Goal: Task Accomplishment & Management: Manage account settings

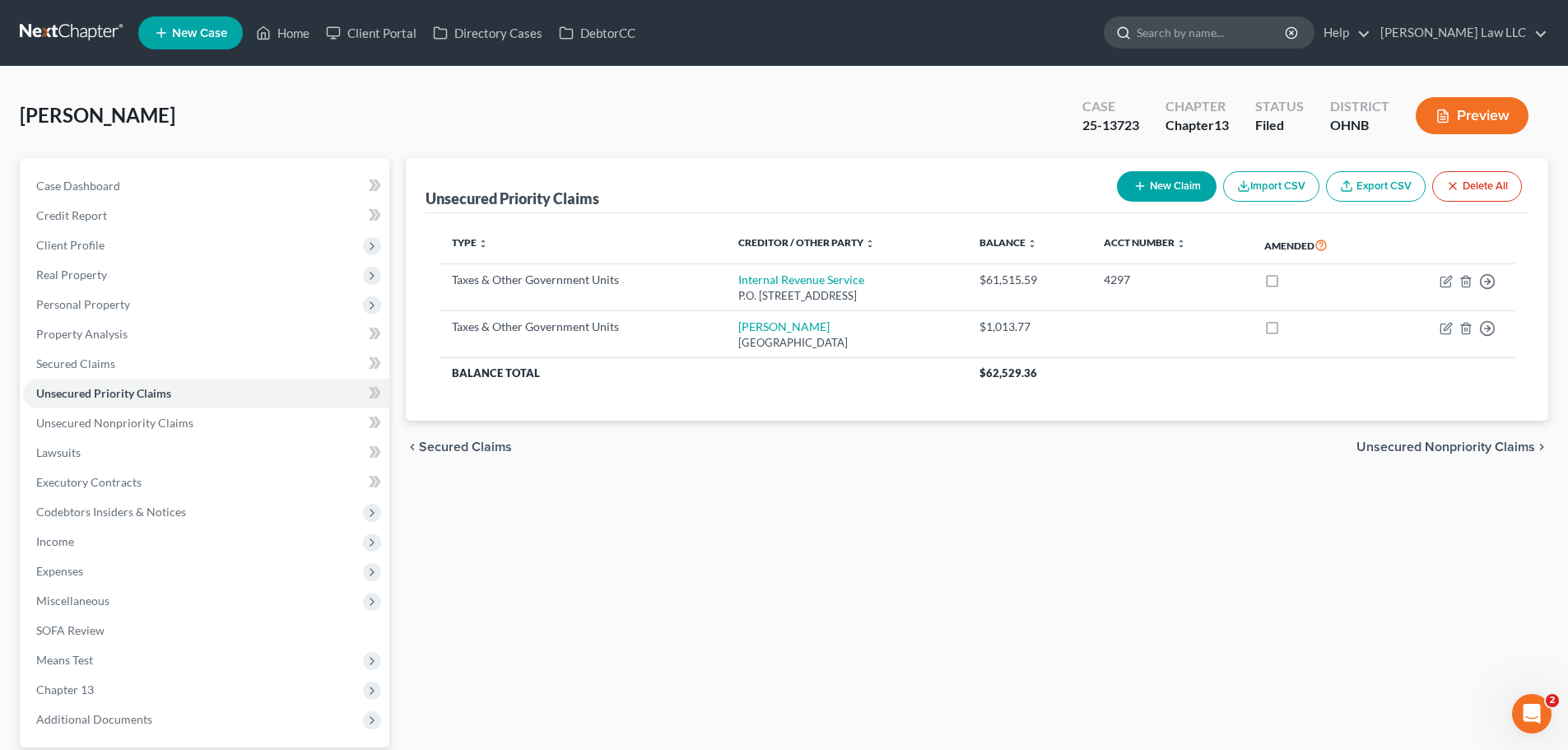
click at [1221, 42] on input "search" at bounding box center [1211, 32] width 150 height 30
type input "[PERSON_NAME]"
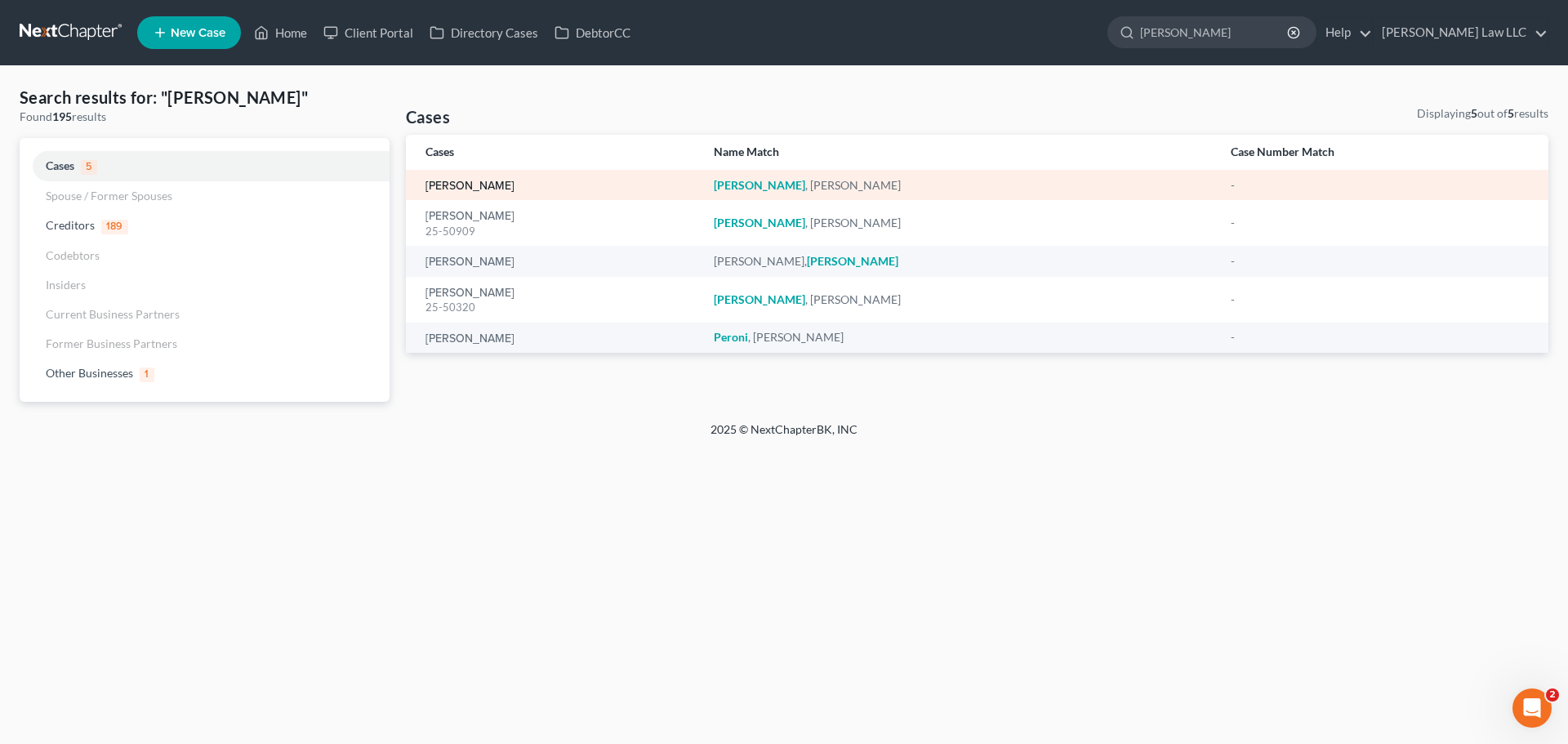
click at [498, 181] on link "[PERSON_NAME]" at bounding box center [470, 186] width 89 height 11
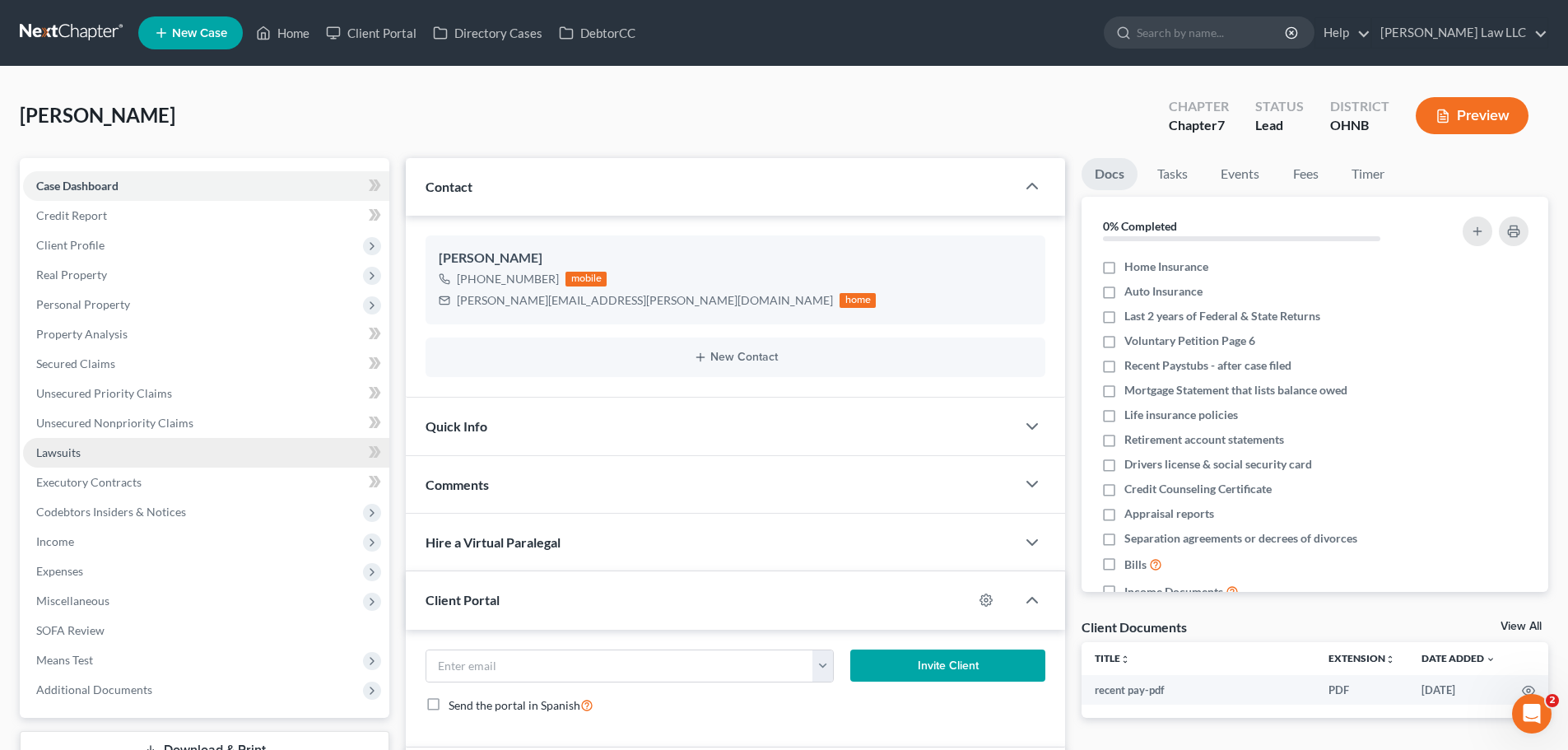
click at [96, 453] on link "Lawsuits" at bounding box center [206, 452] width 366 height 29
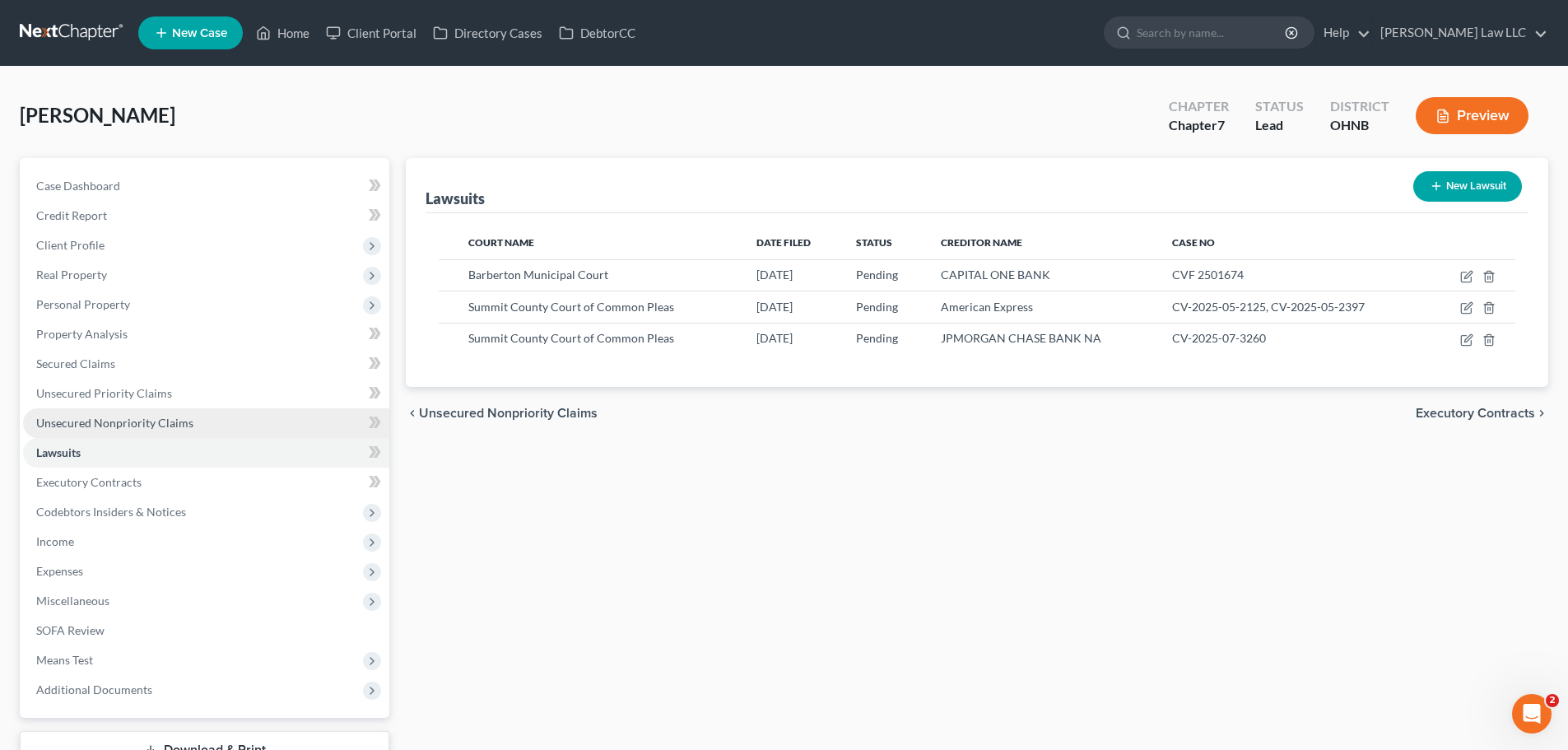
click at [105, 421] on span "Unsecured Nonpriority Claims" at bounding box center [114, 422] width 157 height 14
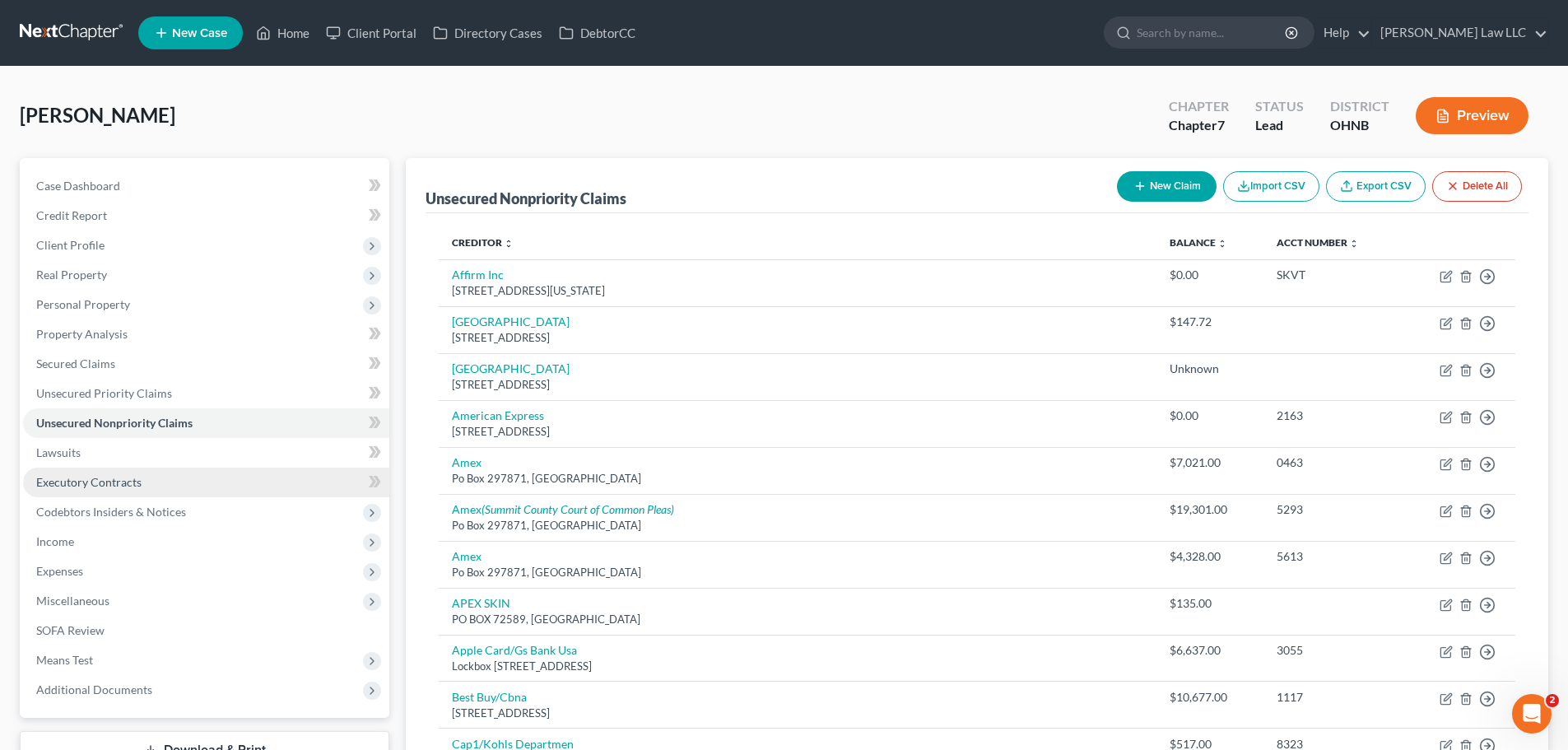
scroll to position [82, 0]
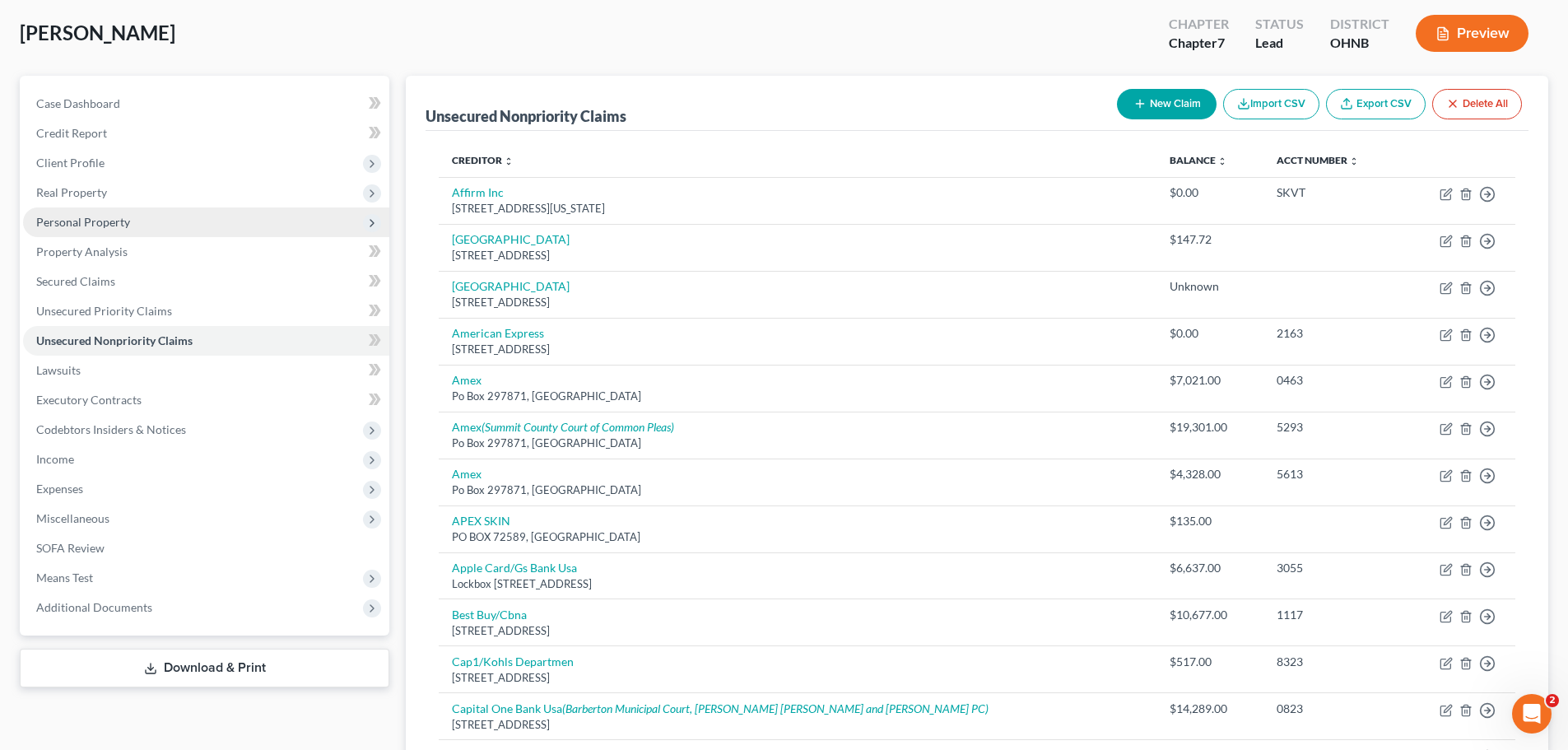
click at [106, 219] on span "Personal Property" at bounding box center [82, 221] width 94 height 14
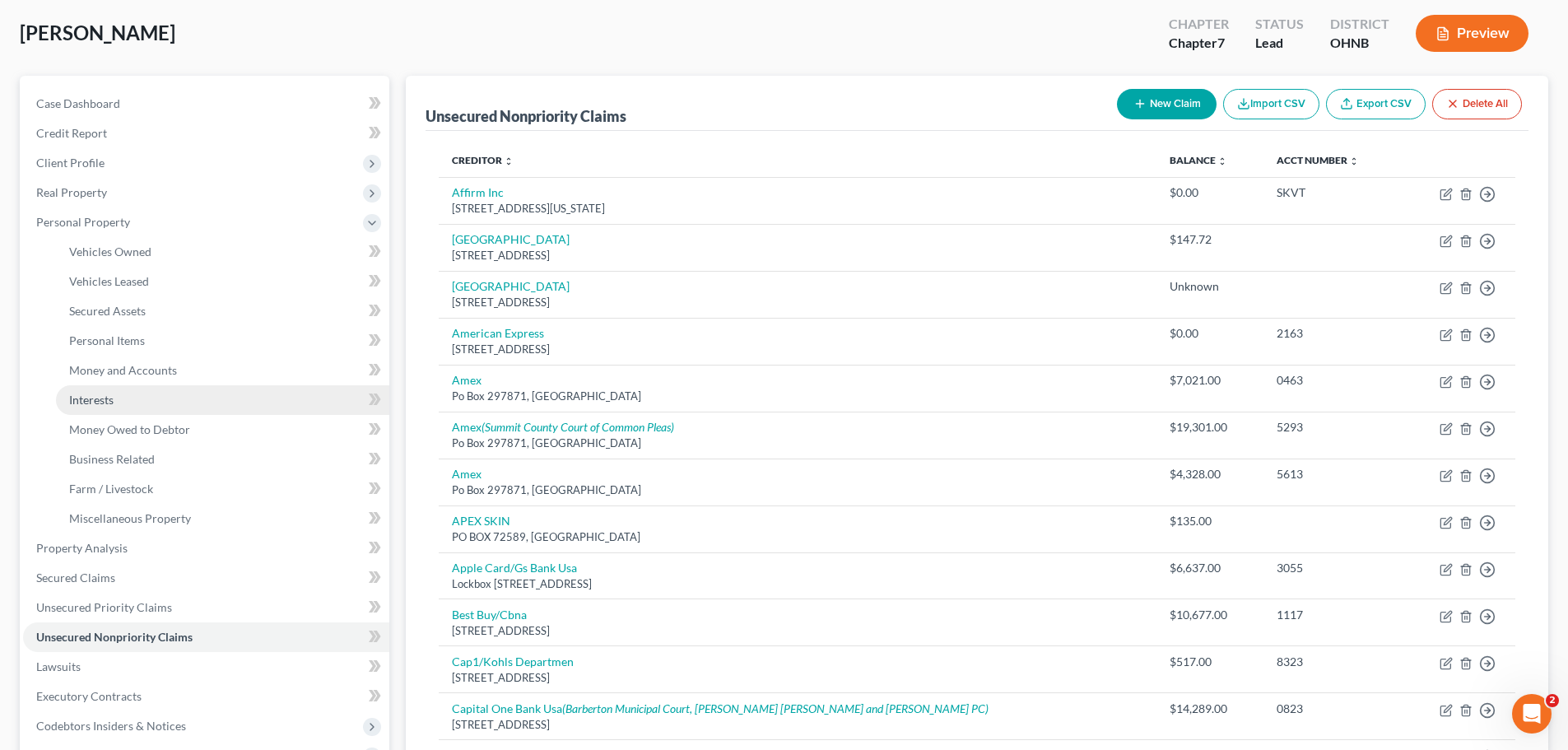
click at [128, 399] on link "Interests" at bounding box center [222, 400] width 333 height 29
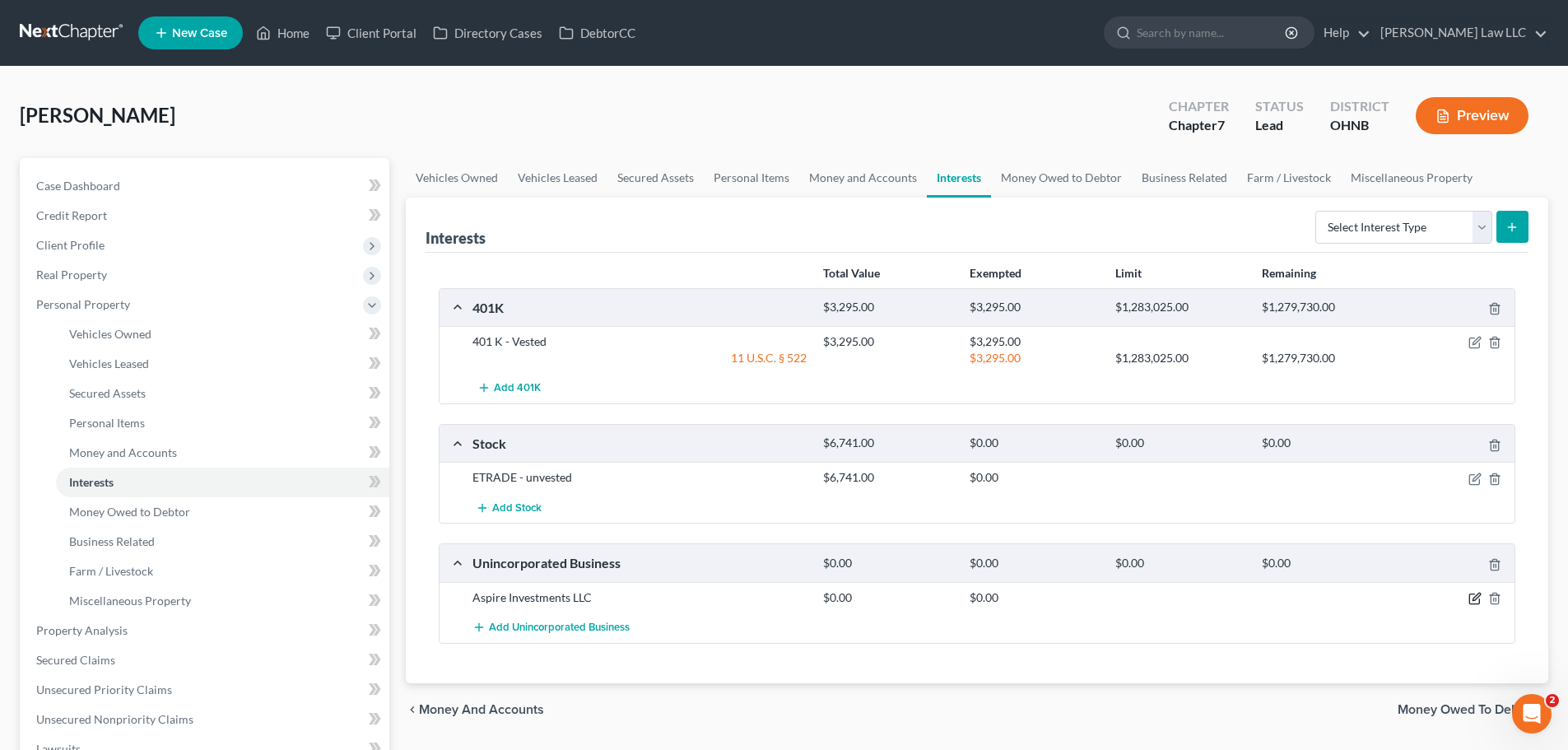
click at [1473, 602] on icon "button" at bounding box center [1474, 598] width 13 height 13
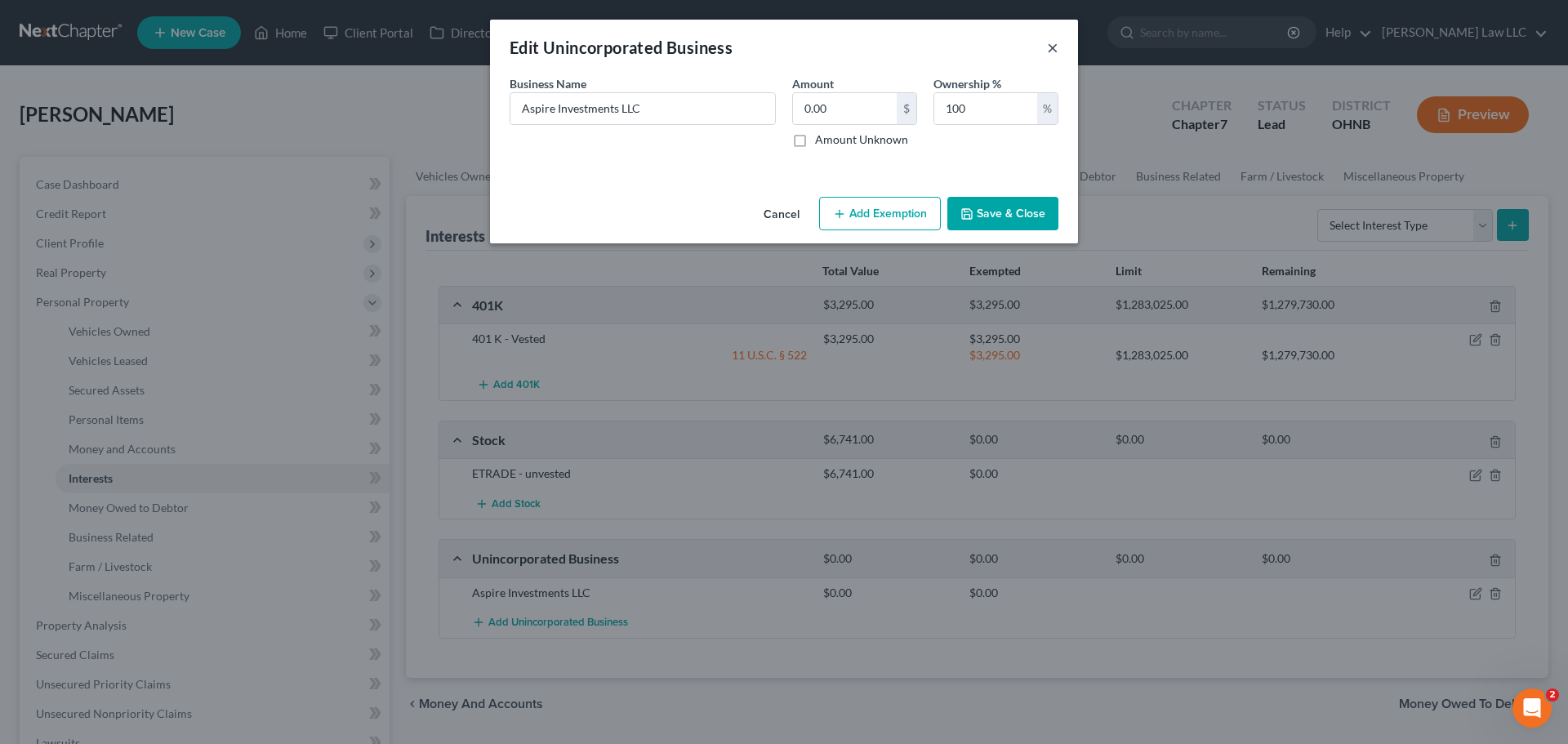
click at [1049, 48] on button "×" at bounding box center [1053, 47] width 11 height 20
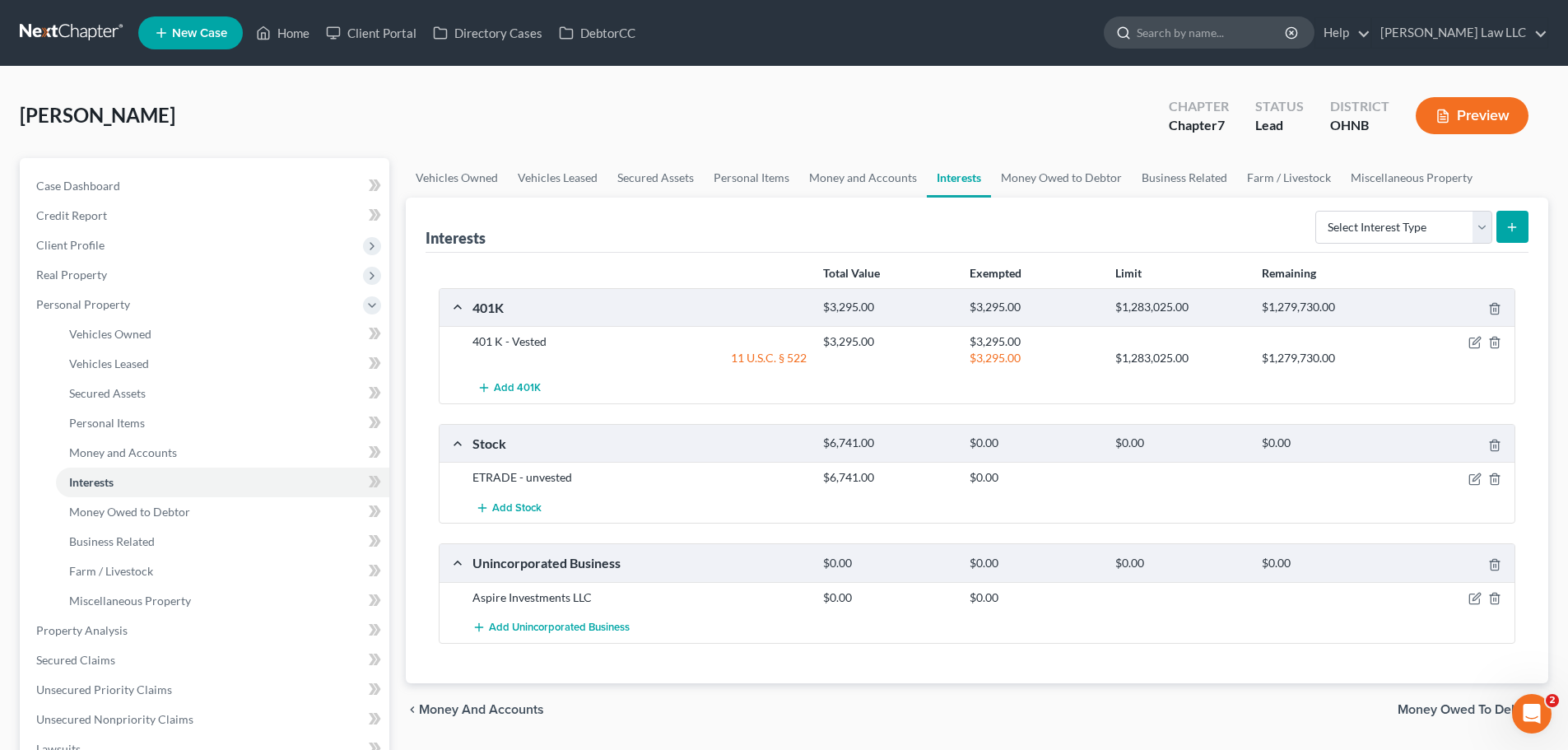
click at [1245, 35] on input "search" at bounding box center [1211, 32] width 150 height 30
type input "[PERSON_NAME]"
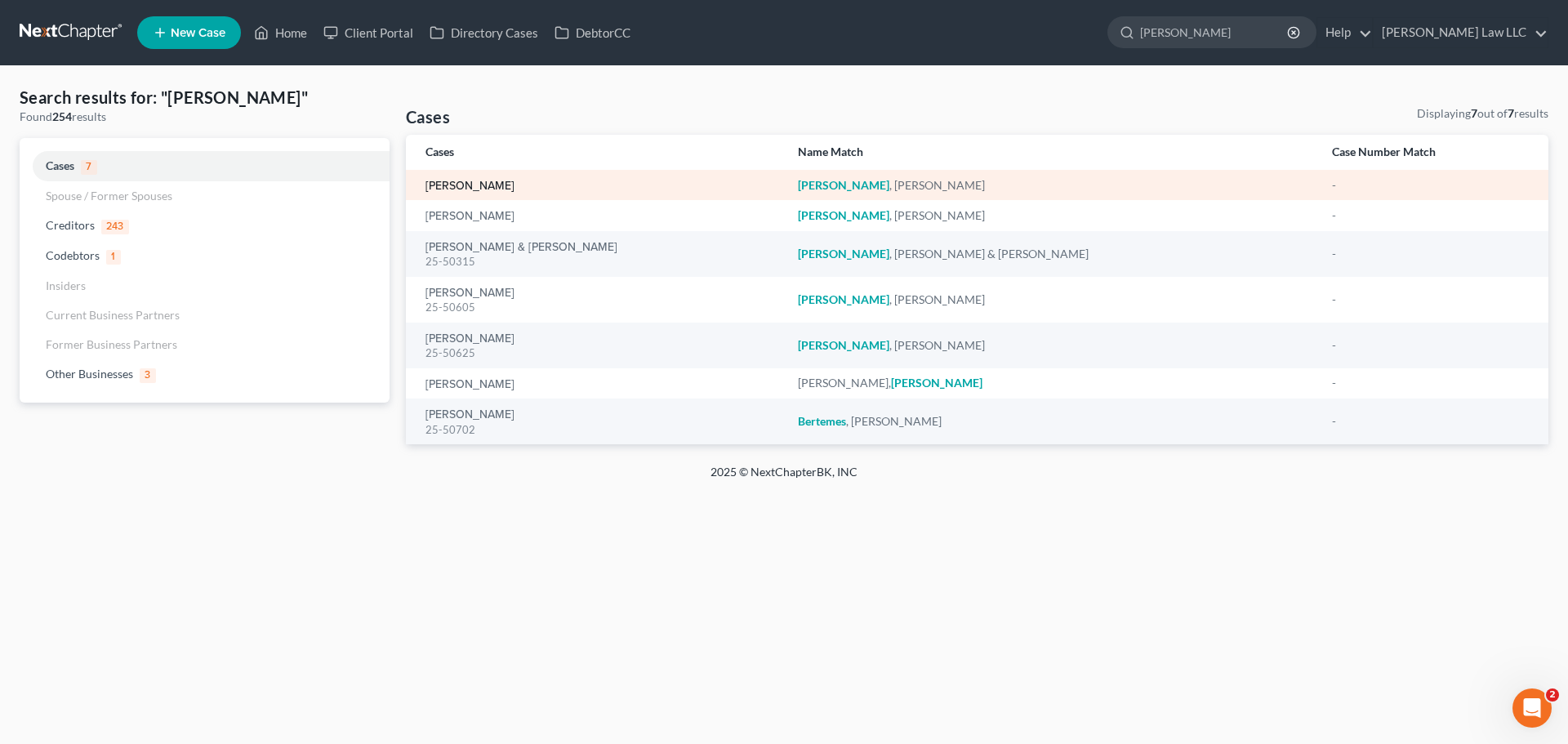
click at [480, 185] on link "[PERSON_NAME]" at bounding box center [470, 186] width 89 height 11
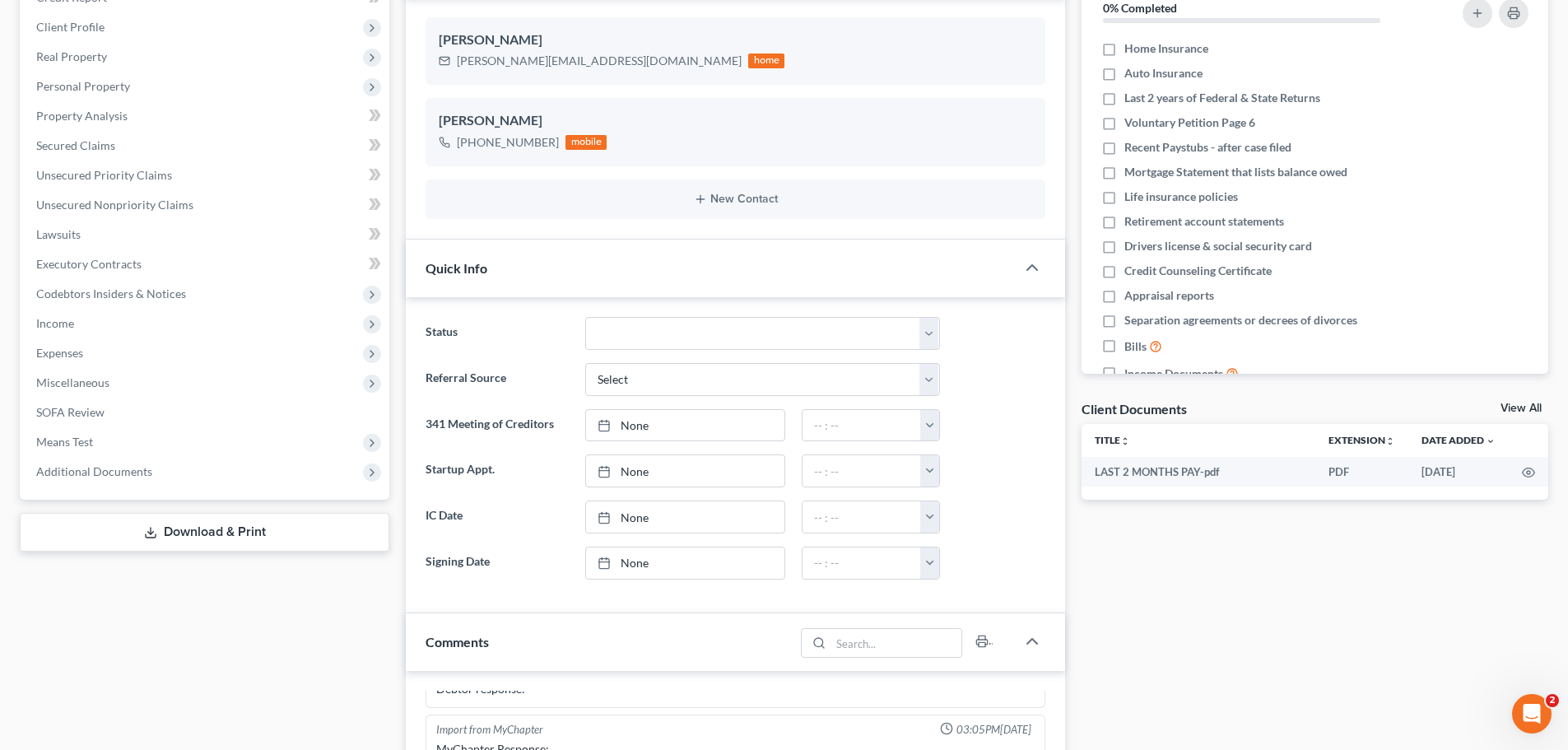
scroll to position [82, 0]
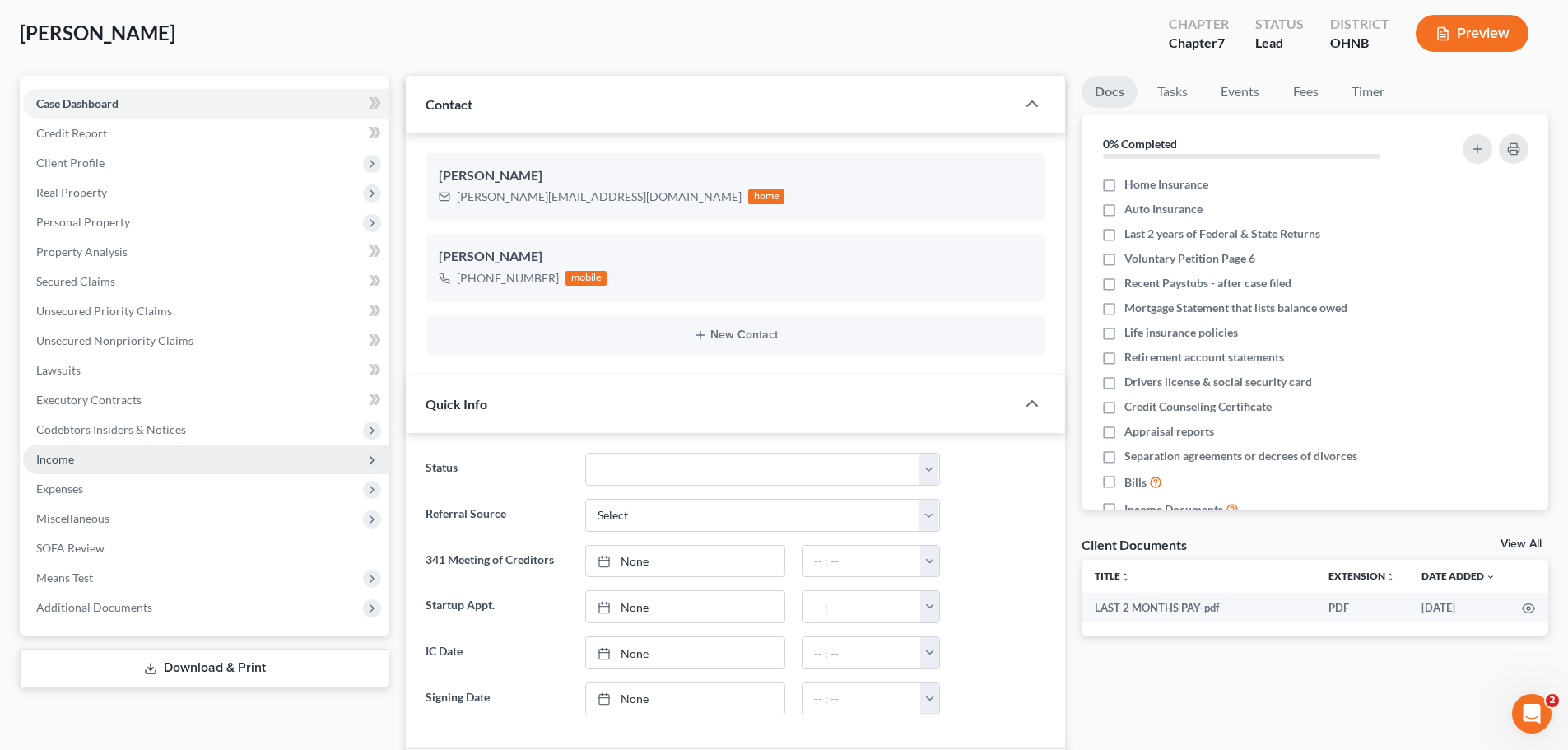
click at [77, 463] on span "Income" at bounding box center [206, 458] width 366 height 29
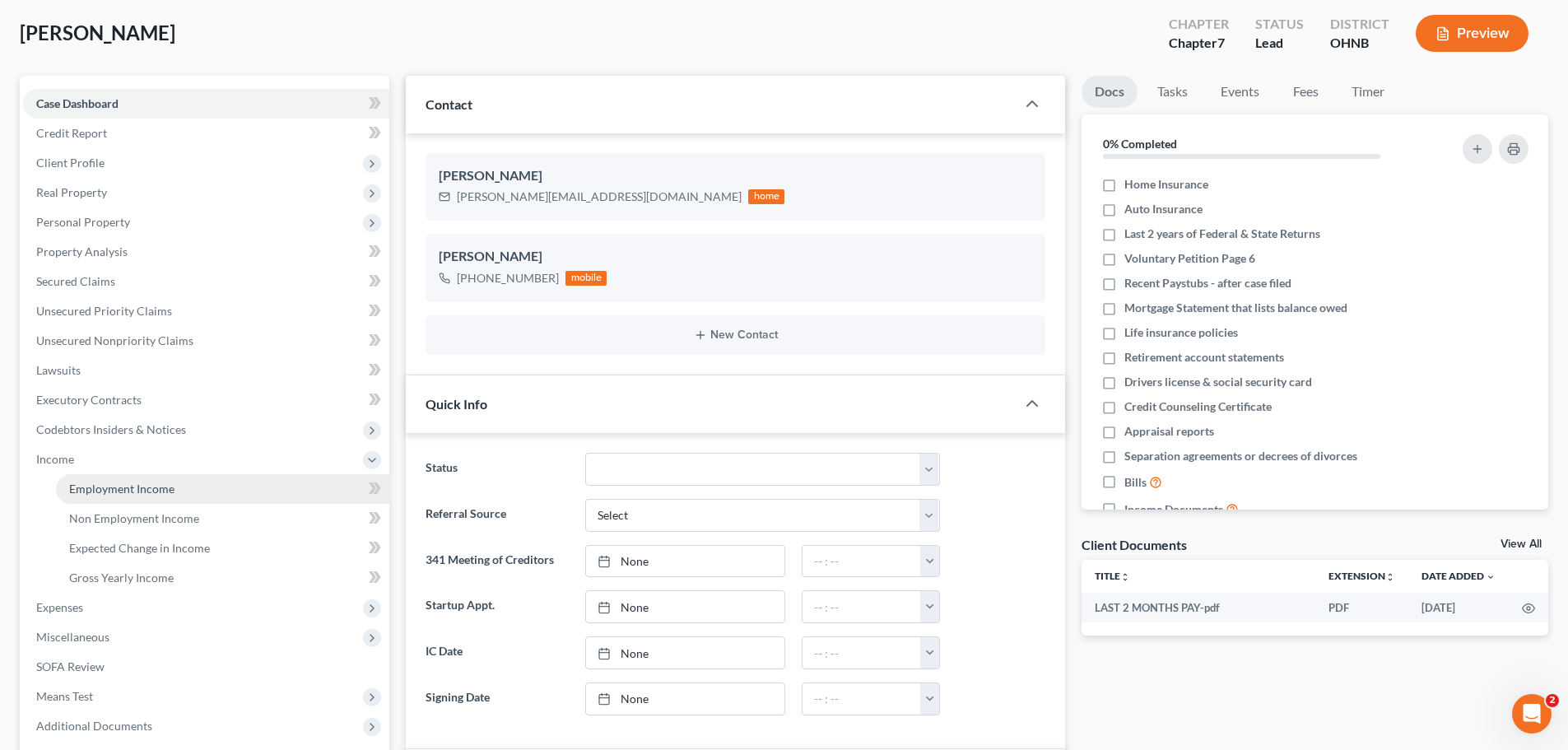
click at [146, 493] on span "Employment Income" at bounding box center [122, 488] width 106 height 14
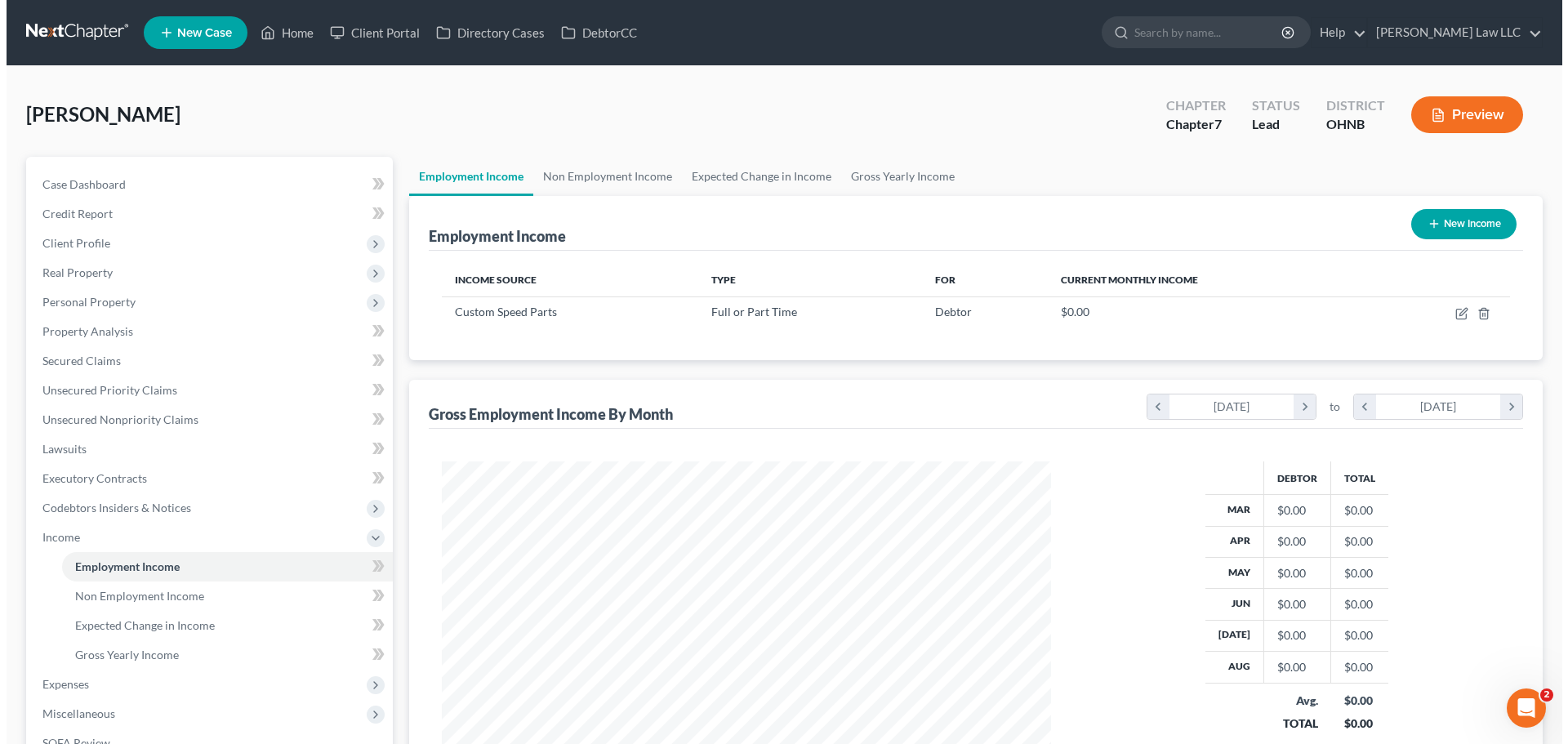
scroll to position [305, 642]
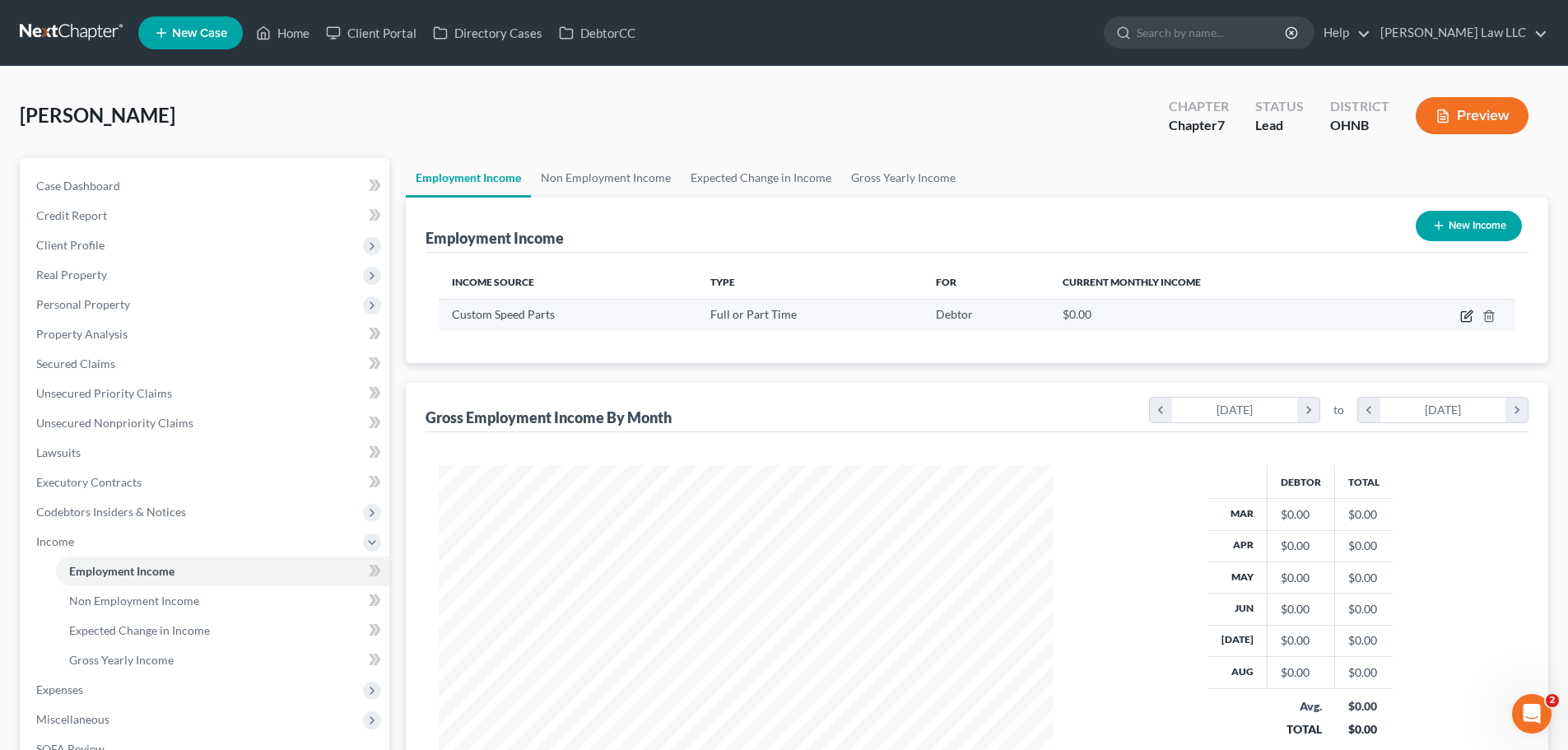
click at [1468, 320] on icon "button" at bounding box center [1466, 316] width 13 height 13
select select "0"
select select "36"
select select "3"
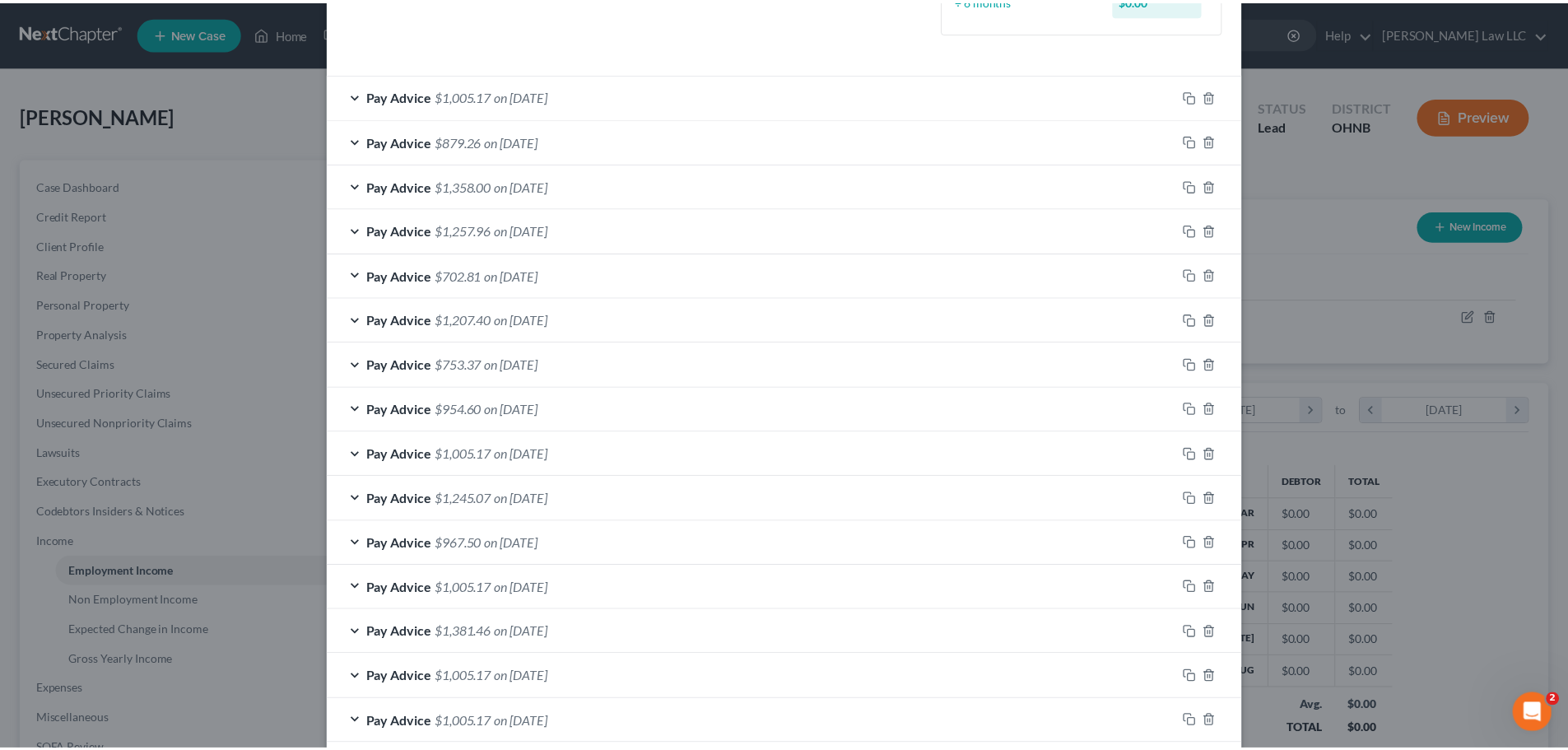
scroll to position [0, 0]
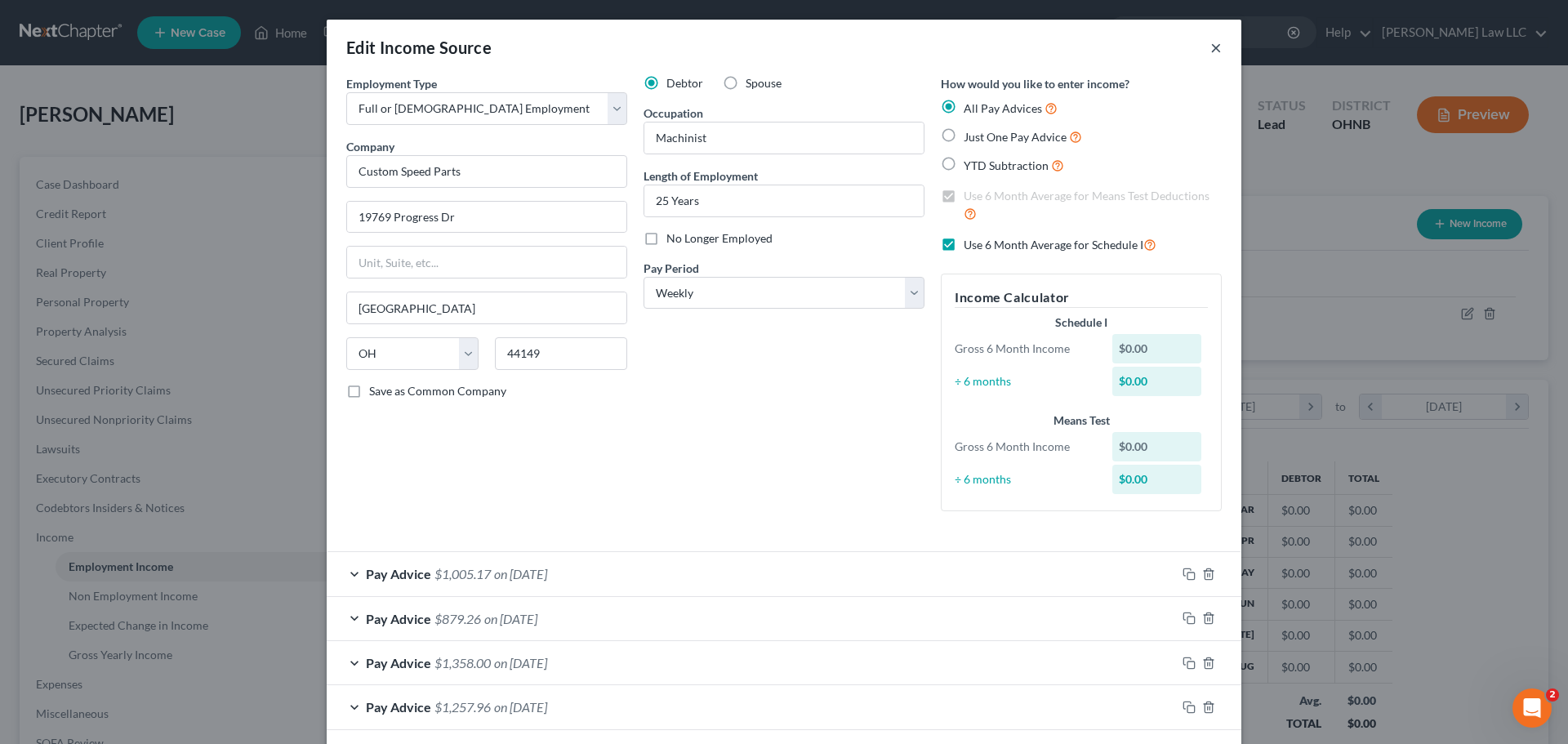
click at [1210, 48] on button "×" at bounding box center [1216, 47] width 11 height 20
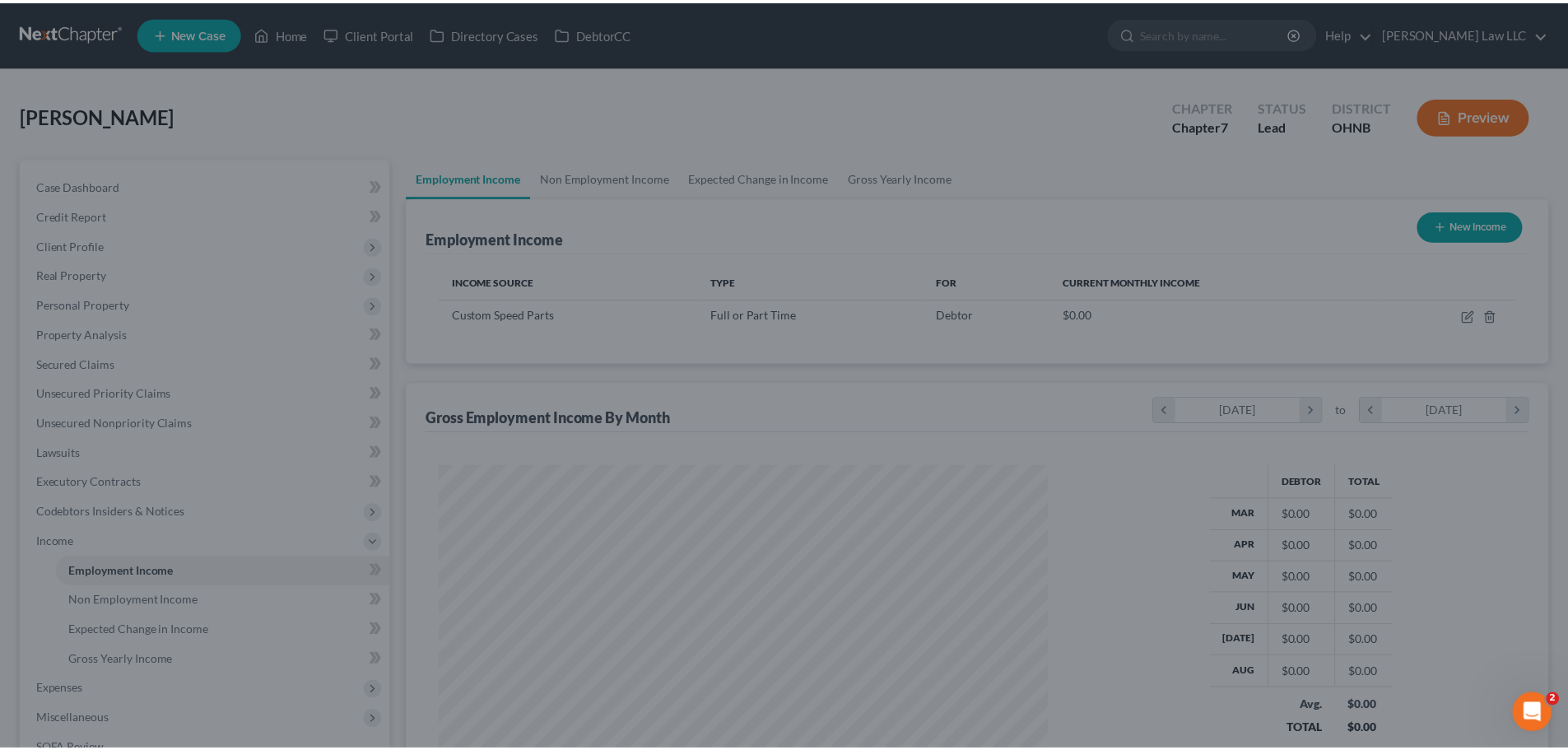
scroll to position [822588, 822243]
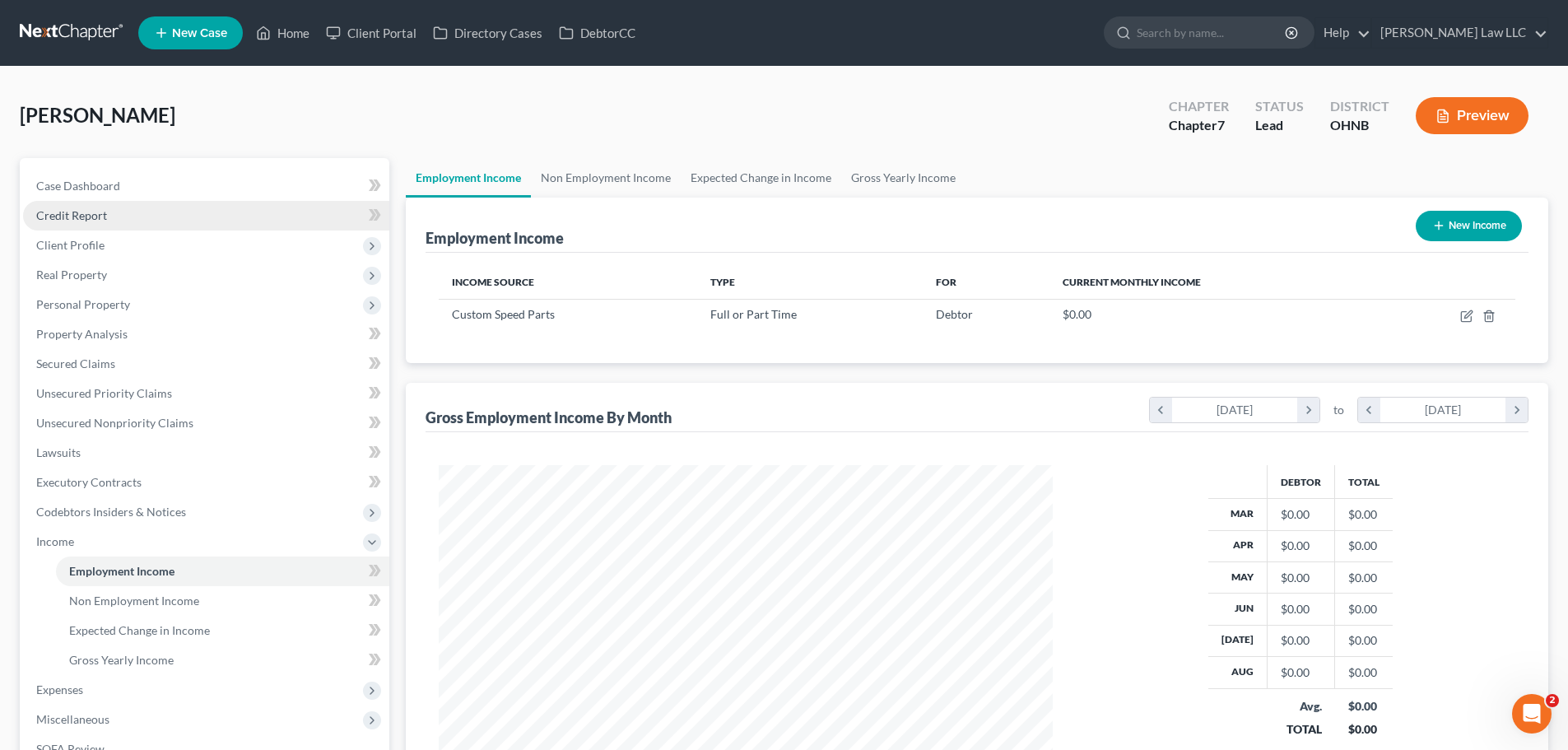
click at [86, 223] on link "Credit Report" at bounding box center [206, 215] width 366 height 29
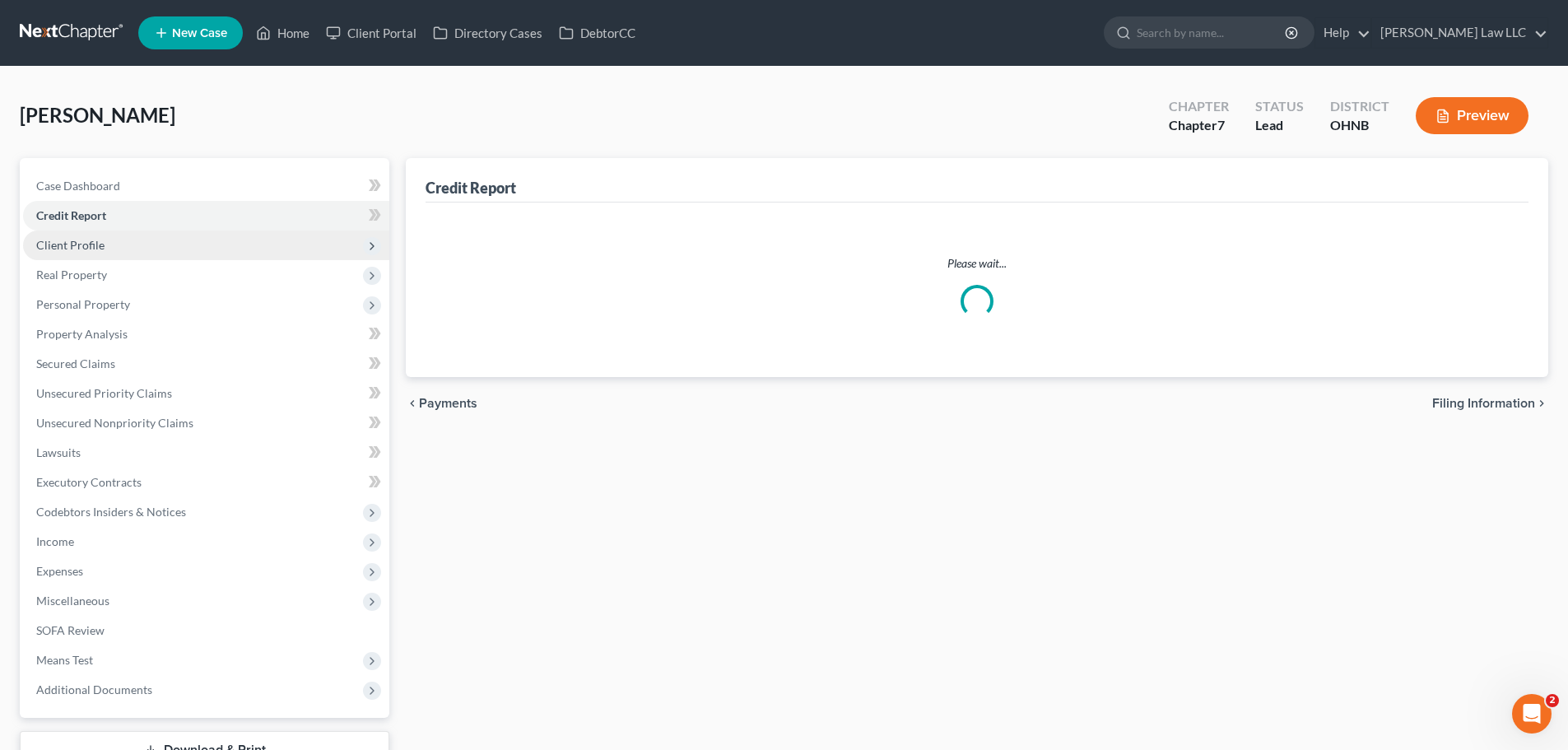
click at [89, 241] on span "Client Profile" at bounding box center [70, 245] width 68 height 14
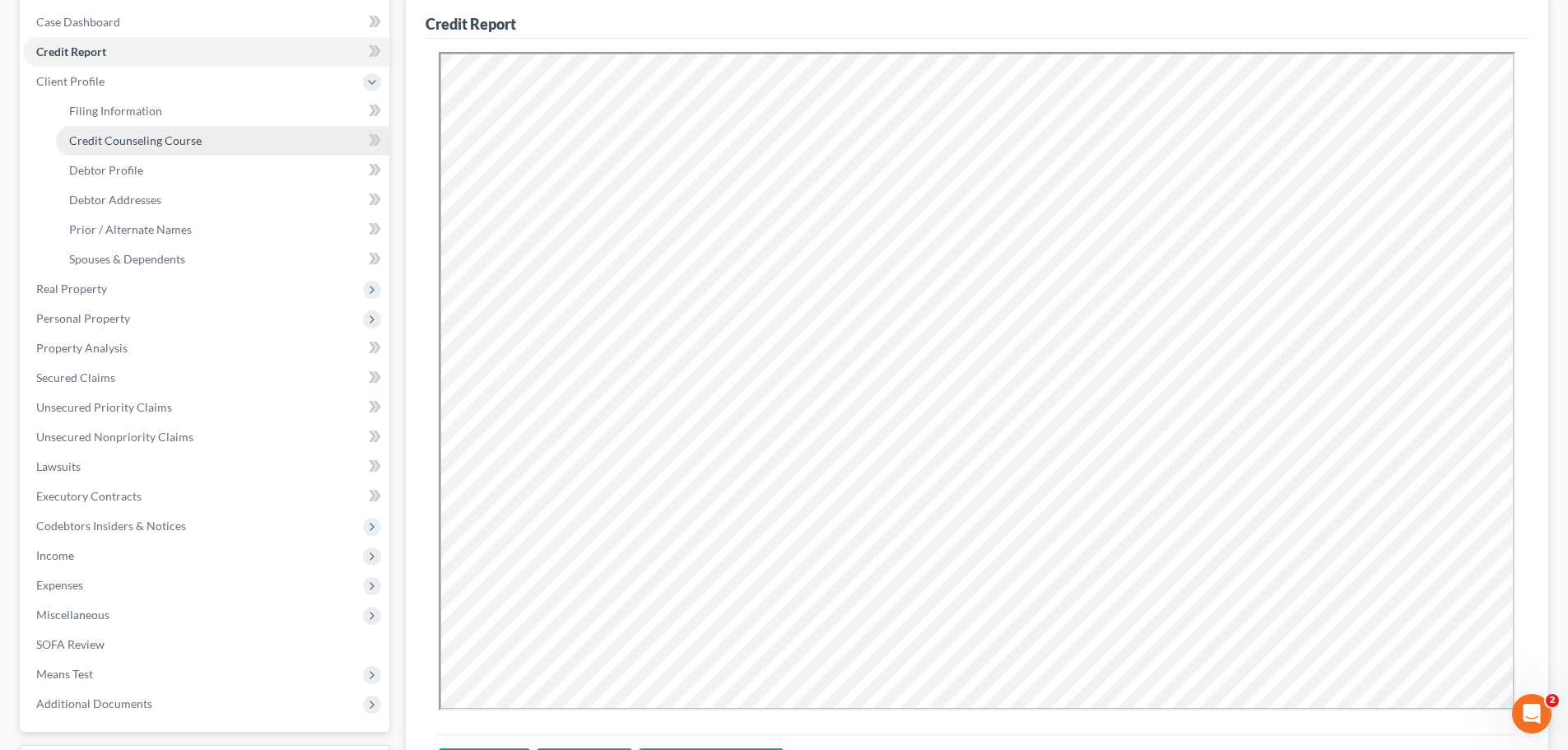
scroll to position [164, 0]
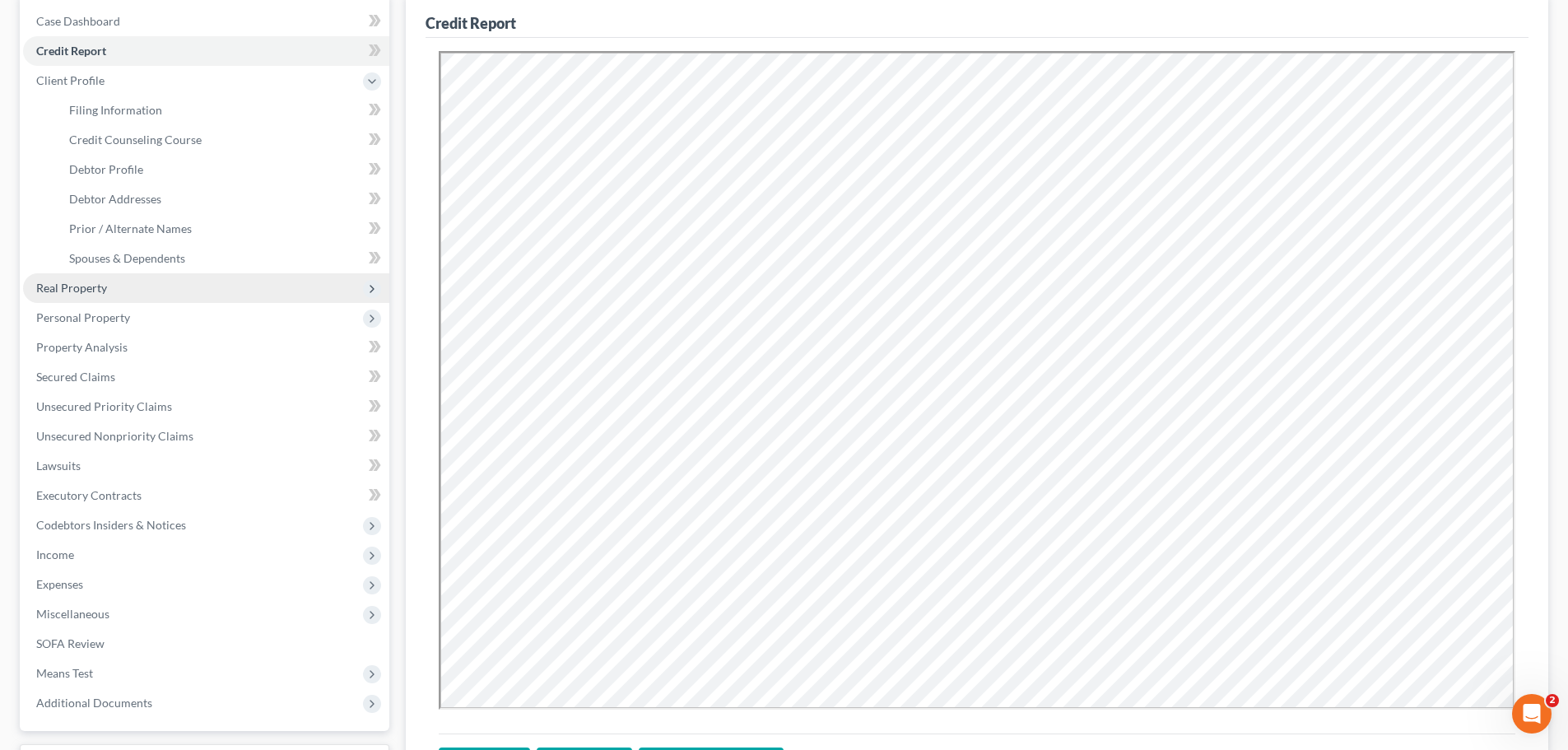
click at [105, 286] on span "Real Property" at bounding box center [71, 287] width 71 height 14
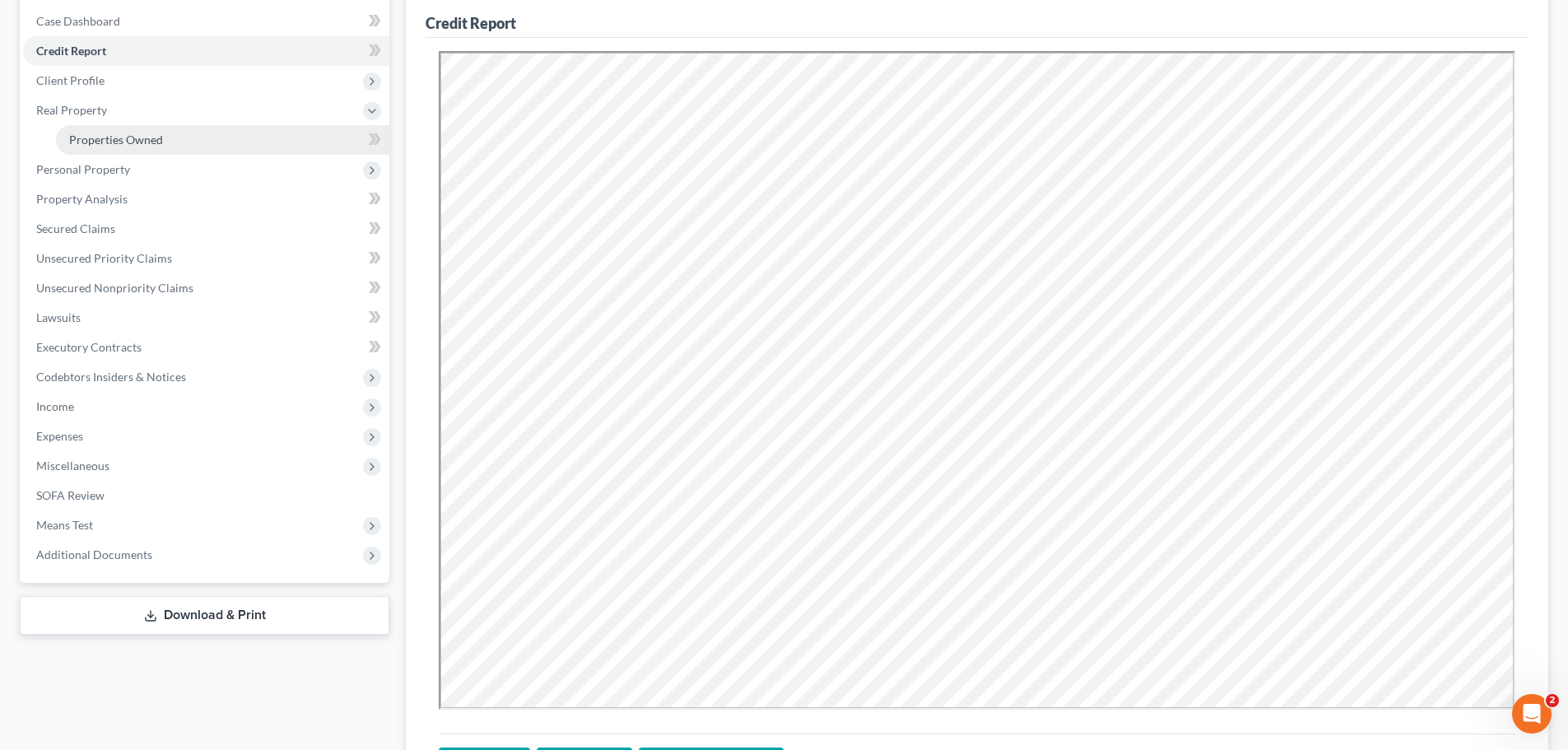
click at [132, 137] on span "Properties Owned" at bounding box center [115, 139] width 94 height 14
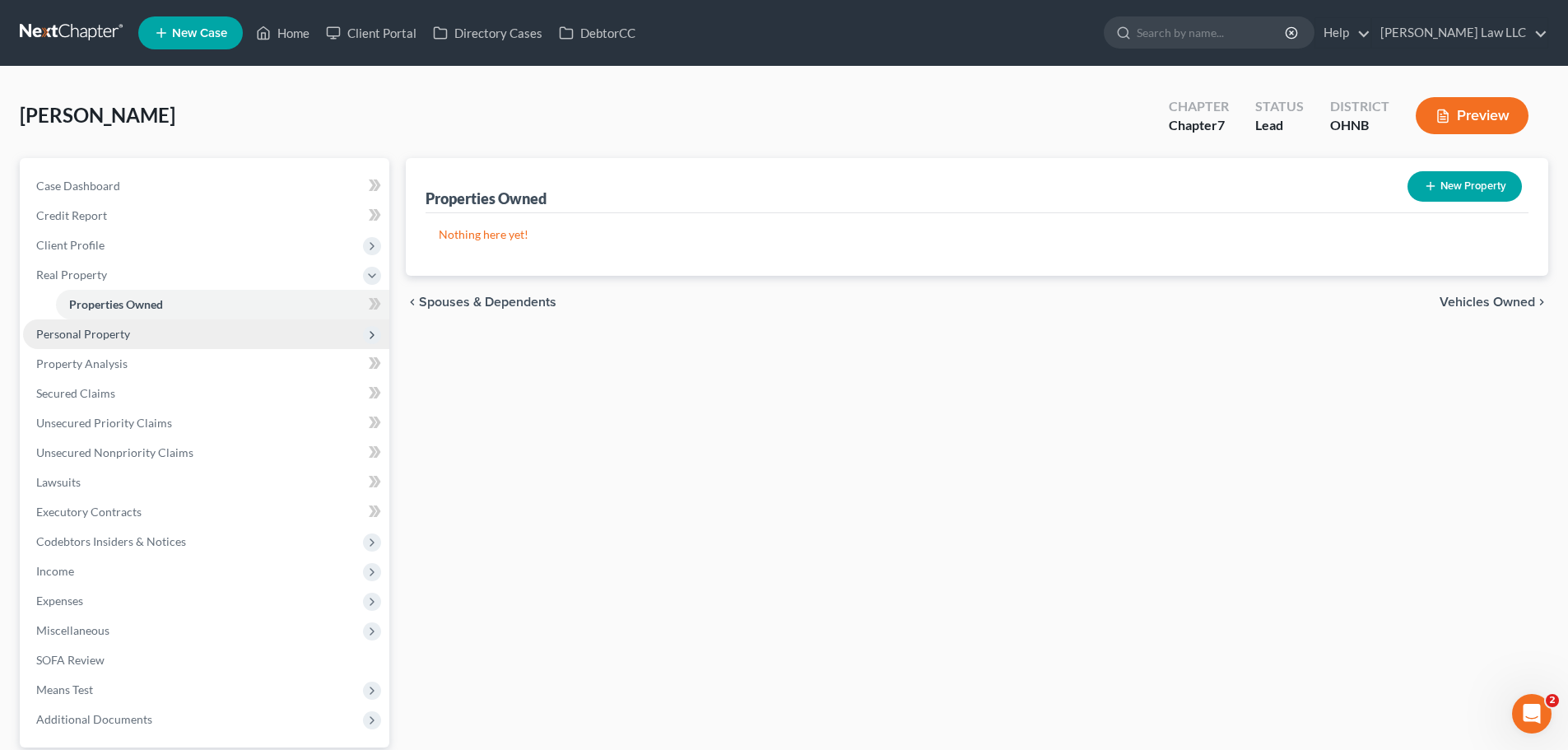
click at [118, 348] on span "Personal Property" at bounding box center [206, 333] width 366 height 29
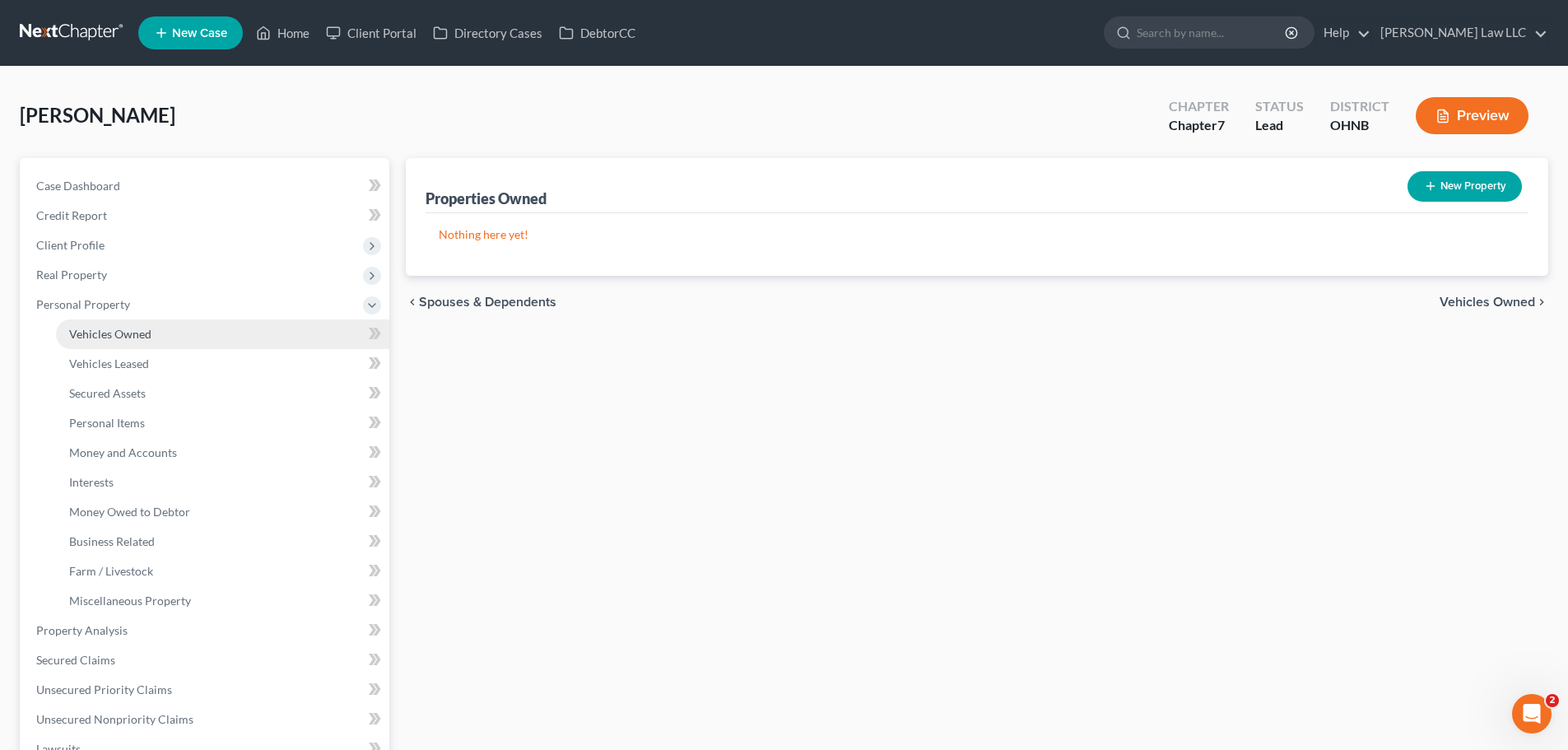
click at [121, 332] on span "Vehicles Owned" at bounding box center [110, 333] width 82 height 14
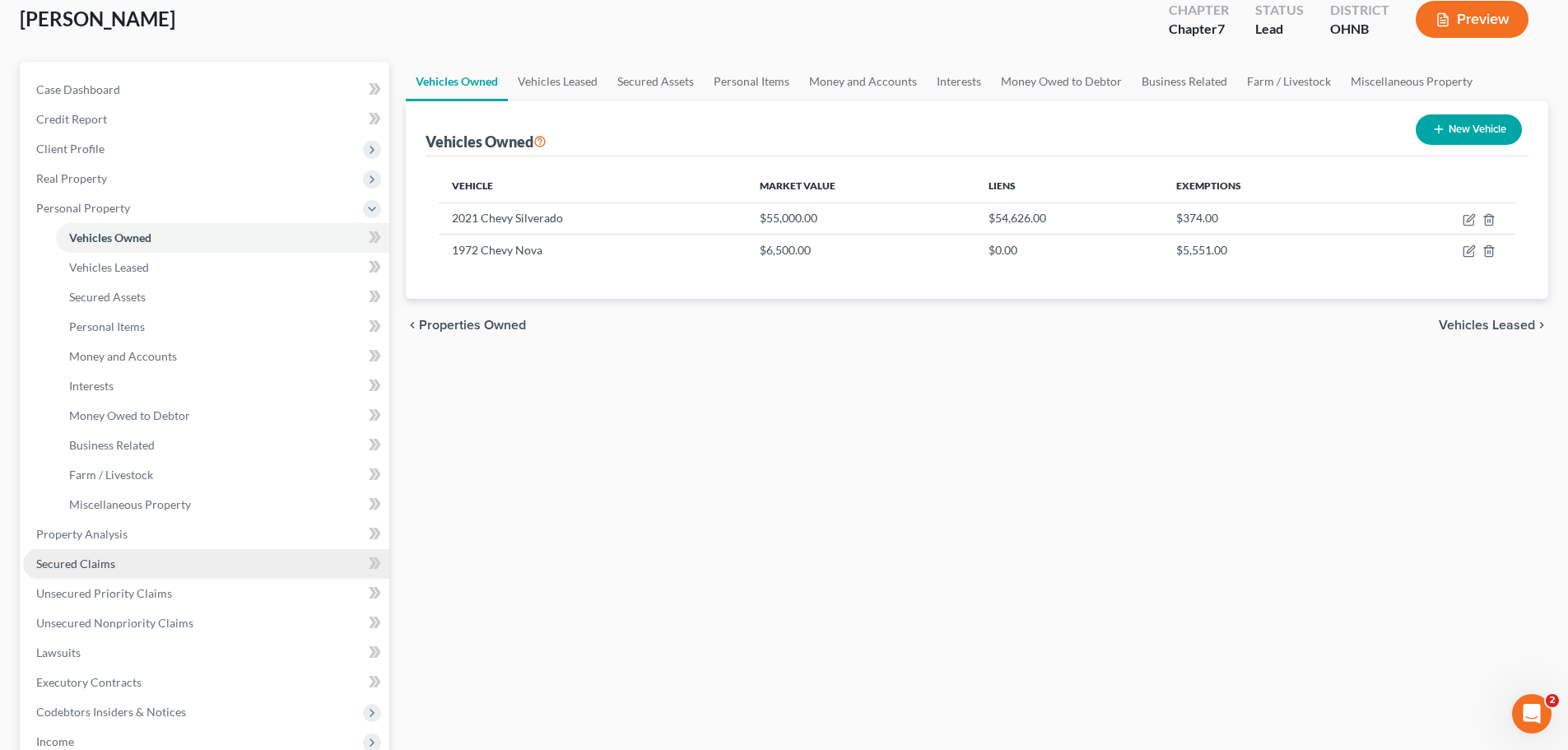
scroll to position [247, 0]
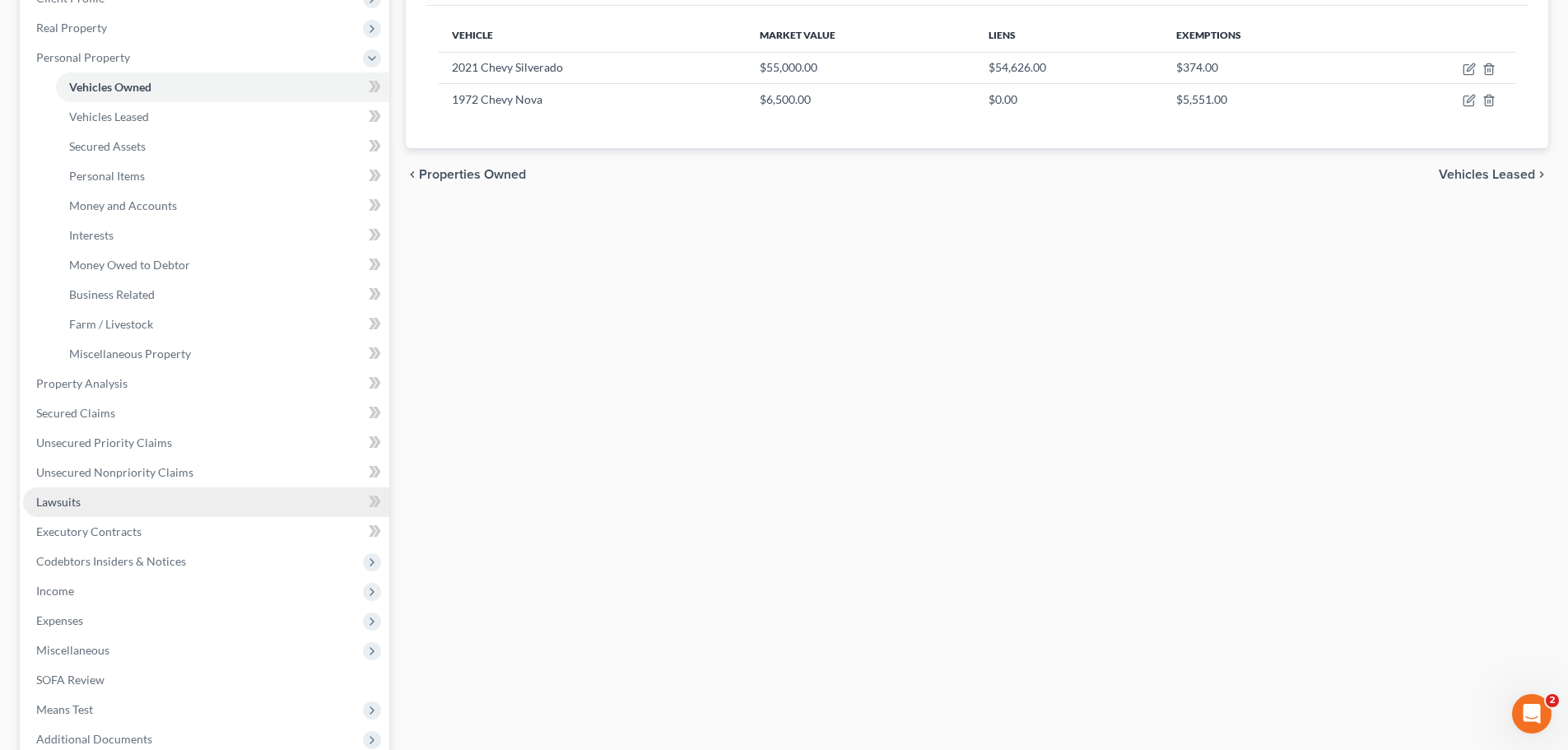
click at [118, 502] on link "Lawsuits" at bounding box center [206, 502] width 366 height 29
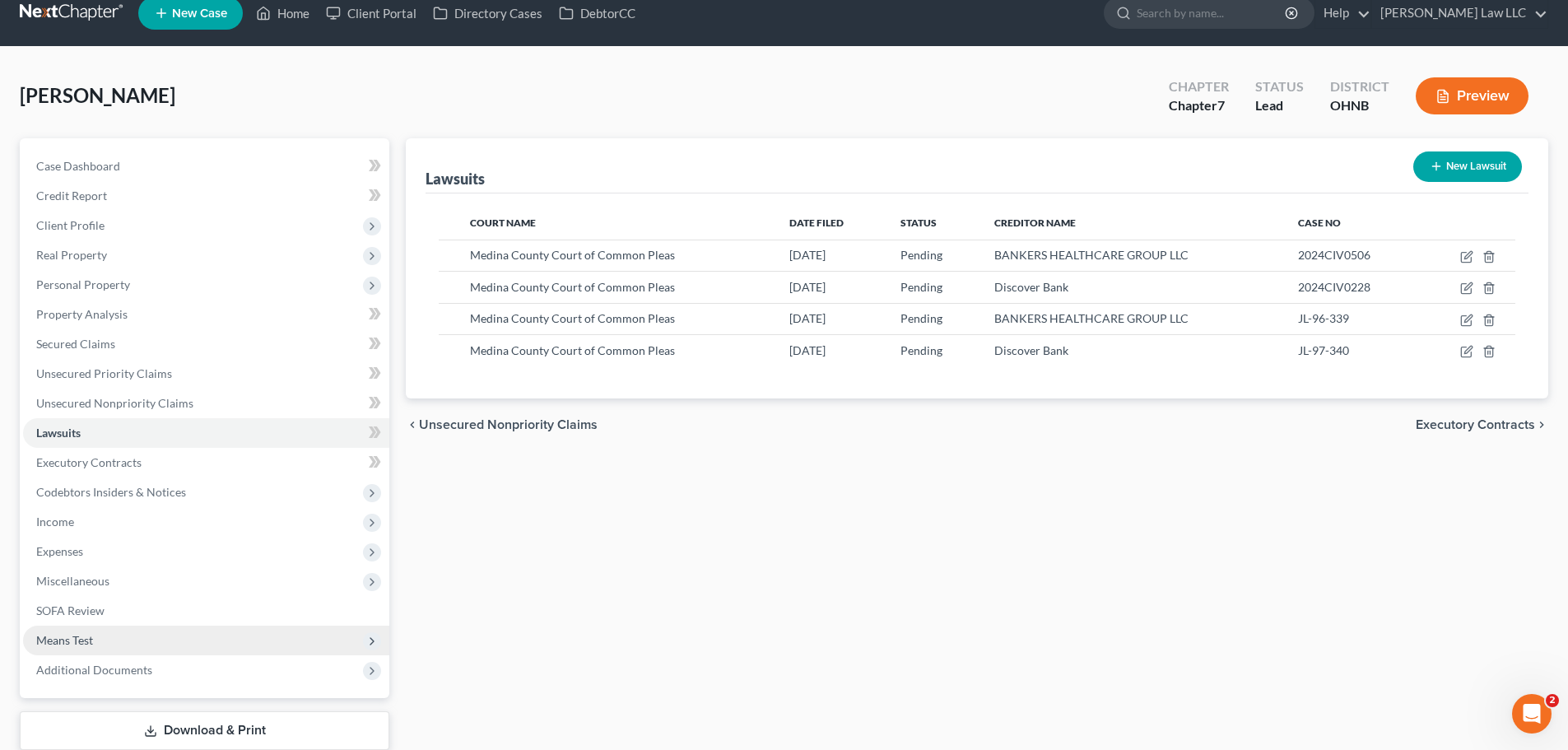
scroll to position [82, 0]
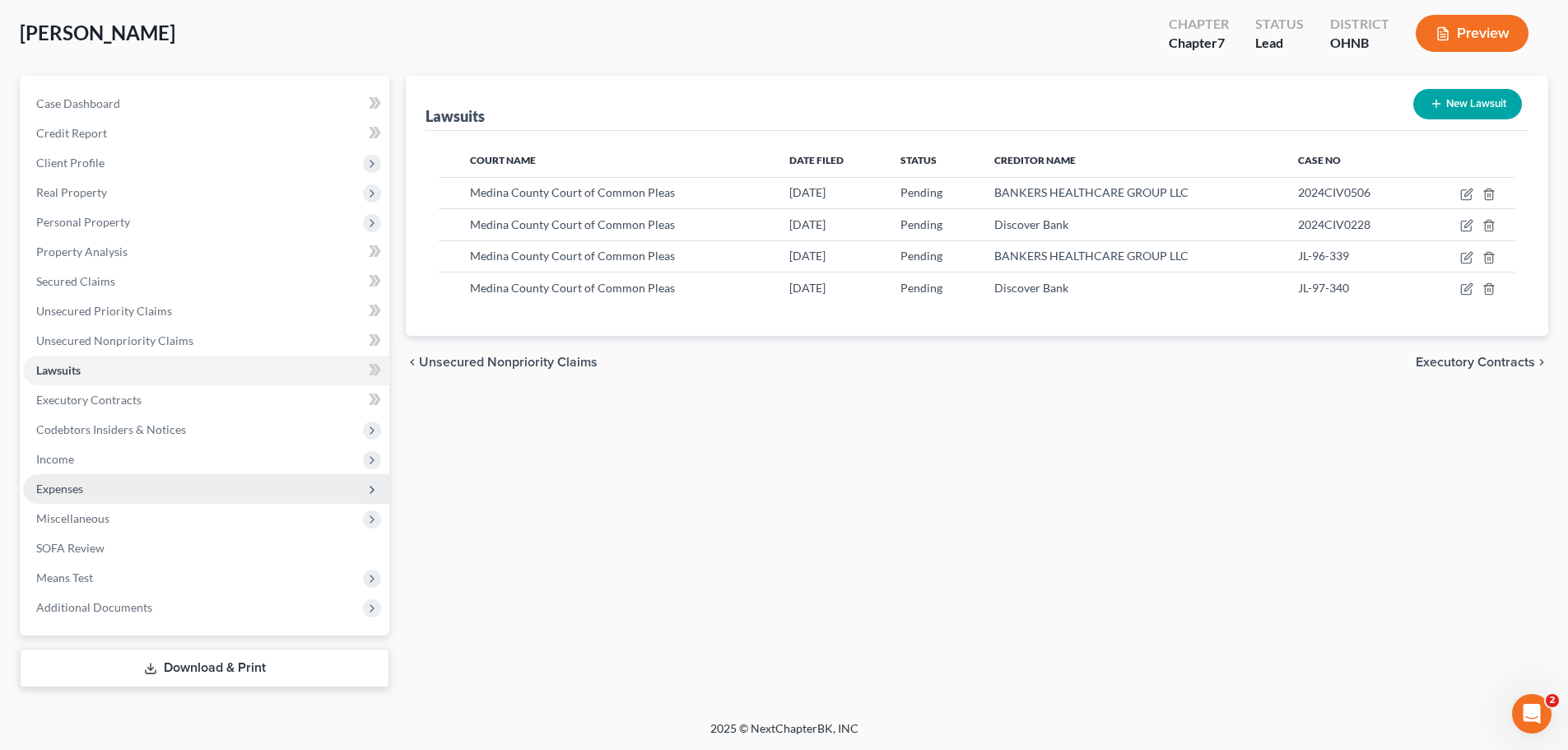
click at [71, 495] on span "Expenses" at bounding box center [206, 488] width 366 height 29
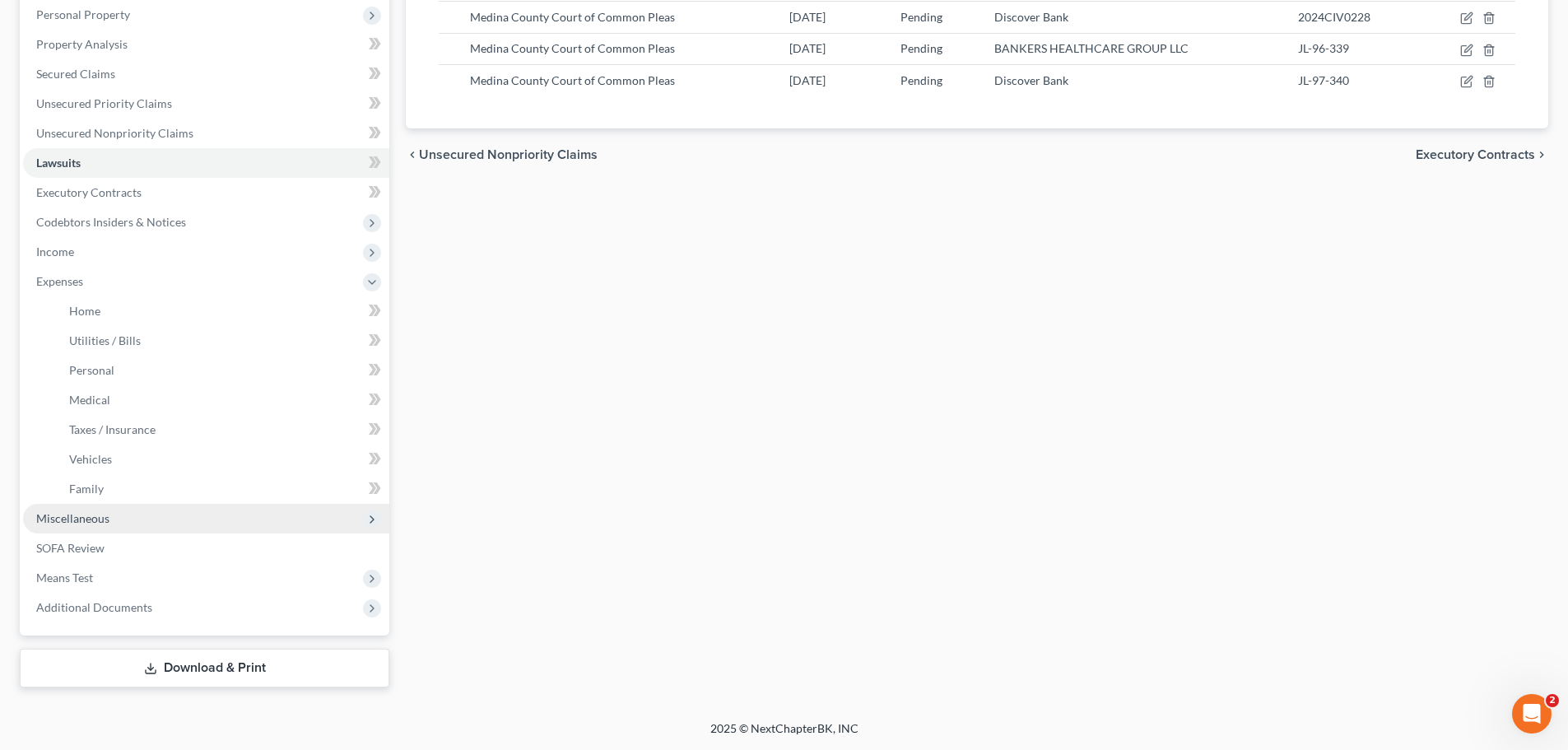
click at [79, 520] on span "Miscellaneous" at bounding box center [73, 518] width 74 height 14
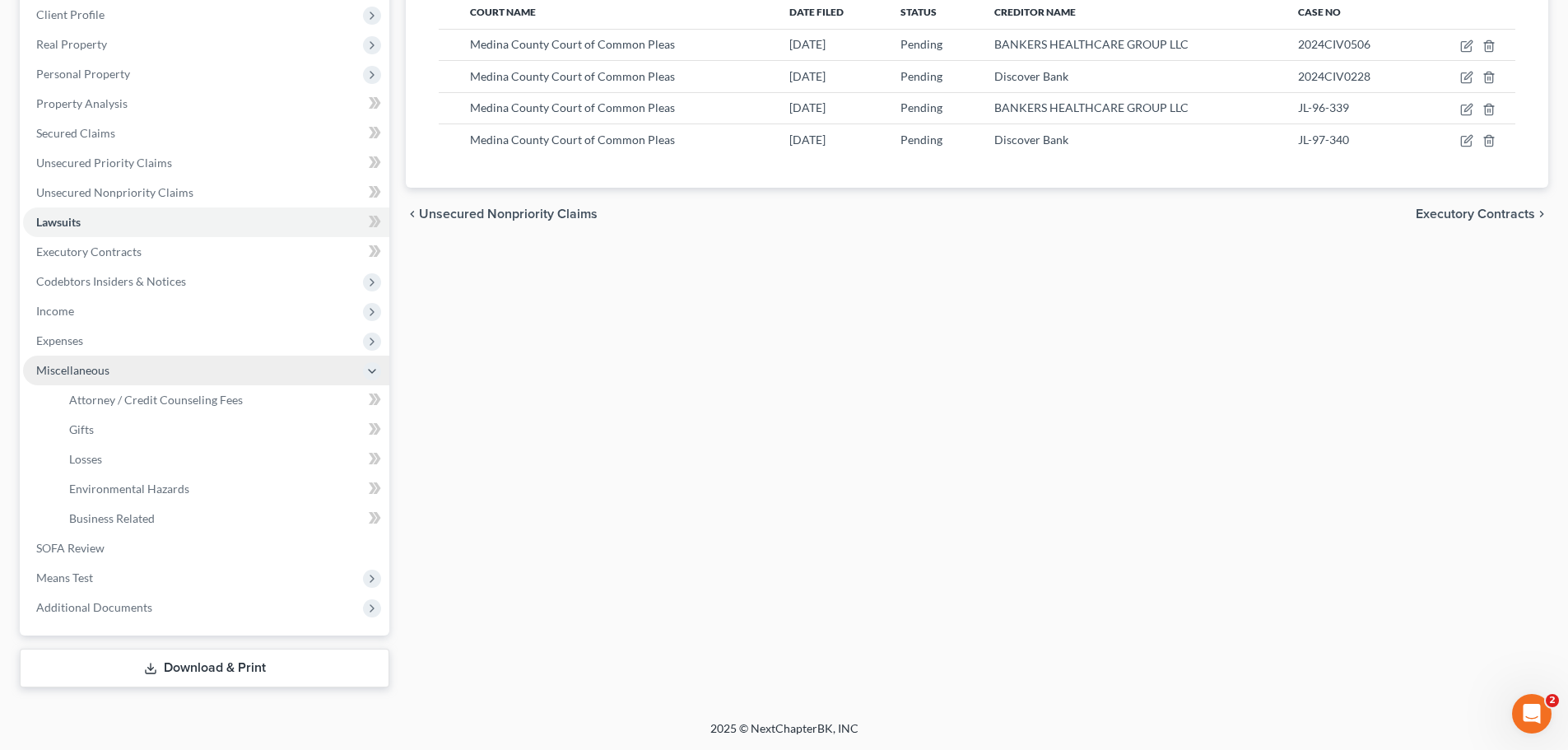
scroll to position [230, 0]
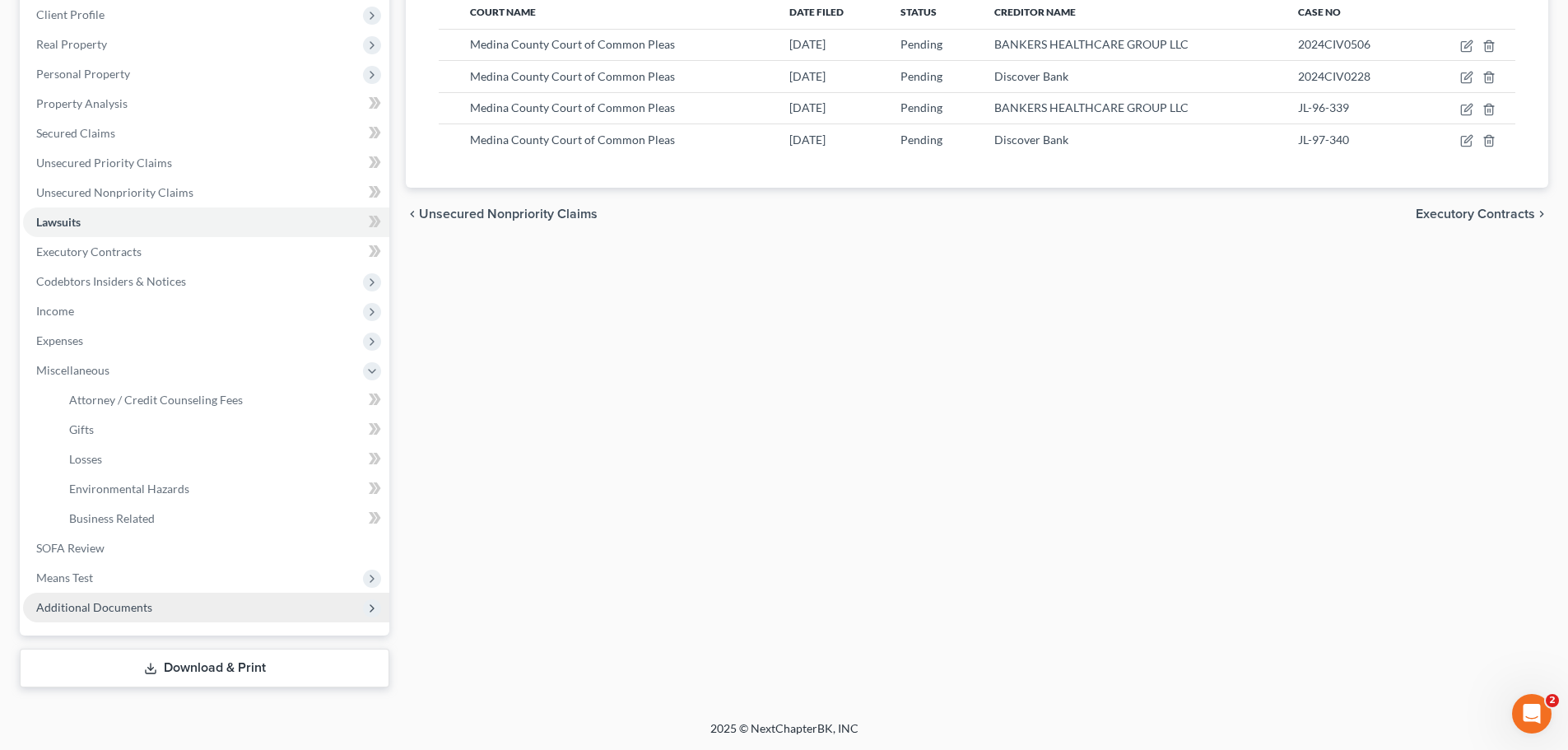
click at [126, 605] on span "Additional Documents" at bounding box center [94, 606] width 116 height 14
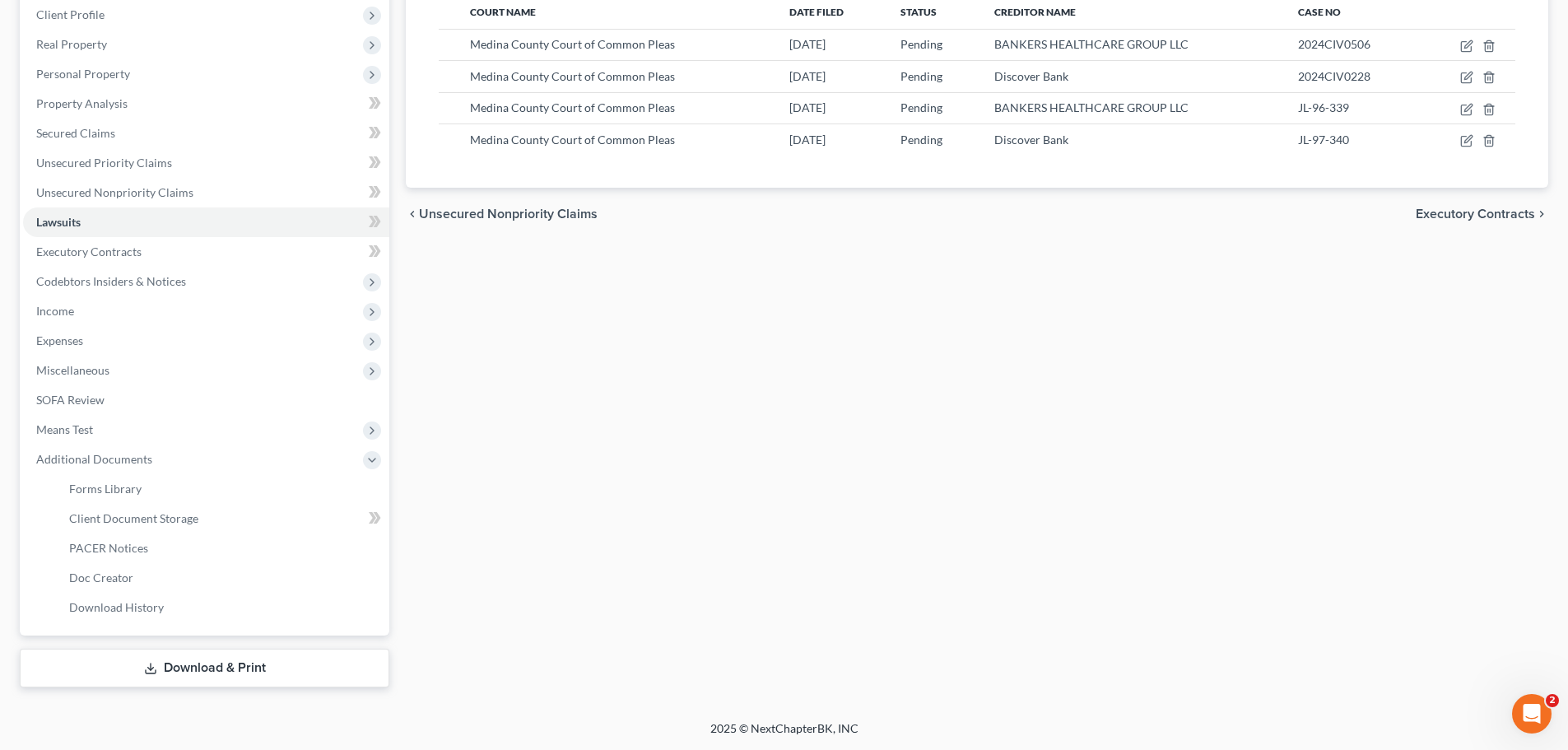
click at [565, 486] on div "Lawsuits New Lawsuit Court Name Date Filed Status Creditor Name Case No Medina …" at bounding box center [977, 307] width 1159 height 759
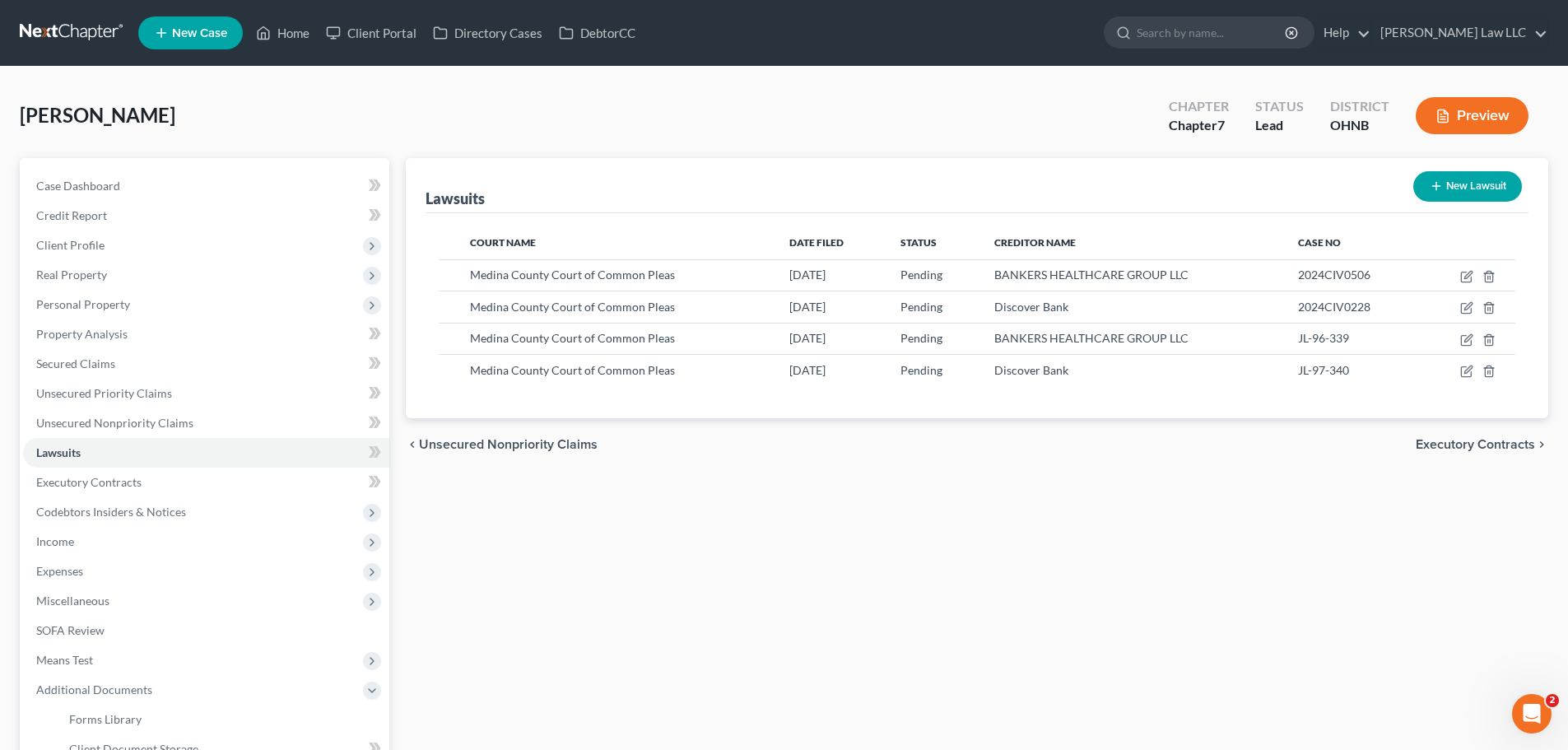
click at [68, 38] on link at bounding box center [73, 32] width 106 height 29
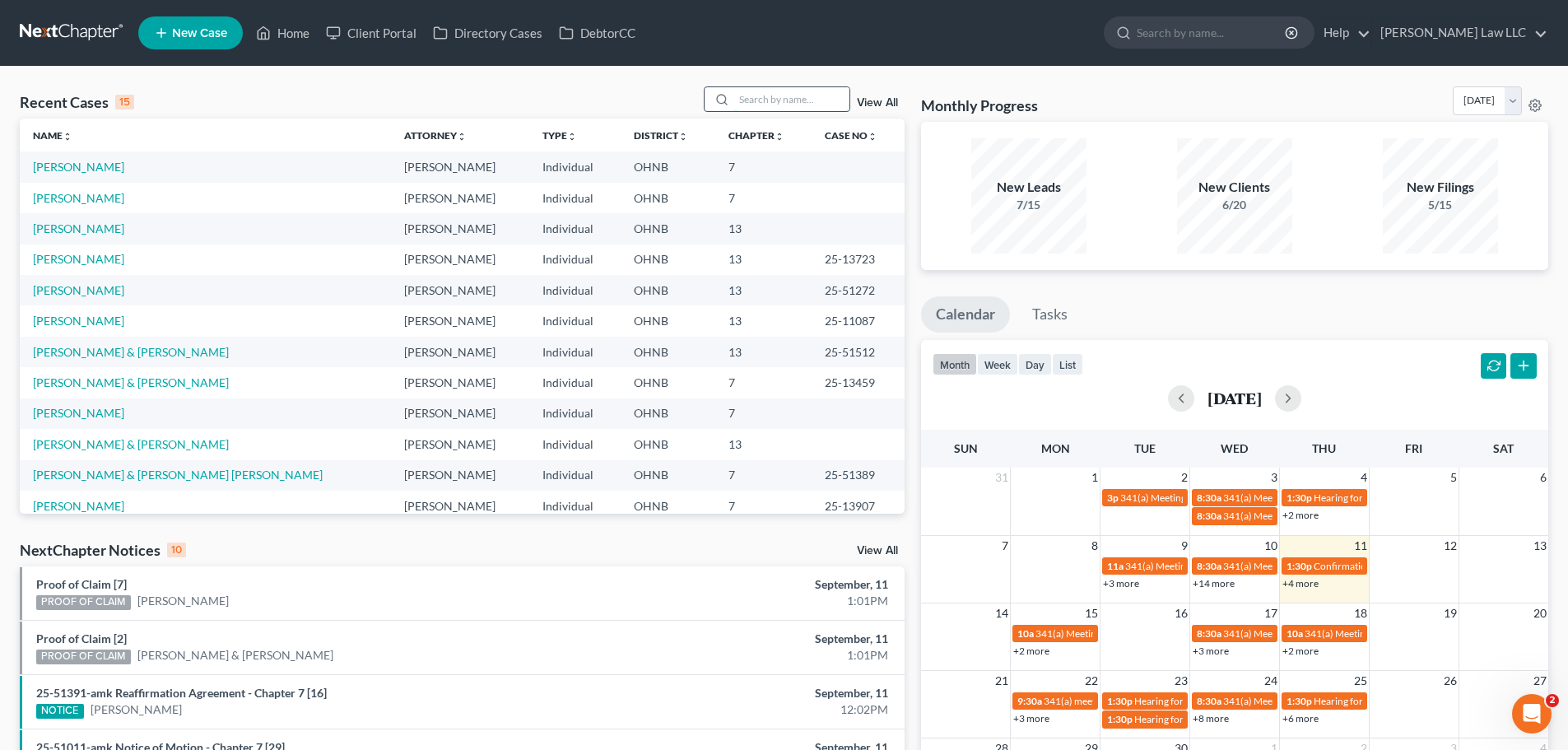
click at [752, 99] on input "search" at bounding box center [792, 98] width 115 height 24
type input "clark"
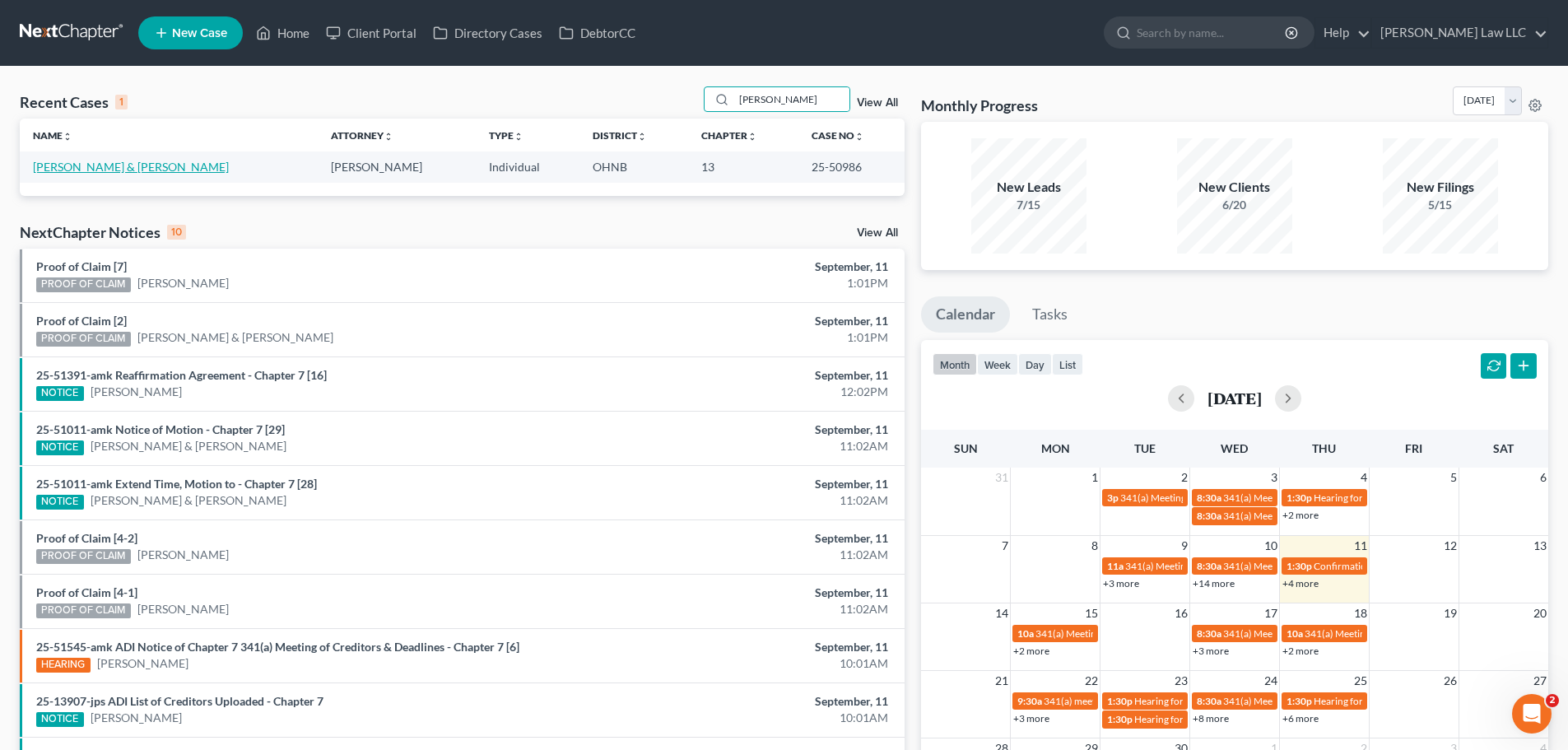
click at [91, 168] on link "Clark, Ted & Brandie" at bounding box center [130, 166] width 196 height 14
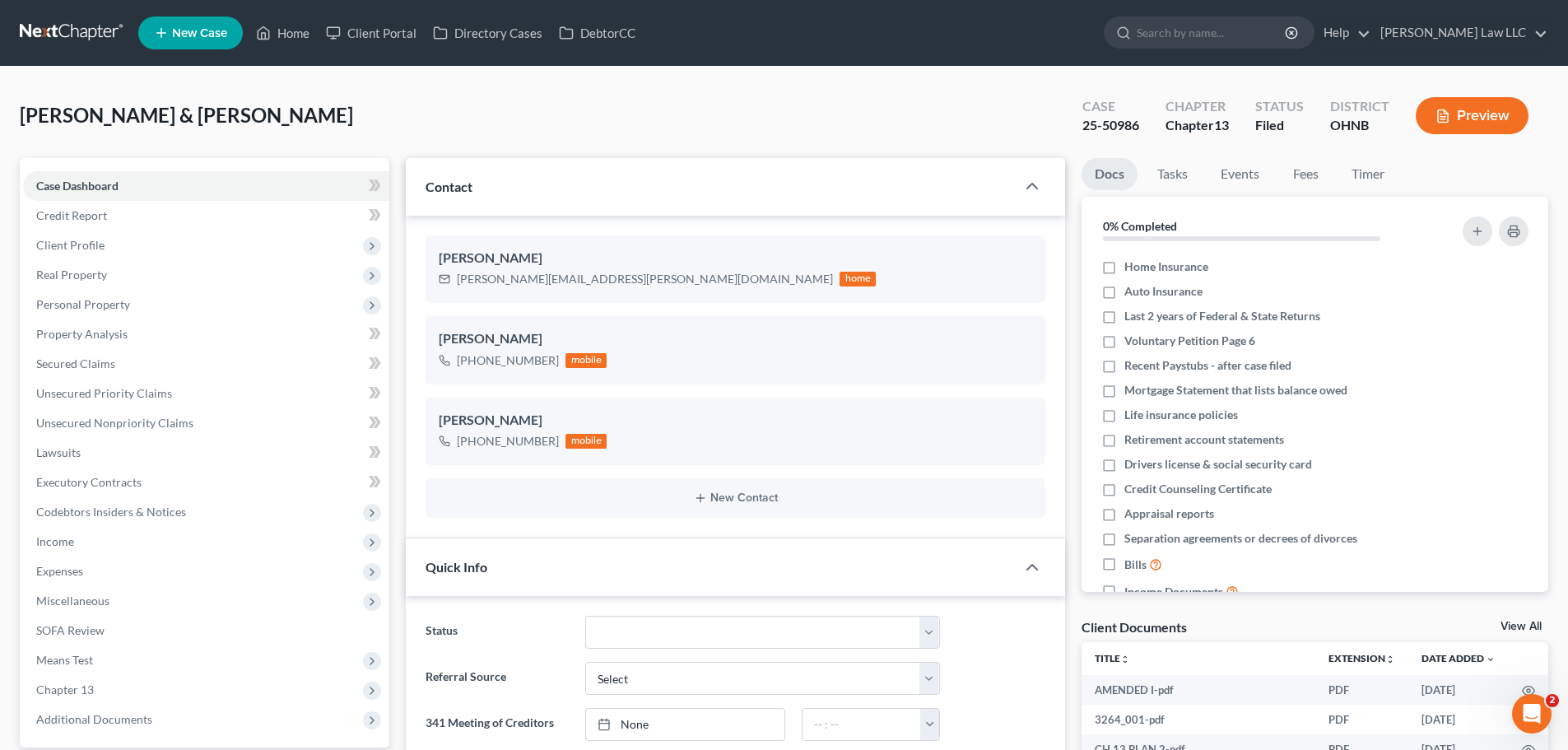
scroll to position [346, 0]
click at [1117, 119] on div "25-50986" at bounding box center [1111, 126] width 57 height 19
copy div "25-50986"
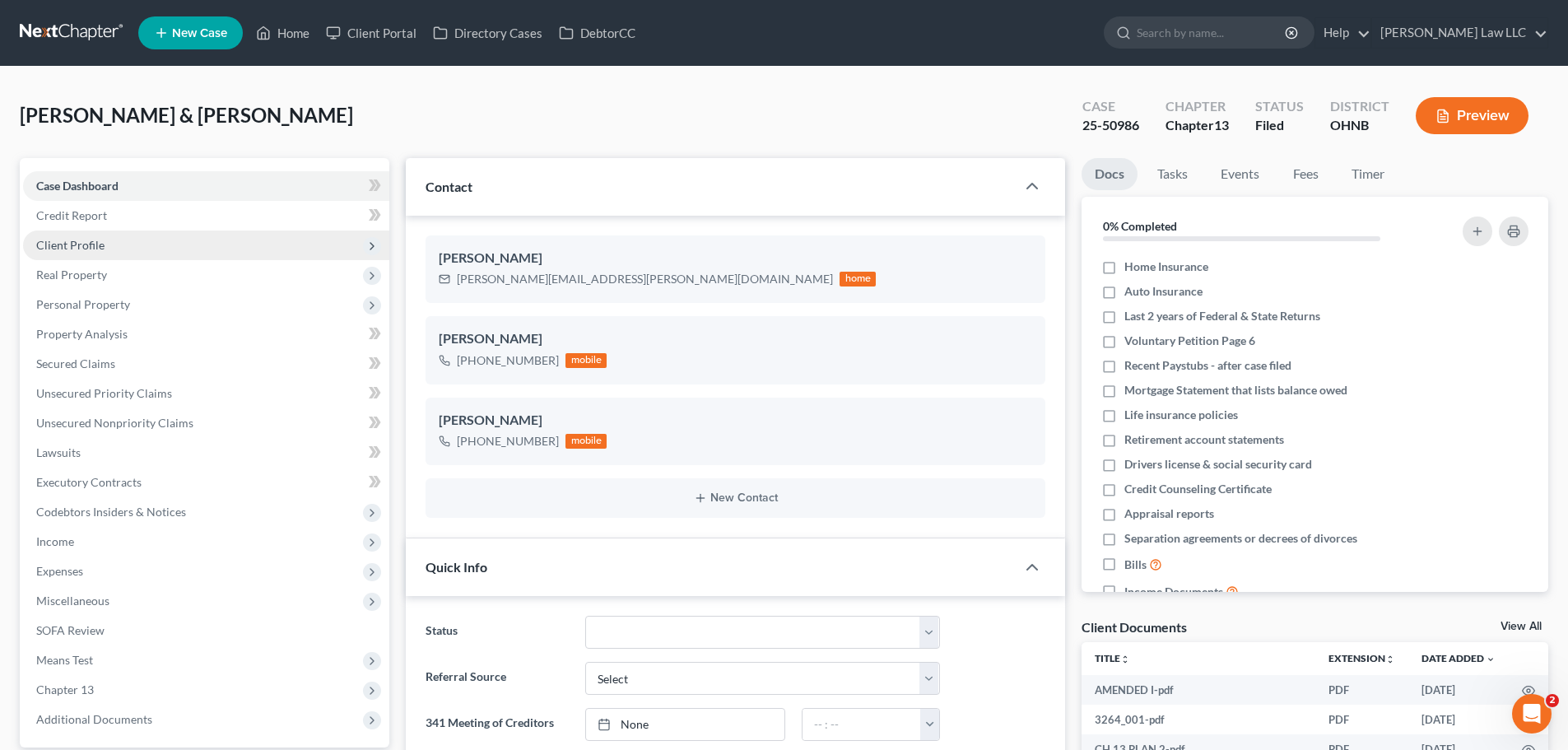
click at [171, 252] on span "Client Profile" at bounding box center [206, 245] width 366 height 29
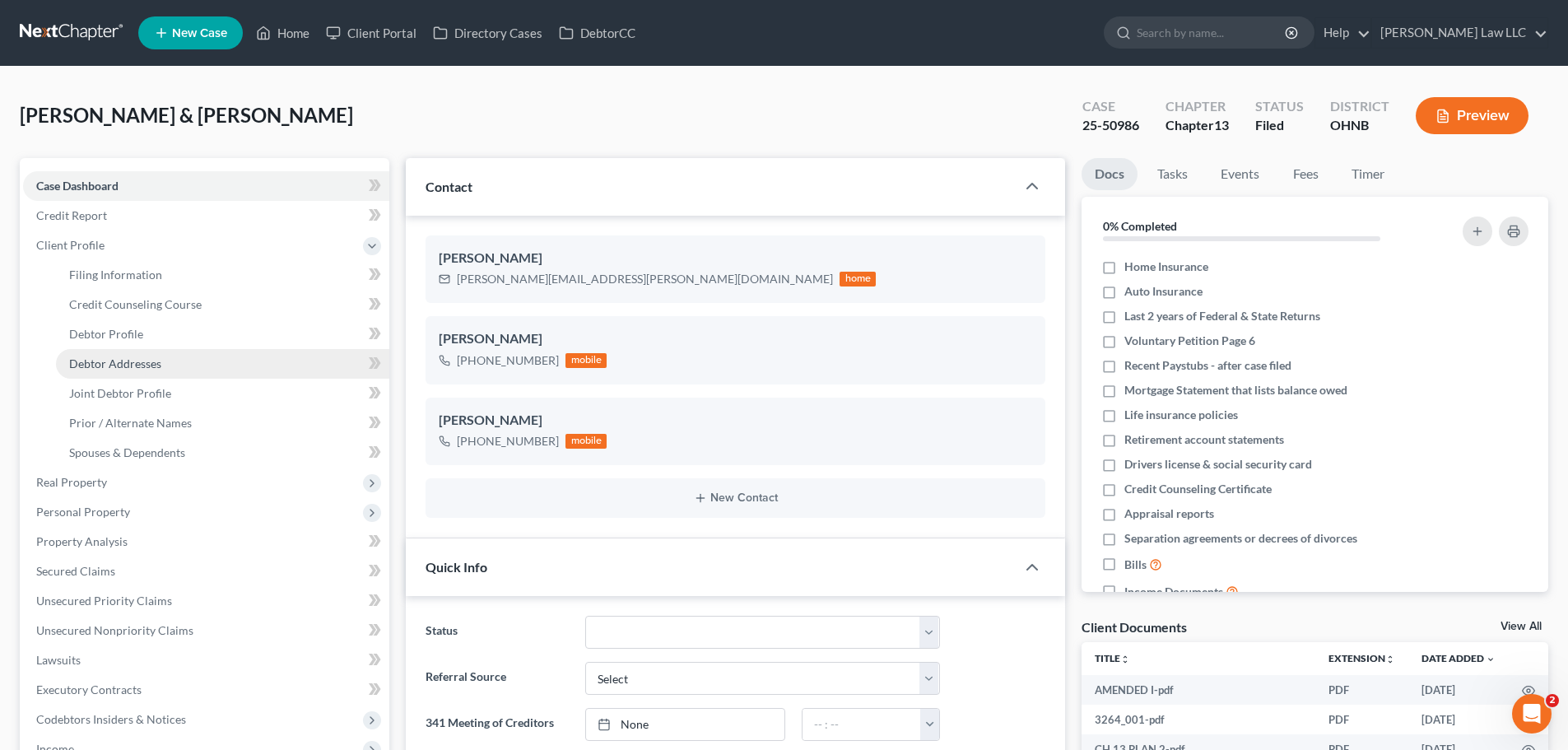
drag, startPoint x: 204, startPoint y: 362, endPoint x: 223, endPoint y: 362, distance: 19.0
click at [204, 362] on link "Debtor Addresses" at bounding box center [222, 363] width 333 height 29
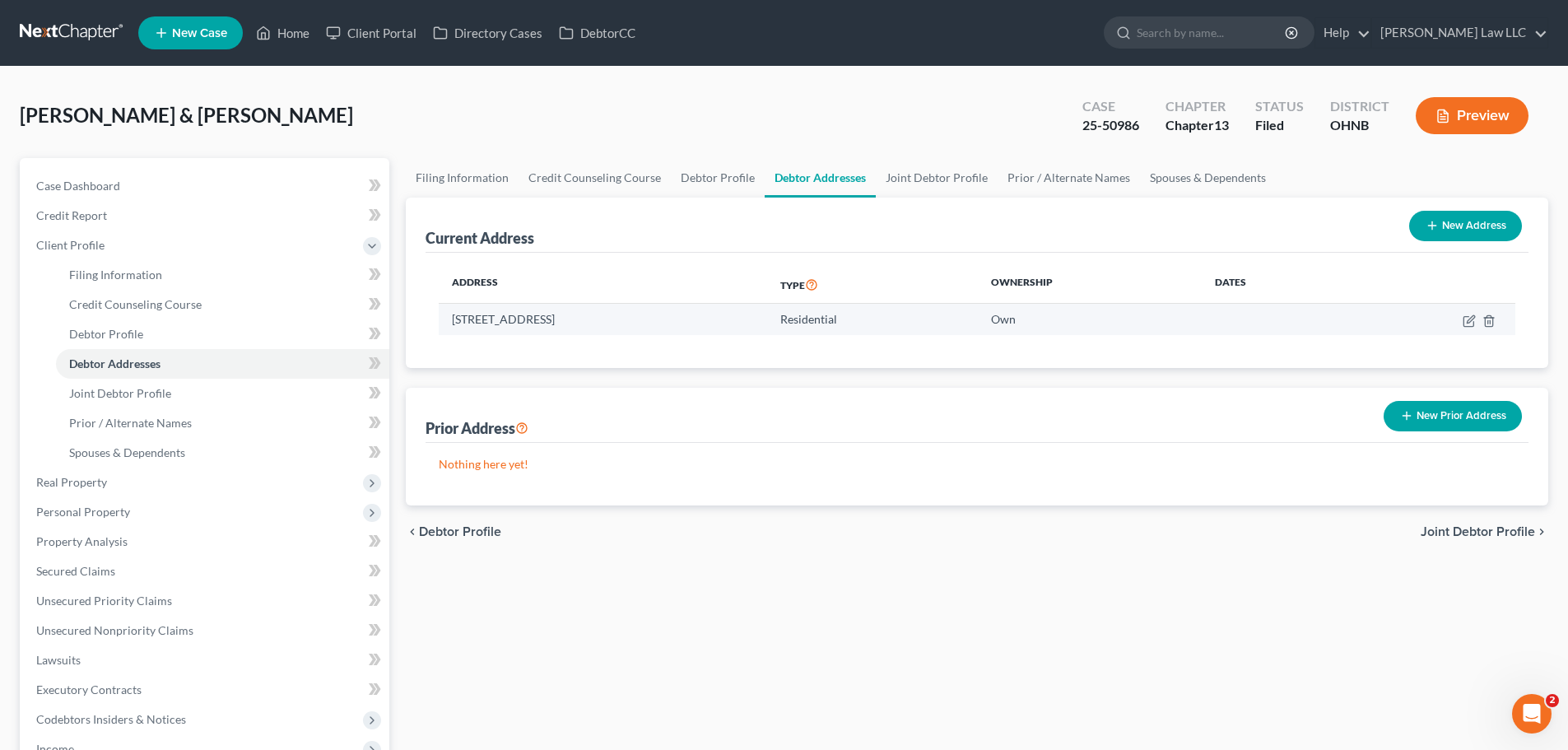
drag, startPoint x: 683, startPoint y: 329, endPoint x: 454, endPoint y: 329, distance: 229.0
click at [454, 329] on td "3735 Carlisle Drive, Brunswick, OH 44212" at bounding box center [603, 318] width 329 height 31
copy td "3735 Carlisle Drive, Brunswick, OH 44212"
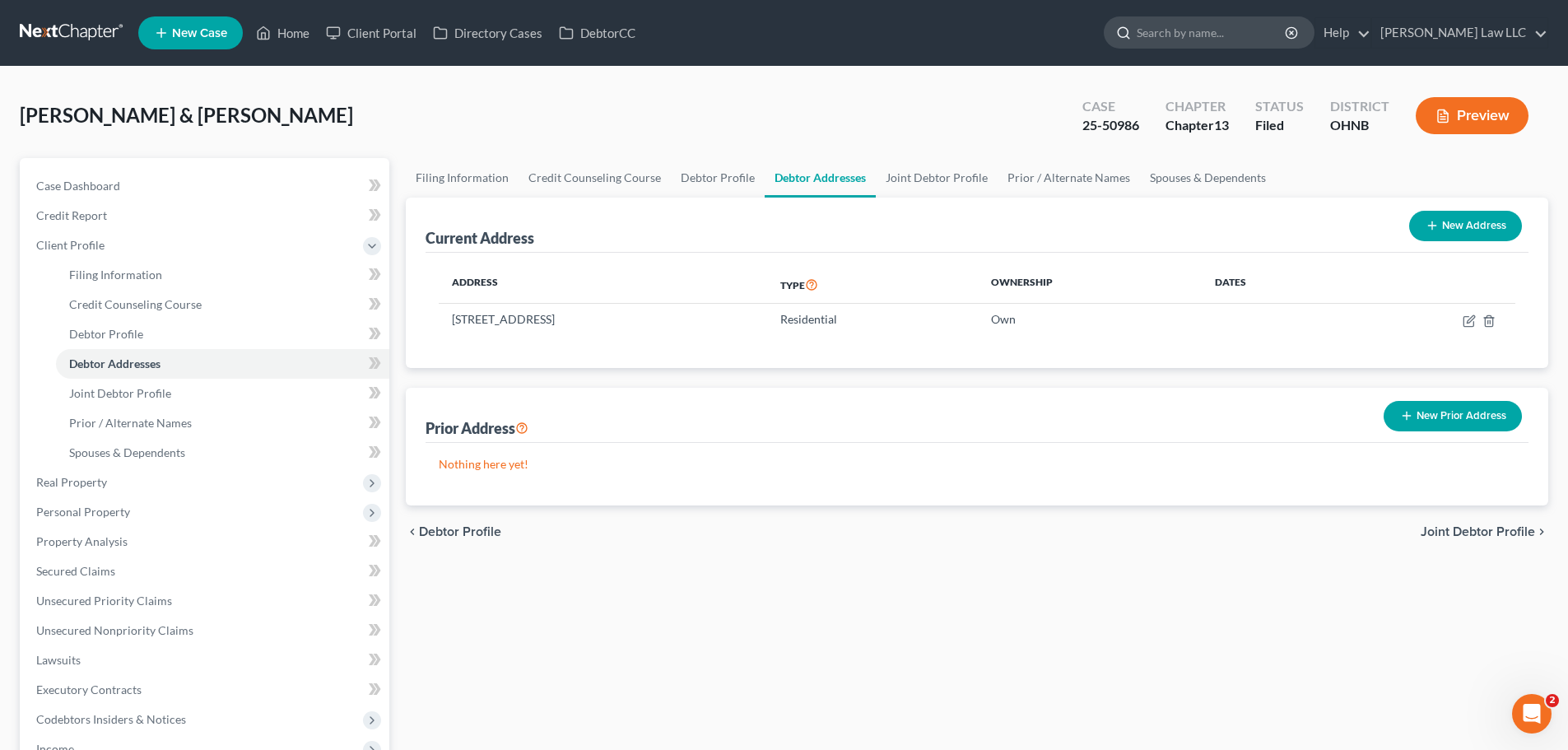
drag, startPoint x: 1215, startPoint y: 22, endPoint x: 1208, endPoint y: 28, distance: 9.2
click at [1215, 22] on input "search" at bounding box center [1211, 32] width 150 height 30
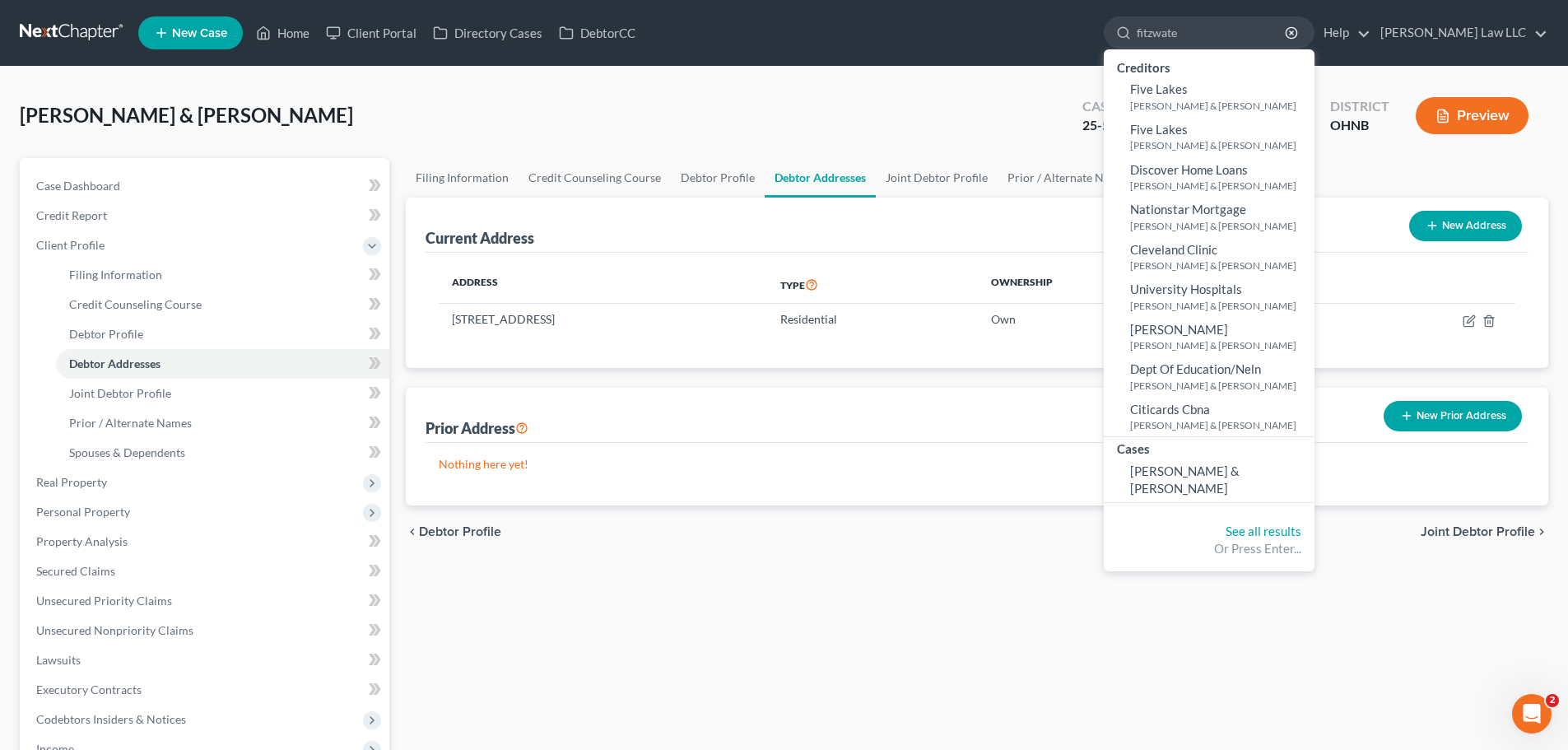
type input "fitzwater"
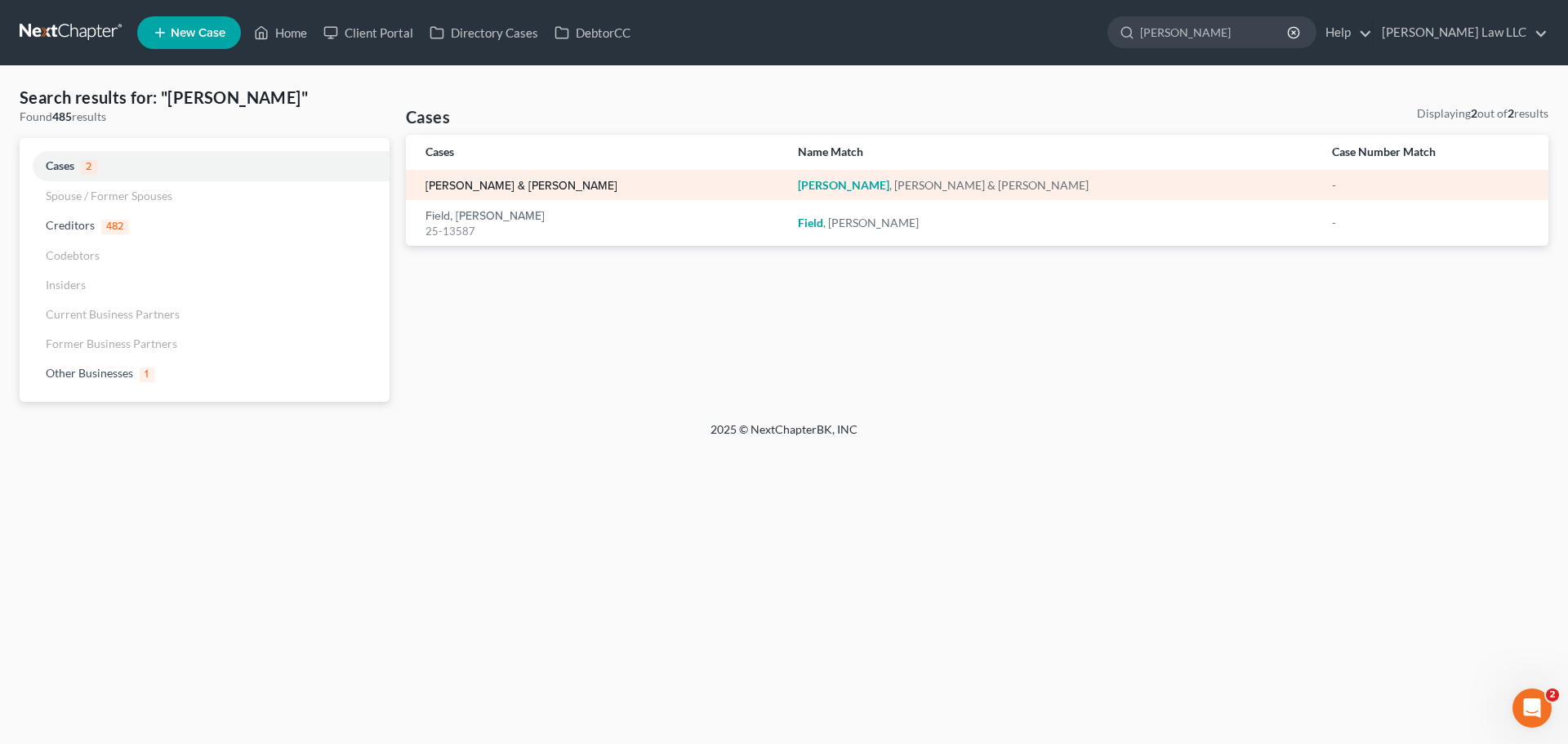
click at [511, 186] on link "Fitzwater, William & Izabell" at bounding box center [521, 186] width 192 height 11
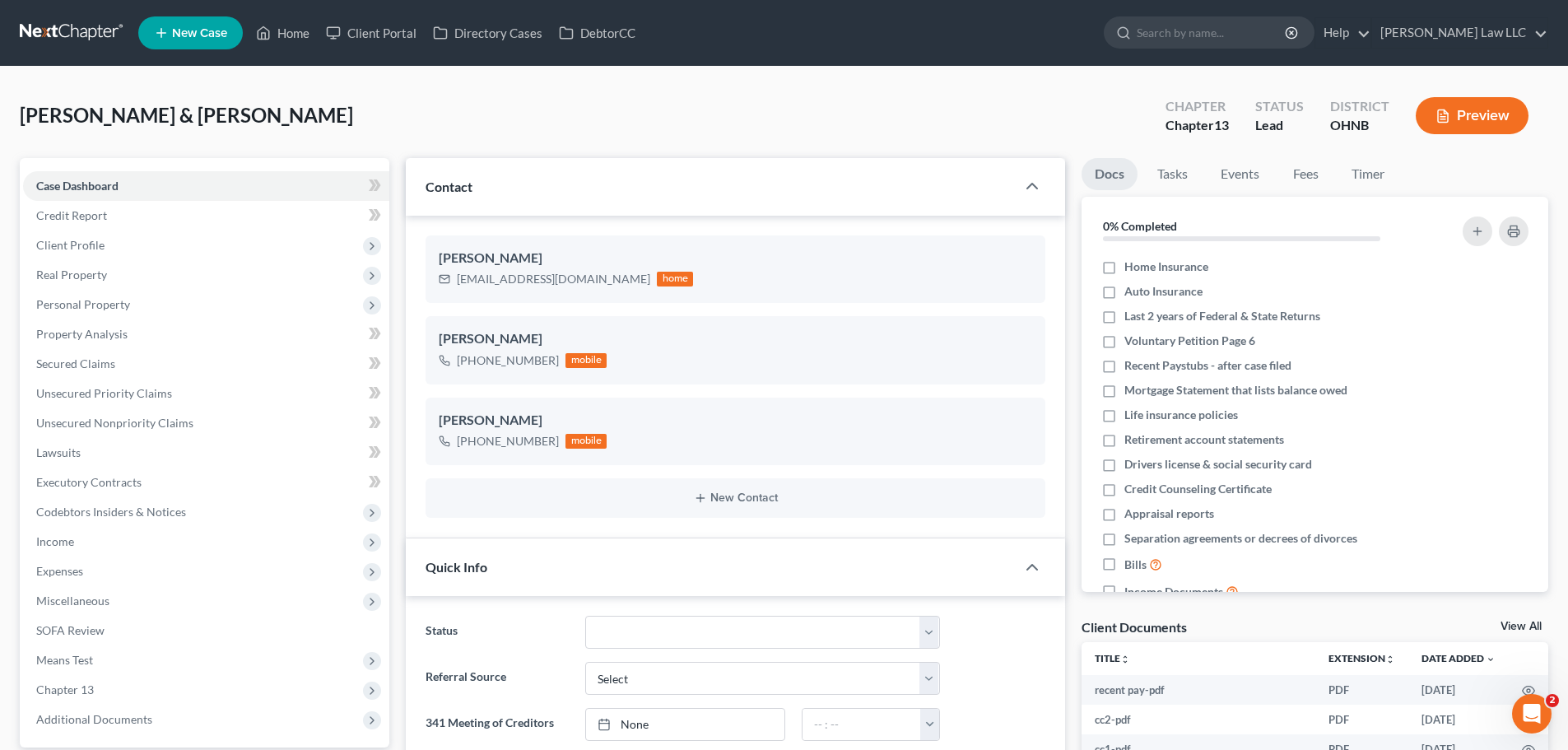
scroll to position [285, 0]
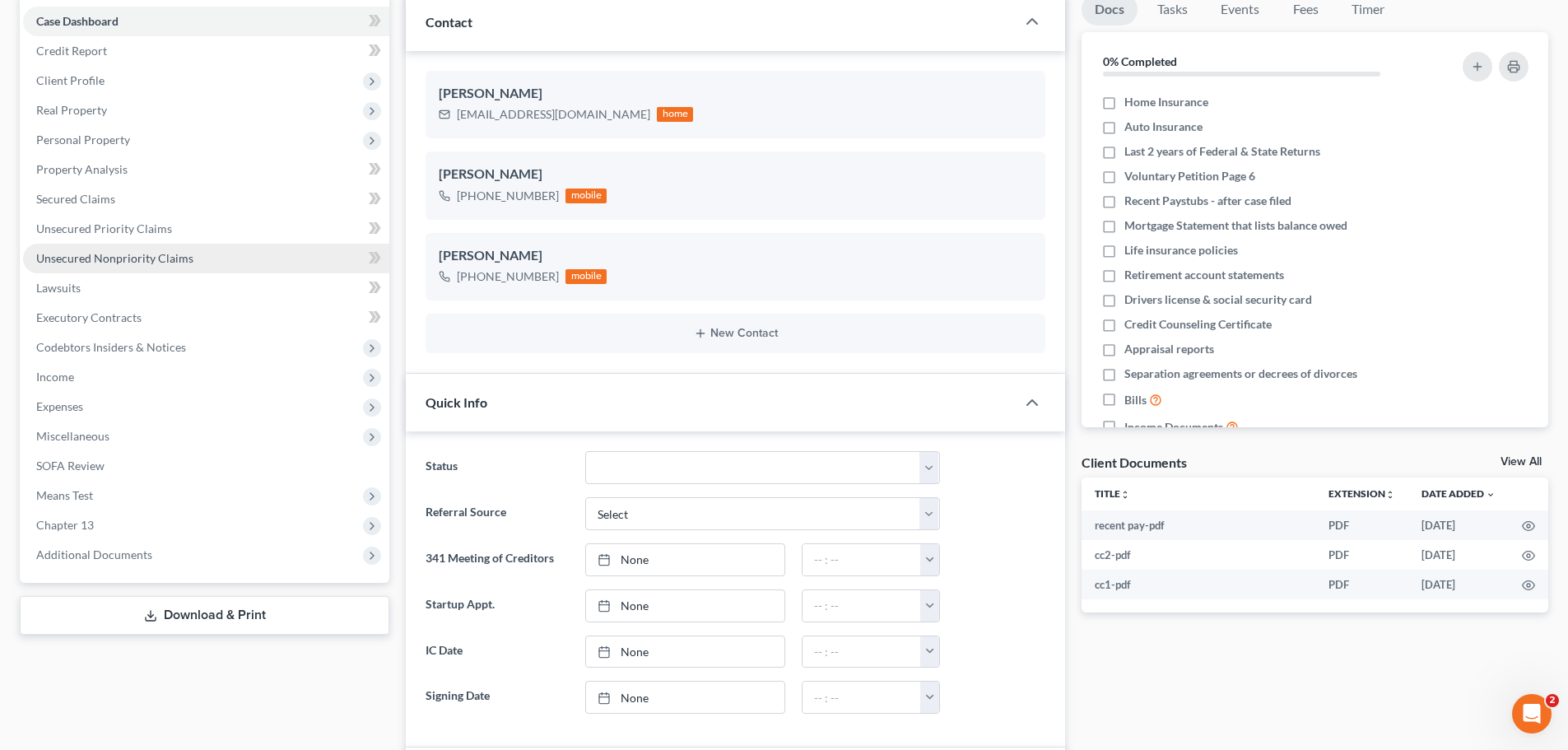
click at [128, 251] on span "Unsecured Nonpriority Claims" at bounding box center [114, 258] width 157 height 14
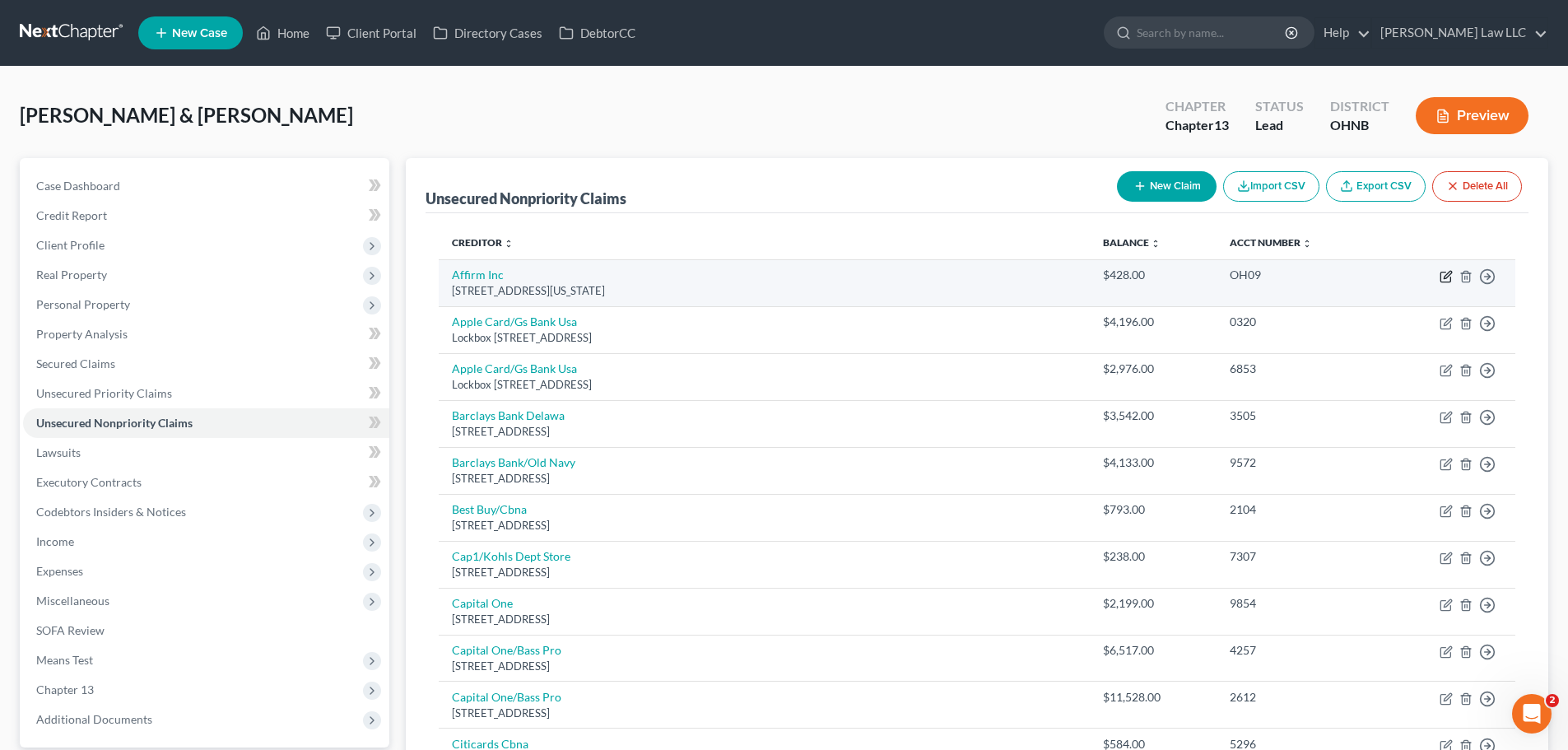
click at [1447, 272] on icon "button" at bounding box center [1447, 275] width 8 height 8
select select "4"
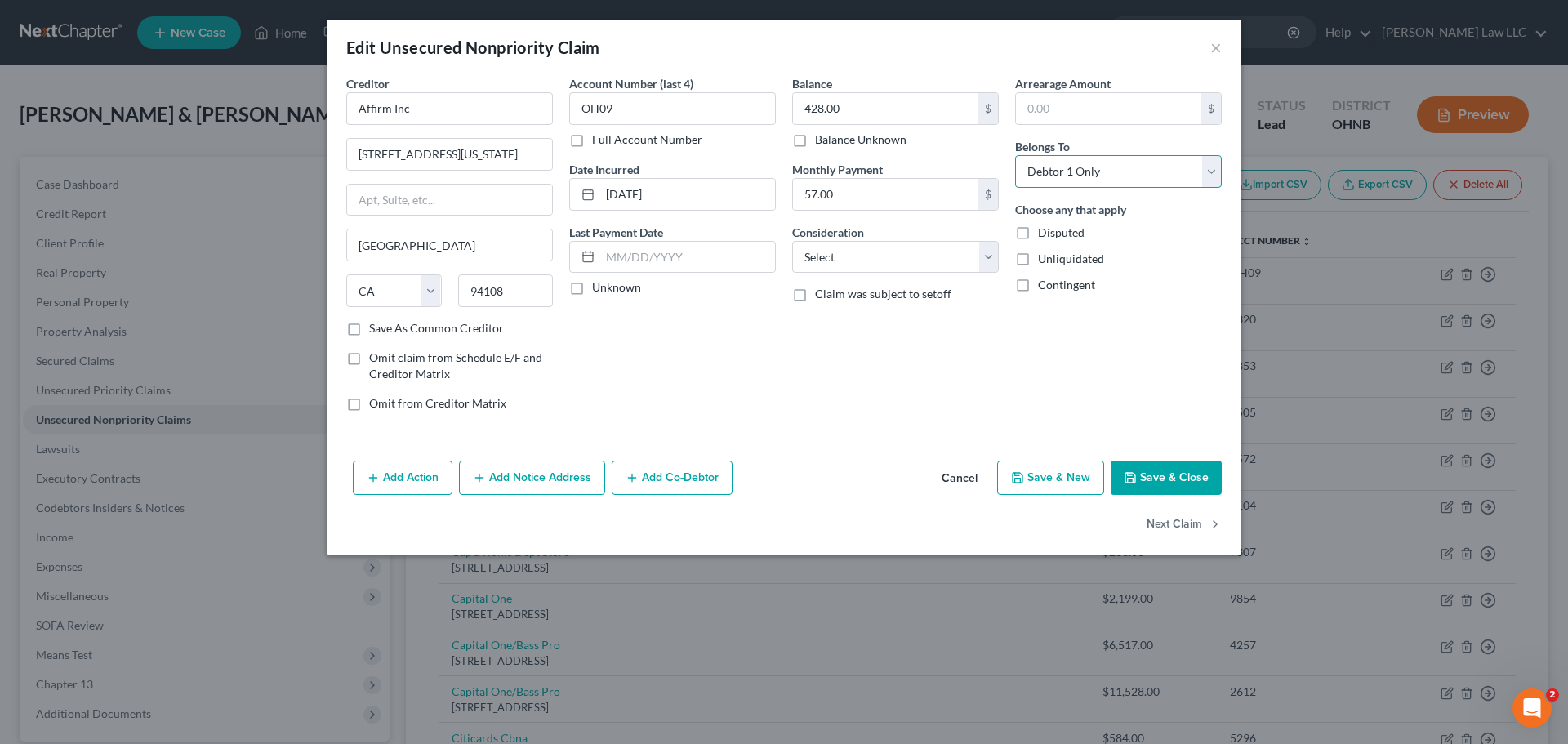
click at [1097, 166] on select "Select Debtor 1 Only Debtor 2 Only Debtor 1 And Debtor 2 Only At Least One Of T…" at bounding box center [1118, 171] width 206 height 33
select select "2"
click at [1015, 156] on select "Select Debtor 1 Only Debtor 2 Only Debtor 1 And Debtor 2 Only At Least One Of T…" at bounding box center [1118, 171] width 206 height 33
click at [1180, 475] on button "Save & Close" at bounding box center [1166, 477] width 111 height 35
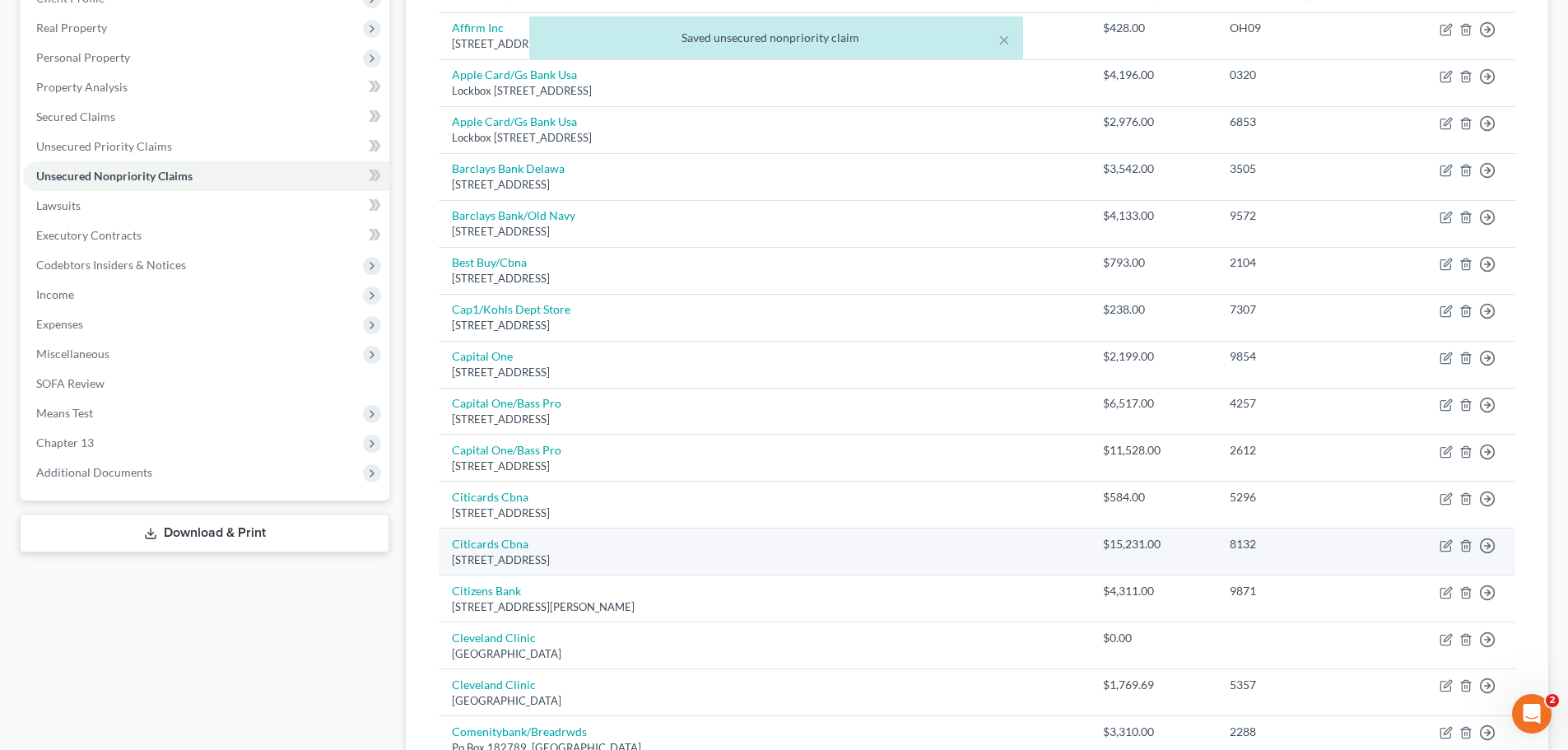
scroll to position [329, 0]
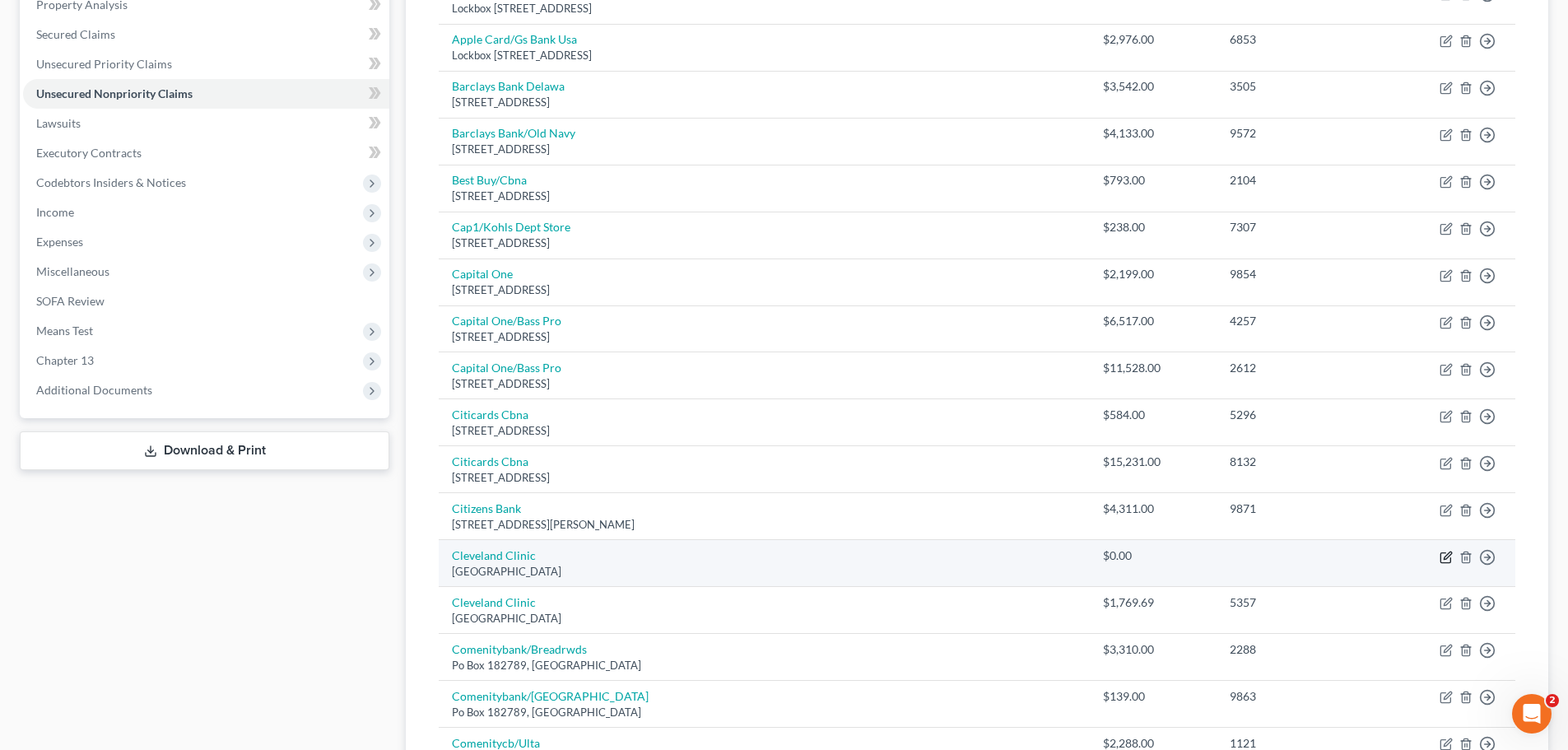
click at [1443, 555] on icon "button" at bounding box center [1446, 557] width 13 height 13
select select "36"
select select "2"
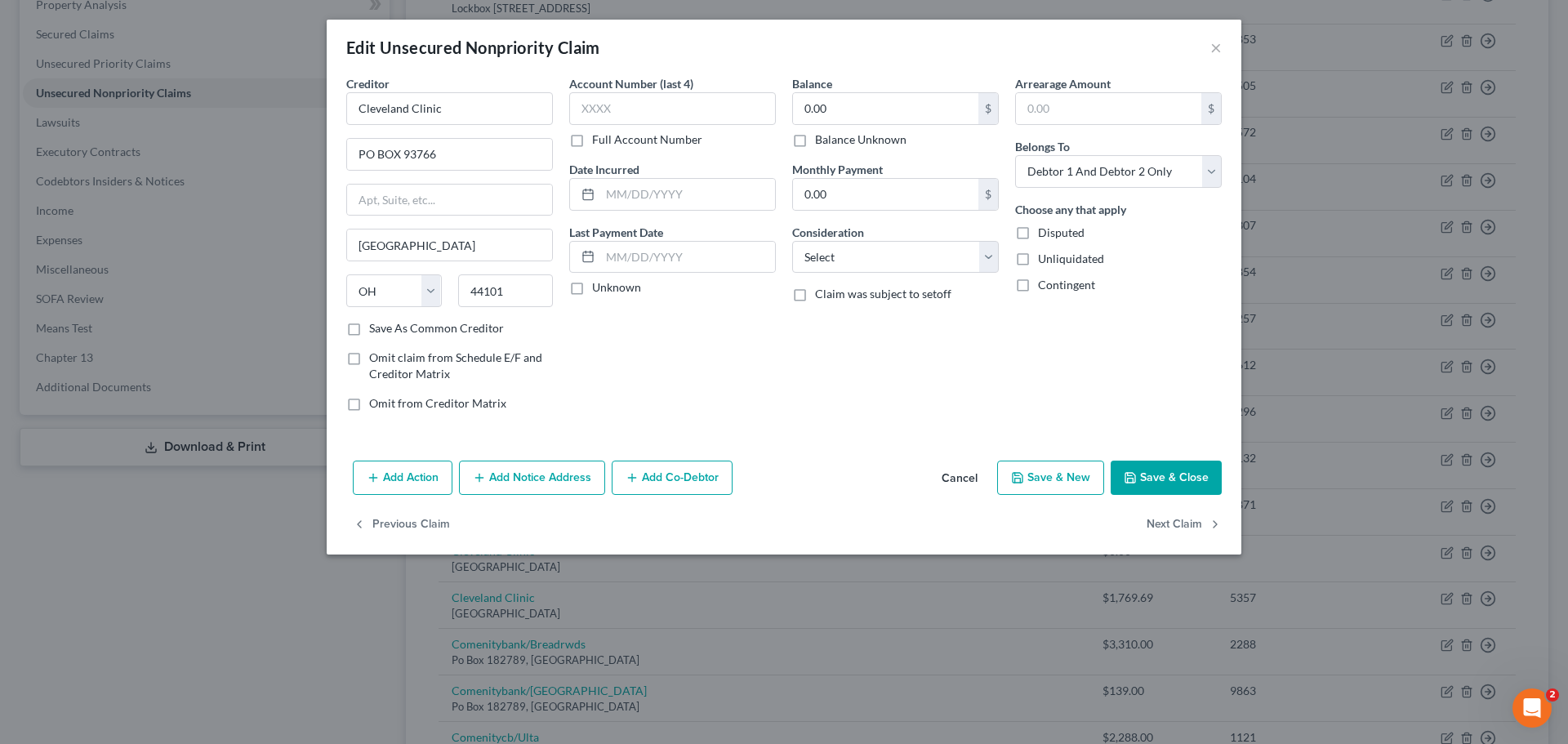
click at [1172, 472] on button "Save & Close" at bounding box center [1166, 477] width 111 height 35
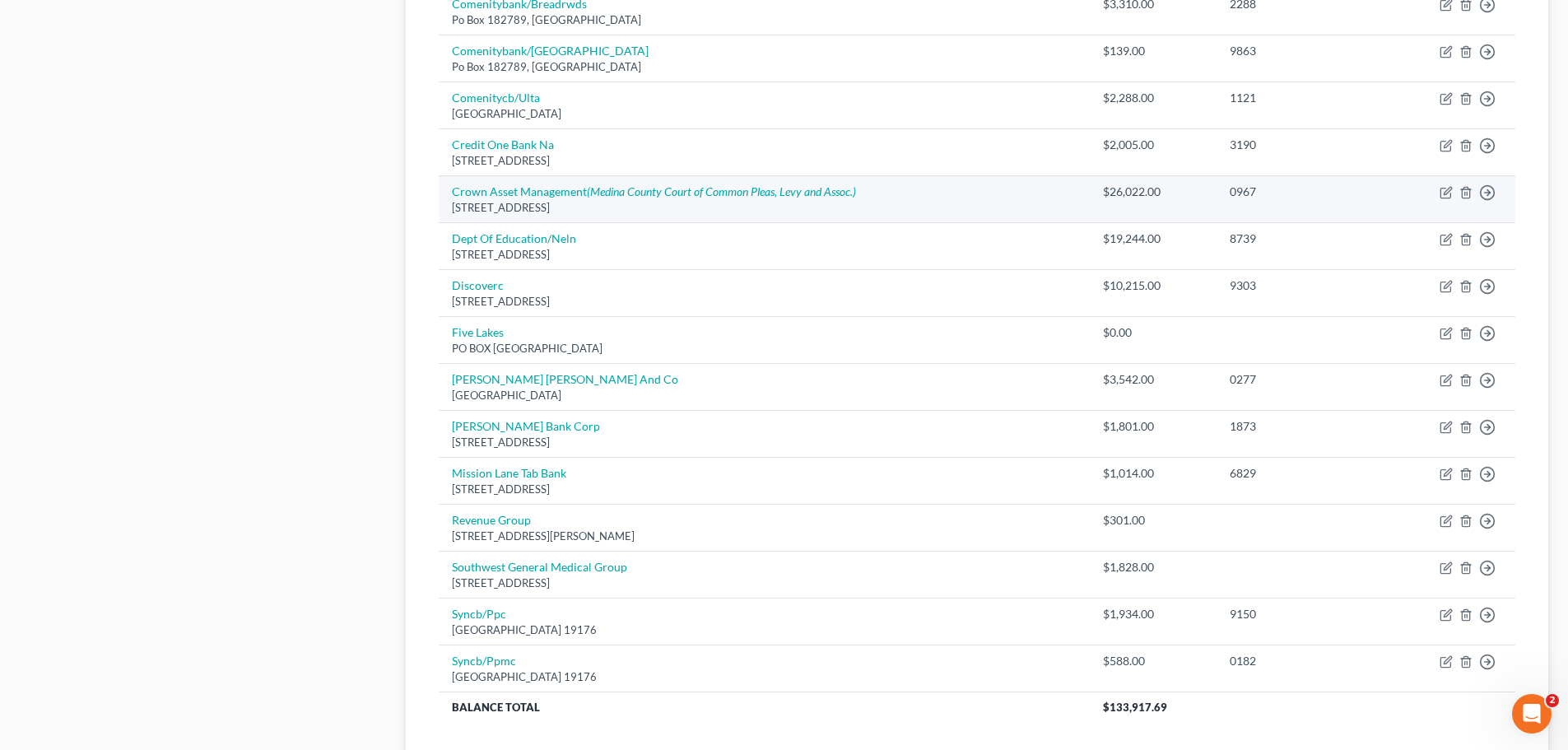
scroll to position [1151, 0]
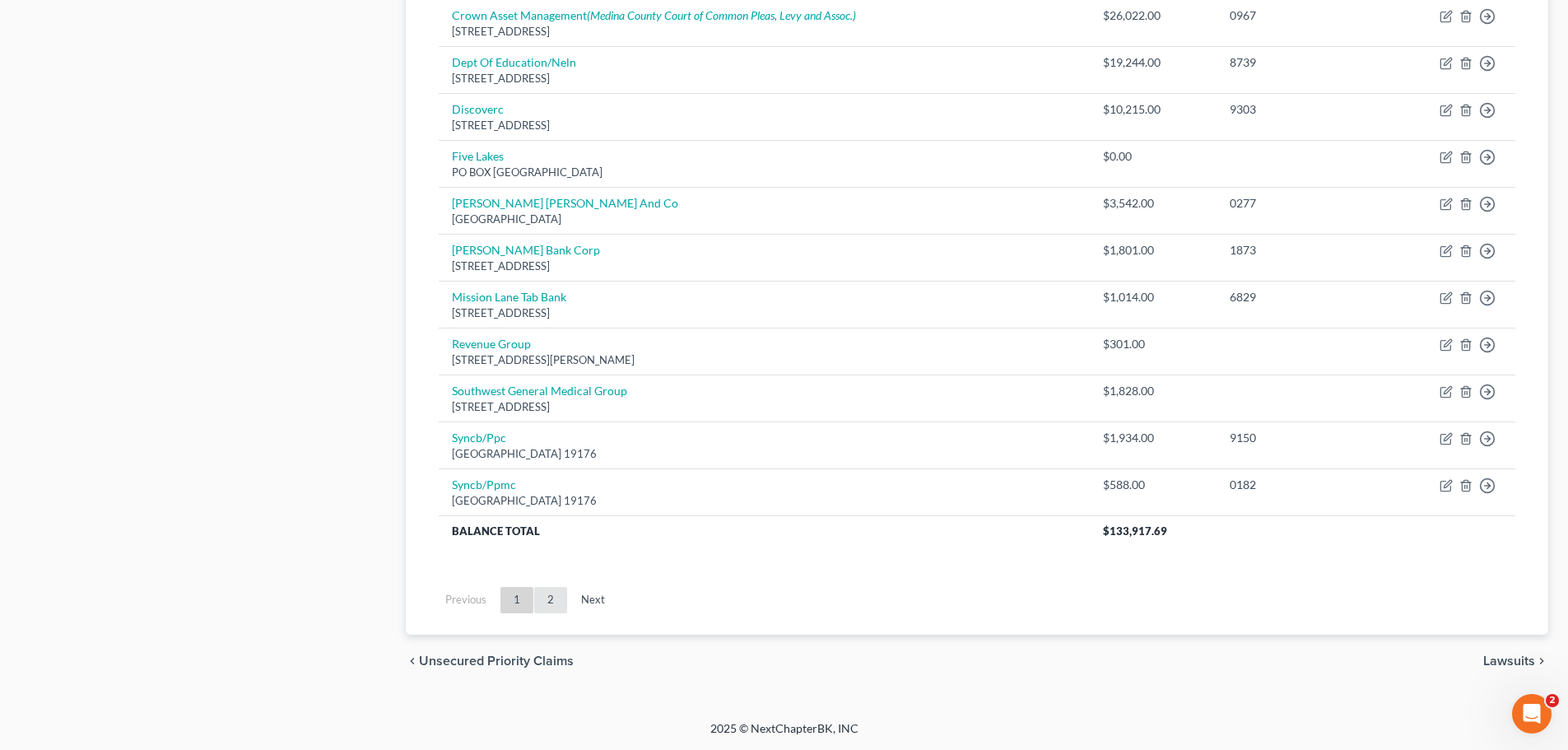
click at [562, 608] on link "2" at bounding box center [550, 600] width 33 height 26
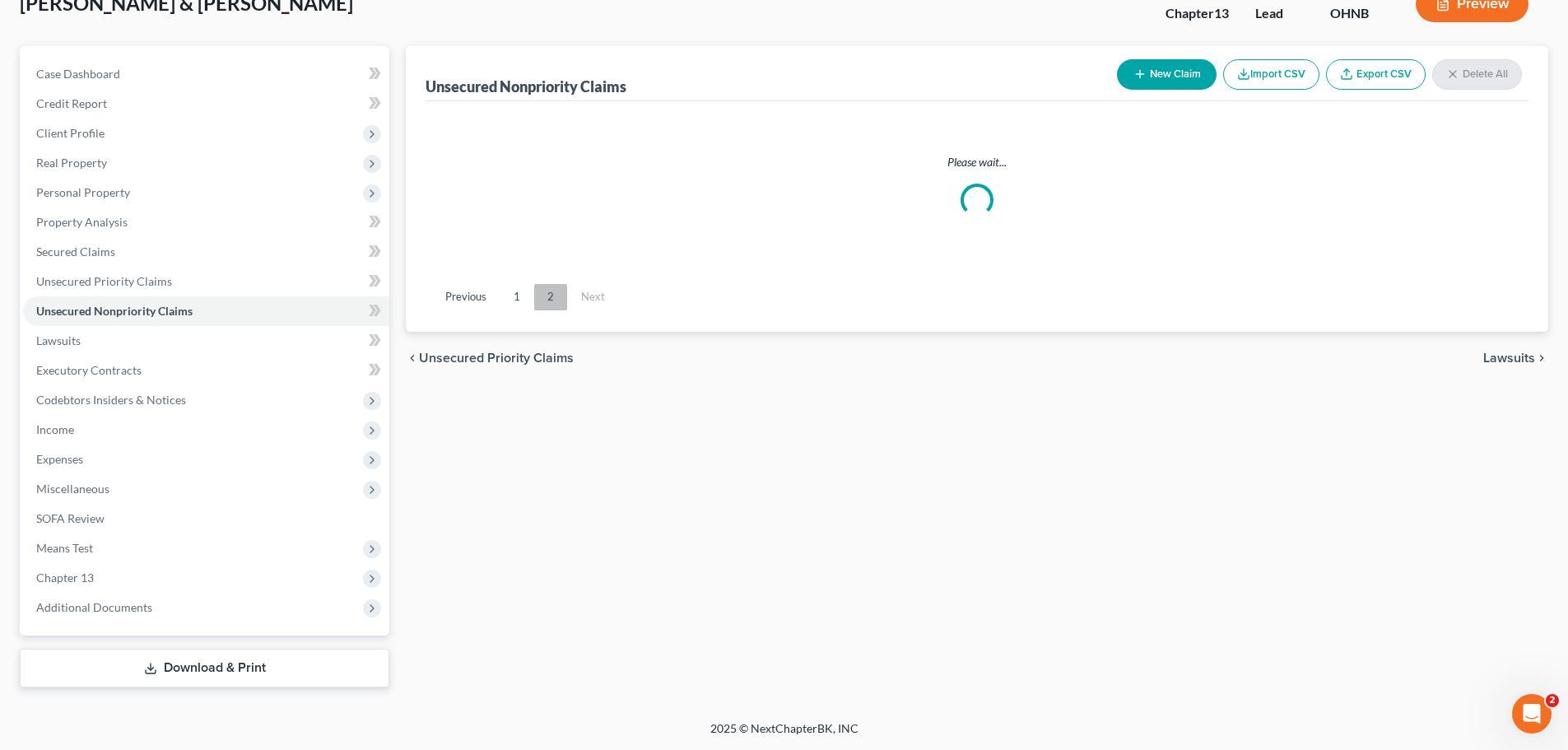
scroll to position [111, 0]
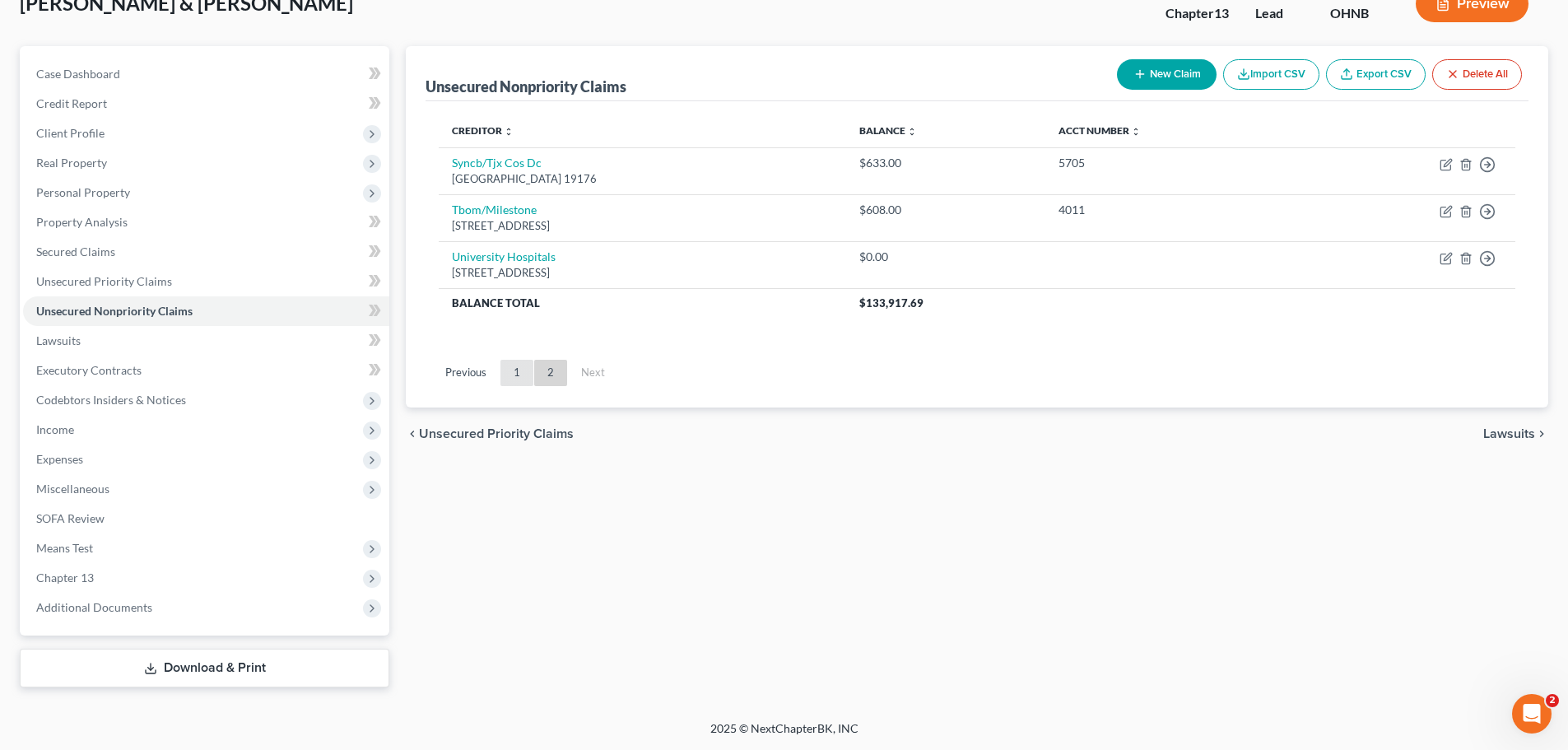
click at [508, 370] on link "1" at bounding box center [517, 373] width 33 height 26
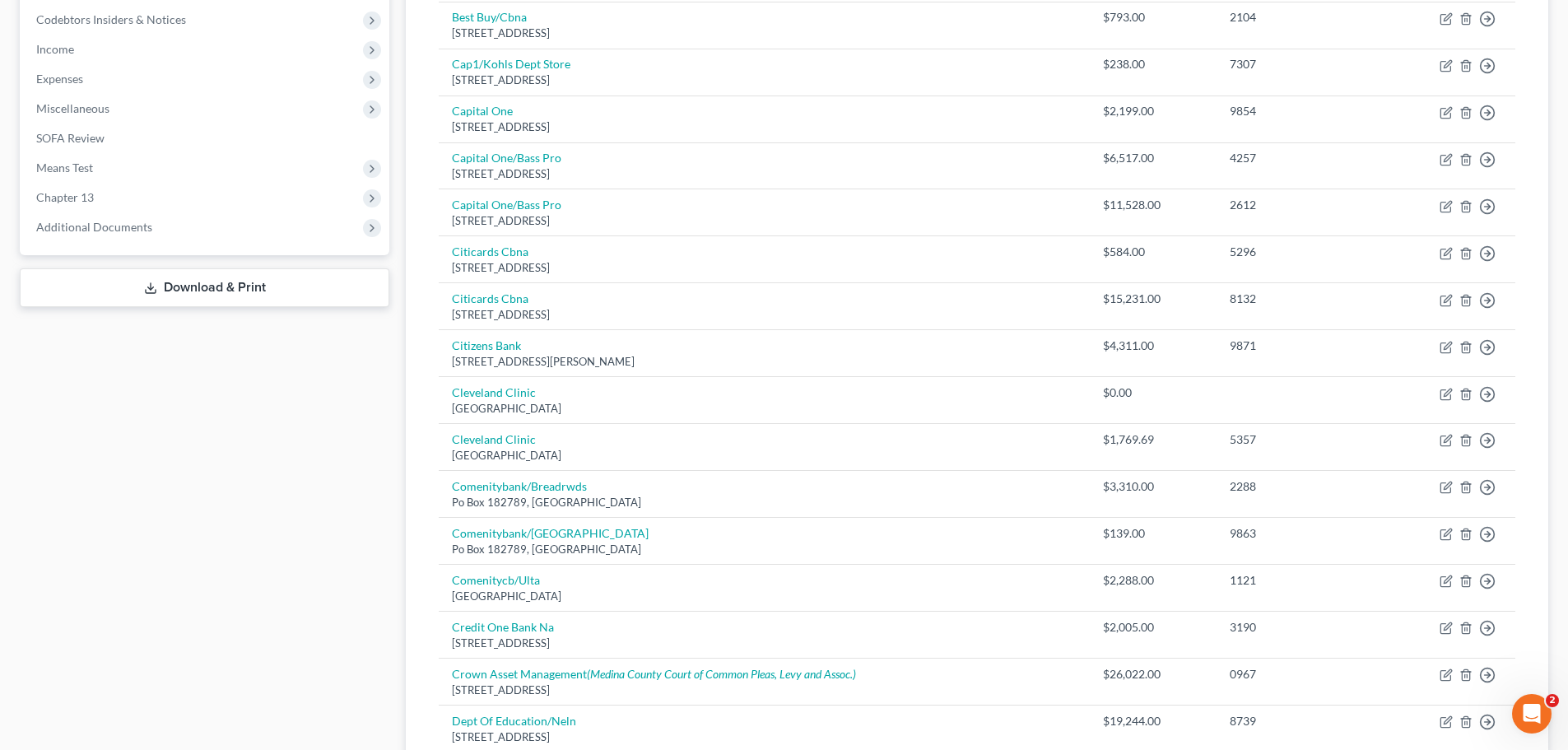
scroll to position [0, 0]
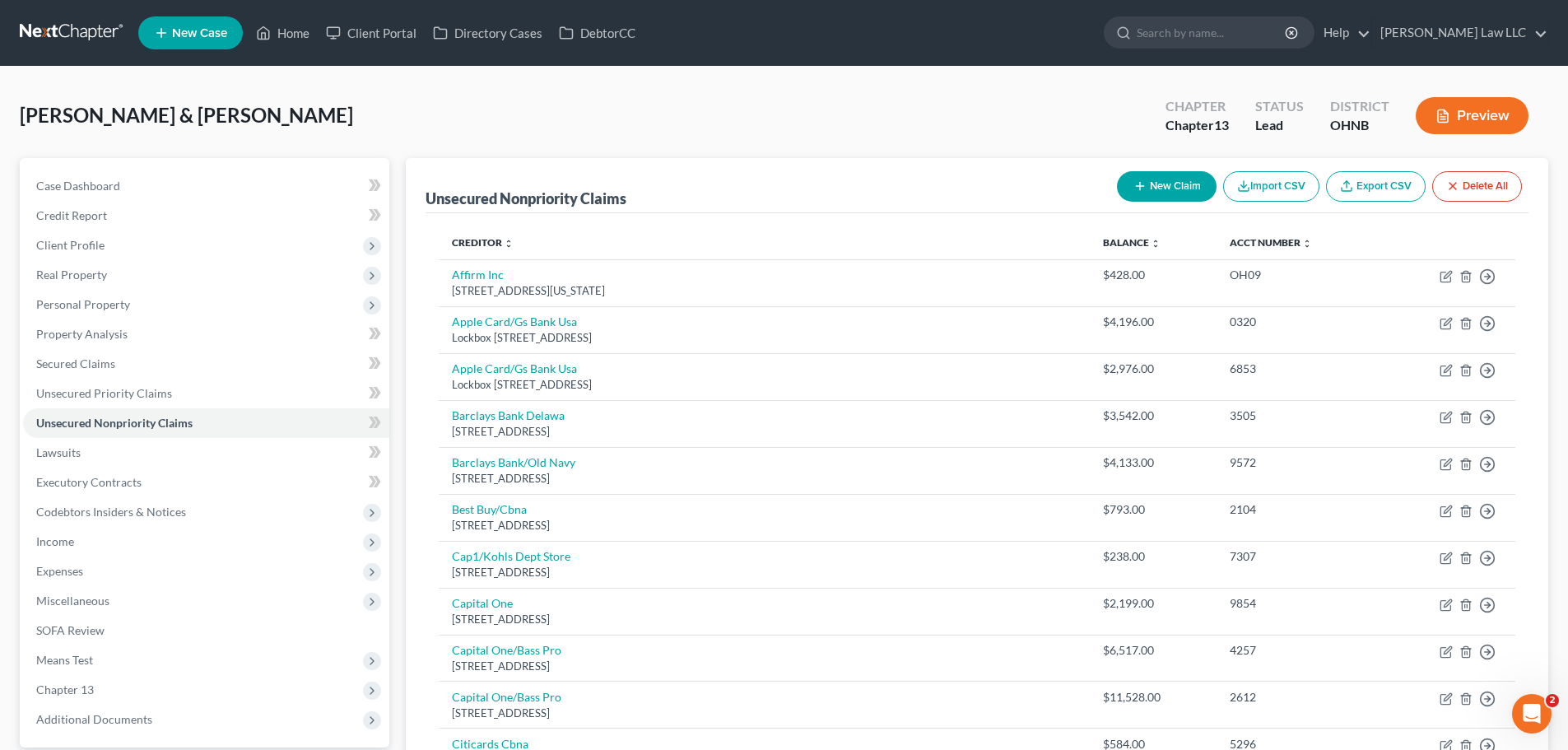
click at [1149, 187] on button "New Claim" at bounding box center [1166, 186] width 99 height 30
select select "2"
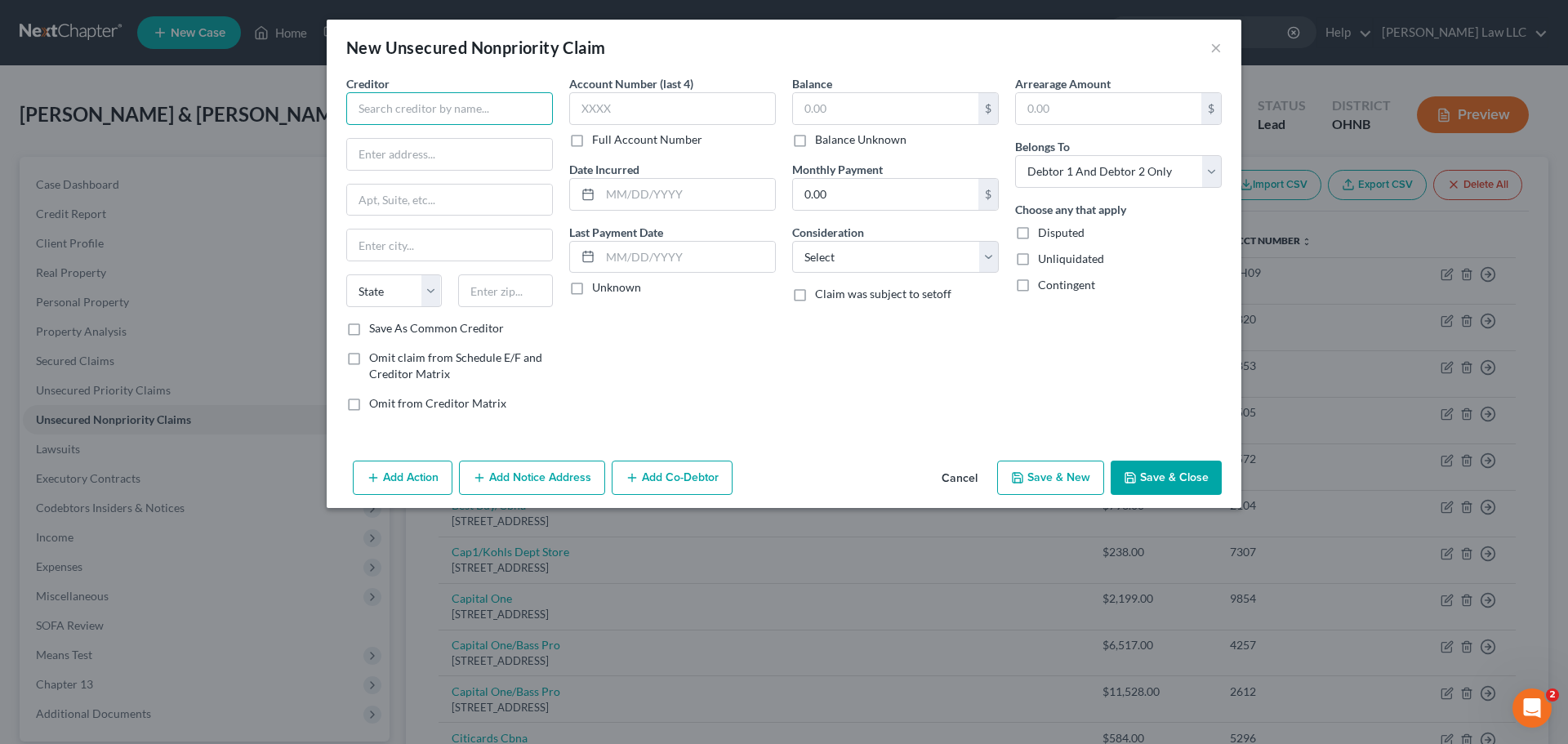
click at [422, 98] on input "text" at bounding box center [449, 108] width 206 height 33
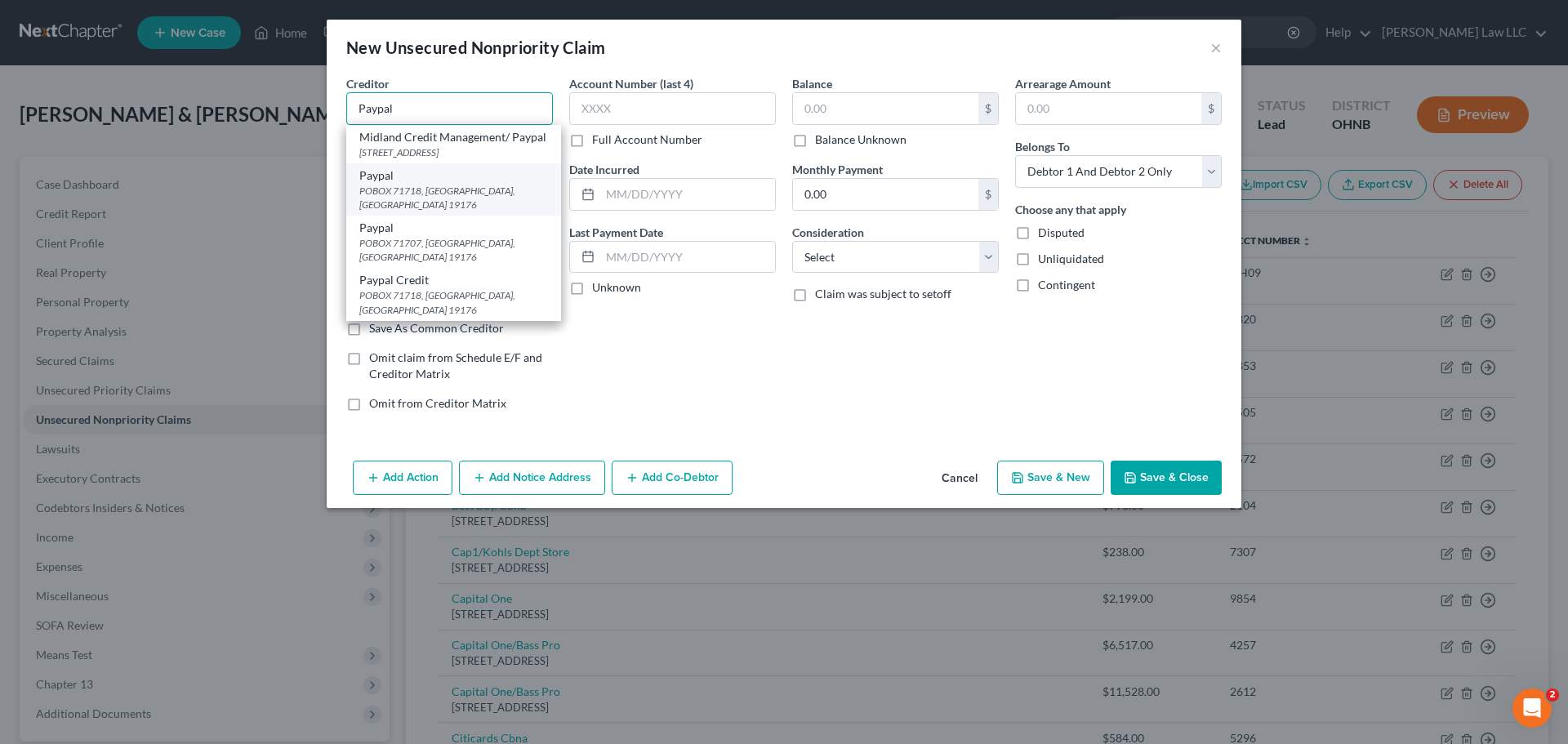
type input "Paypal"
click at [448, 212] on div "POBOX 71718, Philadelphia, PA 19176" at bounding box center [453, 198] width 188 height 28
type input "POBOX 71718"
type input "Philadelphia"
select select "39"
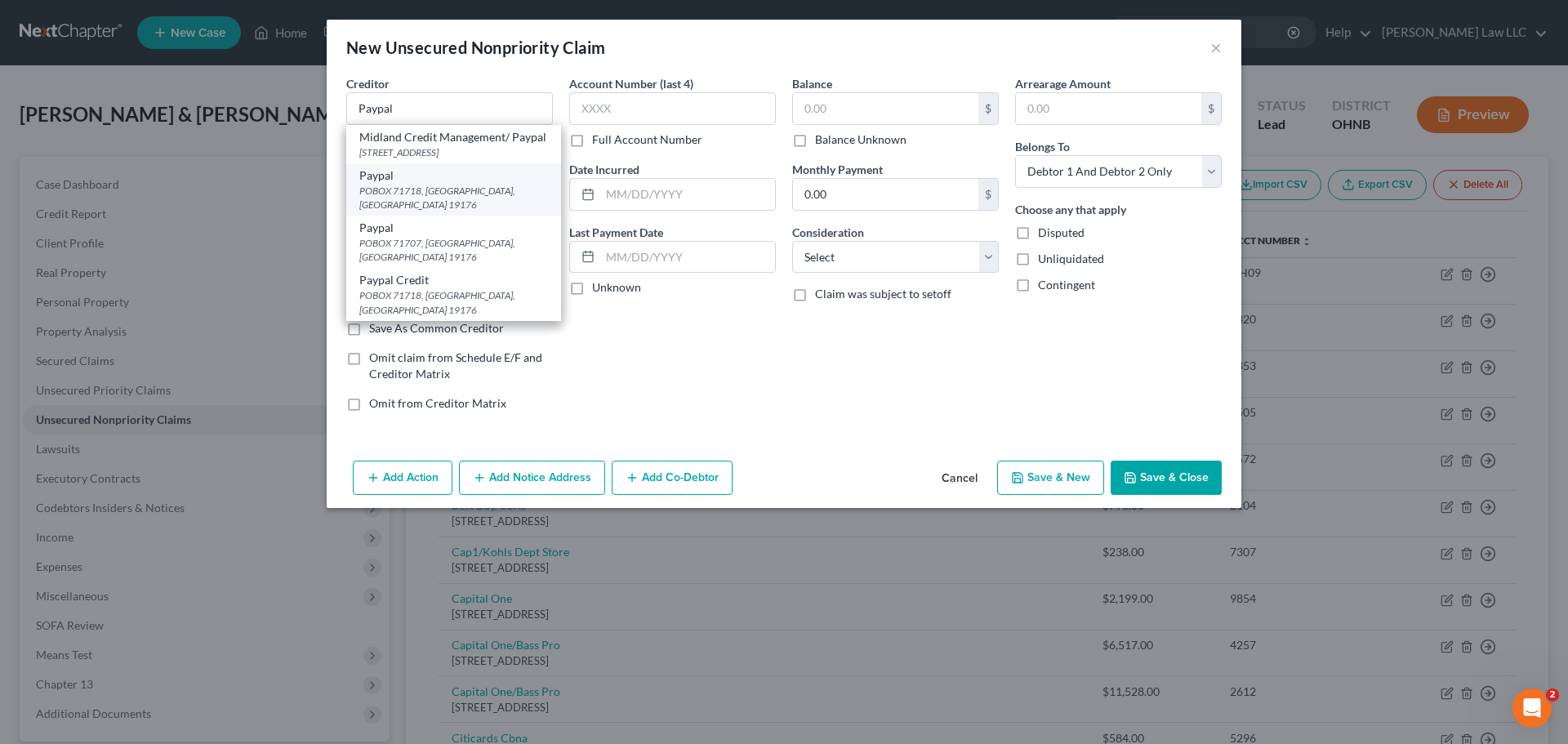
type input "19176"
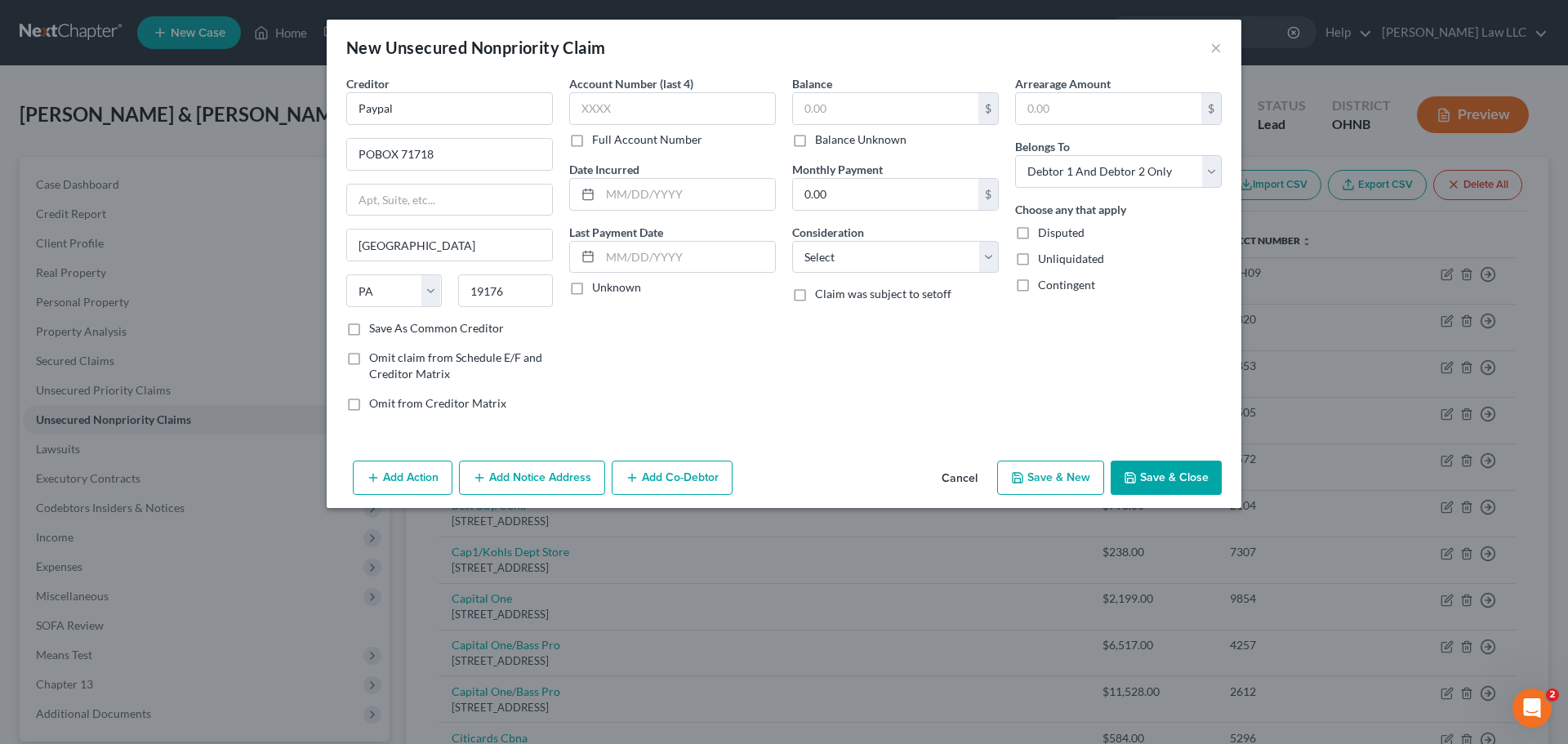
click at [872, 136] on label "Balance Unknown" at bounding box center [860, 139] width 92 height 16
click at [832, 136] on input "Balance Unknown" at bounding box center [826, 136] width 10 height 10
checkbox input "true"
type input "0.00"
click at [1175, 484] on button "Save & Close" at bounding box center [1166, 477] width 111 height 35
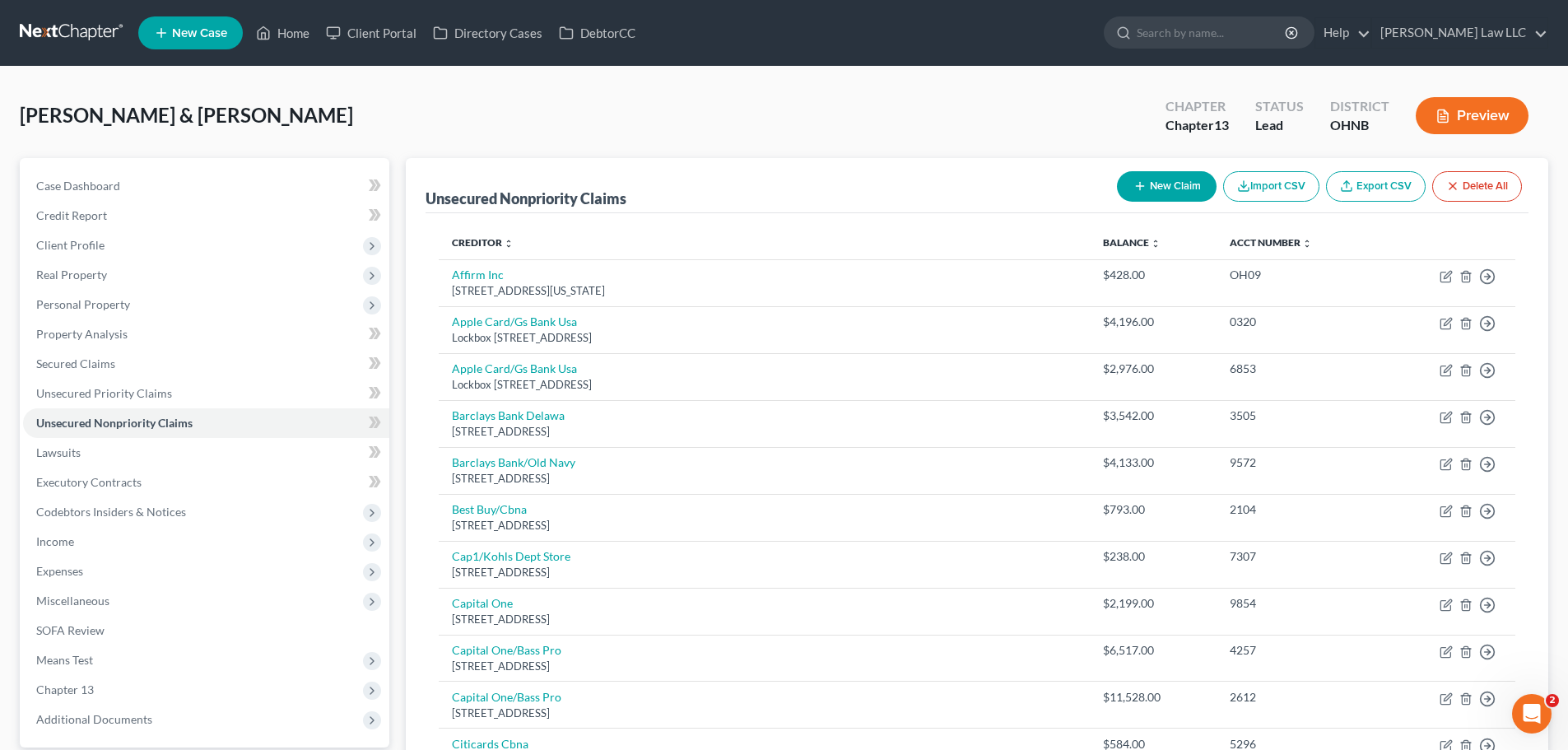
click at [1173, 184] on button "New Claim" at bounding box center [1166, 186] width 99 height 30
select select "2"
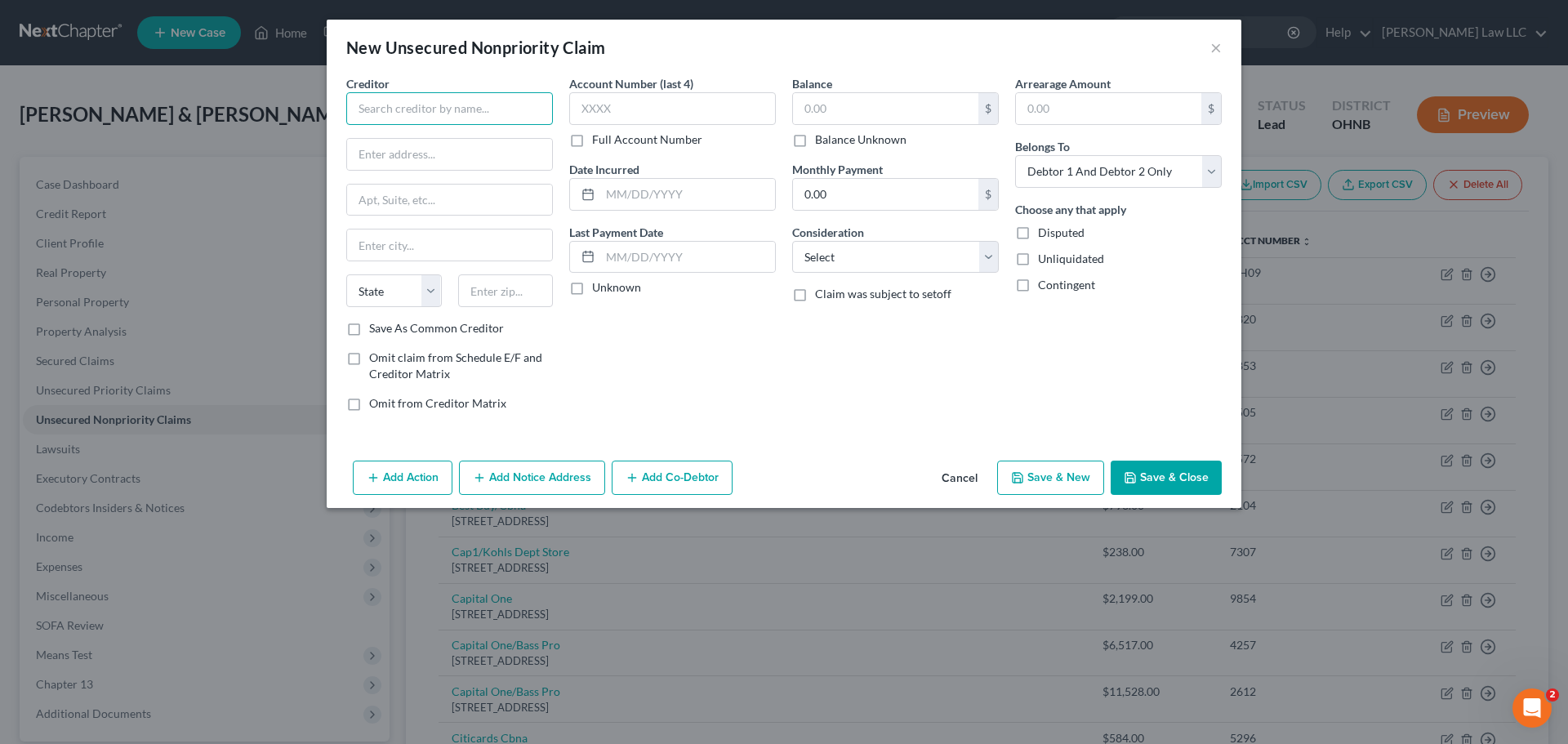
click at [462, 117] on input "text" at bounding box center [449, 108] width 206 height 33
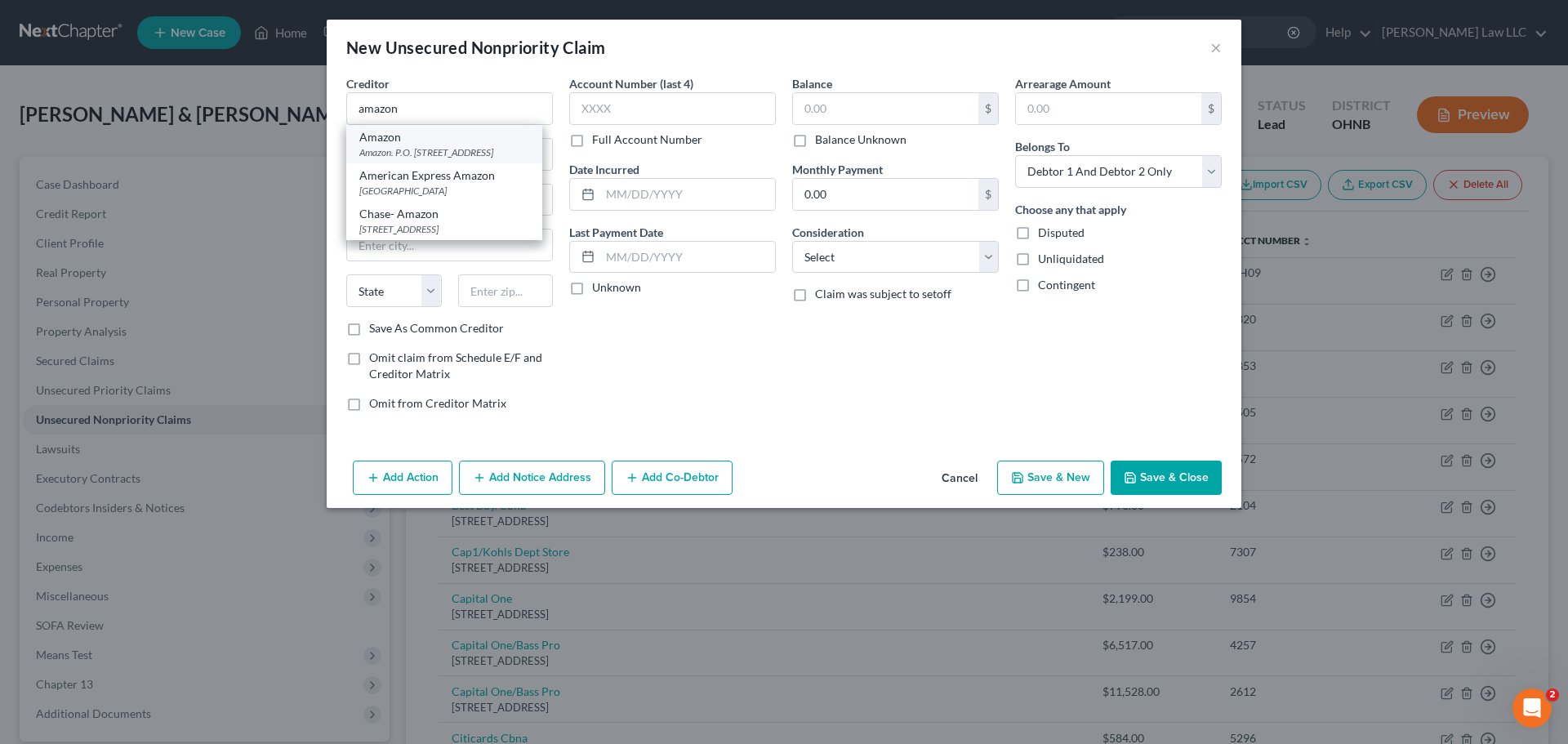
click at [455, 141] on div "Amazon" at bounding box center [443, 137] width 170 height 16
type input "Amazon"
type input "Amazon. P.O. Box 81226"
type input "Seattle"
select select "50"
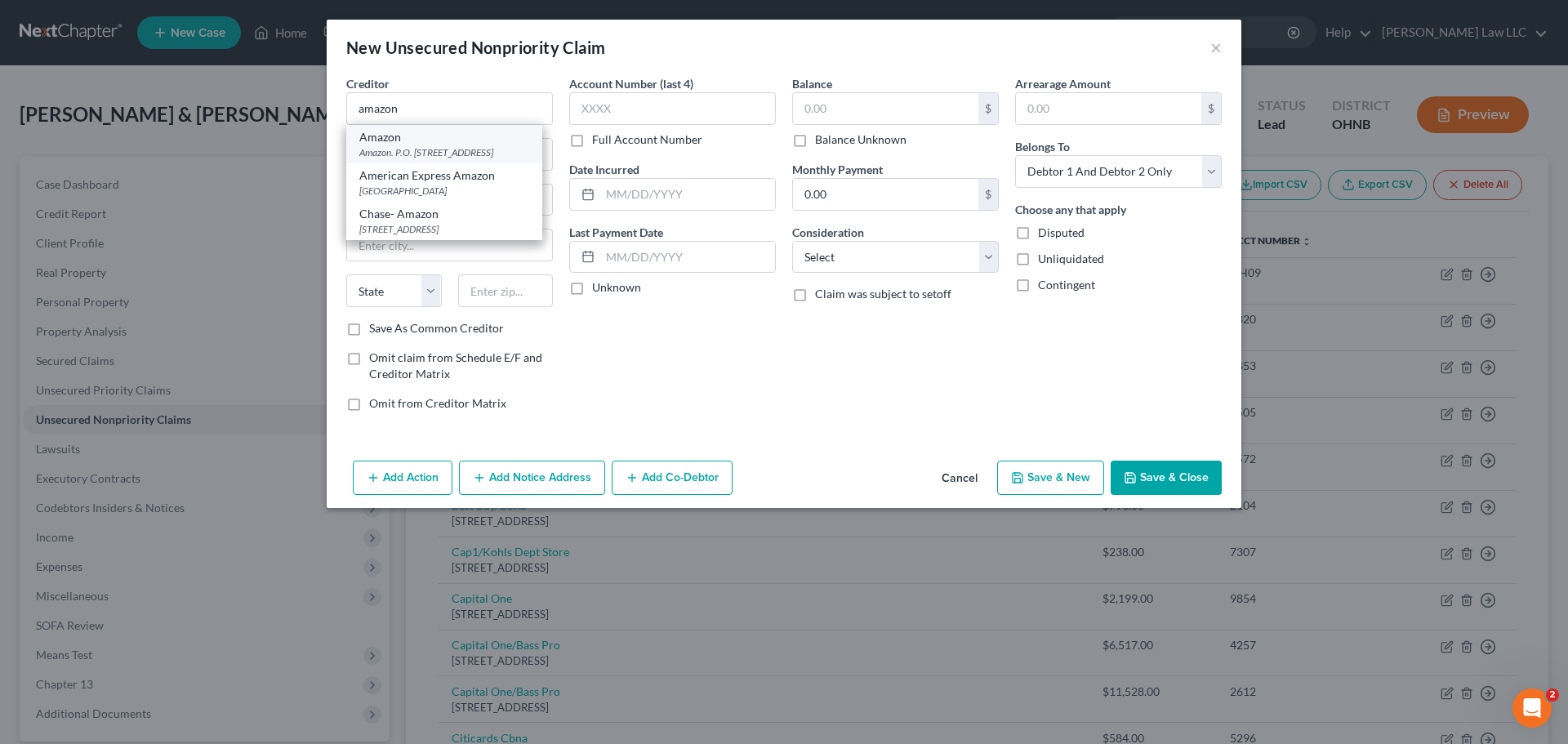
type input "98108"
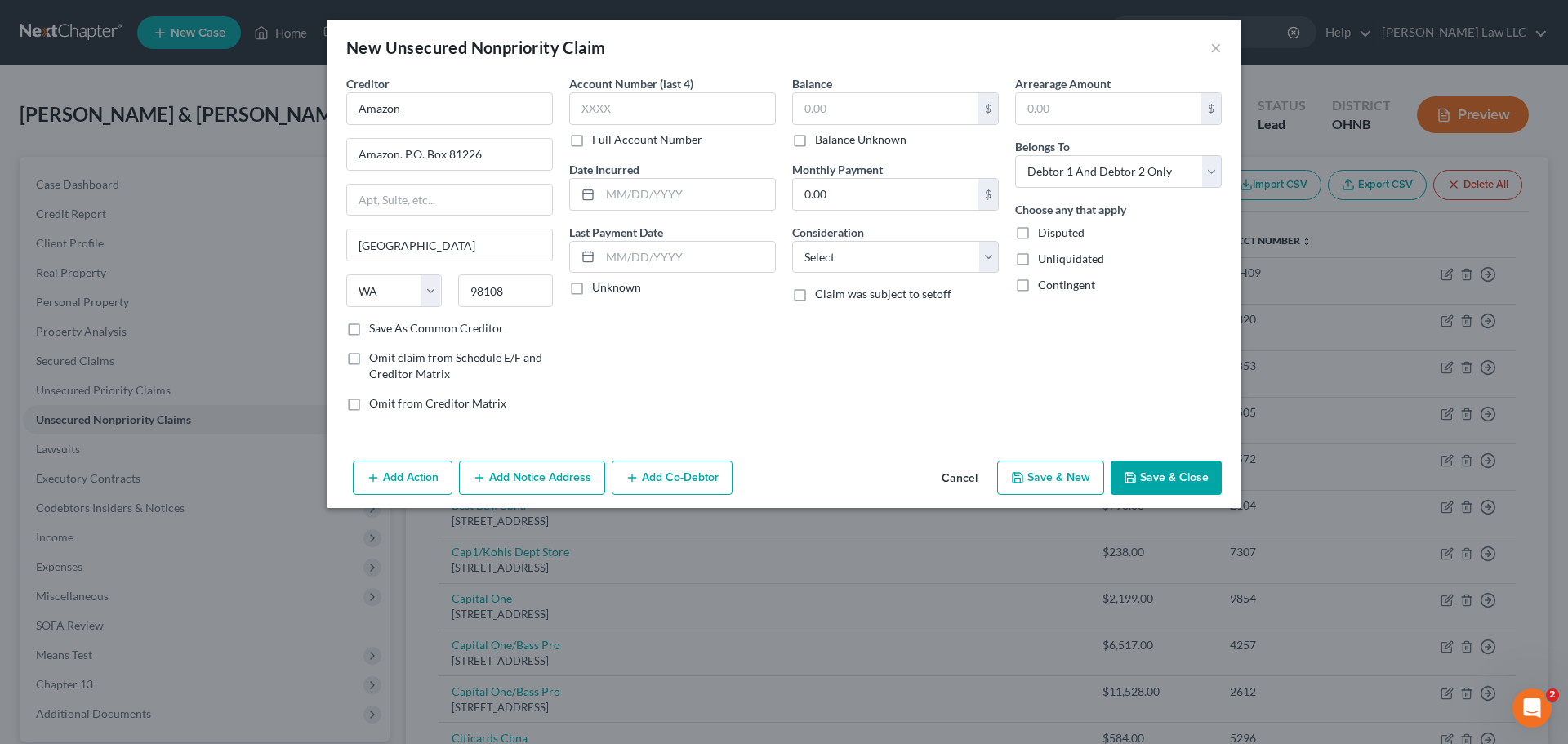
click at [668, 140] on label "Full Account Number" at bounding box center [648, 139] width 111 height 16
click at [609, 140] on input "Full Account Number" at bounding box center [604, 136] width 10 height 10
click at [881, 141] on label "Balance Unknown" at bounding box center [860, 139] width 92 height 16
click at [832, 141] on input "Balance Unknown" at bounding box center [826, 136] width 10 height 10
checkbox input "true"
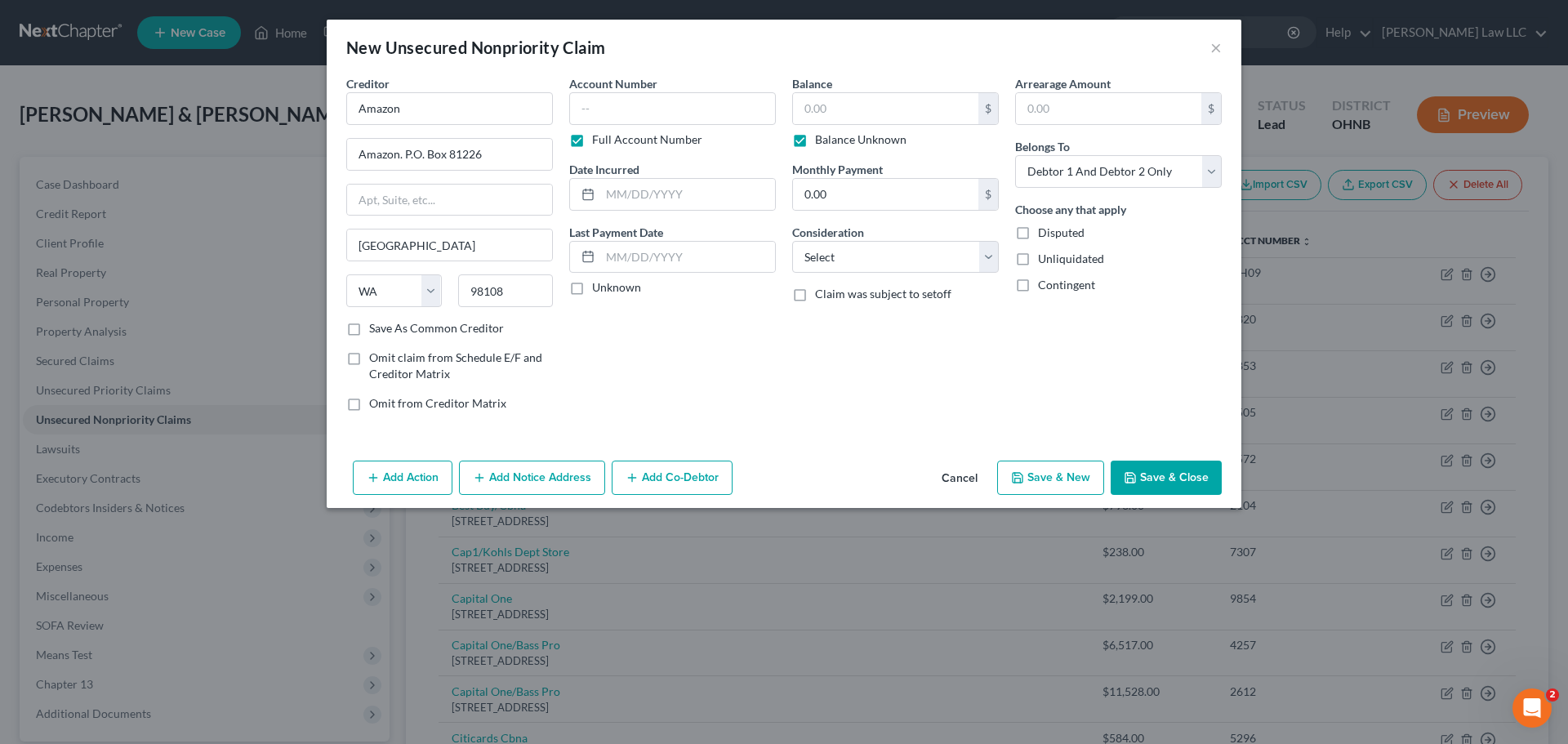
type input "0.00"
click at [1168, 476] on button "Save & Close" at bounding box center [1166, 477] width 111 height 35
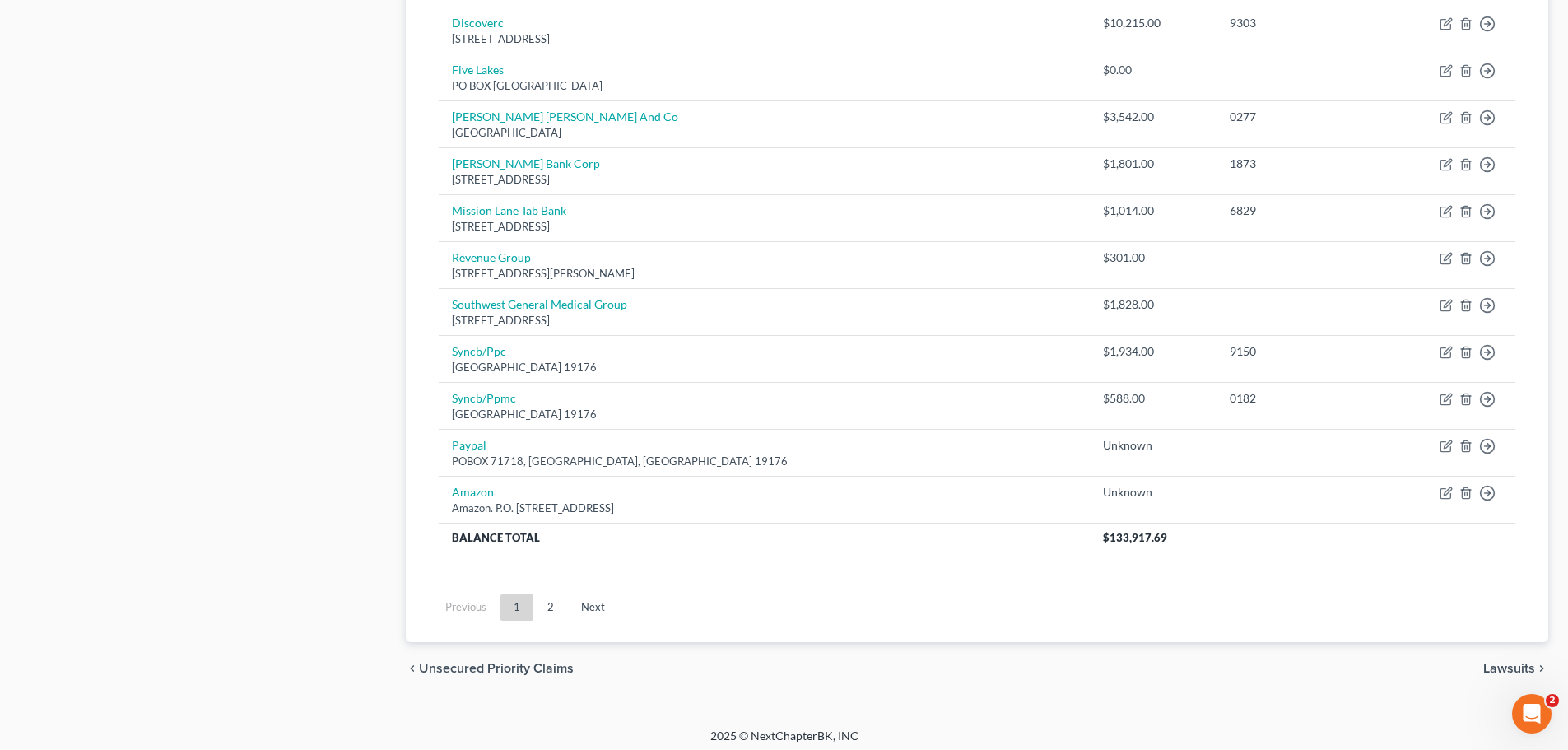
scroll to position [1244, 0]
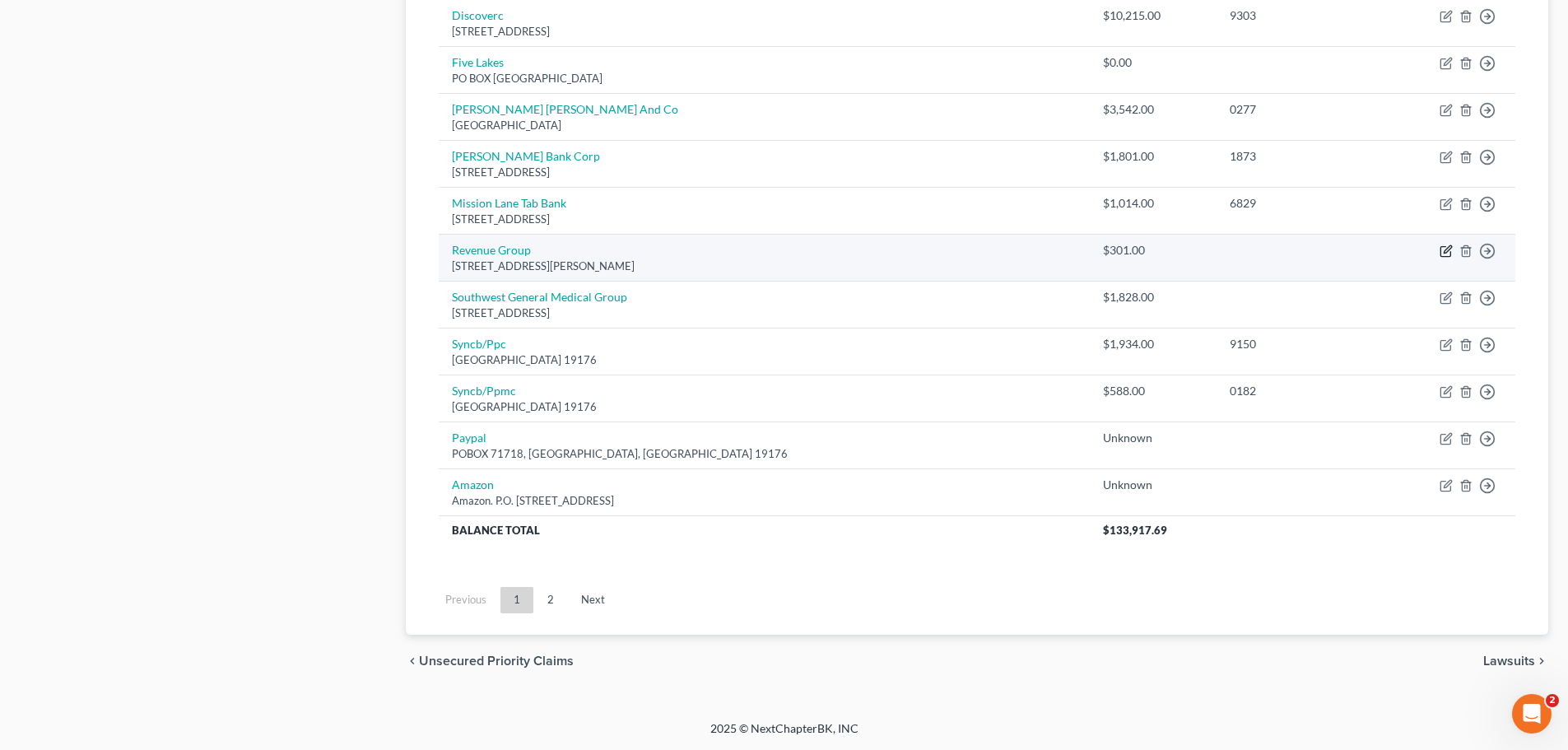
click at [1452, 248] on icon "button" at bounding box center [1446, 251] width 13 height 13
select select "36"
select select "2"
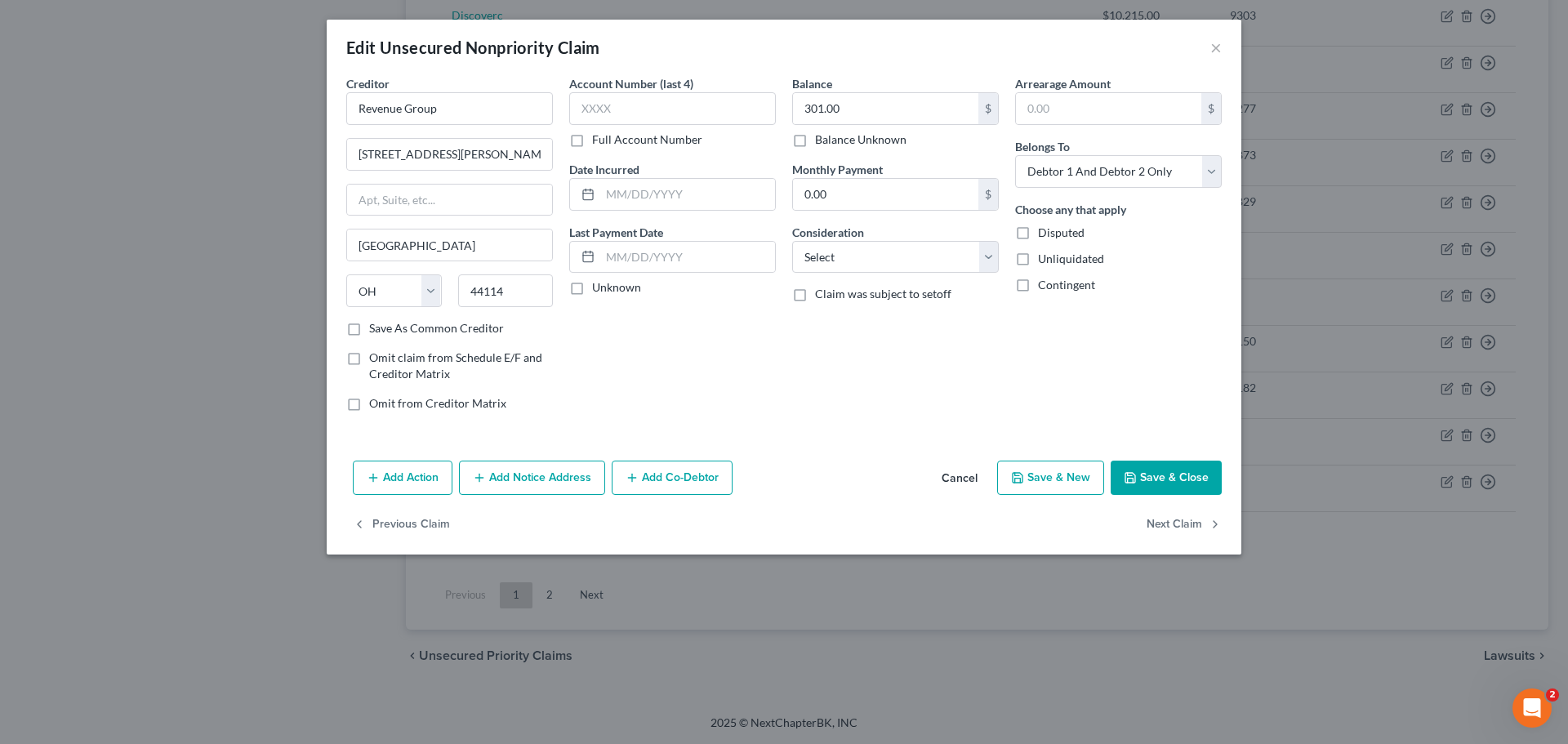
click at [870, 139] on label "Balance Unknown" at bounding box center [860, 139] width 92 height 16
click at [832, 139] on input "Balance Unknown" at bounding box center [826, 136] width 10 height 10
checkbox input "true"
type input "0.00"
click at [1175, 483] on button "Save & Close" at bounding box center [1166, 477] width 111 height 35
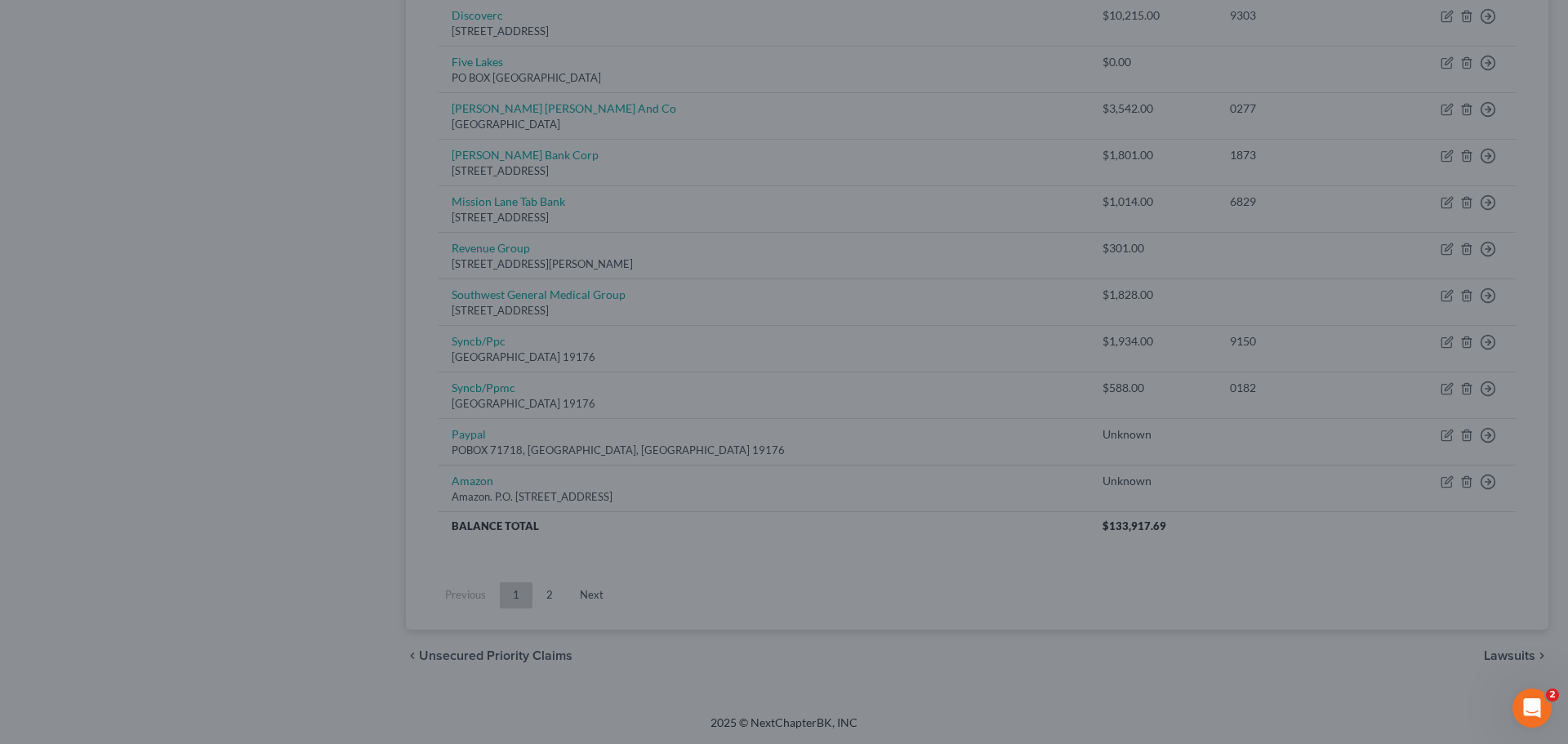
type input "0"
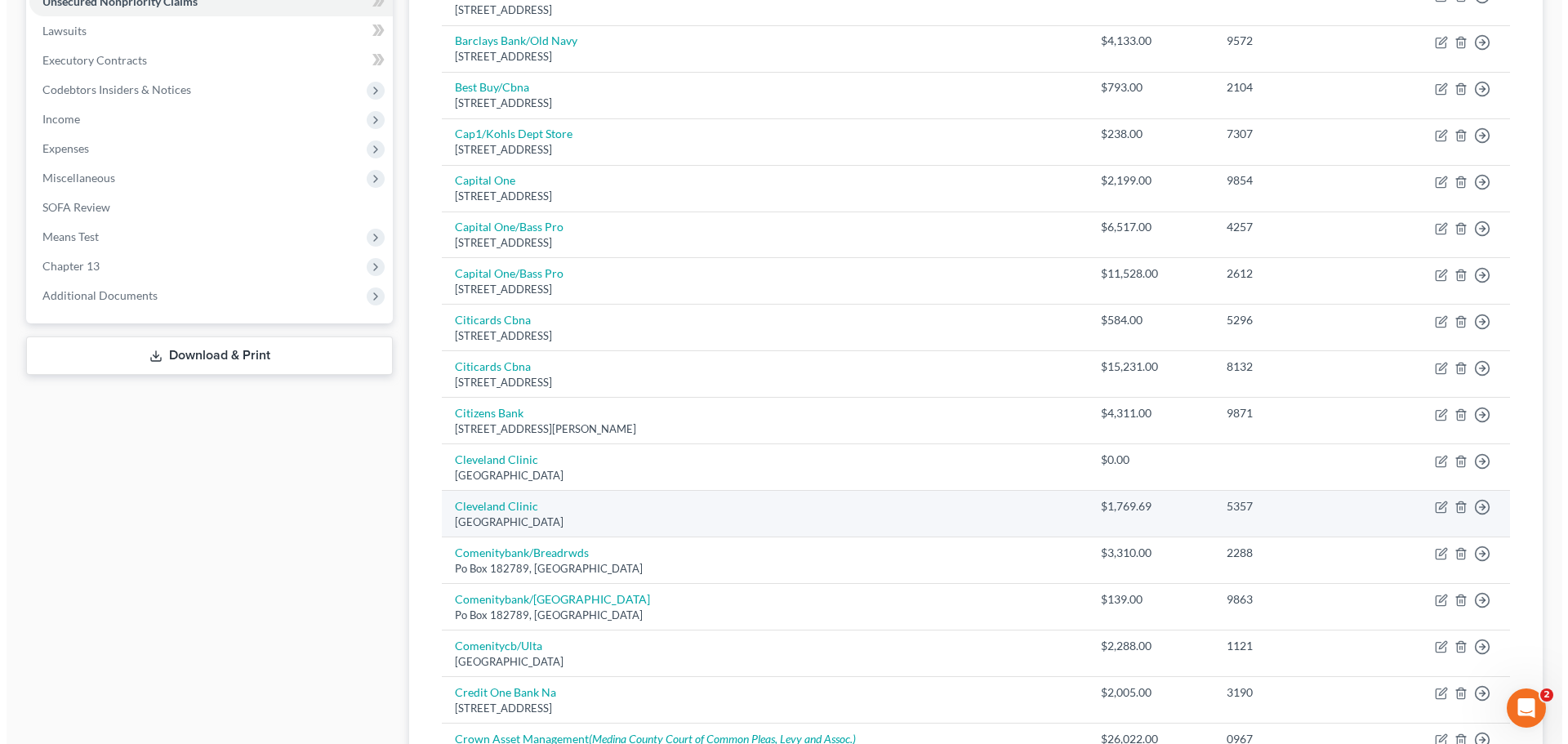
scroll to position [0, 0]
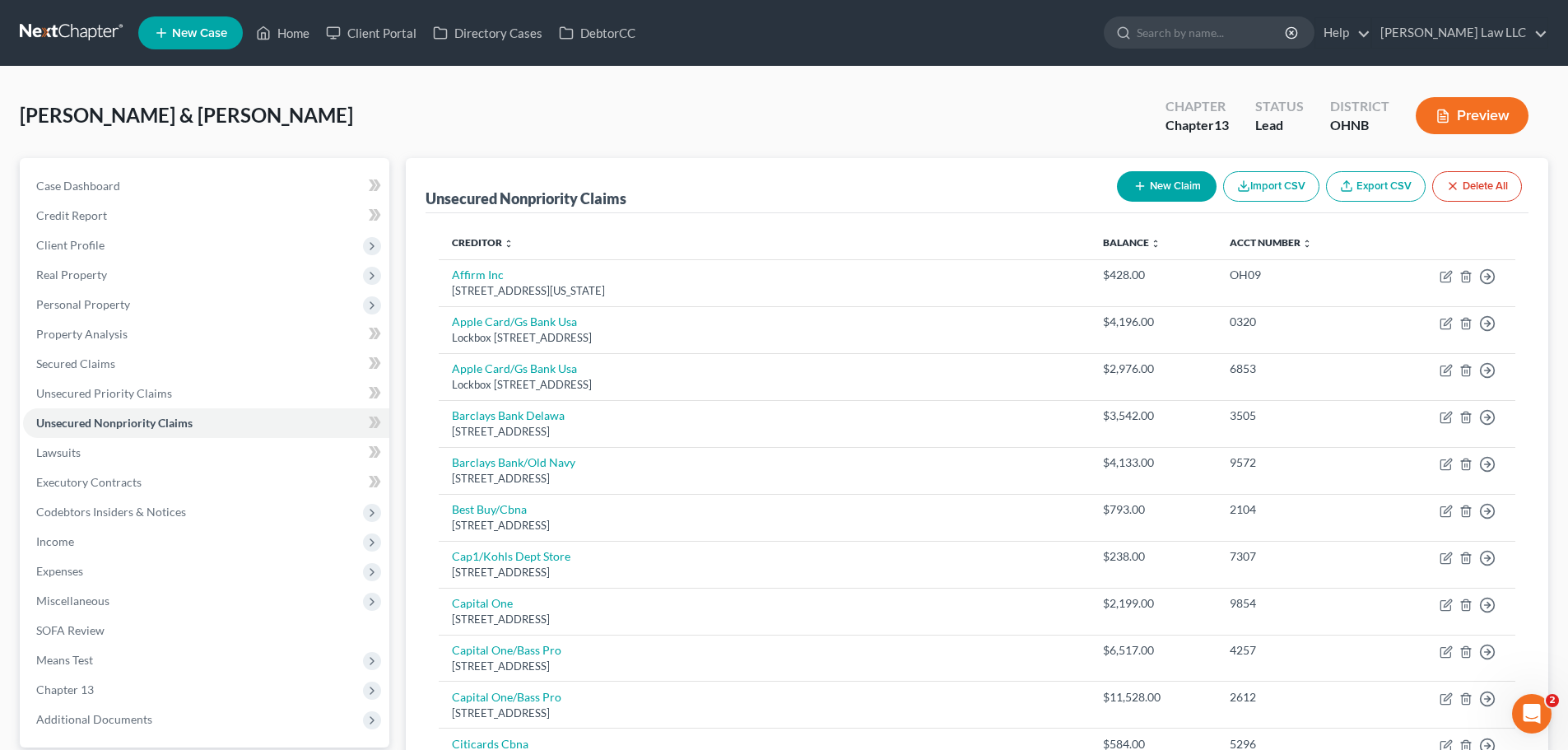
click at [1141, 179] on icon "button" at bounding box center [1140, 186] width 13 height 13
select select "2"
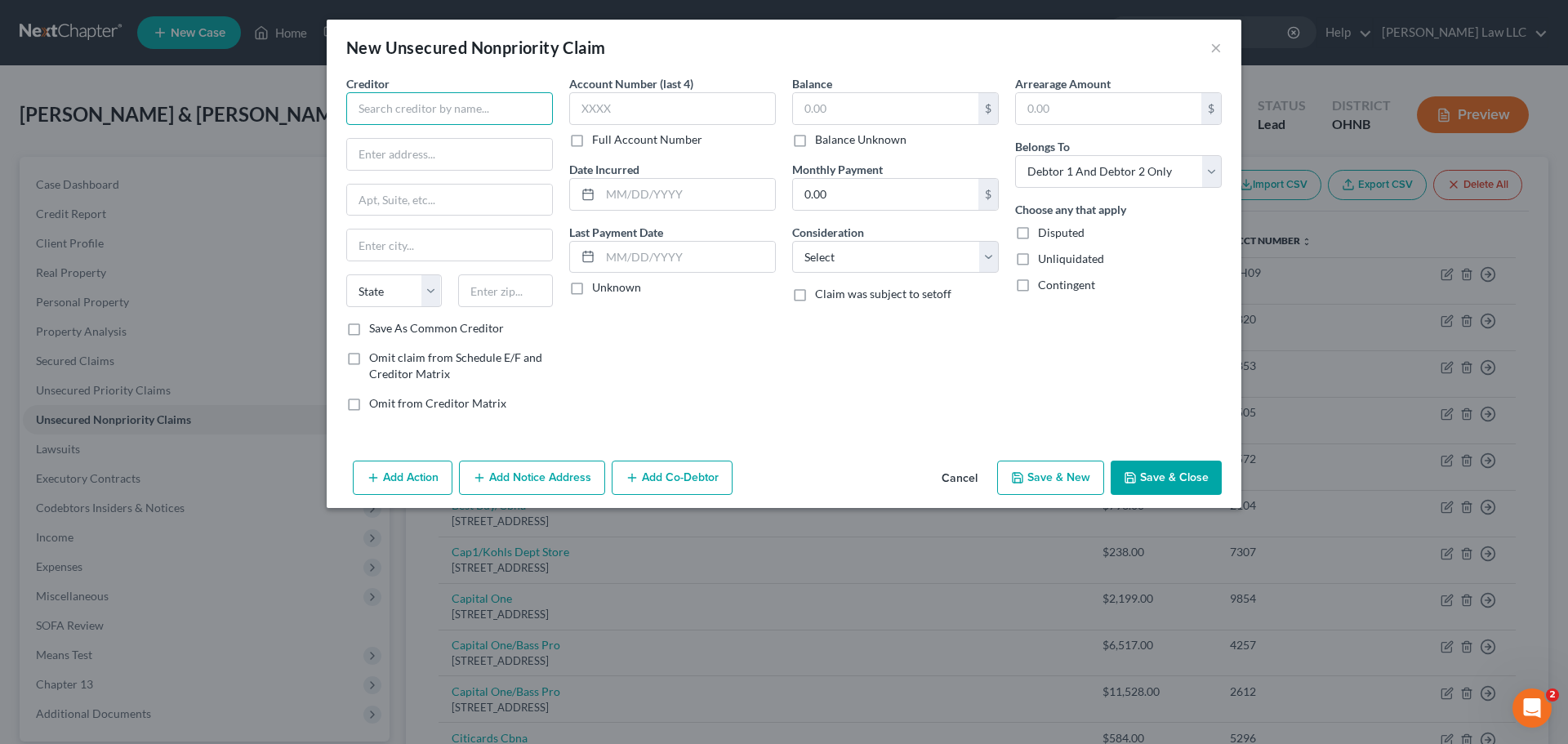
click at [441, 112] on input "text" at bounding box center [449, 108] width 206 height 33
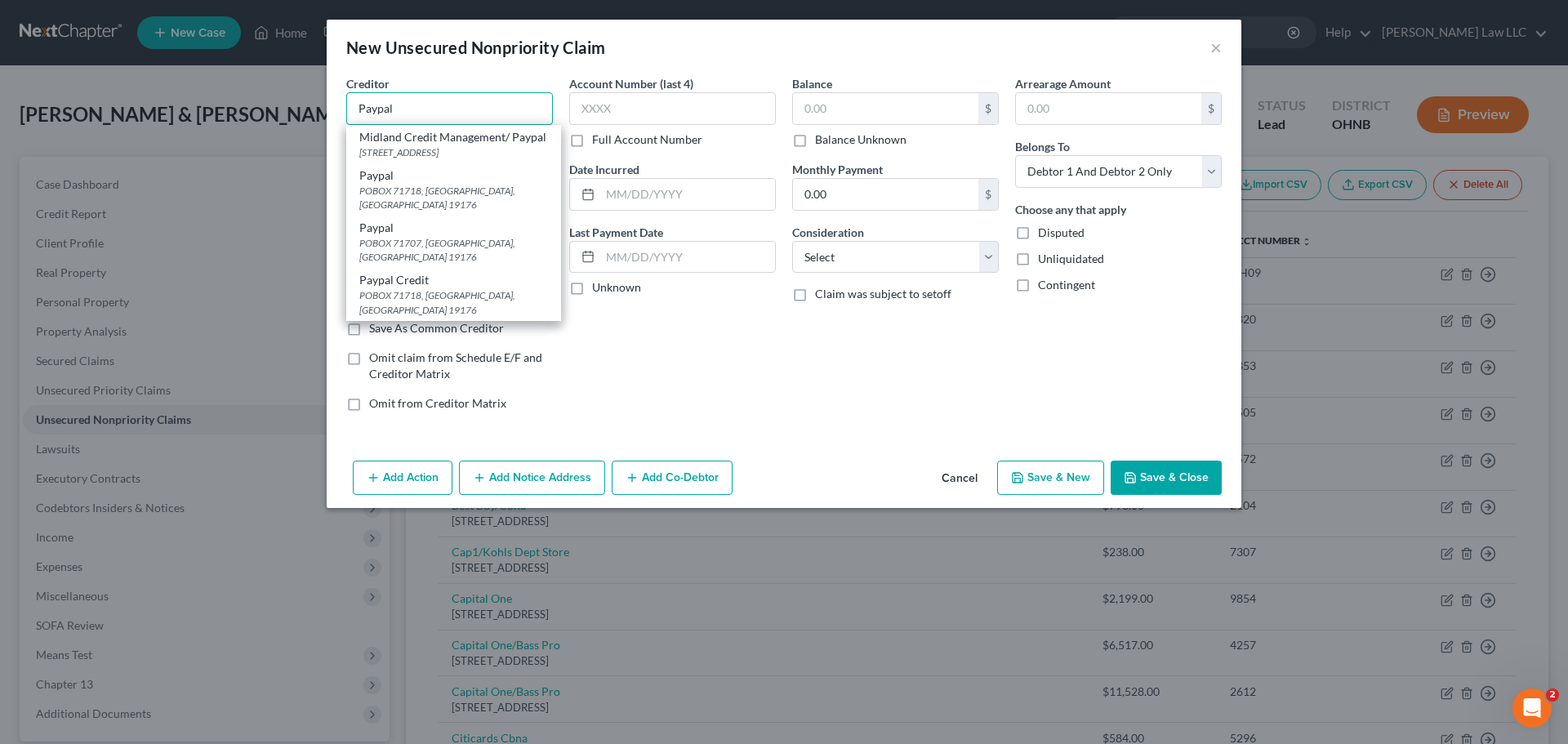
type input "Paypal"
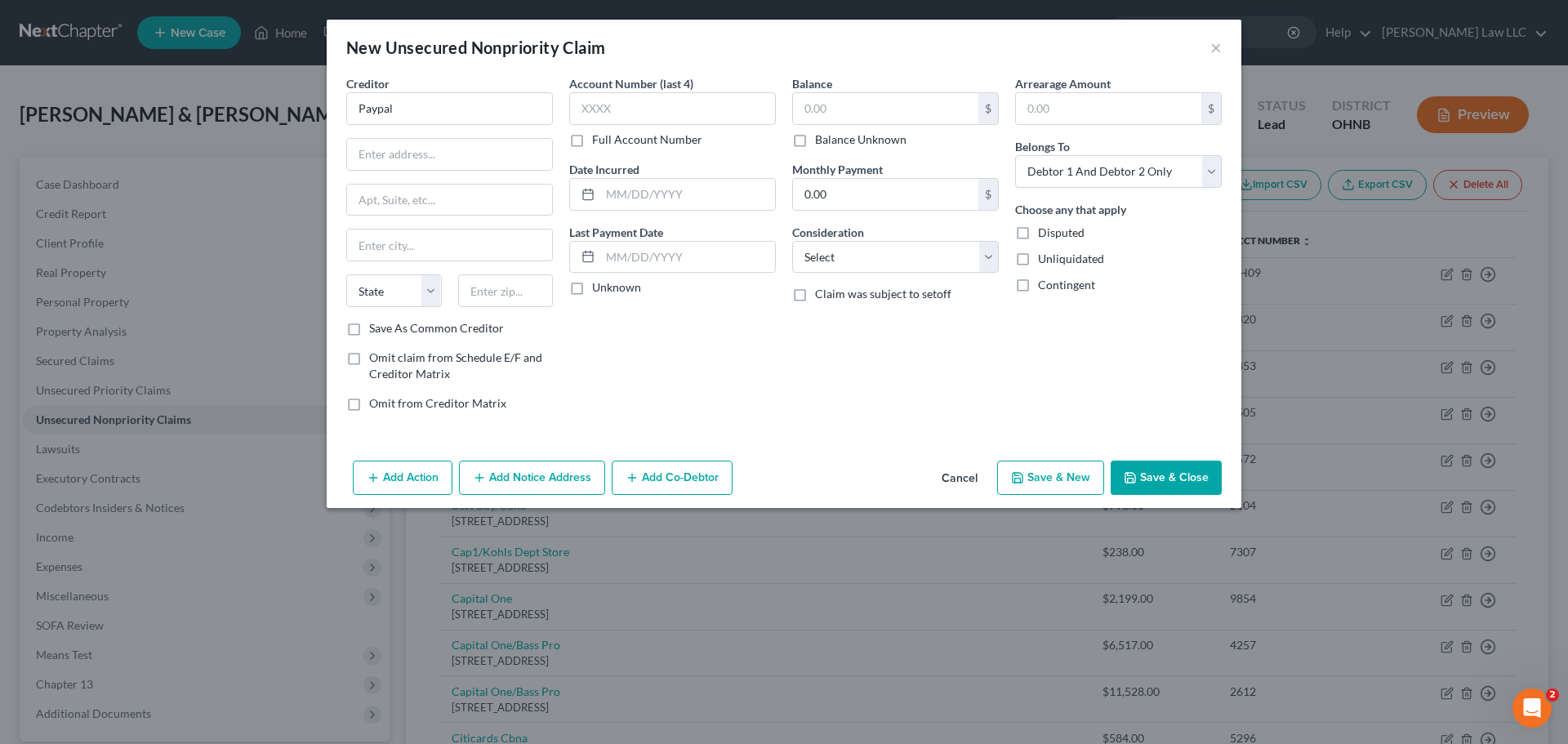
click at [456, 72] on div "New Unsecured Nonpriority Claim ×" at bounding box center [784, 47] width 915 height 55
click at [412, 161] on input "text" at bounding box center [449, 154] width 205 height 31
paste input "PayPal, Inc.(“PayPal”) 2211 North First Street San Jose, California 95131"
drag, startPoint x: 408, startPoint y: 156, endPoint x: 590, endPoint y: 155, distance: 182.0
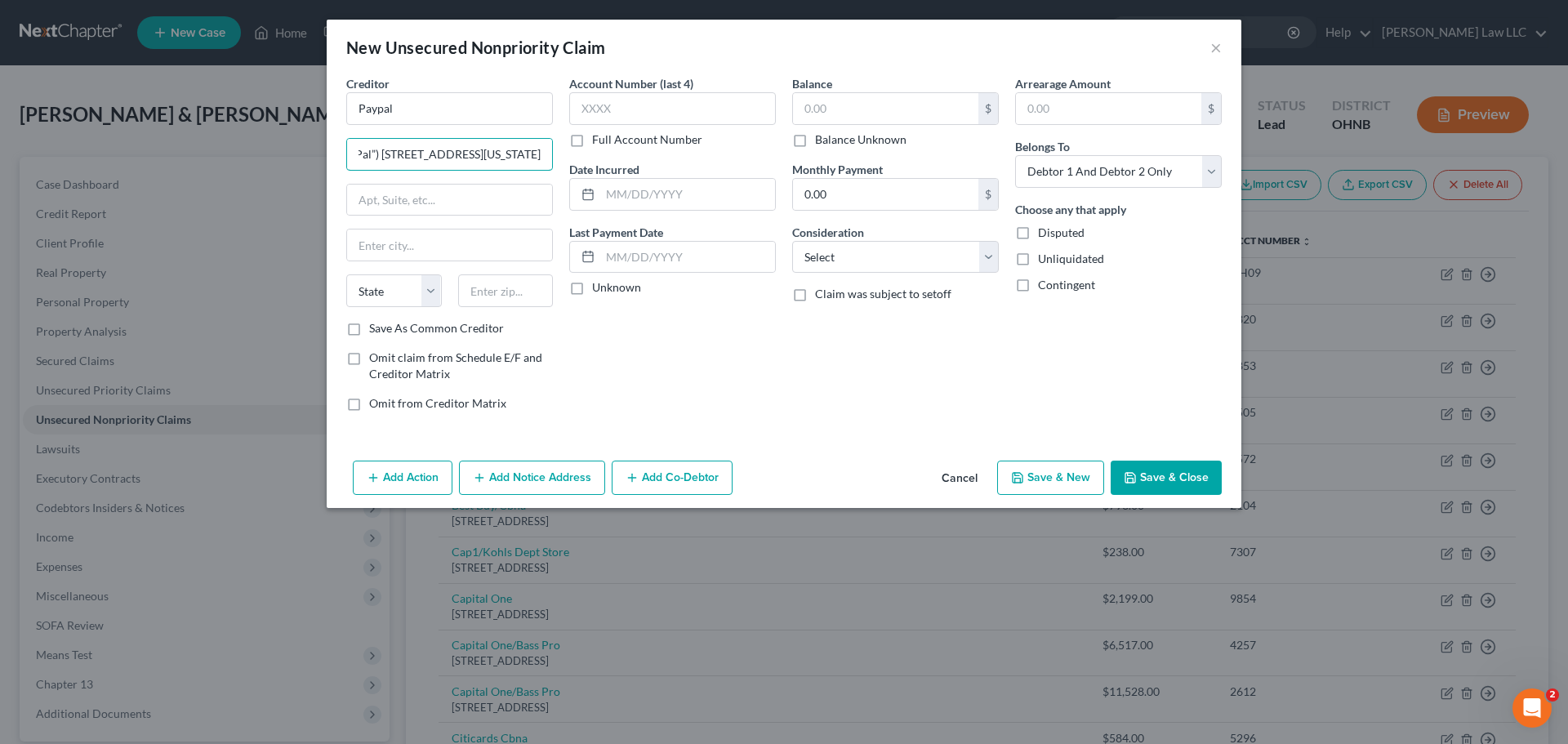
click at [590, 155] on div "Creditor * Paypal PayPal, Inc.(“PayPal”) 2211 North First Street San Jose, Cali…" at bounding box center [784, 249] width 891 height 350
drag, startPoint x: 422, startPoint y: 154, endPoint x: 290, endPoint y: 157, distance: 132.0
click at [290, 157] on div "New Unsecured Nonpriority Claim × Creditor * Paypal PayPal, Inc.(“PayPal”) 2211…" at bounding box center [784, 372] width 1568 height 744
type input "2211 North First Street"
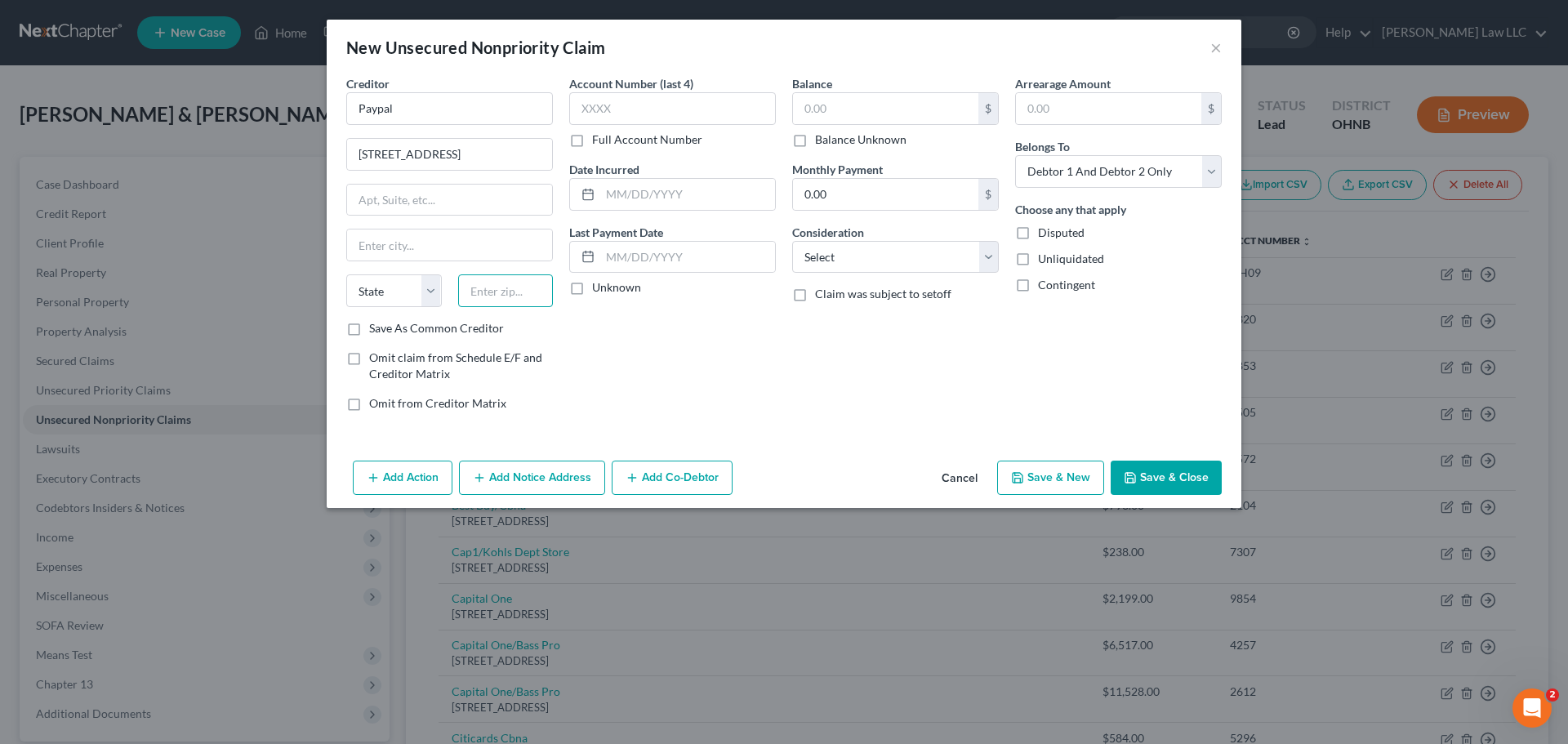
click at [504, 282] on input "text" at bounding box center [506, 290] width 96 height 33
paste input "PayPal, Inc.(“PayPal”) 2211 North First Street San Jose, California 95131"
drag, startPoint x: 506, startPoint y: 288, endPoint x: 363, endPoint y: 276, distance: 143.5
click at [363, 276] on div "State AL AK AR AZ CA CO CT DE DC FL GA GU HI ID IL IN IA KS KY LA ME MD MA MI M…" at bounding box center [450, 297] width 223 height 46
type input "95131"
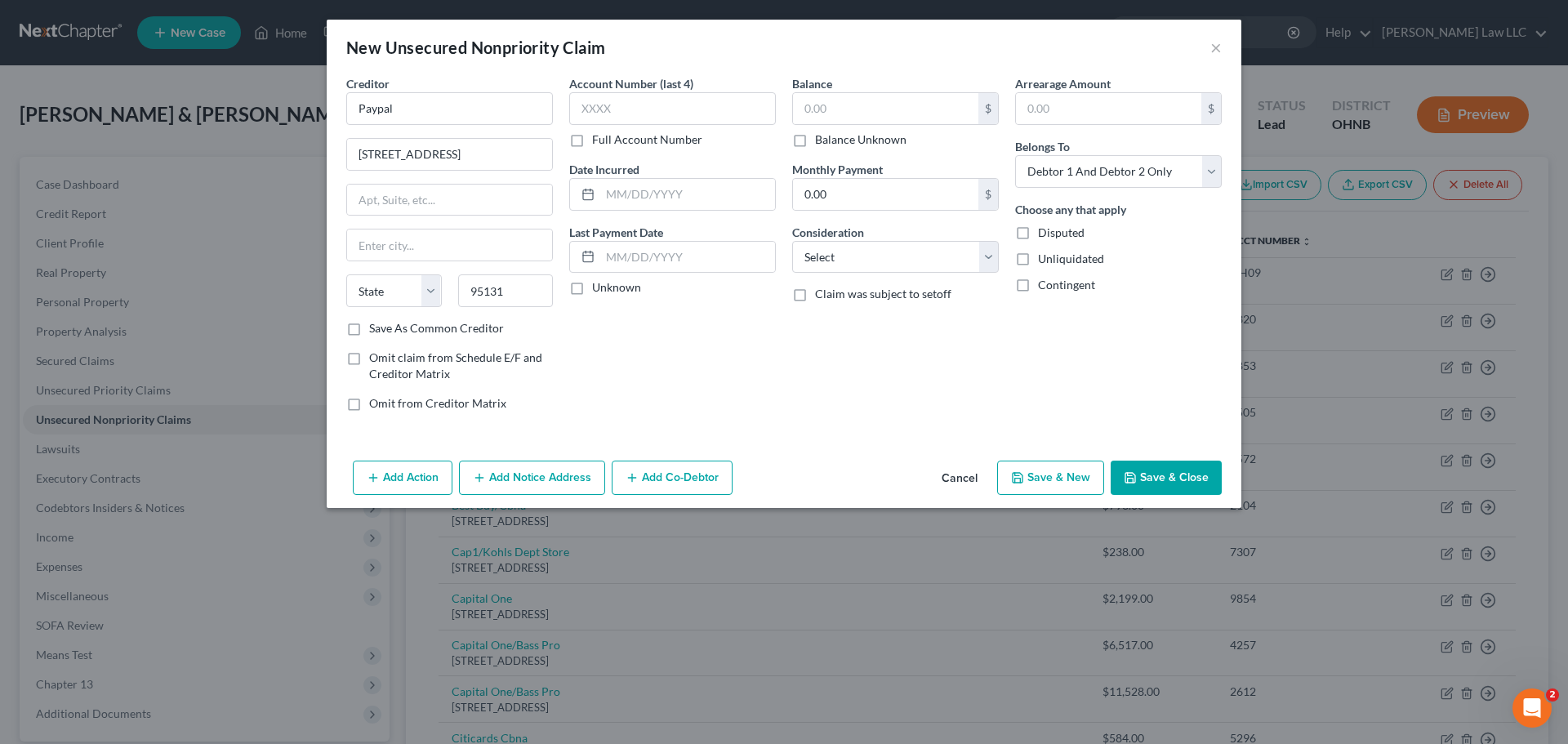
click at [619, 333] on div "Account Number (last 4) Full Account Number Date Incurred Last Payment Date Unk…" at bounding box center [672, 249] width 223 height 350
type input "San Jose"
select select "4"
click at [683, 140] on label "Full Account Number" at bounding box center [648, 139] width 111 height 16
click at [609, 140] on input "Full Account Number" at bounding box center [604, 136] width 10 height 10
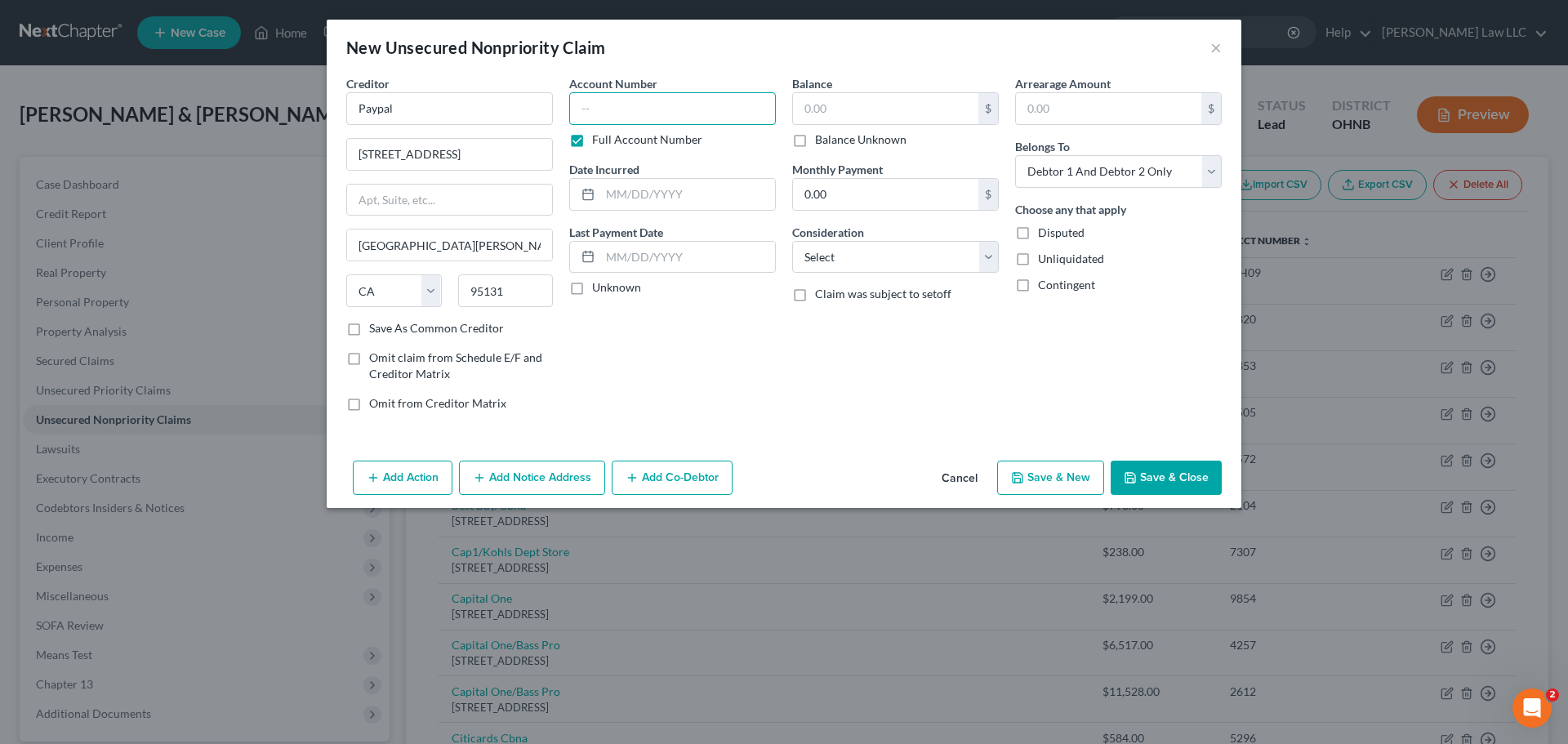
click at [681, 108] on input "text" at bounding box center [672, 108] width 206 height 33
type input "922b"
click at [840, 103] on input "text" at bounding box center [886, 108] width 186 height 31
type input "103.12"
click at [1152, 481] on button "Save & Close" at bounding box center [1166, 477] width 111 height 35
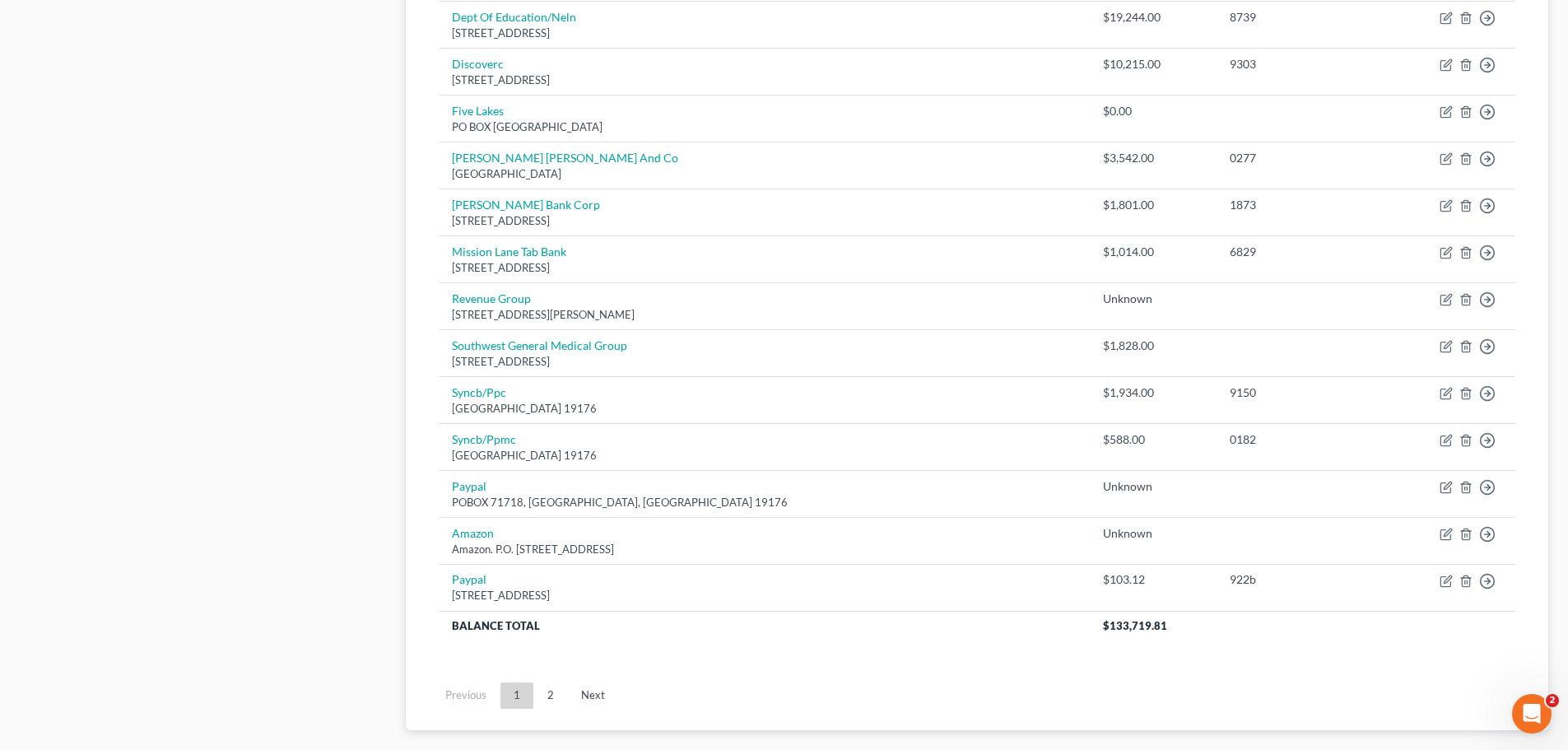
scroll to position [1291, 0]
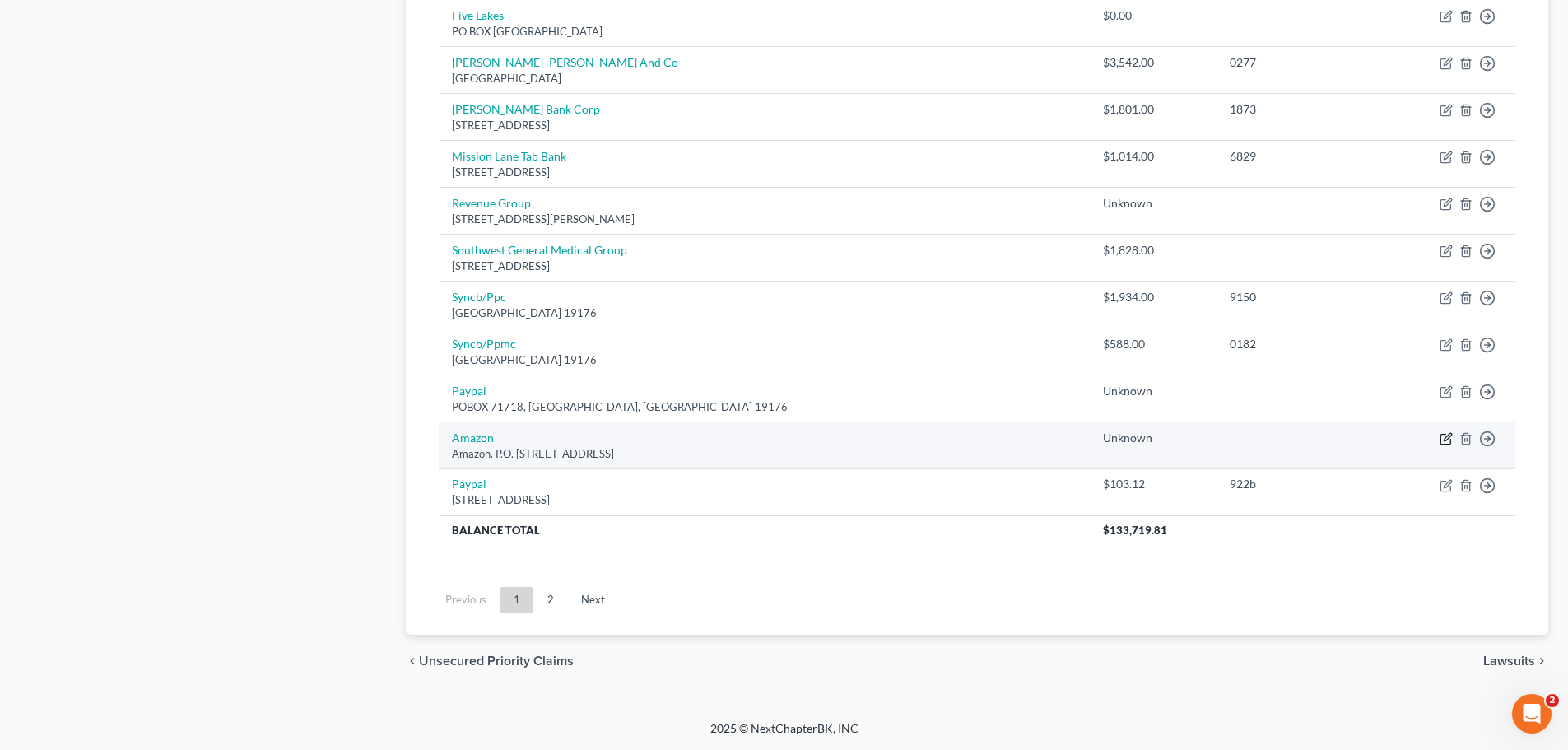
click at [1444, 443] on icon "button" at bounding box center [1446, 438] width 13 height 13
select select "50"
select select "2"
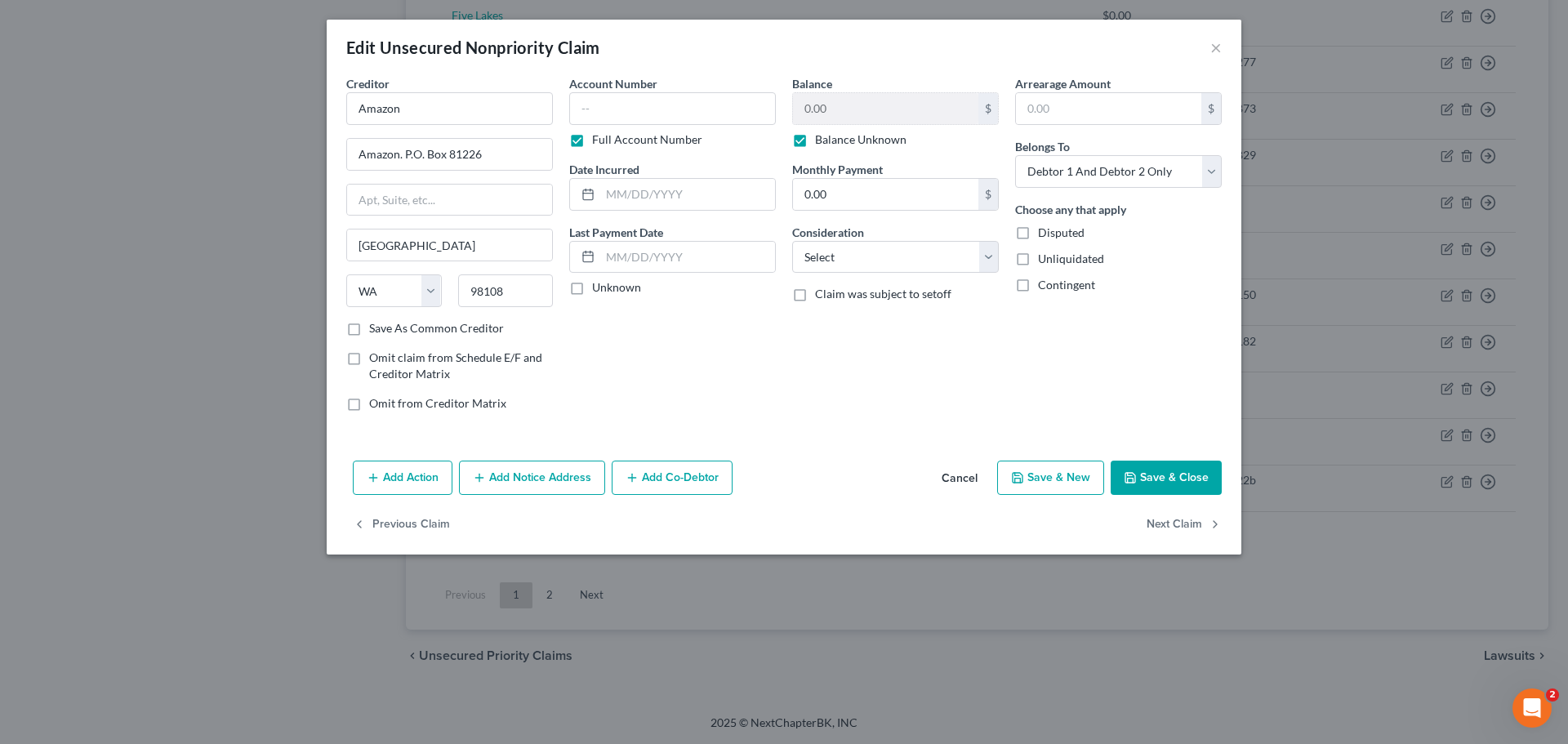
click at [846, 133] on label "Balance Unknown" at bounding box center [860, 139] width 92 height 16
click at [832, 133] on input "Balance Unknown" at bounding box center [826, 136] width 10 height 10
checkbox input "false"
click at [846, 109] on input "0.00" at bounding box center [886, 108] width 186 height 31
type input "411.44"
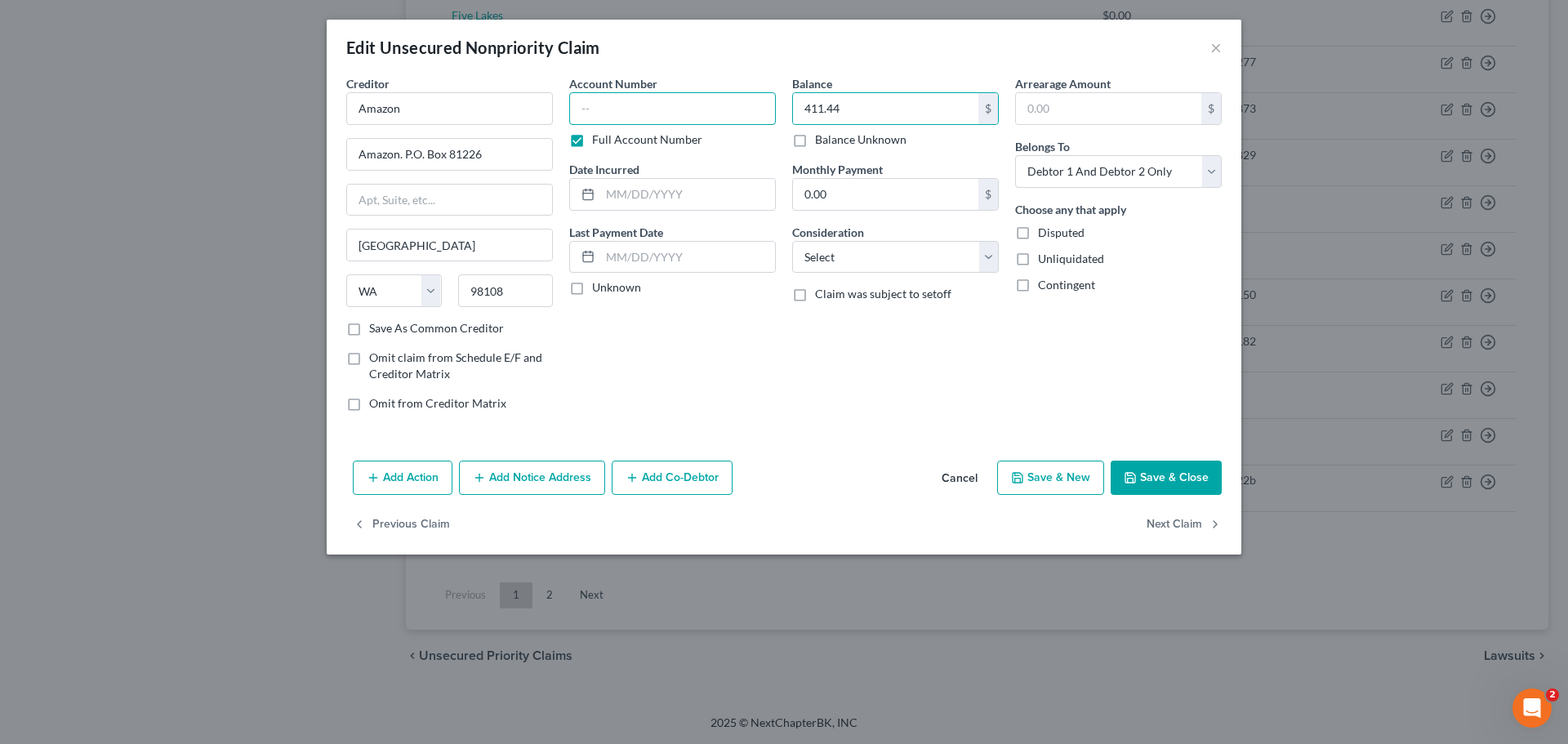
click at [670, 110] on input "text" at bounding box center [672, 108] width 206 height 33
type input "onng"
click at [1168, 479] on button "Save & Close" at bounding box center [1166, 477] width 111 height 35
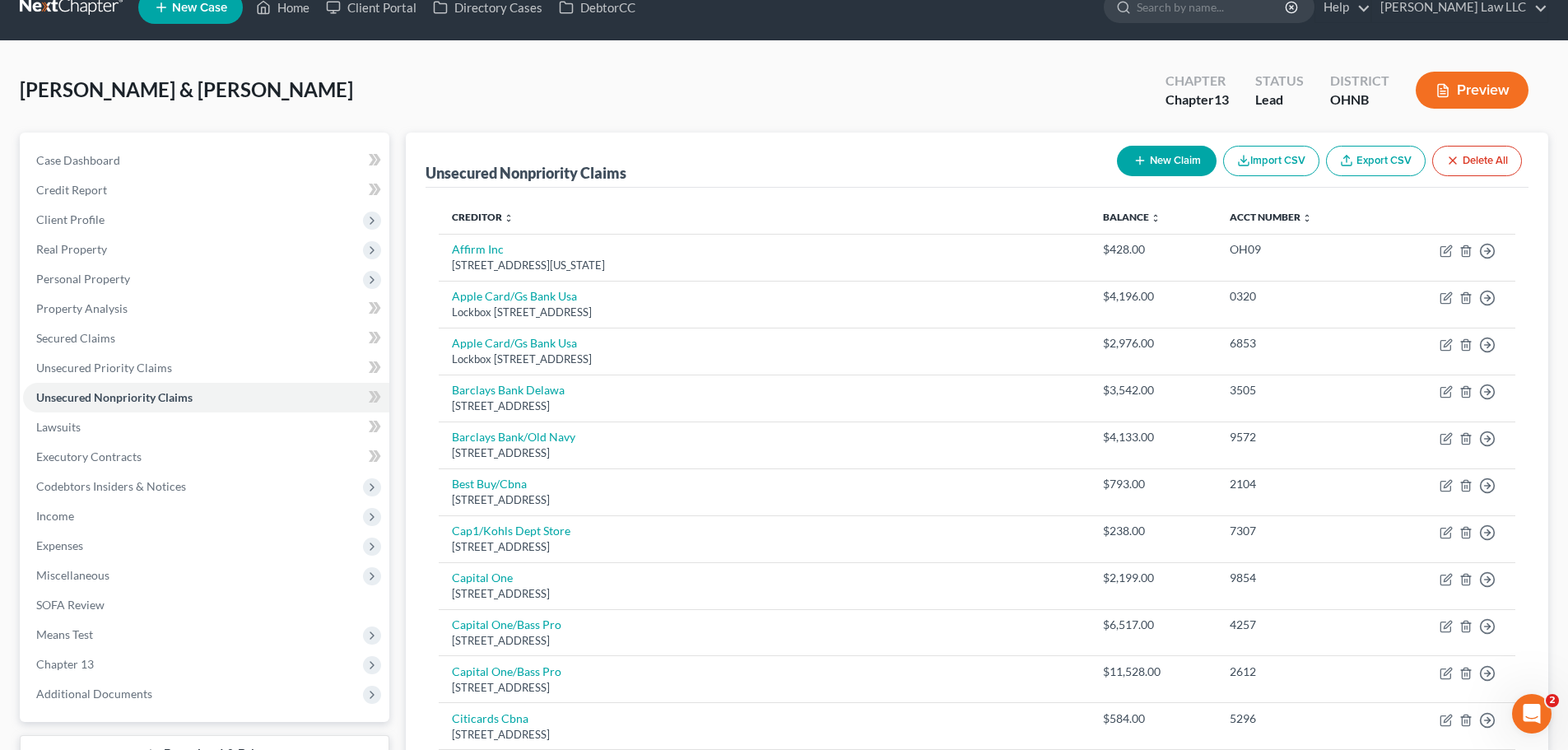
scroll to position [0, 0]
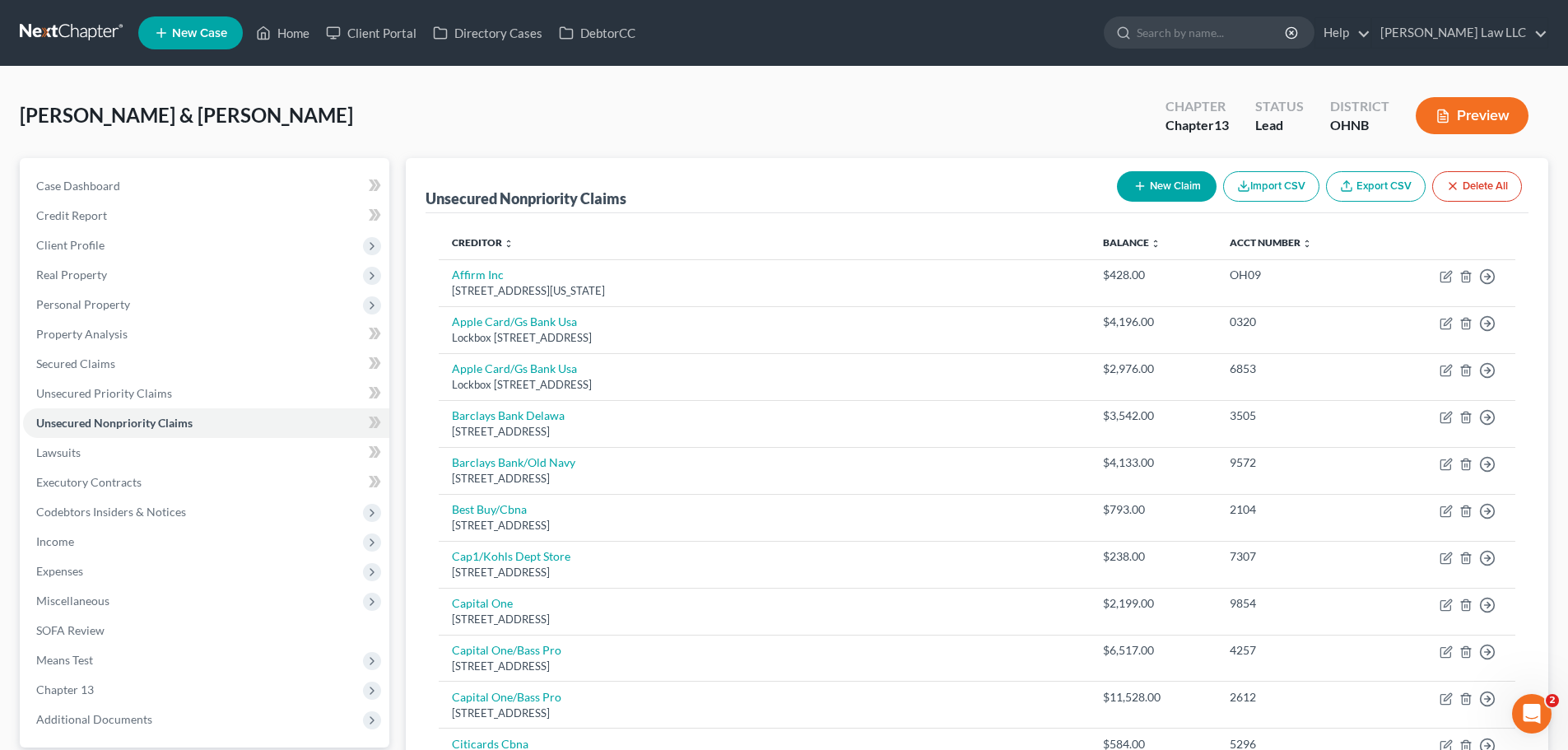
click at [1132, 194] on button "New Claim" at bounding box center [1166, 186] width 99 height 30
select select "2"
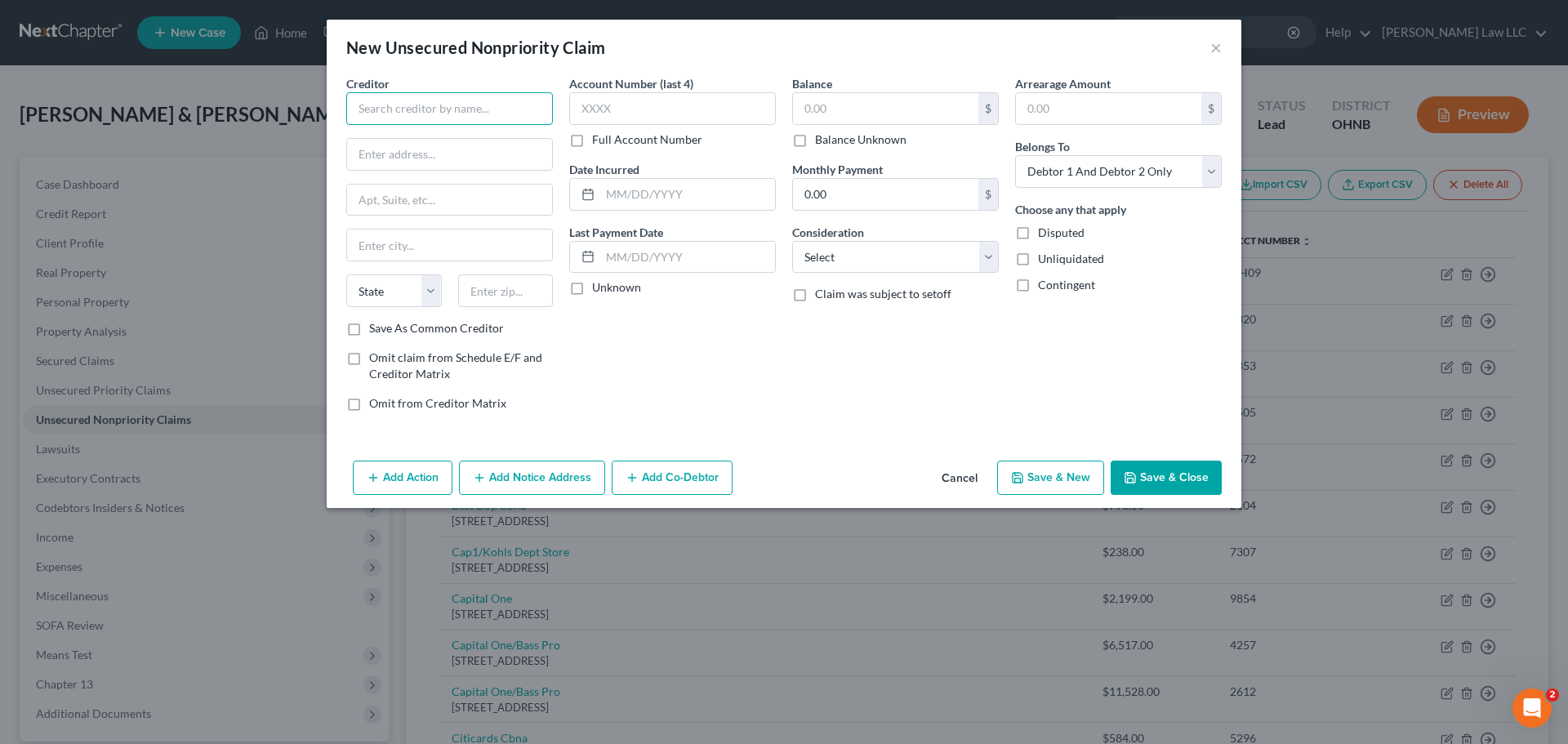
click at [474, 106] on input "text" at bounding box center [449, 108] width 206 height 33
click at [438, 111] on input "affirm" at bounding box center [449, 108] width 206 height 33
click at [413, 156] on div "650 California Street 12th Floor, San Francisco, CA 94108" at bounding box center [443, 152] width 170 height 14
type input "Affirm"
type input "650 California Street 12th Floor"
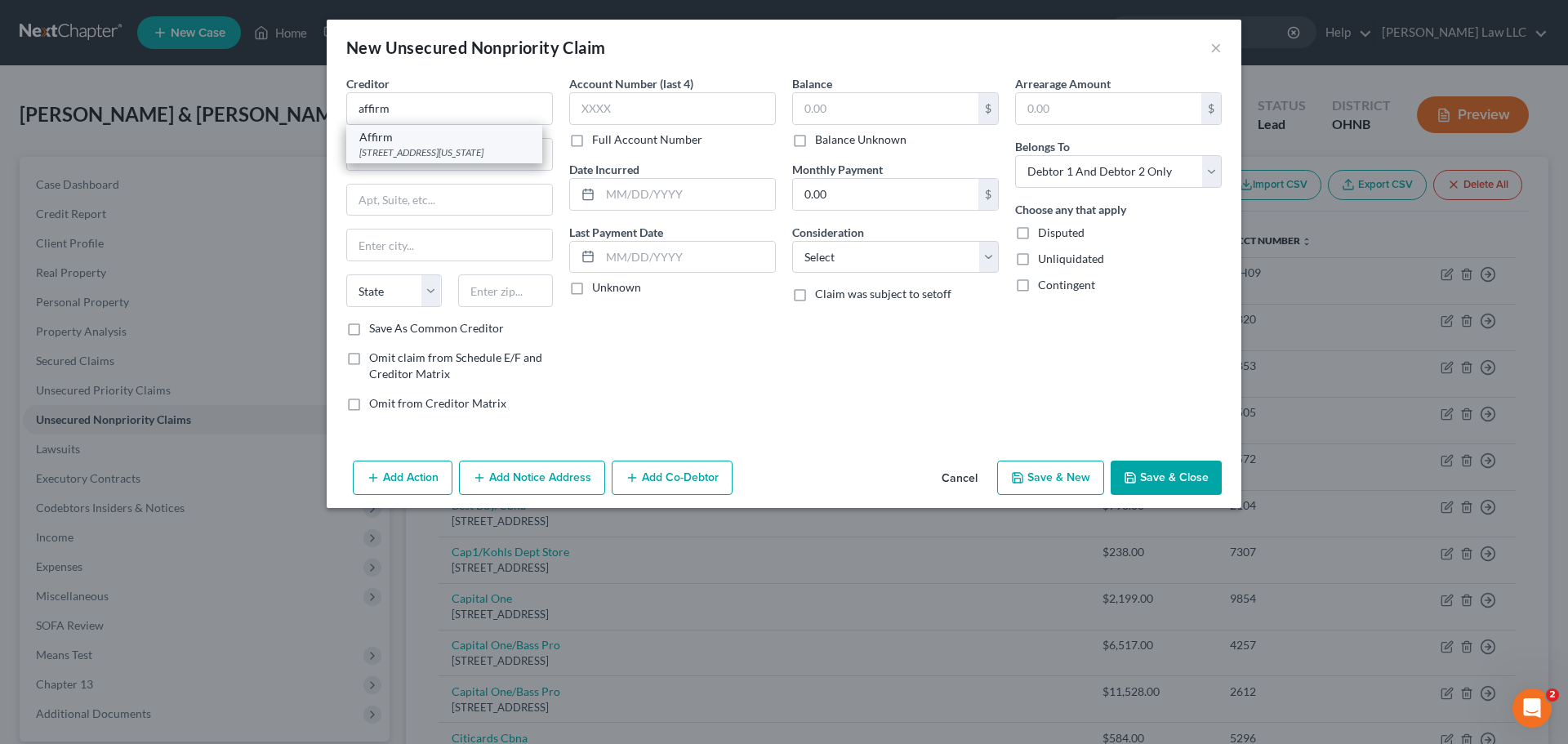
type input "San Francisco"
select select "4"
type input "94108"
click at [630, 137] on label "Full Account Number" at bounding box center [648, 139] width 111 height 16
click at [609, 137] on input "Full Account Number" at bounding box center [604, 136] width 10 height 10
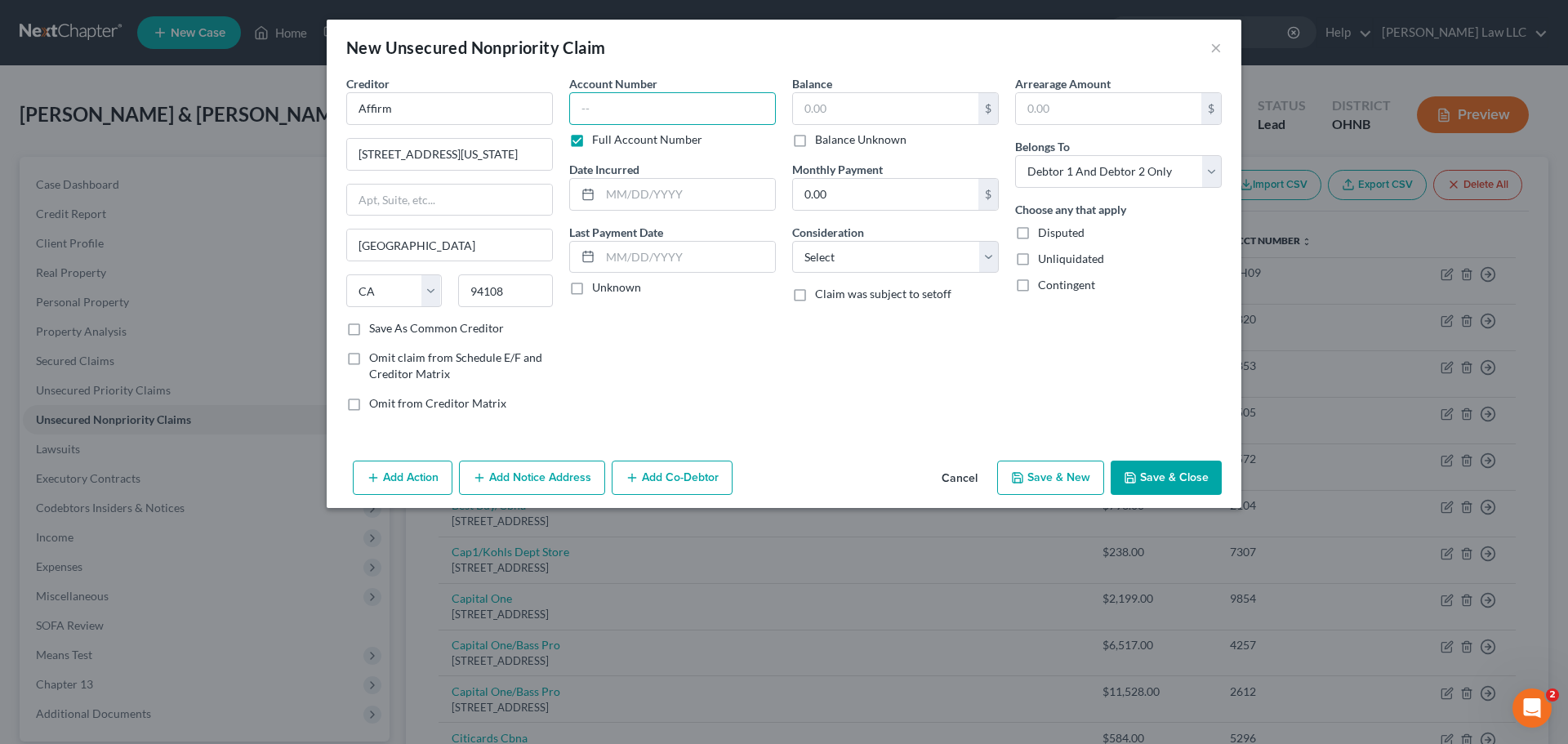
click at [633, 99] on input "text" at bounding box center [672, 108] width 206 height 33
drag, startPoint x: 635, startPoint y: 117, endPoint x: 493, endPoint y: 113, distance: 142.1
click at [494, 113] on div "Creditor * Affirm 650 California Street 12th Floor San Francisco State AL AK AR…" at bounding box center [784, 249] width 891 height 350
type input "L6V8"
click at [855, 92] on div "Balance $ Balance Unknown Balance Undetermined $ Balance Unknown" at bounding box center [895, 112] width 206 height 73
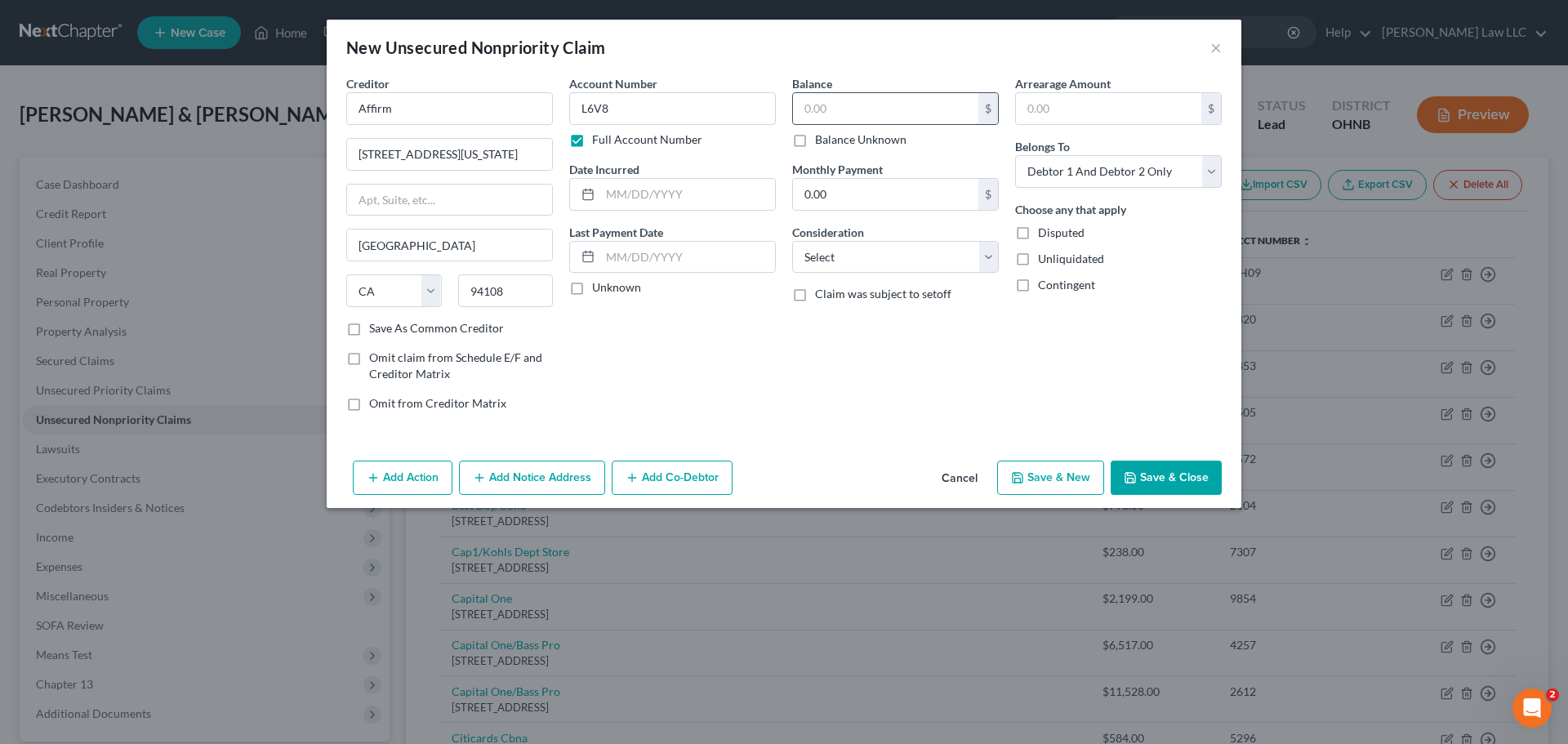
click at [848, 117] on input "text" at bounding box center [886, 108] width 186 height 31
click at [862, 142] on label "Balance Unknown" at bounding box center [860, 139] width 92 height 16
click at [832, 142] on input "Balance Unknown" at bounding box center [826, 136] width 10 height 10
checkbox input "true"
type input "0.00"
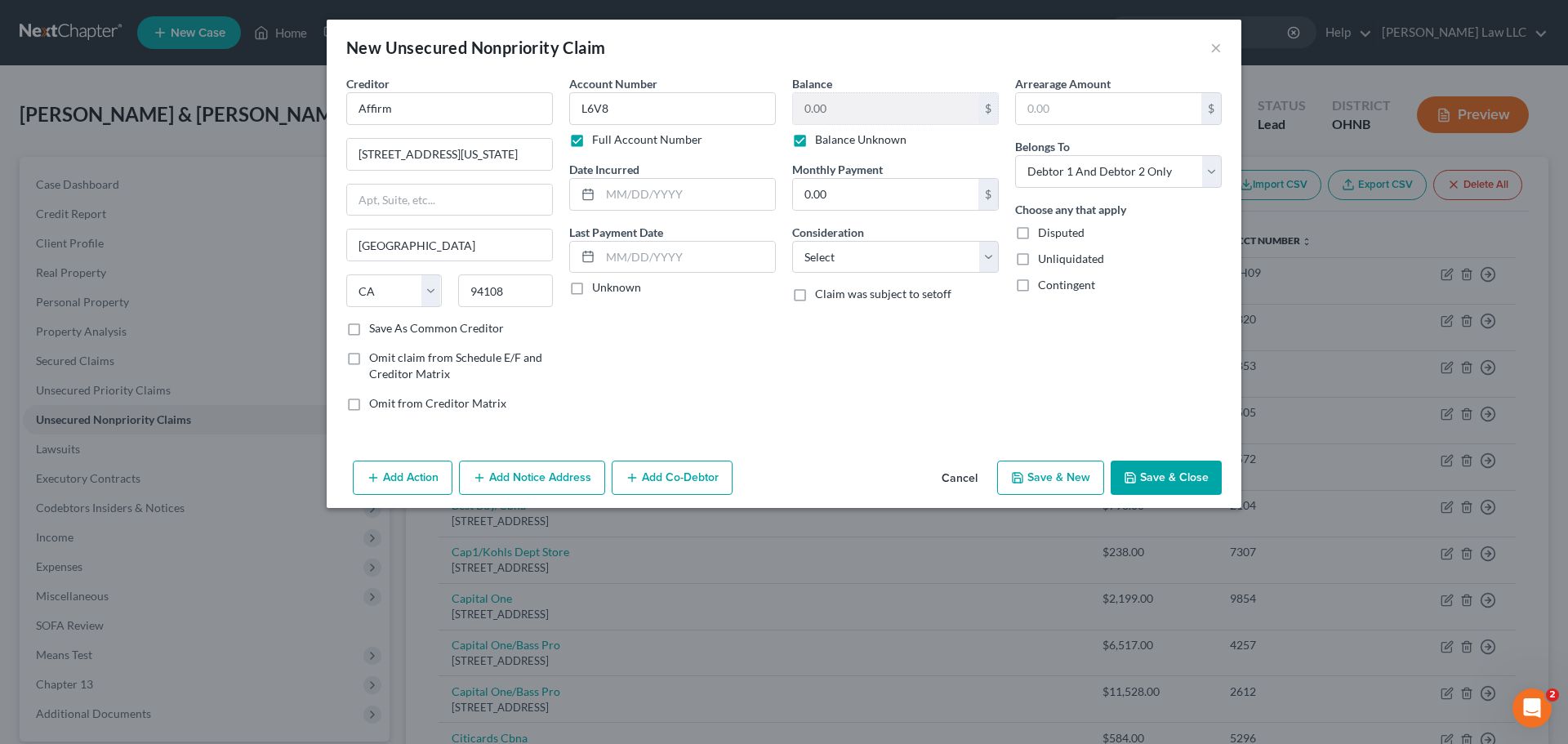
click at [1172, 488] on button "Save & Close" at bounding box center [1166, 477] width 111 height 35
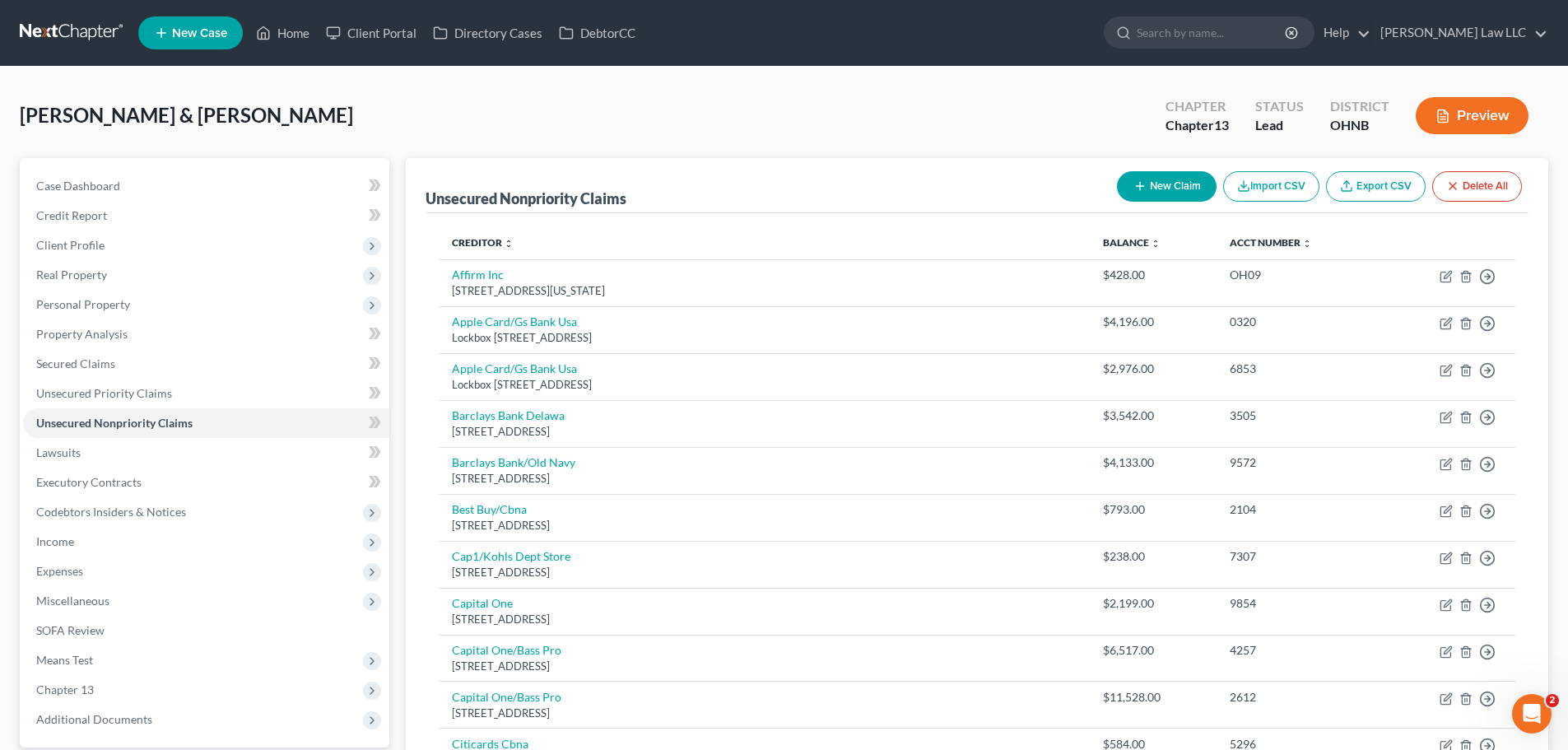
click at [1198, 48] on form at bounding box center [1208, 32] width 211 height 33
click at [1209, 35] on input "search" at bounding box center [1211, 32] width 150 height 30
type input "steedley"
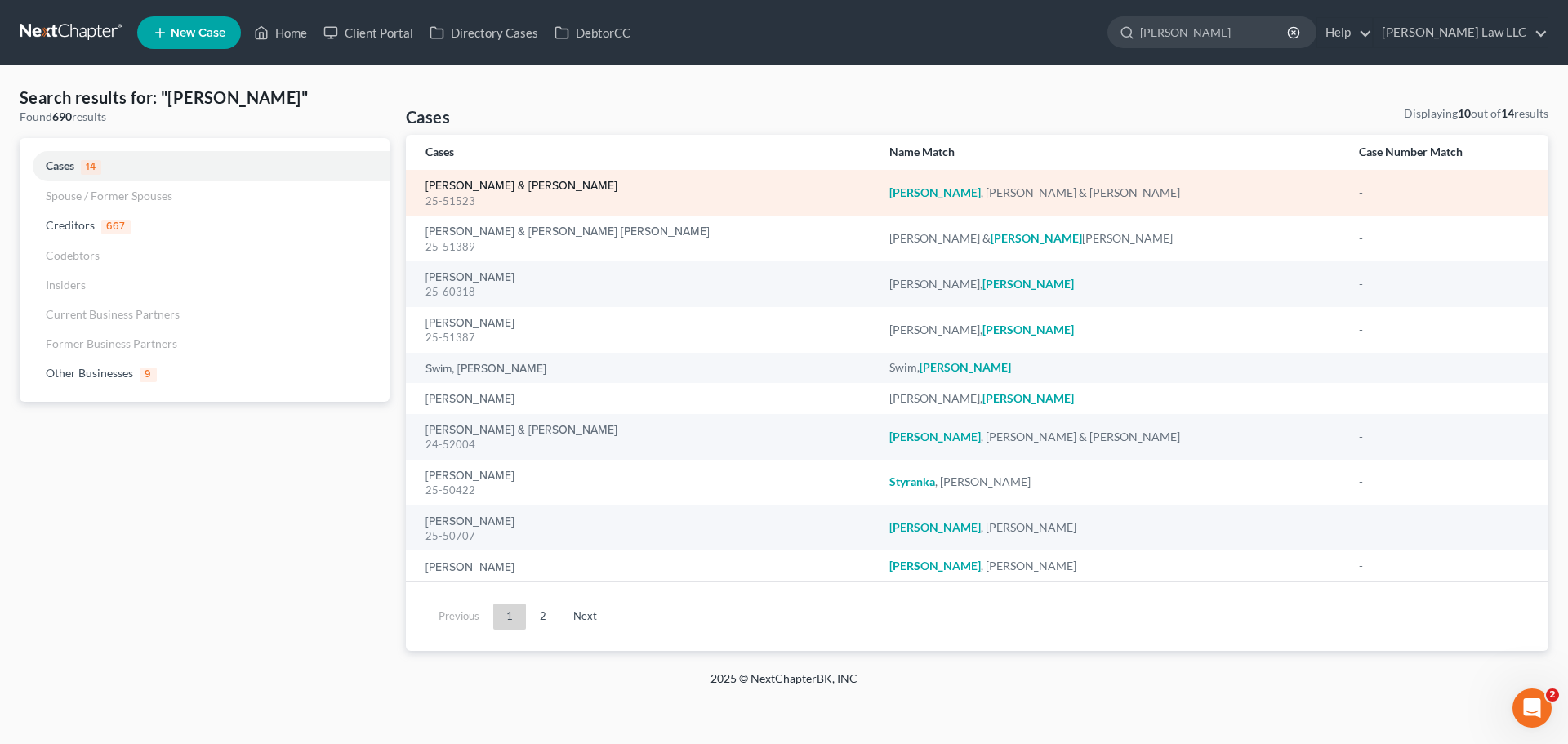
click at [533, 186] on link "Steedley, John & Carla" at bounding box center [521, 186] width 192 height 11
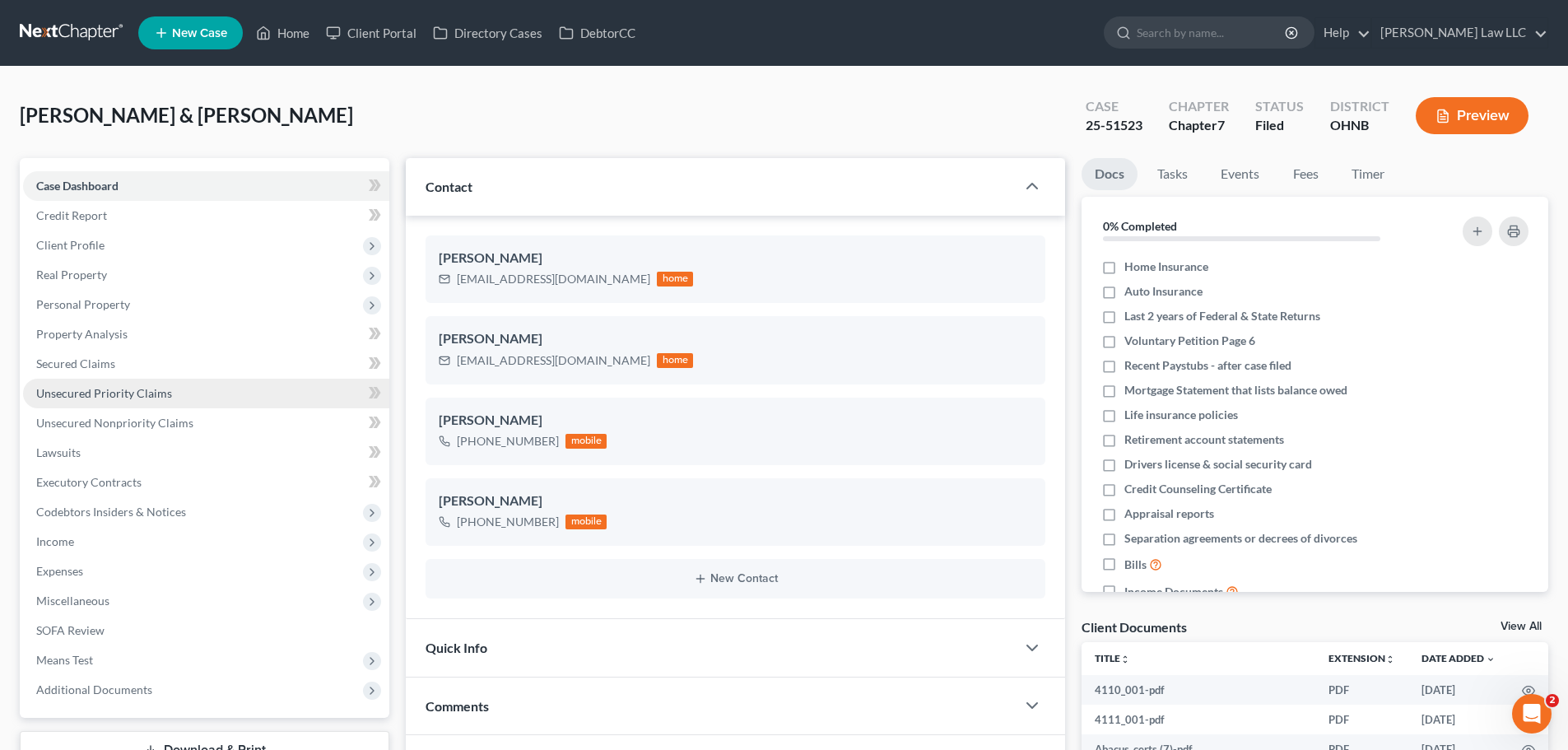
scroll to position [28, 0]
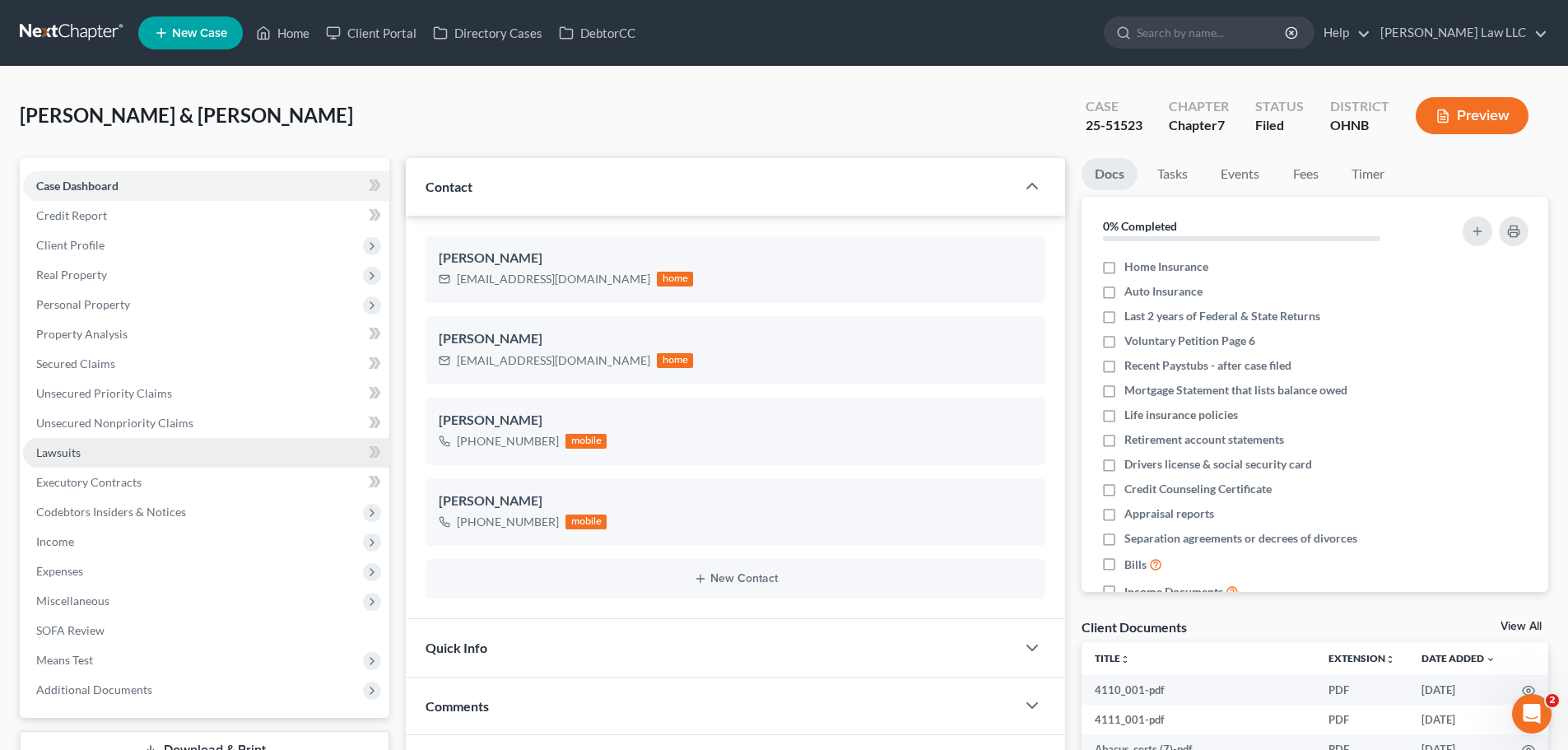
click at [68, 452] on span "Lawsuits" at bounding box center [58, 452] width 44 height 14
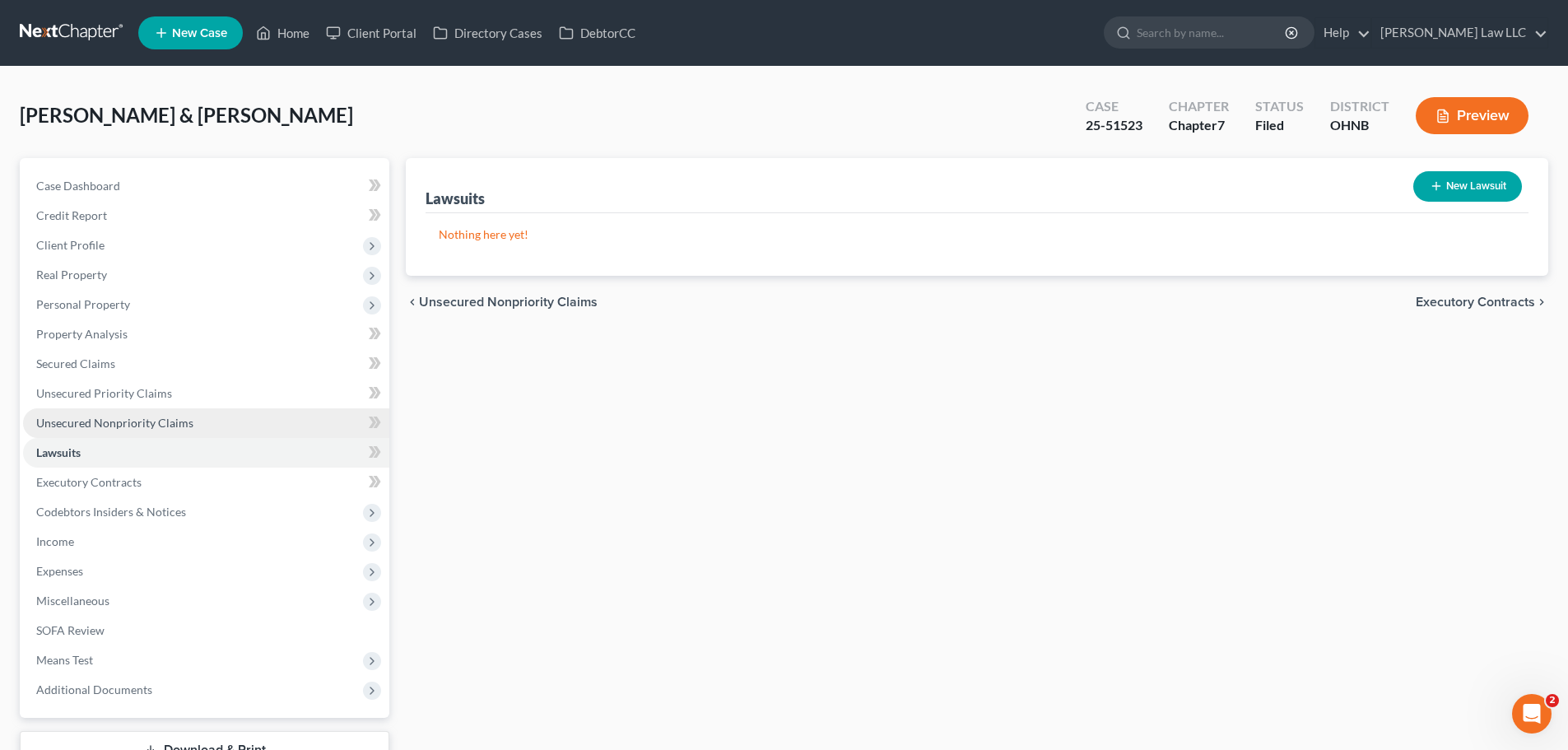
click at [125, 425] on span "Unsecured Nonpriority Claims" at bounding box center [114, 422] width 157 height 14
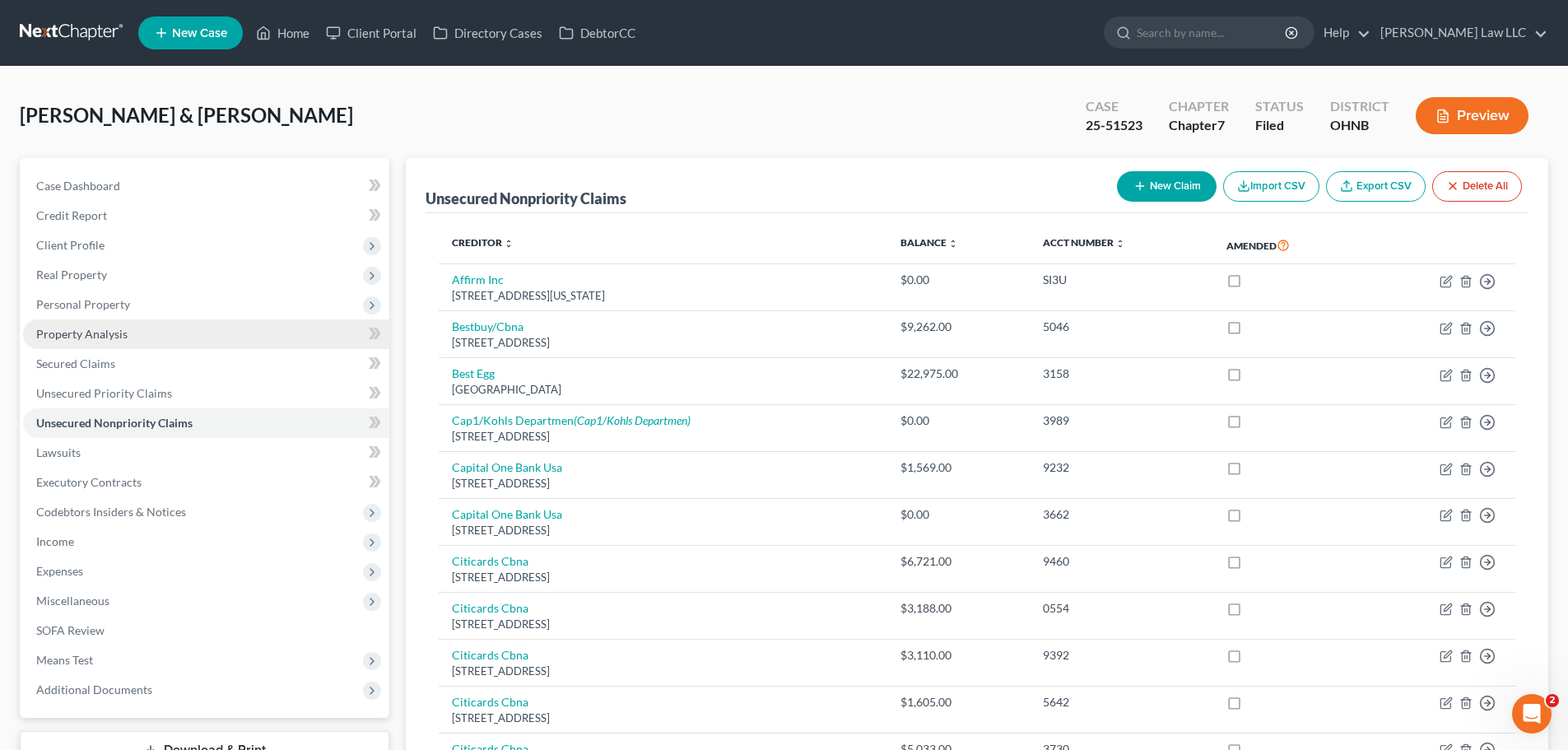
click at [124, 332] on span "Property Analysis" at bounding box center [81, 333] width 92 height 14
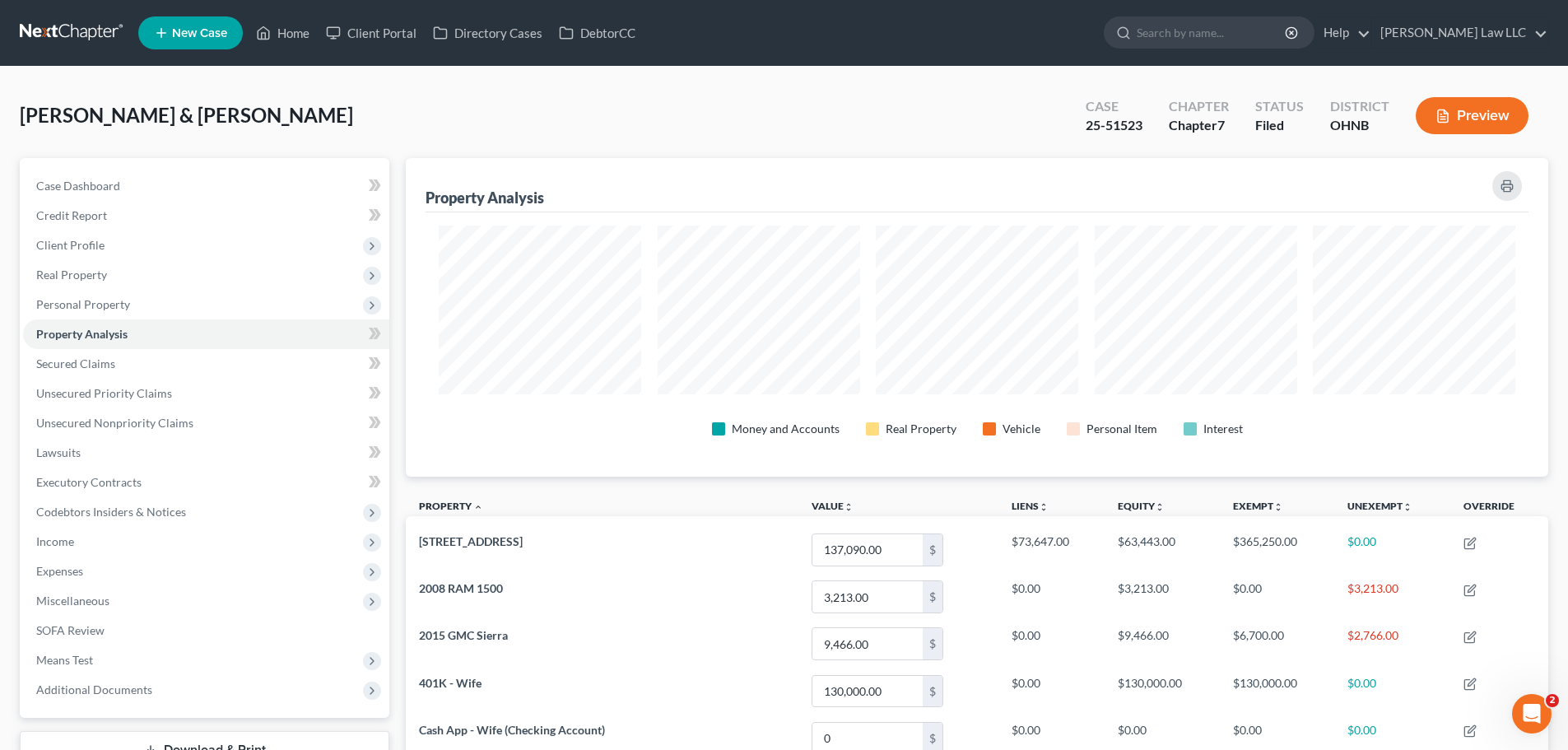
drag, startPoint x: 372, startPoint y: 109, endPoint x: 361, endPoint y: 2, distance: 107.6
click at [372, 109] on div "Steedley, John & Carla Upgraded Case 25-51523 Chapter Chapter 7 Status Filed Di…" at bounding box center [784, 122] width 1528 height 72
click at [1219, 37] on input "search" at bounding box center [1211, 32] width 150 height 30
type input "CLARK"
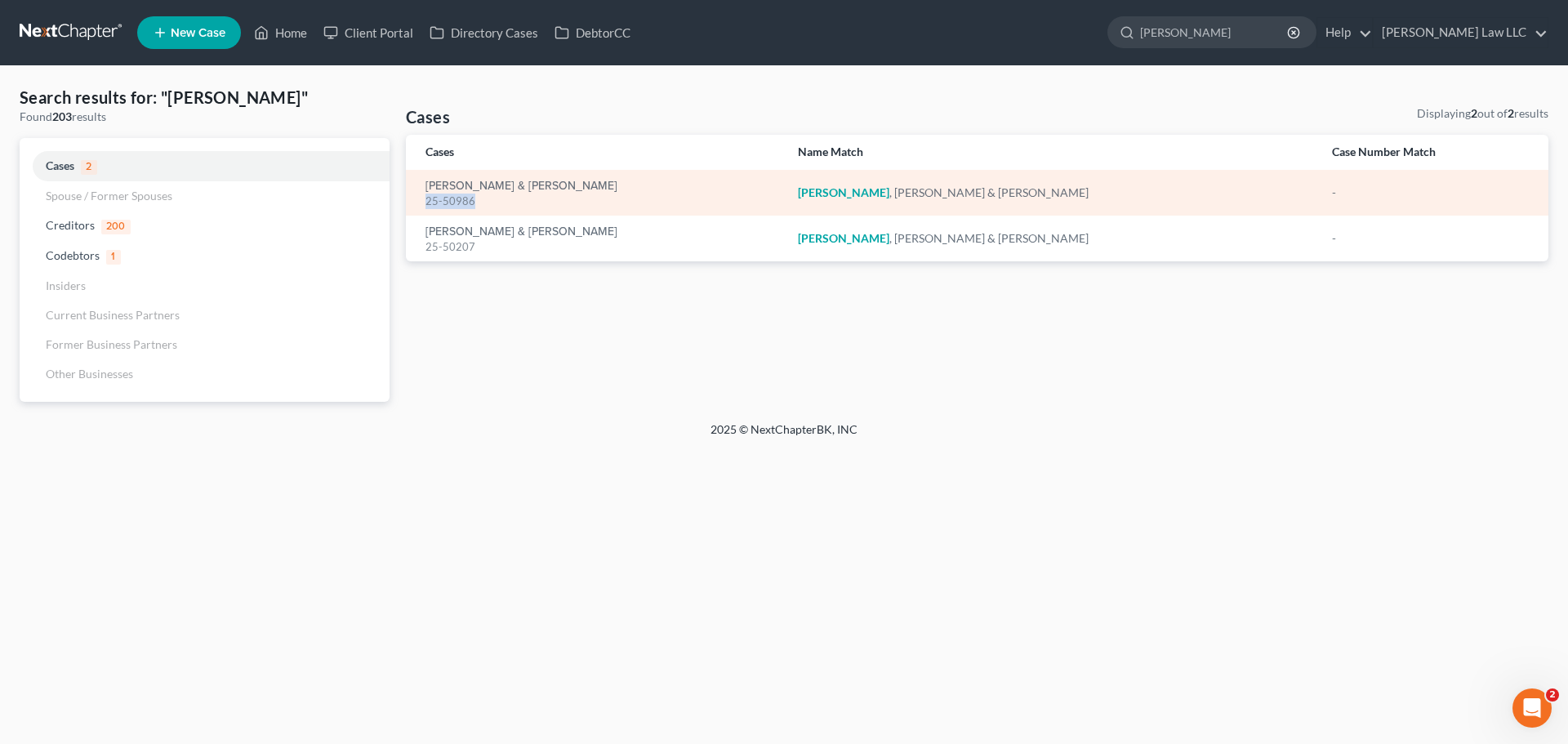
drag, startPoint x: 479, startPoint y: 204, endPoint x: 423, endPoint y: 207, distance: 56.1
click at [423, 207] on td "Clark, Ted & Brandie 25-50986" at bounding box center [595, 192] width 379 height 46
copy div "25-50986"
click at [475, 181] on link "Clark, Ted & Brandie" at bounding box center [521, 186] width 192 height 11
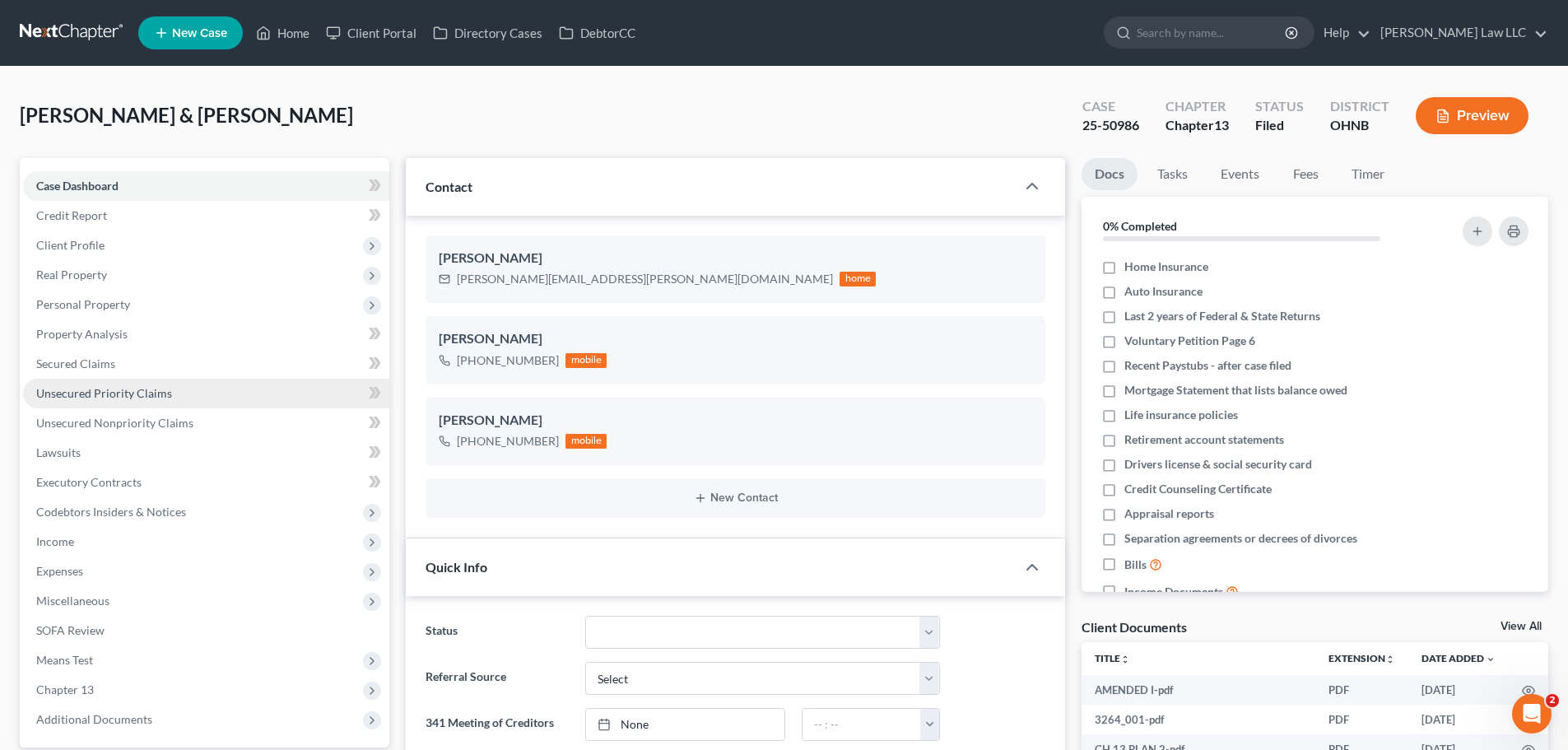
scroll to position [346, 0]
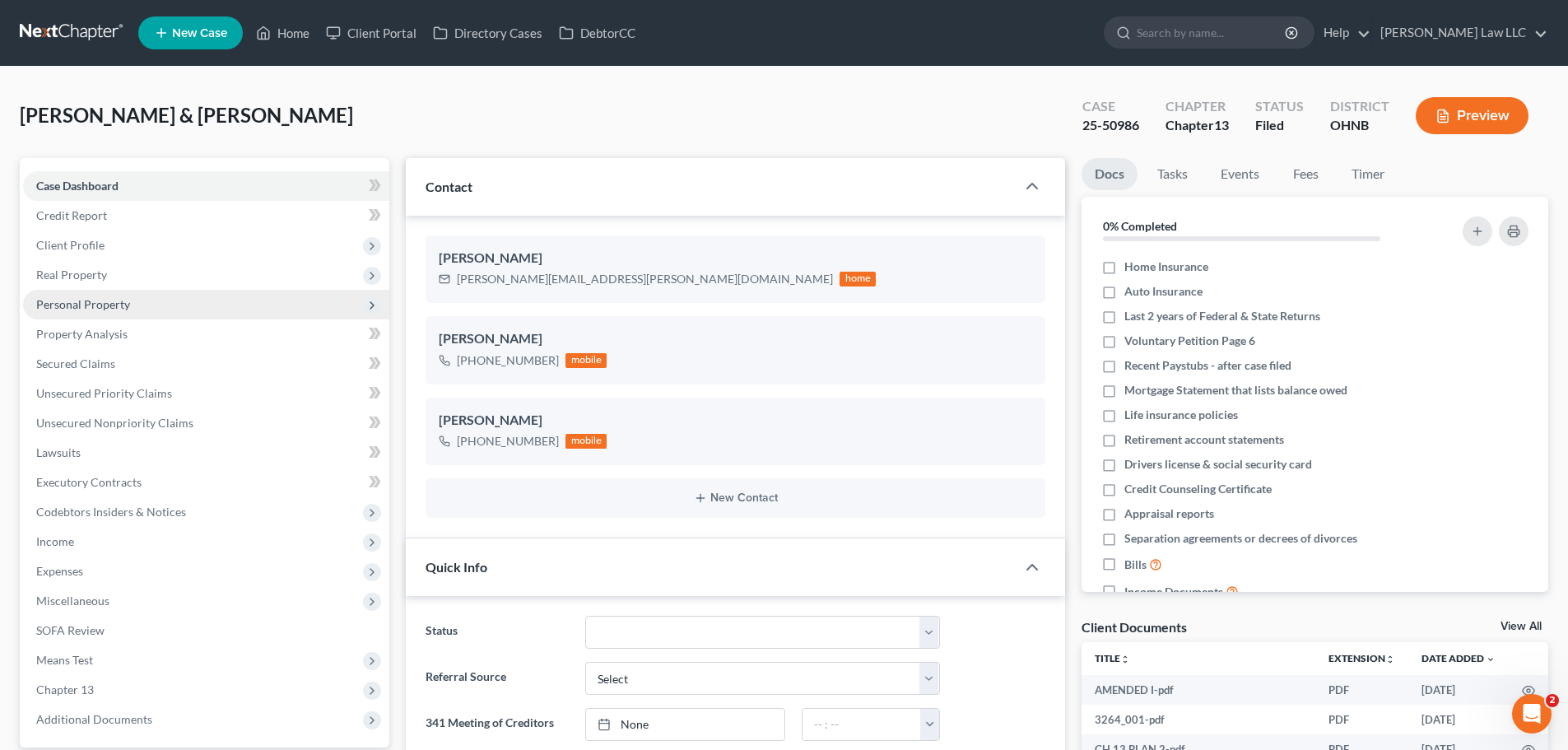
click at [123, 308] on span "Personal Property" at bounding box center [82, 303] width 94 height 14
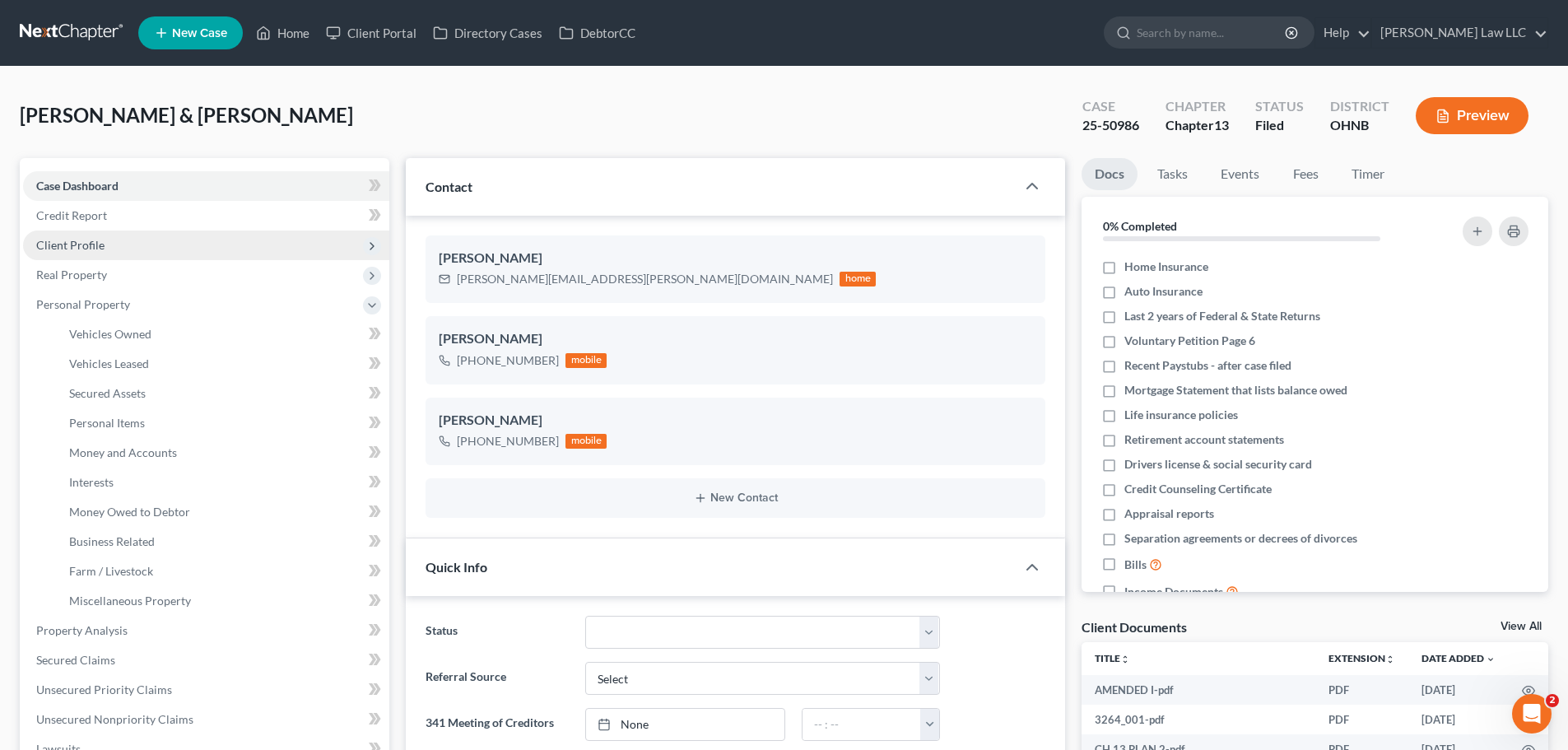
click at [97, 244] on span "Client Profile" at bounding box center [70, 245] width 68 height 14
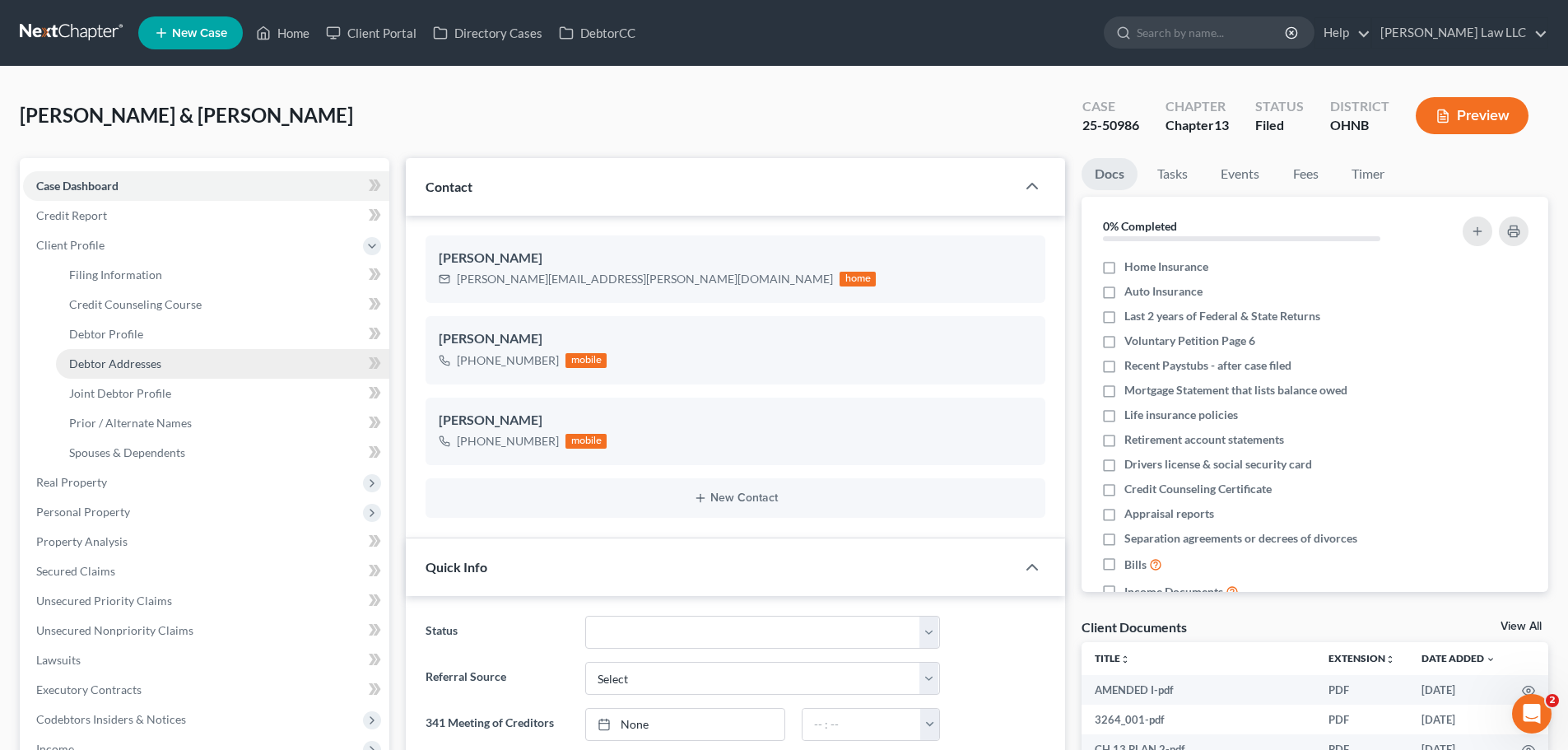
click at [128, 361] on span "Debtor Addresses" at bounding box center [115, 363] width 93 height 14
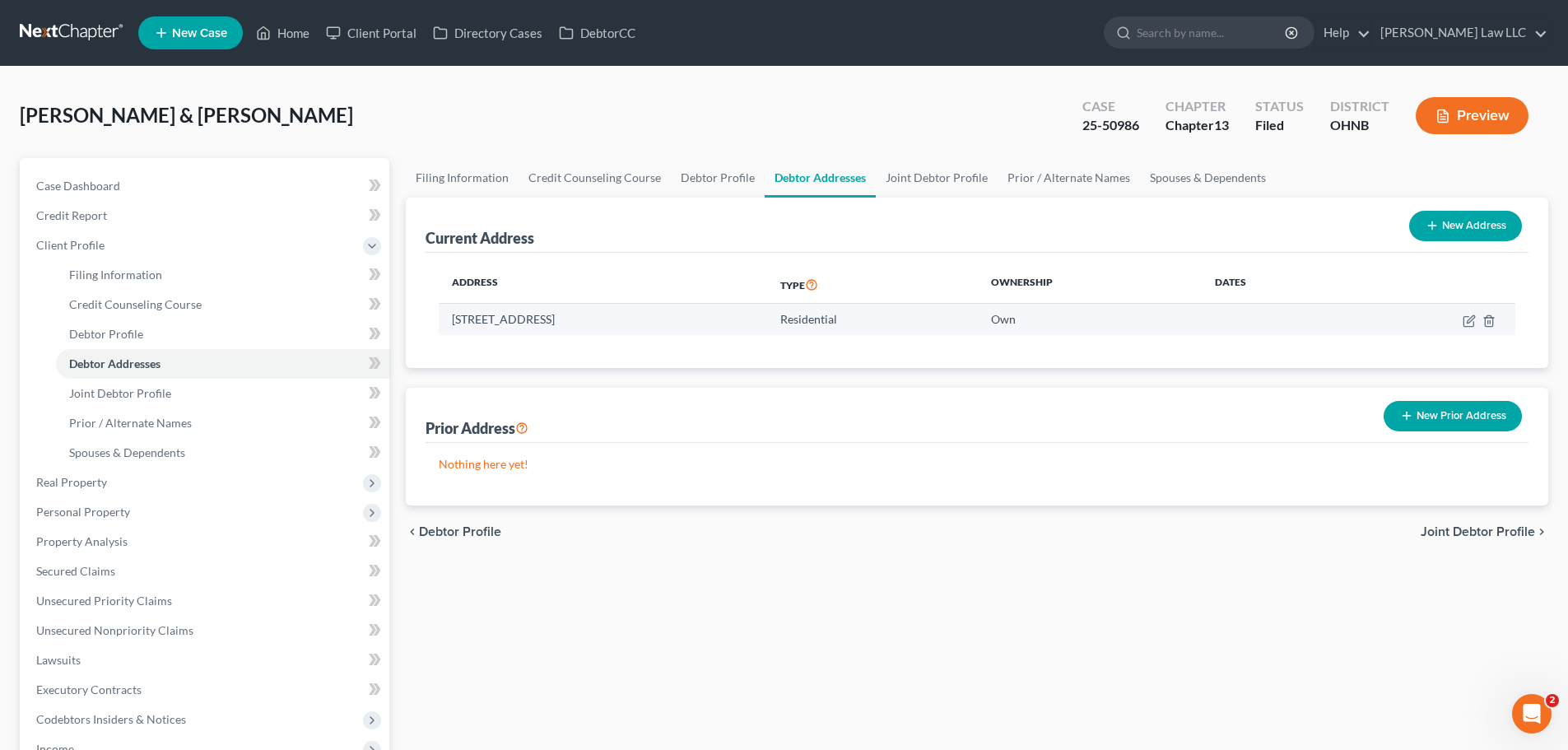
click at [587, 307] on td "3735 Carlisle Drive, Brunswick, OH 44212" at bounding box center [603, 318] width 329 height 31
click at [576, 320] on td "3735 Carlisle Drive, Brunswick, OH 44212" at bounding box center [603, 318] width 329 height 31
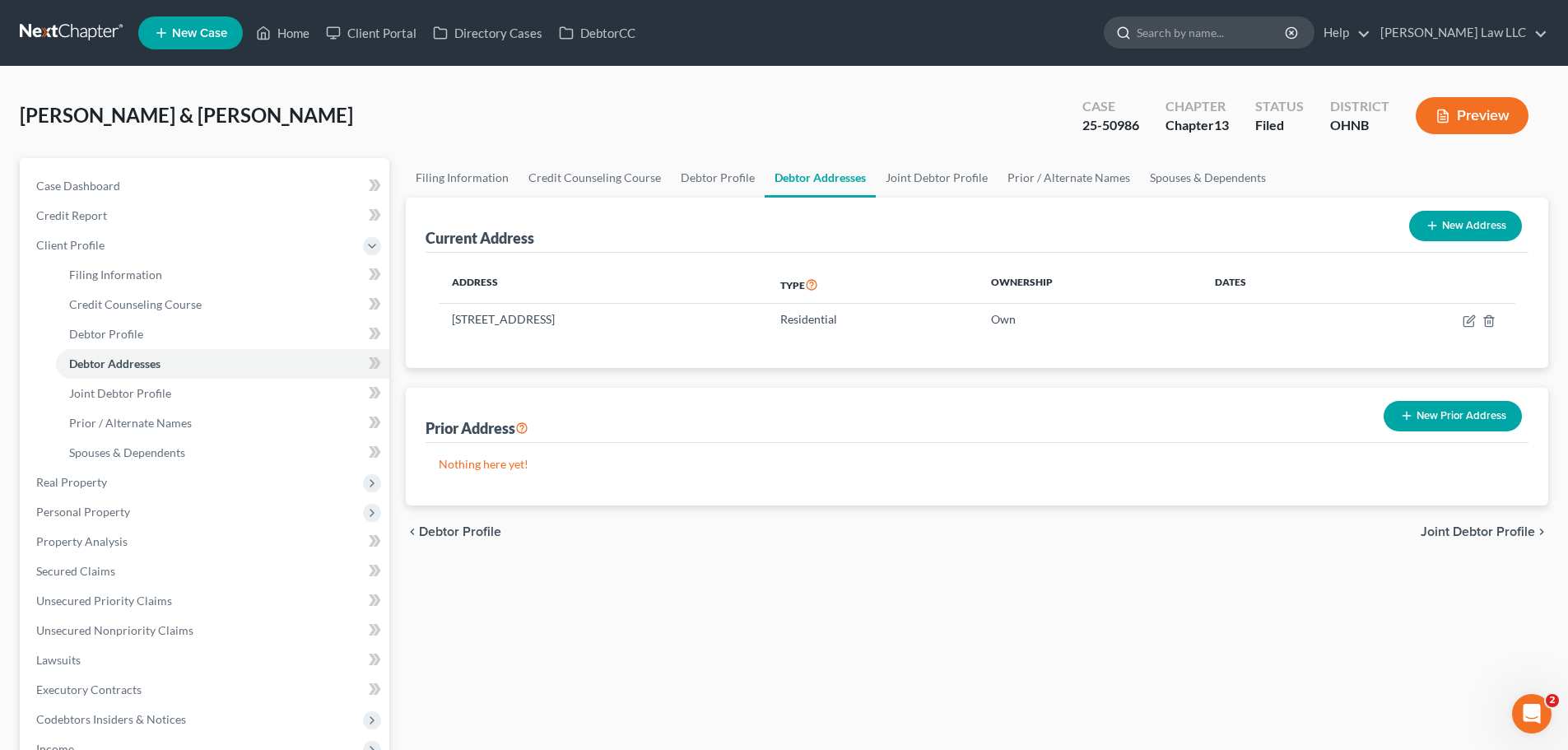
click at [1214, 43] on input "search" at bounding box center [1211, 32] width 150 height 30
type input "greene"
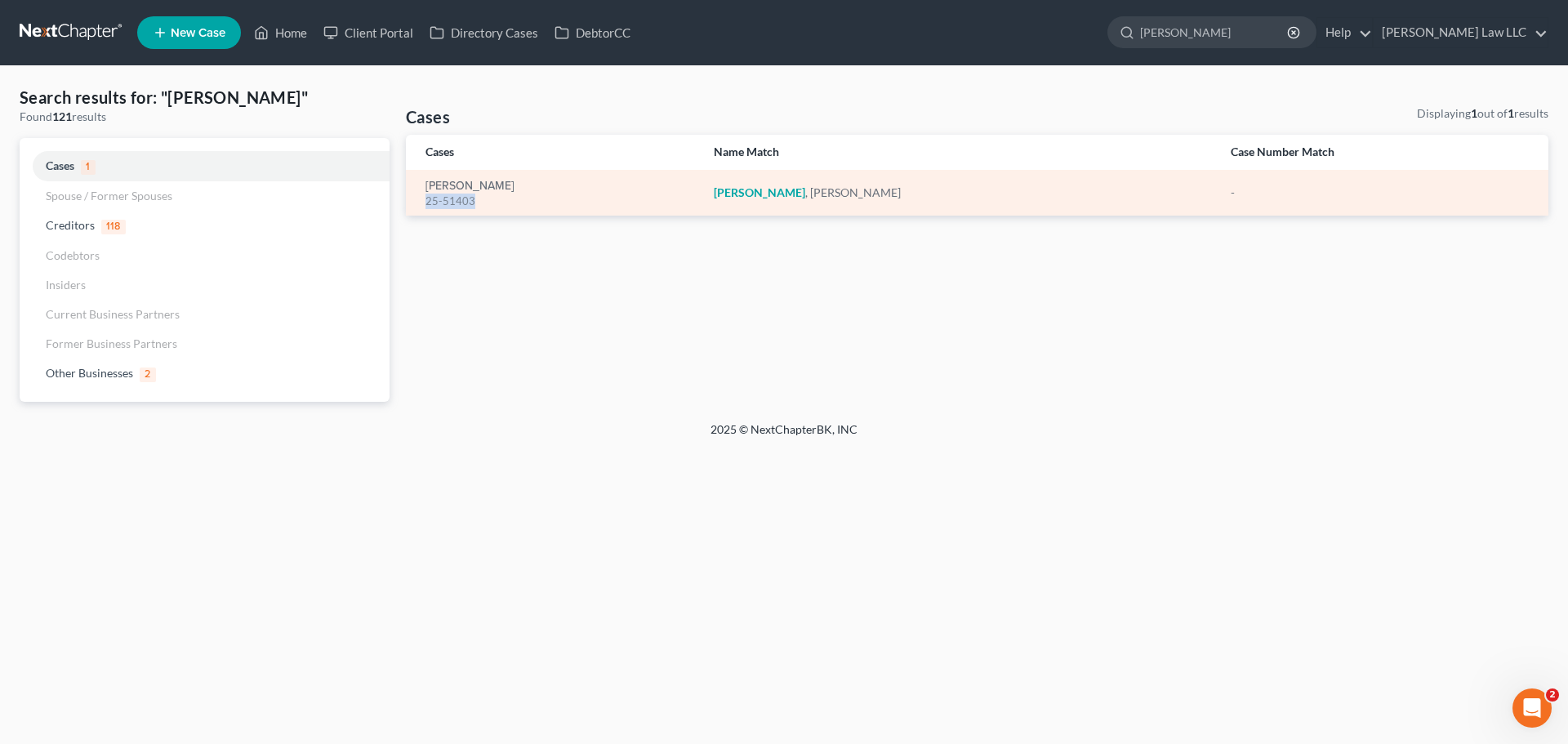
drag, startPoint x: 485, startPoint y: 203, endPoint x: 424, endPoint y: 202, distance: 61.0
click at [424, 202] on td "Greene, Michelle 25-51403" at bounding box center [553, 192] width 294 height 46
copy div "25-51403"
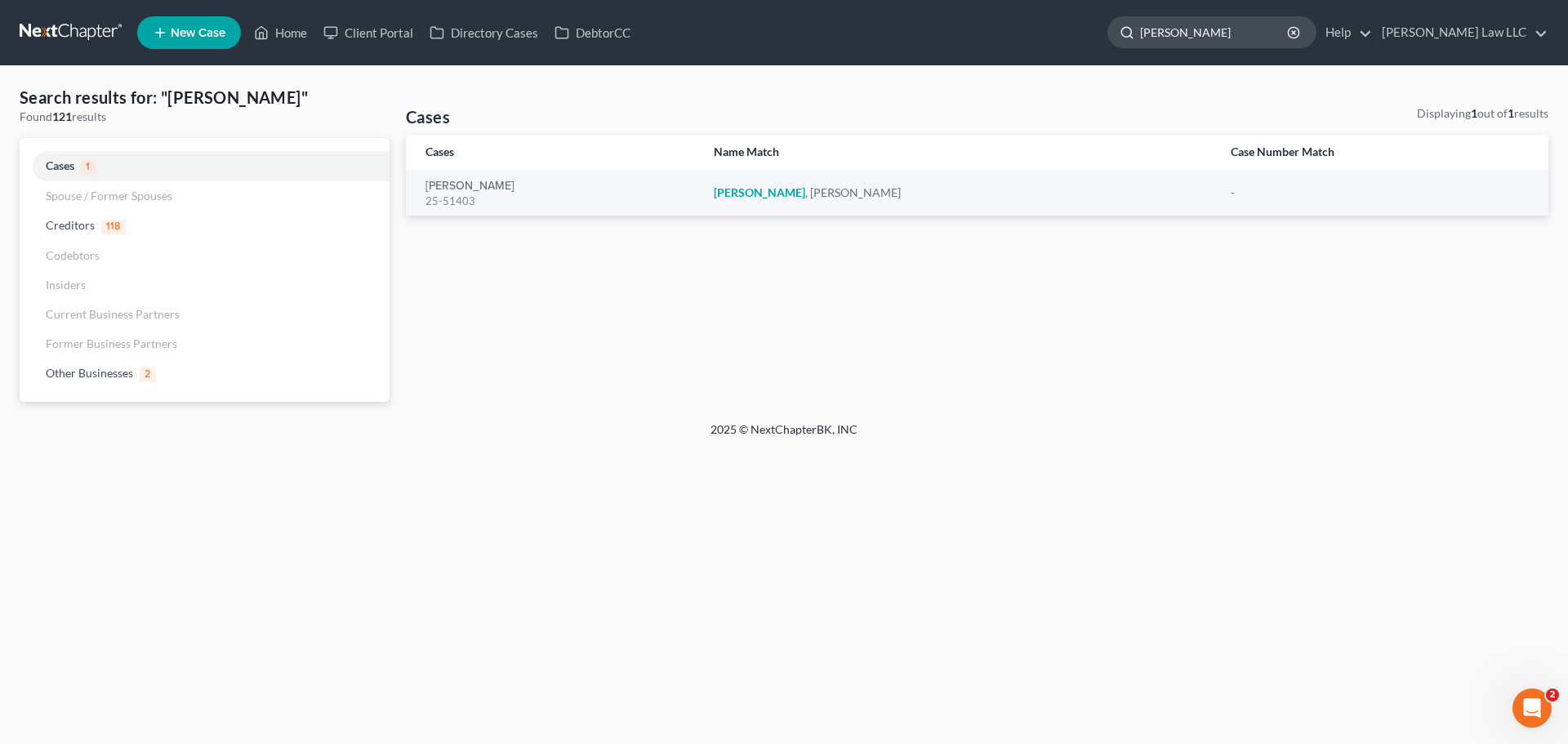
click at [1248, 29] on input "greene" at bounding box center [1214, 32] width 149 height 30
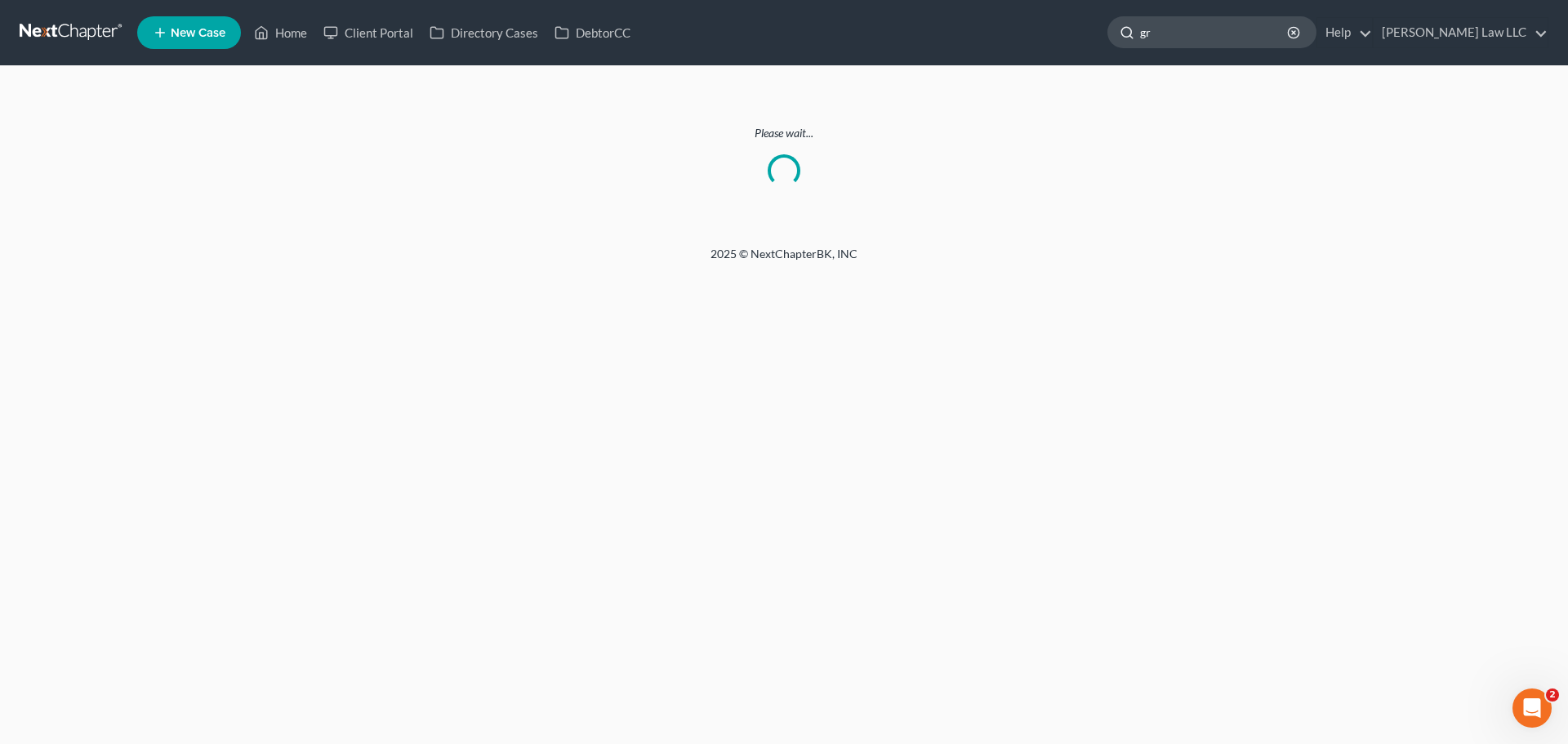
type input "g"
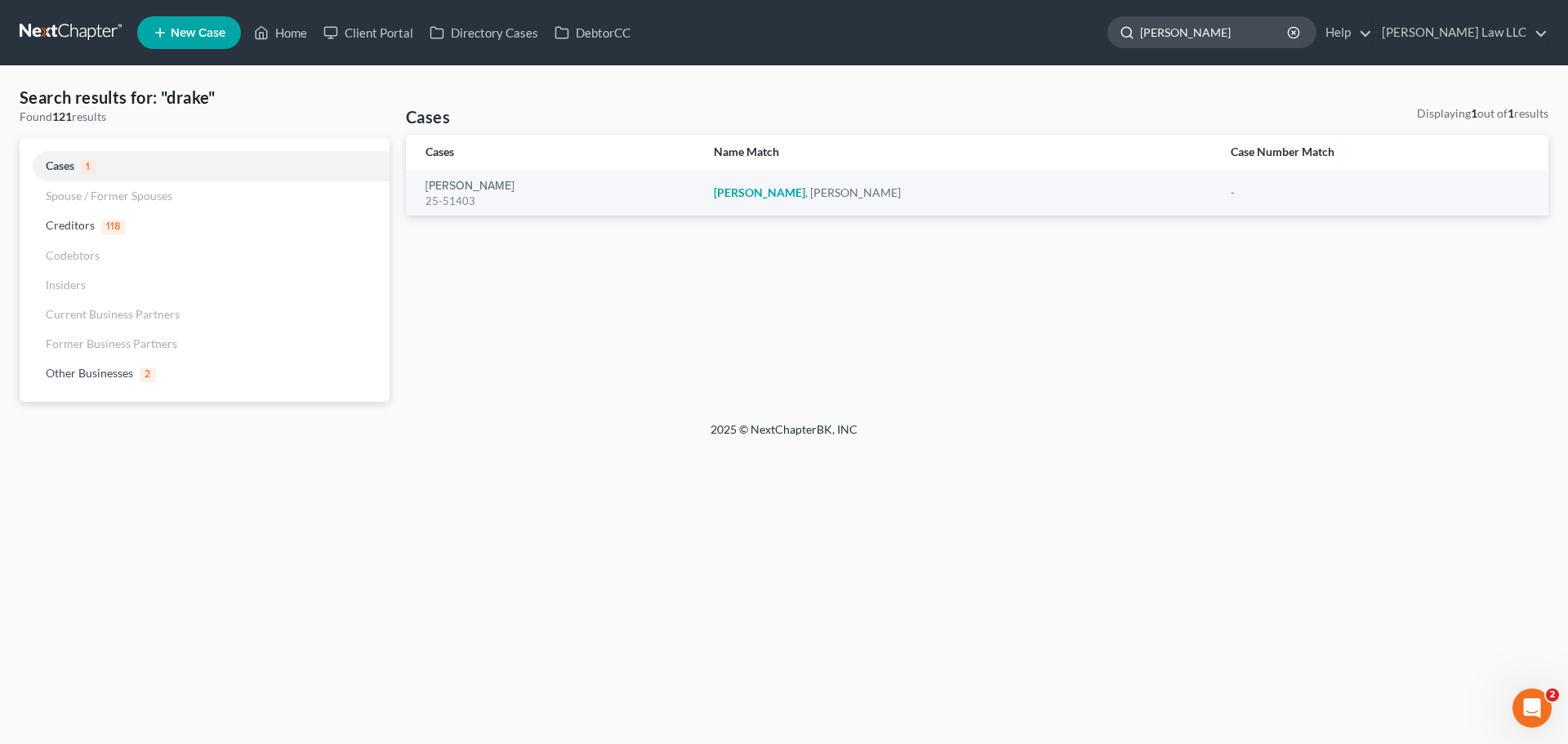
type input "drake"
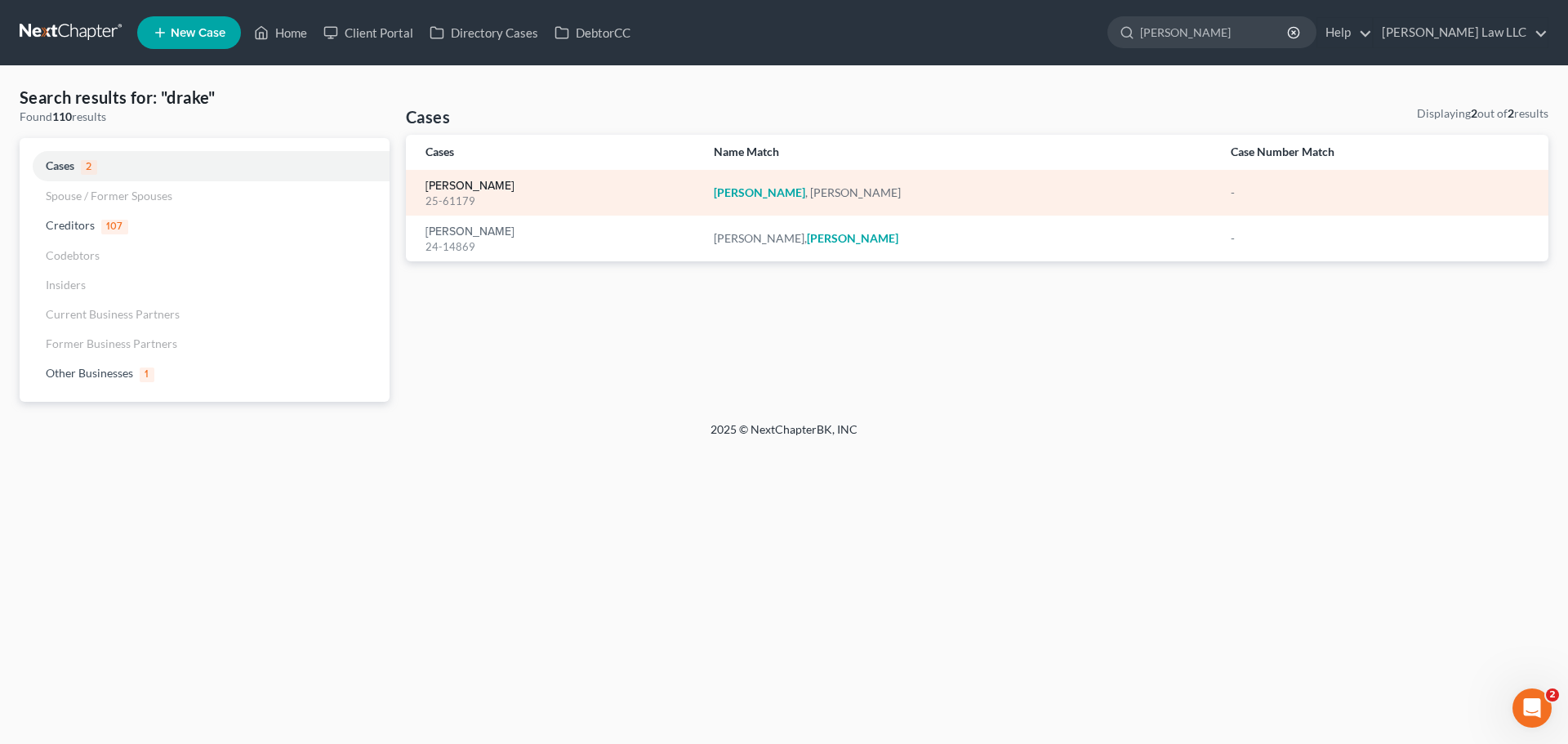
click at [451, 192] on link "Drake, Cynthia" at bounding box center [470, 186] width 89 height 11
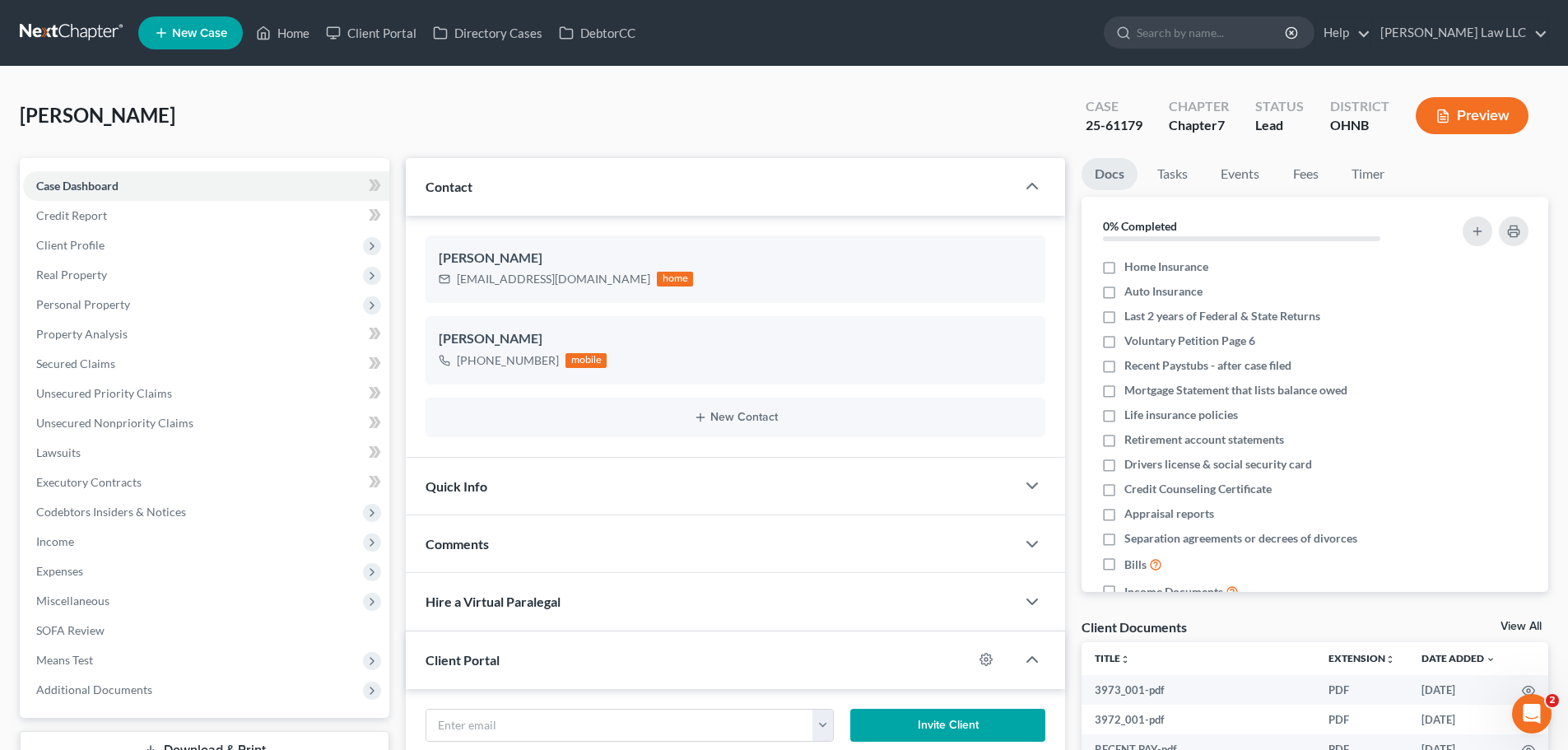
click at [1110, 125] on div "25-61179" at bounding box center [1114, 126] width 57 height 19
copy div "25-61179"
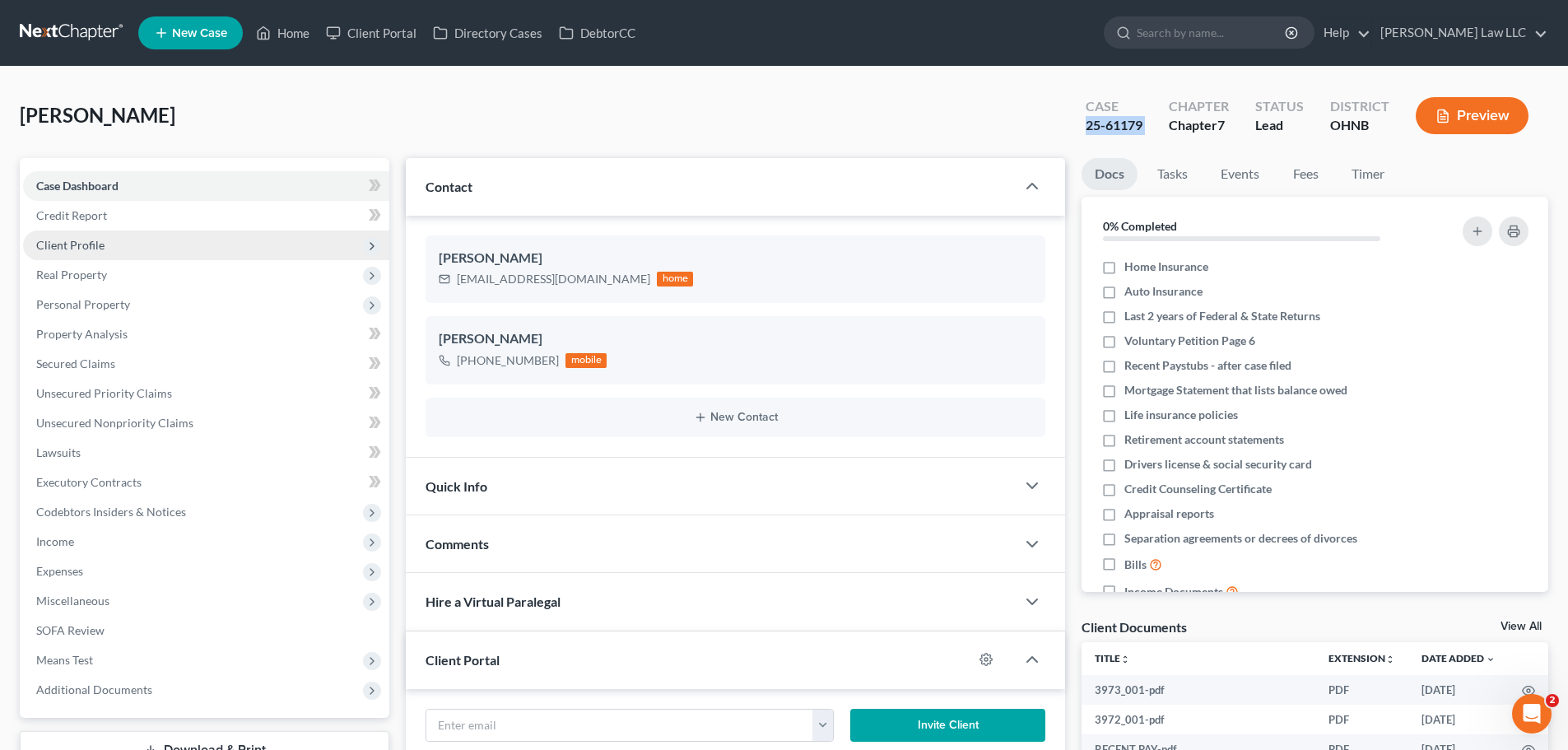
click at [85, 247] on span "Client Profile" at bounding box center [70, 245] width 68 height 14
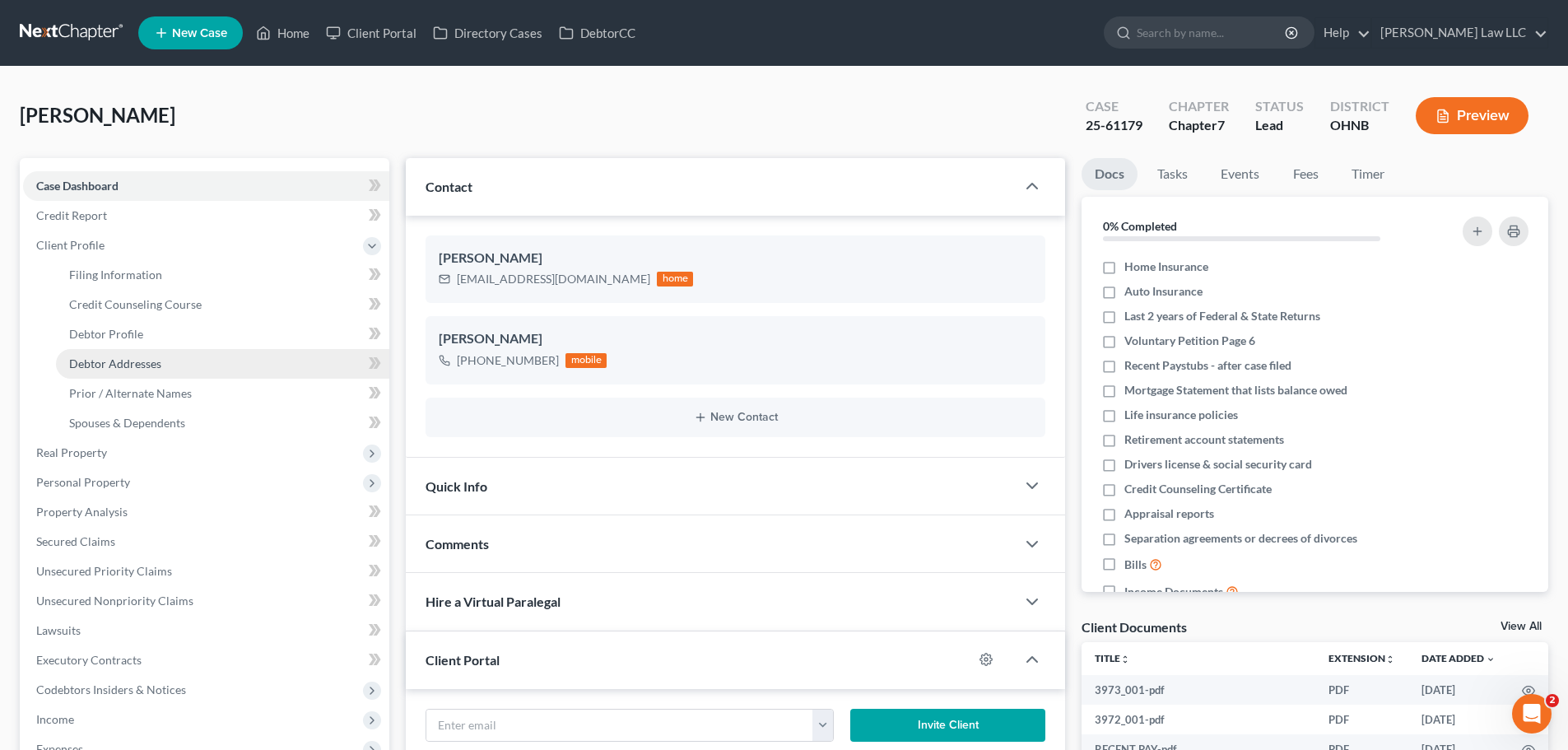
click at [121, 364] on span "Debtor Addresses" at bounding box center [115, 363] width 93 height 14
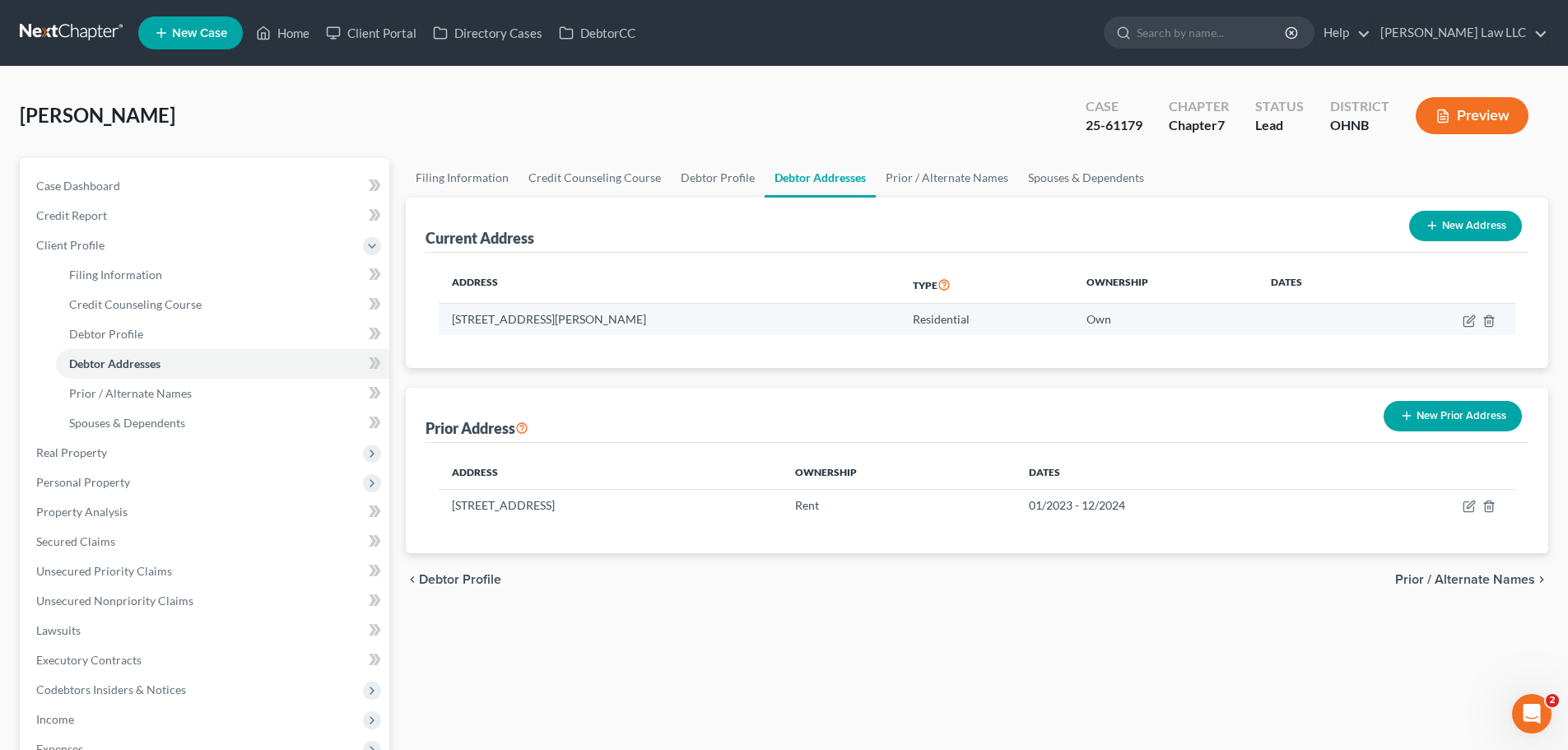
drag, startPoint x: 680, startPoint y: 328, endPoint x: 448, endPoint y: 326, distance: 232.0
click at [448, 326] on td "412 Lattimer Road West, Shiloh, OH 44878" at bounding box center [669, 318] width 461 height 31
copy td "412 Lattimer Road West, Shiloh, OH 44878"
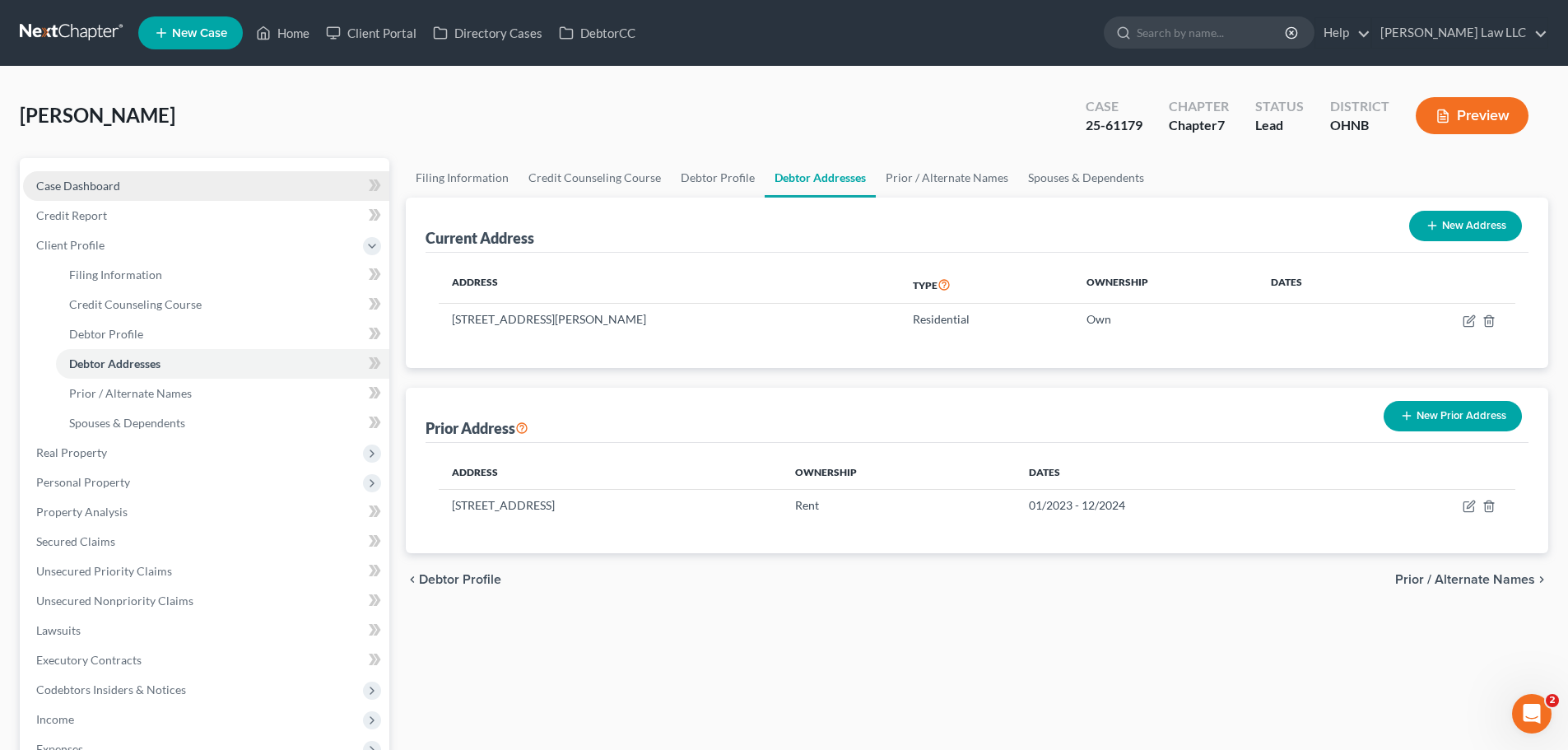
click at [104, 183] on span "Case Dashboard" at bounding box center [77, 185] width 84 height 14
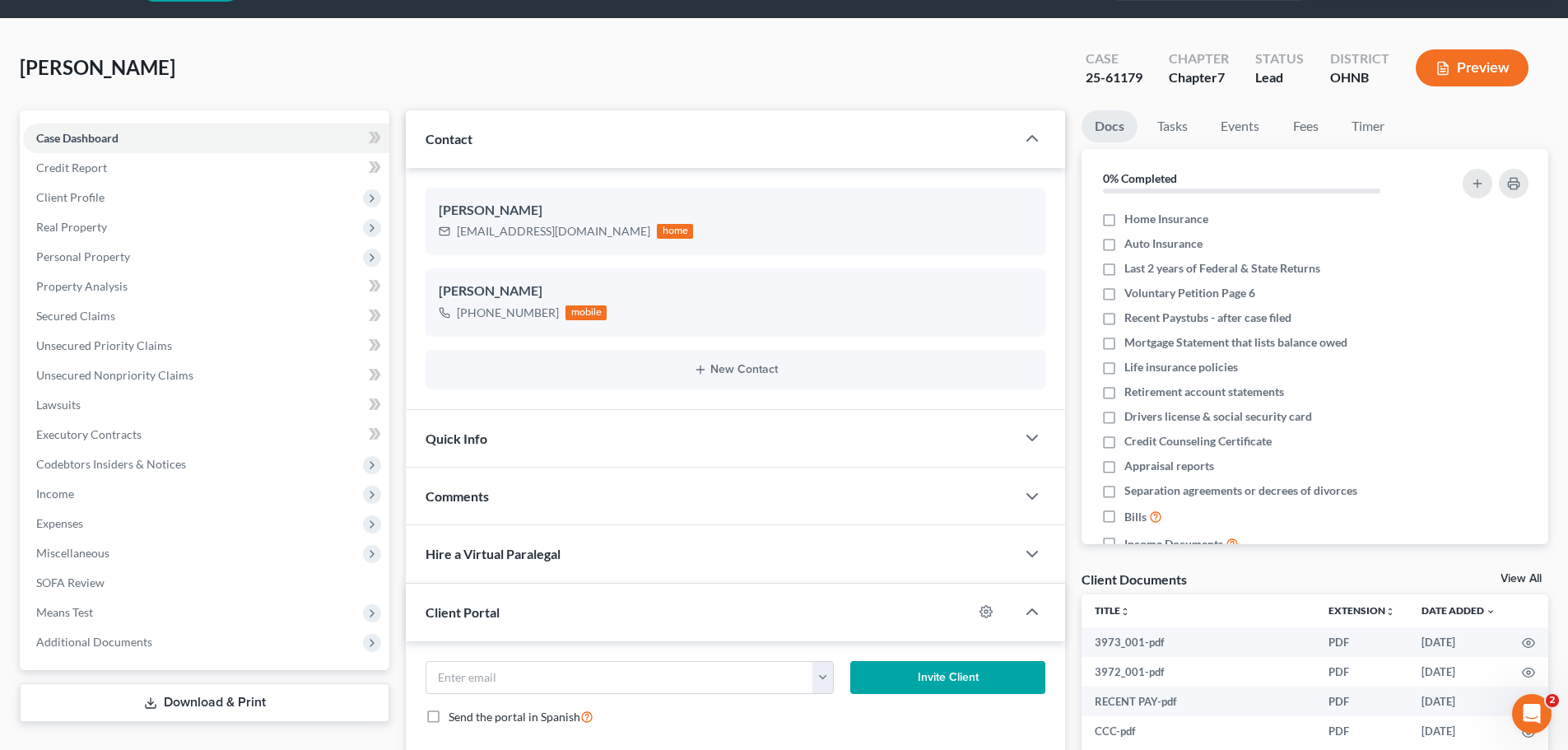
scroll to position [329, 0]
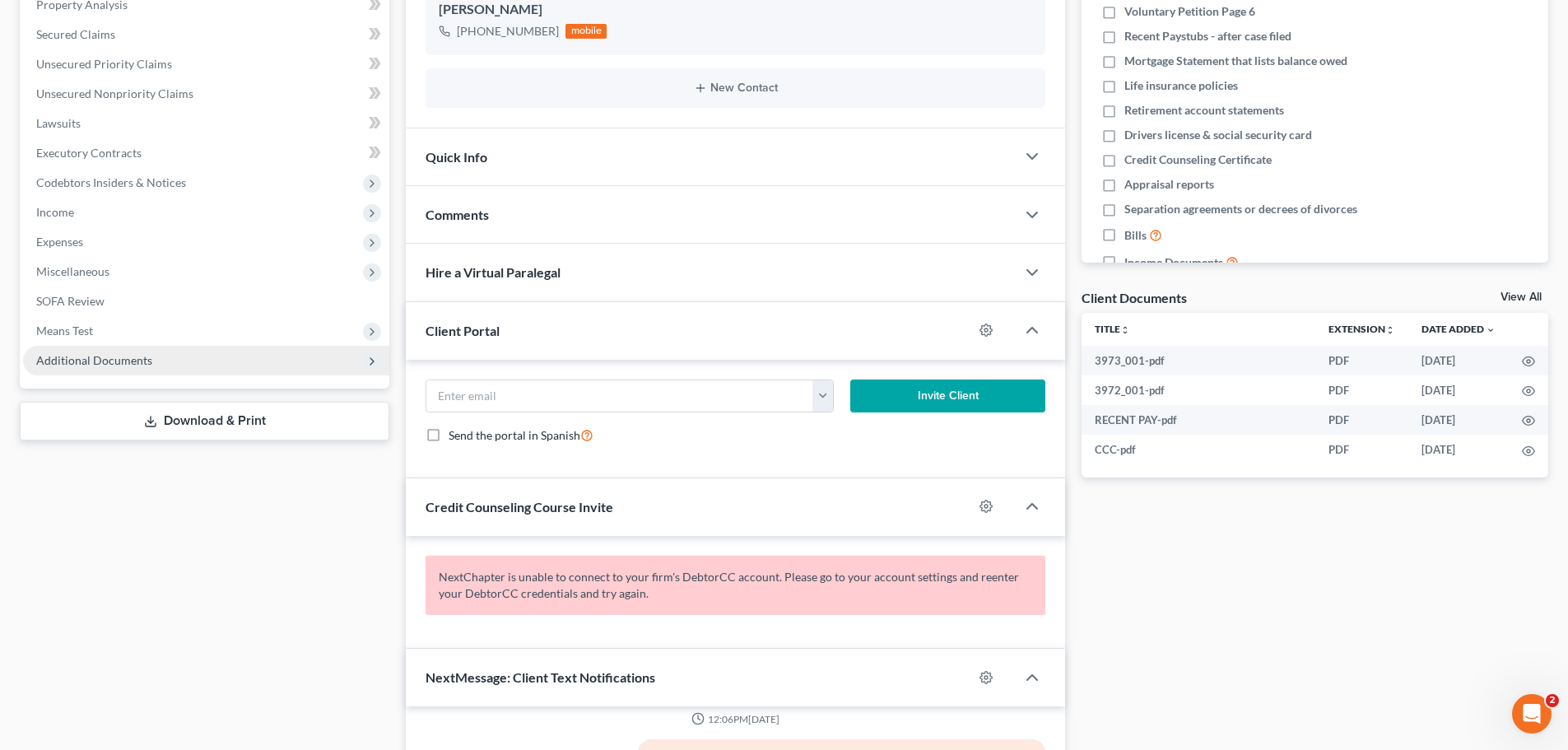
click at [106, 362] on span "Additional Documents" at bounding box center [94, 360] width 116 height 14
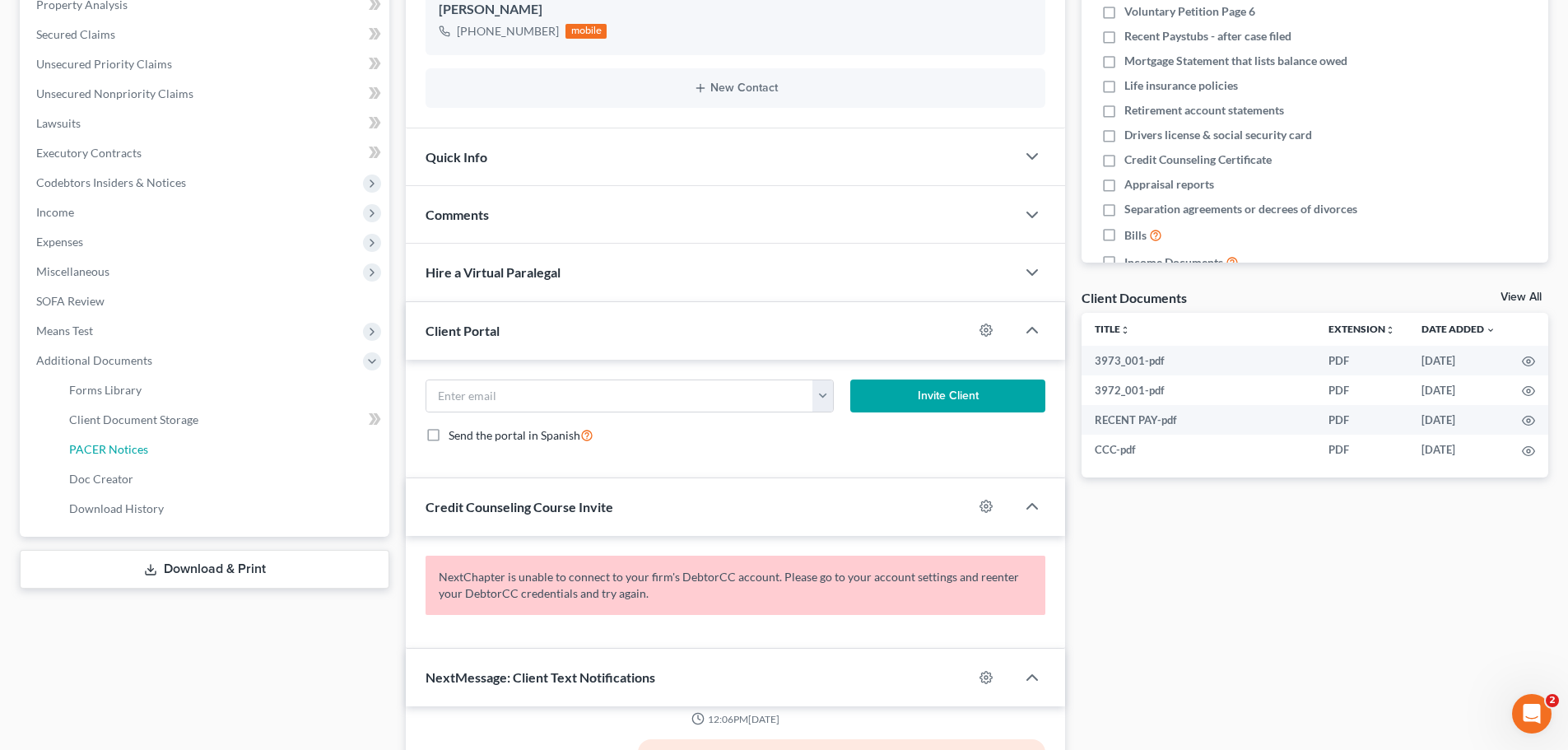
click at [143, 457] on link "PACER Notices" at bounding box center [222, 449] width 333 height 29
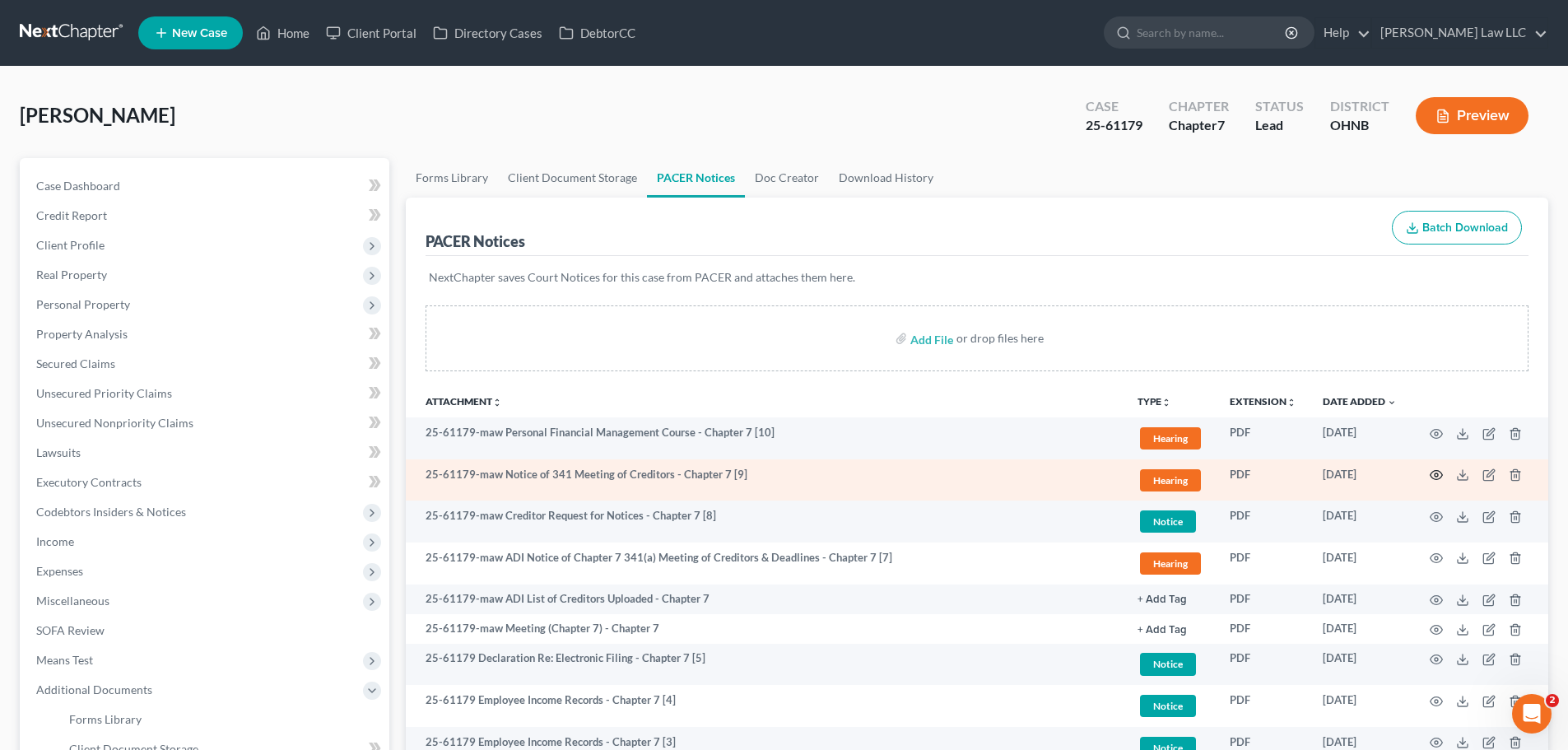
click at [1434, 475] on icon "button" at bounding box center [1436, 475] width 13 height 13
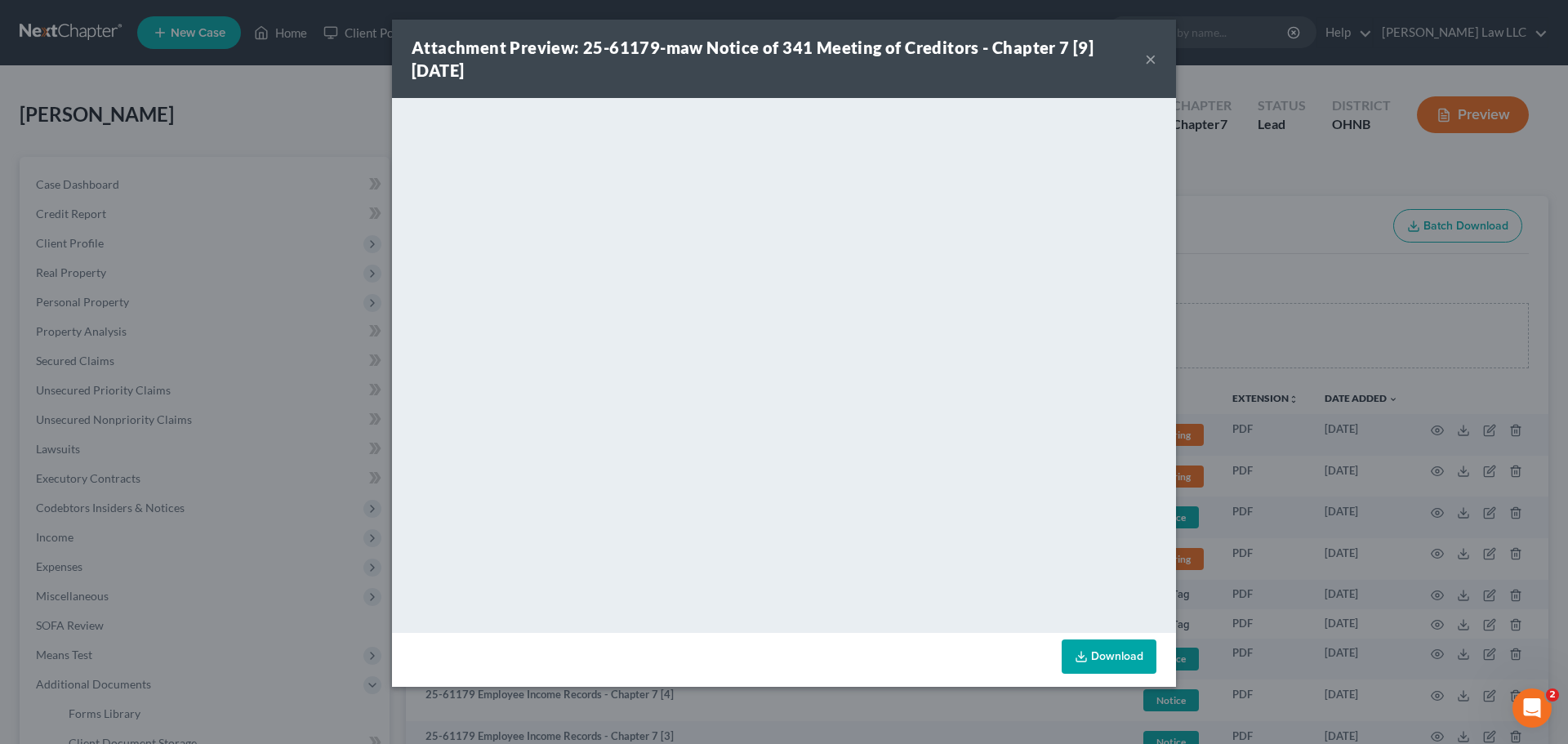
click at [1145, 62] on button "×" at bounding box center [1150, 58] width 11 height 20
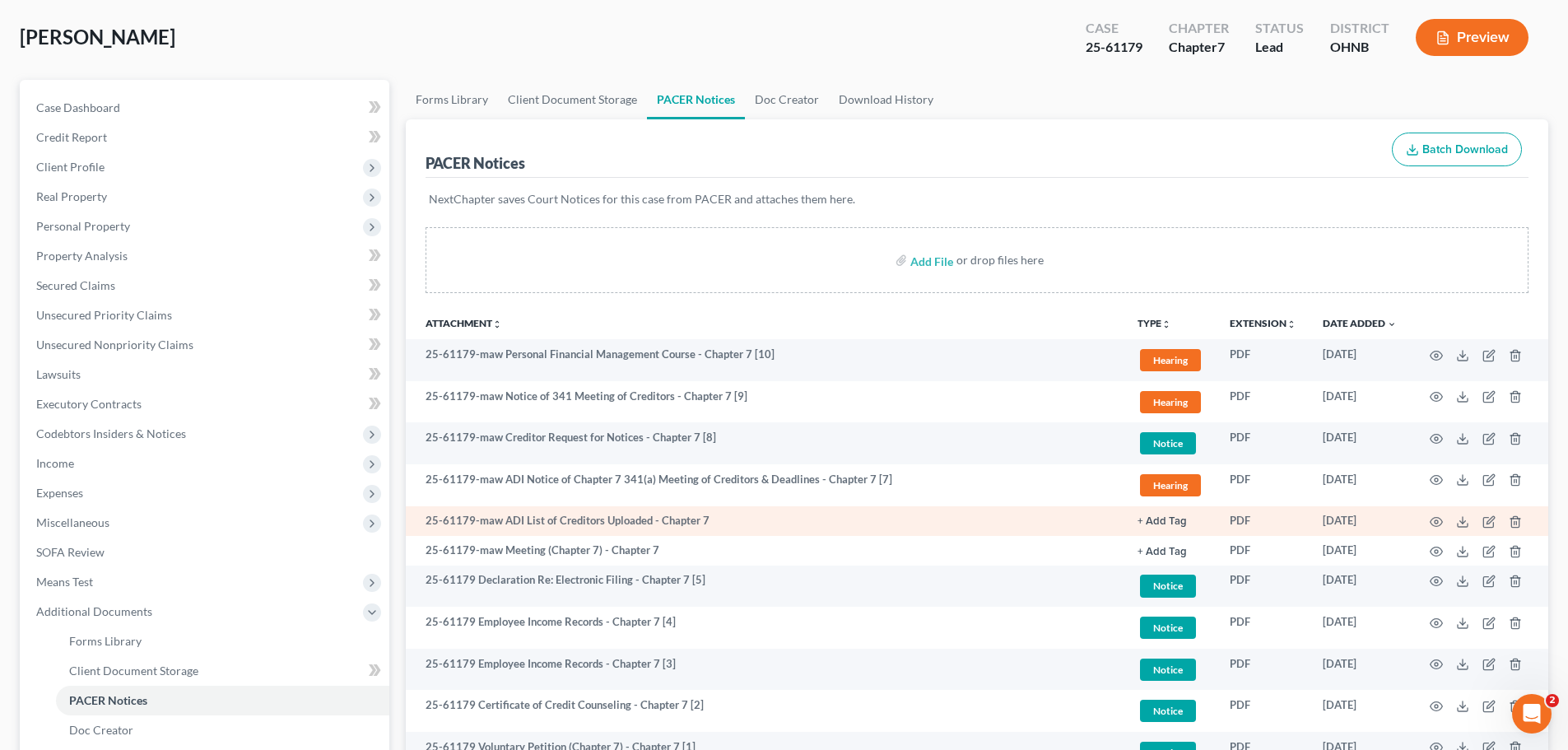
scroll to position [230, 0]
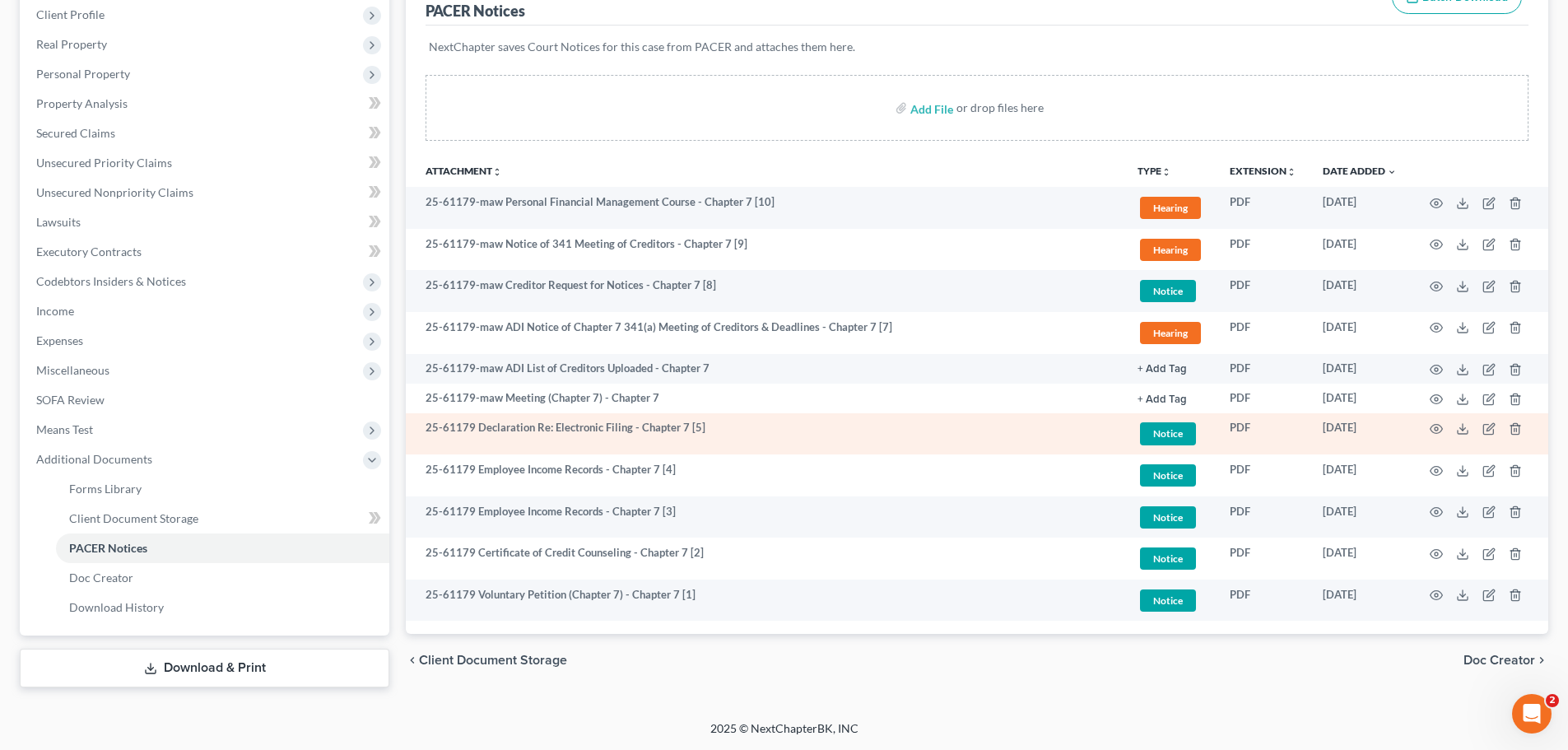
click at [1185, 431] on span "Notice" at bounding box center [1167, 434] width 56 height 23
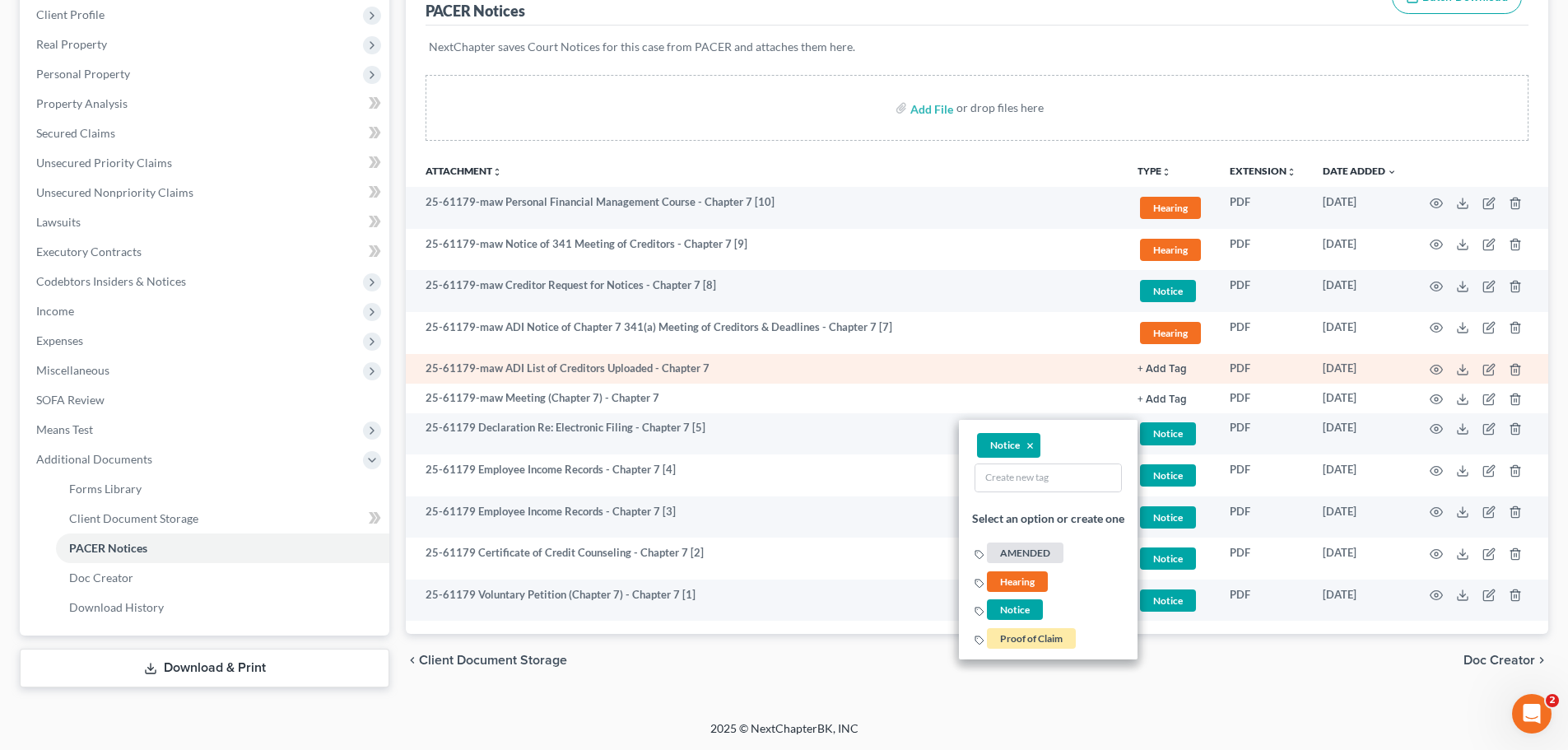
click at [1070, 381] on td "25-61179-maw ADI List of Creditors Uploaded - Chapter 7" at bounding box center [764, 368] width 719 height 29
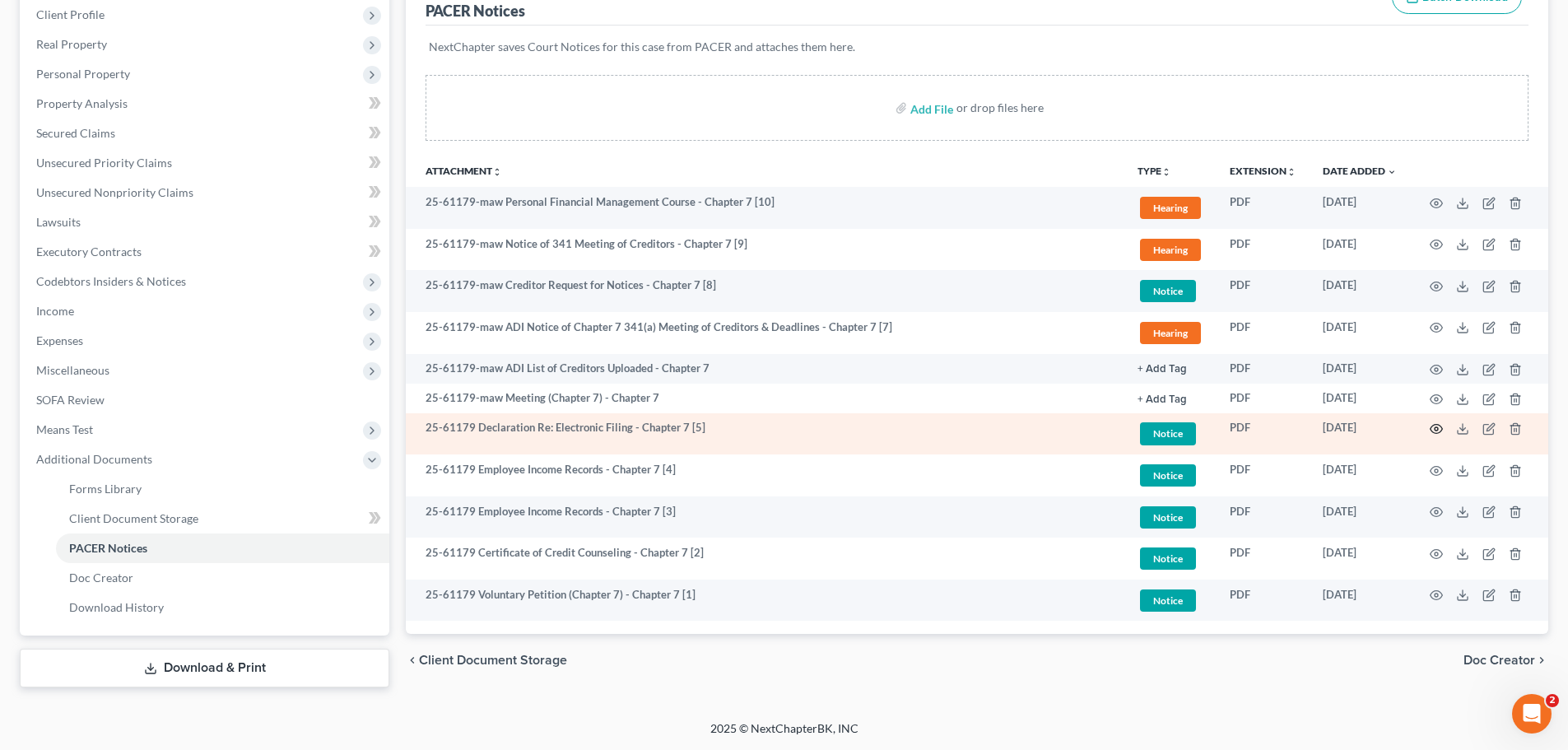
click at [1433, 429] on icon "button" at bounding box center [1436, 429] width 13 height 13
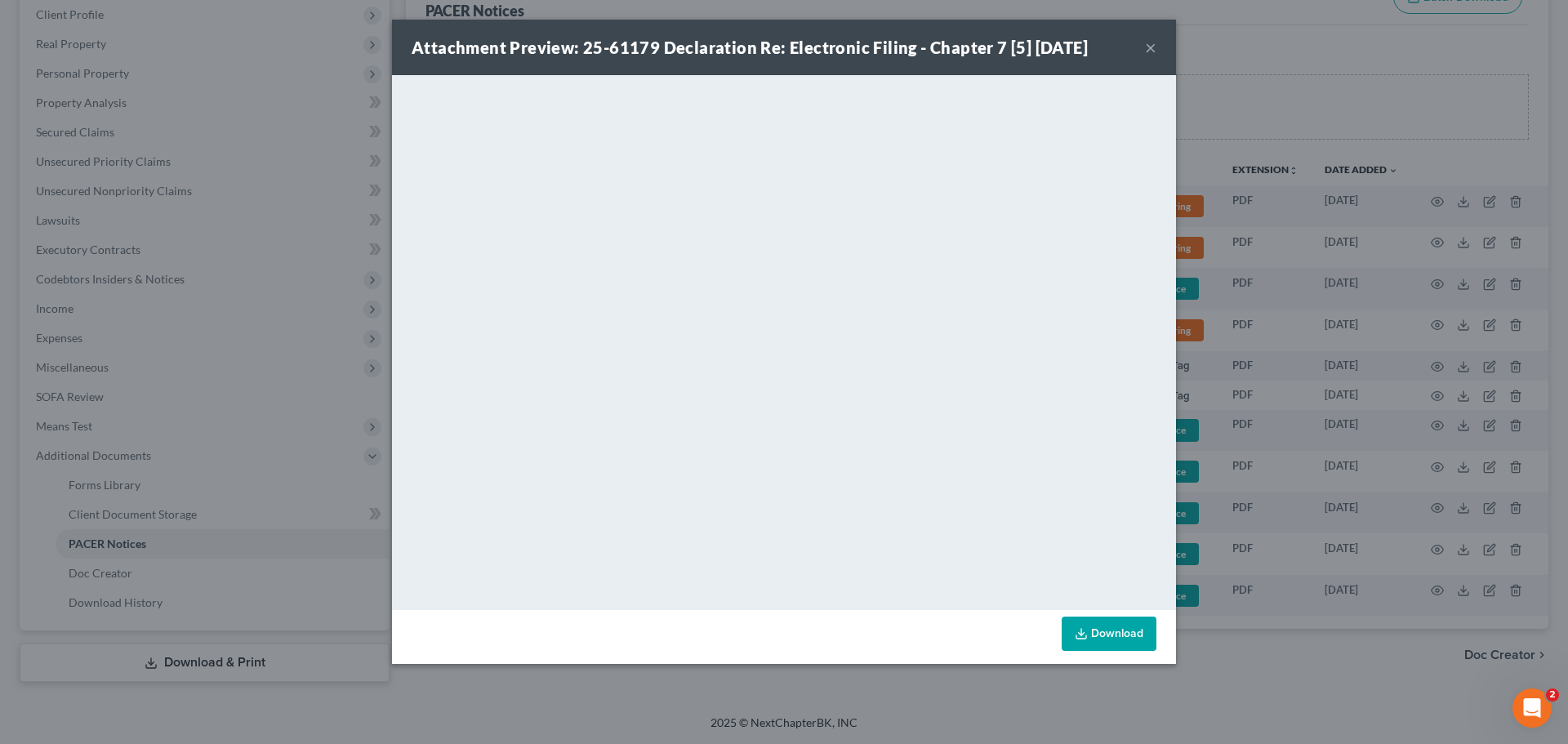
click at [1155, 50] on button "×" at bounding box center [1150, 47] width 11 height 20
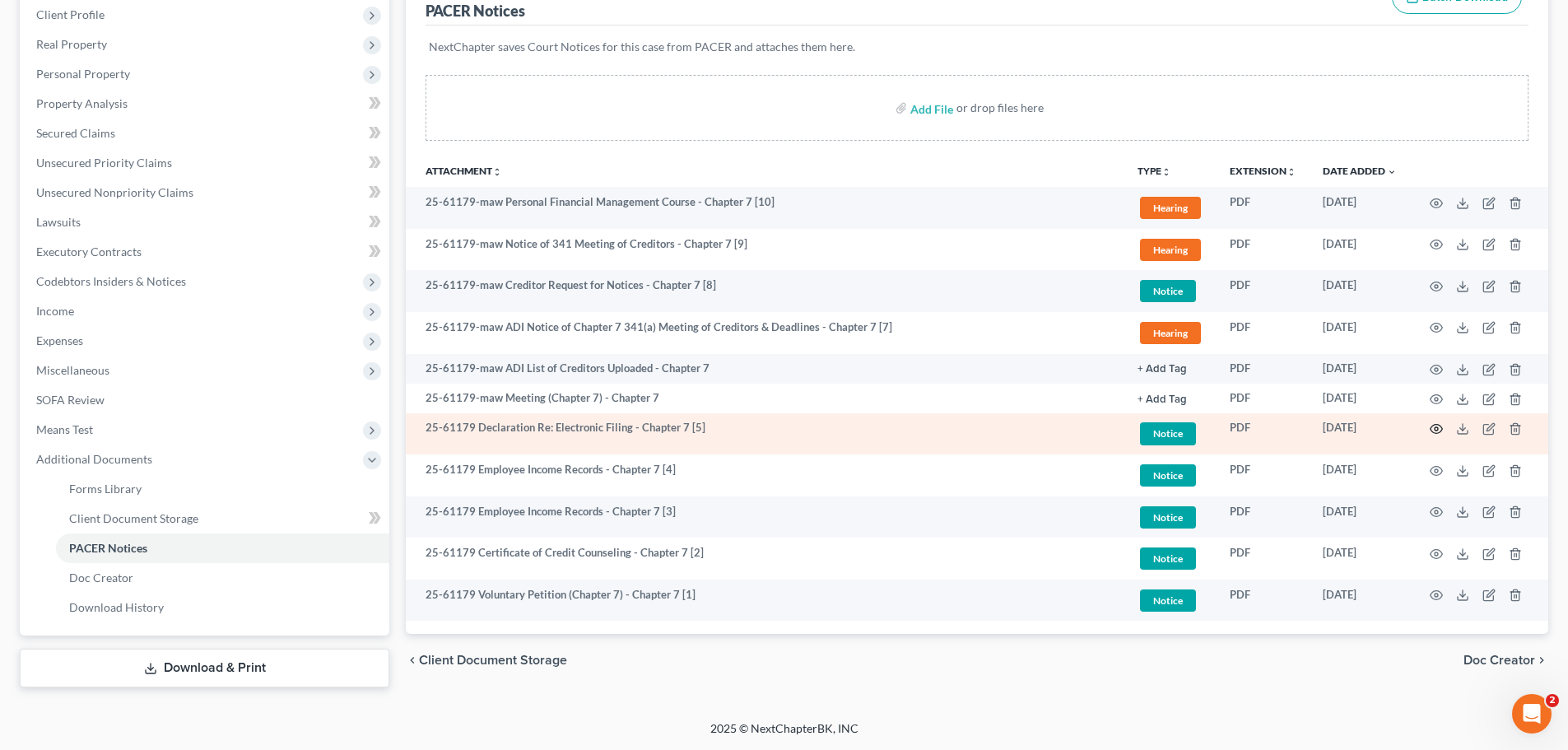
click at [1434, 429] on icon "button" at bounding box center [1436, 429] width 13 height 13
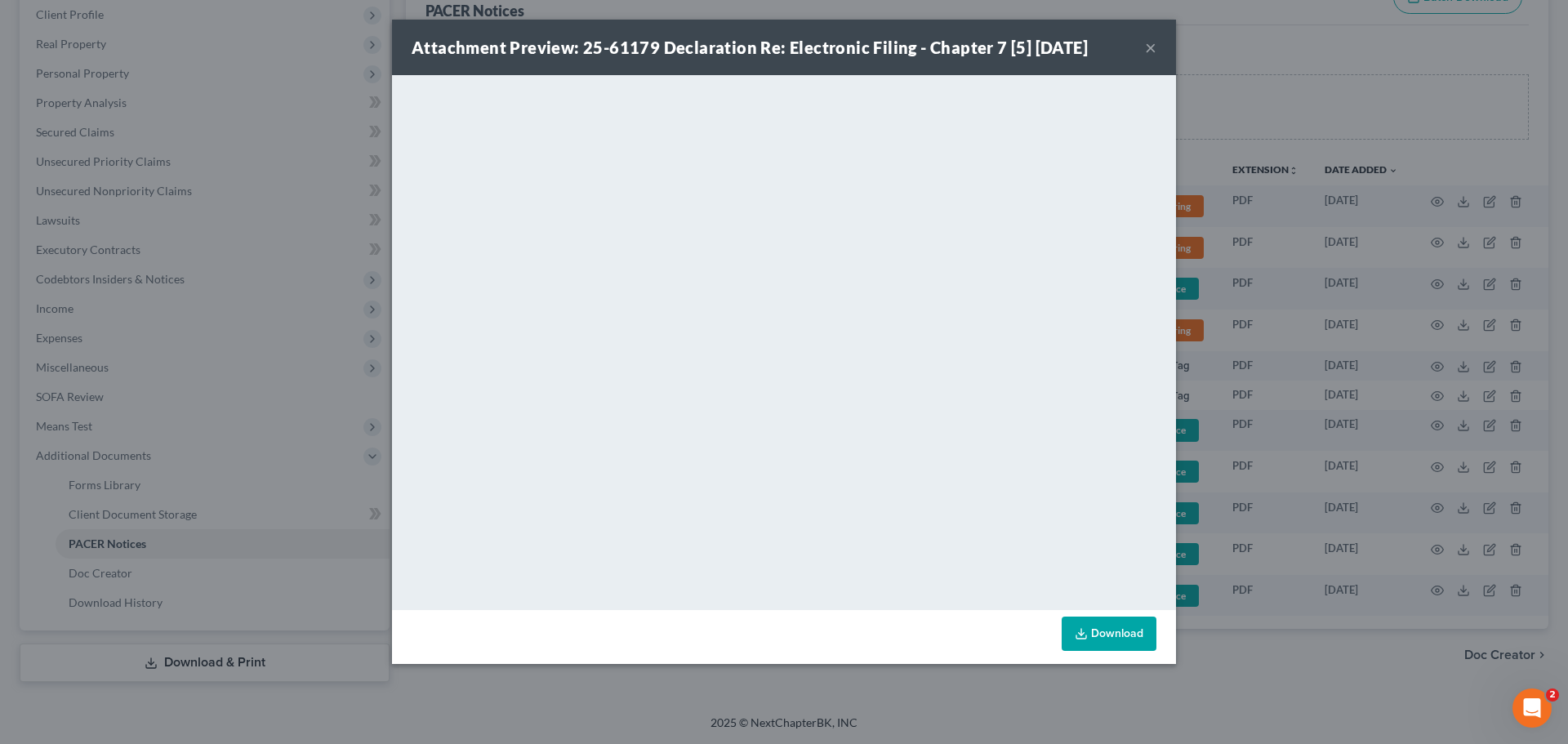
click at [1152, 48] on button "×" at bounding box center [1150, 47] width 11 height 20
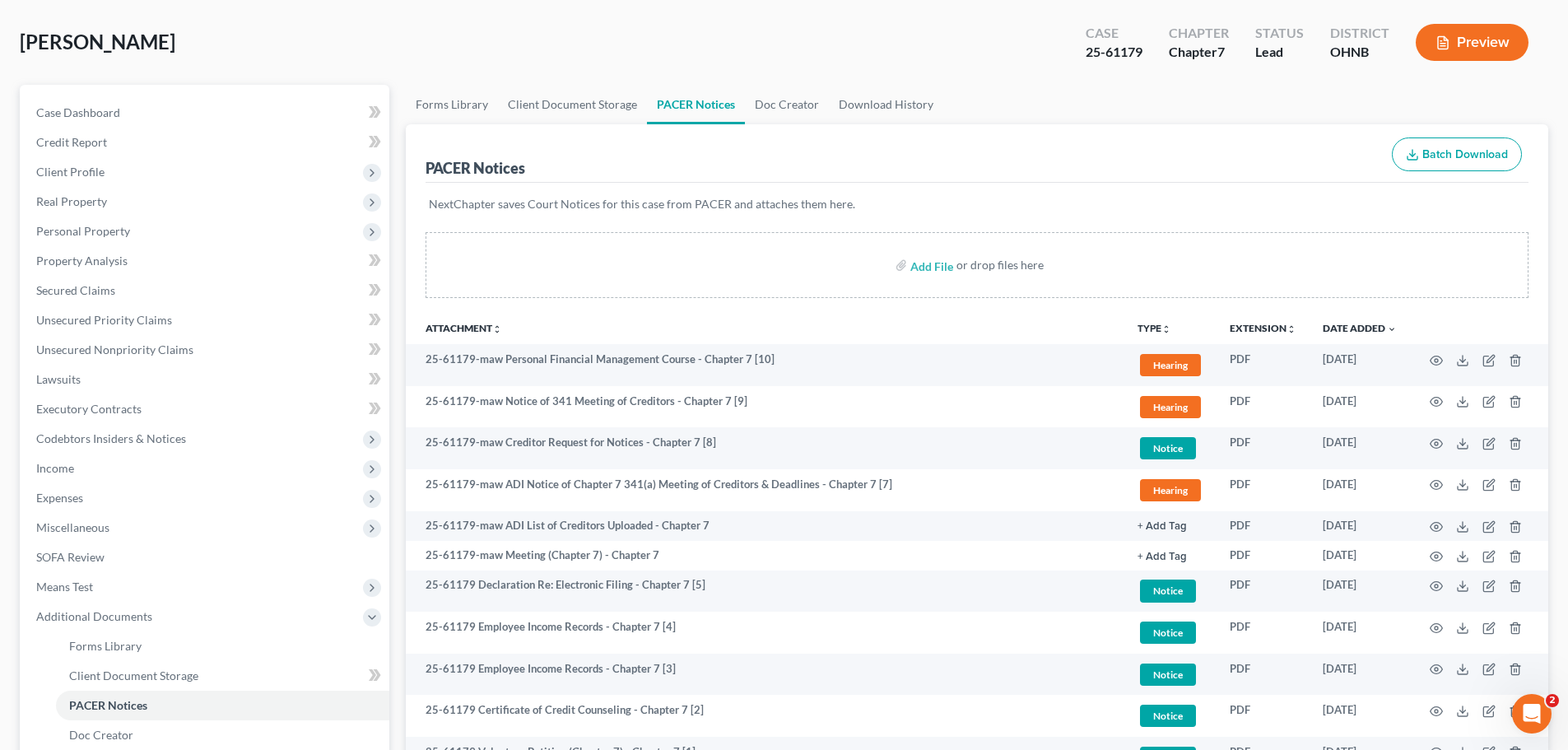
scroll to position [0, 0]
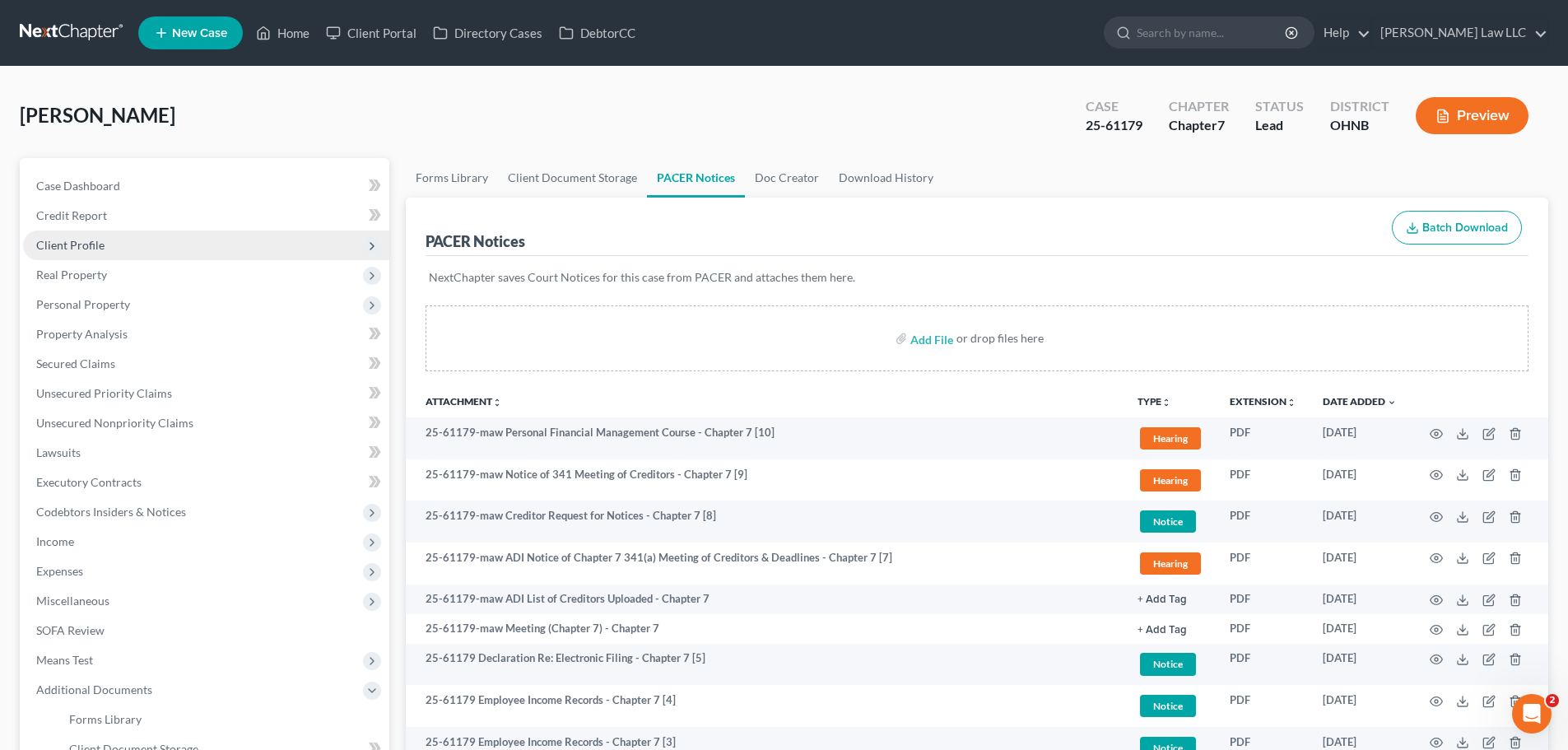
click at [92, 252] on span "Client Profile" at bounding box center [206, 245] width 366 height 29
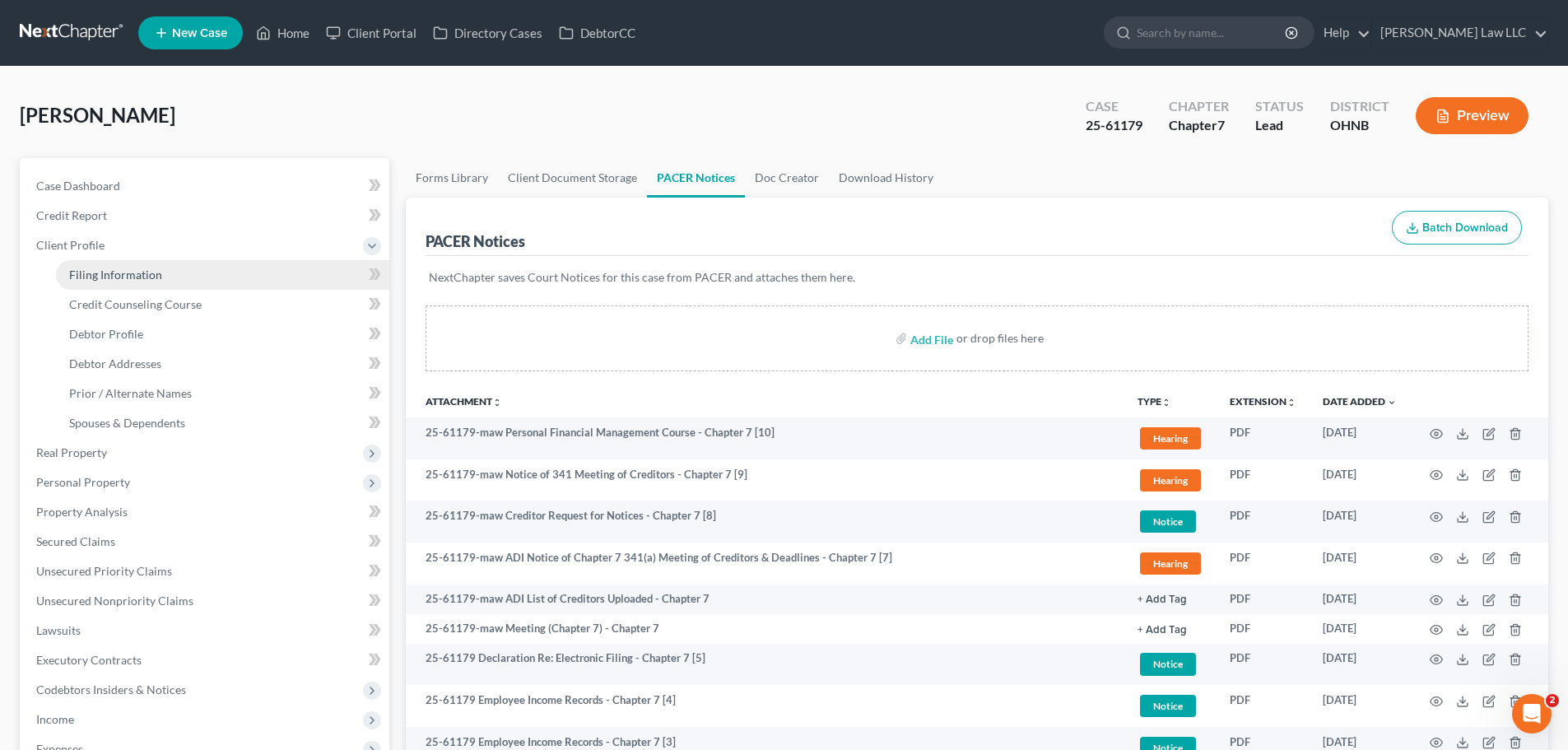
click at [156, 273] on span "Filing Information" at bounding box center [115, 274] width 93 height 14
select select "1"
select select "0"
select select "36"
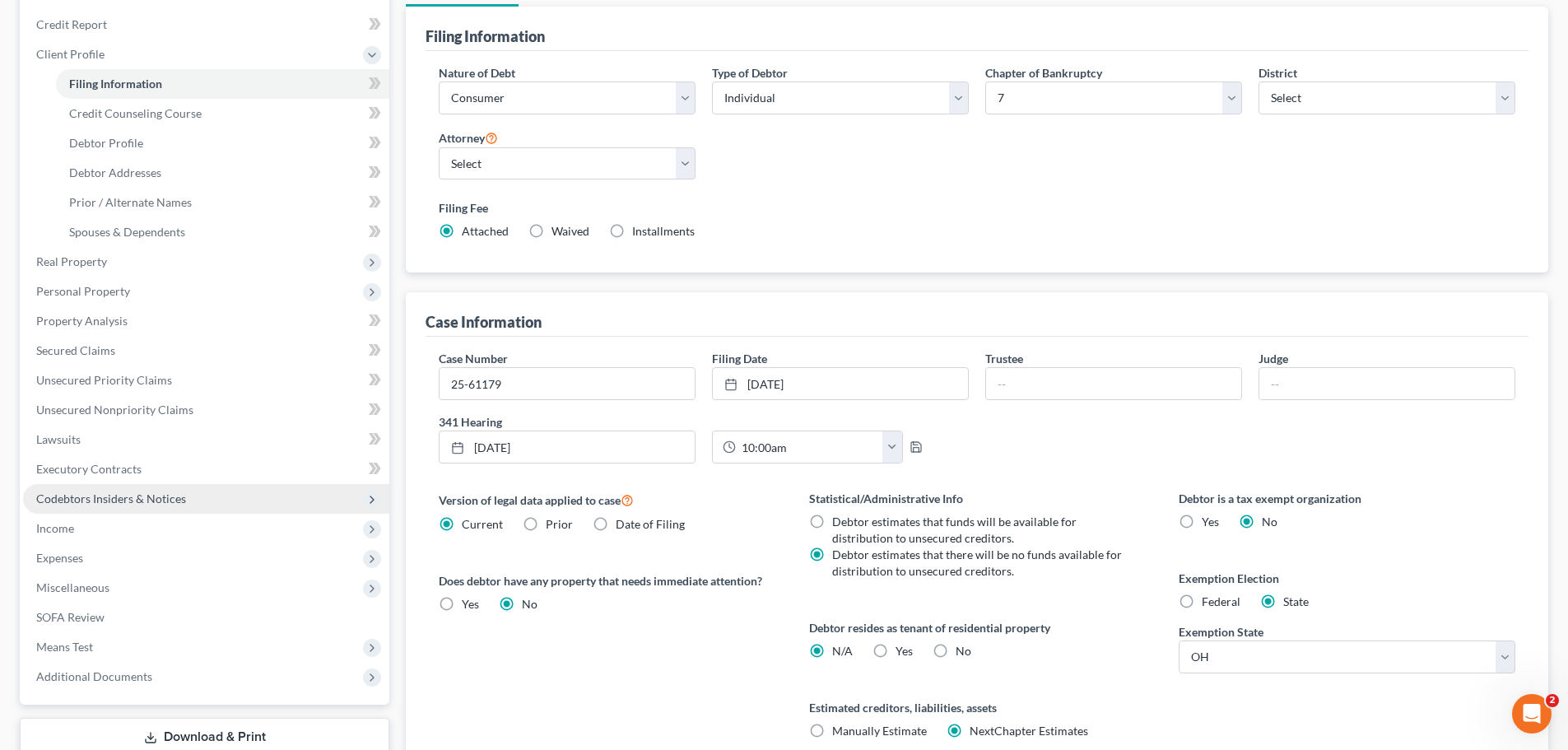
scroll to position [335, 0]
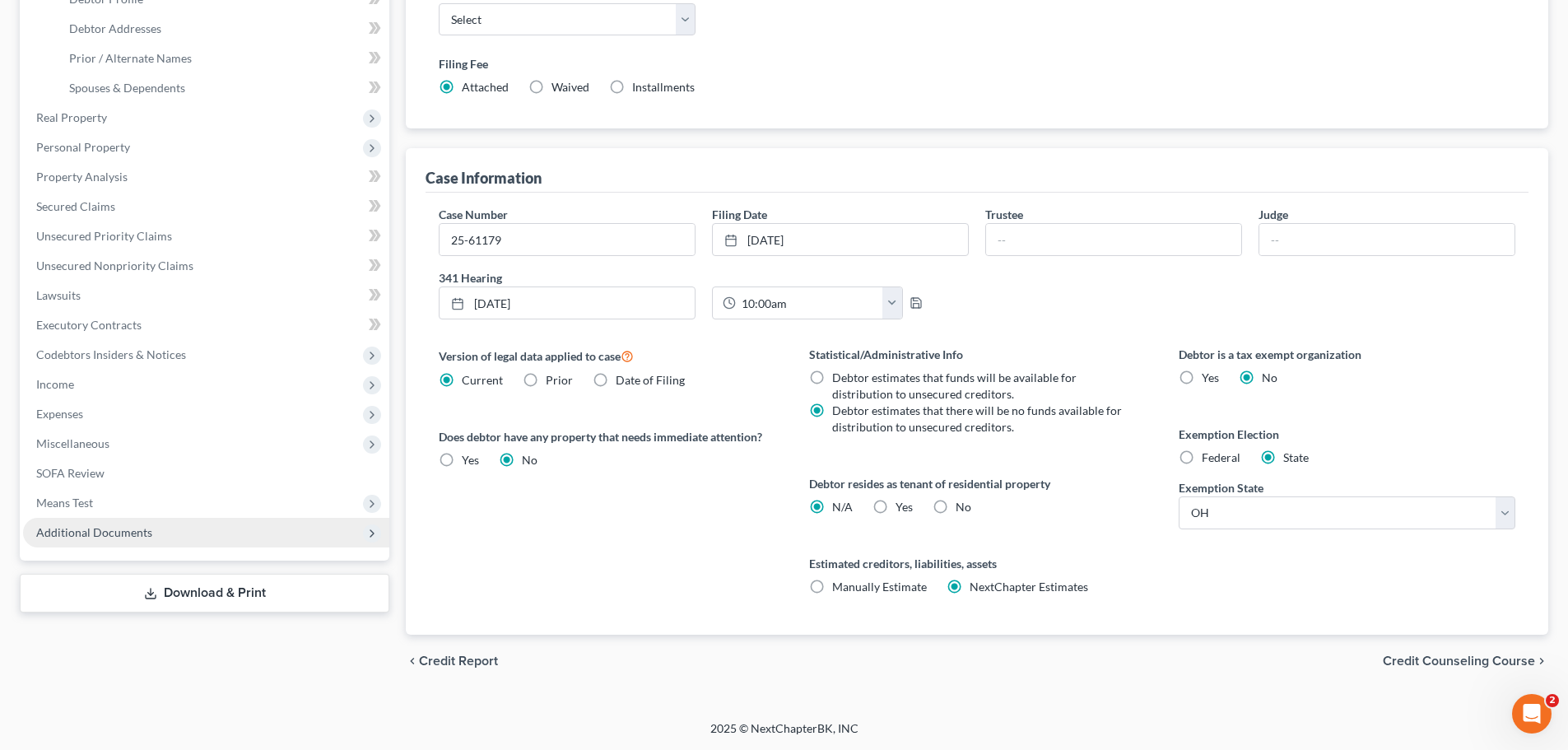
click at [90, 541] on span "Additional Documents" at bounding box center [206, 532] width 366 height 29
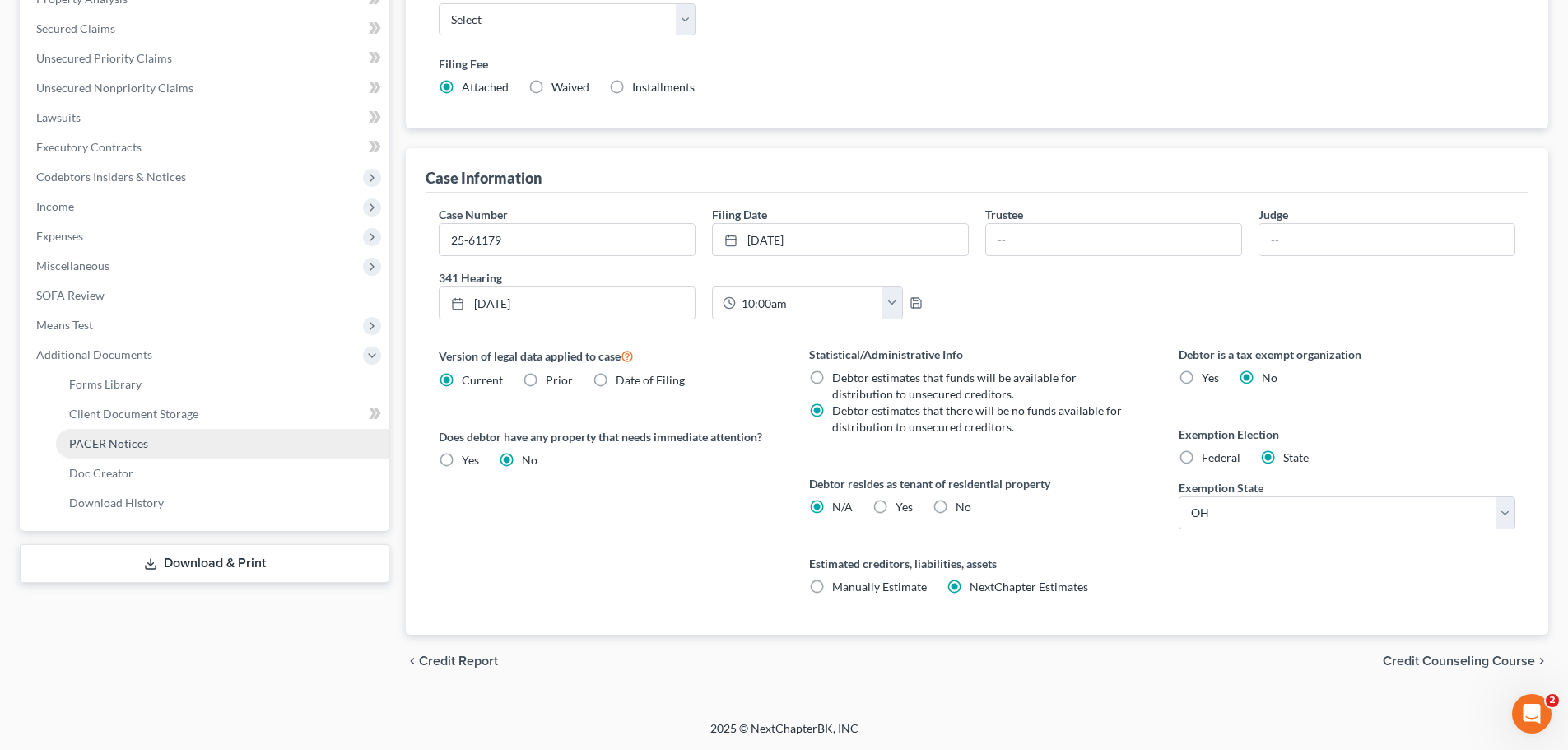
click at [178, 439] on link "PACER Notices" at bounding box center [222, 443] width 333 height 29
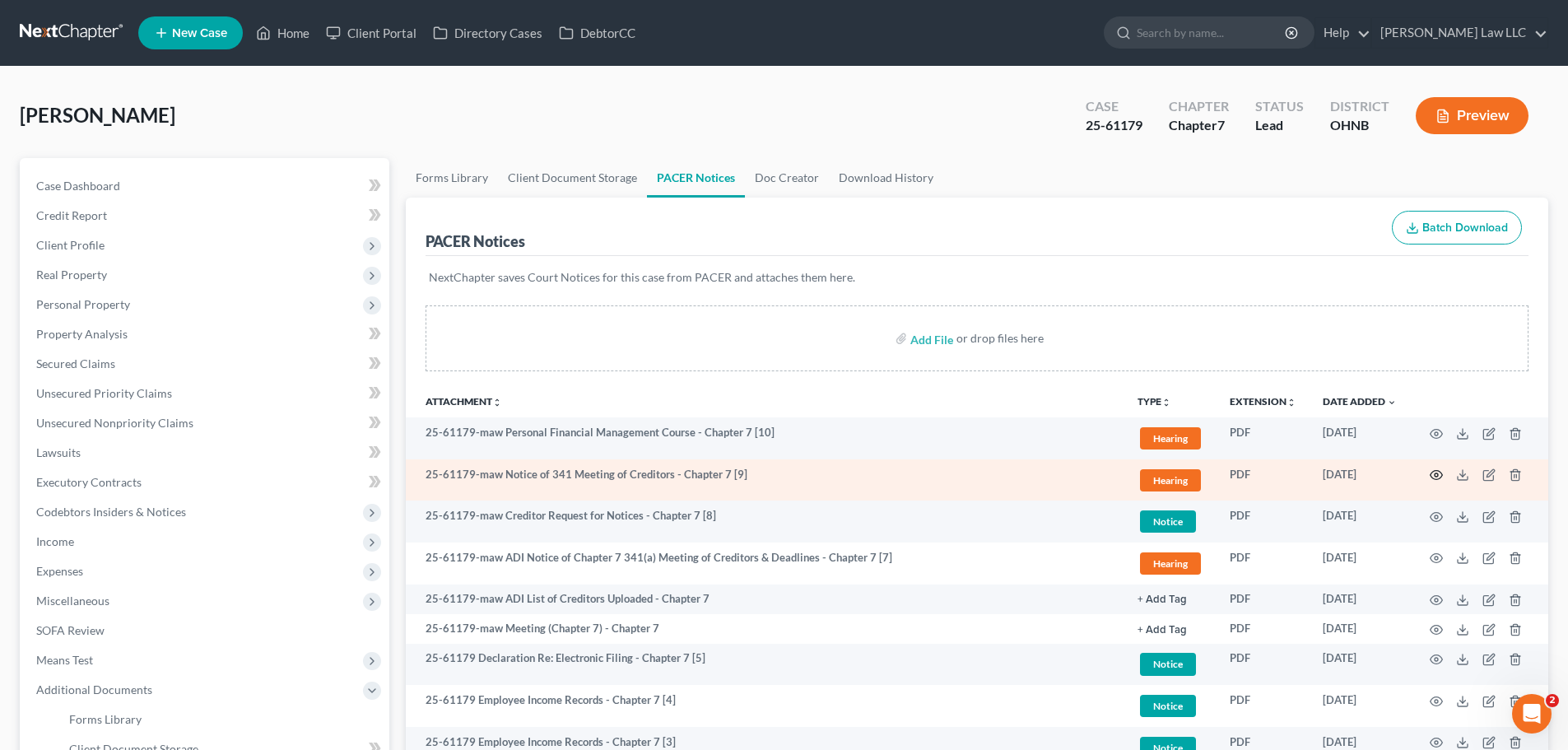
click at [1434, 475] on circle "button" at bounding box center [1435, 474] width 3 height 3
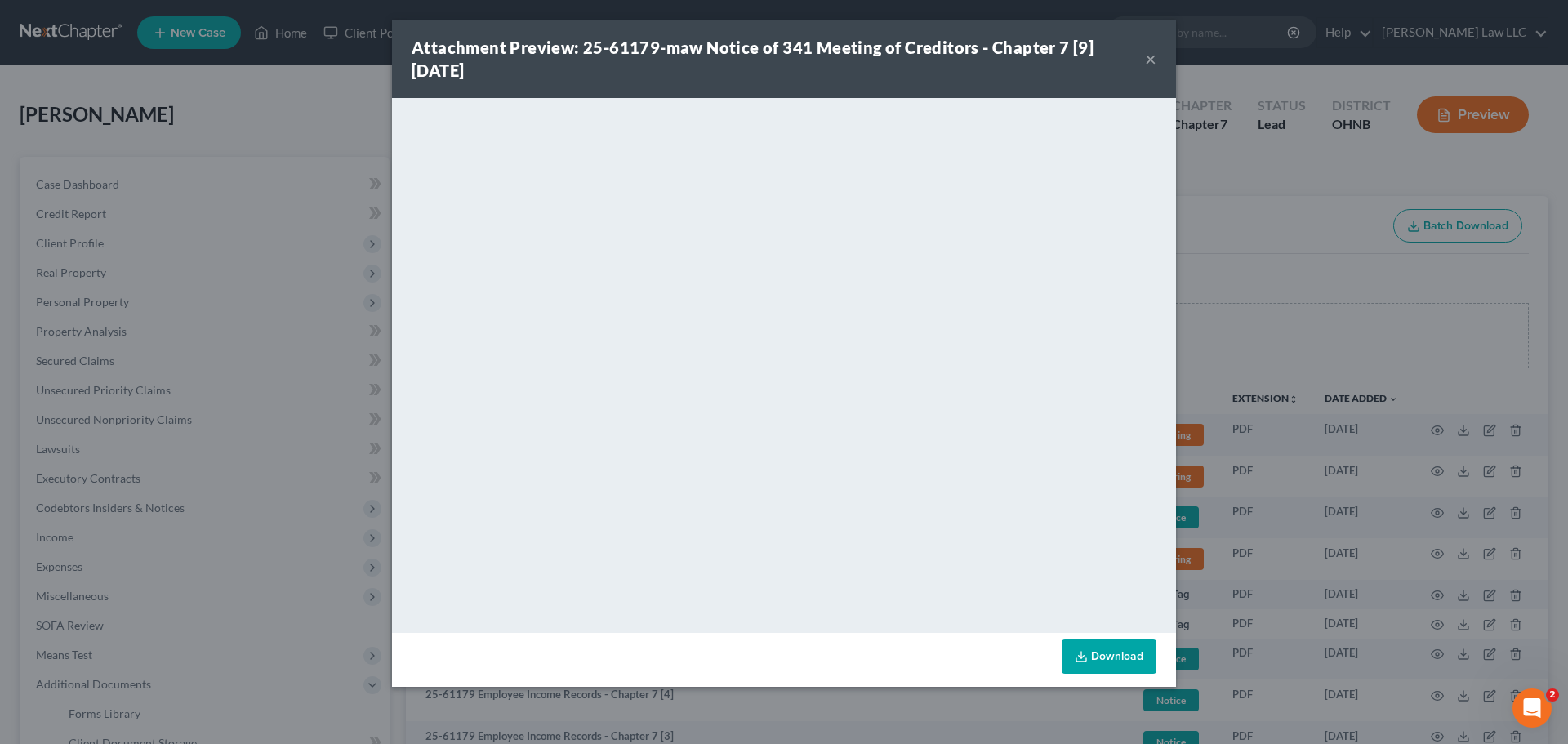
click at [948, 67] on div "Attachment Preview: 25-61179-maw Notice of 341 Meeting of Creditors - Chapter 7…" at bounding box center [778, 58] width 733 height 46
click at [1150, 60] on button "×" at bounding box center [1150, 58] width 11 height 20
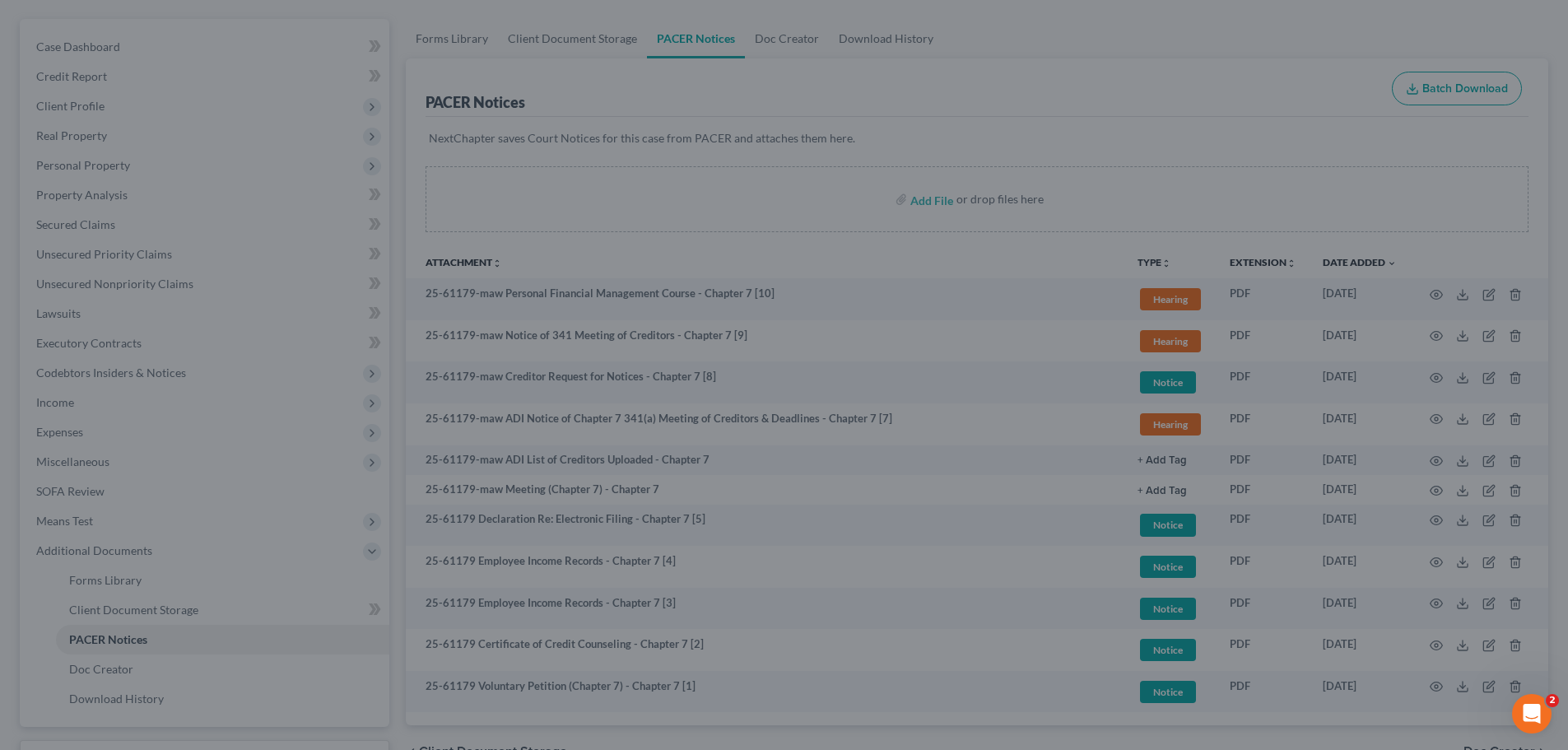
scroll to position [230, 0]
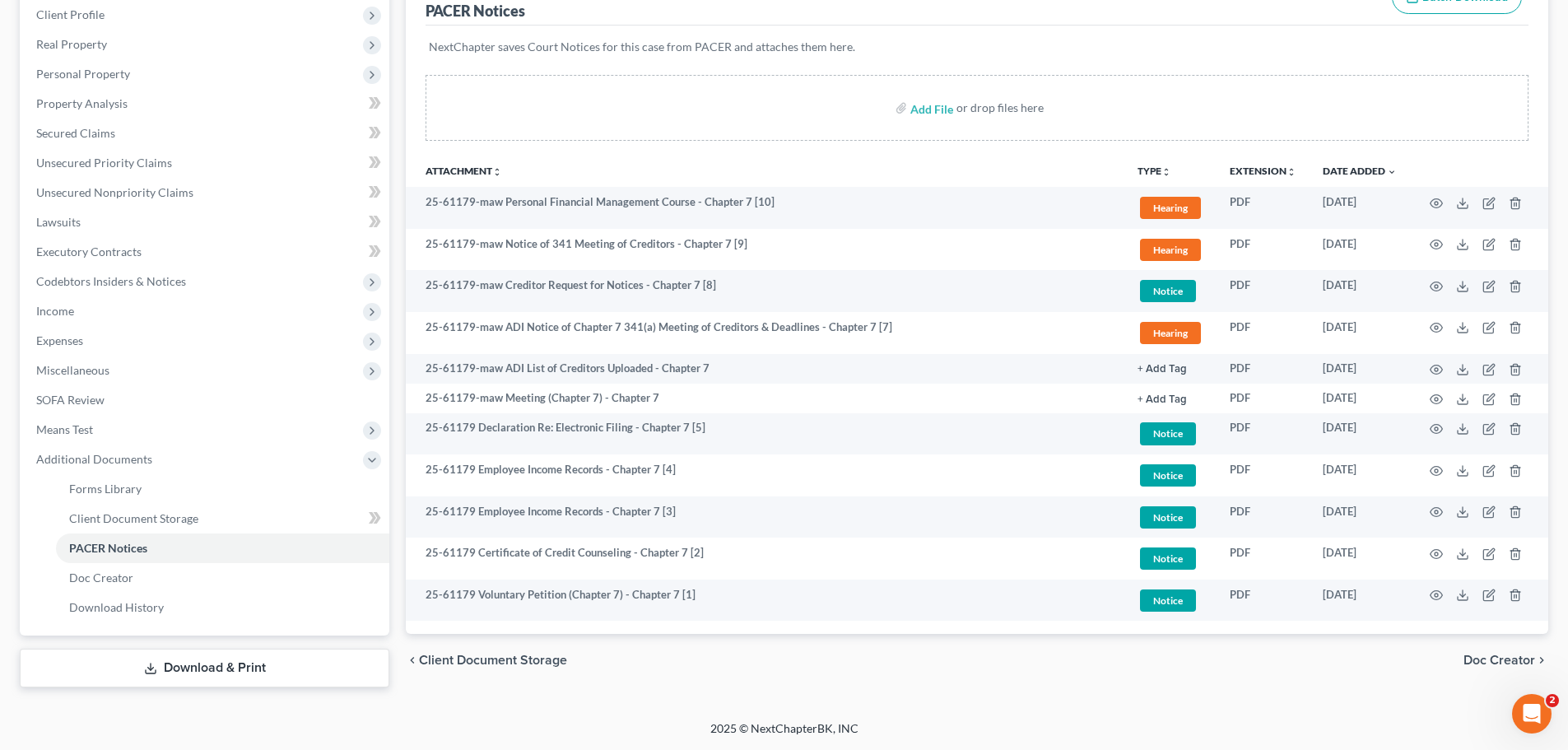
click at [191, 661] on link "Download & Print" at bounding box center [204, 667] width 369 height 39
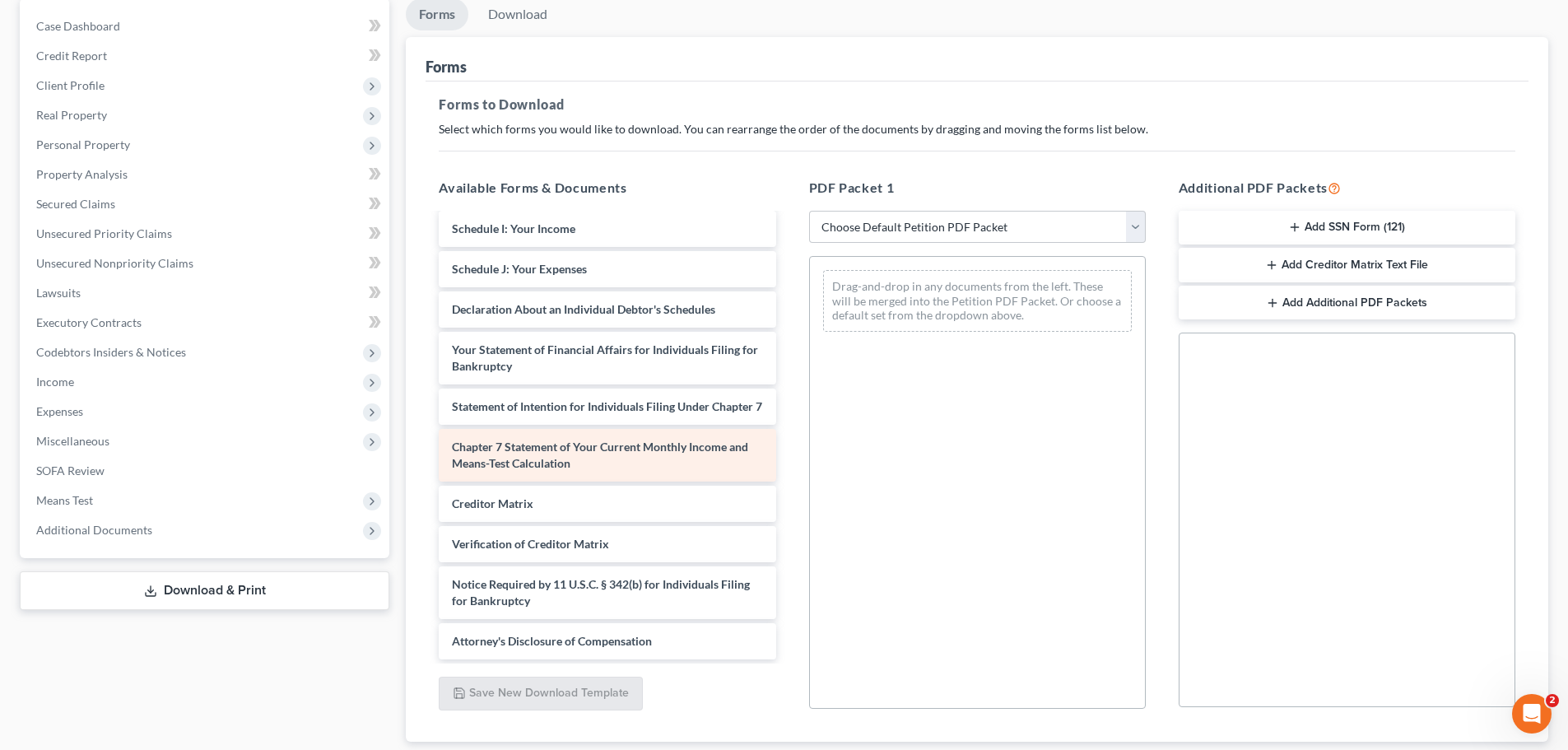
scroll to position [266, 0]
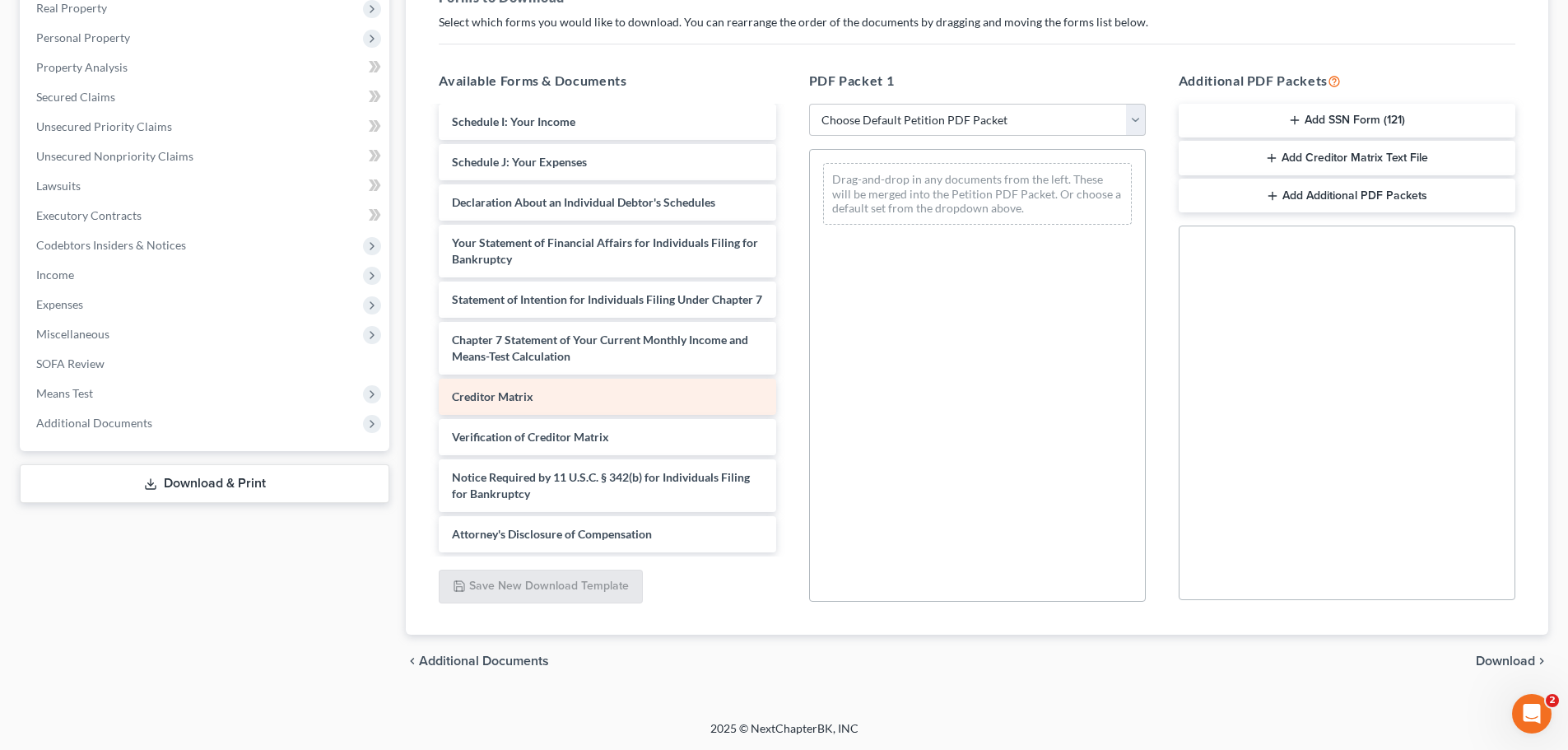
click at [520, 389] on span "Creditor Matrix" at bounding box center [492, 396] width 81 height 14
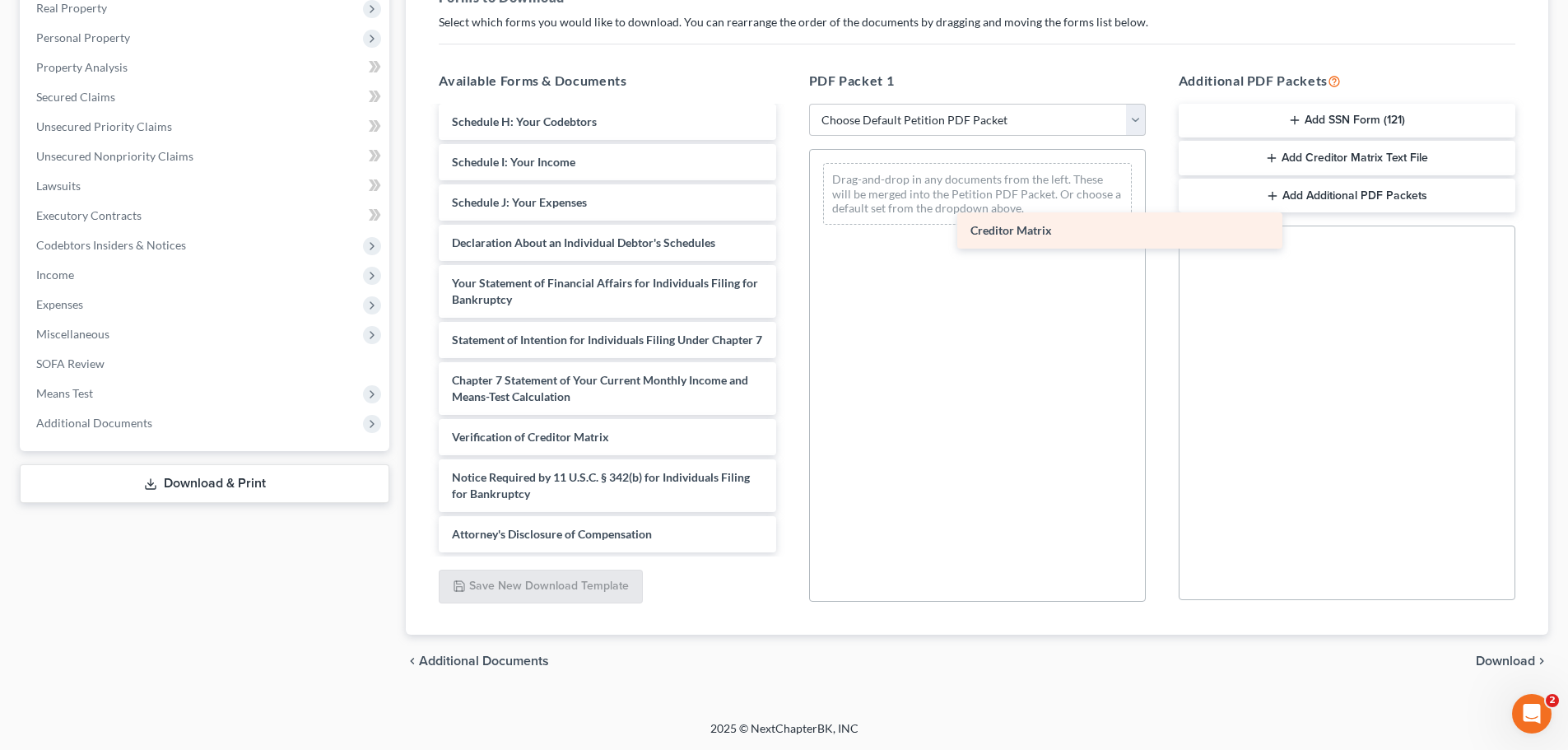
drag, startPoint x: 524, startPoint y: 398, endPoint x: 928, endPoint y: 230, distance: 437.5
click at [789, 230] on div "Creditor Matrix 3973_001-pdf 3972_001-pdf RECENT PAY-pdf CCC-pdf Voluntary Peti…" at bounding box center [606, 98] width 363 height 909
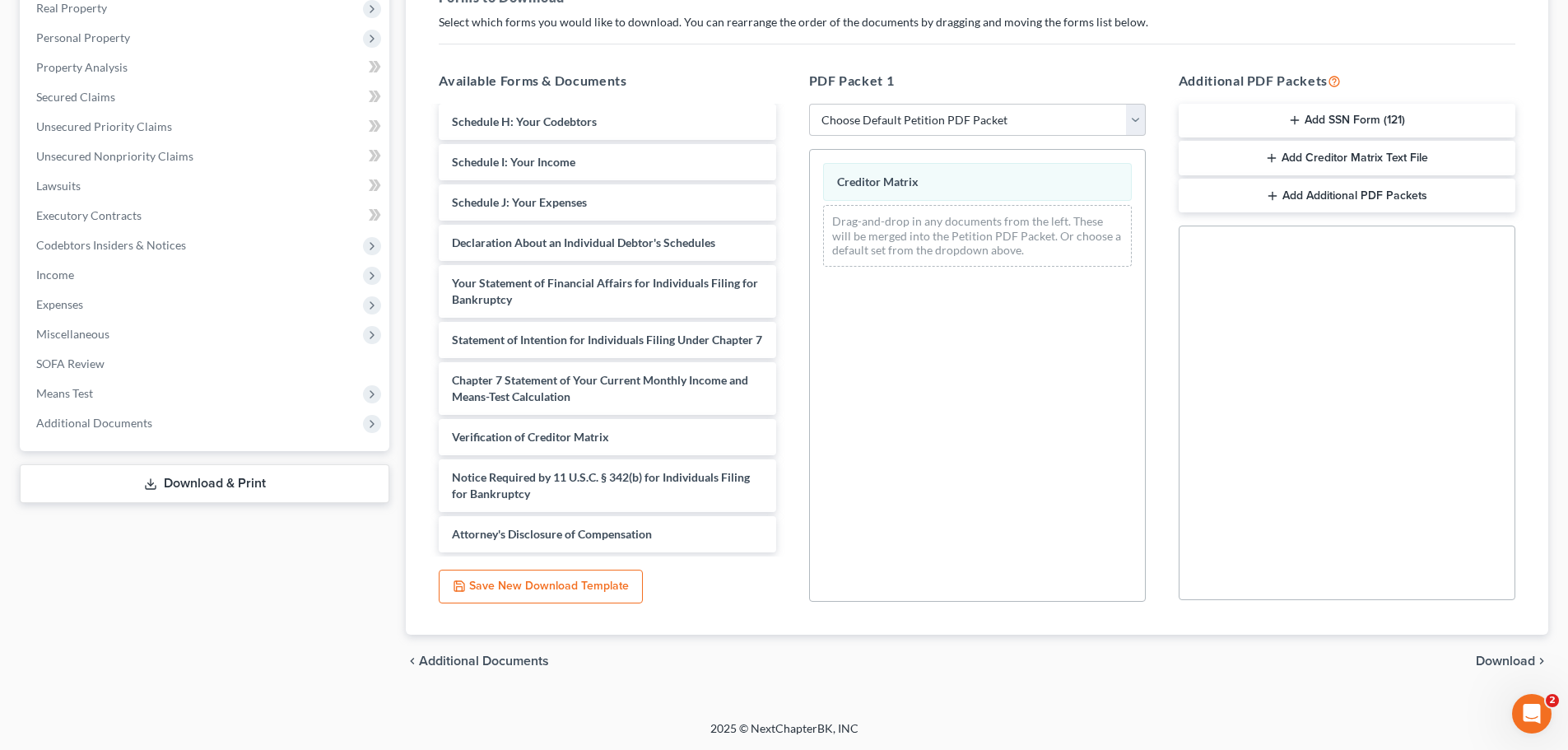
click at [1516, 658] on span "Download" at bounding box center [1505, 661] width 60 height 13
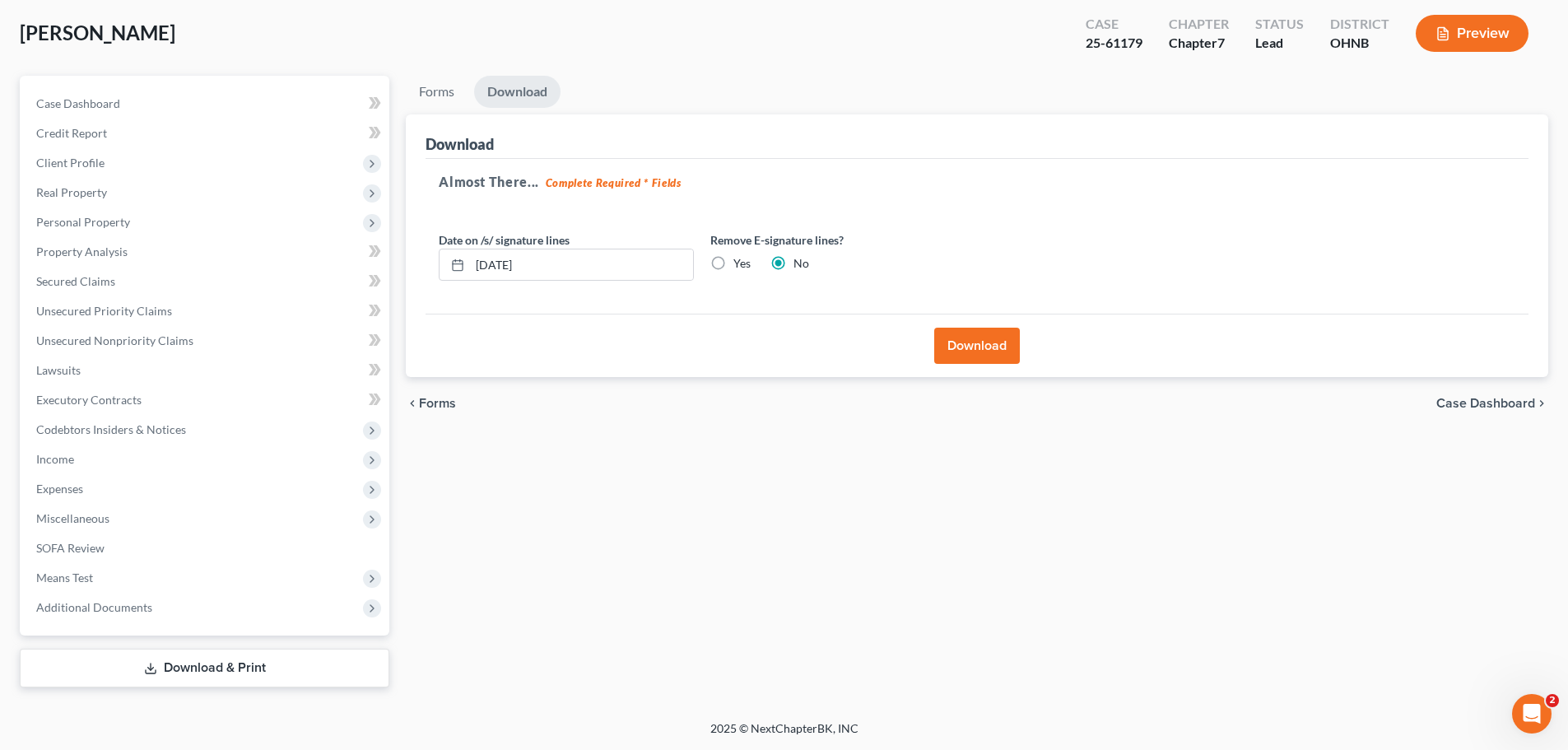
scroll to position [82, 0]
click at [972, 356] on button "Download" at bounding box center [977, 346] width 86 height 36
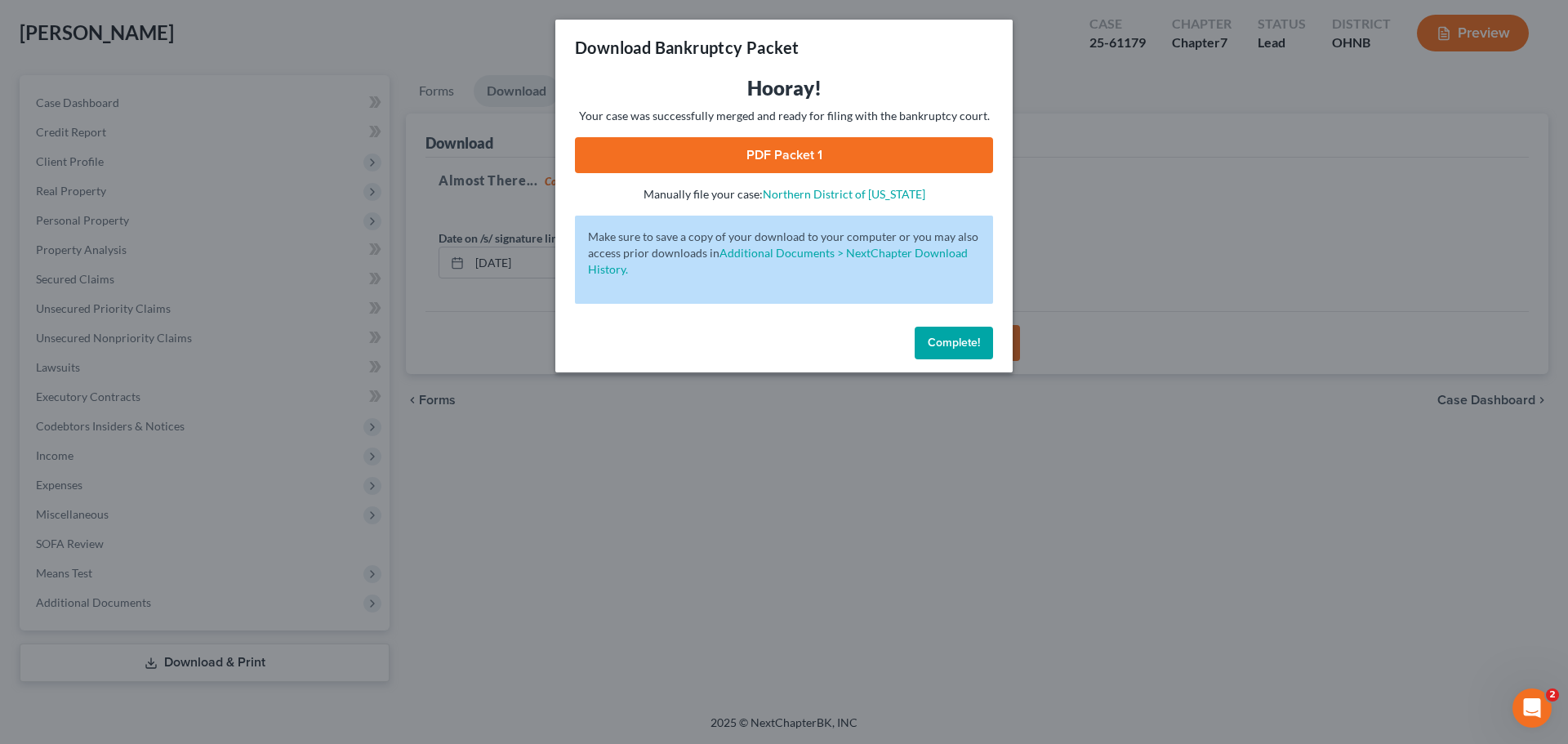
click at [769, 170] on link "PDF Packet 1" at bounding box center [784, 155] width 418 height 36
click at [972, 334] on button "Complete!" at bounding box center [954, 342] width 79 height 33
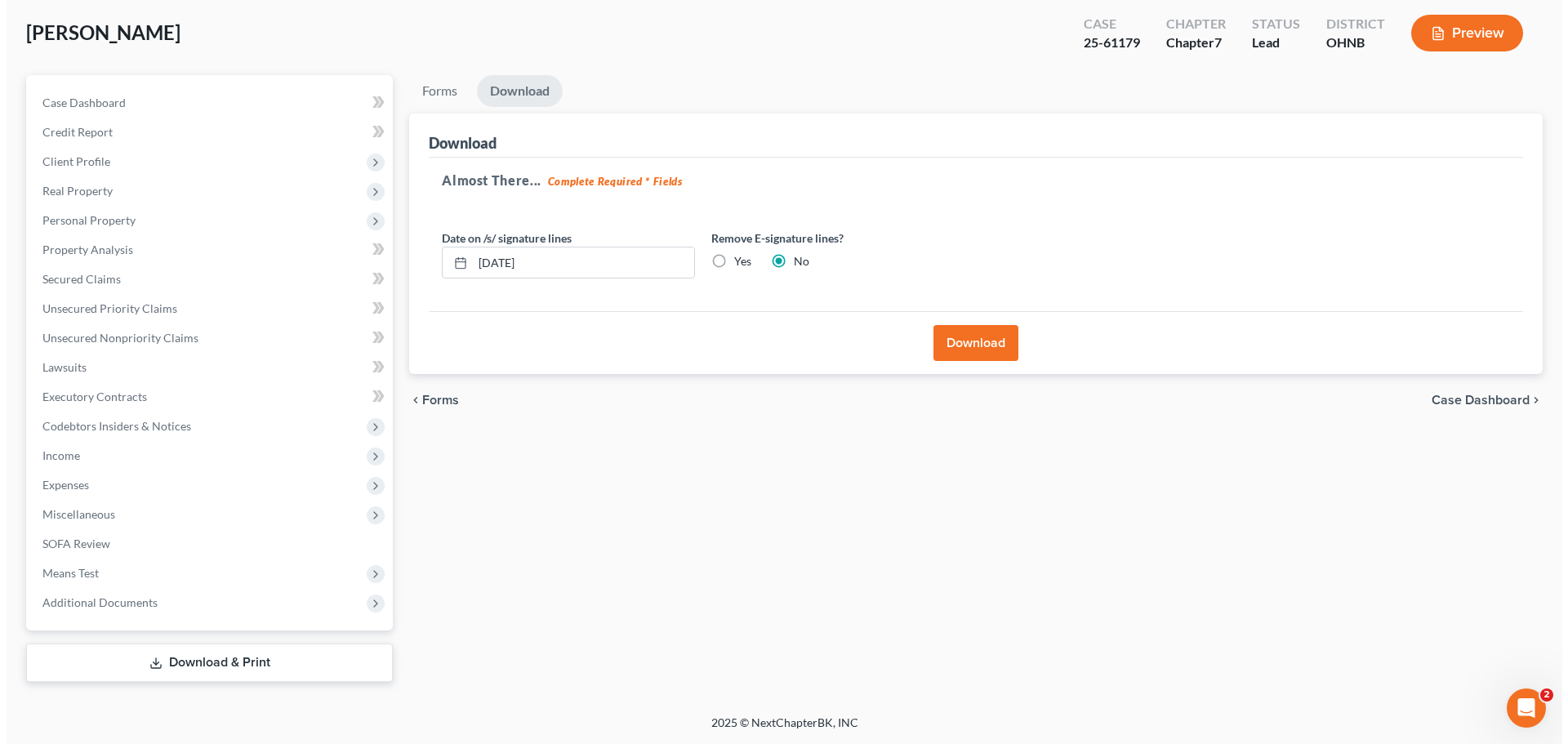
scroll to position [0, 0]
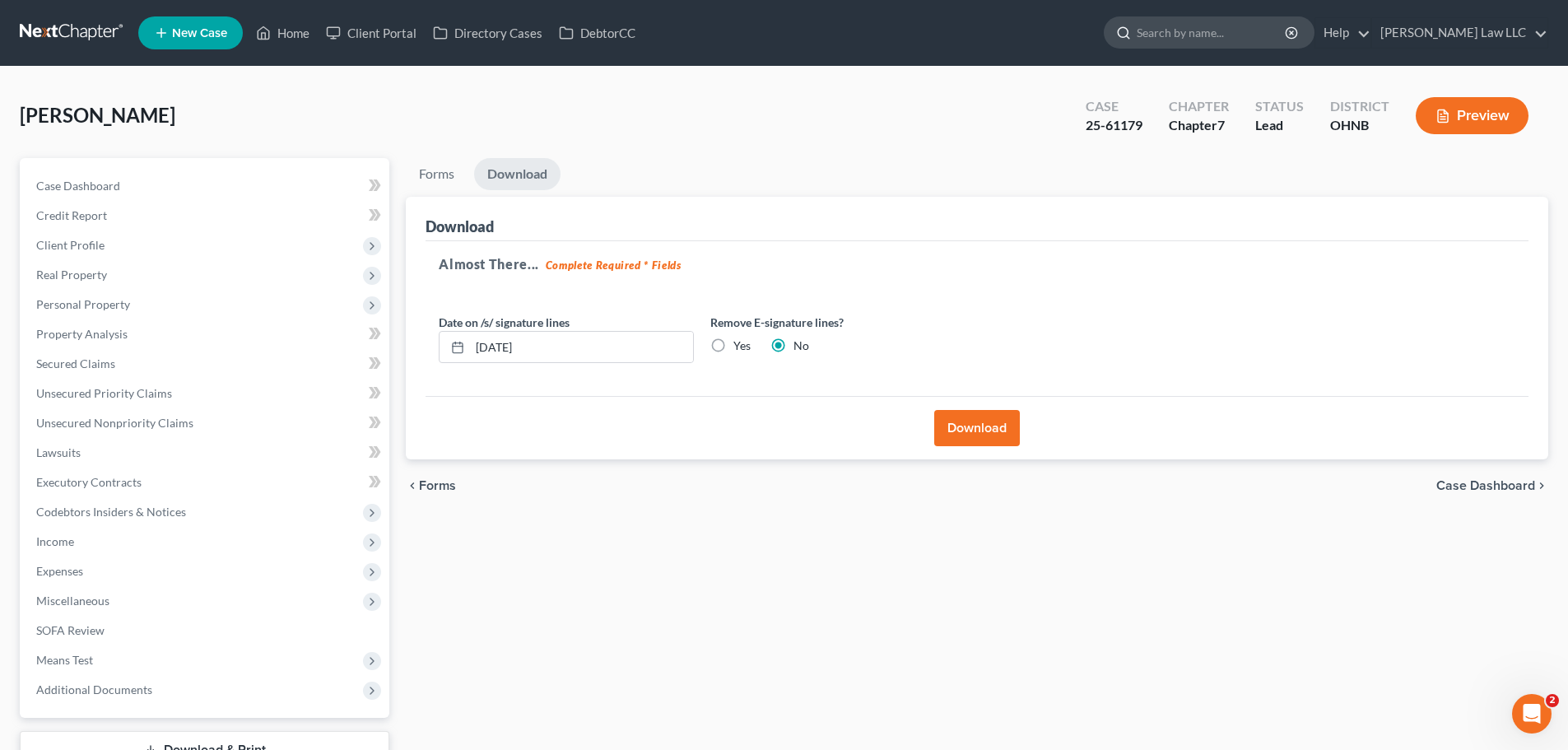
click at [1199, 33] on input "search" at bounding box center [1211, 32] width 150 height 30
type input "green"
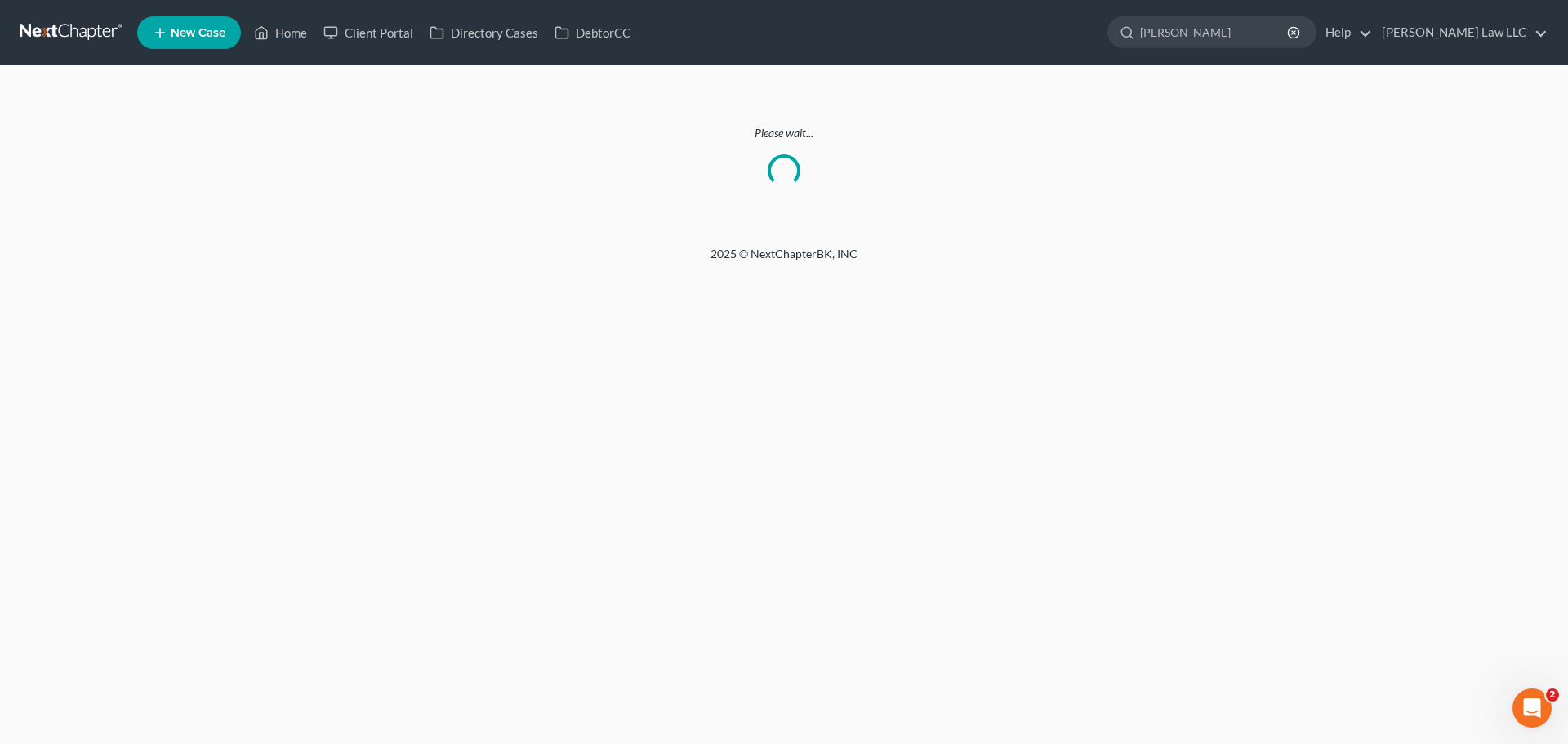
click at [64, 28] on link at bounding box center [72, 32] width 105 height 29
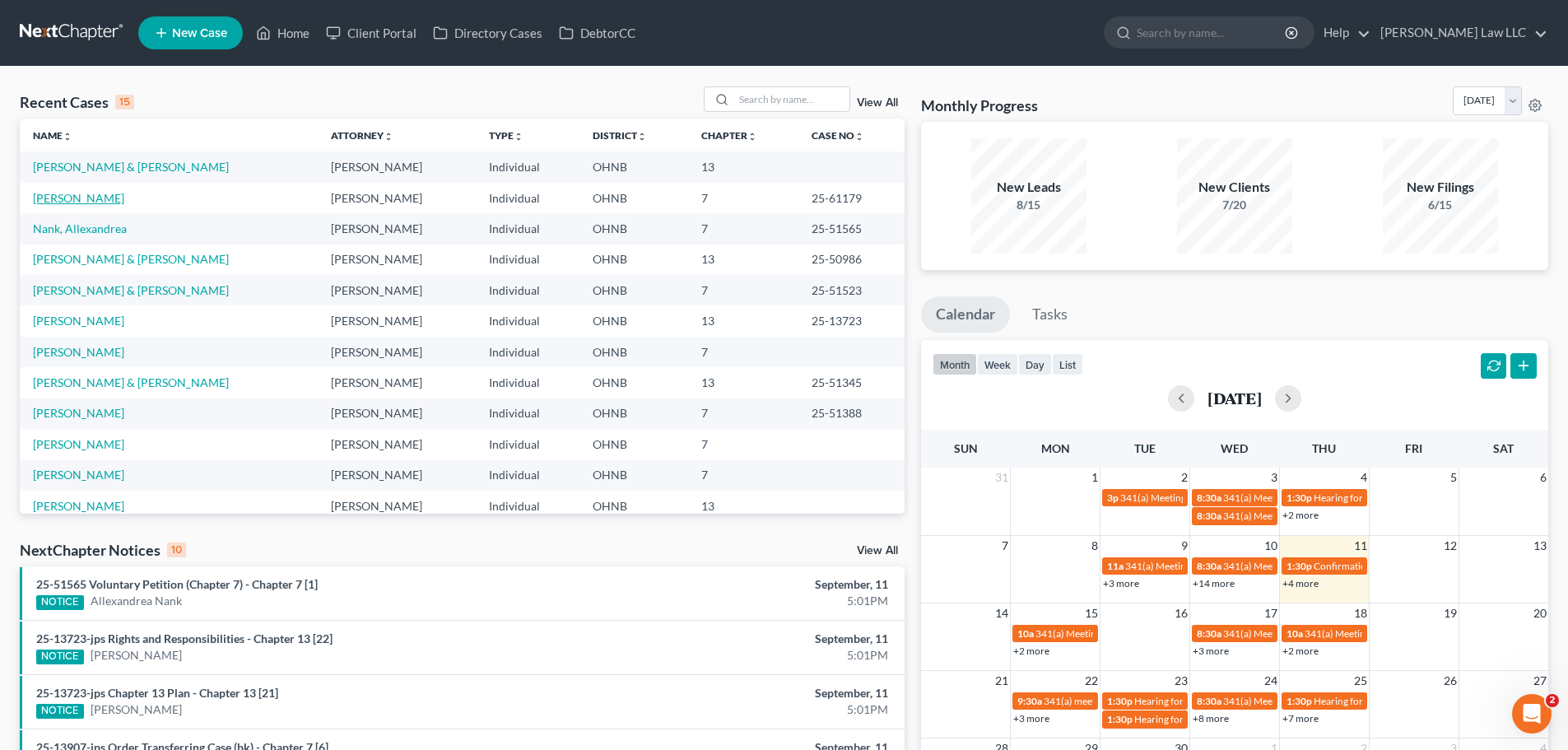
click at [92, 199] on link "[PERSON_NAME]" at bounding box center [78, 197] width 92 height 14
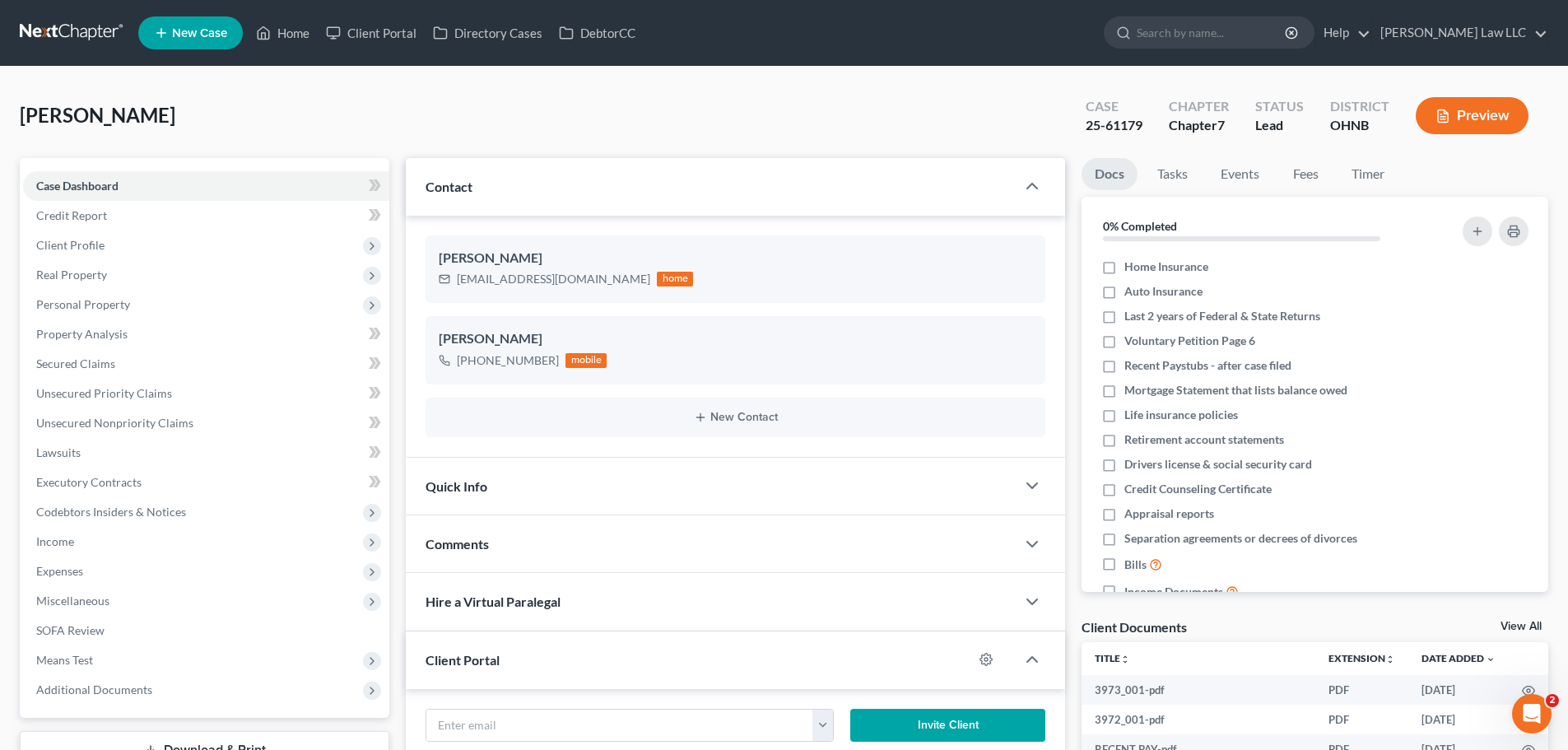
scroll to position [344, 0]
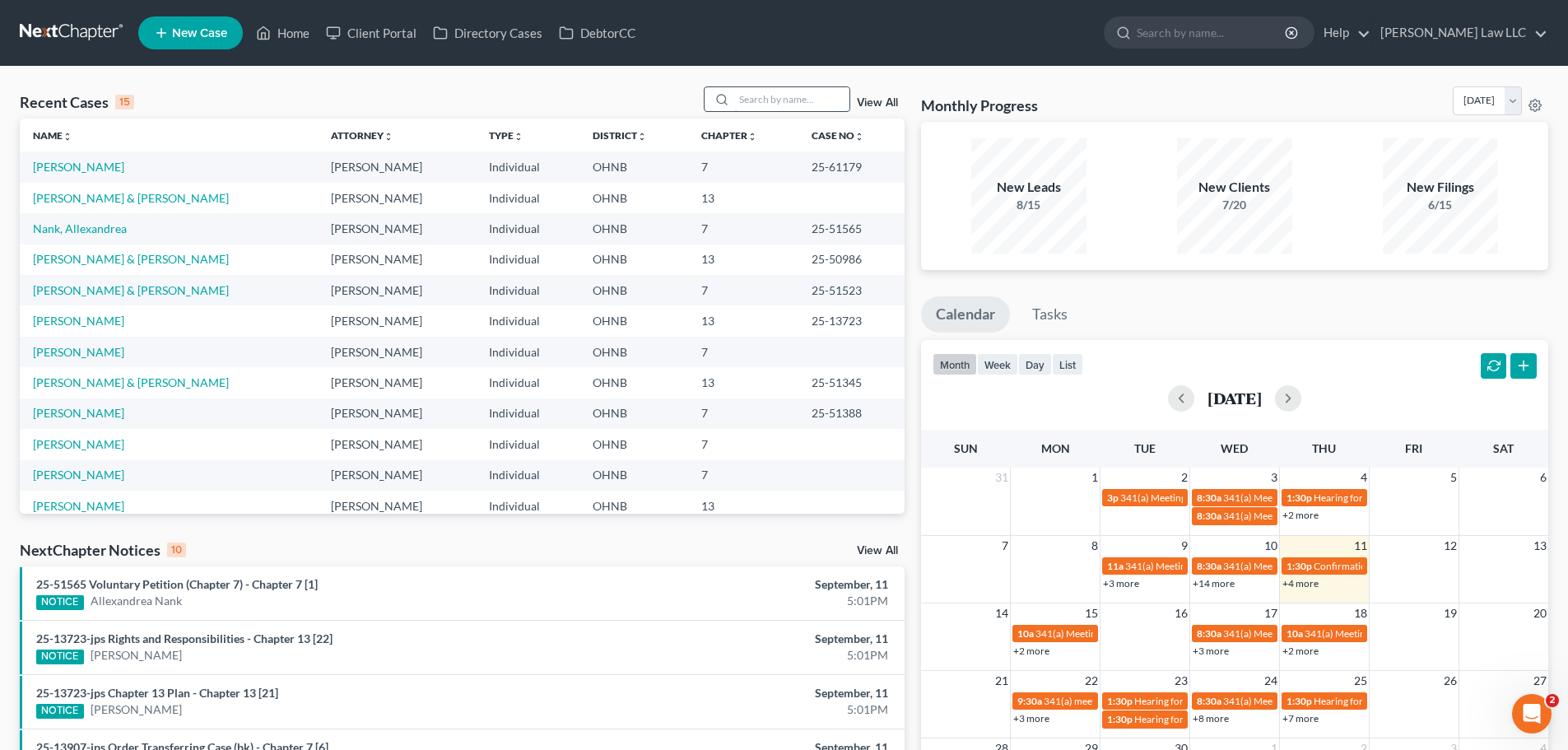
click at [765, 93] on input "search" at bounding box center [792, 98] width 115 height 24
type input "greene"
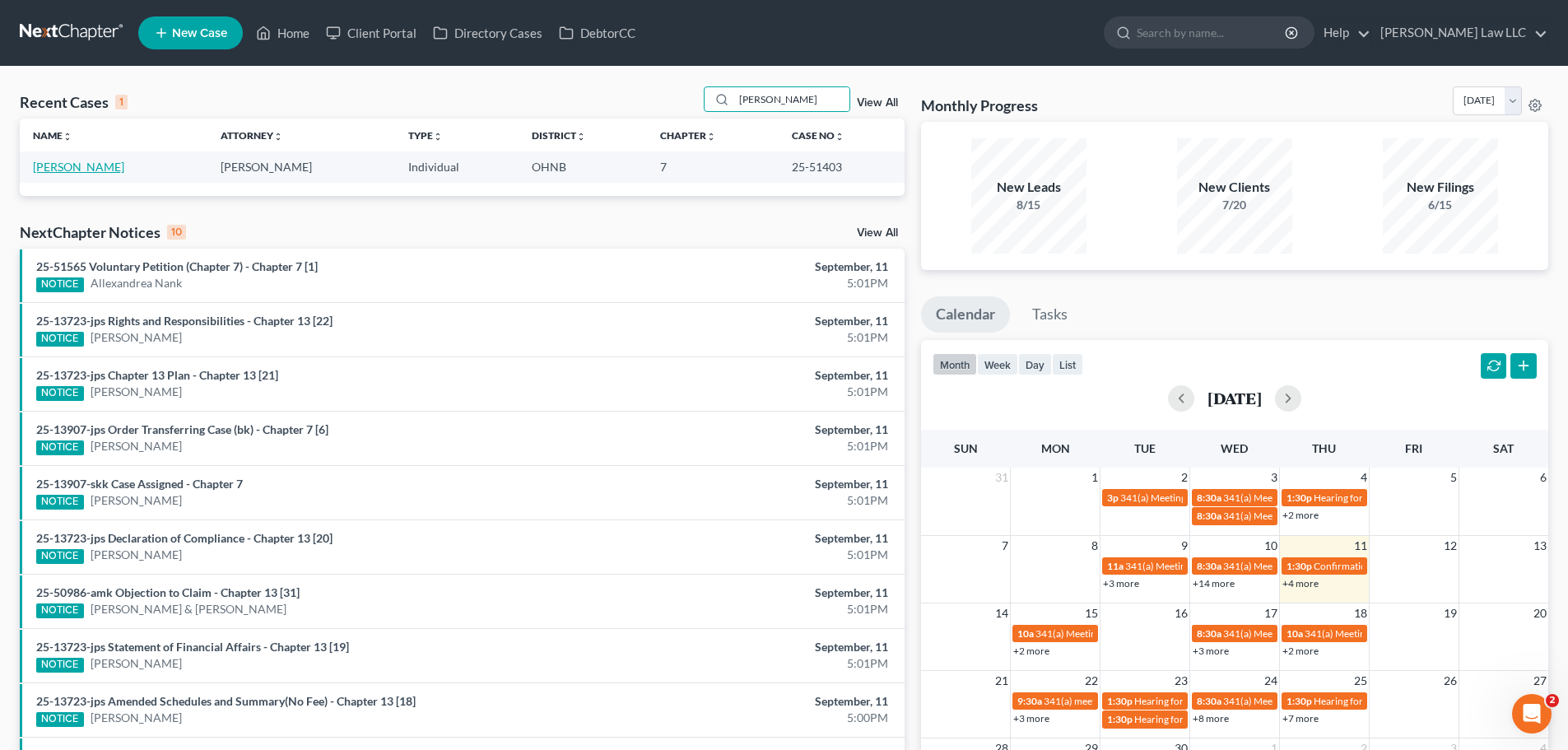
click at [109, 169] on link "Greene, Michelle" at bounding box center [78, 166] width 92 height 14
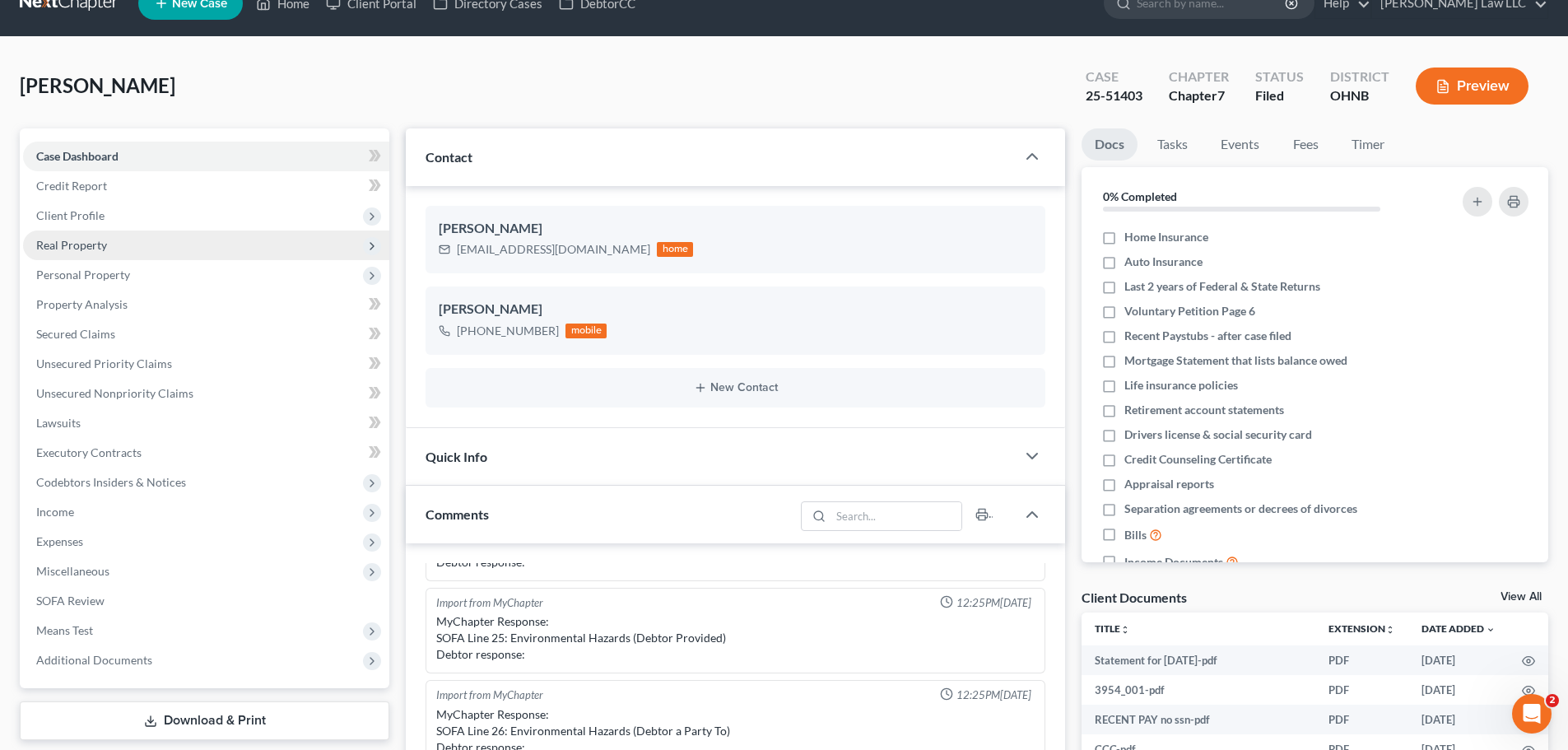
scroll to position [82, 0]
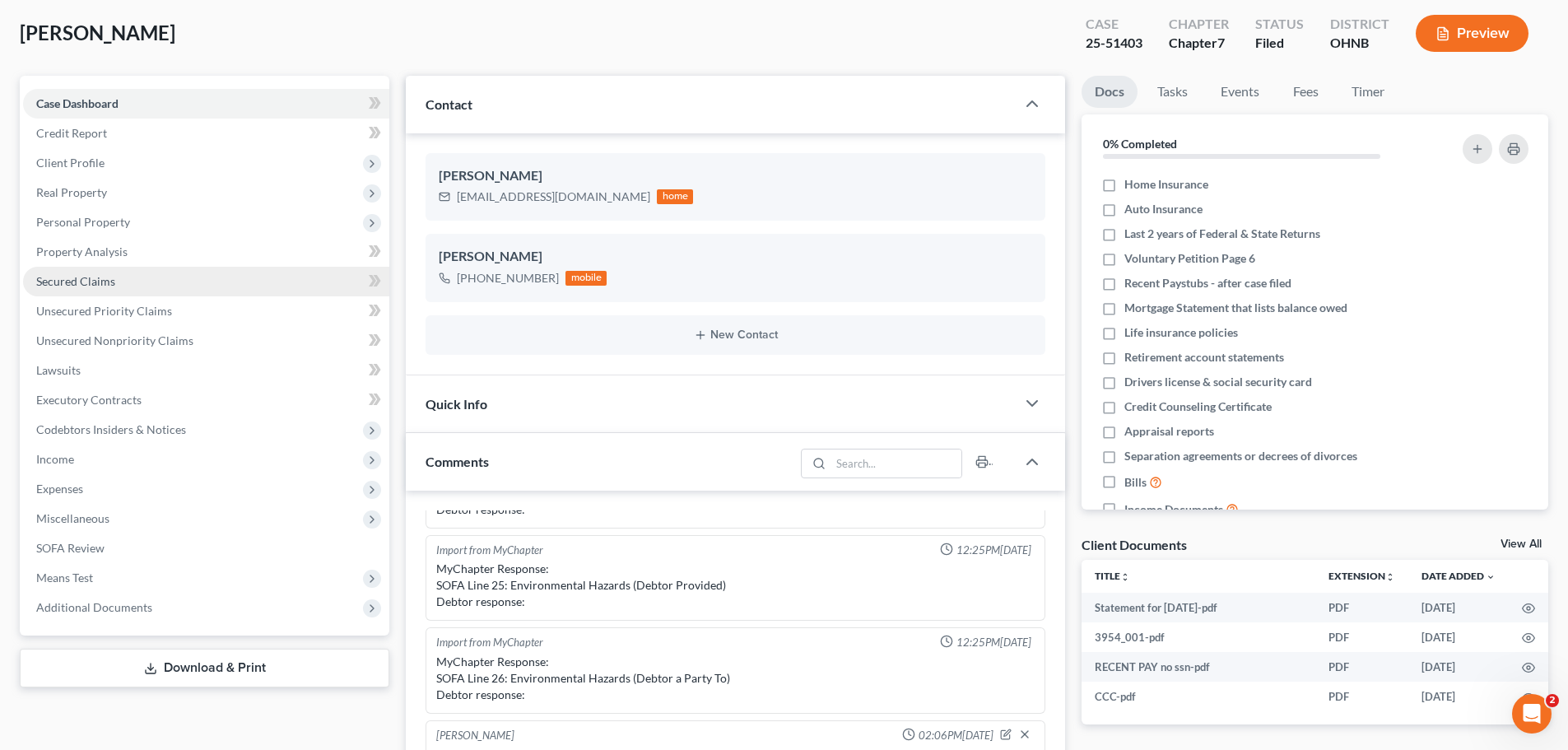
click at [102, 279] on span "Secured Claims" at bounding box center [76, 281] width 79 height 14
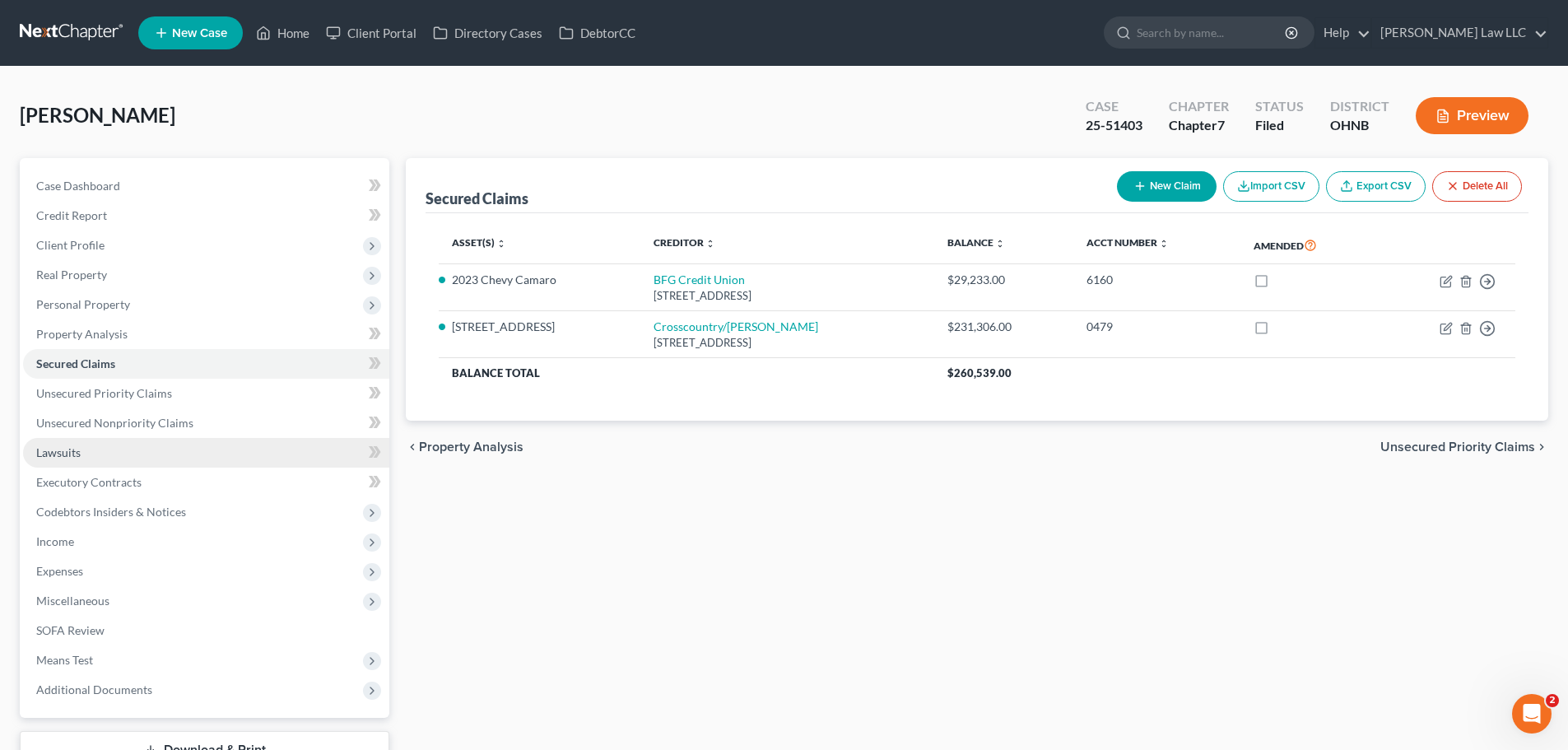
click at [103, 451] on link "Lawsuits" at bounding box center [206, 452] width 366 height 29
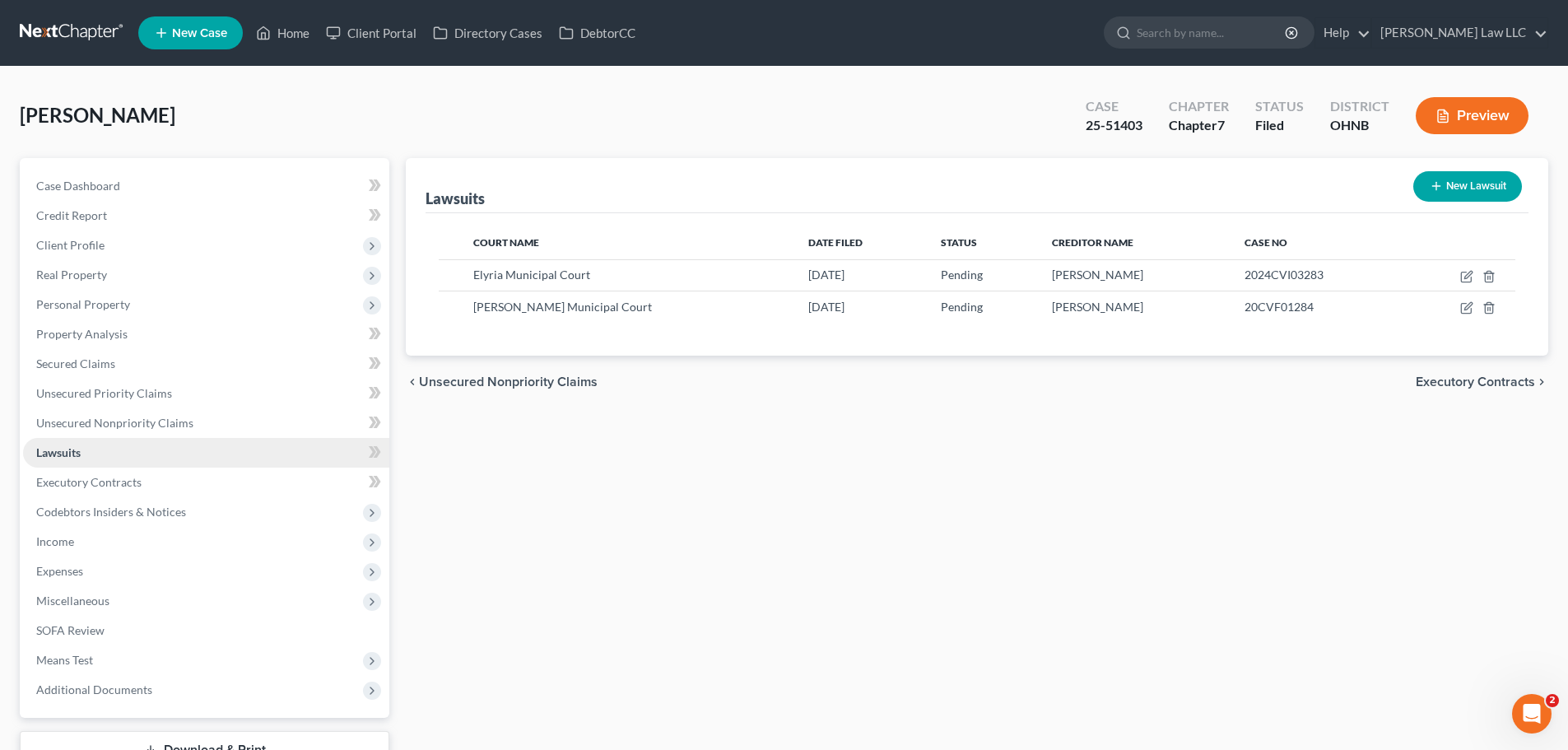
scroll to position [82, 0]
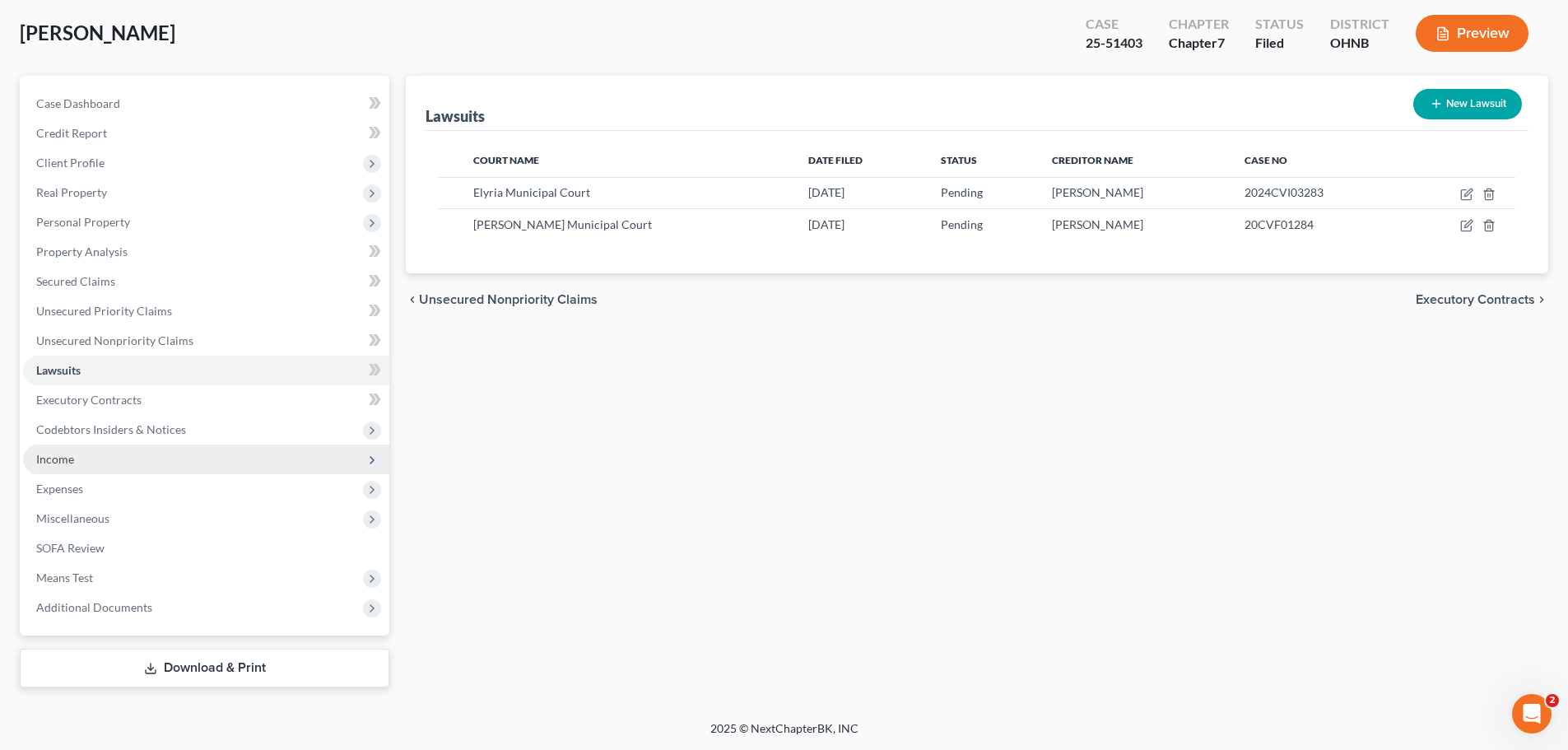
click at [139, 461] on span "Income" at bounding box center [206, 458] width 366 height 29
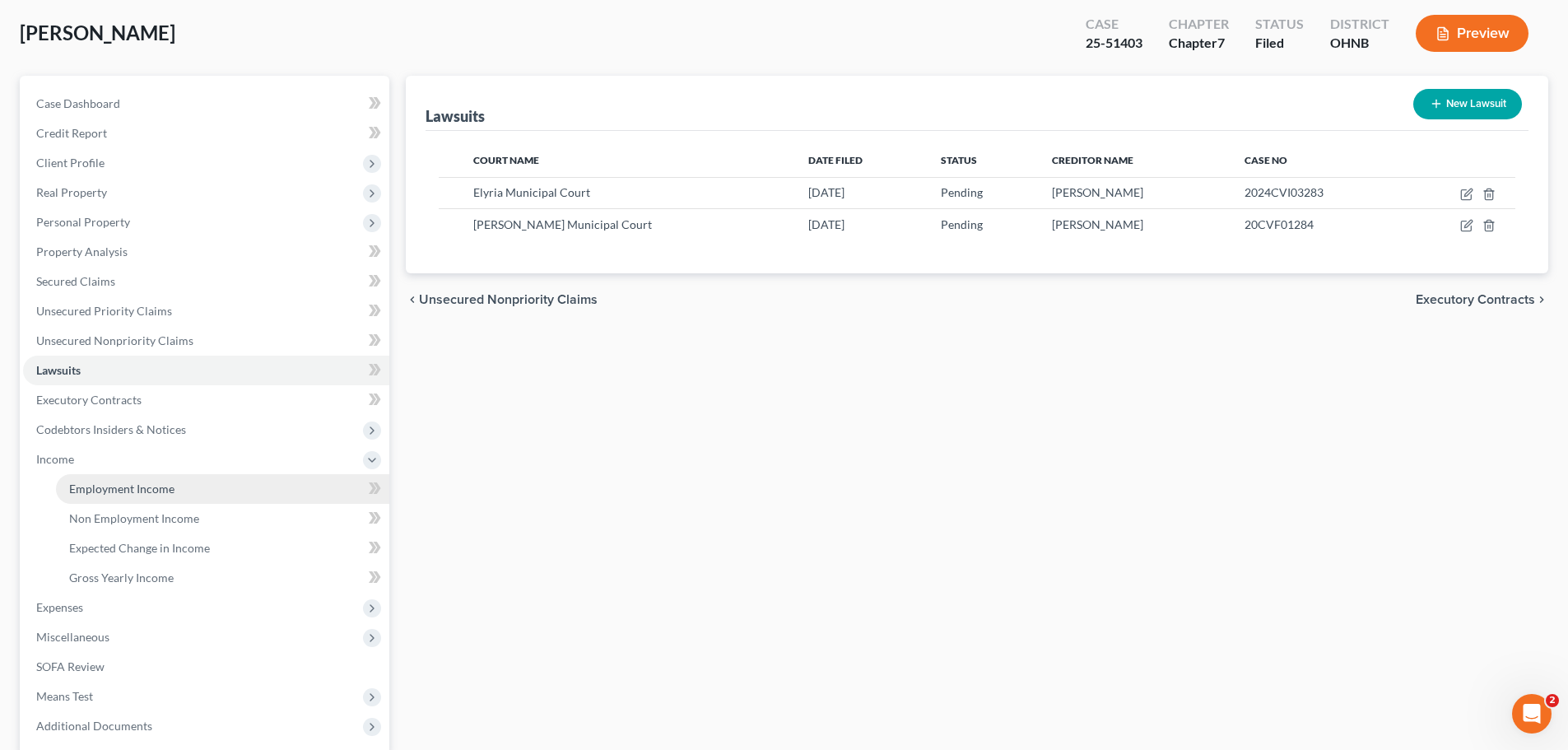
click at [135, 502] on link "Employment Income" at bounding box center [222, 488] width 333 height 29
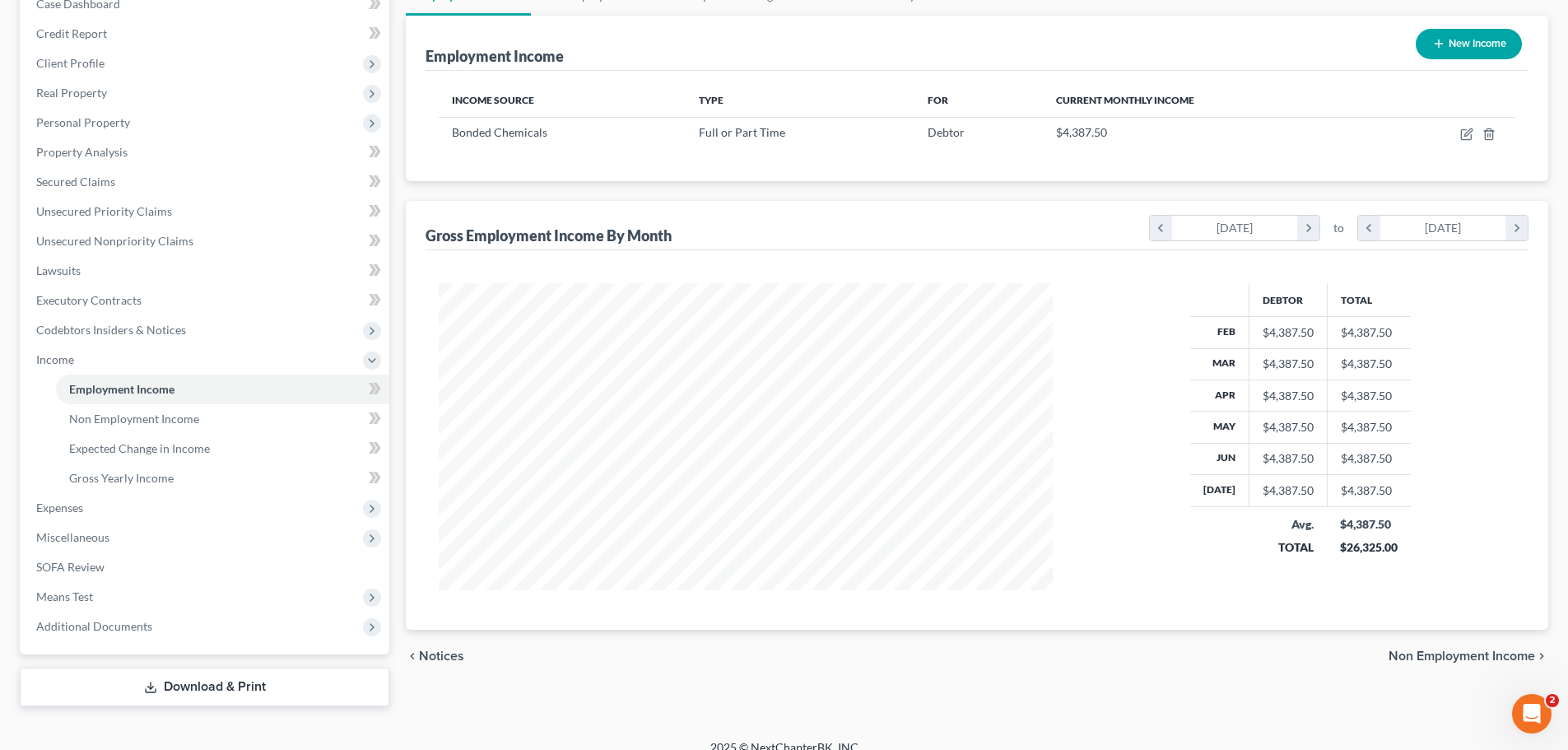
scroll to position [201, 0]
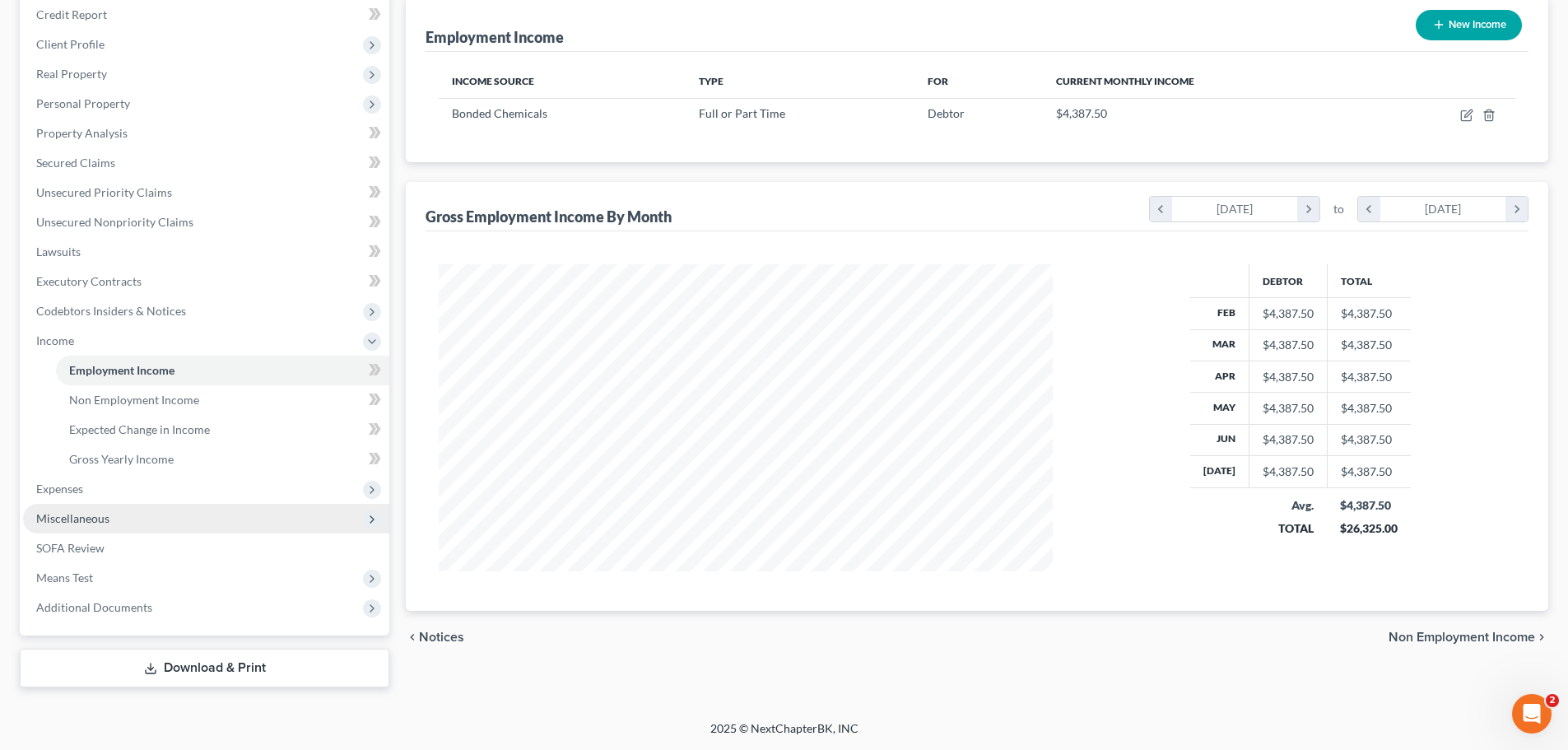
click at [69, 503] on span "Miscellaneous" at bounding box center [206, 518] width 366 height 29
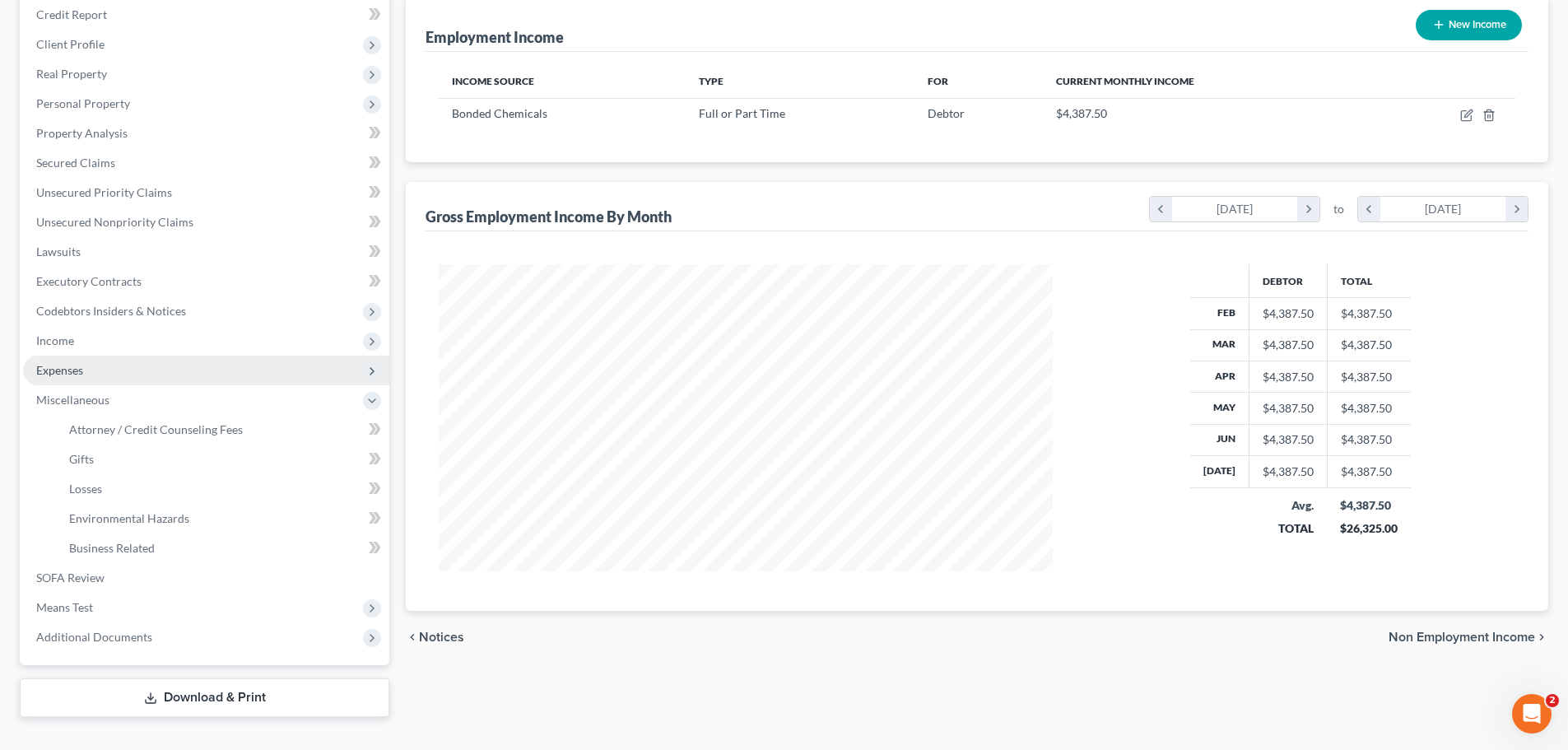
click at [93, 377] on span "Expenses" at bounding box center [206, 369] width 366 height 29
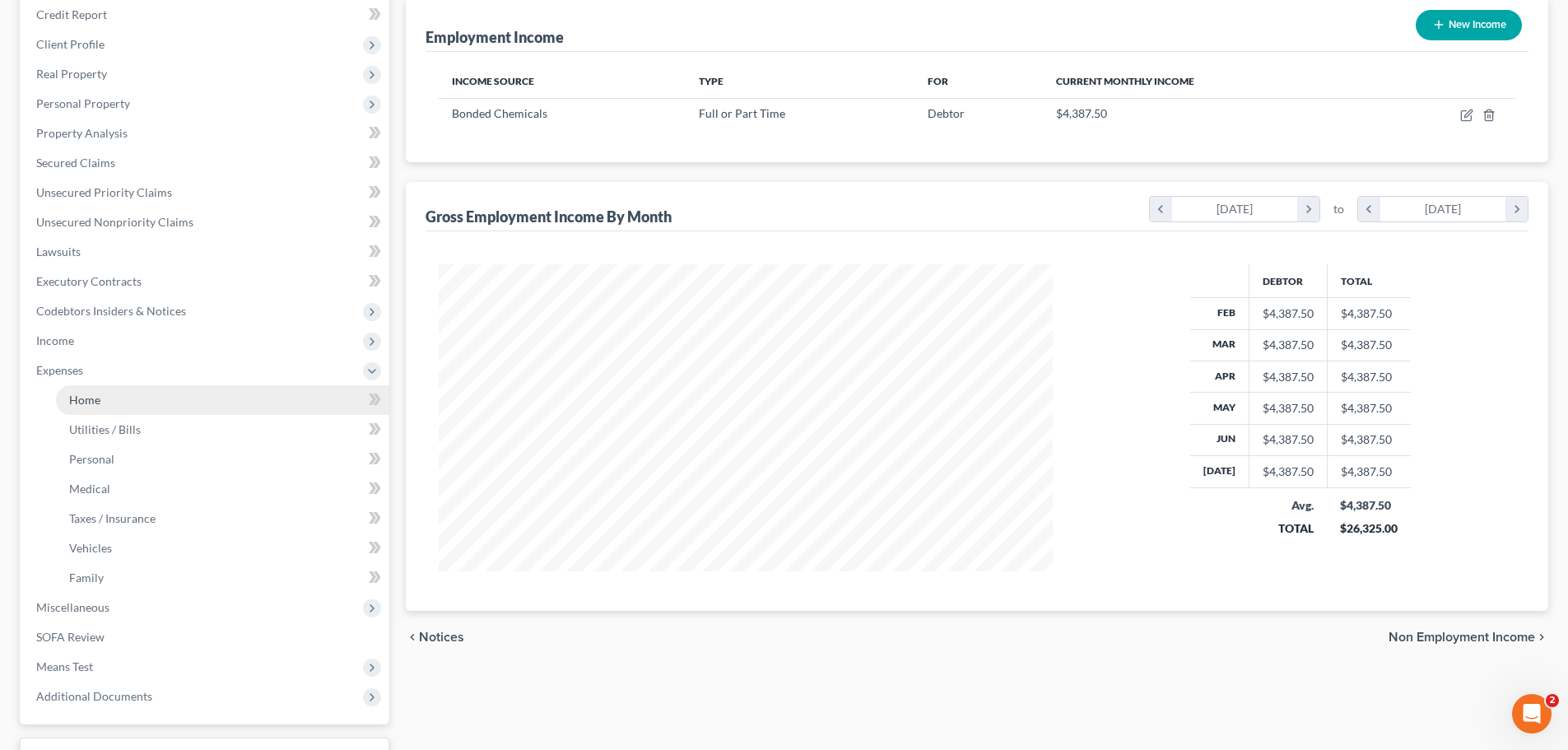
click at [111, 409] on link "Home" at bounding box center [222, 400] width 333 height 29
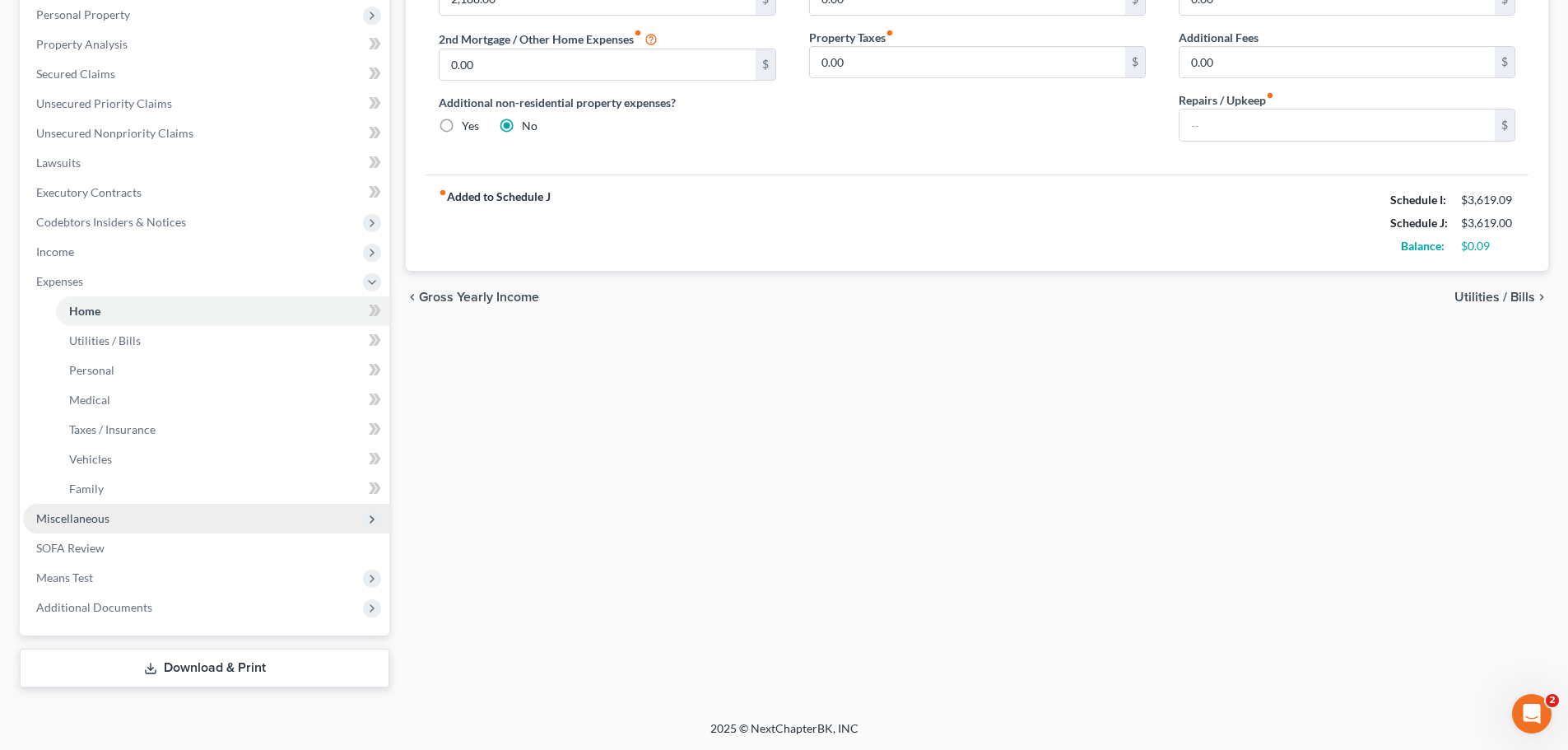
click at [52, 527] on span "Miscellaneous" at bounding box center [206, 518] width 366 height 29
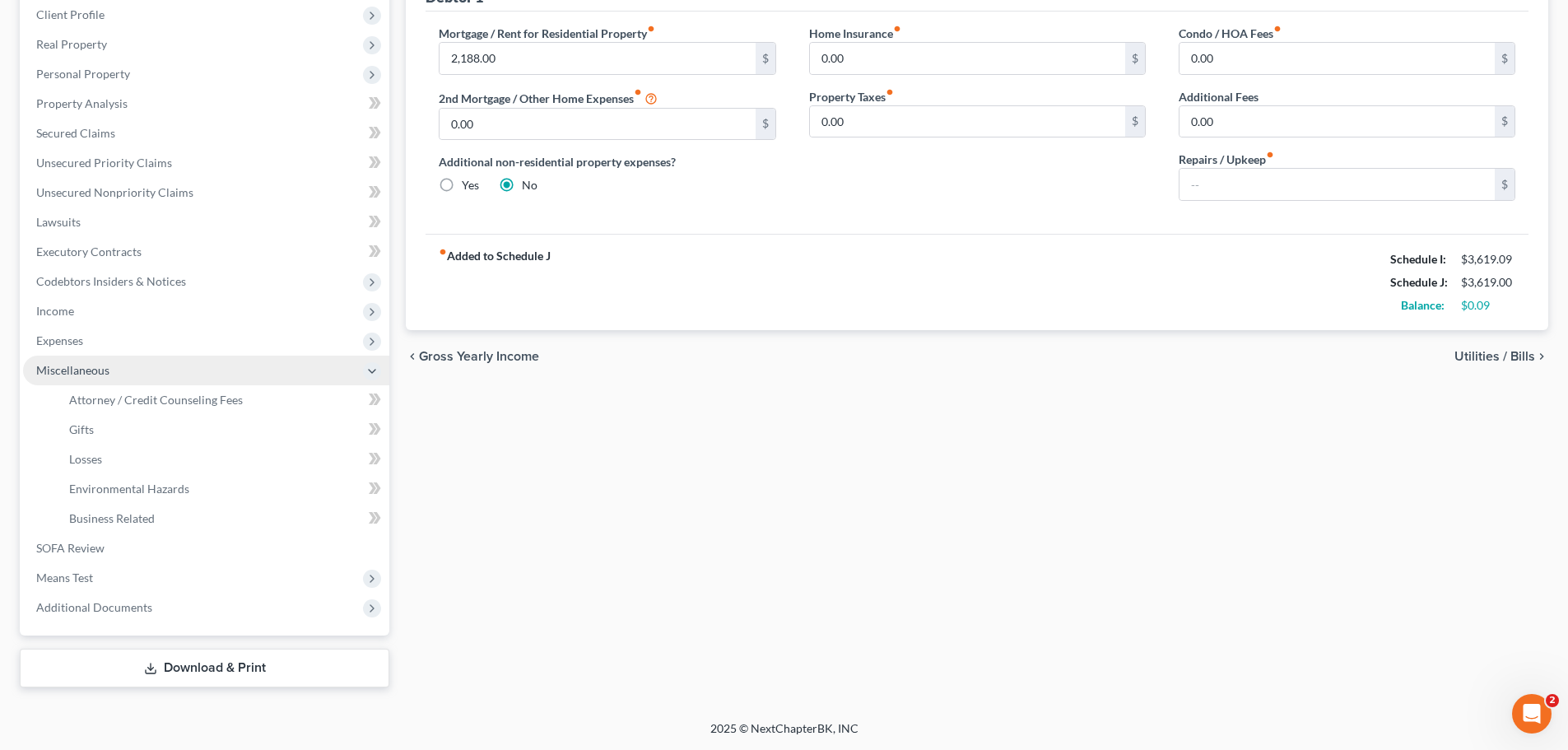
scroll to position [230, 0]
click at [172, 404] on span "Attorney / Credit Counseling Fees" at bounding box center [156, 400] width 174 height 14
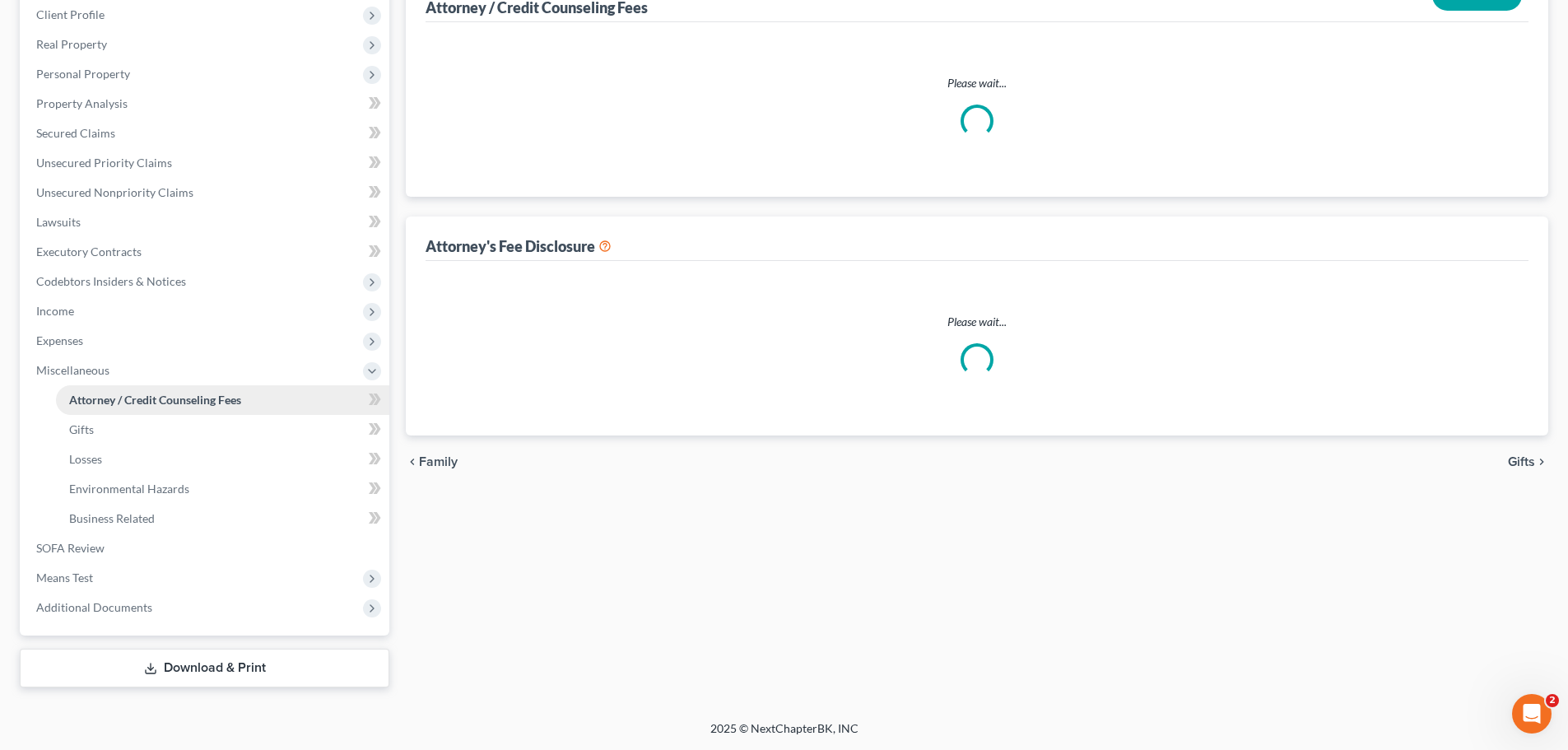
scroll to position [8, 0]
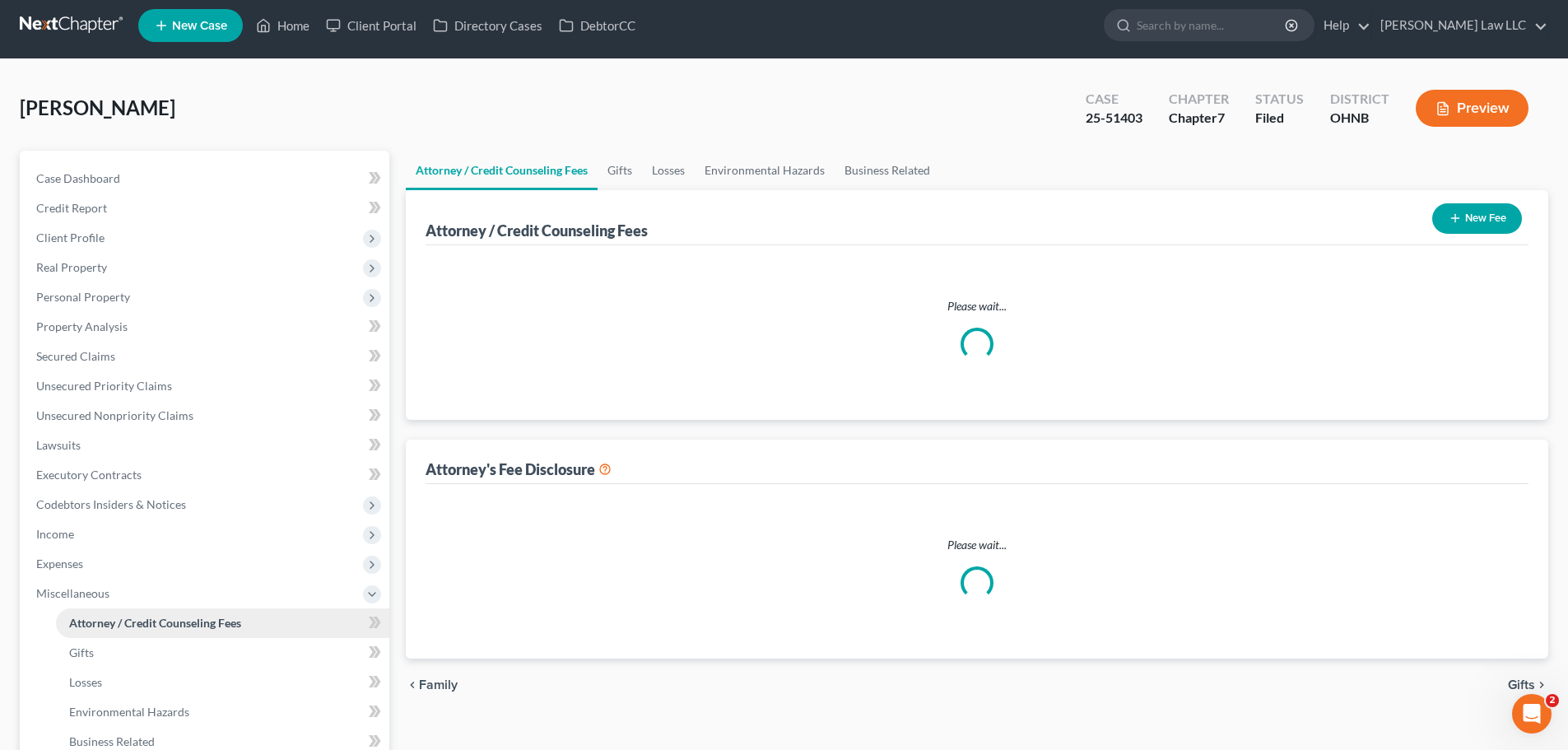
select select "0"
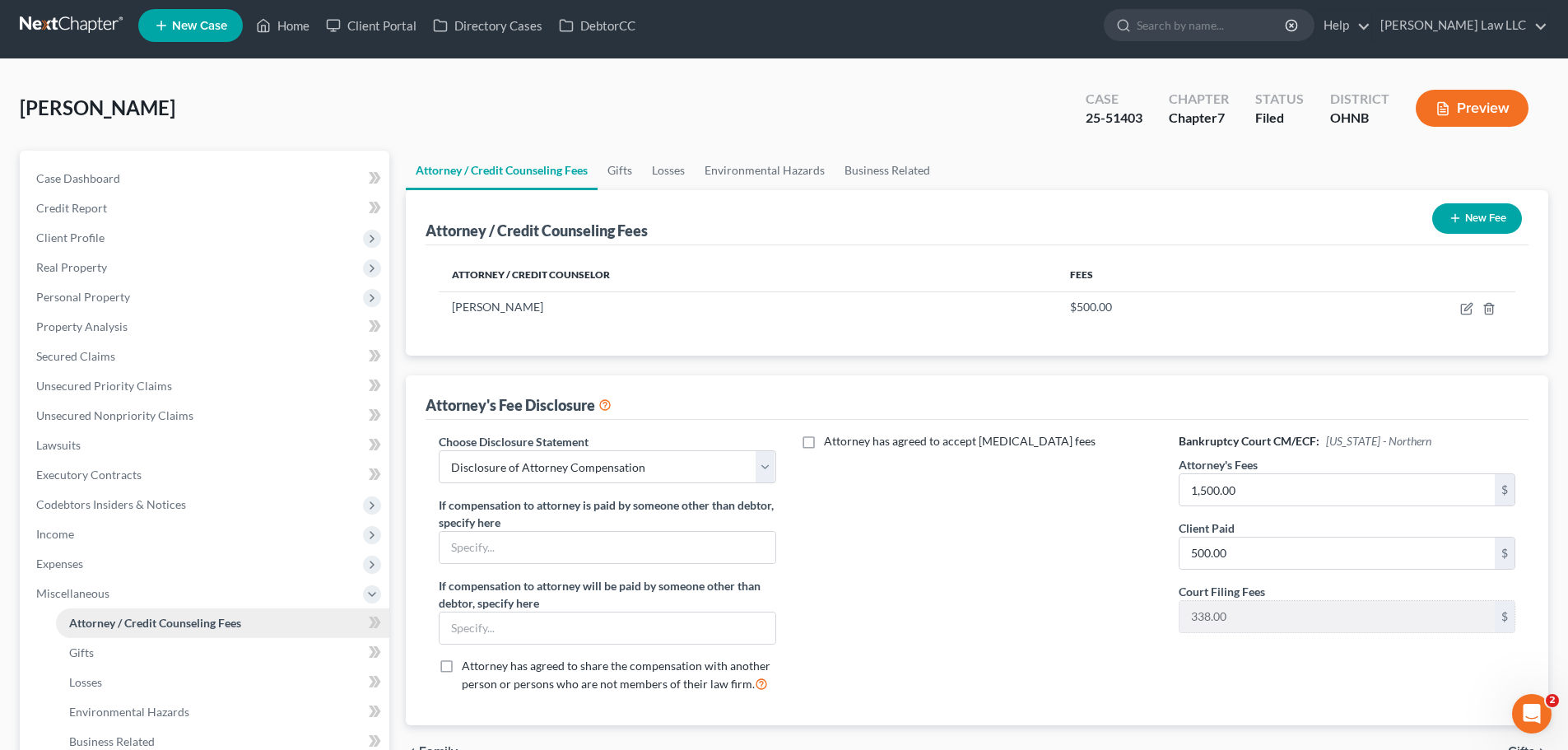
scroll to position [0, 0]
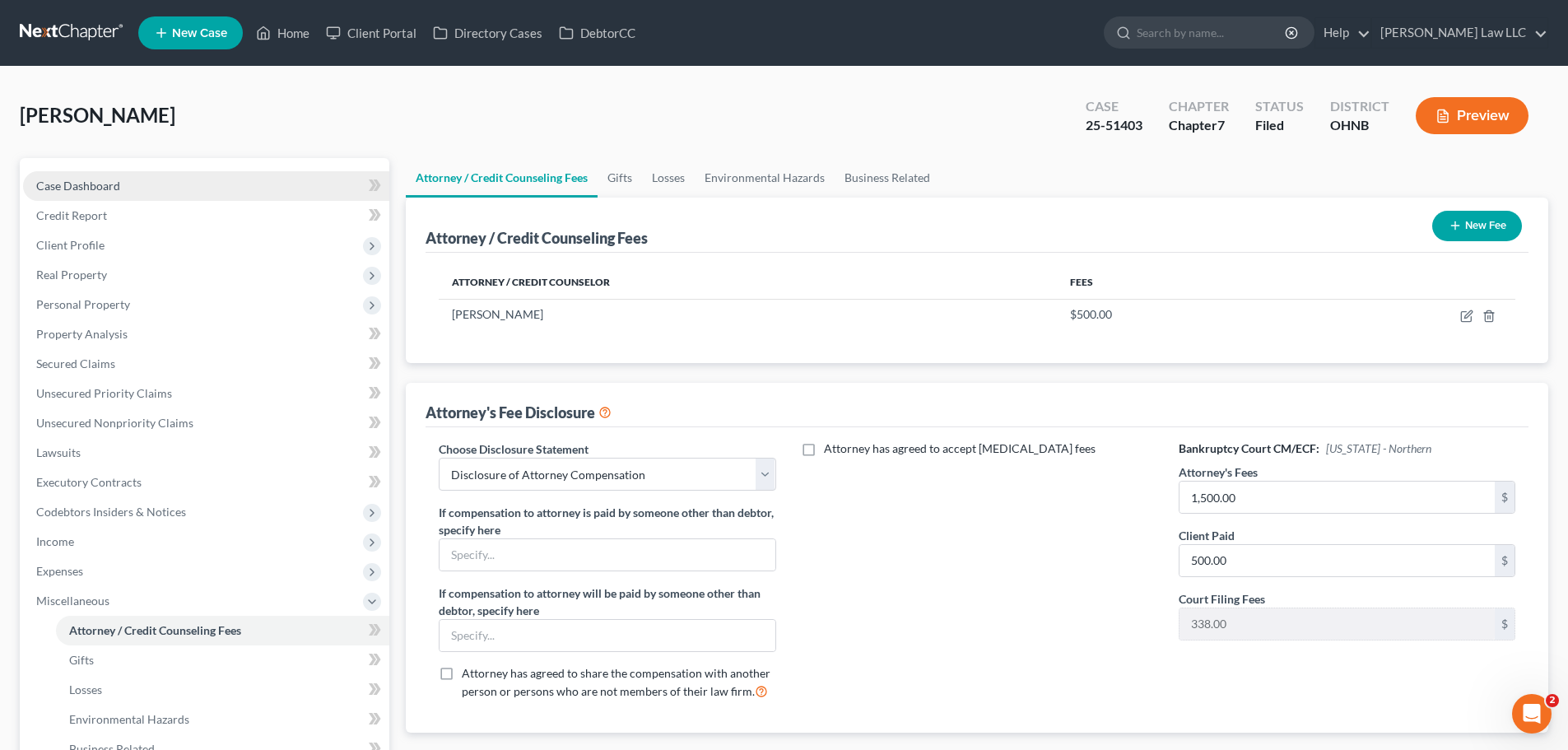
click at [99, 176] on link "Case Dashboard" at bounding box center [206, 185] width 366 height 29
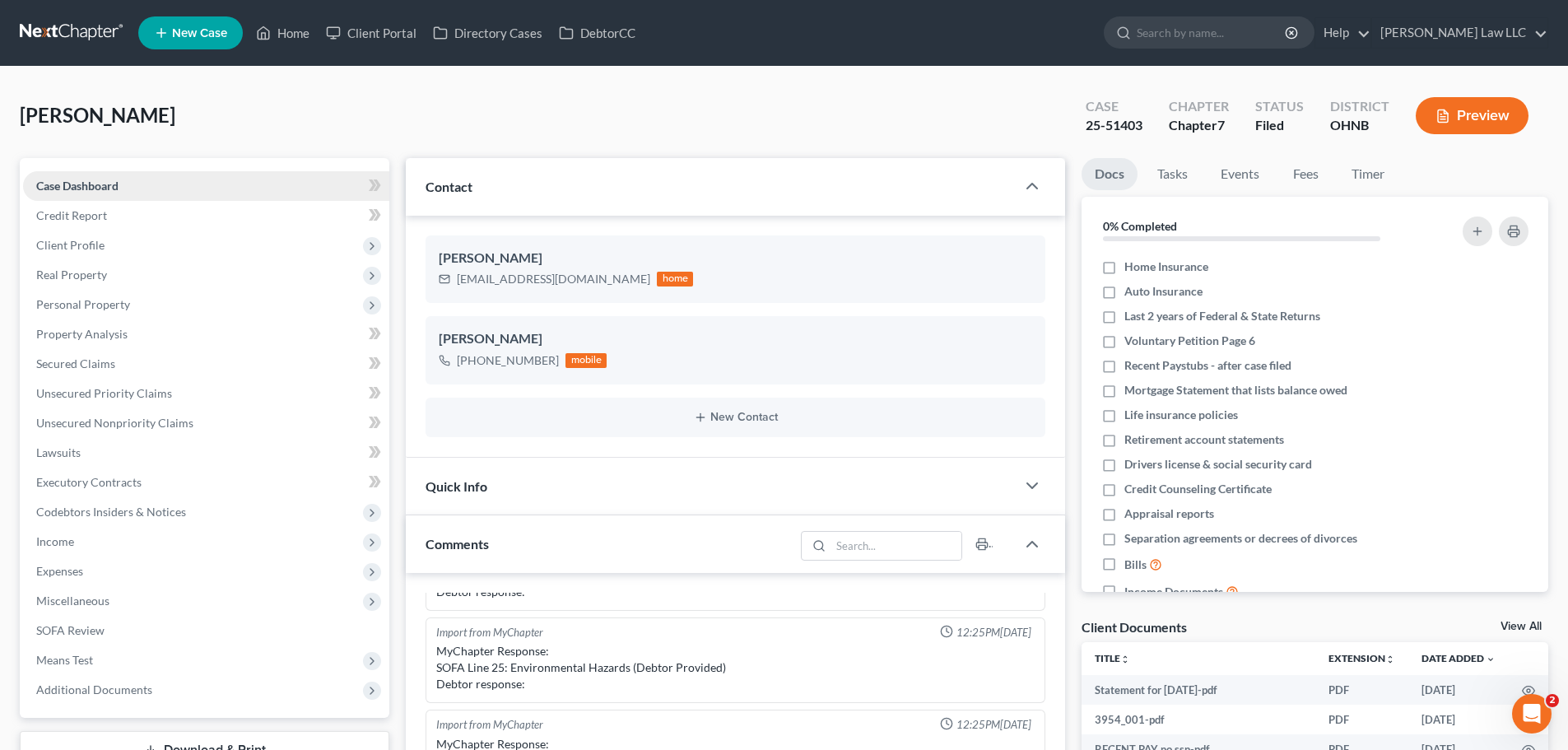
scroll to position [225, 0]
click at [94, 314] on span "Personal Property" at bounding box center [206, 304] width 366 height 29
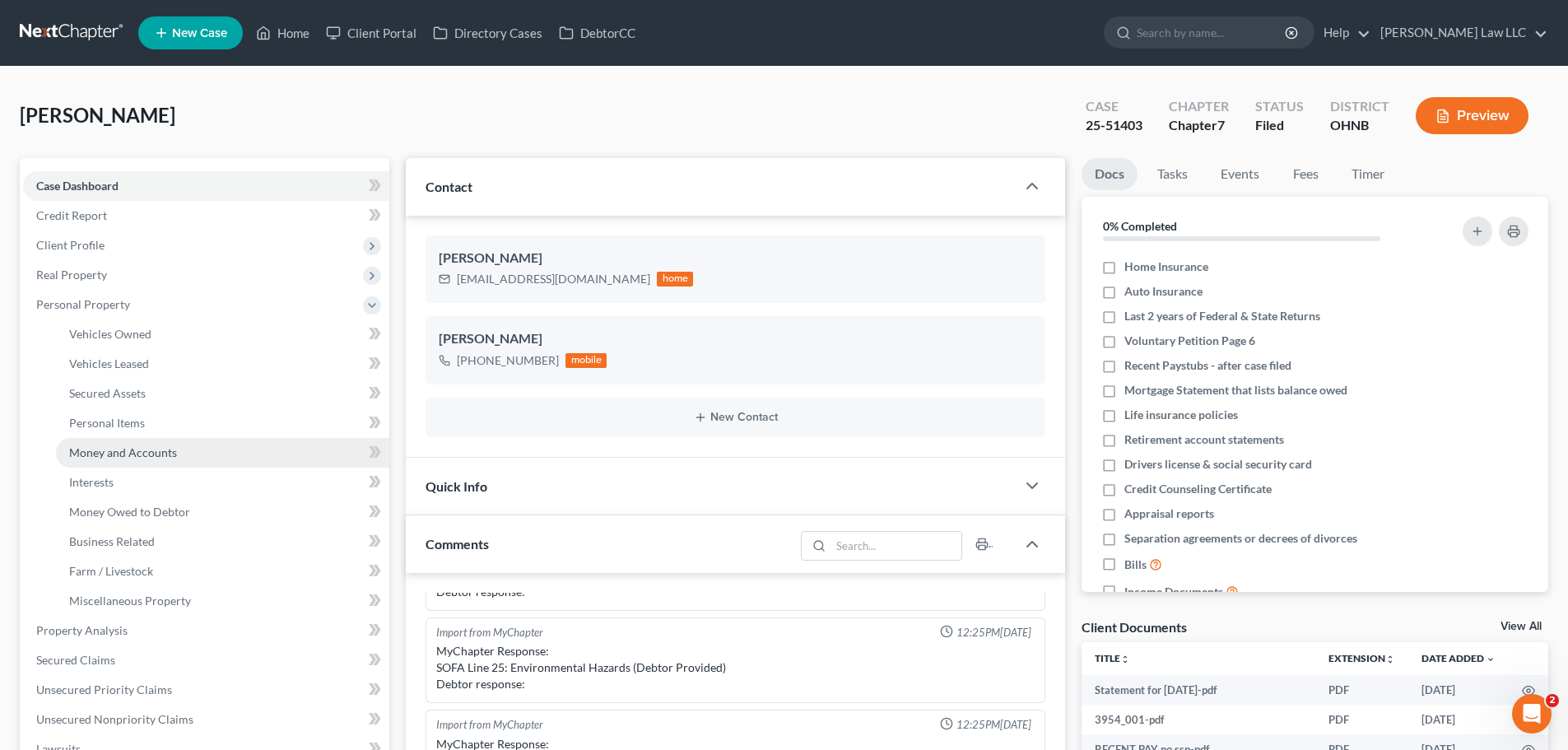
click at [128, 455] on span "Money and Accounts" at bounding box center [123, 452] width 108 height 14
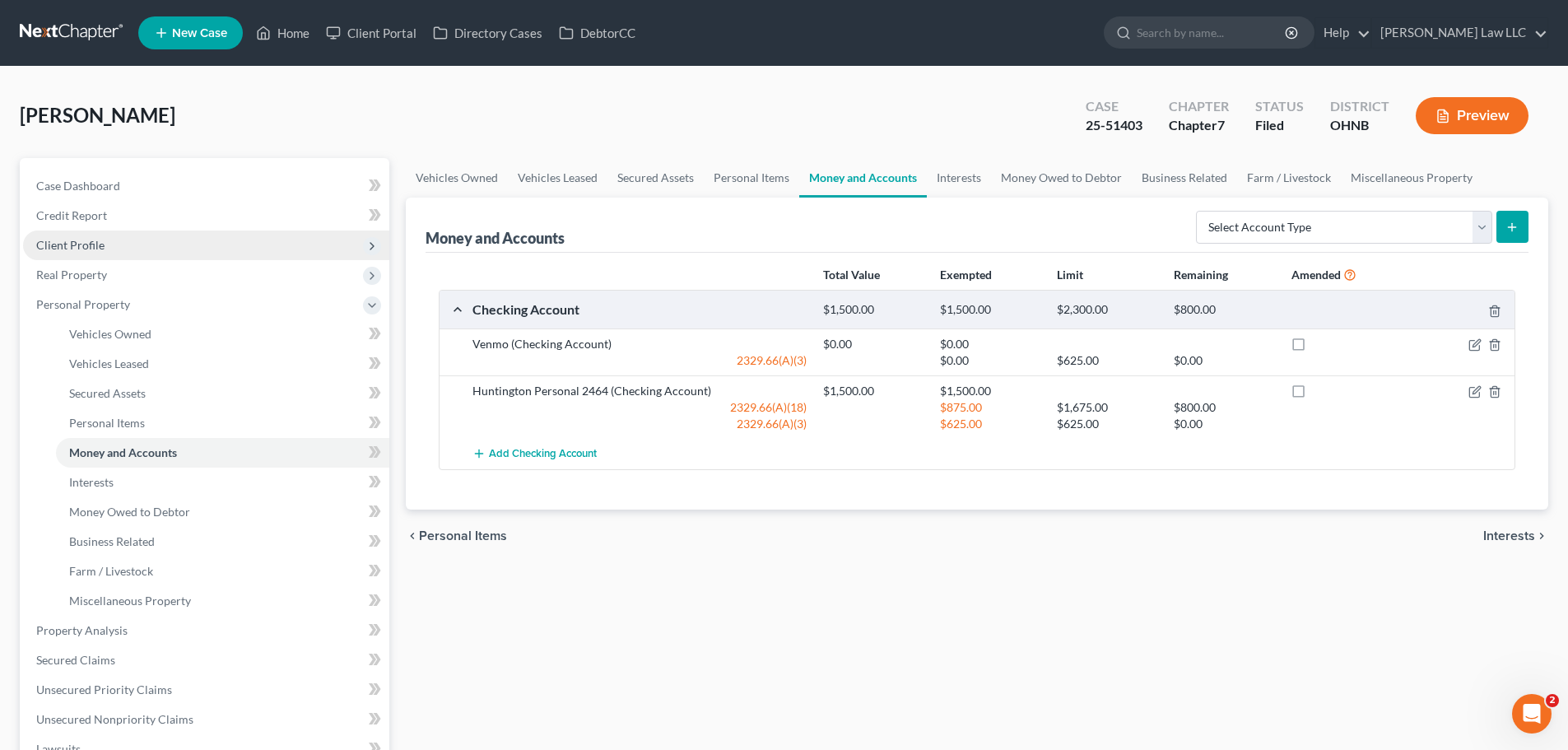
click at [106, 245] on span "Client Profile" at bounding box center [206, 245] width 366 height 29
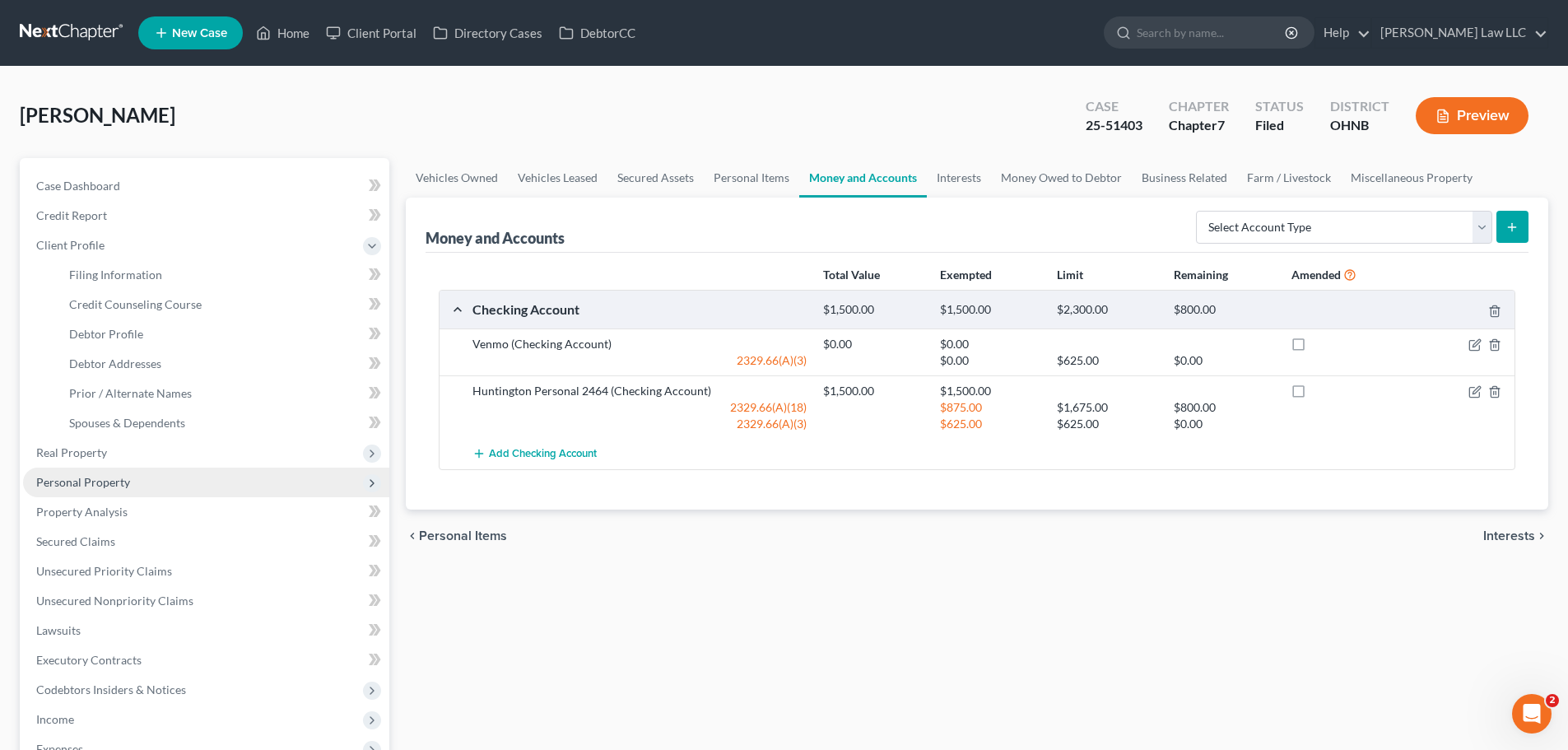
click at [134, 478] on span "Personal Property" at bounding box center [206, 482] width 366 height 29
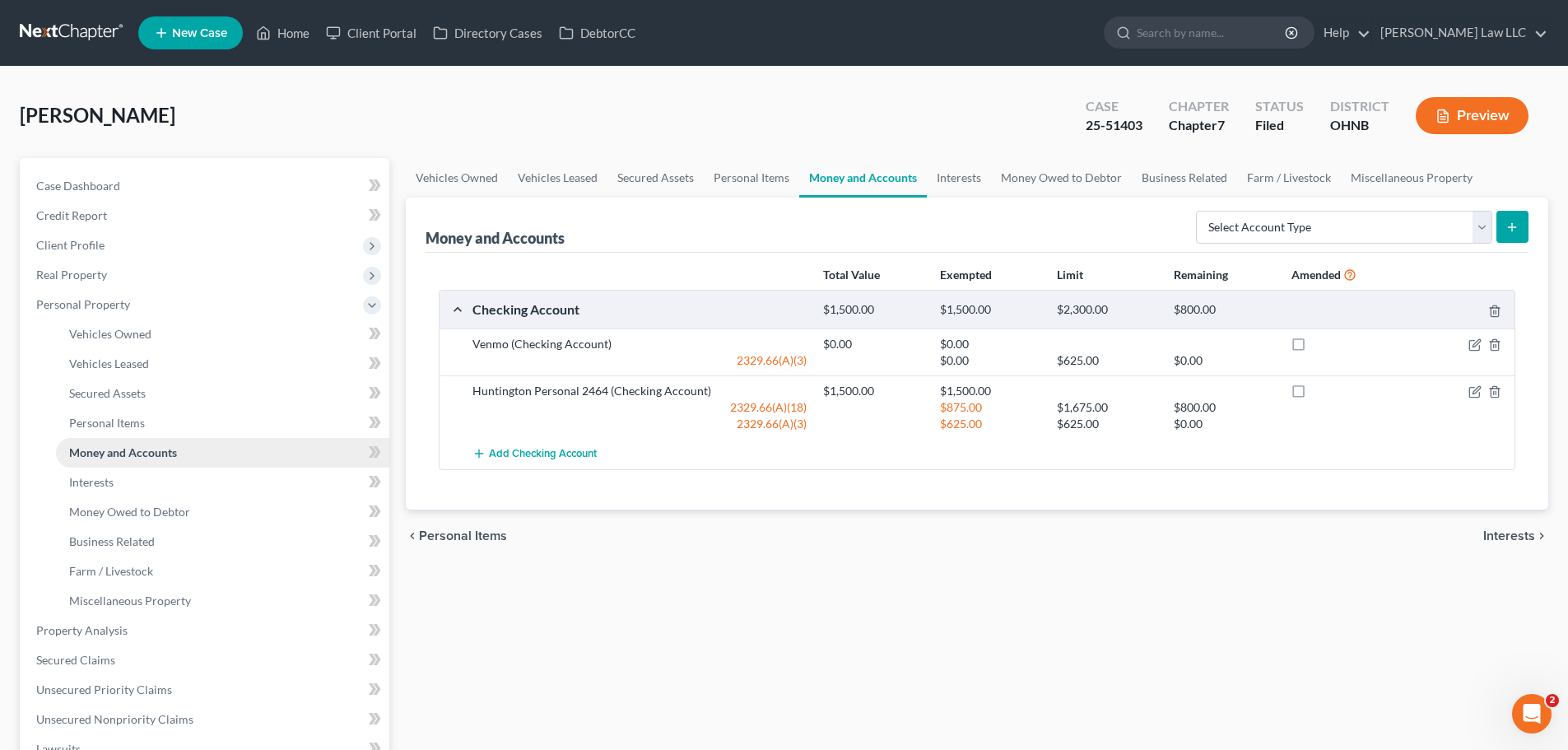
click at [144, 452] on span "Money and Accounts" at bounding box center [123, 452] width 108 height 14
click at [143, 287] on span "Real Property" at bounding box center [206, 274] width 366 height 29
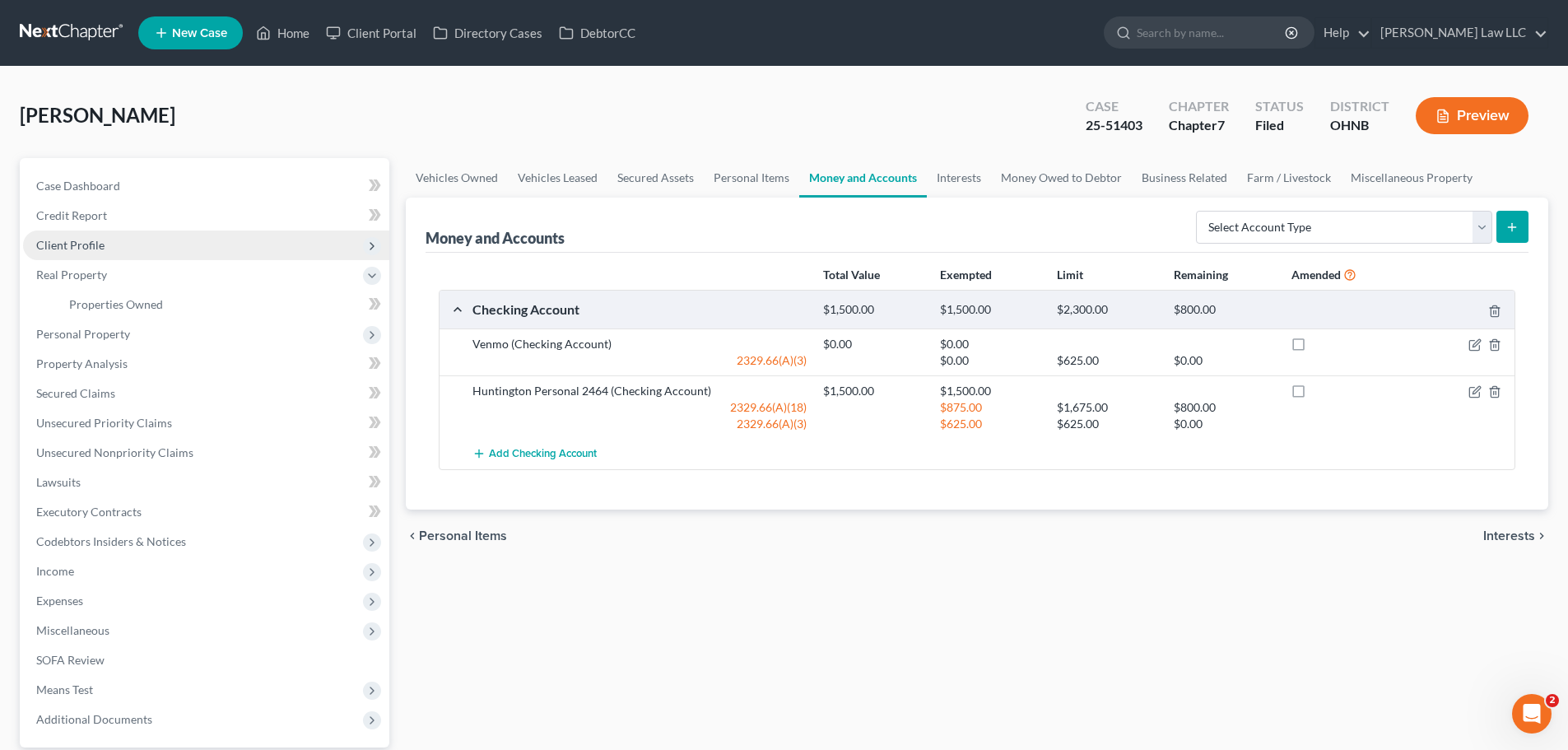
click at [86, 247] on span "Client Profile" at bounding box center [70, 245] width 68 height 14
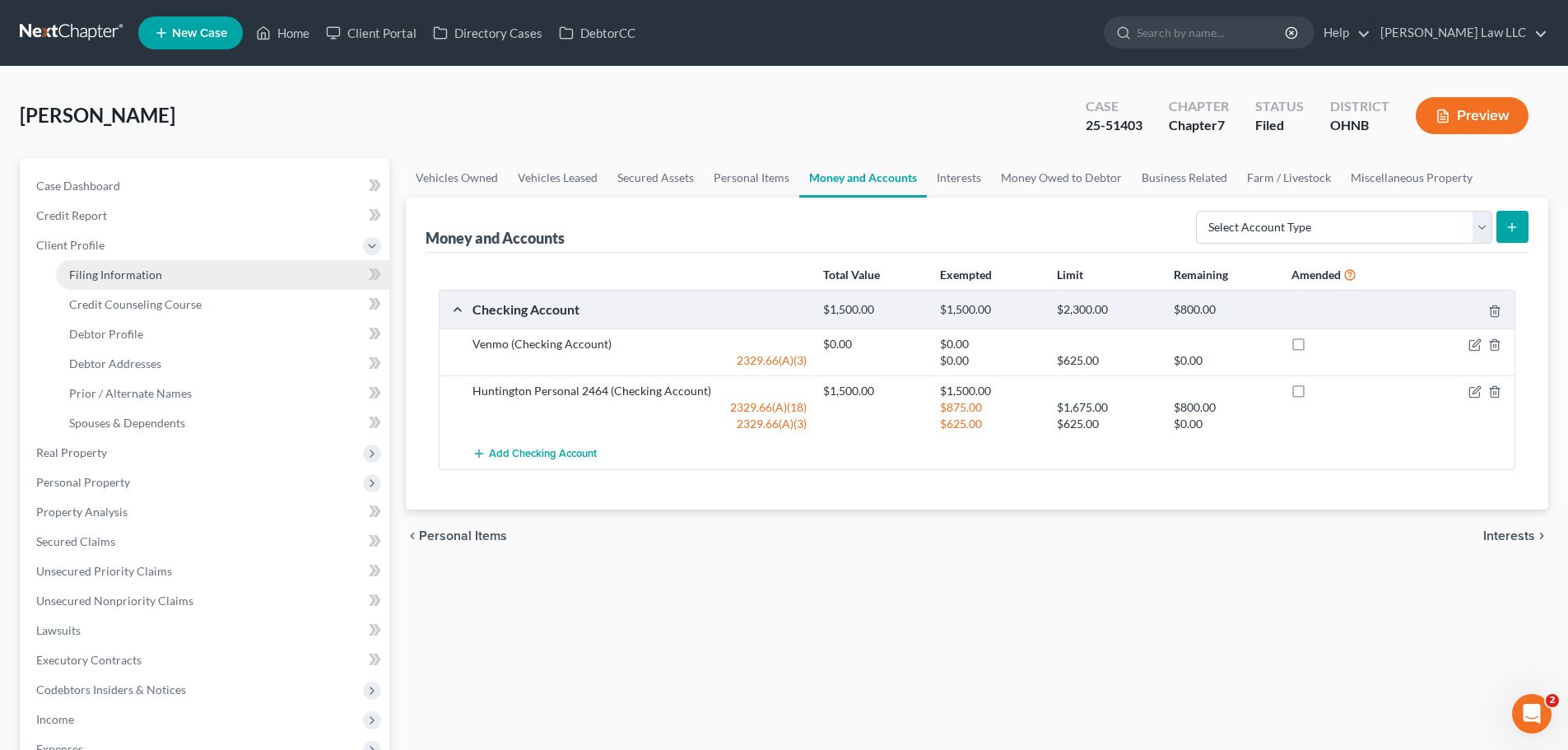
click at [111, 279] on span "Filing Information" at bounding box center [115, 274] width 93 height 14
select select "1"
select select "0"
select select "61"
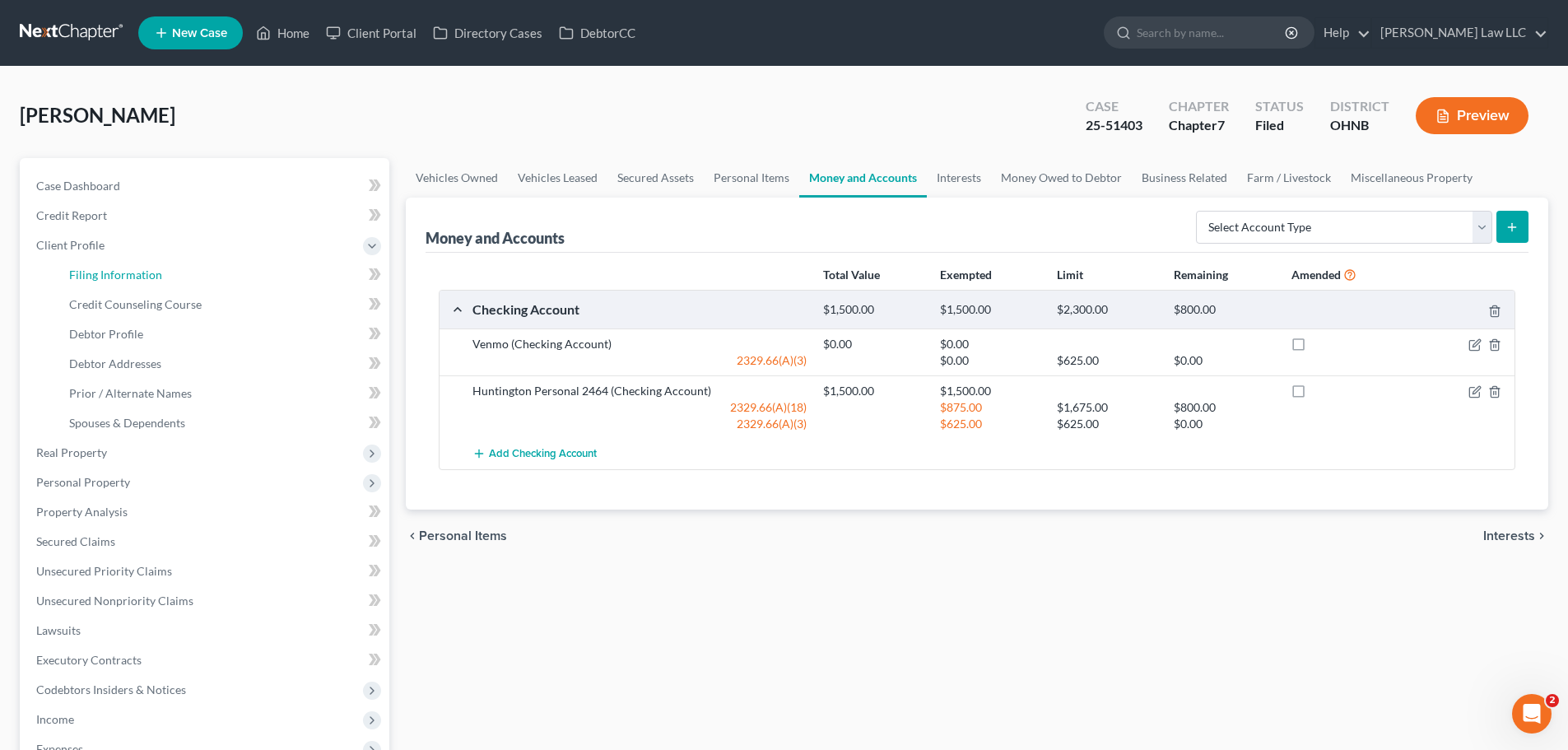
select select "0"
select select "36"
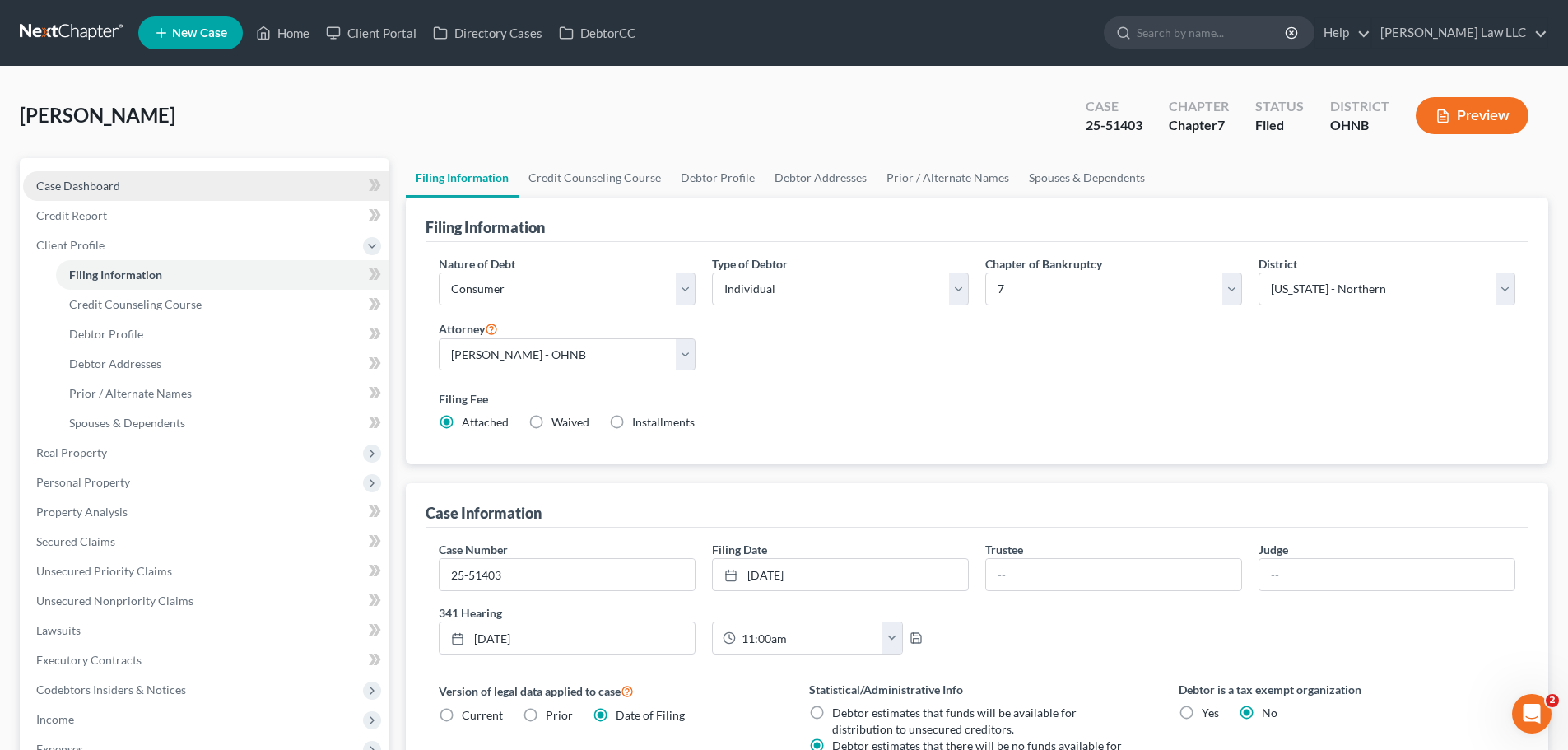
click at [137, 190] on link "Case Dashboard" at bounding box center [206, 185] width 366 height 29
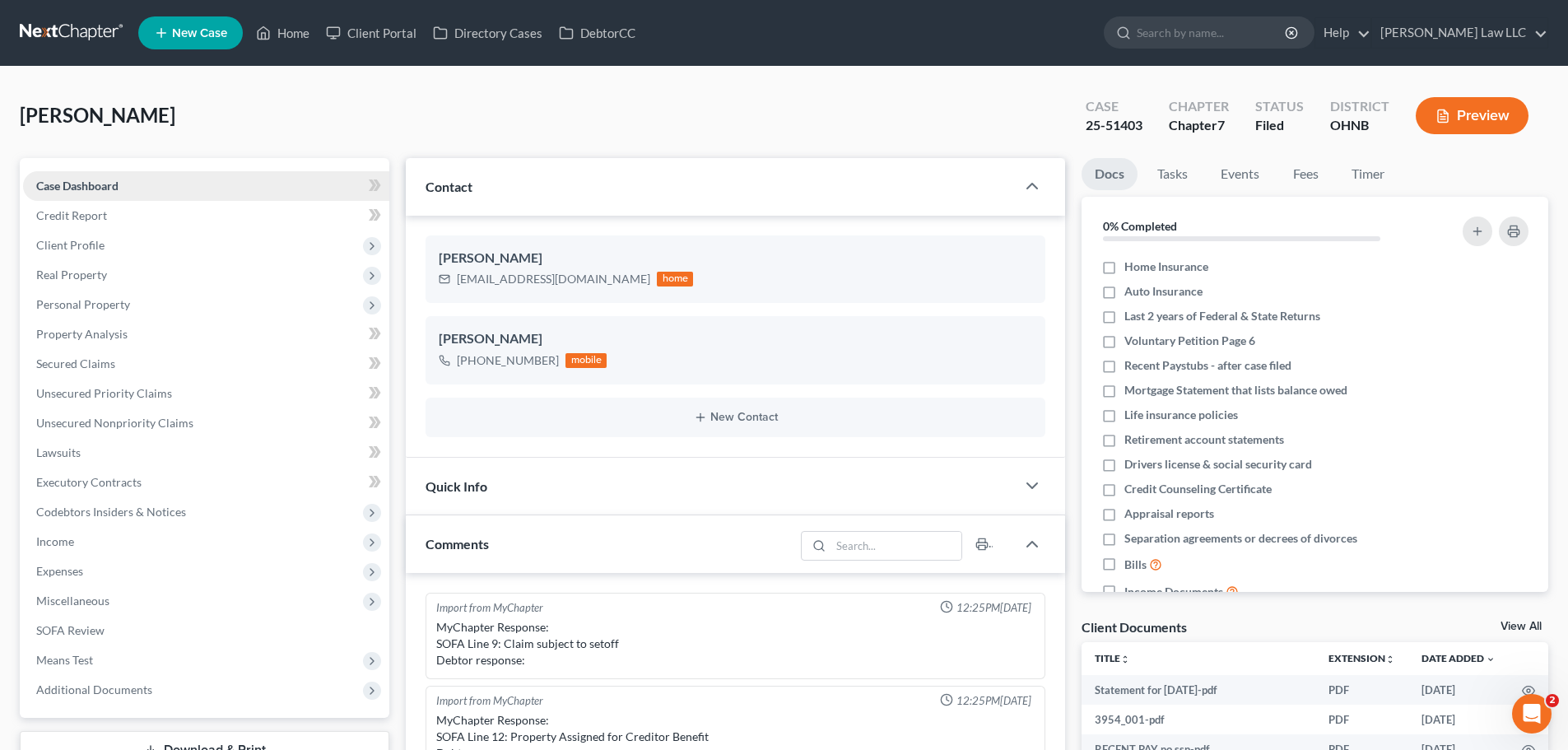
scroll to position [225, 0]
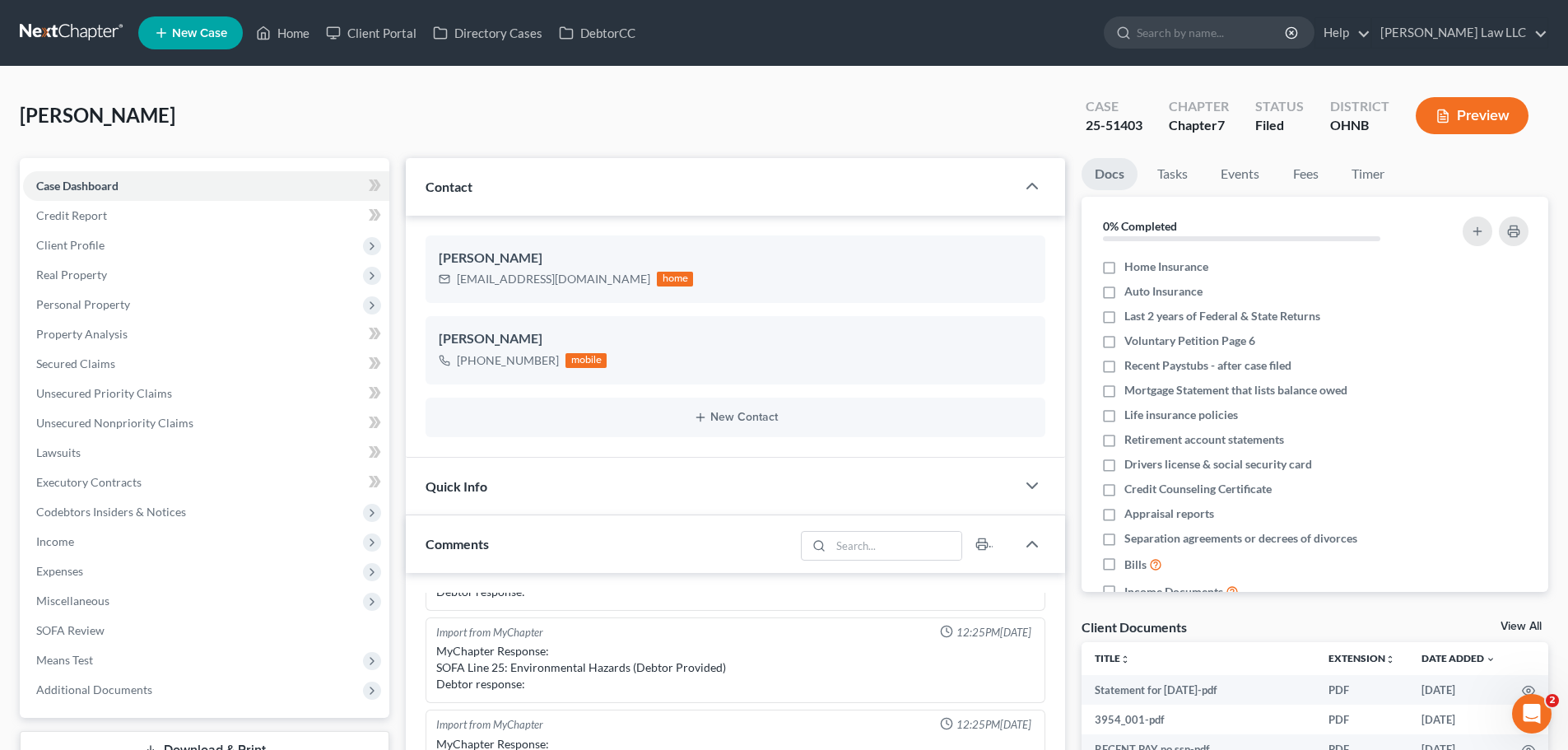
click at [85, 37] on link at bounding box center [73, 32] width 106 height 29
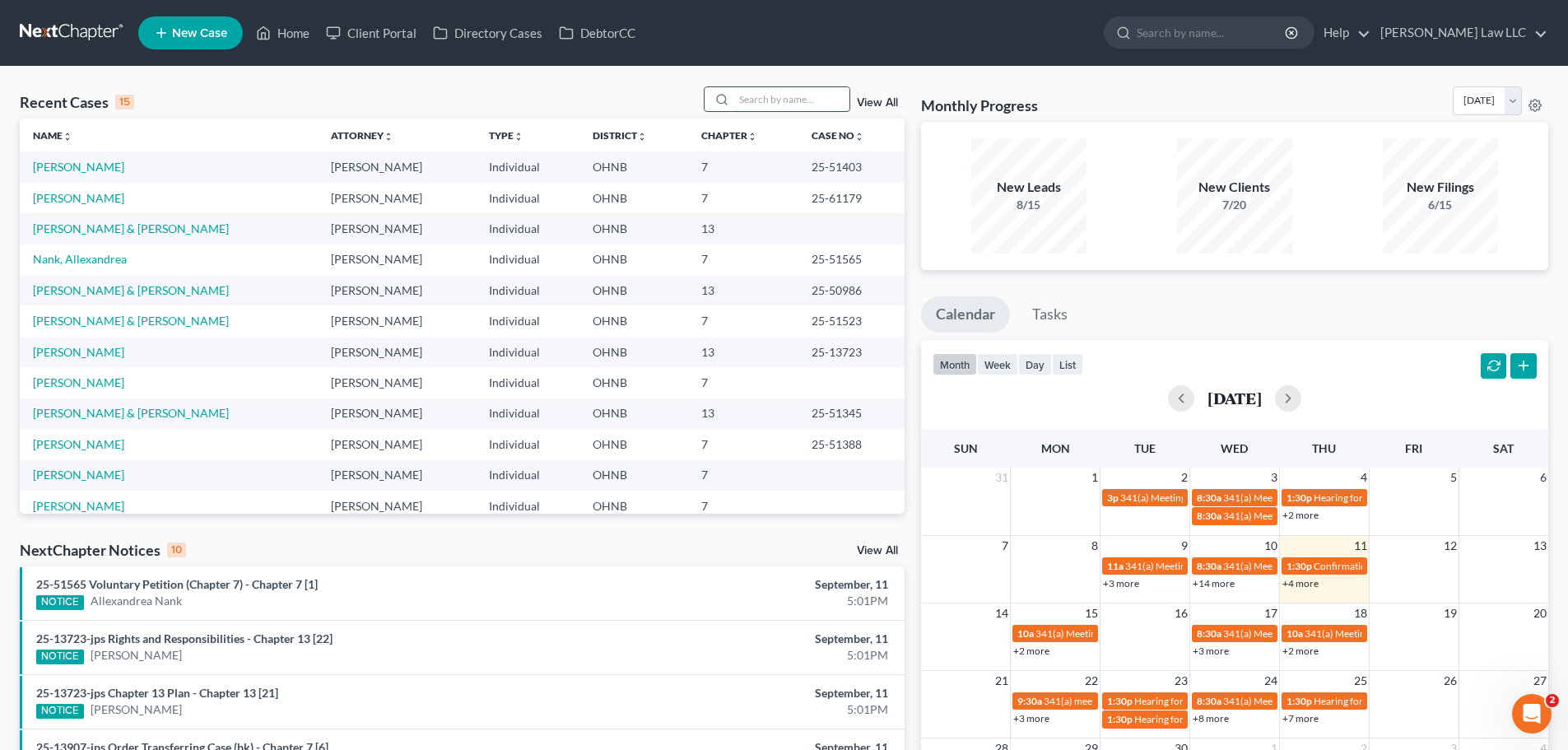
click at [769, 110] on input "search" at bounding box center [792, 98] width 115 height 24
type input "roberts"
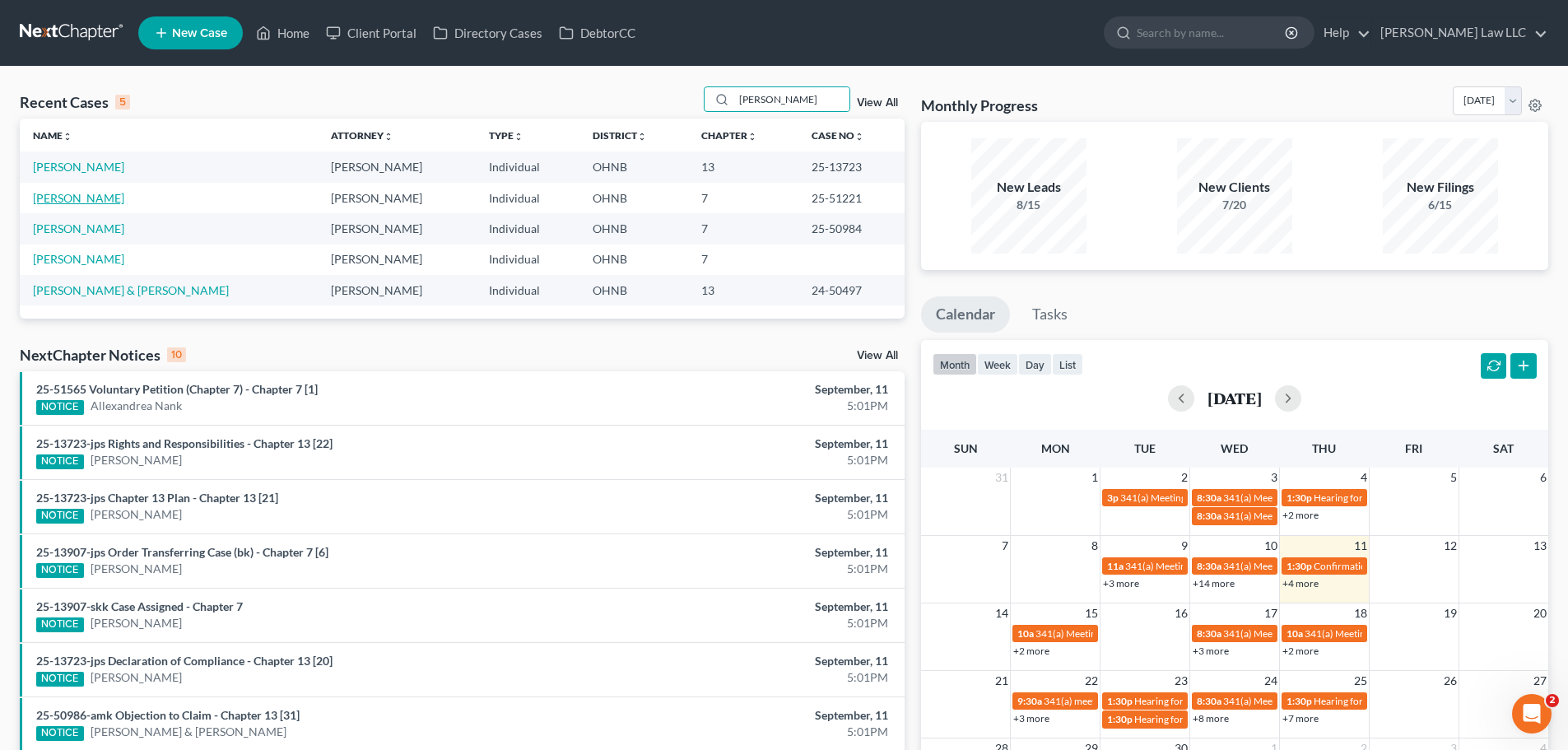
click at [81, 195] on link "Roberts, Helen" at bounding box center [78, 197] width 92 height 14
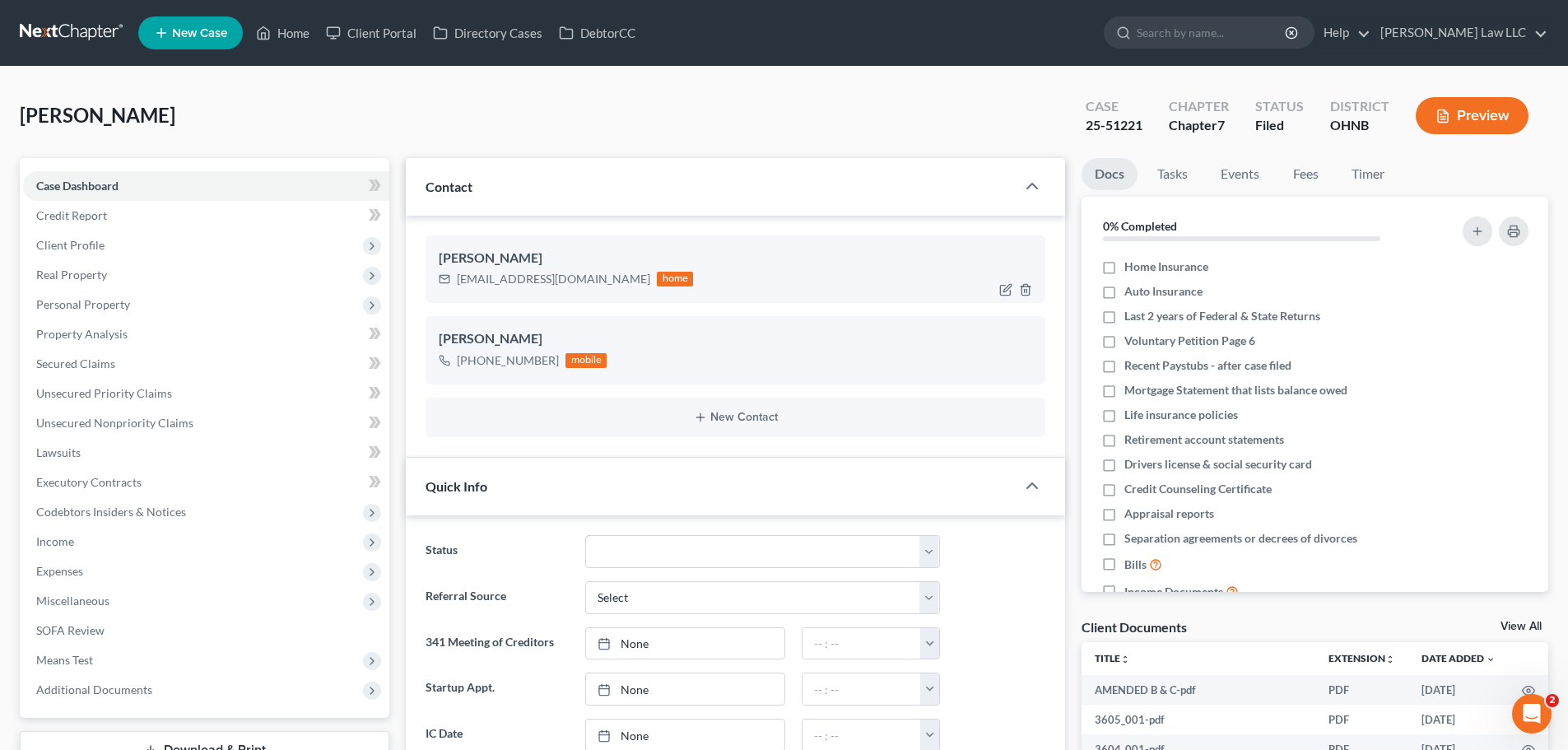
scroll to position [344, 0]
click at [1245, 36] on input "search" at bounding box center [1211, 32] width 150 height 30
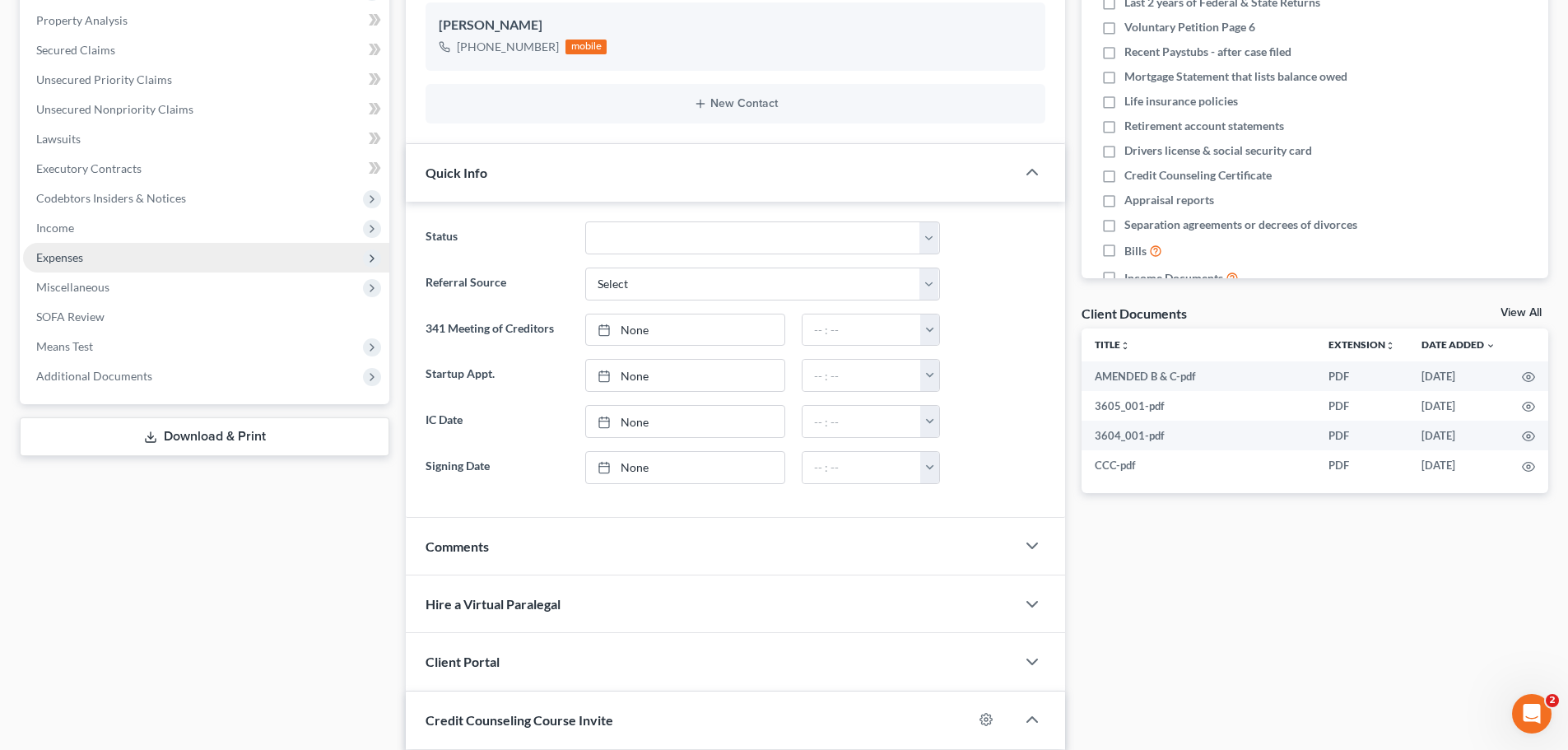
scroll to position [494, 0]
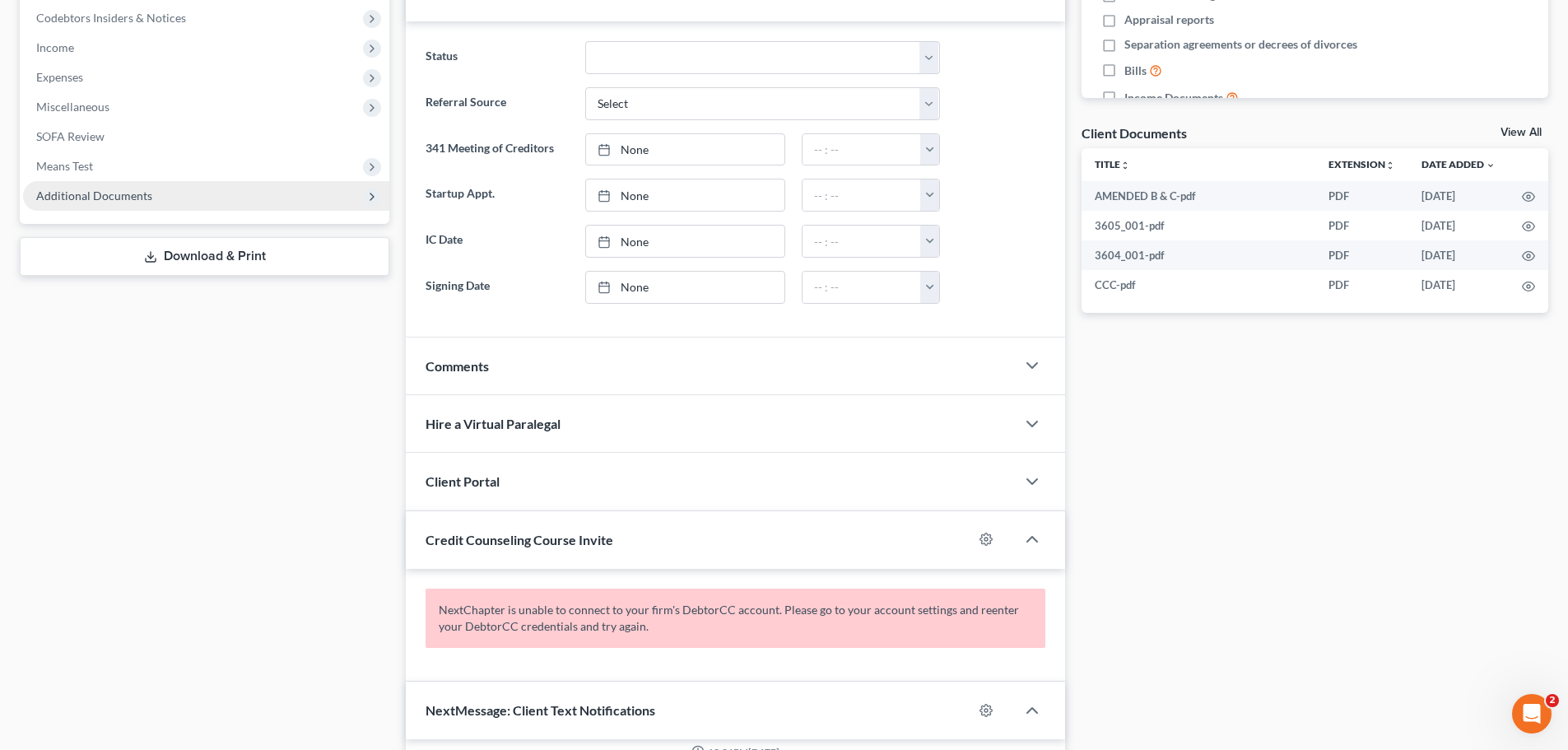
click at [157, 193] on span "Additional Documents" at bounding box center [206, 196] width 366 height 29
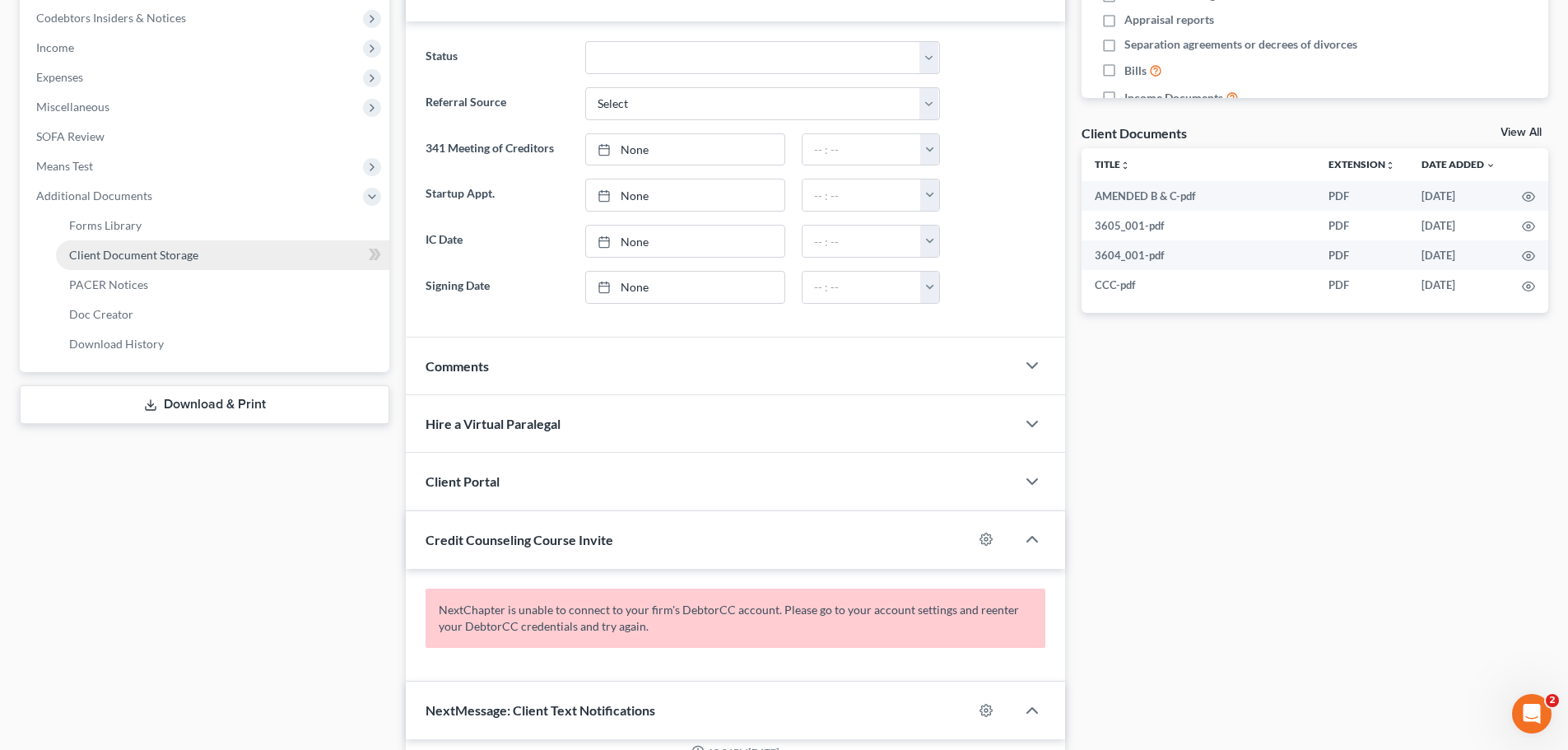
click at [195, 261] on span "Client Document Storage" at bounding box center [133, 254] width 129 height 14
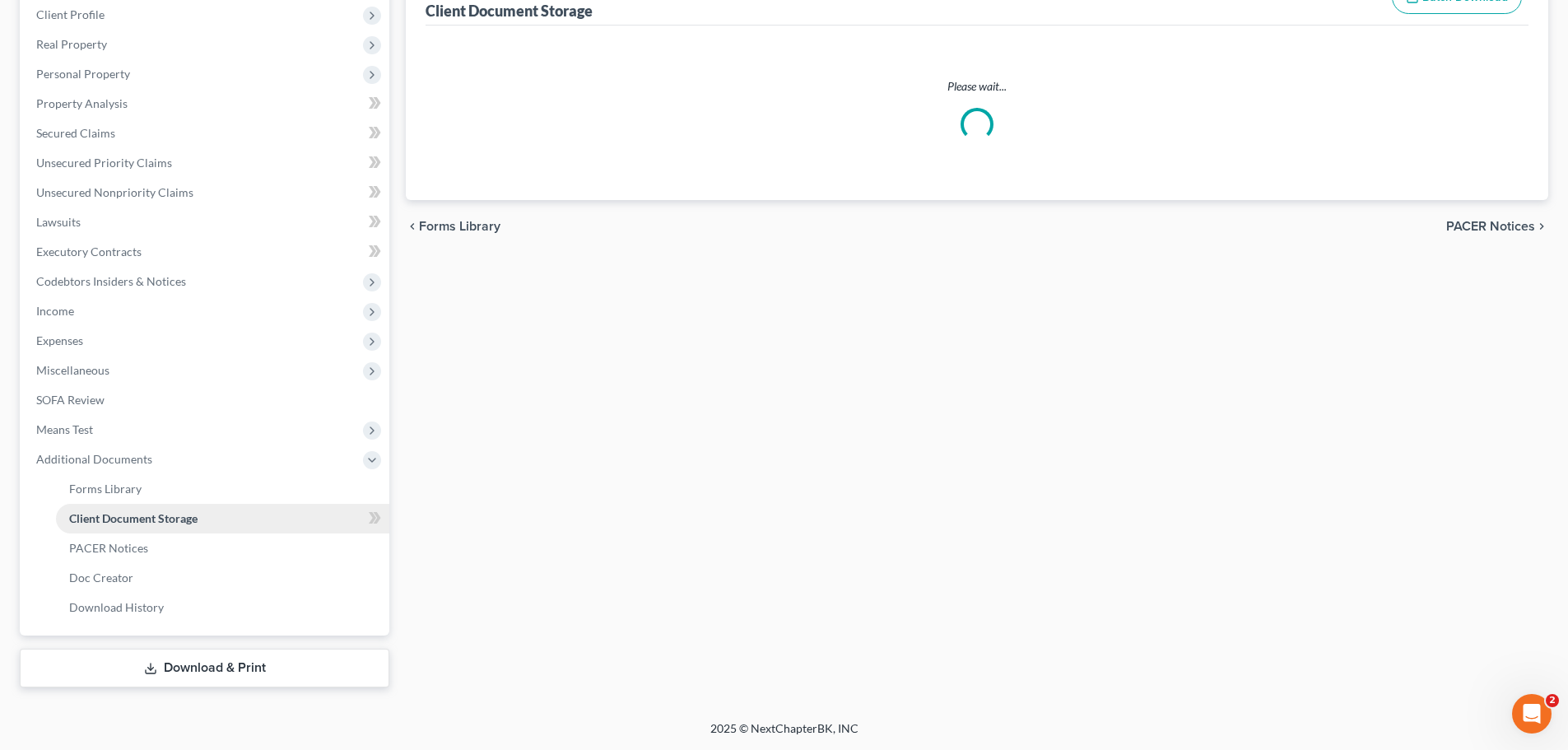
scroll to position [36, 0]
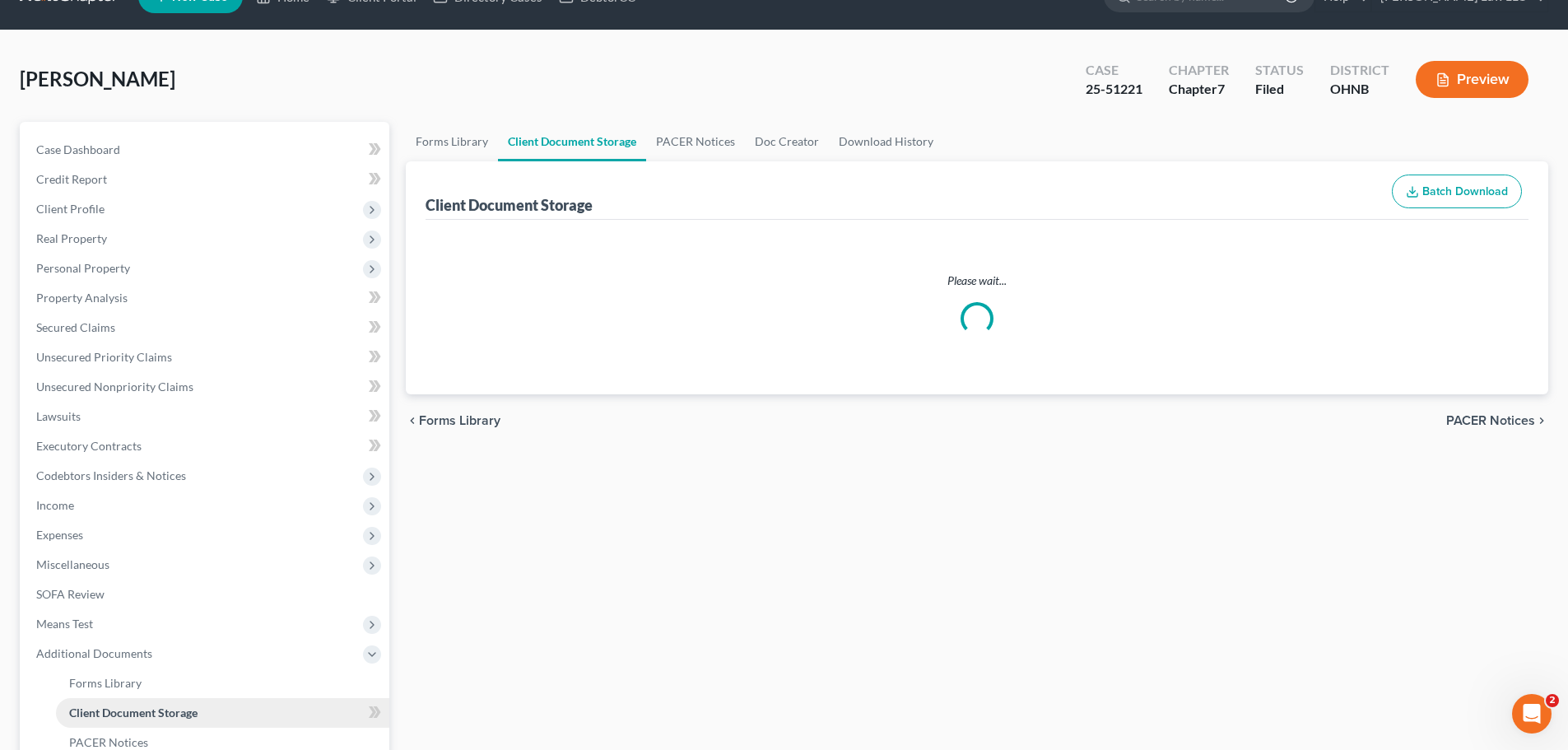
select select "5"
select select "16"
select select "20"
select select "3"
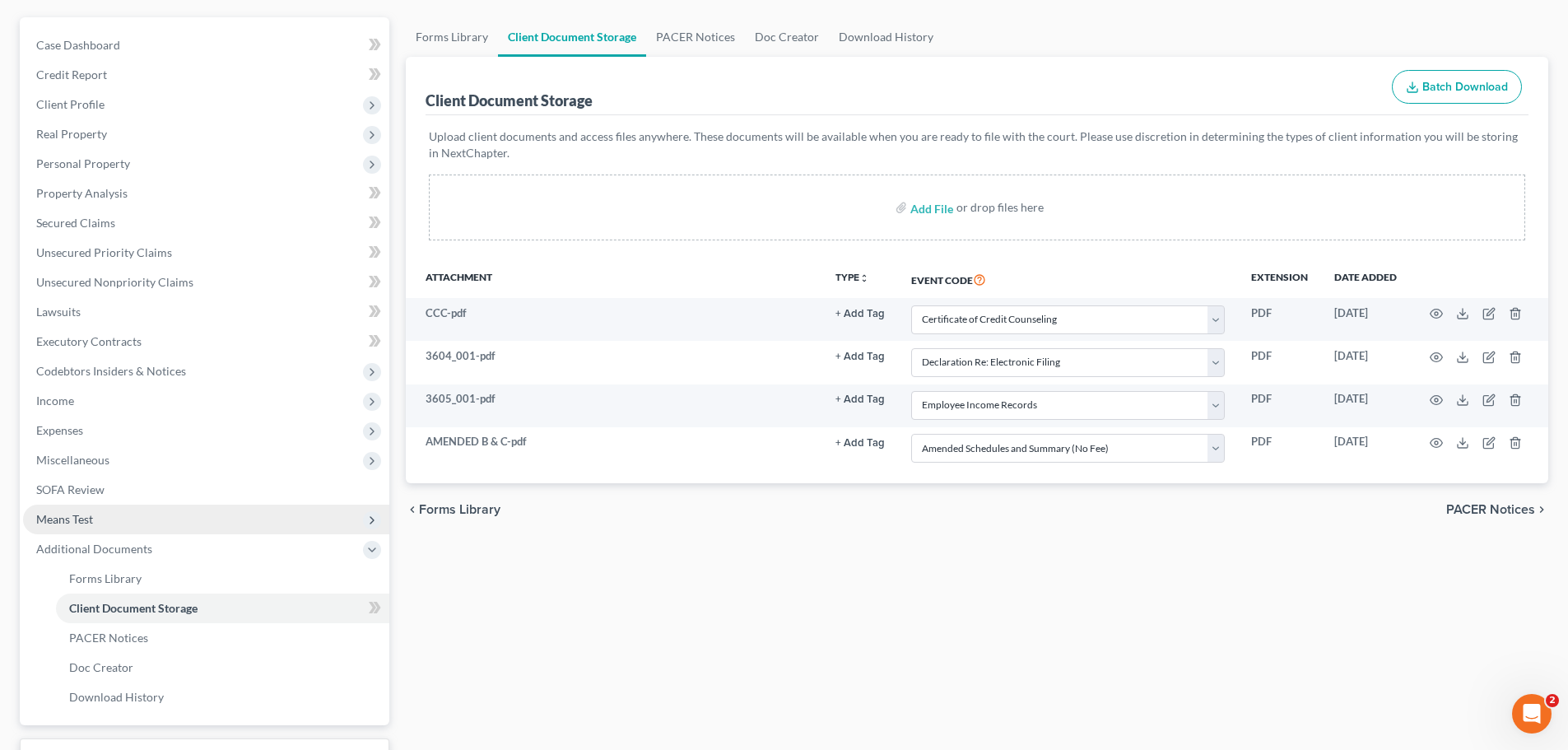
scroll to position [230, 0]
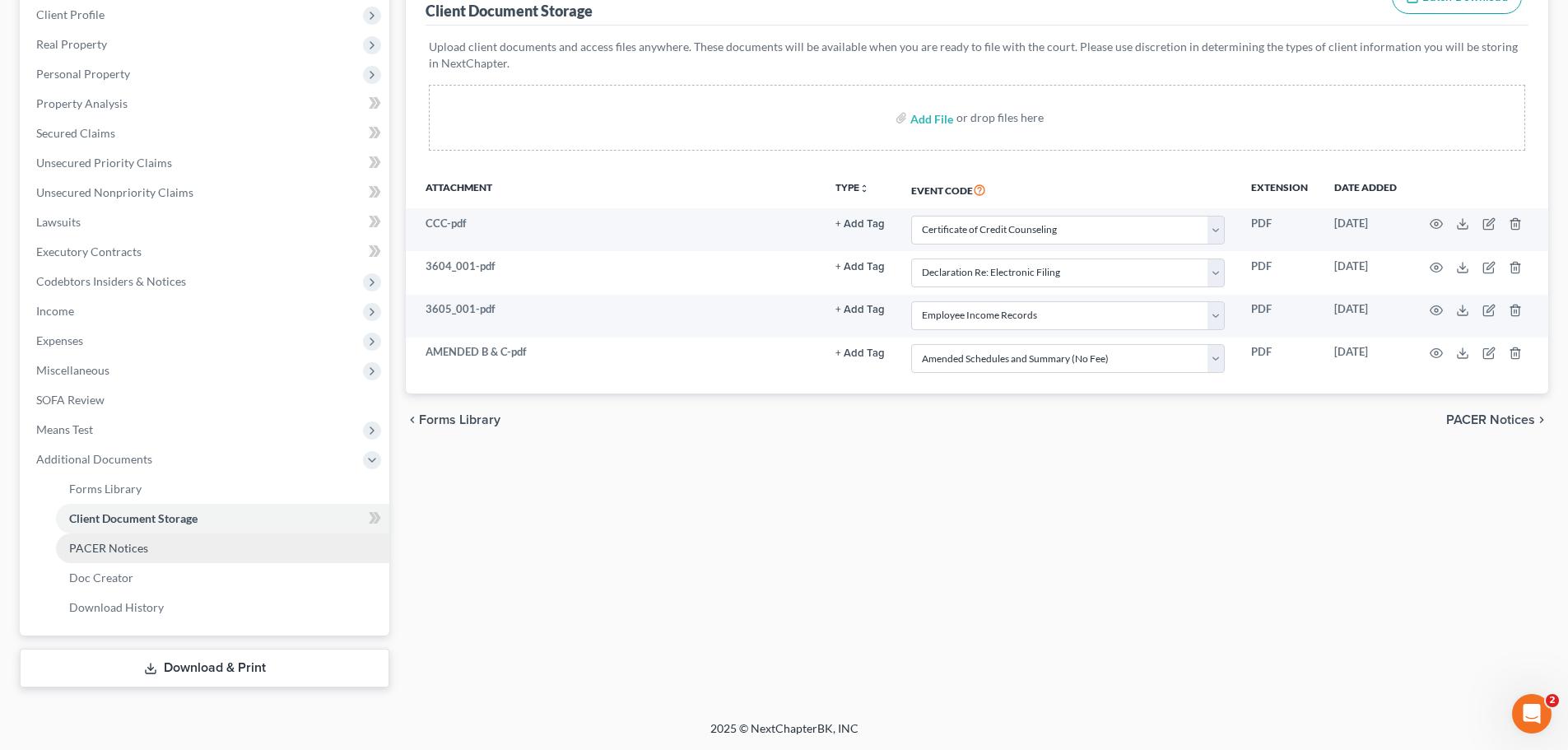
click at [140, 553] on span "PACER Notices" at bounding box center [109, 547] width 79 height 14
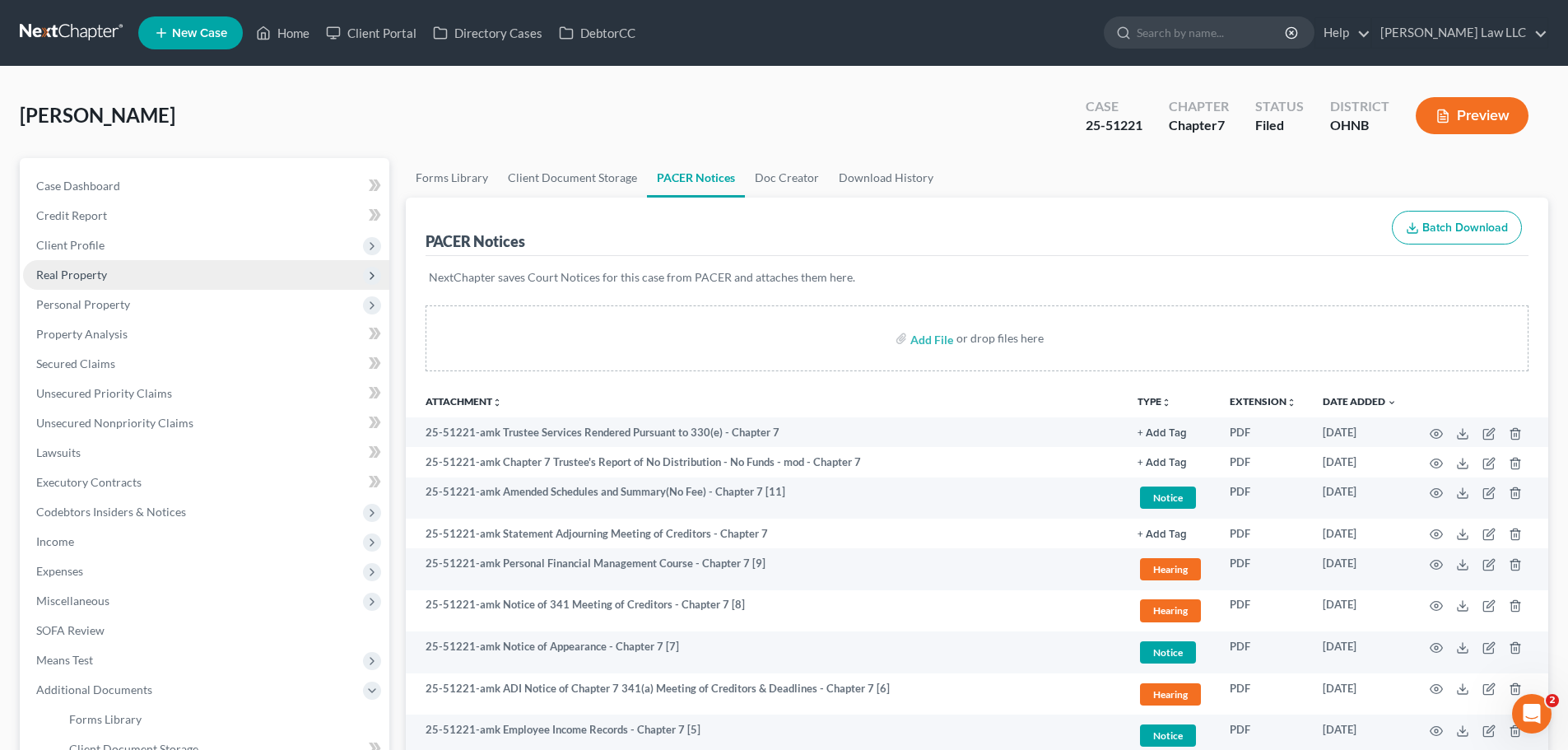
click at [109, 269] on span "Real Property" at bounding box center [206, 274] width 366 height 29
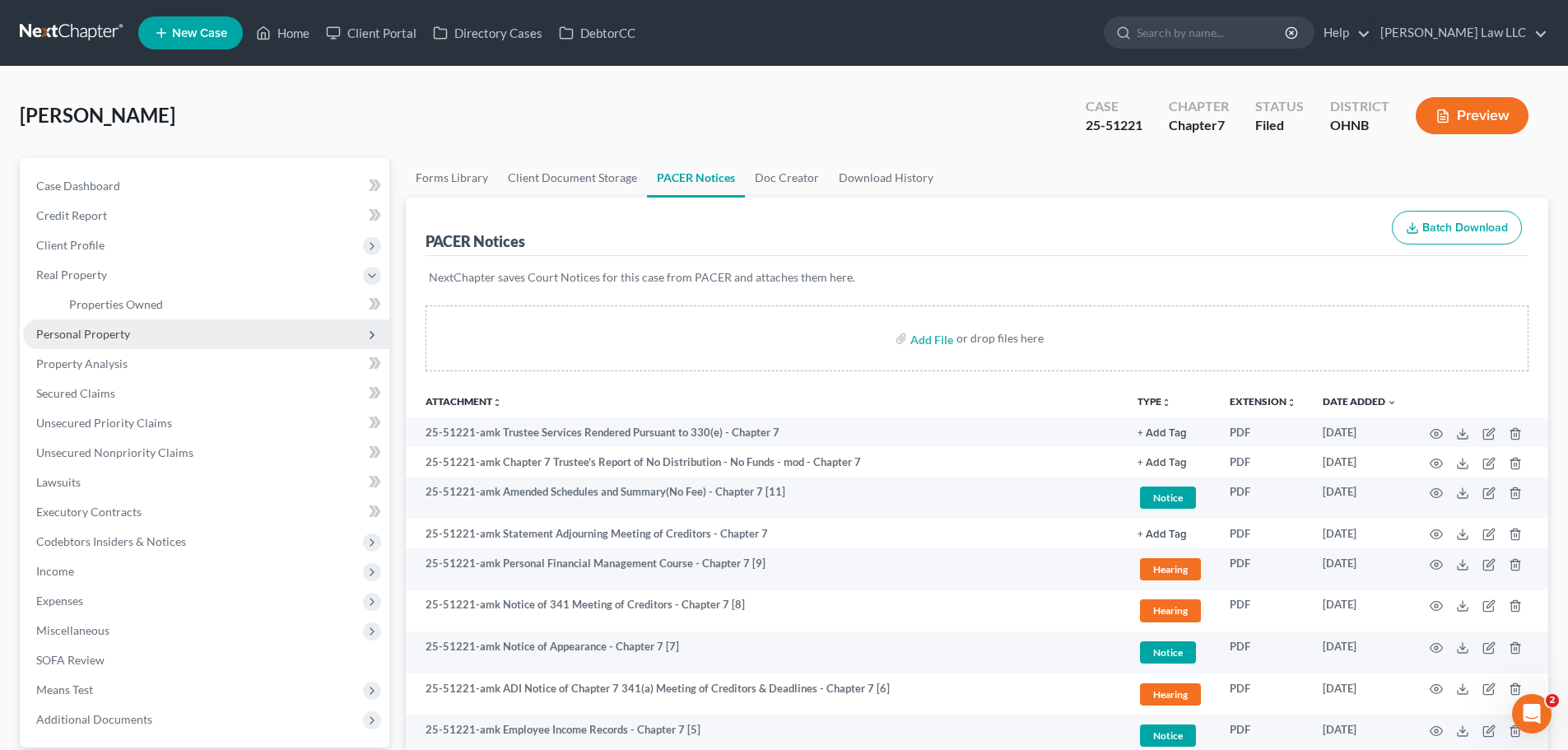
click at [133, 335] on span "Personal Property" at bounding box center [206, 333] width 366 height 29
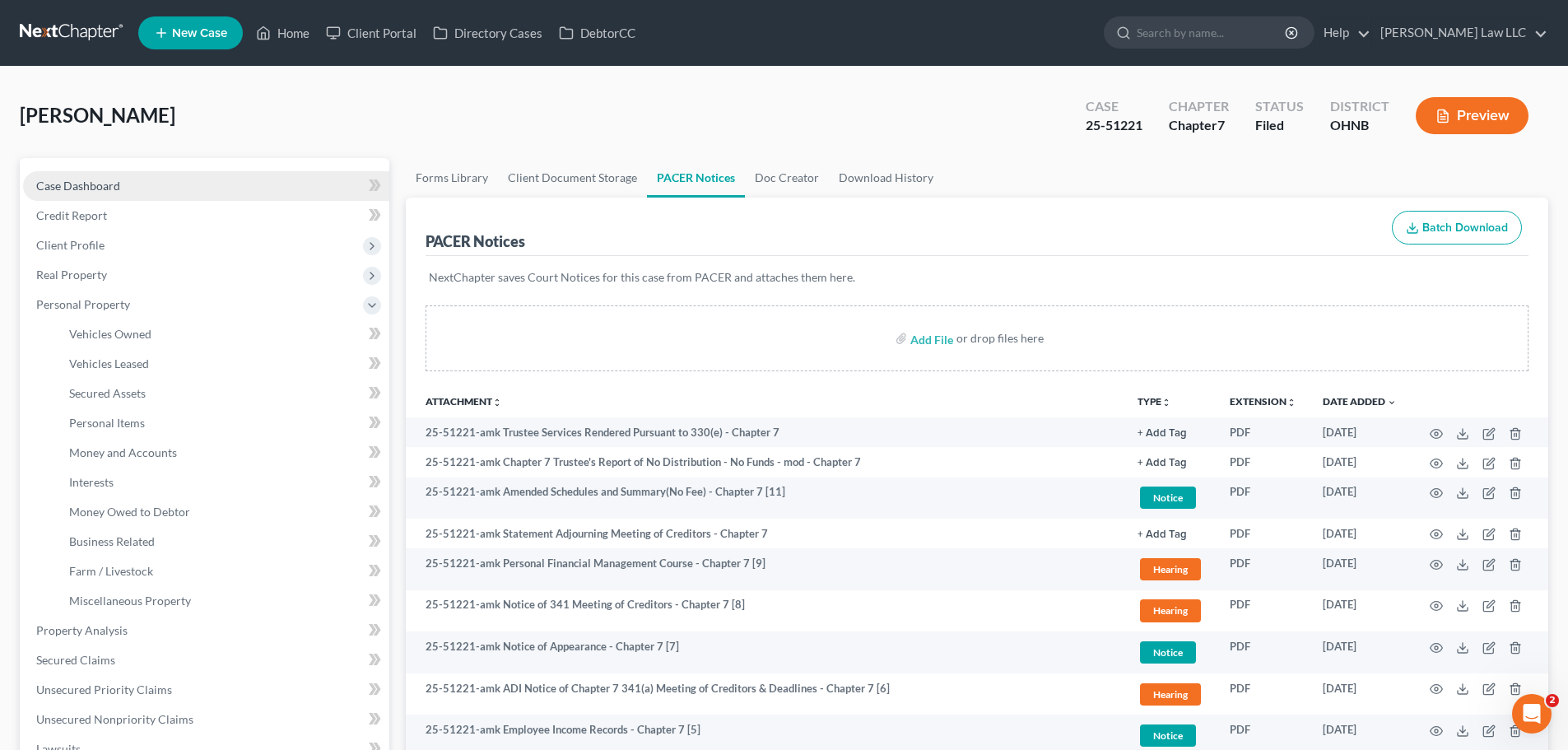
click at [122, 183] on link "Case Dashboard" at bounding box center [206, 185] width 366 height 29
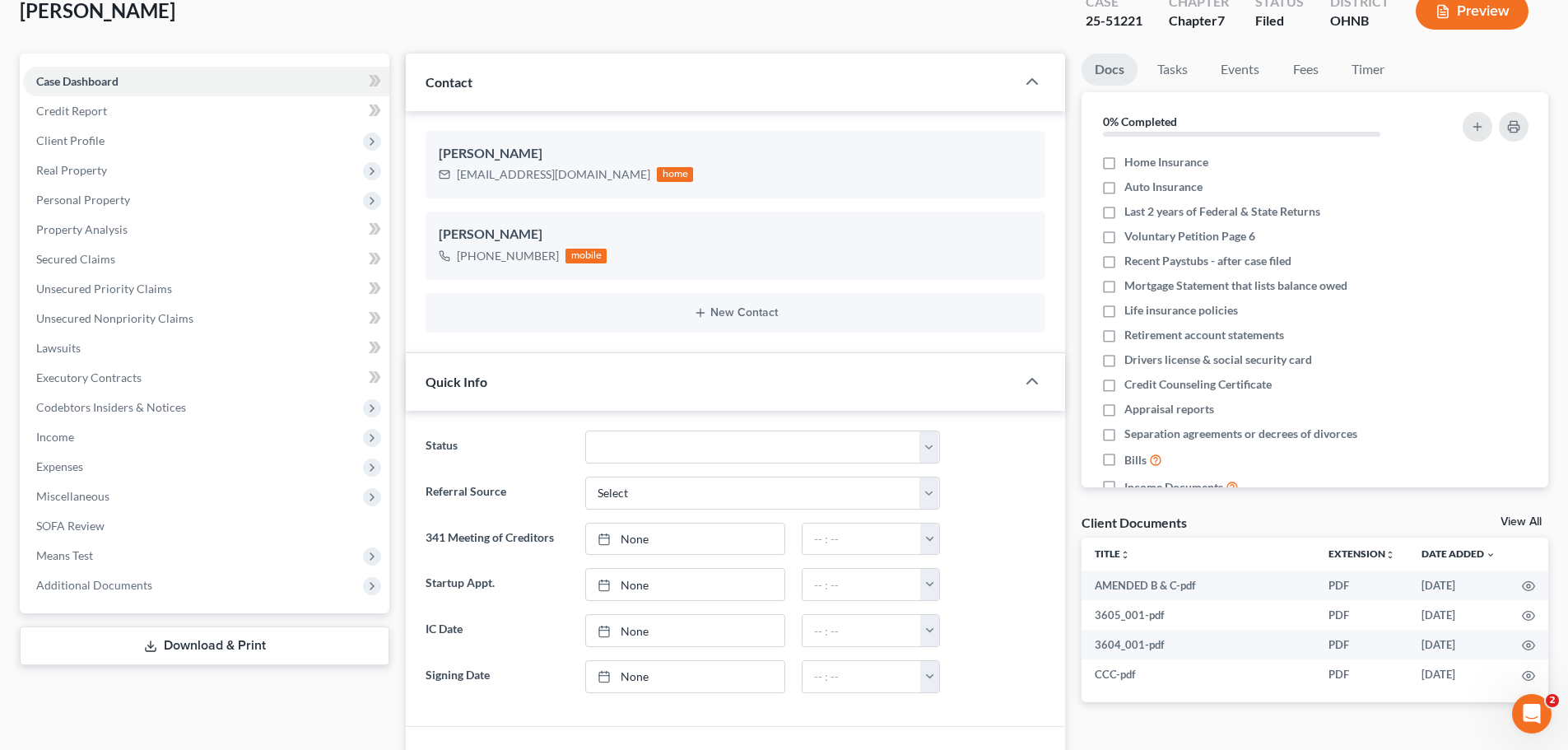
scroll to position [256, 0]
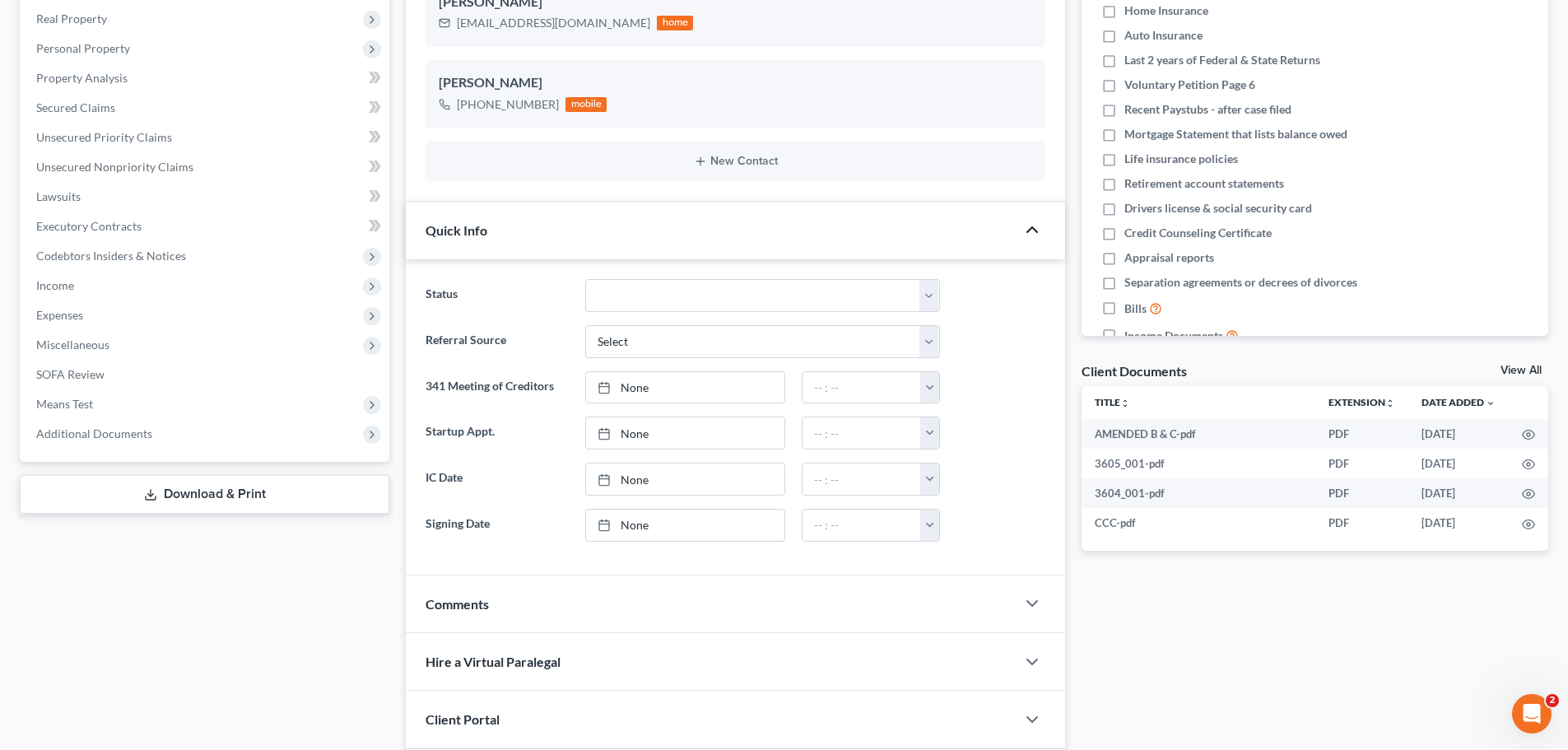
click at [1033, 227] on icon "button" at bounding box center [1031, 230] width 20 height 20
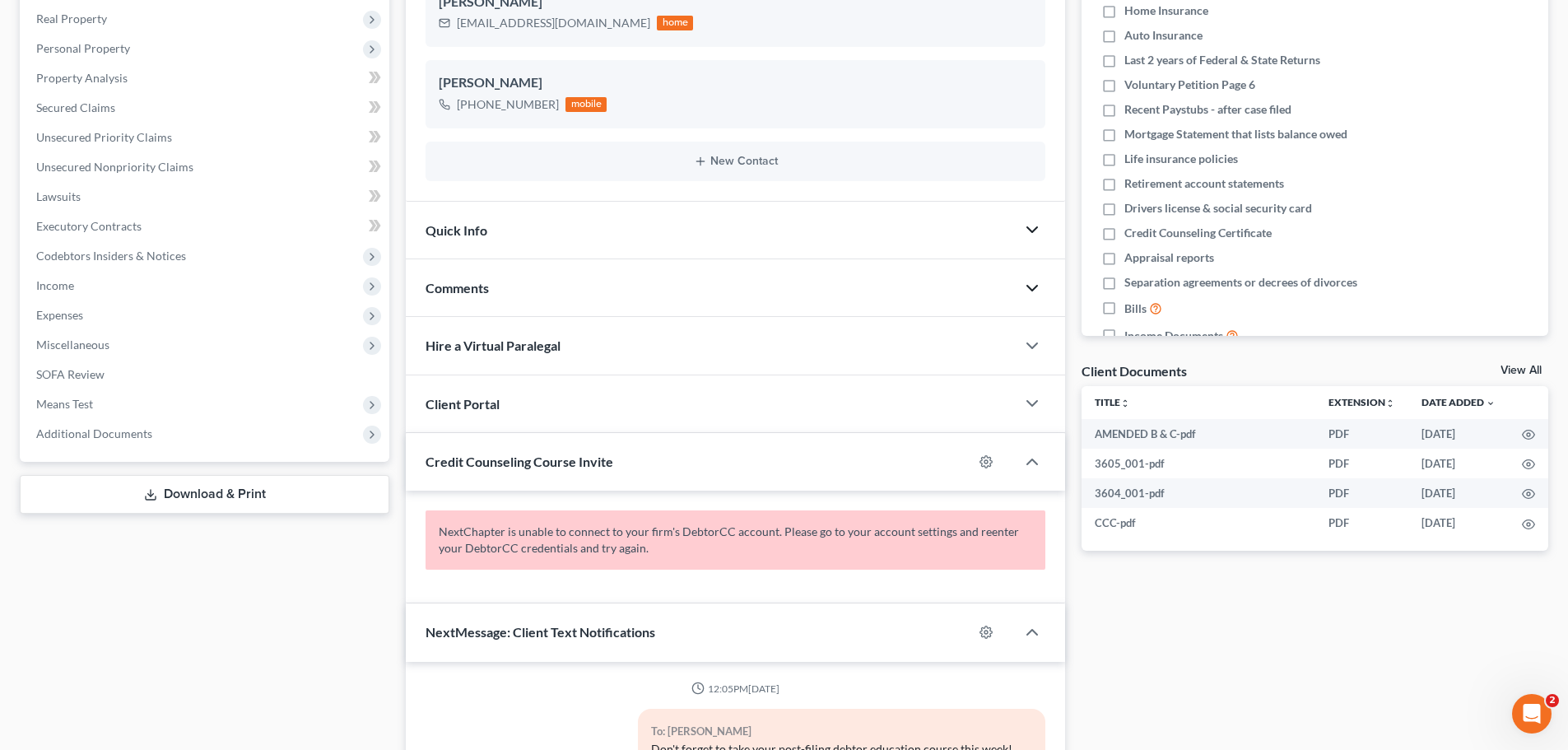
click at [1027, 291] on icon "button" at bounding box center [1031, 287] width 20 height 20
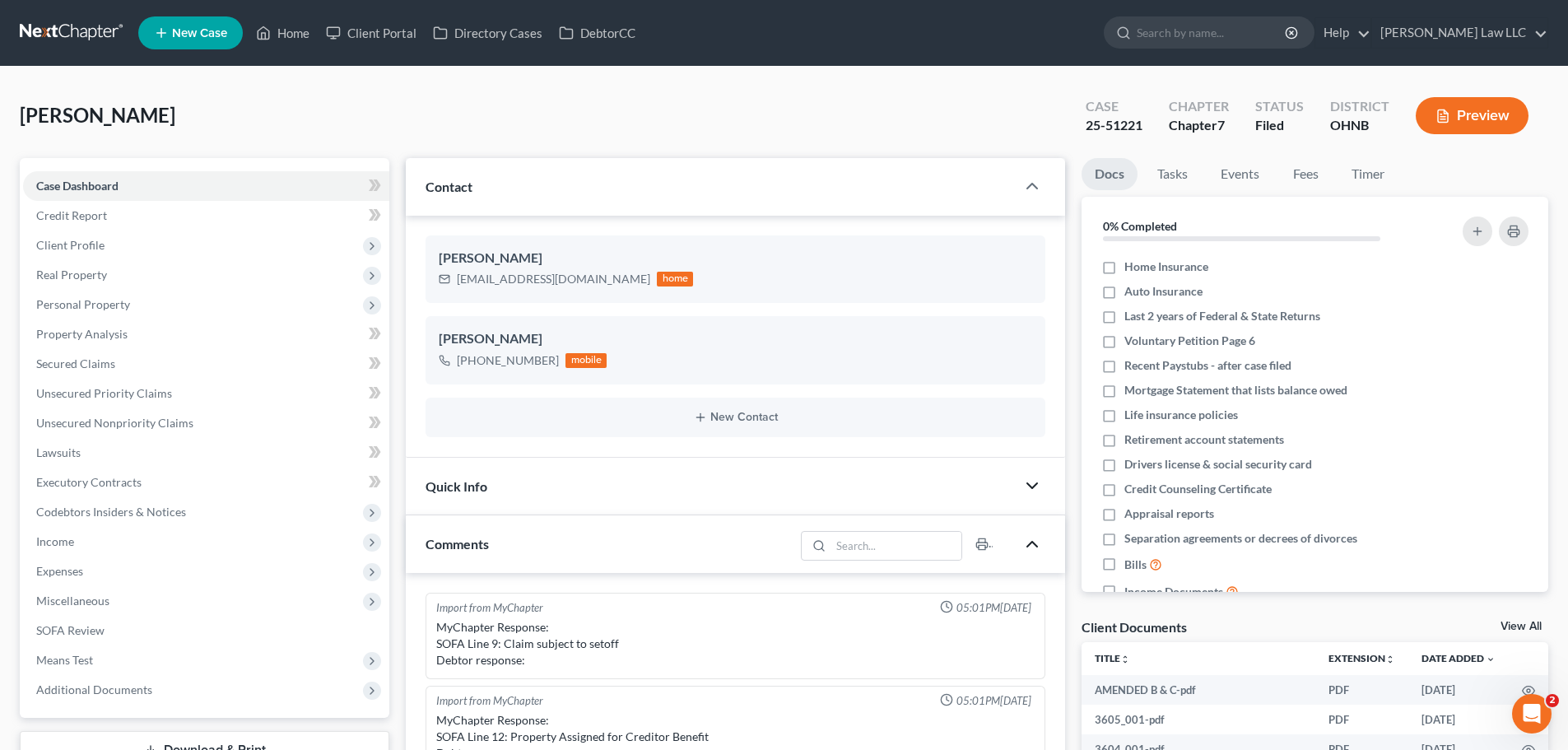
scroll to position [494, 0]
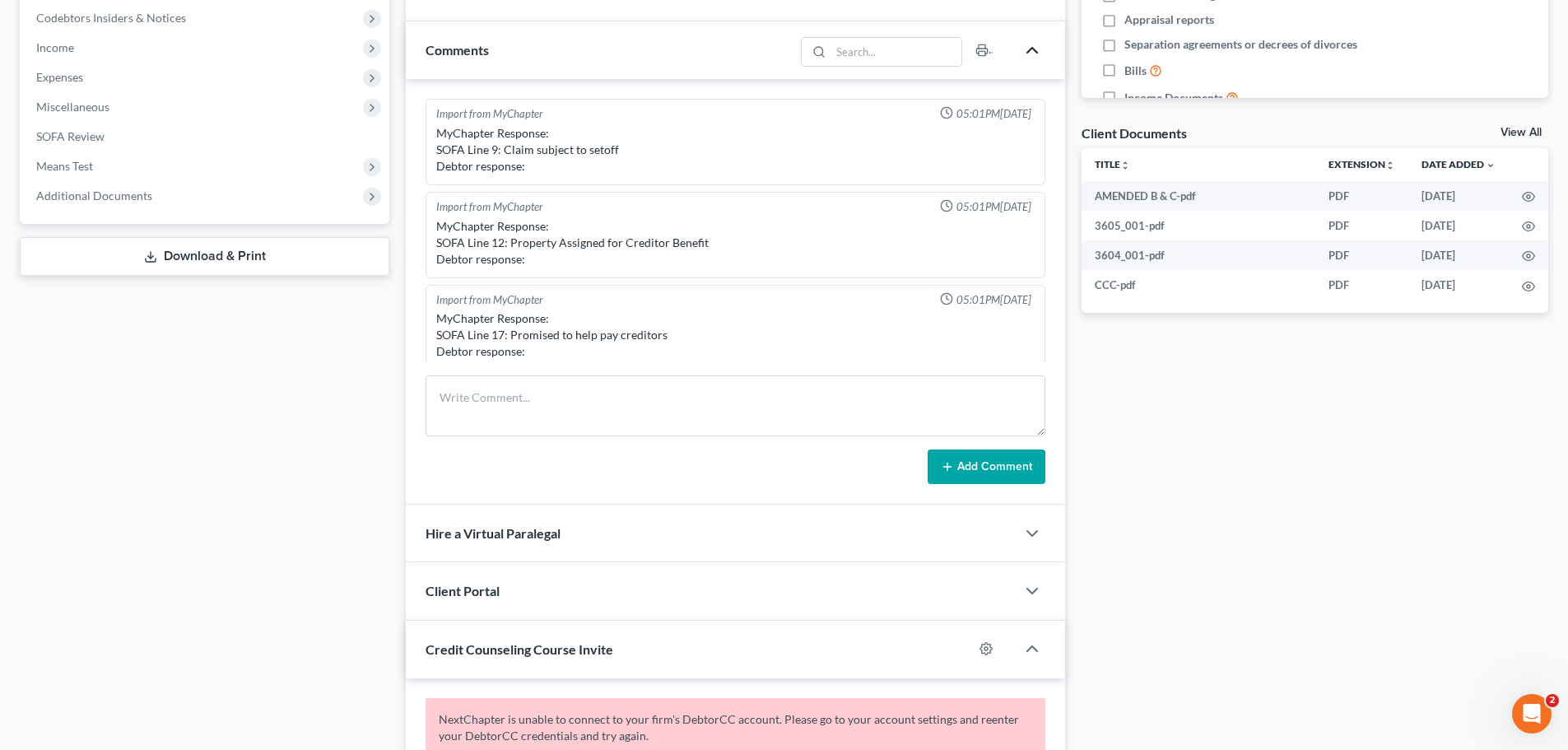
click at [314, 400] on div "Case Dashboard Payments Invoices Payments Payments Credit Report Client Profile" at bounding box center [204, 441] width 386 height 1554
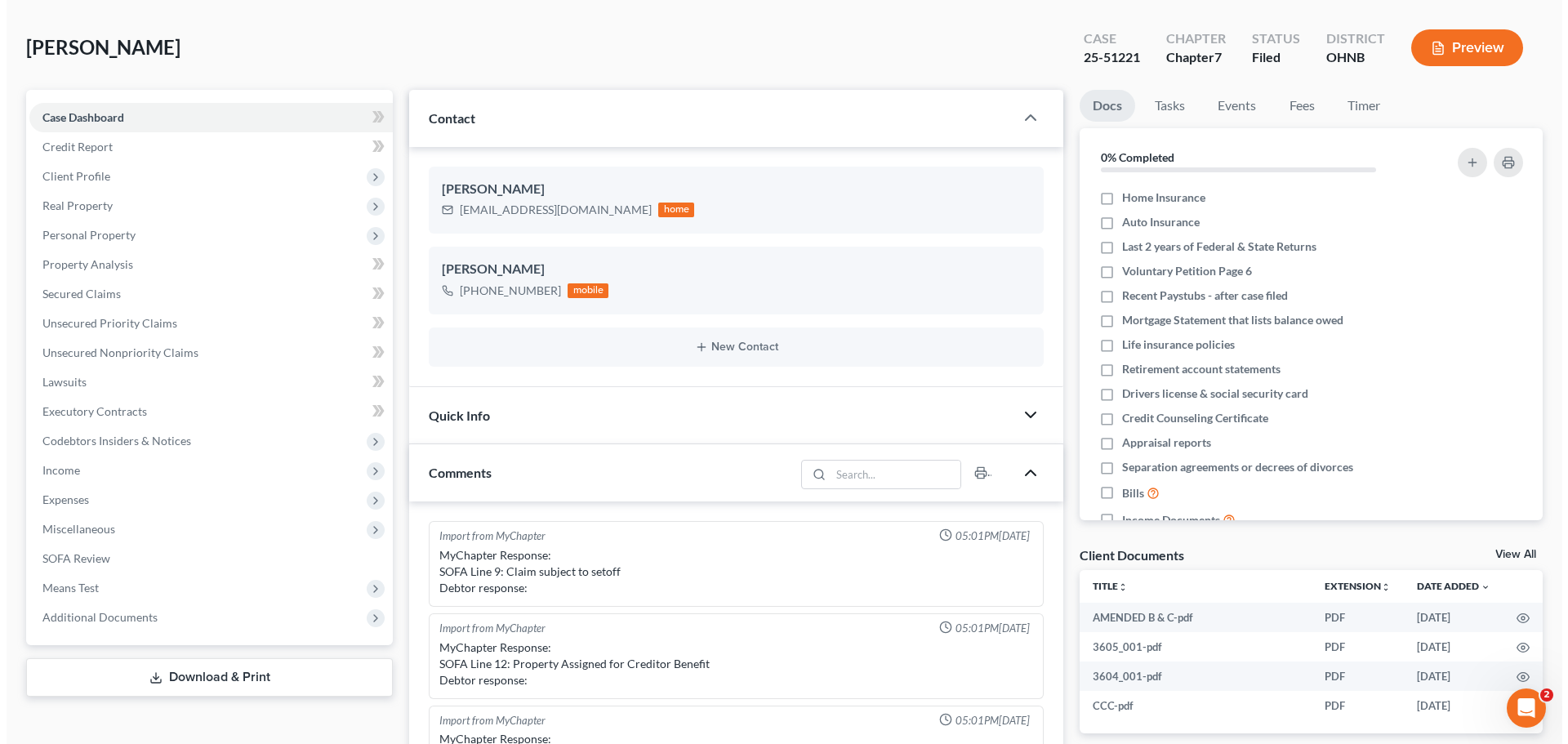
scroll to position [0, 0]
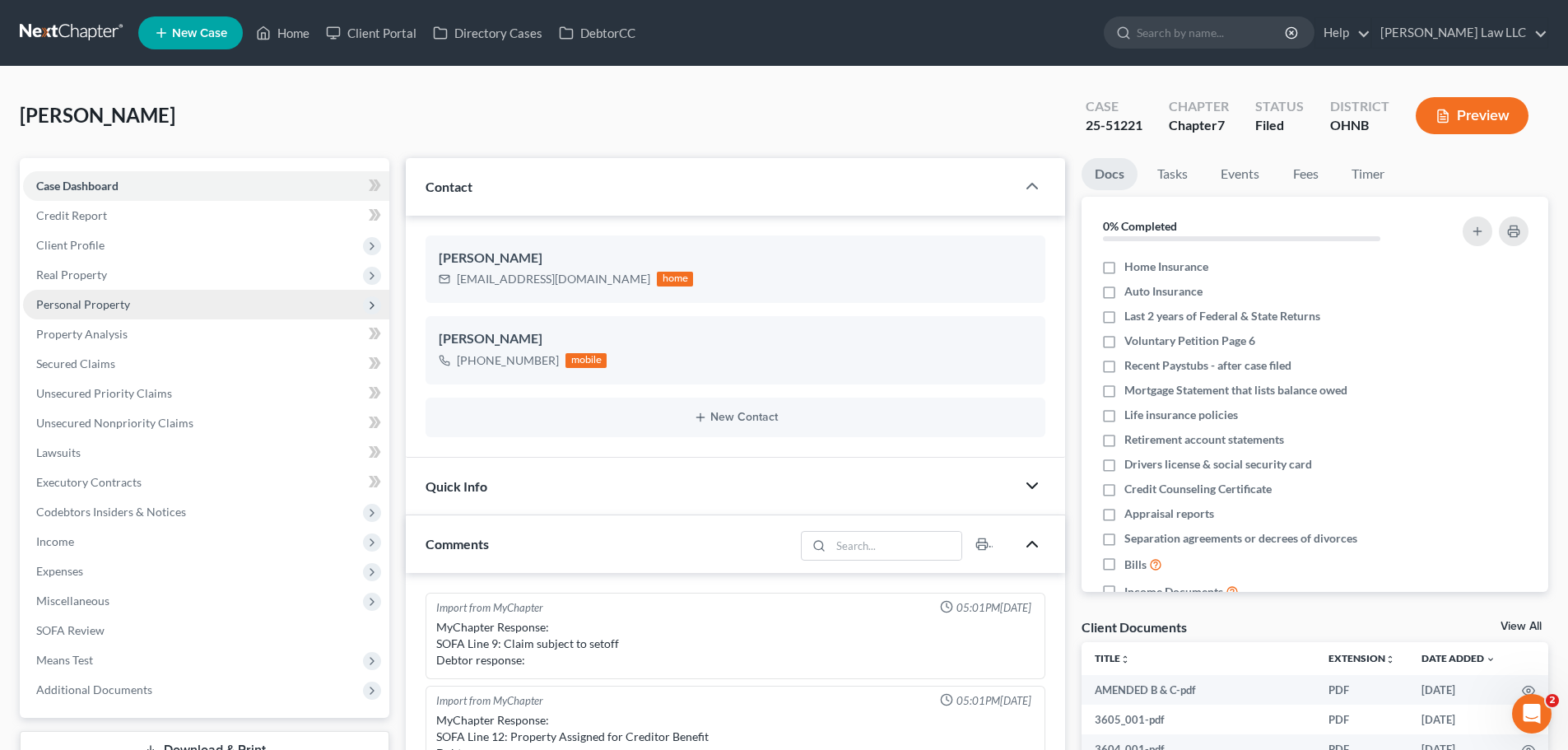
click at [105, 309] on span "Personal Property" at bounding box center [82, 303] width 94 height 14
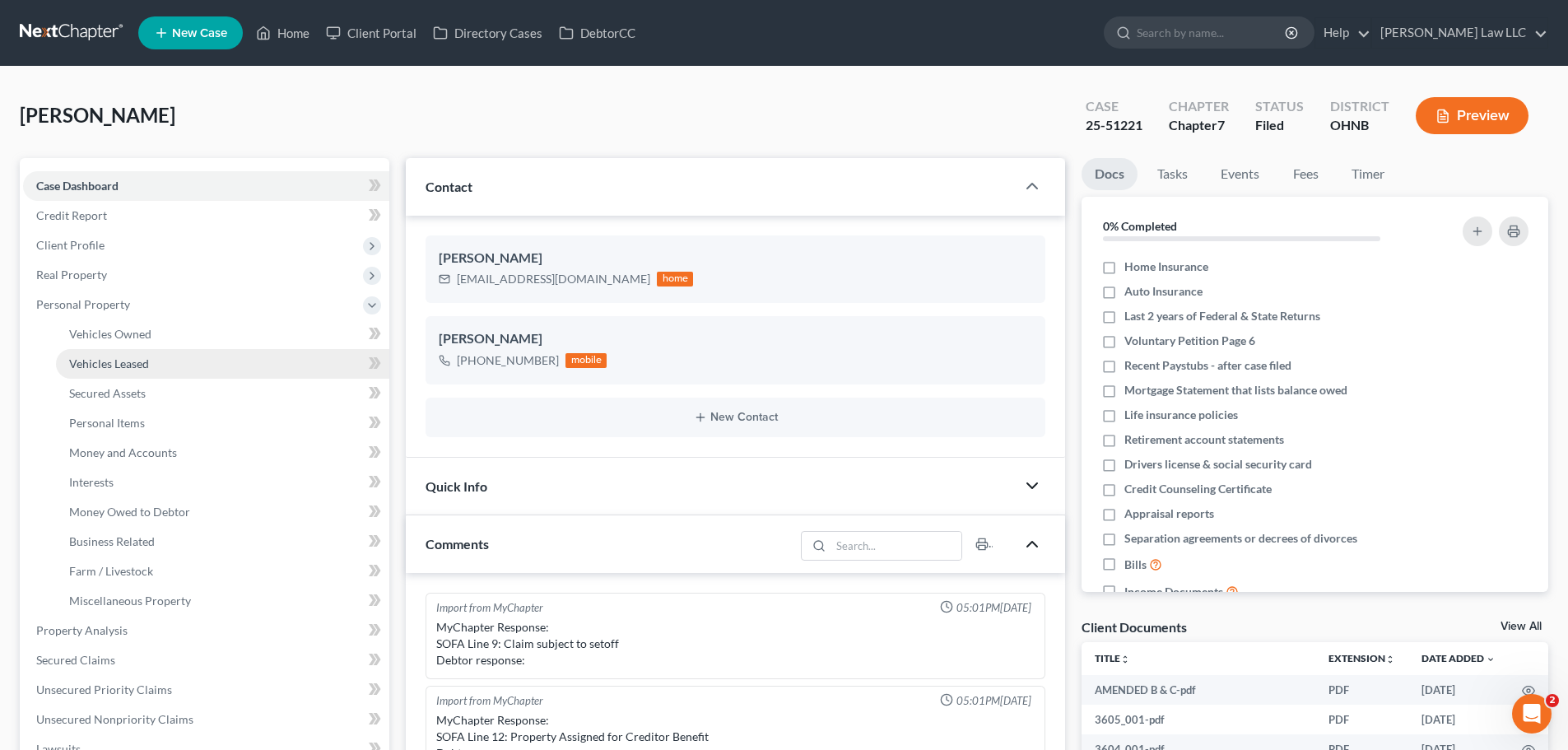
click at [157, 349] on link "Vehicles Leased" at bounding box center [222, 363] width 333 height 29
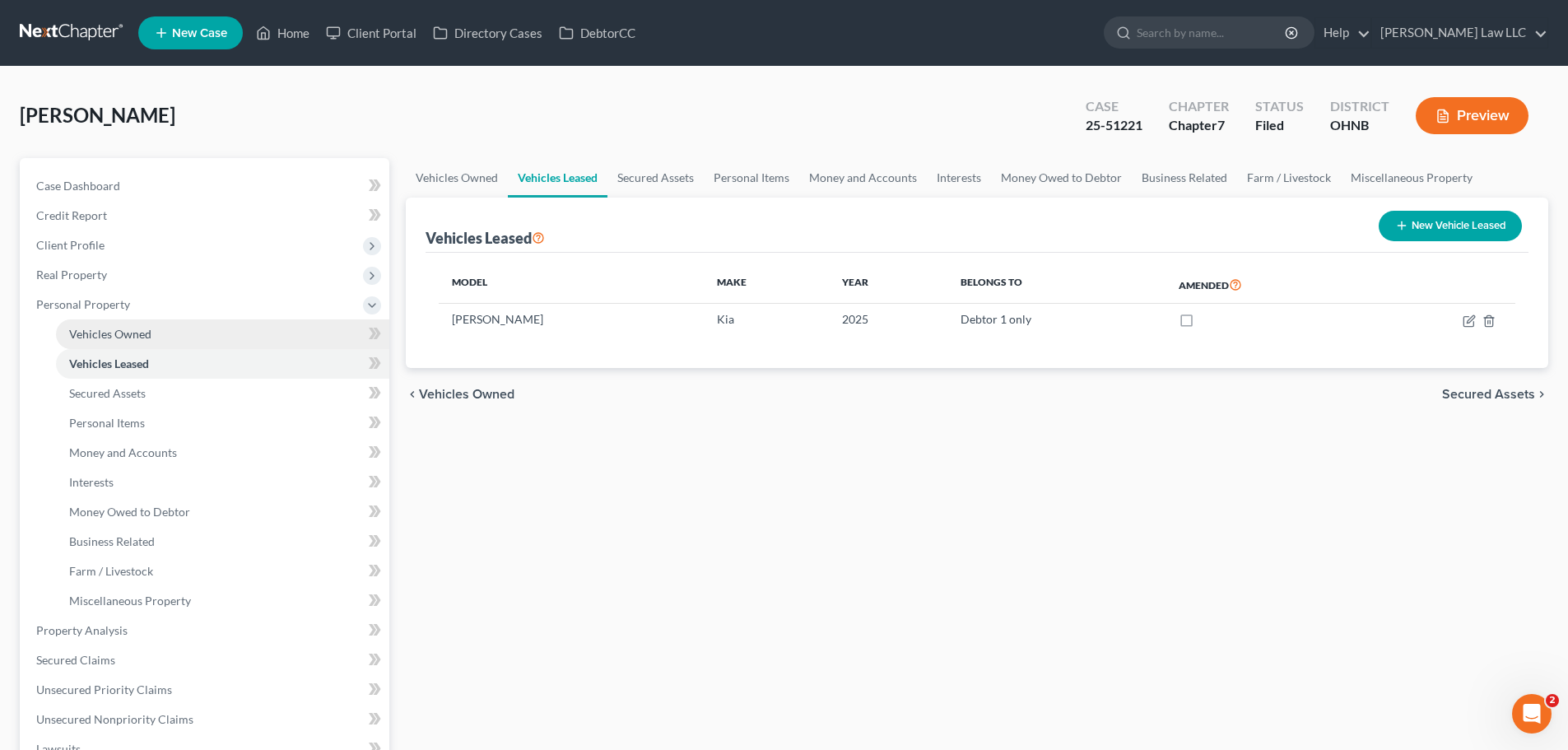
click at [161, 336] on link "Vehicles Owned" at bounding box center [222, 333] width 333 height 29
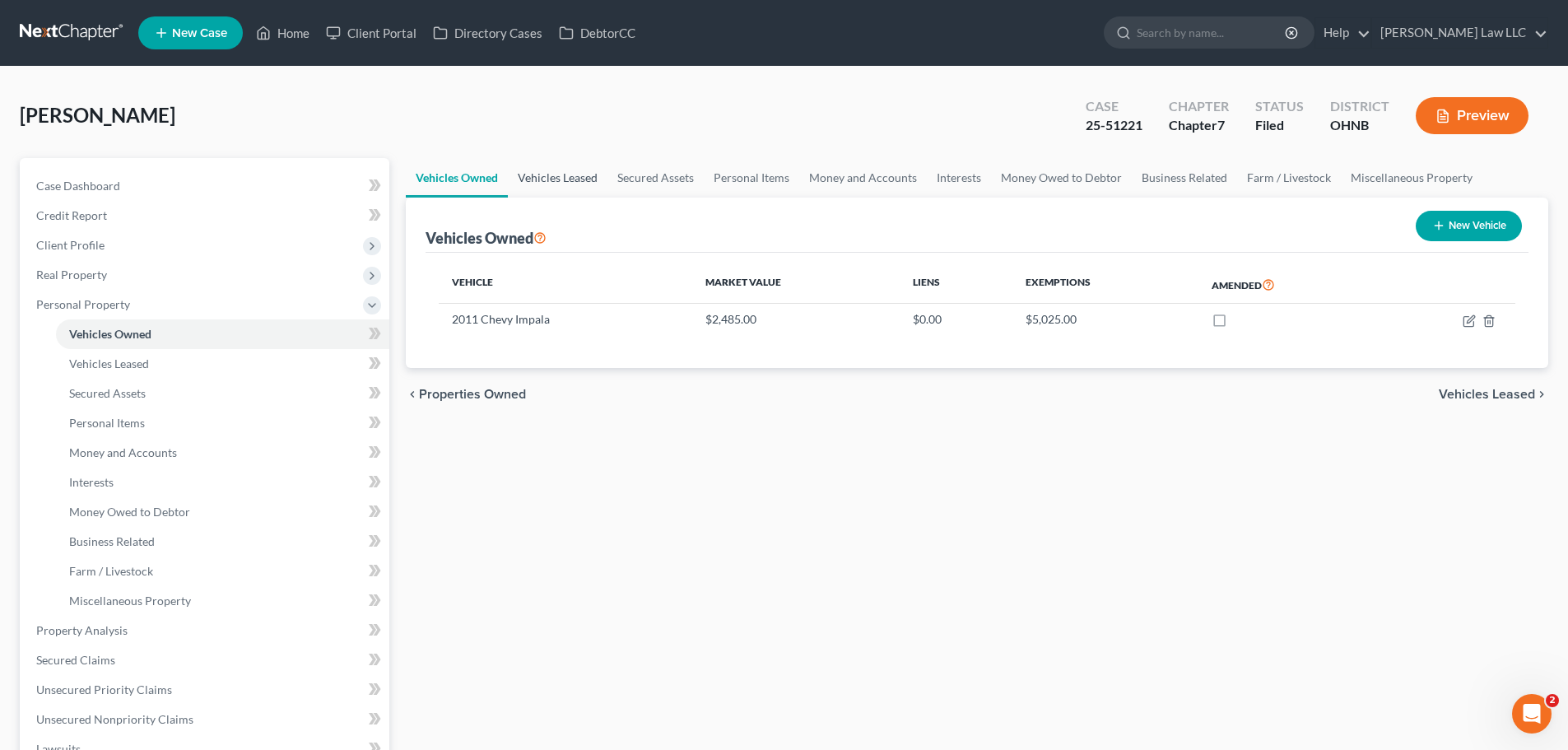
click at [559, 176] on link "Vehicles Leased" at bounding box center [557, 178] width 99 height 40
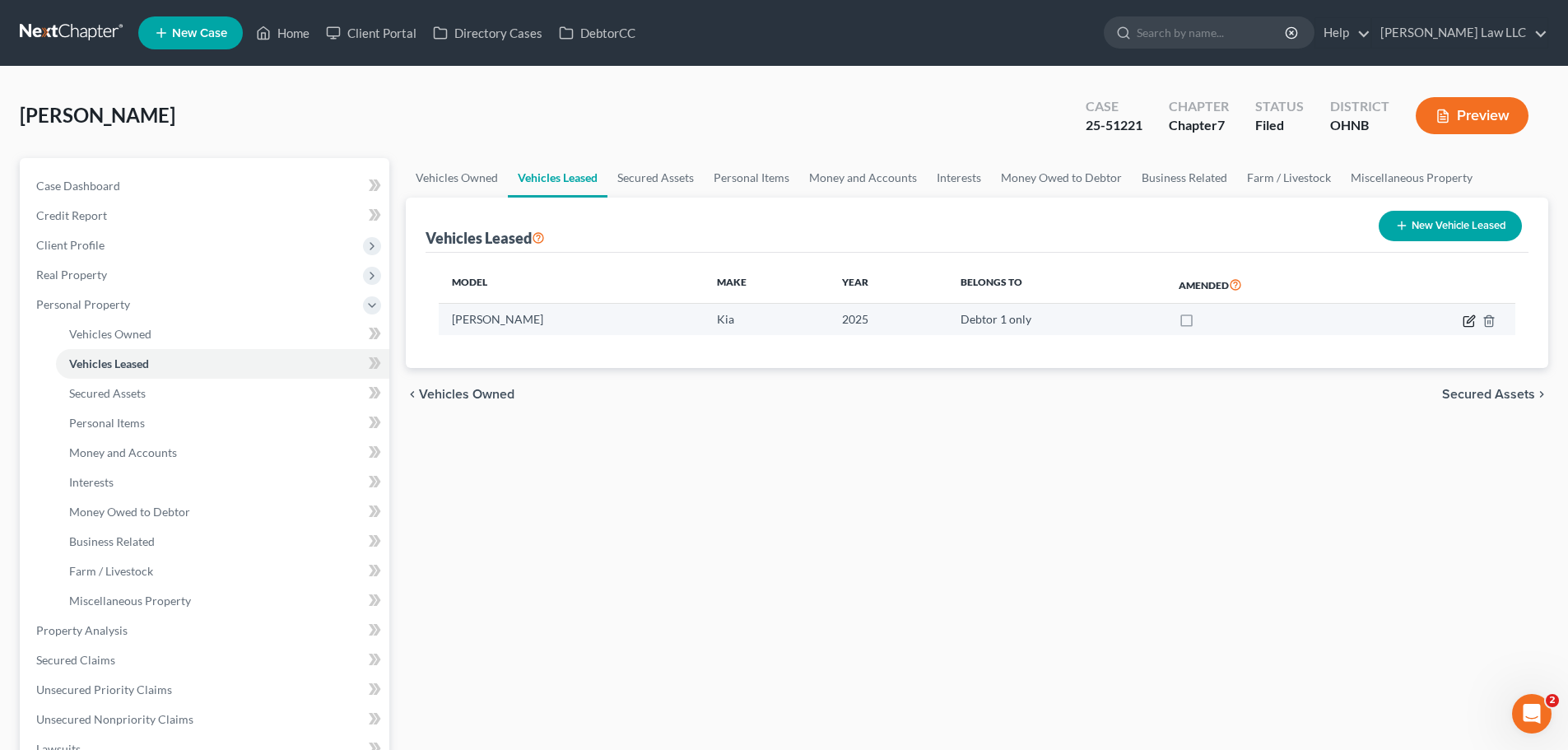
click at [1468, 320] on icon "button" at bounding box center [1470, 319] width 8 height 8
select select "0"
select select "1"
select select "0"
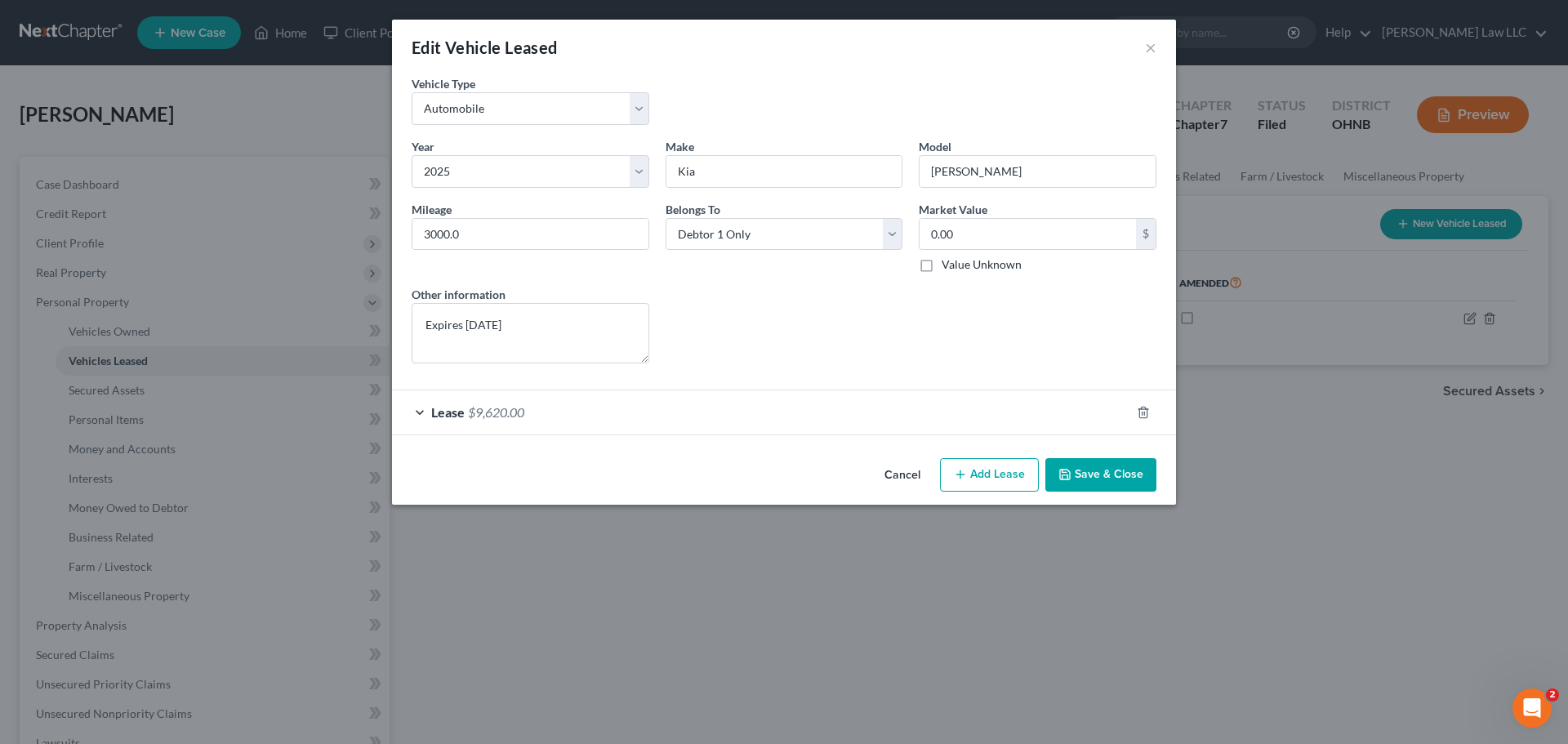
click at [454, 413] on span "Lease" at bounding box center [448, 411] width 34 height 16
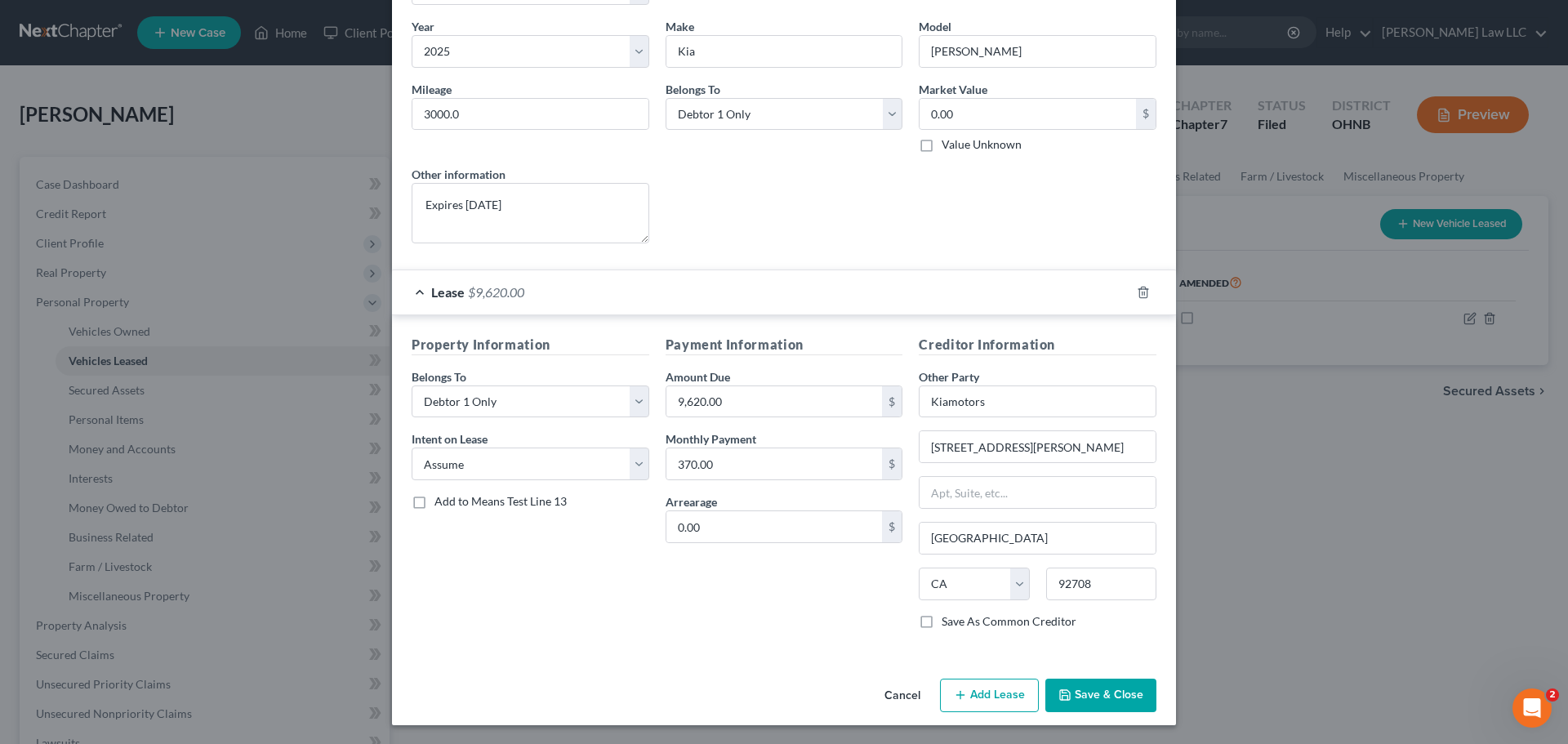
scroll to position [121, 0]
click at [575, 608] on div "Property Information Belongs To * Select Debtor 1 Only Debtor 2 Only Debtor 1 A…" at bounding box center [530, 487] width 254 height 307
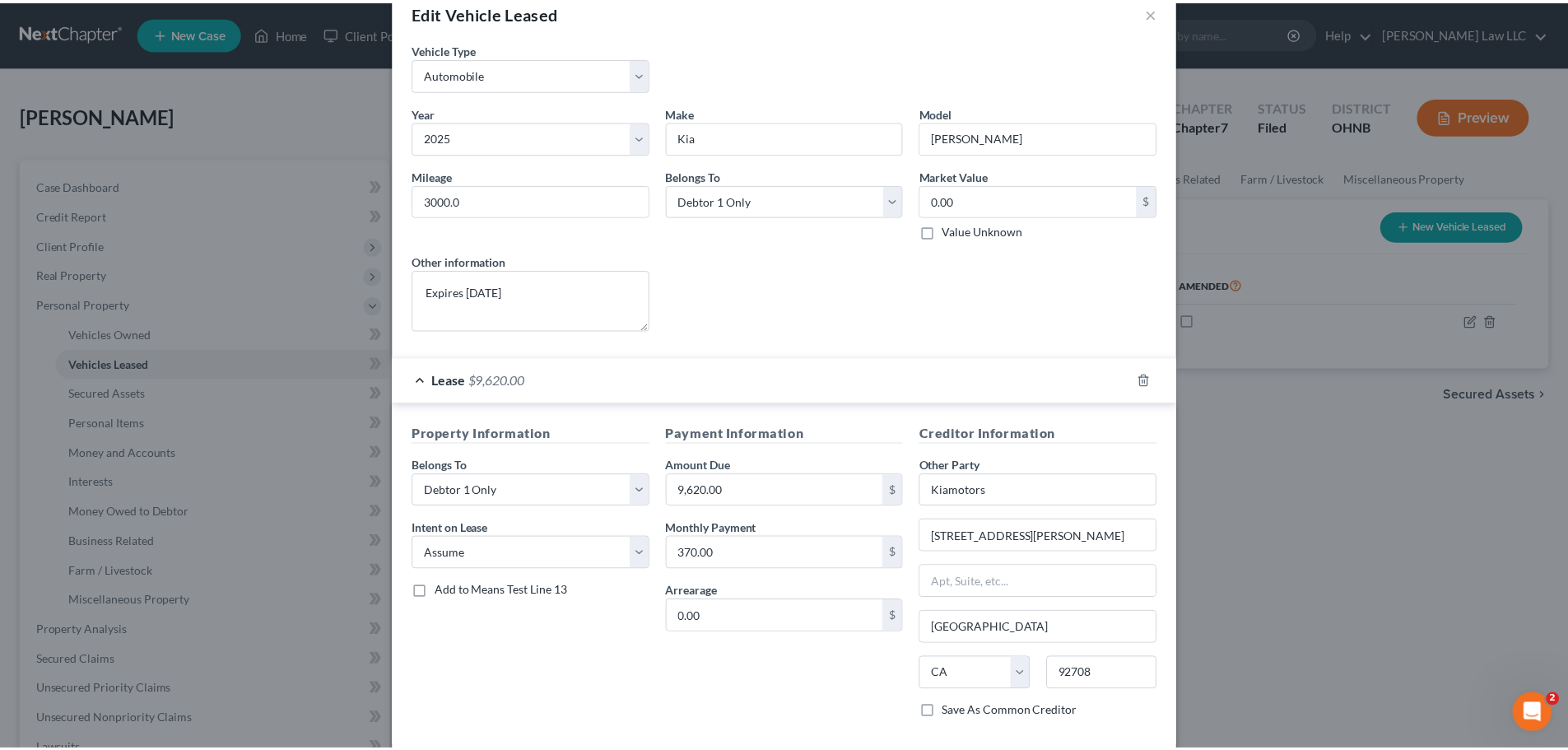
scroll to position [0, 0]
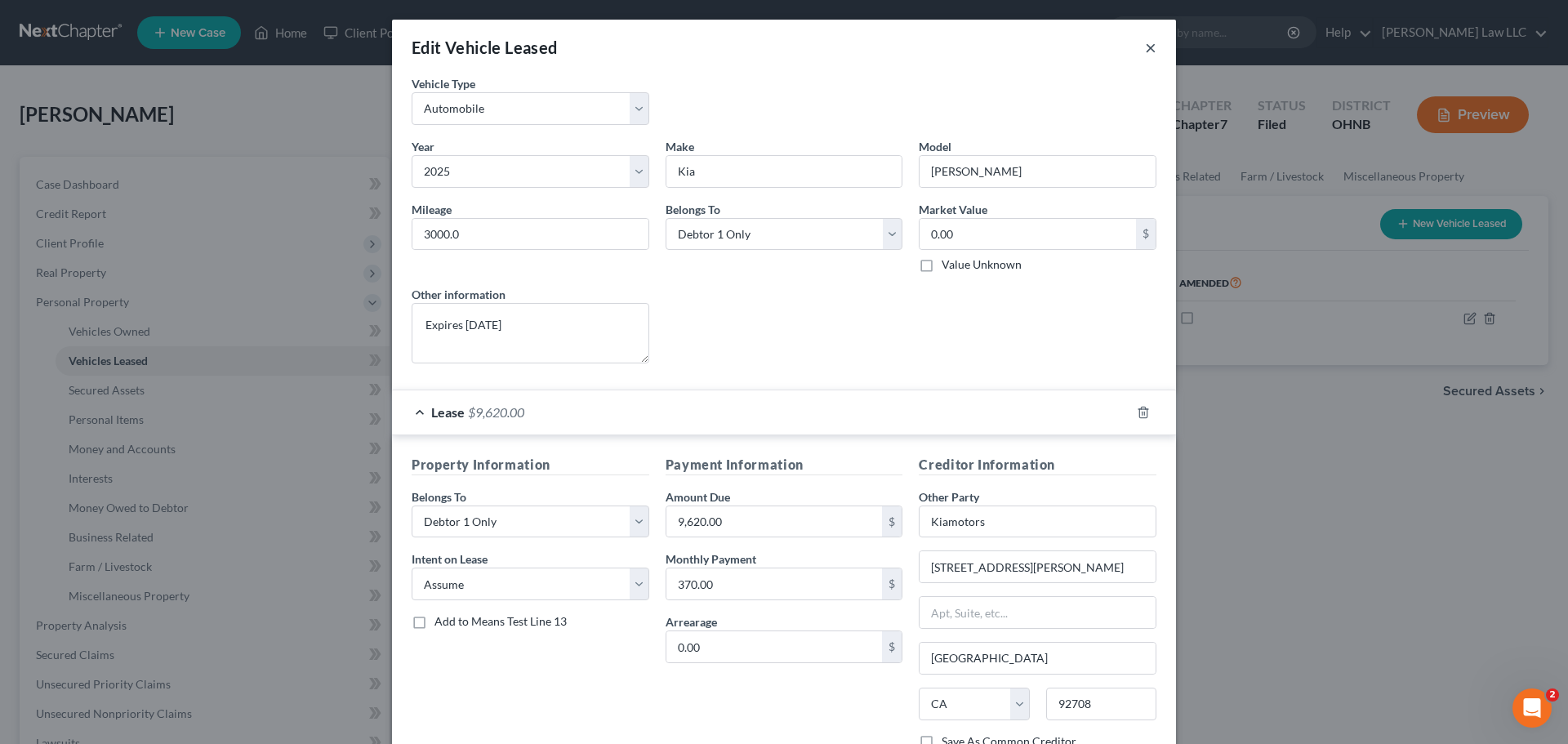
click at [1146, 48] on button "×" at bounding box center [1150, 47] width 11 height 20
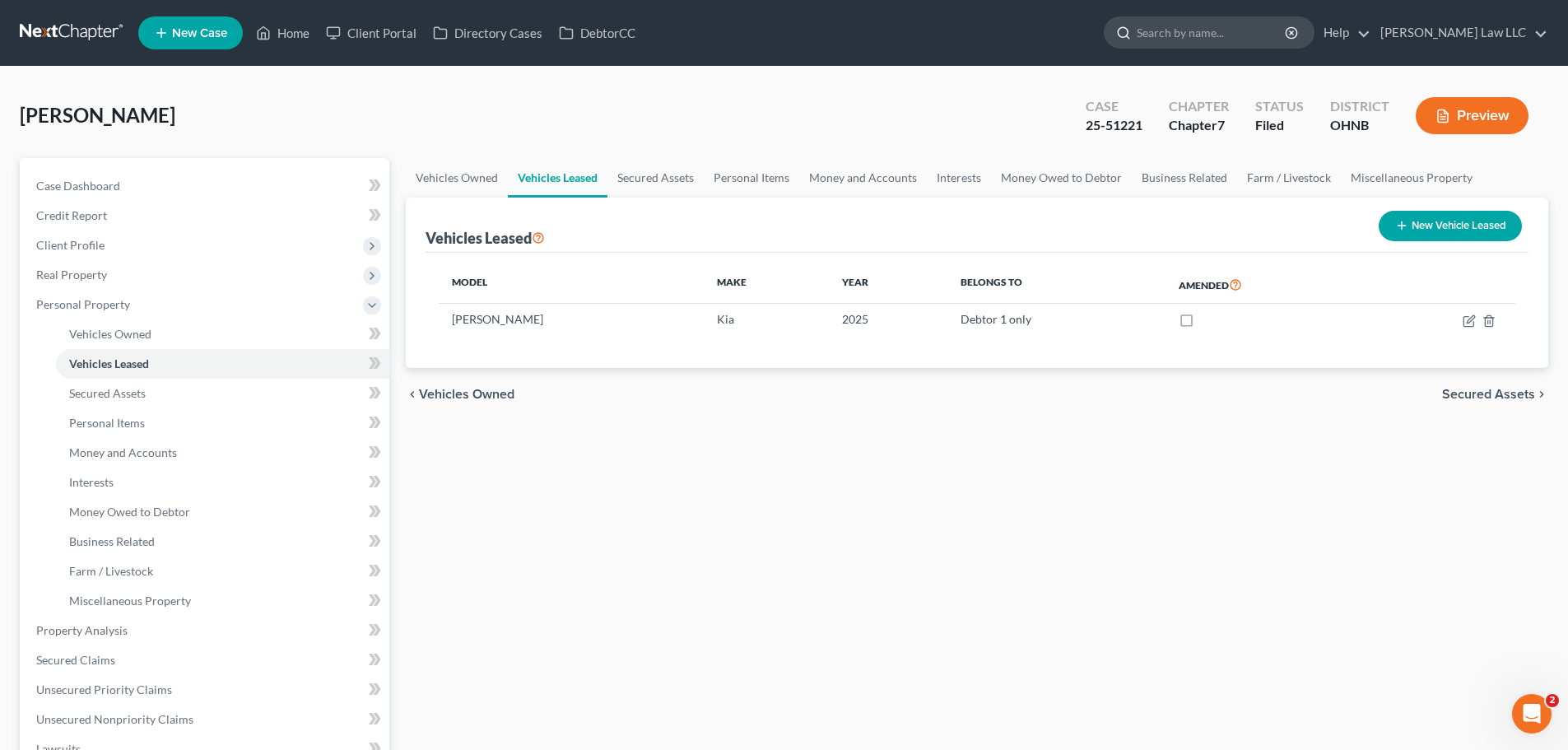
click at [1253, 33] on input "search" at bounding box center [1211, 32] width 150 height 30
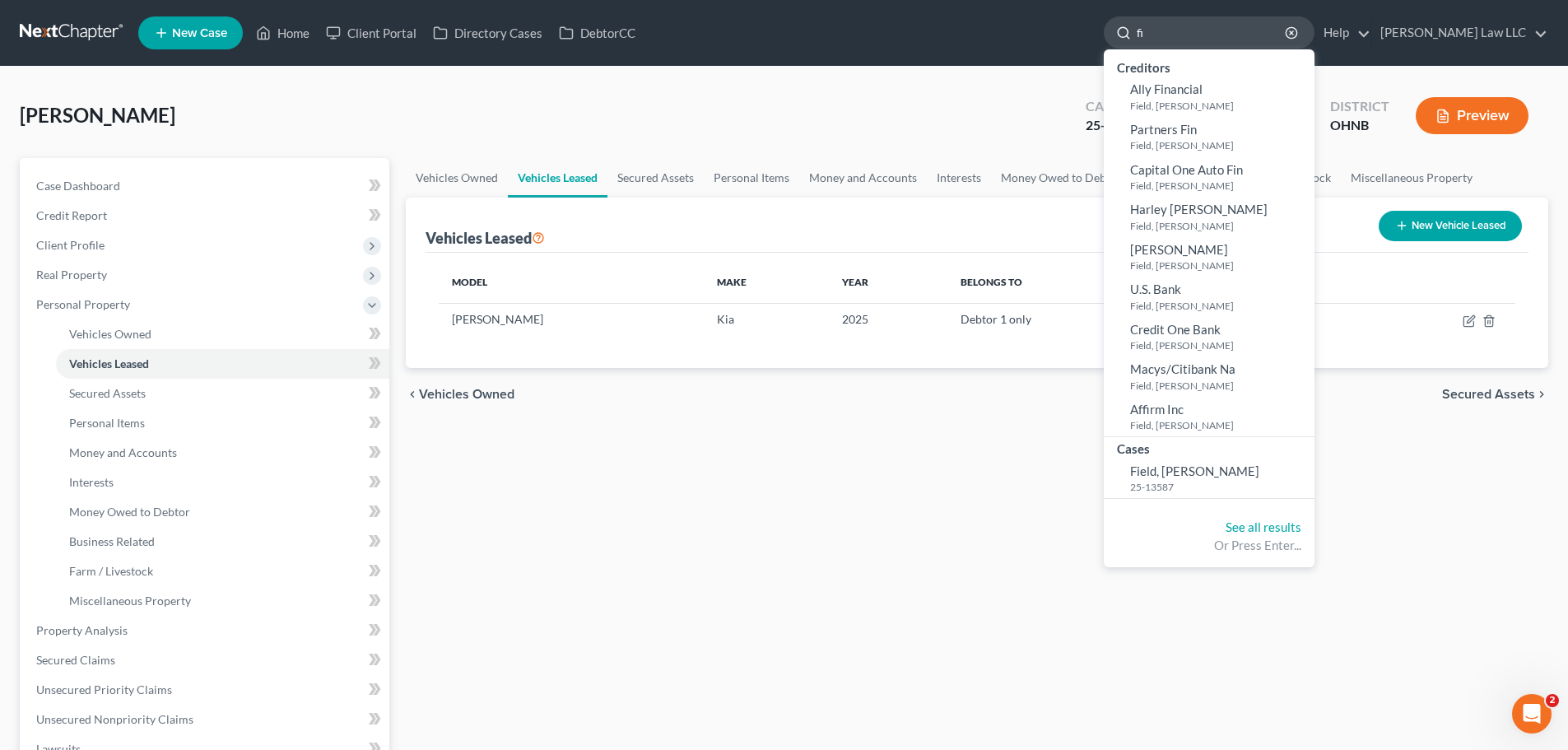
type input "f"
type input "field"
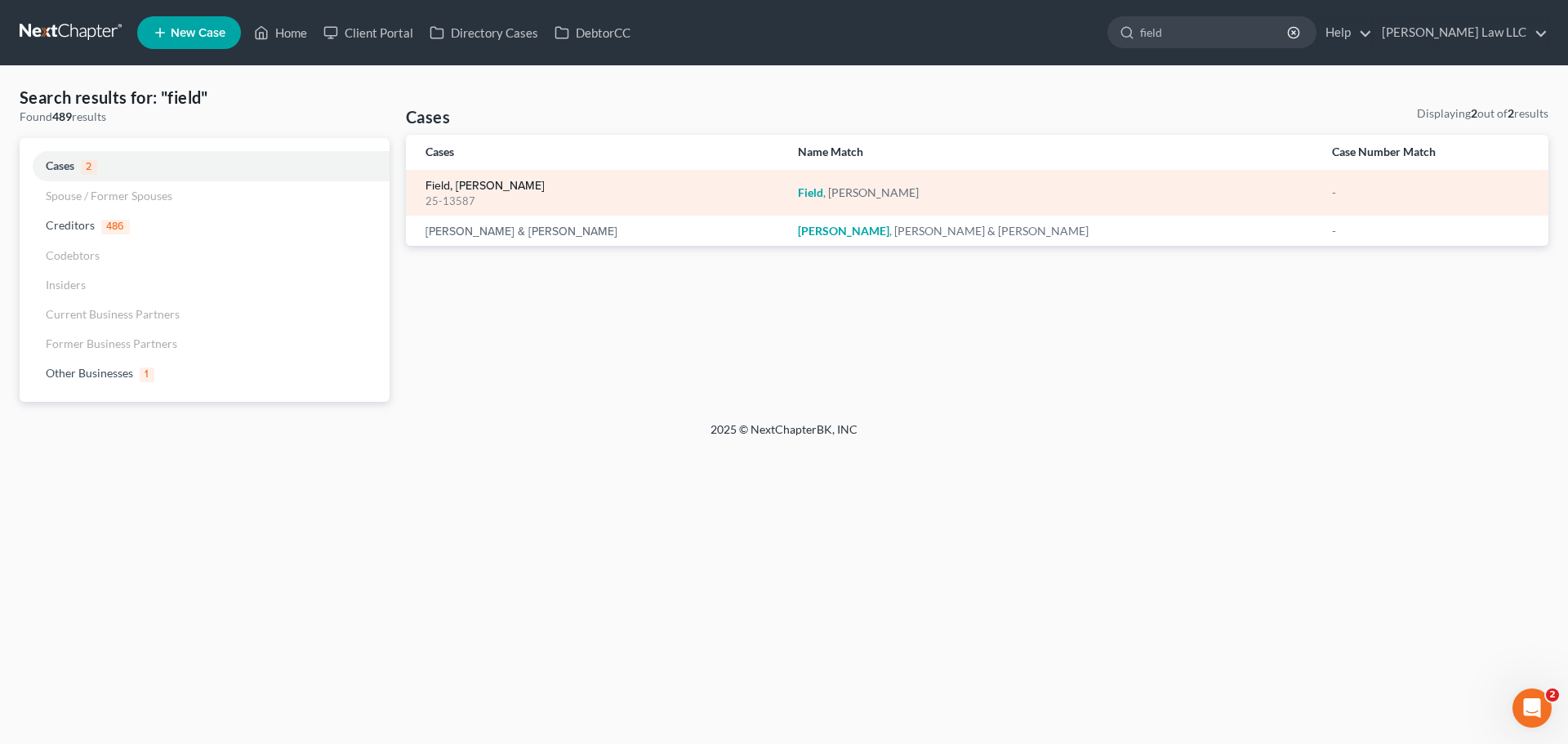
click at [474, 184] on link "Field, Mitchell" at bounding box center [485, 186] width 119 height 11
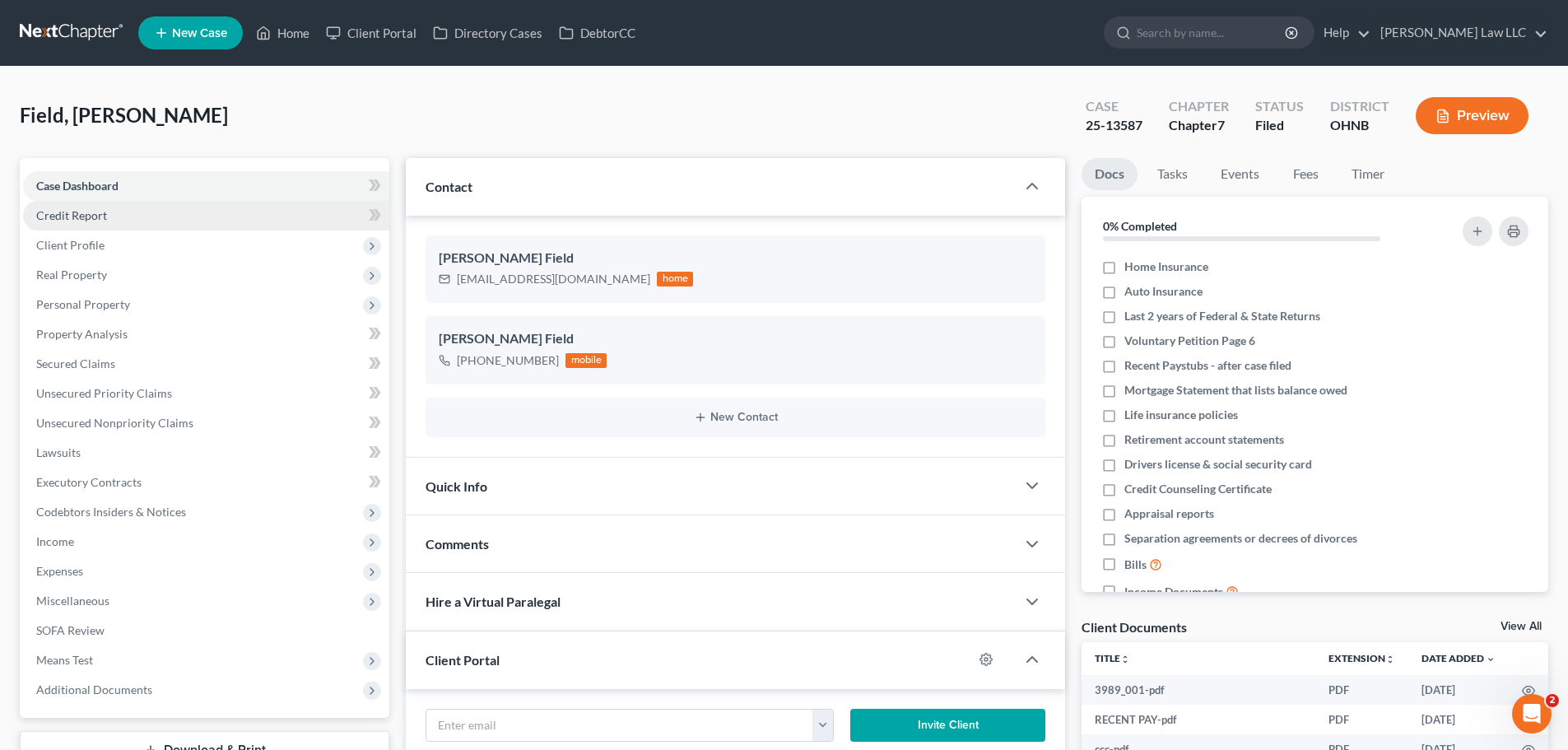
scroll to position [328, 0]
click at [1249, 26] on input "search" at bounding box center [1211, 32] width 150 height 30
click at [1245, 39] on input "search" at bounding box center [1211, 32] width 150 height 30
type input "steedlety"
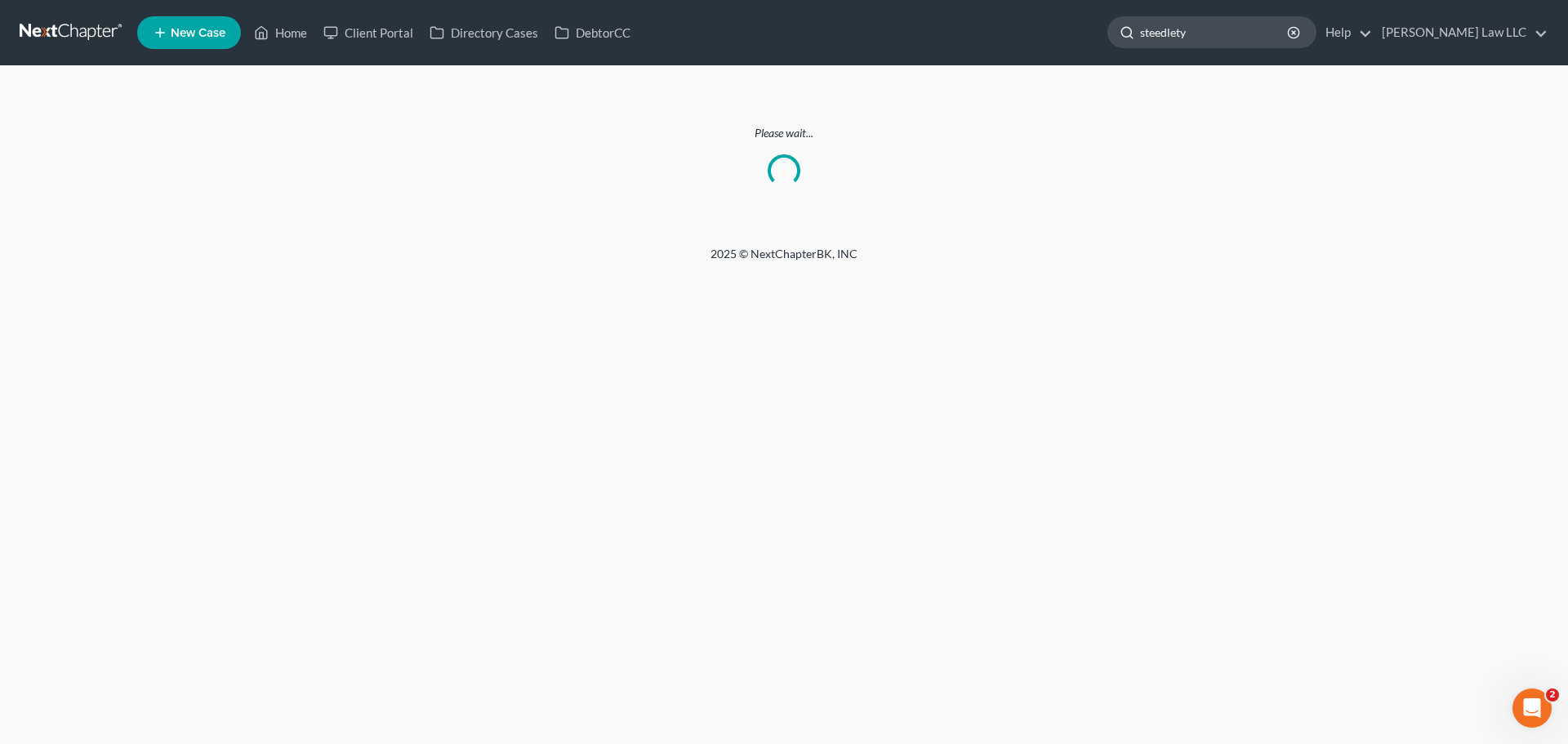
click at [1245, 31] on input "steedlety" at bounding box center [1214, 32] width 149 height 30
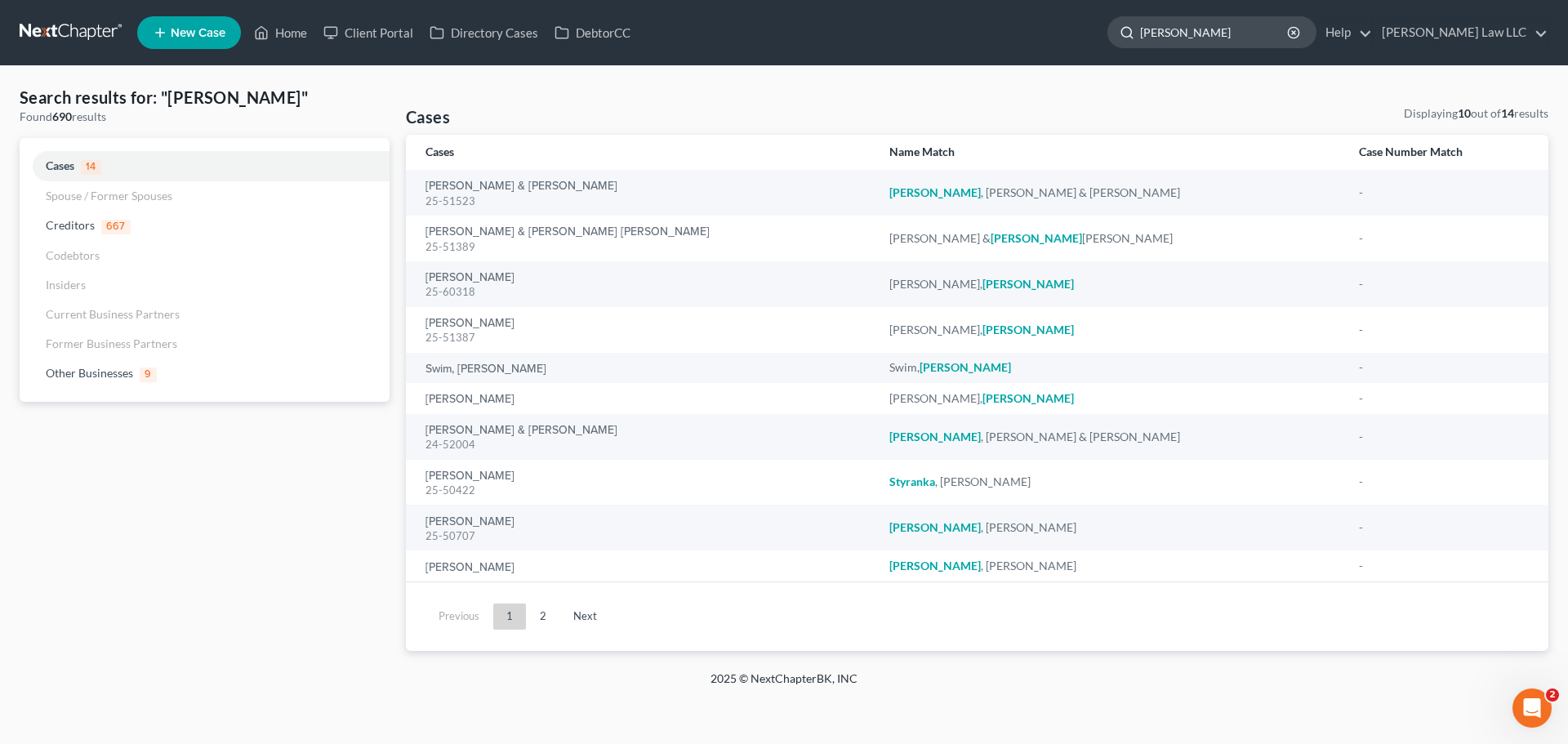
type input "steedley"
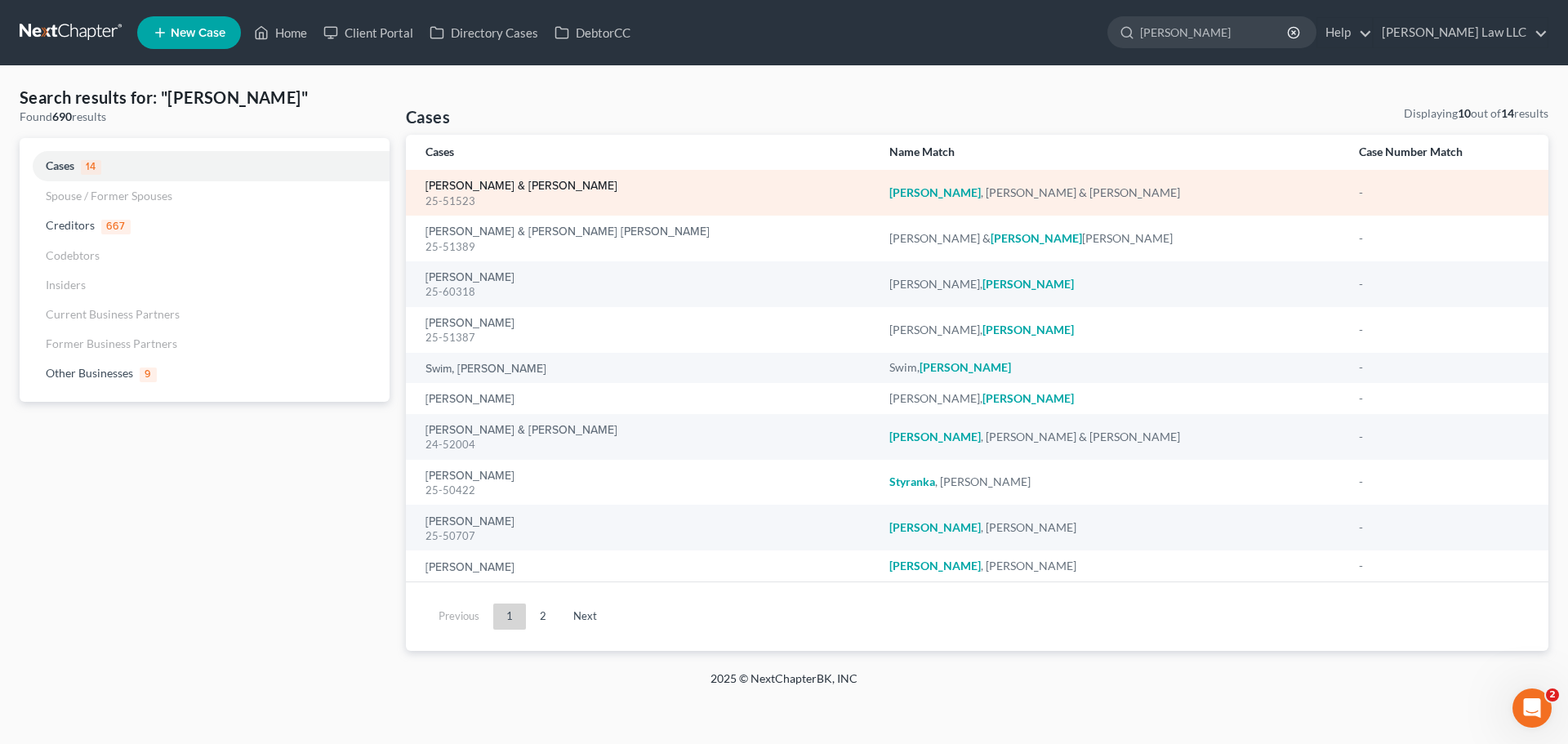
click at [491, 185] on link "Steedley, John & Carla" at bounding box center [521, 186] width 192 height 11
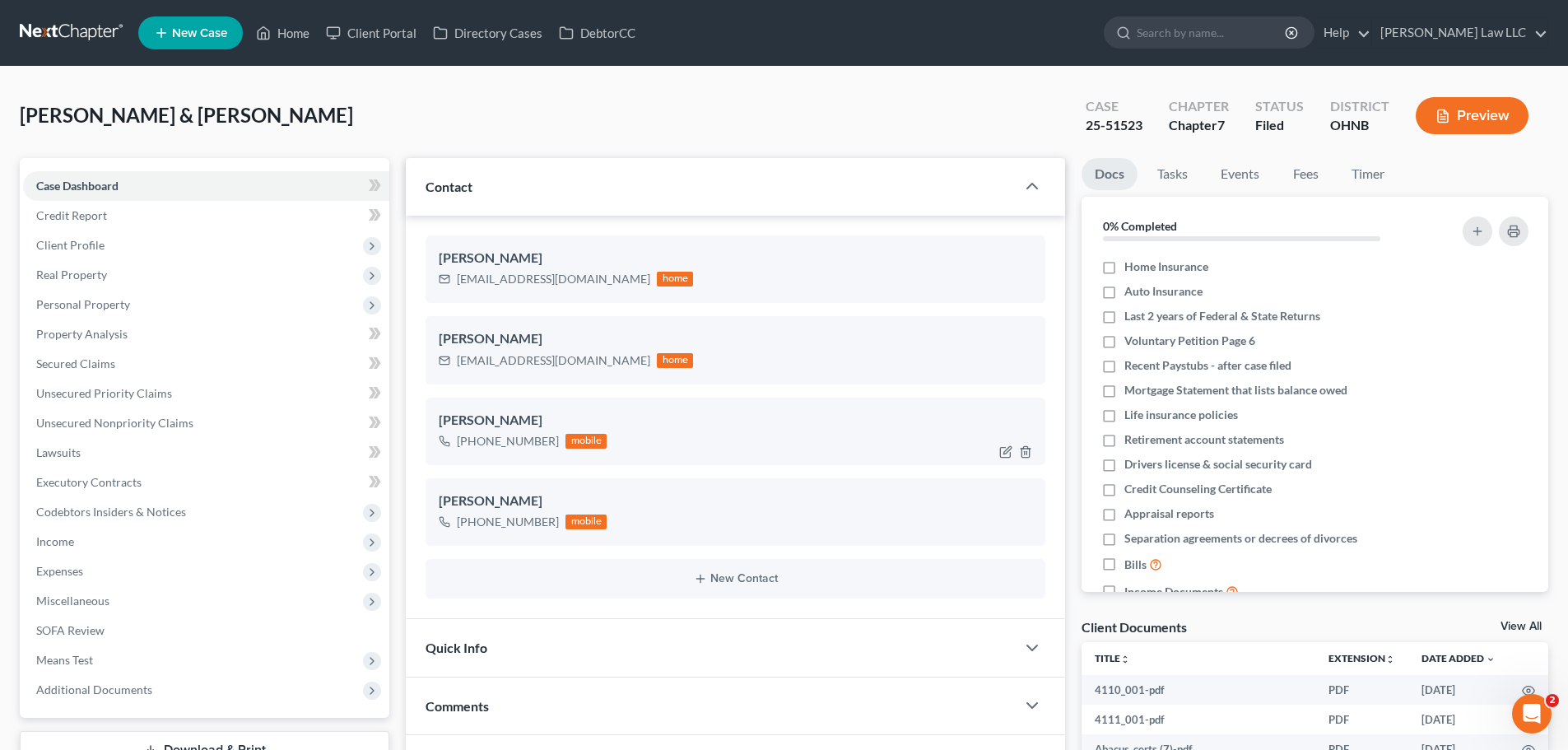
scroll to position [28, 0]
click at [125, 311] on span "Personal Property" at bounding box center [206, 304] width 366 height 29
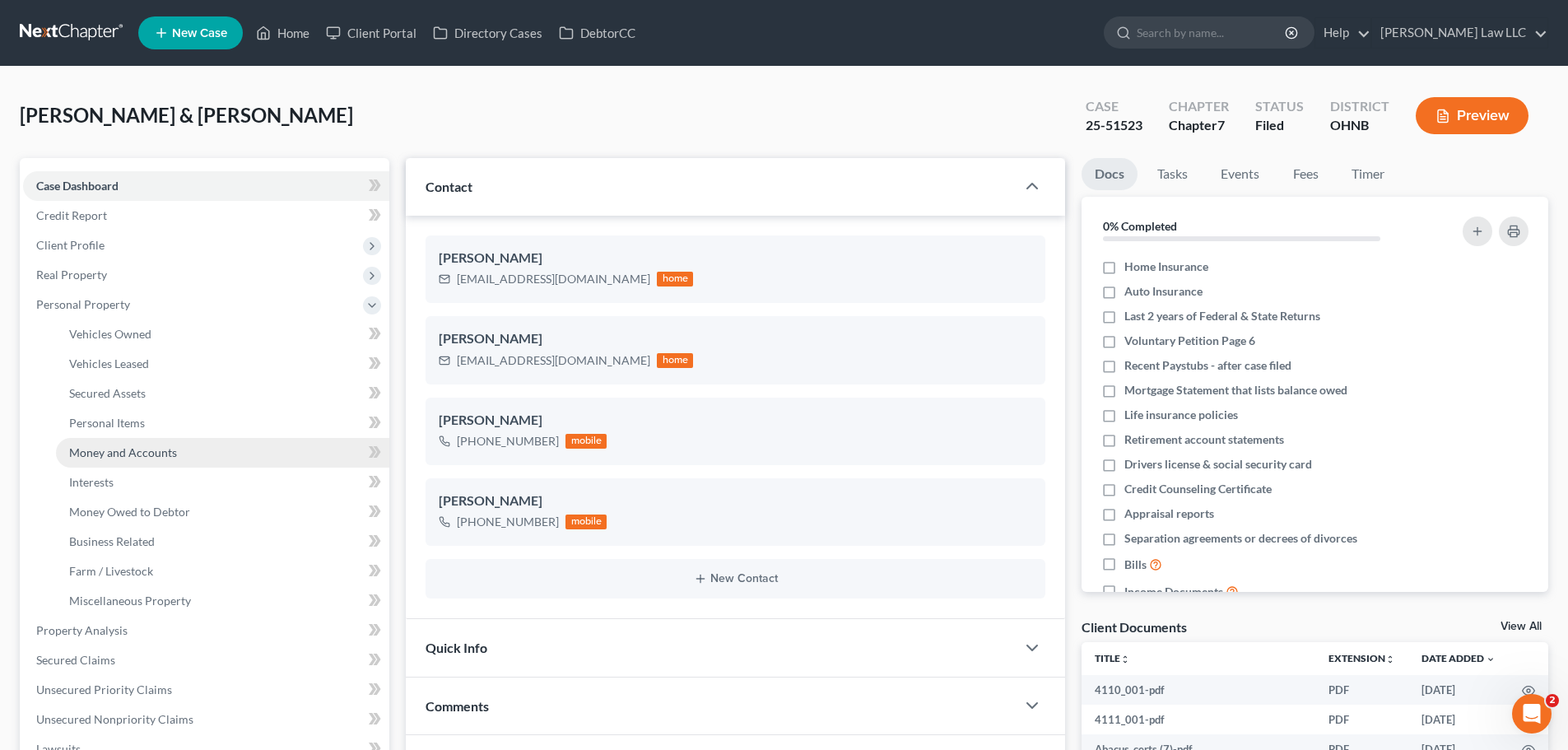
click at [151, 452] on span "Money and Accounts" at bounding box center [123, 452] width 108 height 14
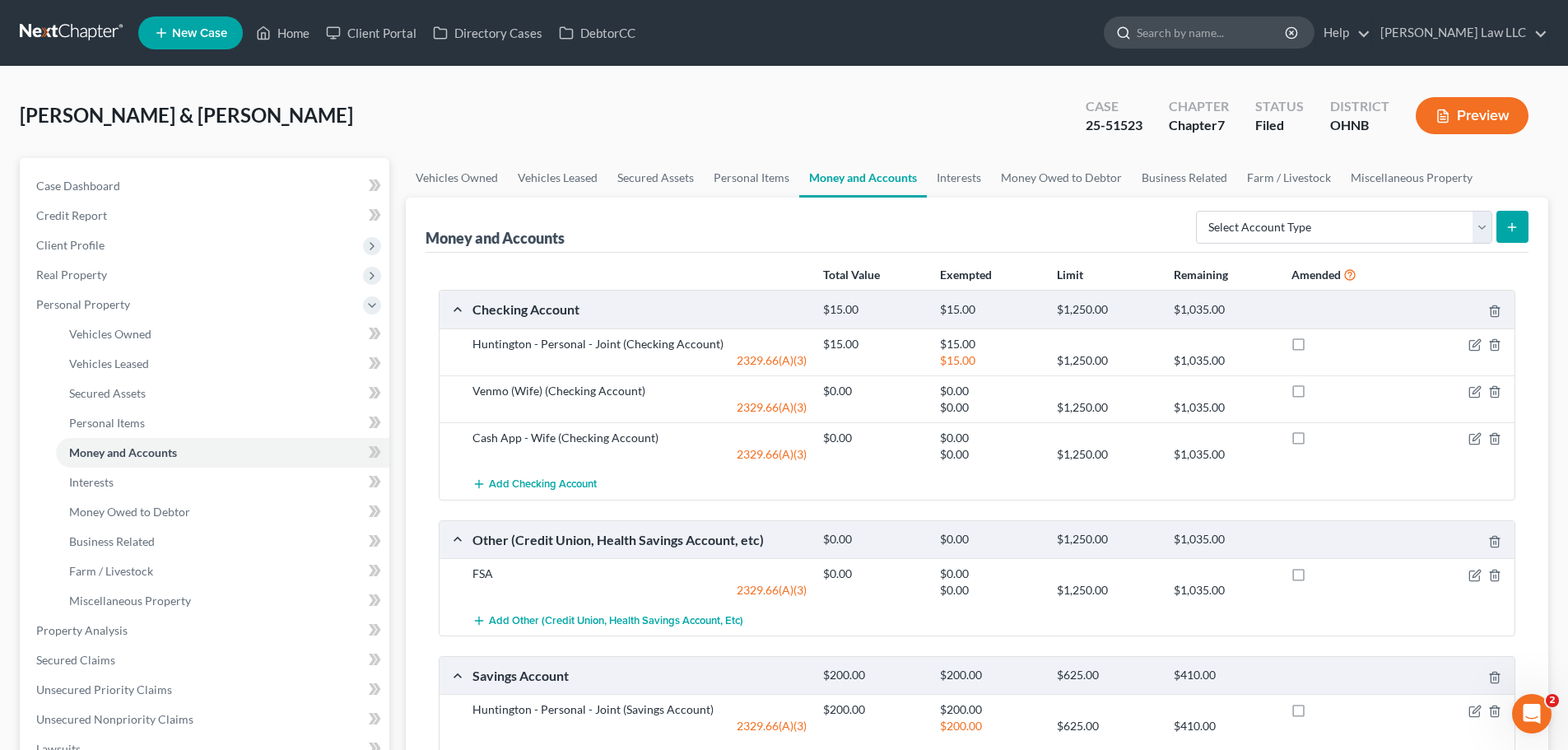
click at [1236, 42] on input "search" at bounding box center [1211, 32] width 150 height 30
type input "townsend"
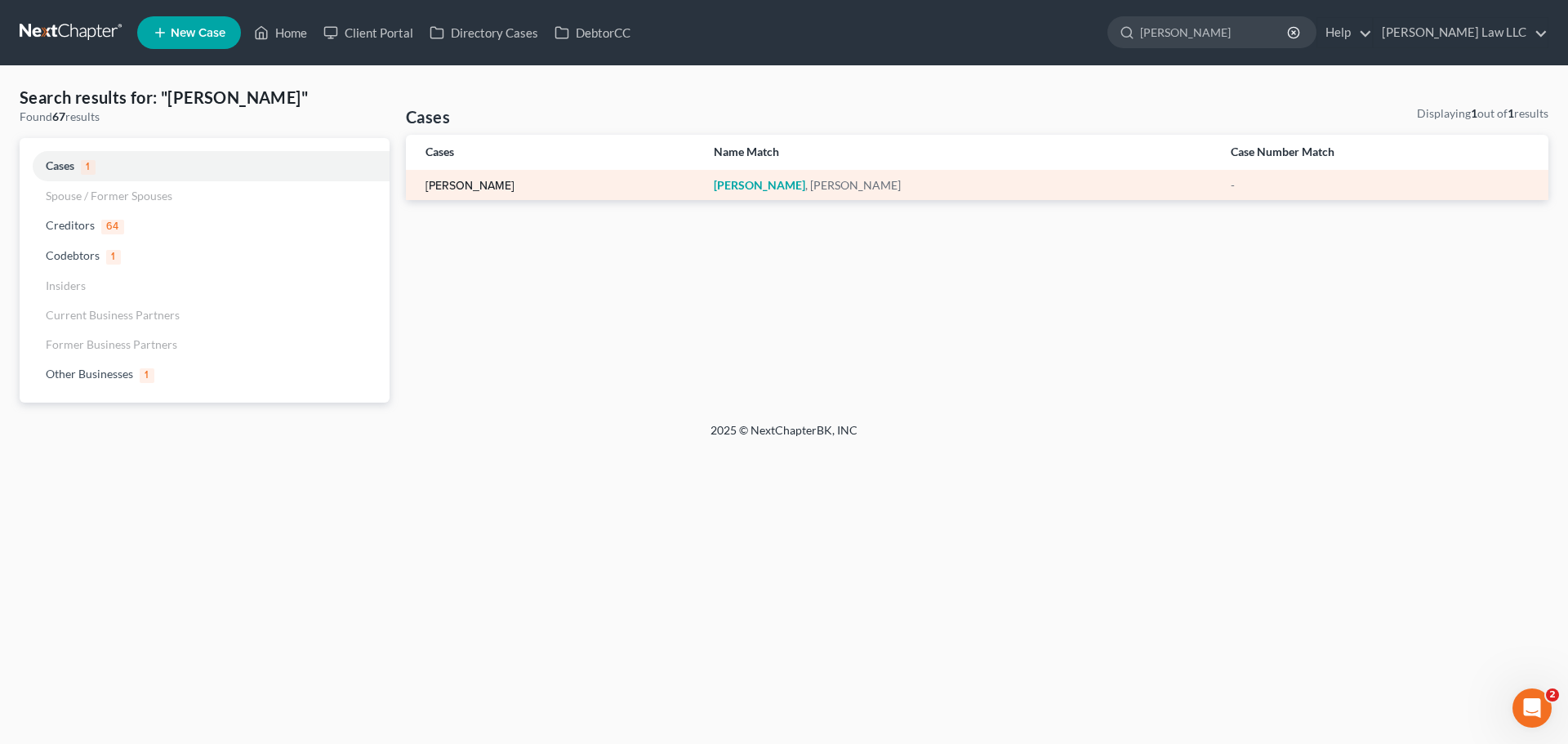
click at [483, 181] on link "Townsend, Melissa" at bounding box center [470, 186] width 89 height 11
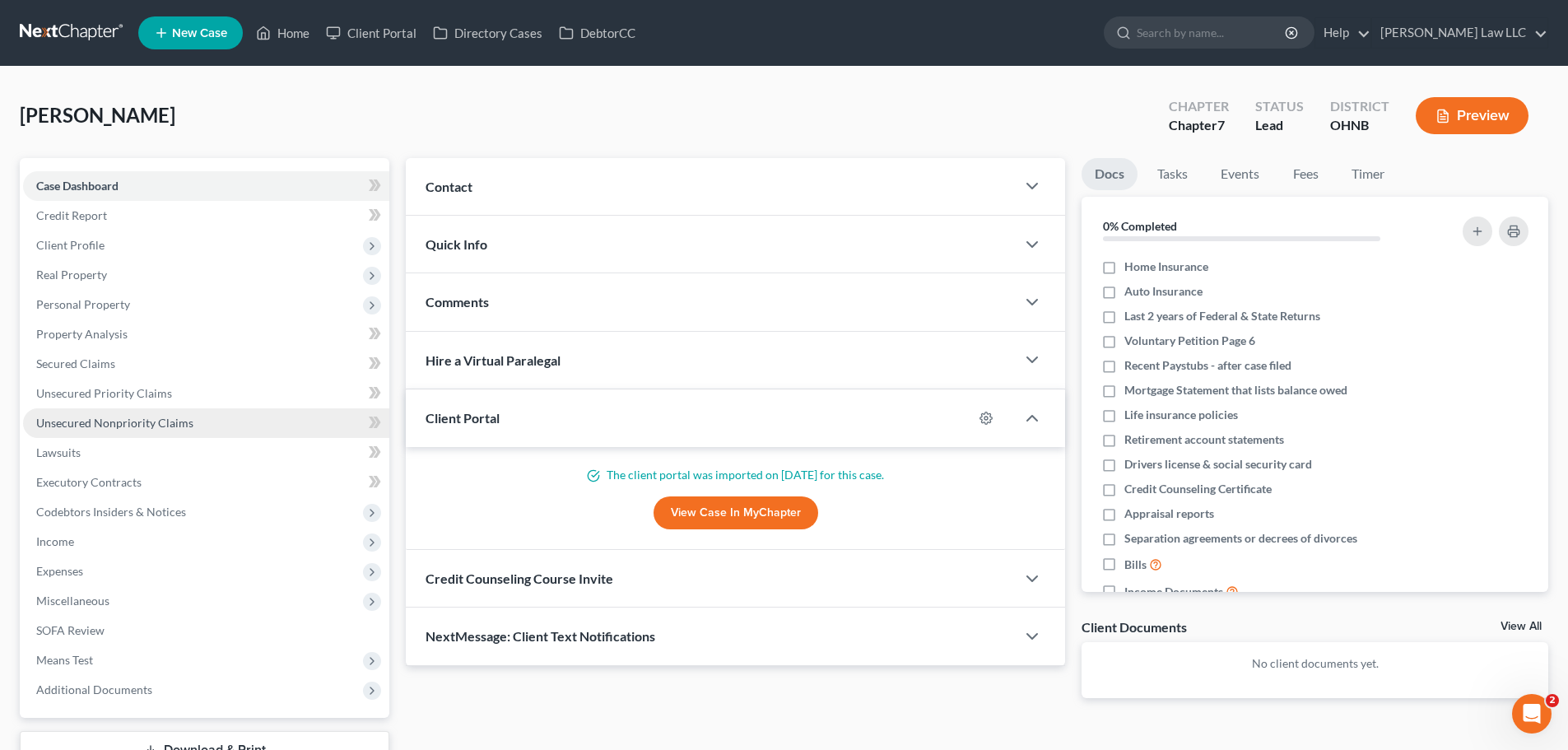
click at [179, 420] on span "Unsecured Nonpriority Claims" at bounding box center [114, 422] width 157 height 14
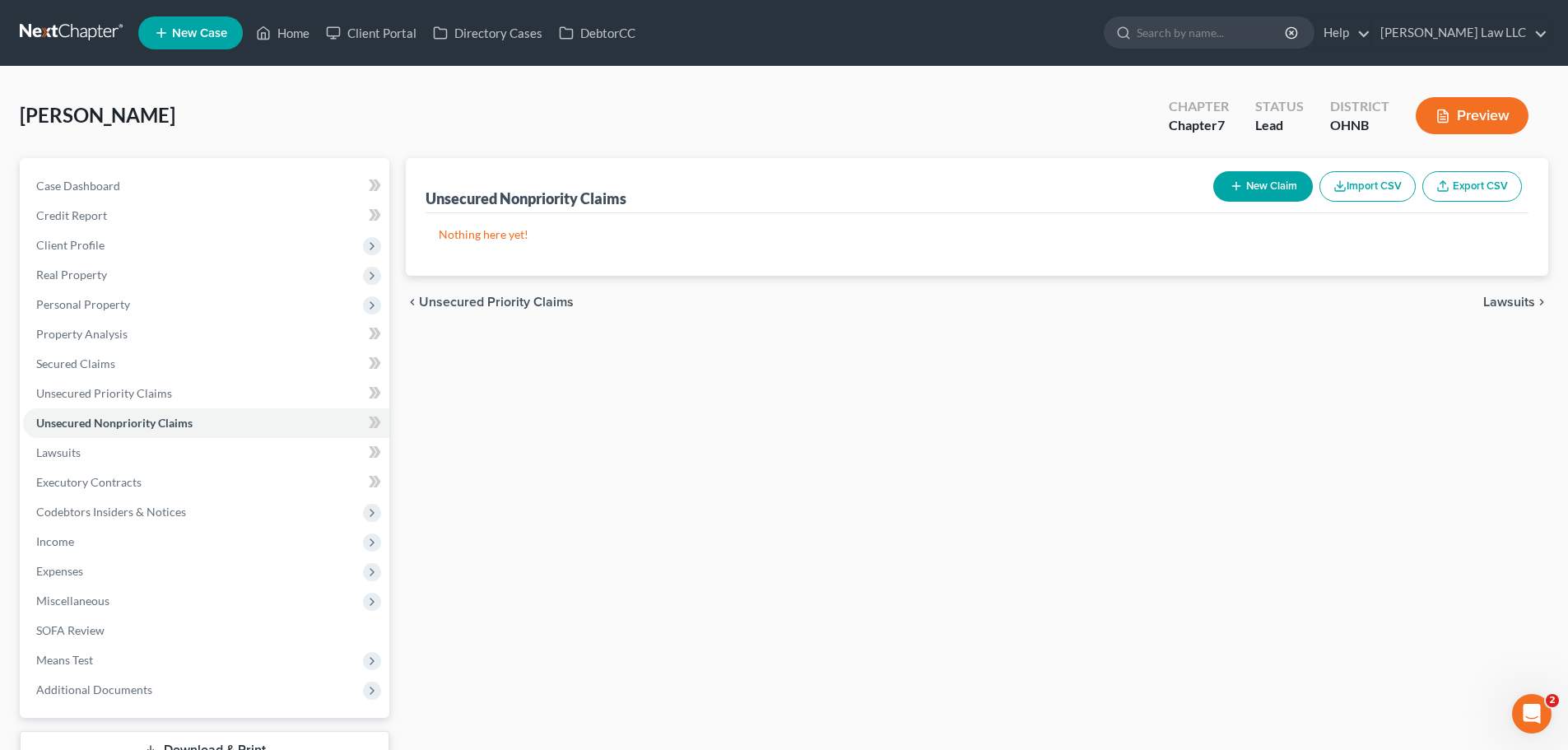
click at [1306, 201] on div "New Claim Import CSV Export CSV" at bounding box center [1367, 186] width 322 height 43
click at [1225, 175] on button "New Claim" at bounding box center [1262, 186] width 99 height 30
select select "0"
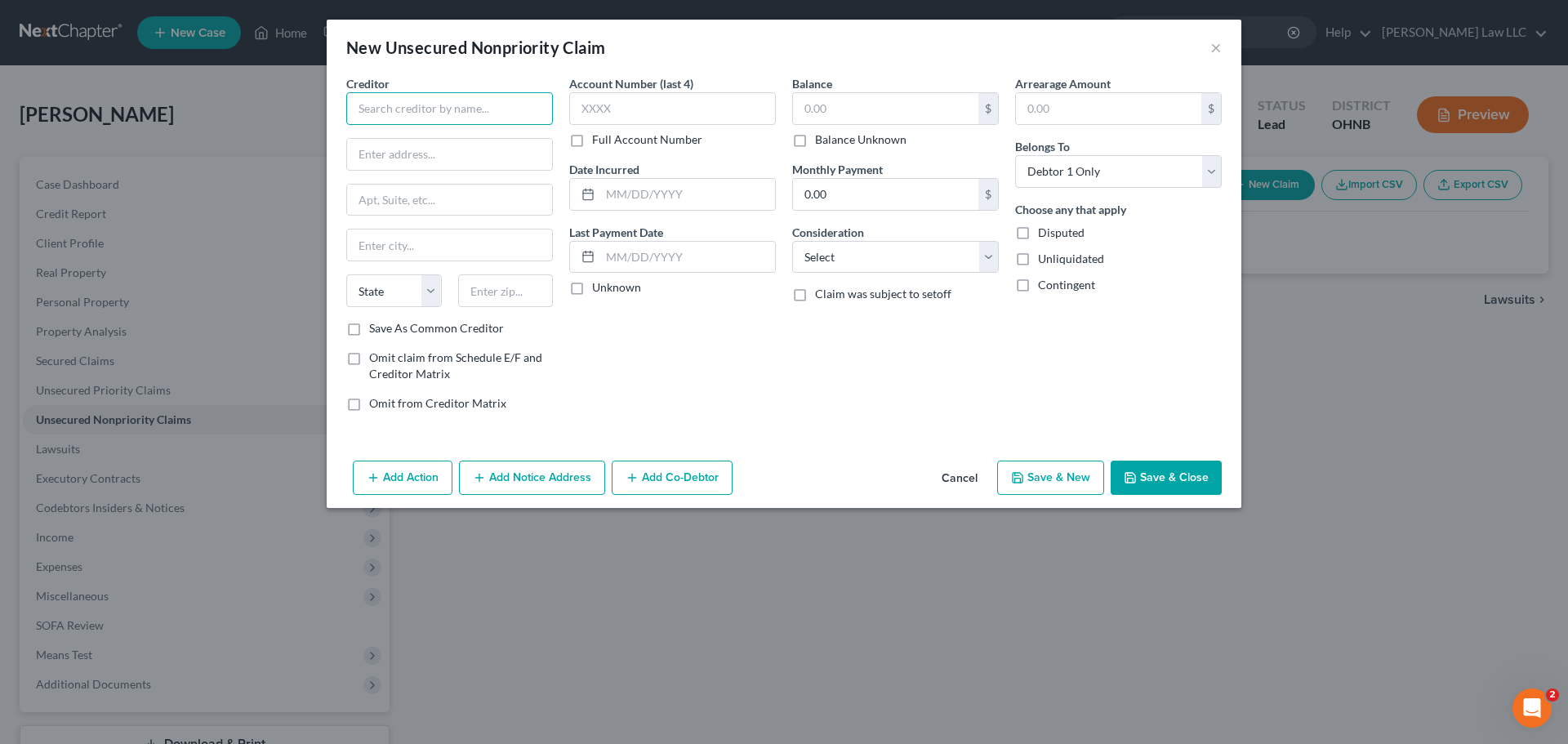
click at [443, 114] on input "text" at bounding box center [449, 108] width 206 height 33
type input "Cleveland Clinic"
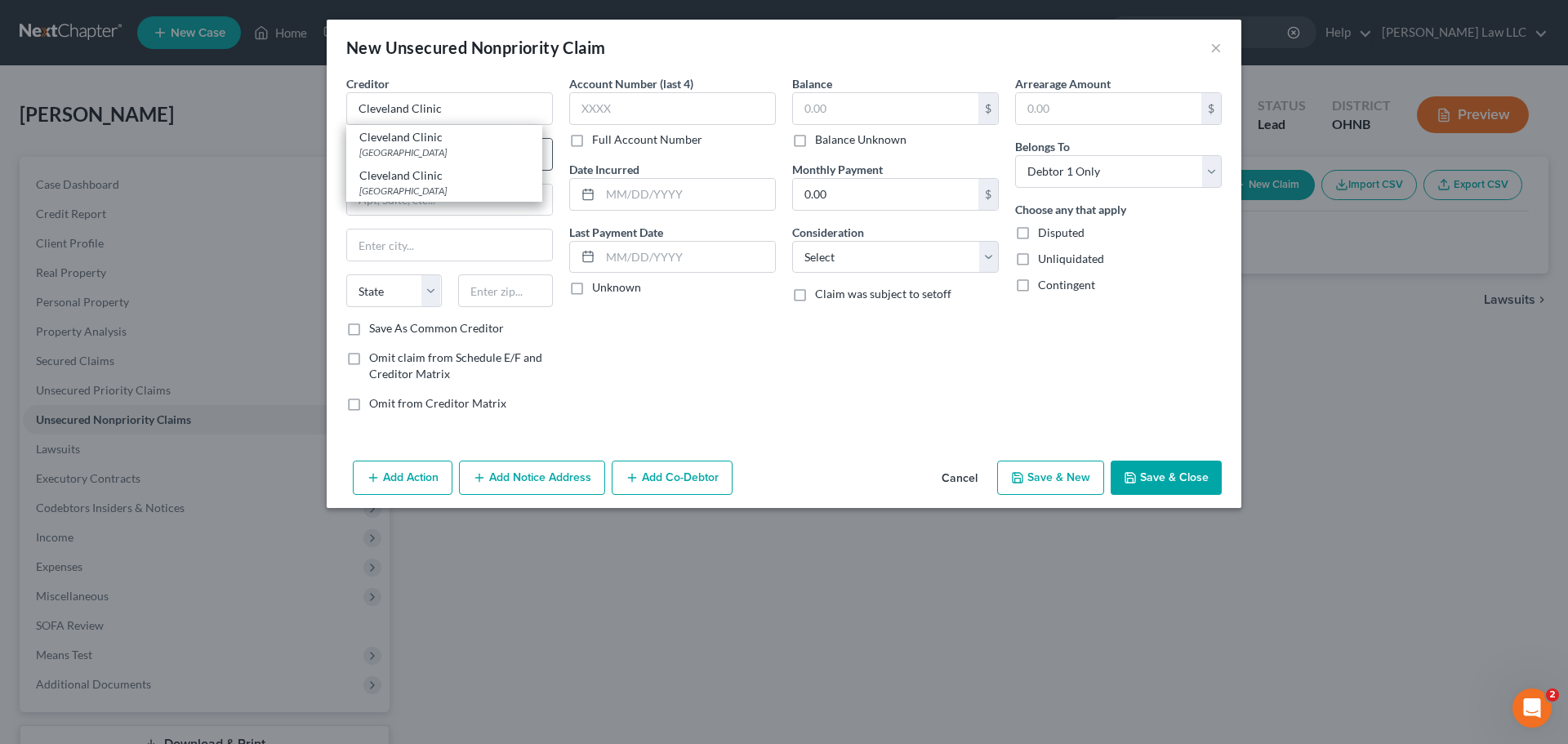
click at [447, 143] on div "Cleveland Clinic" at bounding box center [443, 137] width 170 height 16
type input "PO BOX 93766"
type input "Cleveland"
select select "36"
type input "44101"
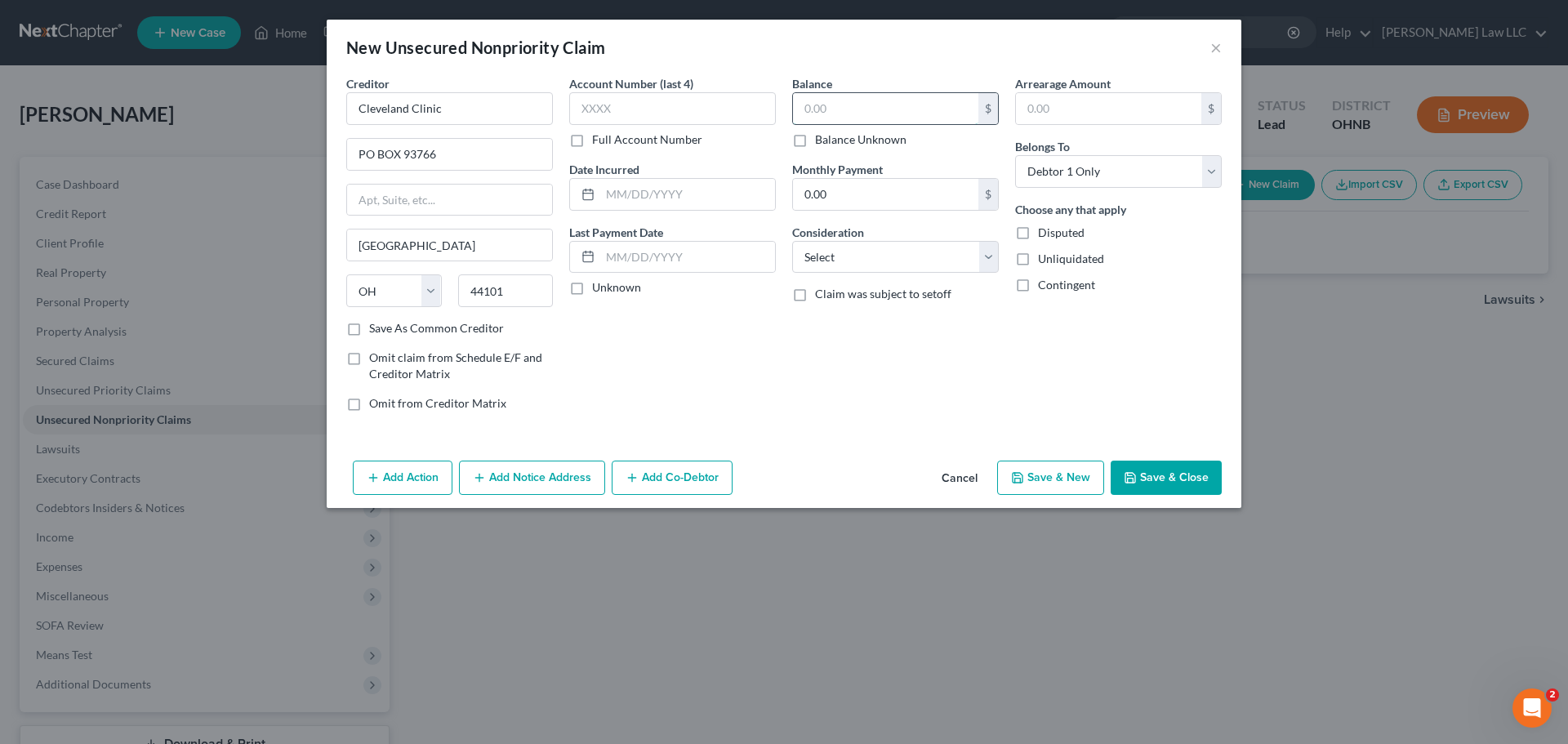
click at [880, 106] on input "text" at bounding box center [886, 108] width 186 height 31
type input "300"
drag, startPoint x: 947, startPoint y: 258, endPoint x: 947, endPoint y: 267, distance: 9.0
click at [947, 258] on select "Select Cable / Satellite Services Collection Agency Credit Card Debt Debt Couns…" at bounding box center [895, 257] width 206 height 33
select select "9"
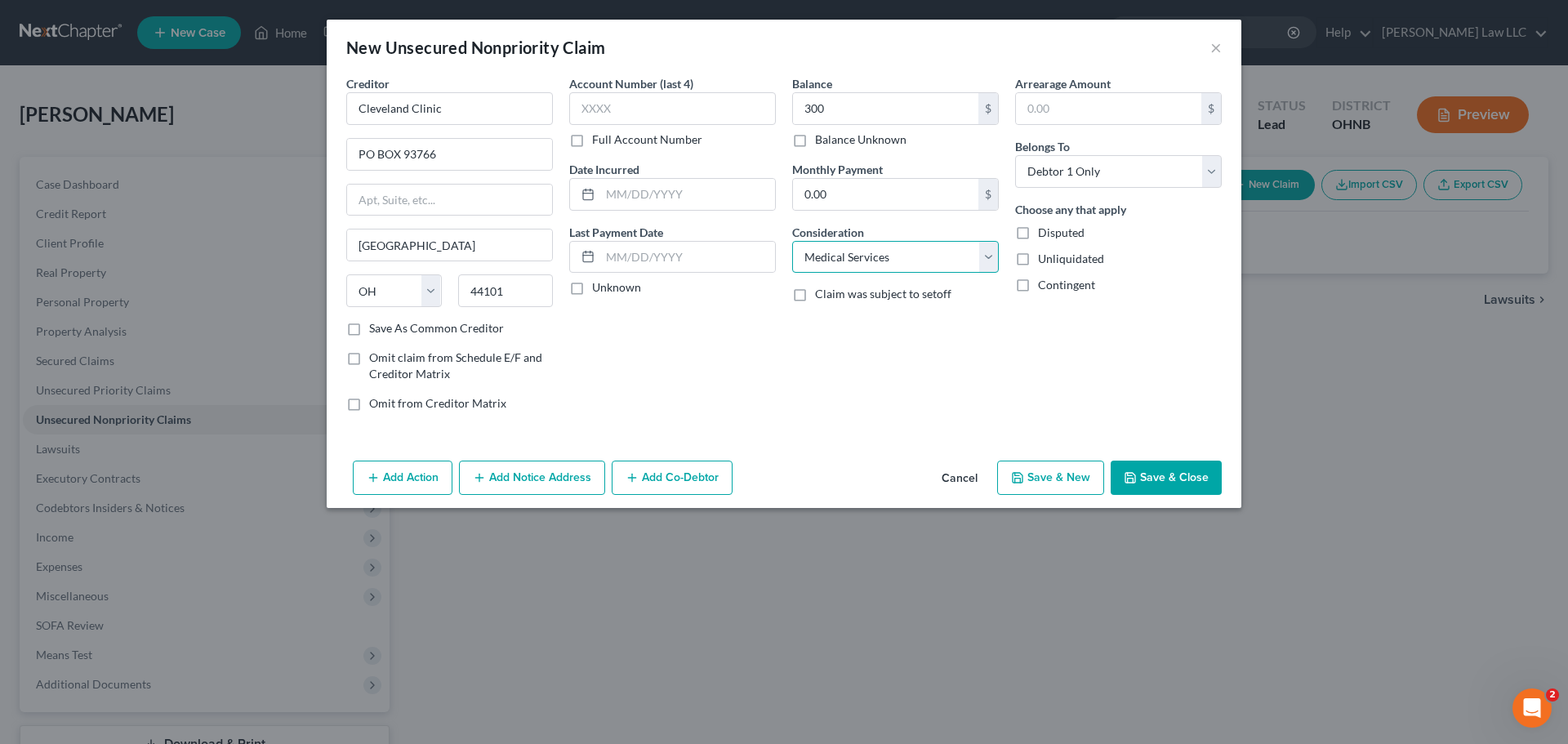
click at [792, 241] on select "Select Cable / Satellite Services Collection Agency Credit Card Debt Debt Couns…" at bounding box center [895, 257] width 206 height 33
click at [1157, 479] on button "Save & Close" at bounding box center [1166, 477] width 111 height 35
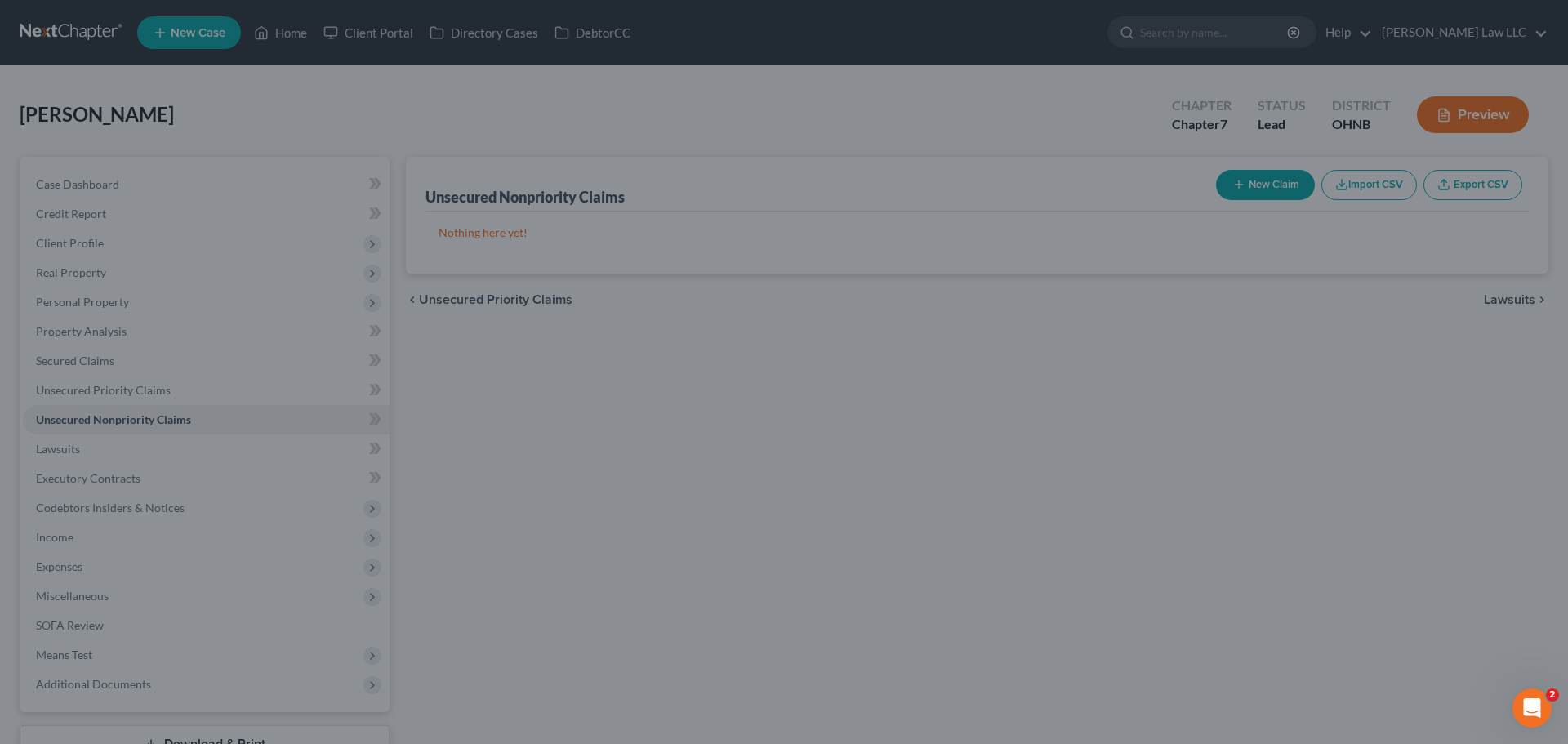
type input "300.00"
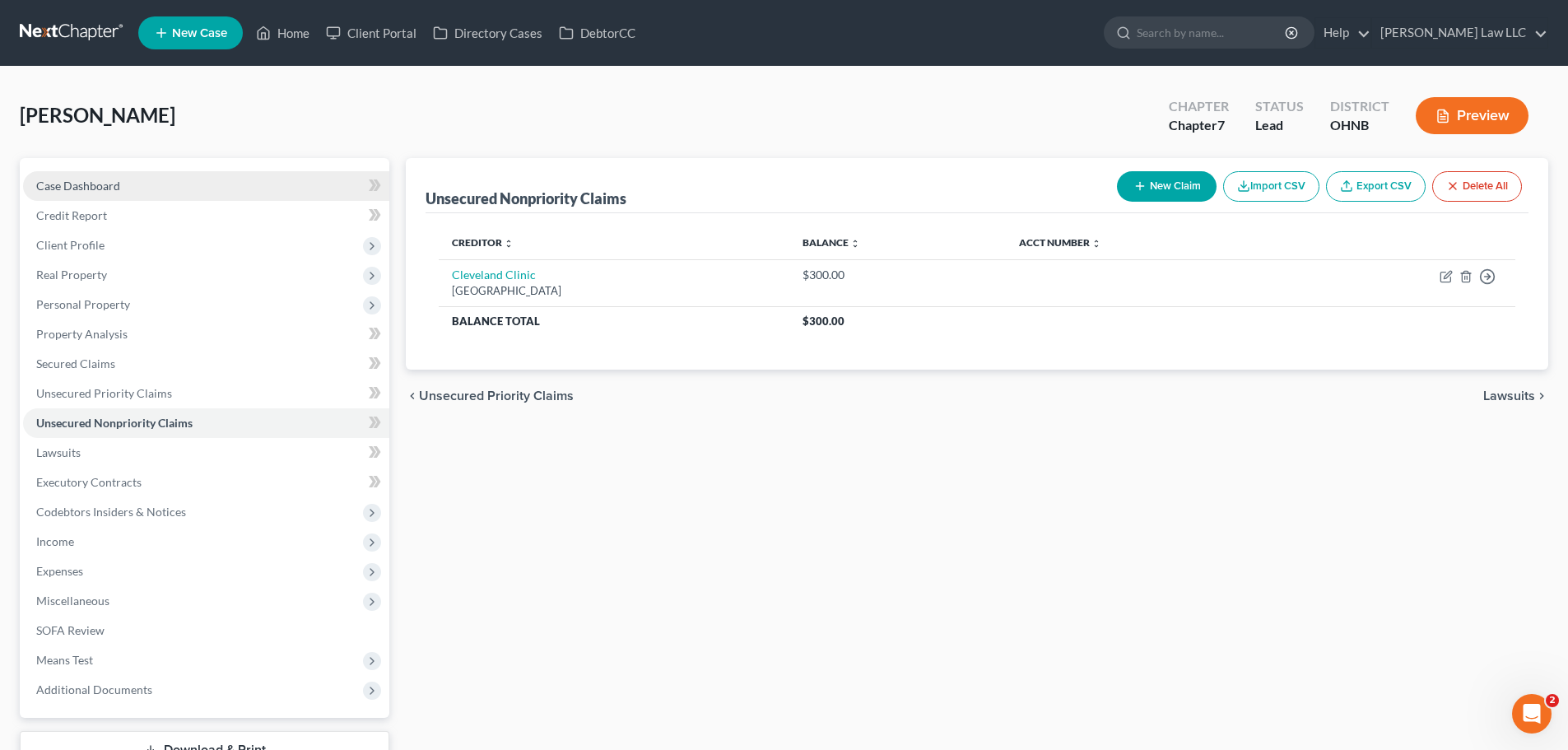
click at [144, 187] on link "Case Dashboard" at bounding box center [206, 185] width 366 height 29
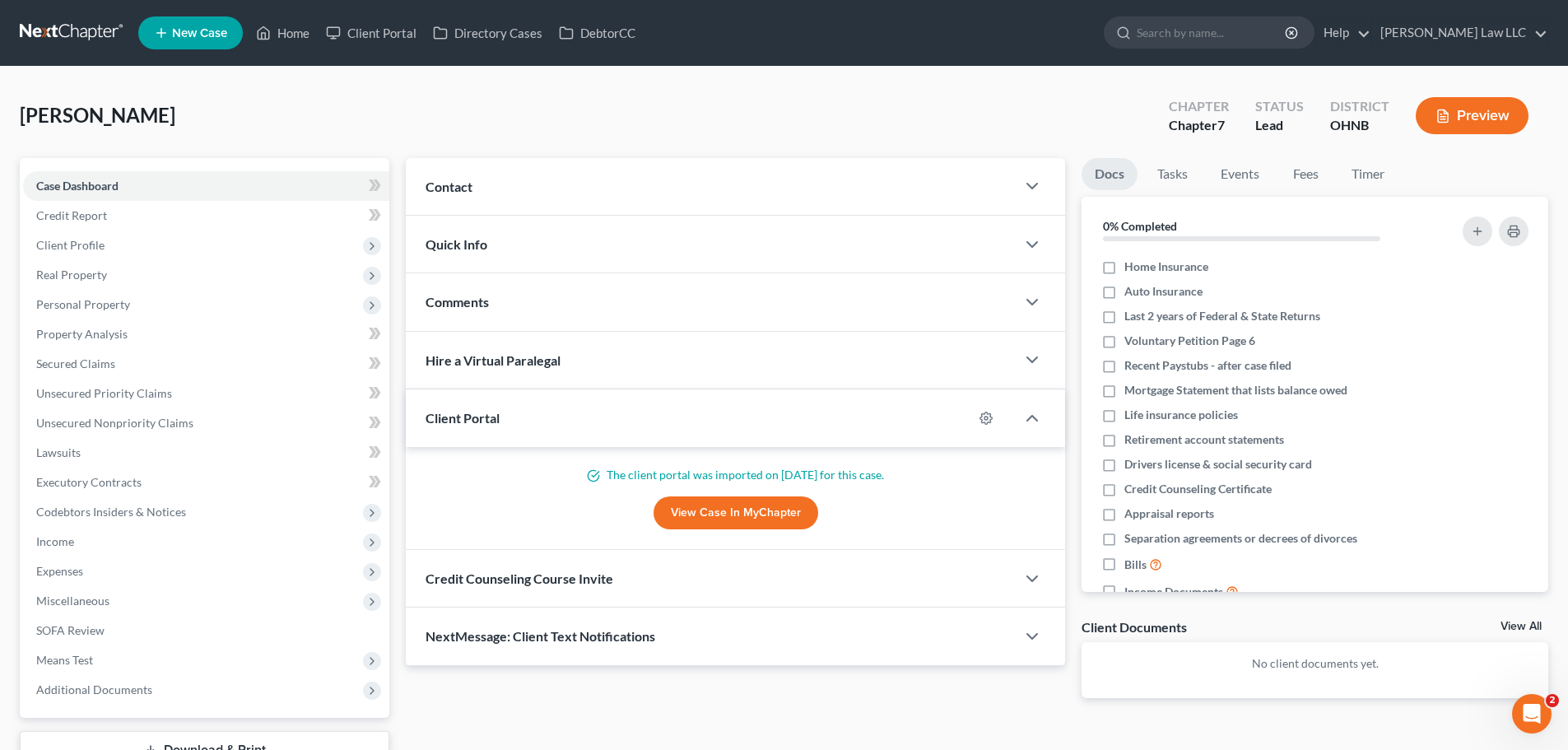
click at [488, 246] on div "Quick Info" at bounding box center [710, 244] width 610 height 57
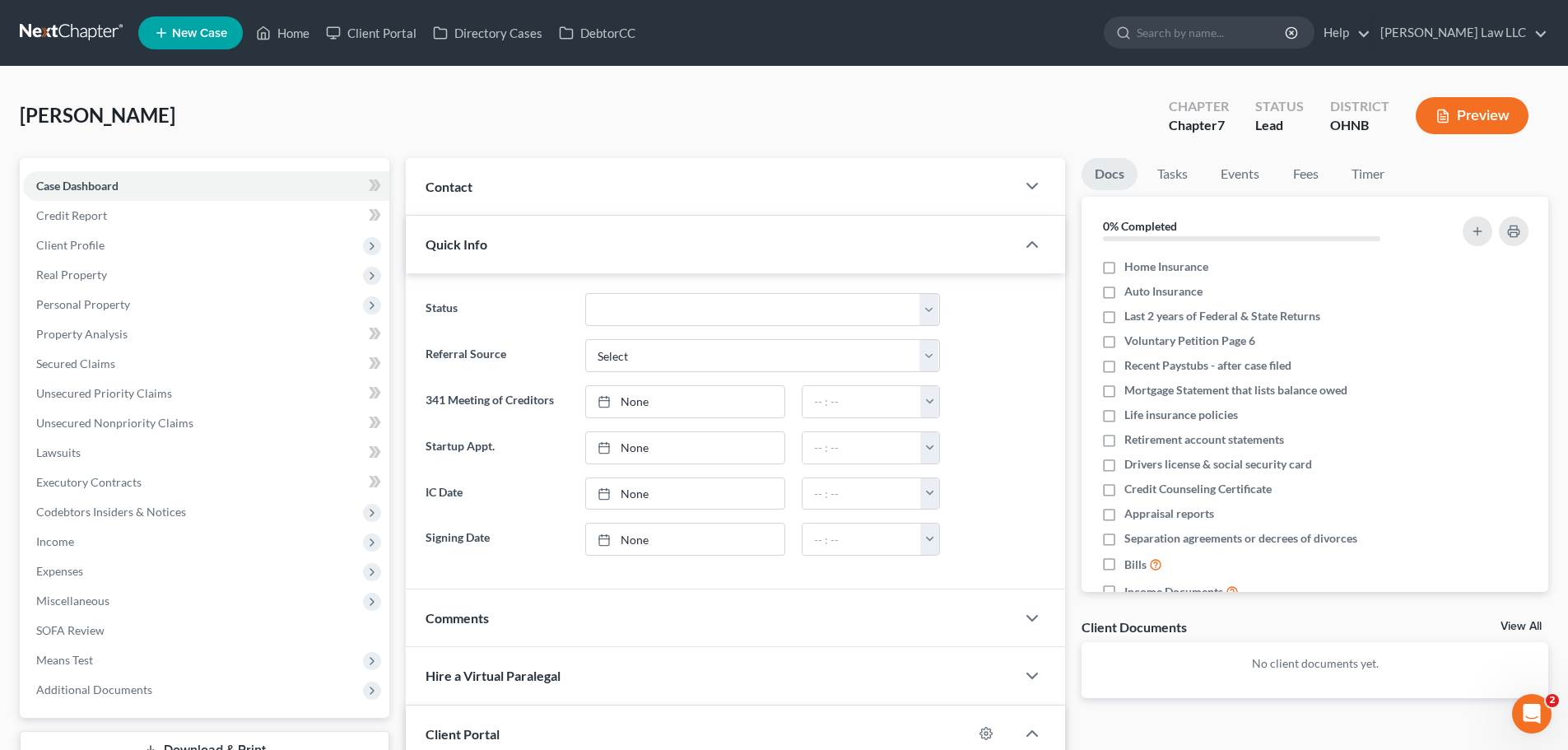
click at [482, 204] on div "Contact" at bounding box center [710, 186] width 610 height 57
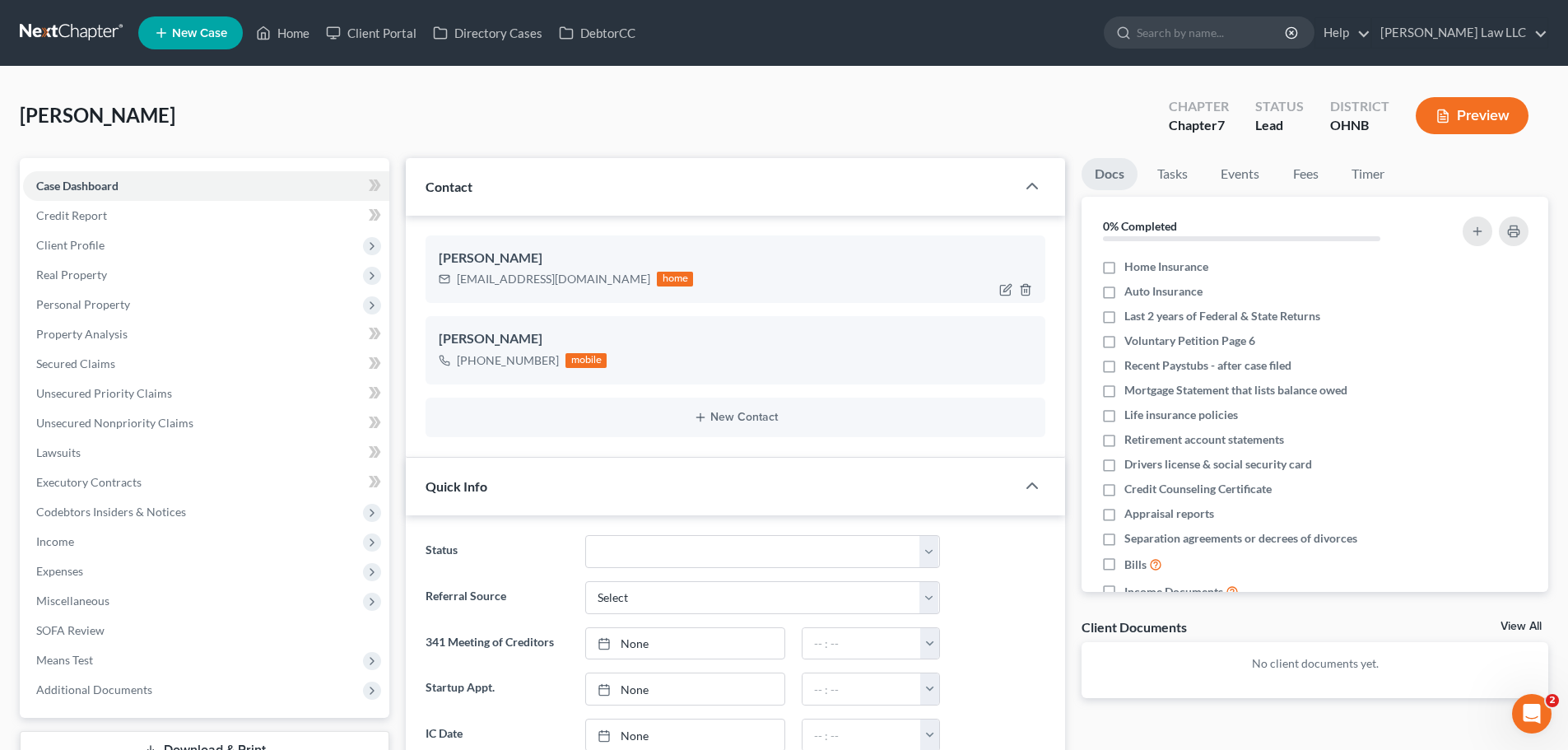
click at [496, 287] on div "melissatownsend301@gmail.com" at bounding box center [554, 279] width 194 height 16
click at [501, 281] on div "melissatownsend301@gmail.com" at bounding box center [554, 279] width 194 height 16
copy div "melissatownsend301@gmail.com"
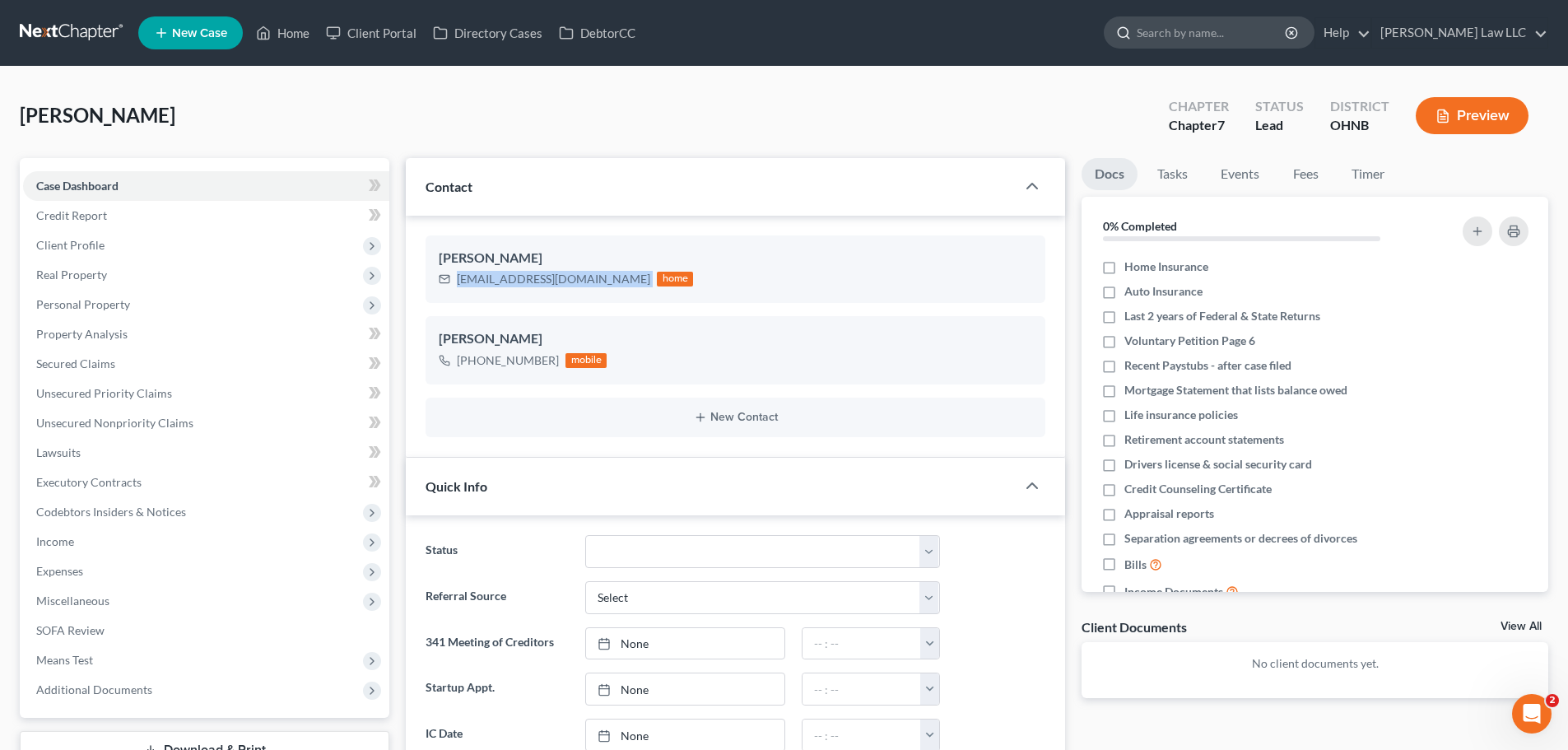
click at [1202, 42] on input "search" at bounding box center [1211, 32] width 150 height 30
type input "thopmas"
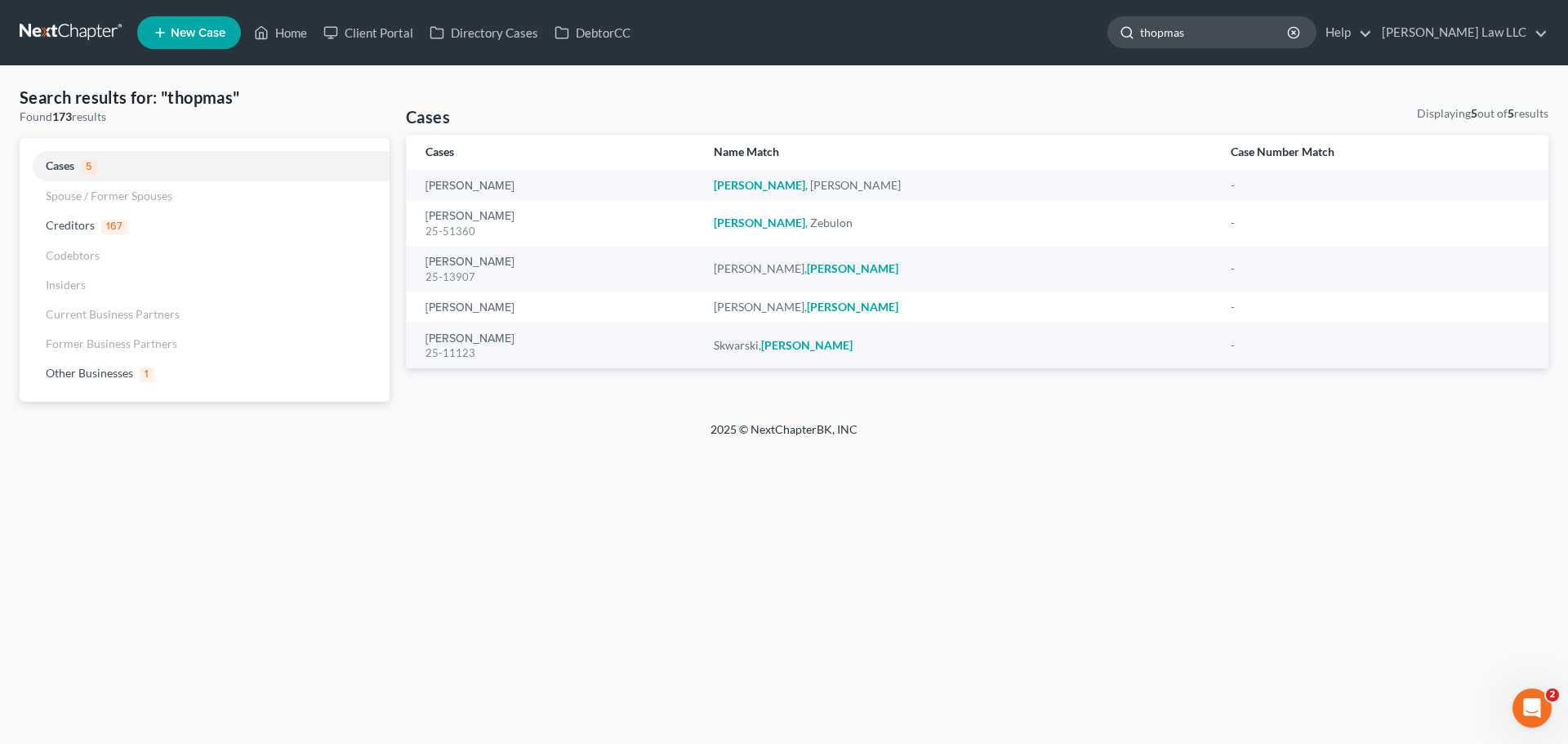
click at [1214, 31] on input "thopmas" at bounding box center [1214, 32] width 149 height 30
type input "thomas"
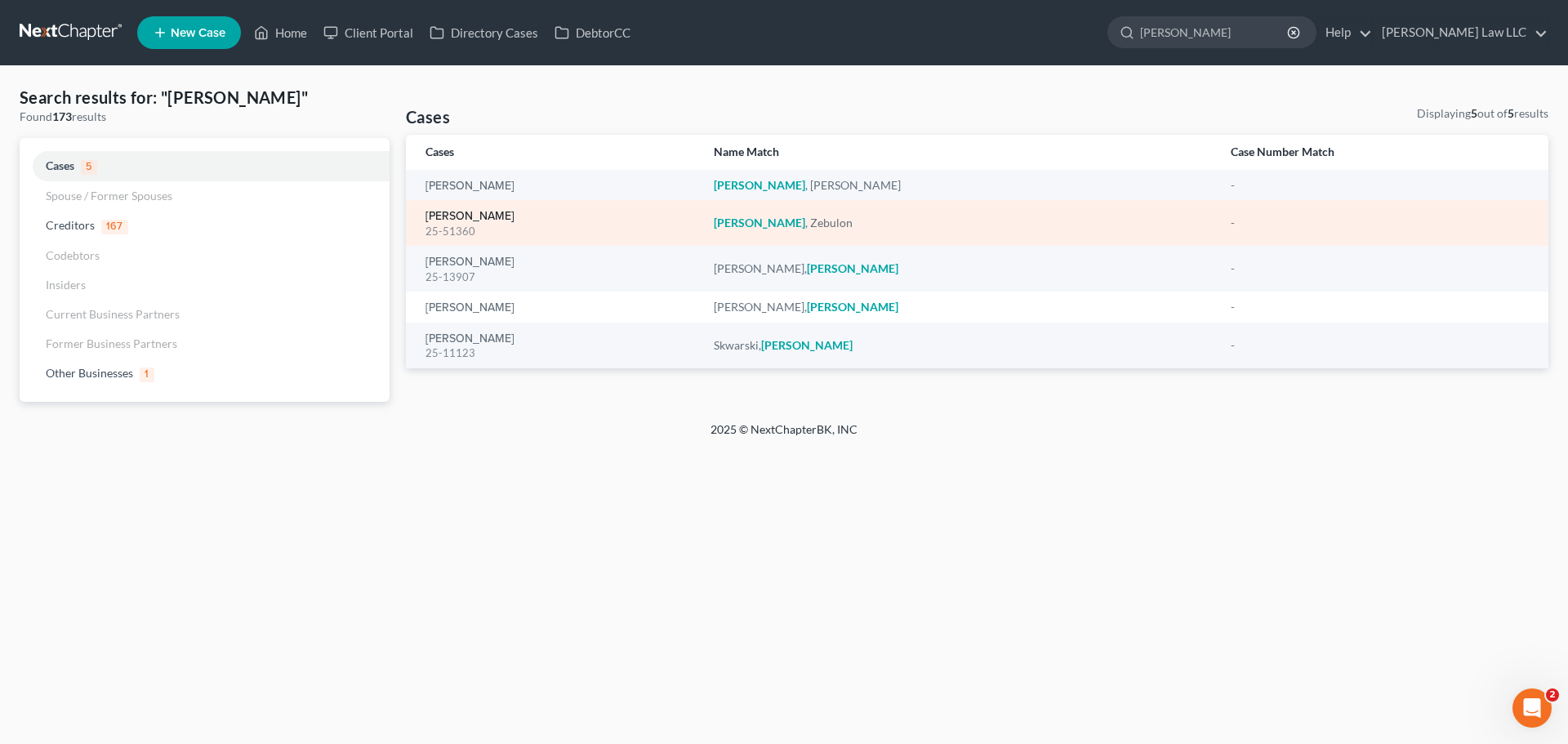
click at [478, 216] on link "Thomas, Zebulon" at bounding box center [470, 216] width 89 height 11
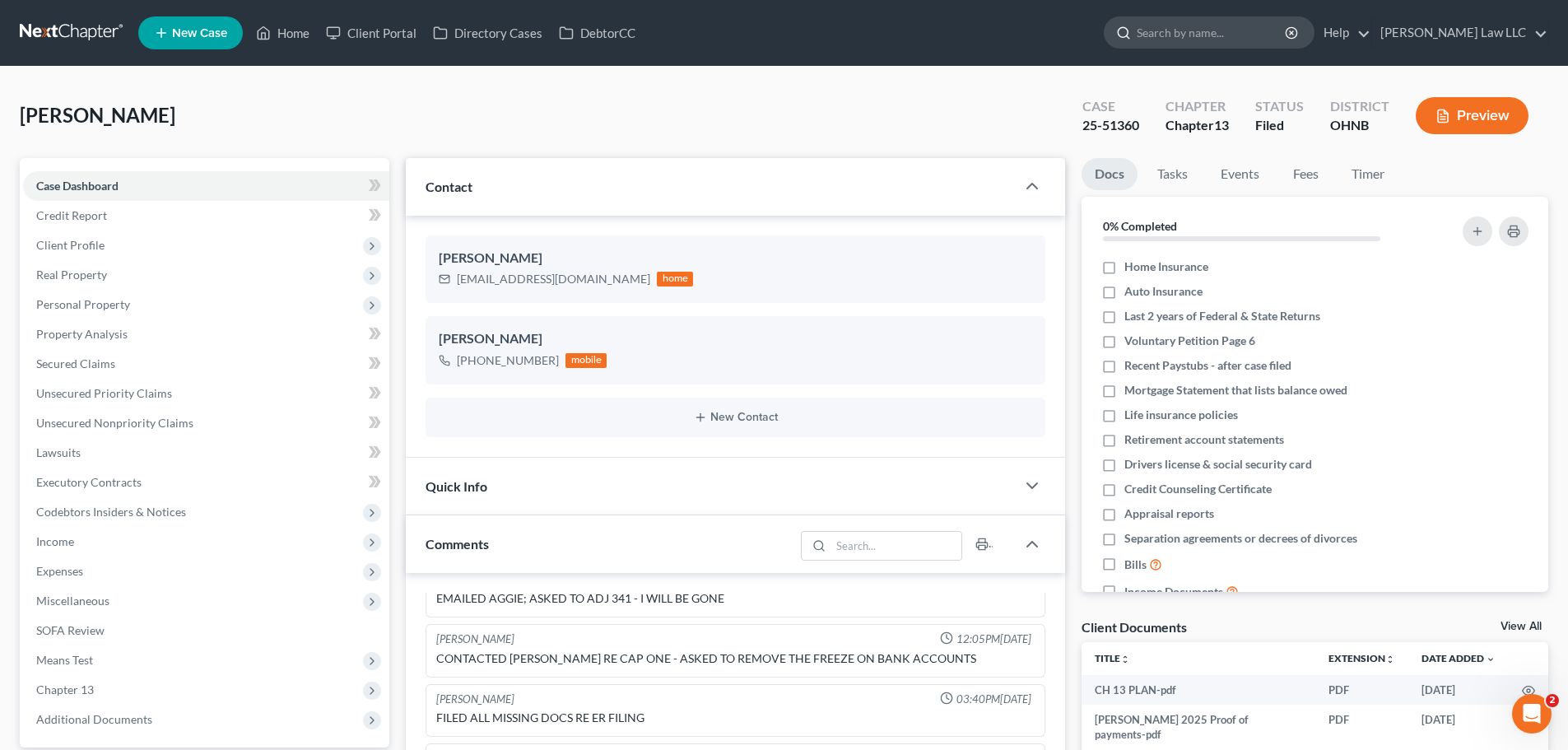
click at [1205, 32] on input "search" at bounding box center [1211, 32] width 150 height 30
type input "lanzara"
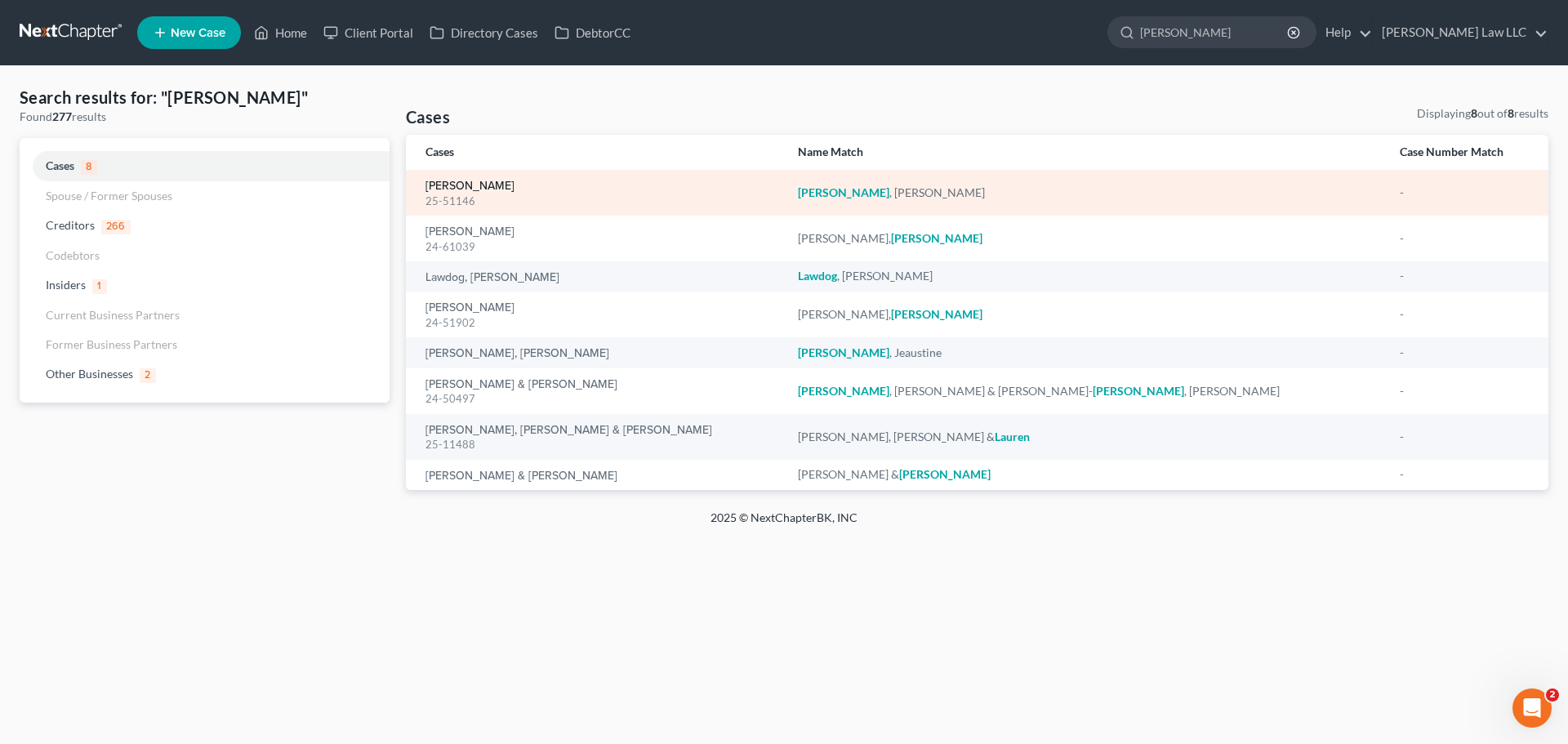
click at [462, 181] on link "Lanzara, Marissa" at bounding box center [470, 186] width 89 height 11
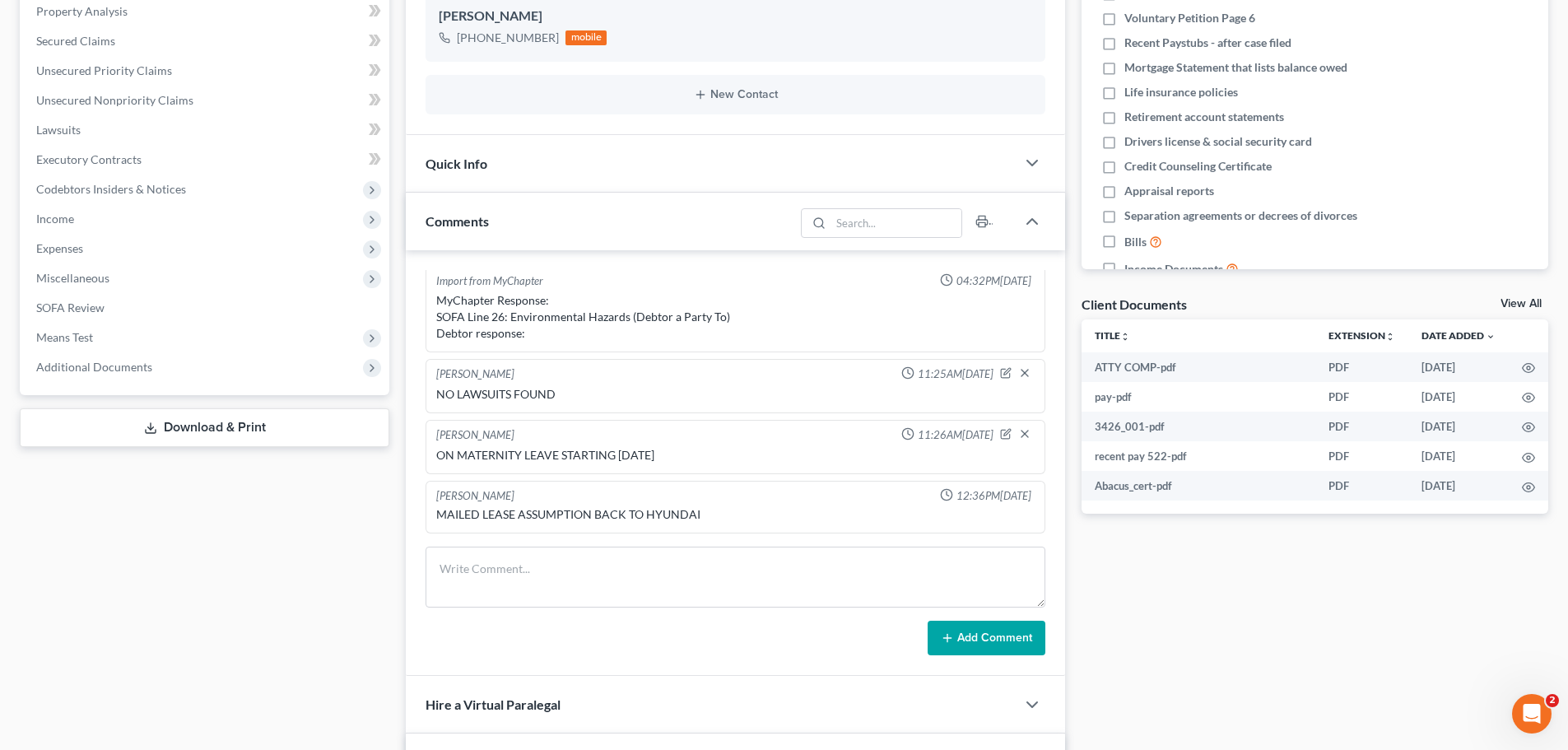
scroll to position [237, 0]
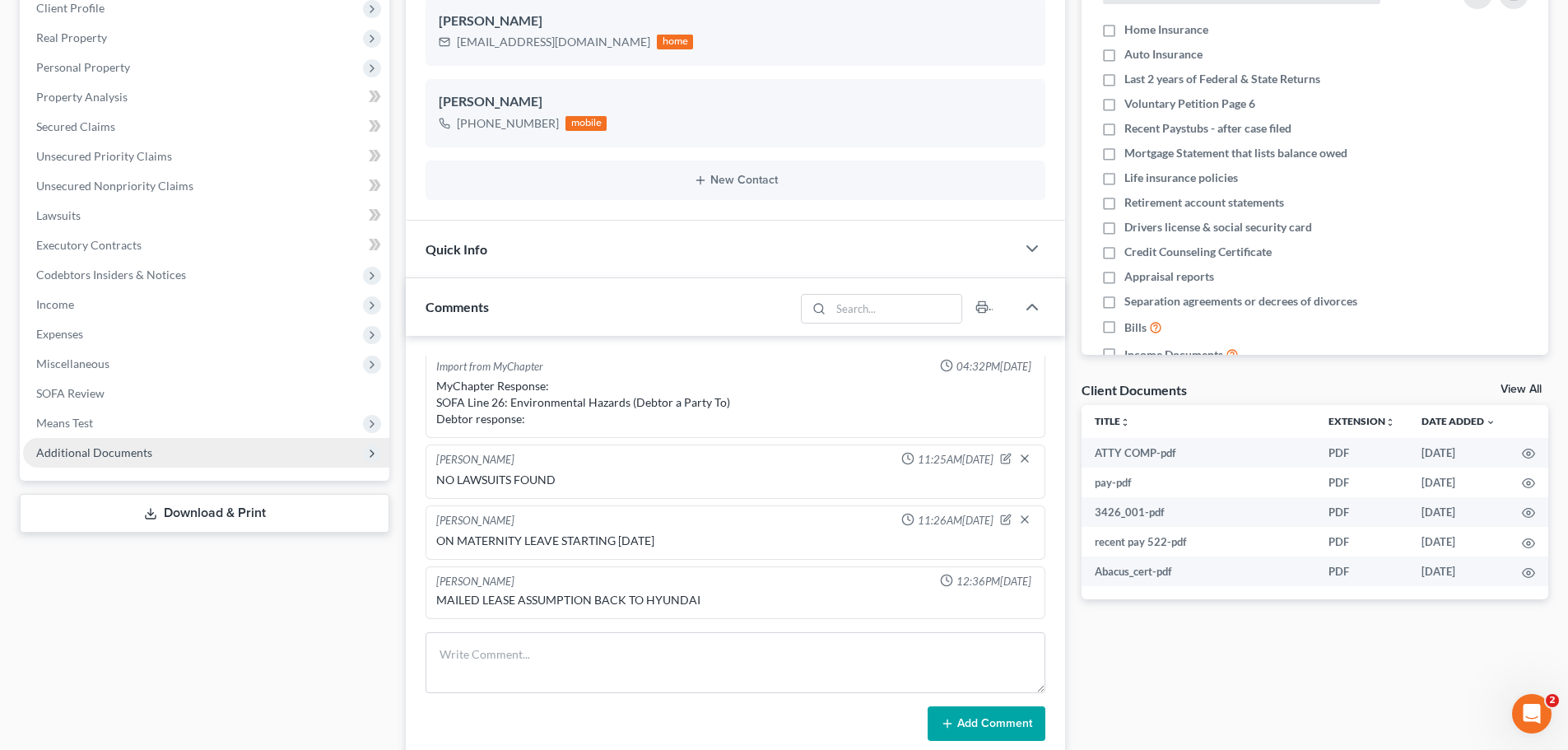
click at [106, 457] on span "Additional Documents" at bounding box center [94, 452] width 116 height 14
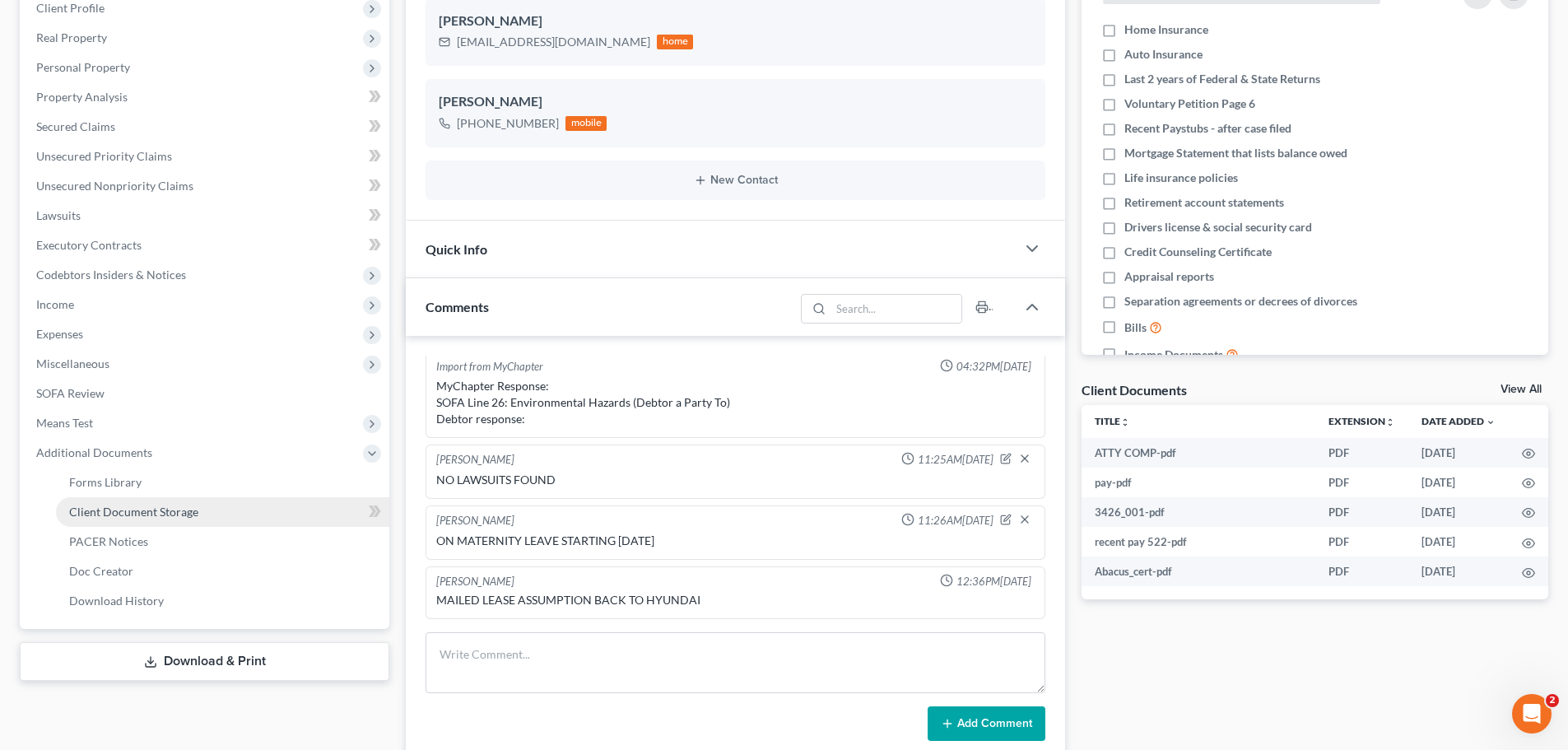
click at [173, 512] on span "Client Document Storage" at bounding box center [133, 511] width 129 height 14
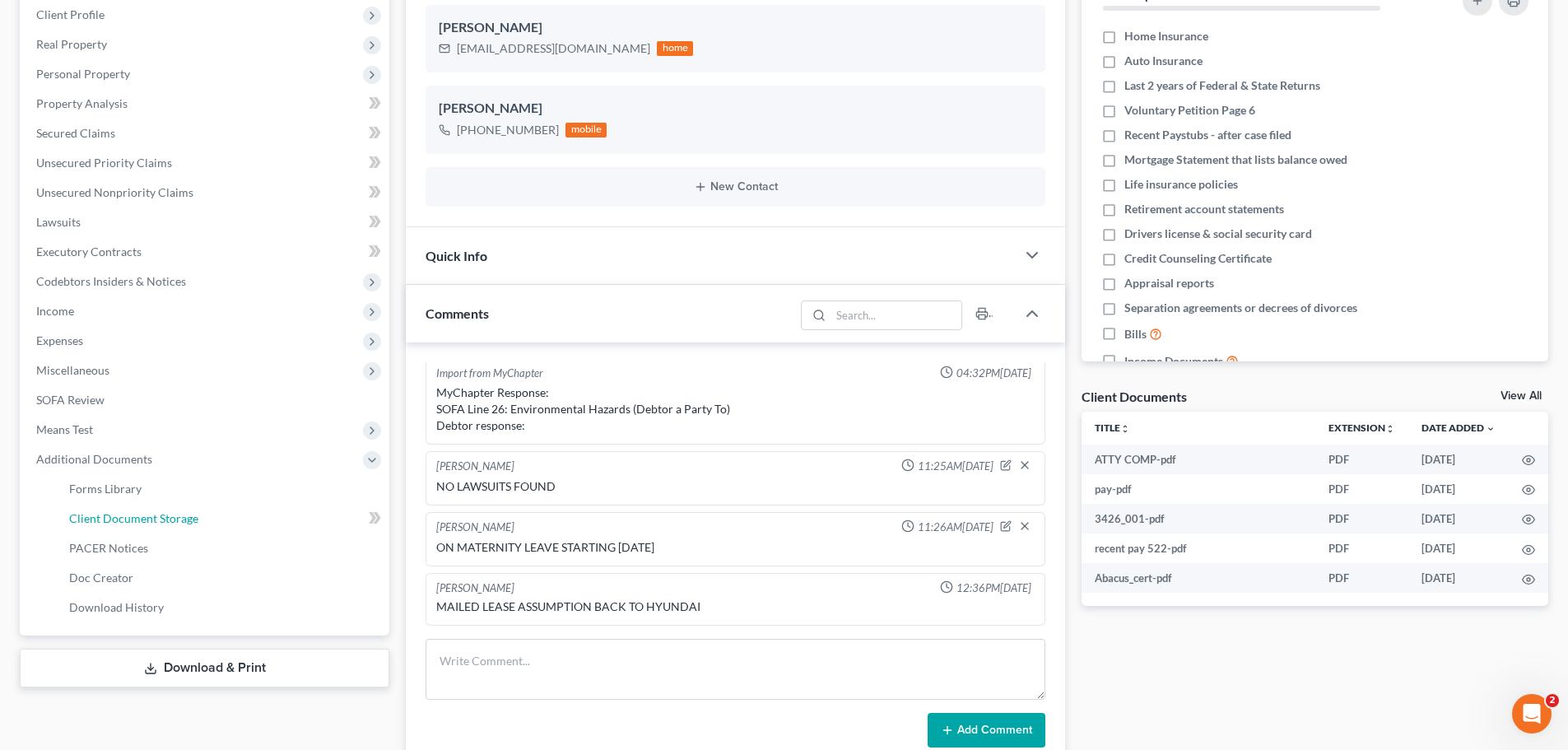
select select "5"
select select "20"
select select "16"
select select "20"
select select "18"
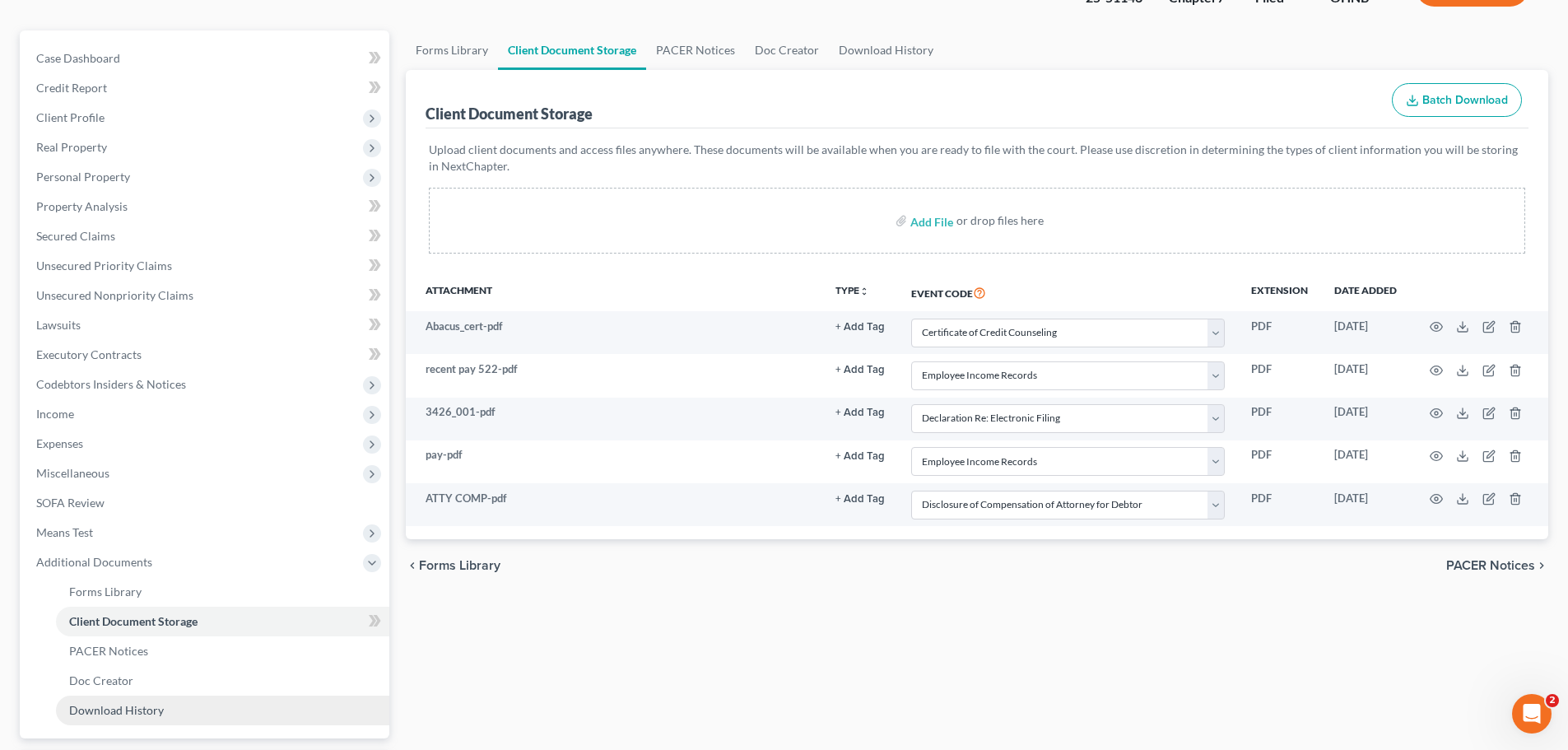
scroll to position [230, 0]
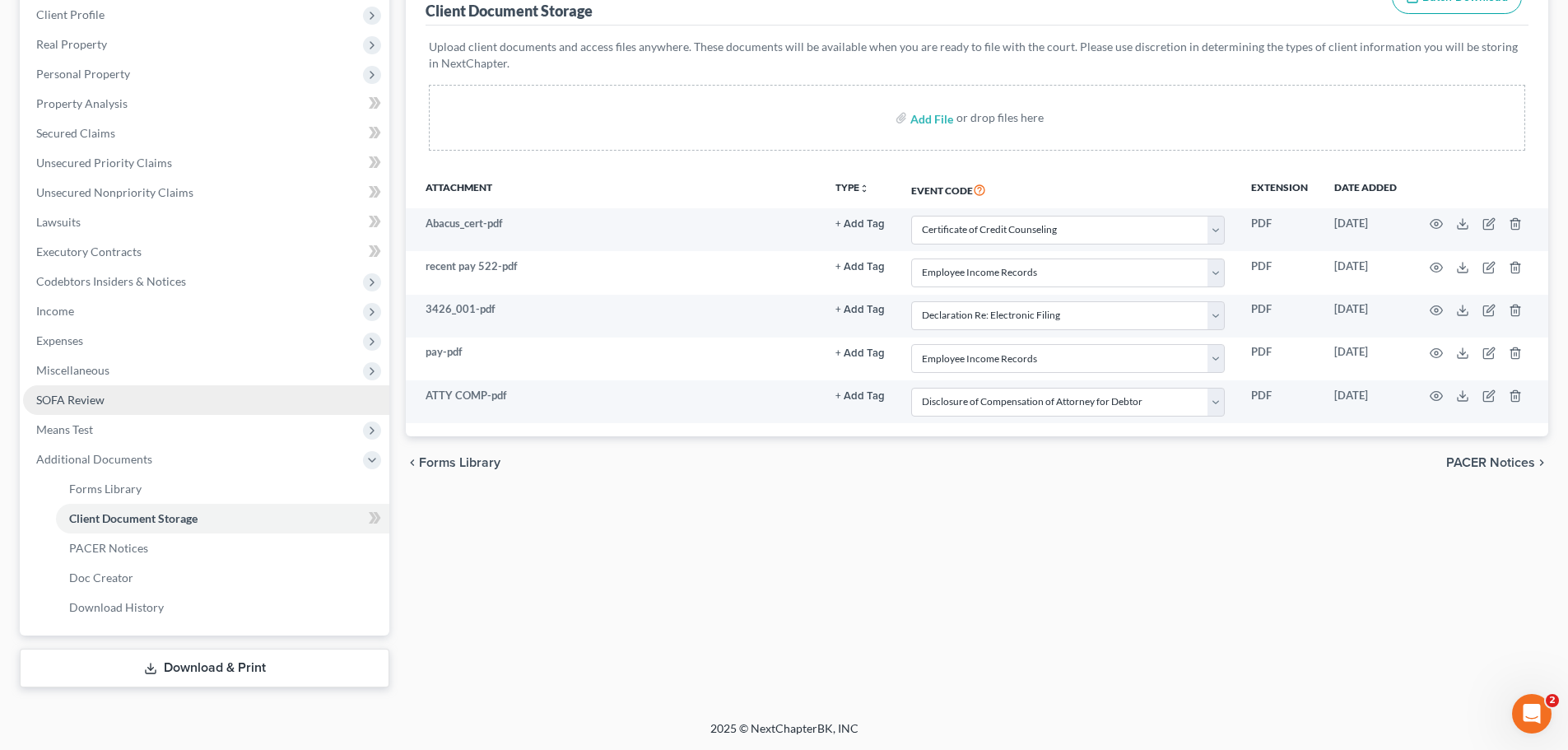
click at [101, 404] on span "SOFA Review" at bounding box center [70, 400] width 68 height 14
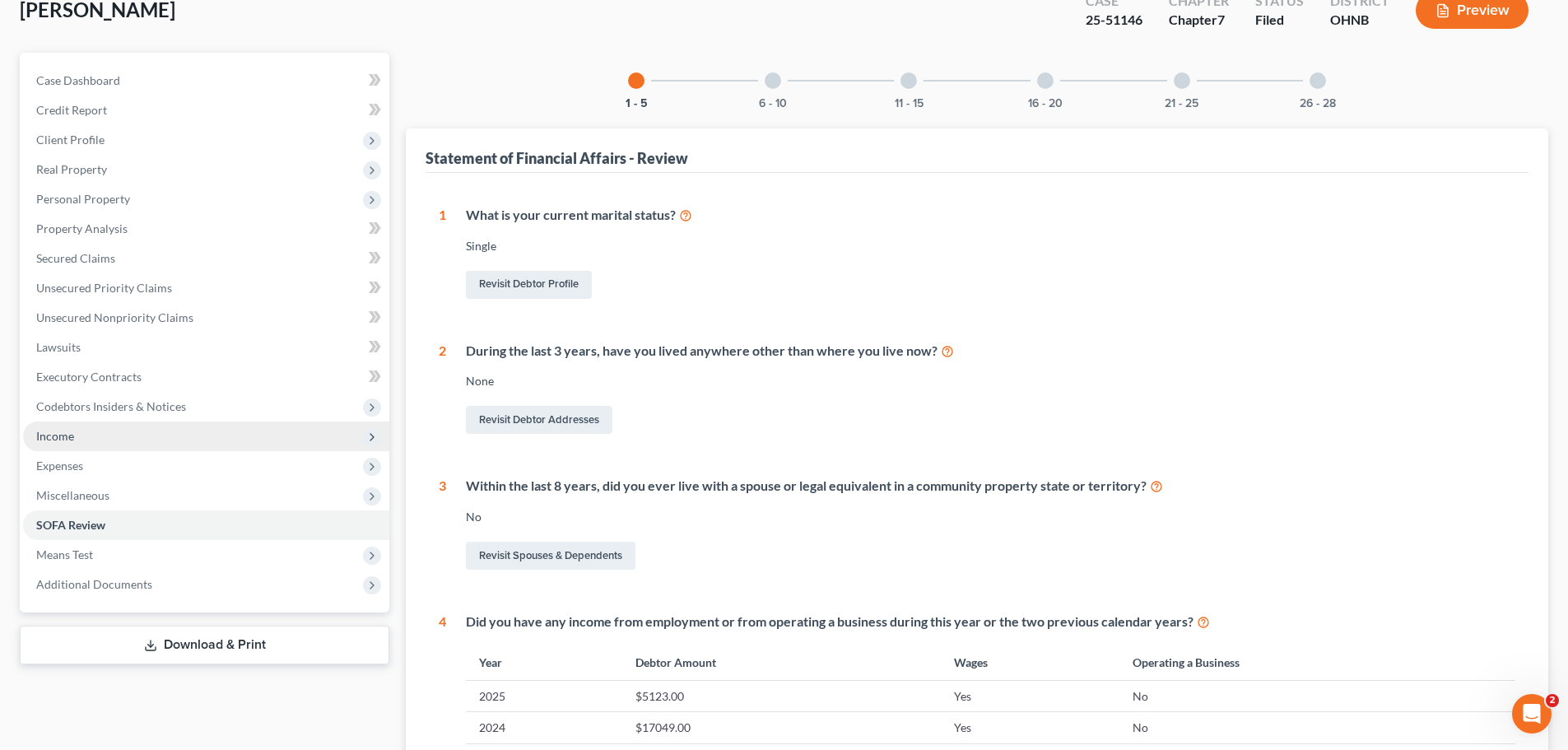
scroll to position [329, 0]
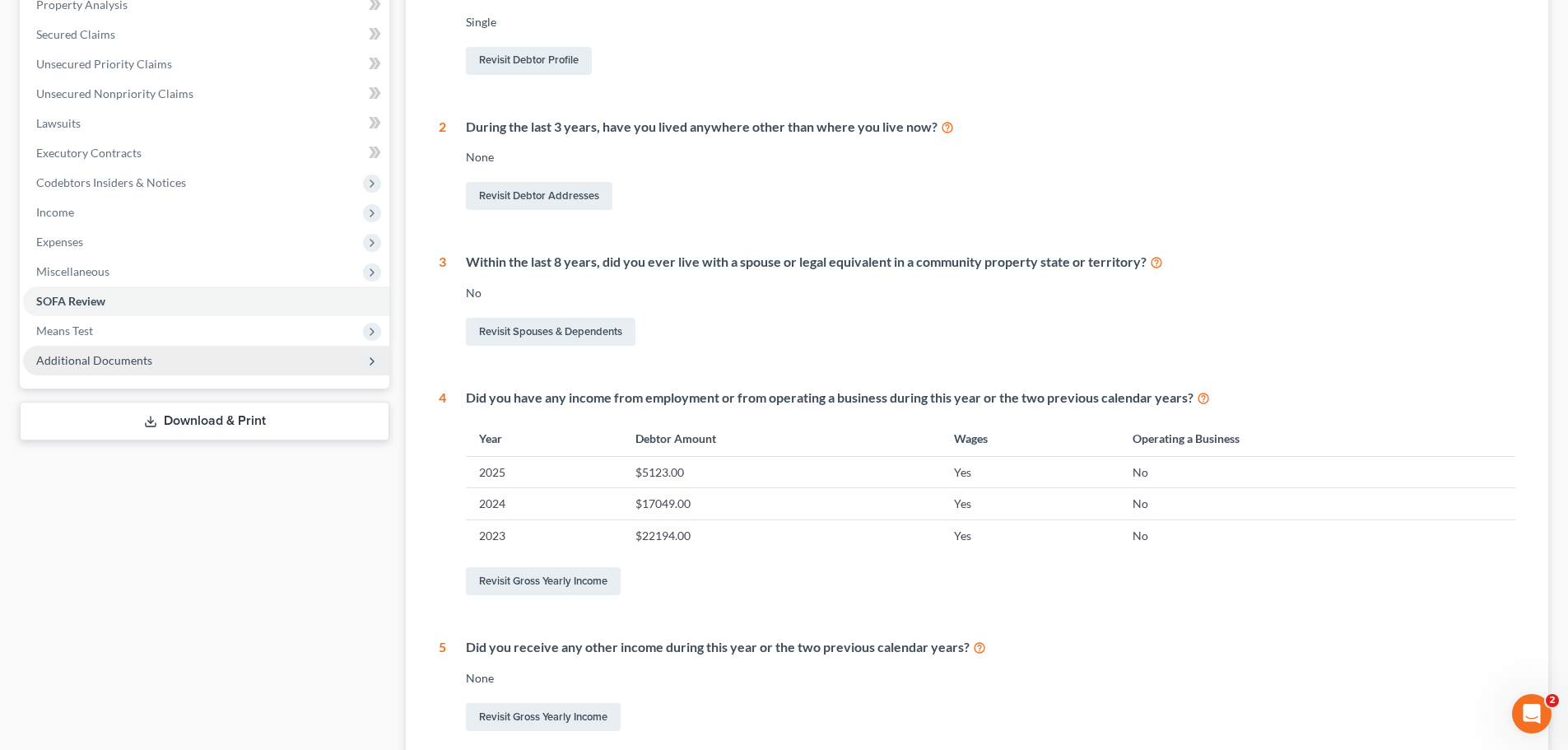
click at [158, 365] on span "Additional Documents" at bounding box center [206, 360] width 366 height 29
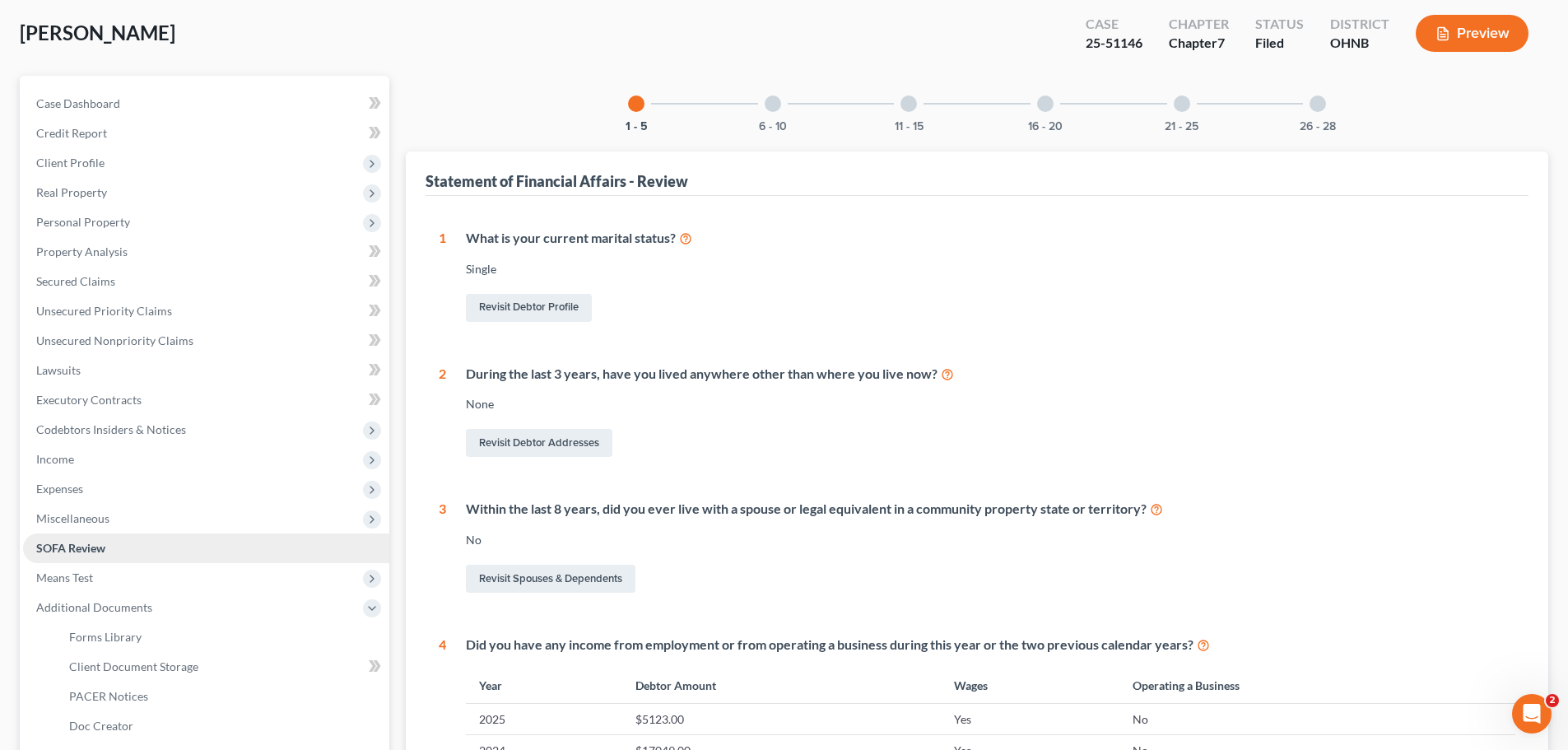
scroll to position [488, 0]
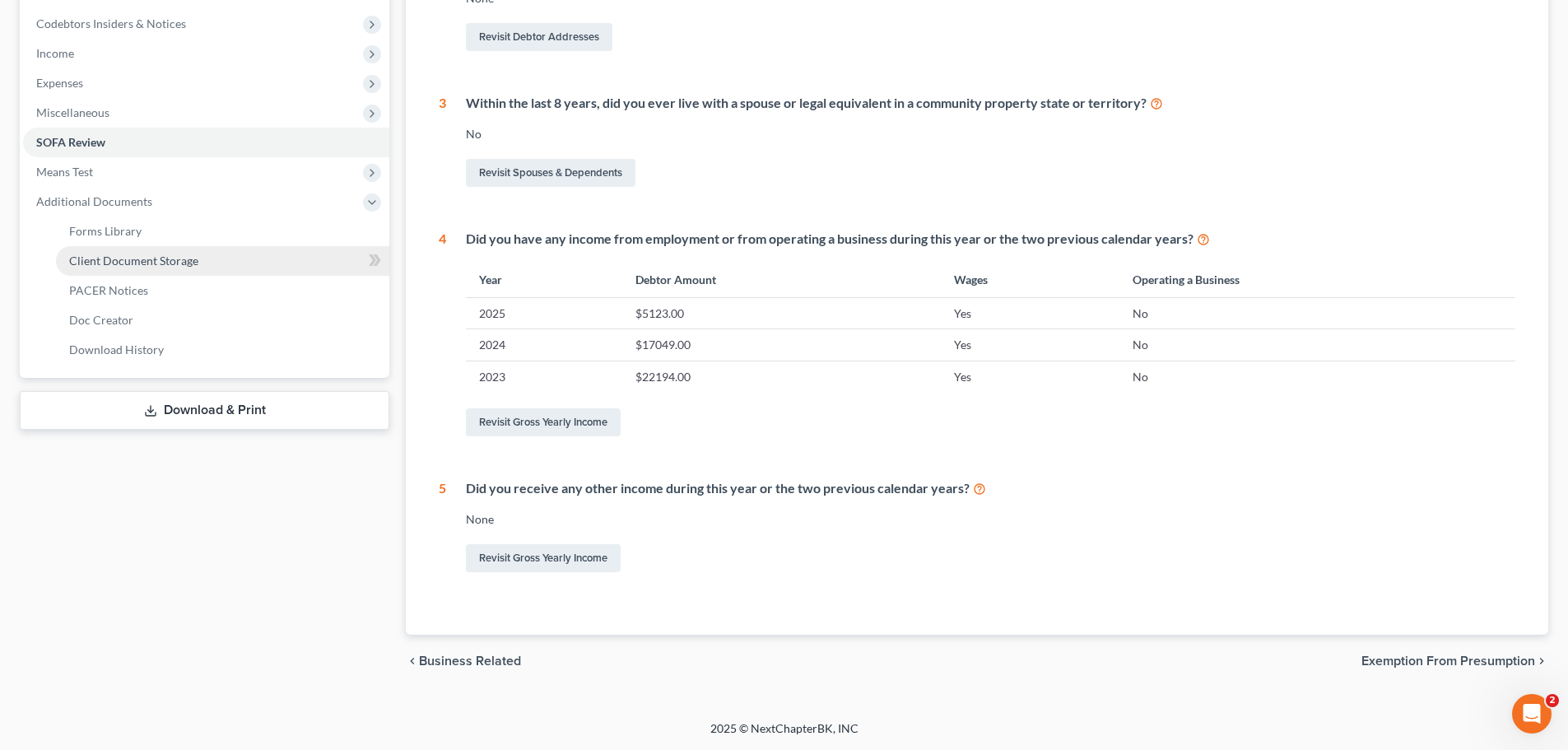
click at [168, 260] on span "Client Document Storage" at bounding box center [133, 260] width 129 height 14
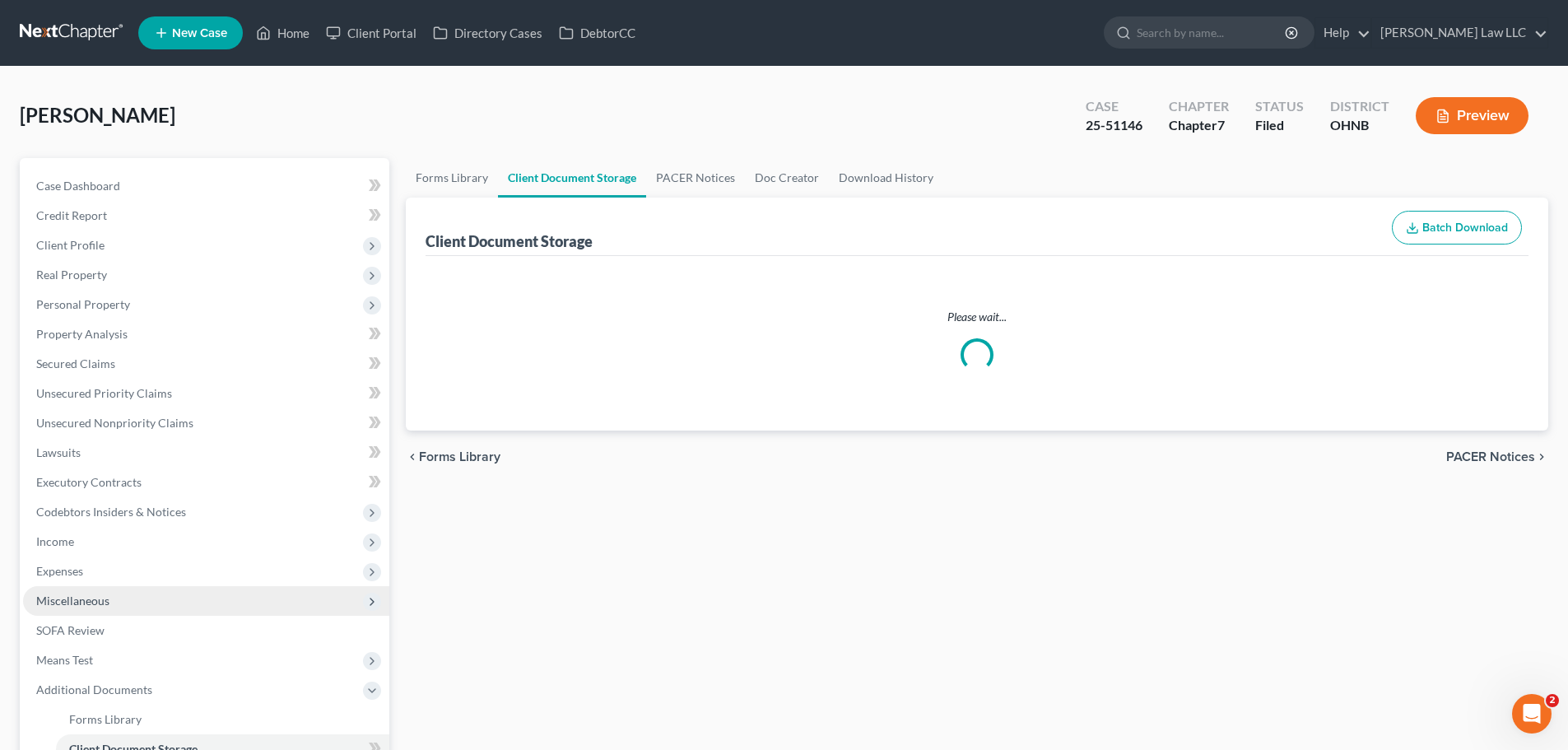
select select "5"
select select "20"
select select "16"
select select "20"
select select "18"
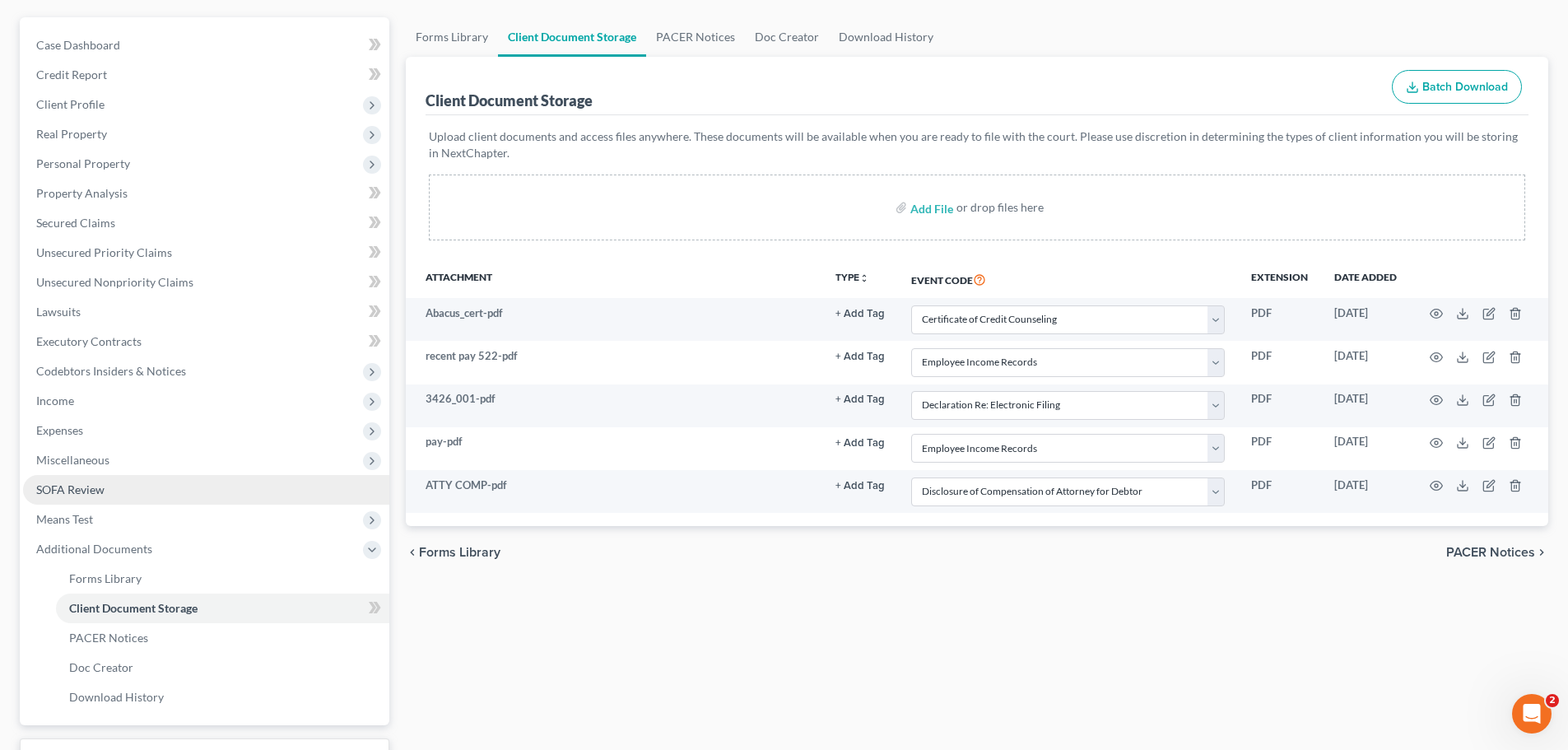
scroll to position [230, 0]
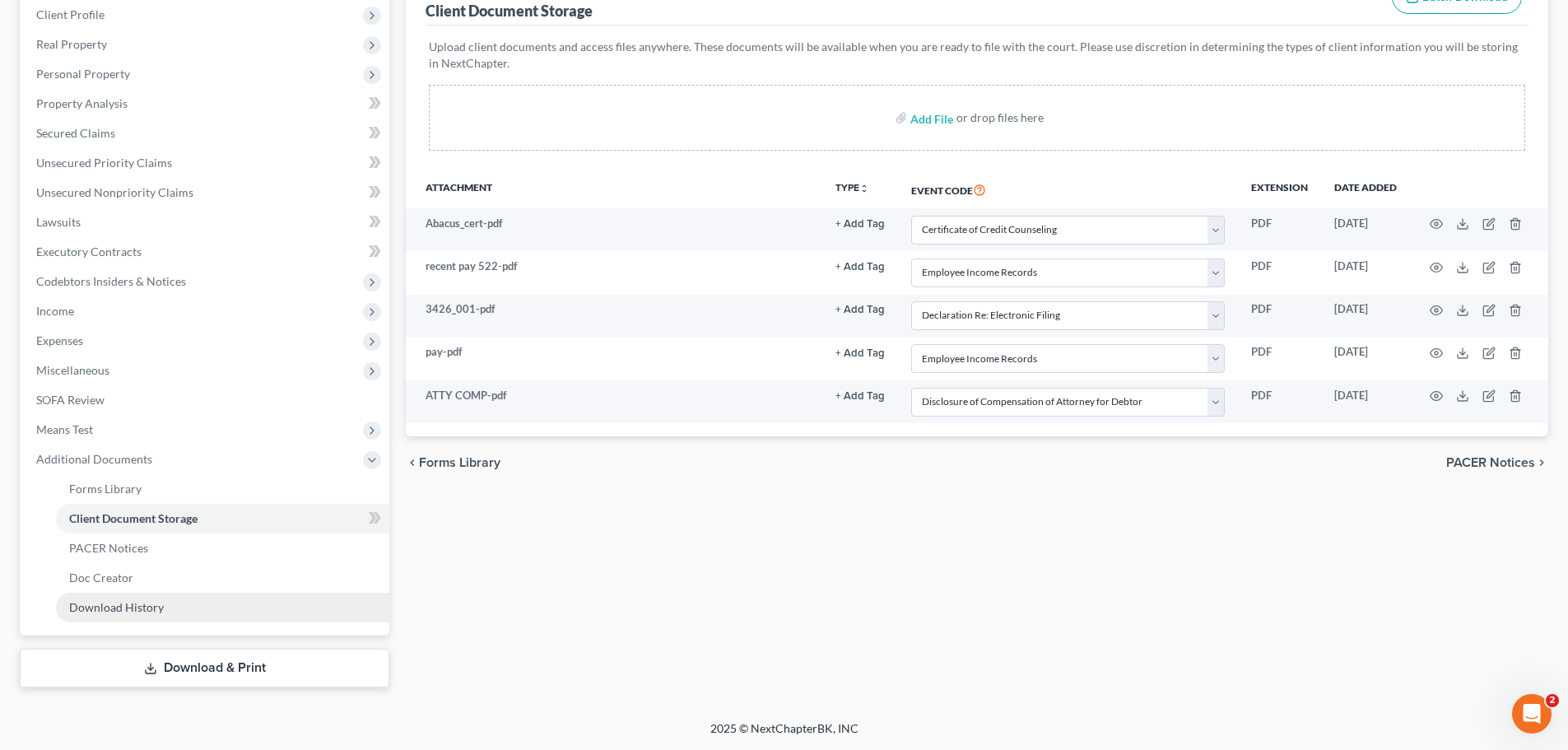
click at [133, 604] on span "Download History" at bounding box center [116, 606] width 94 height 14
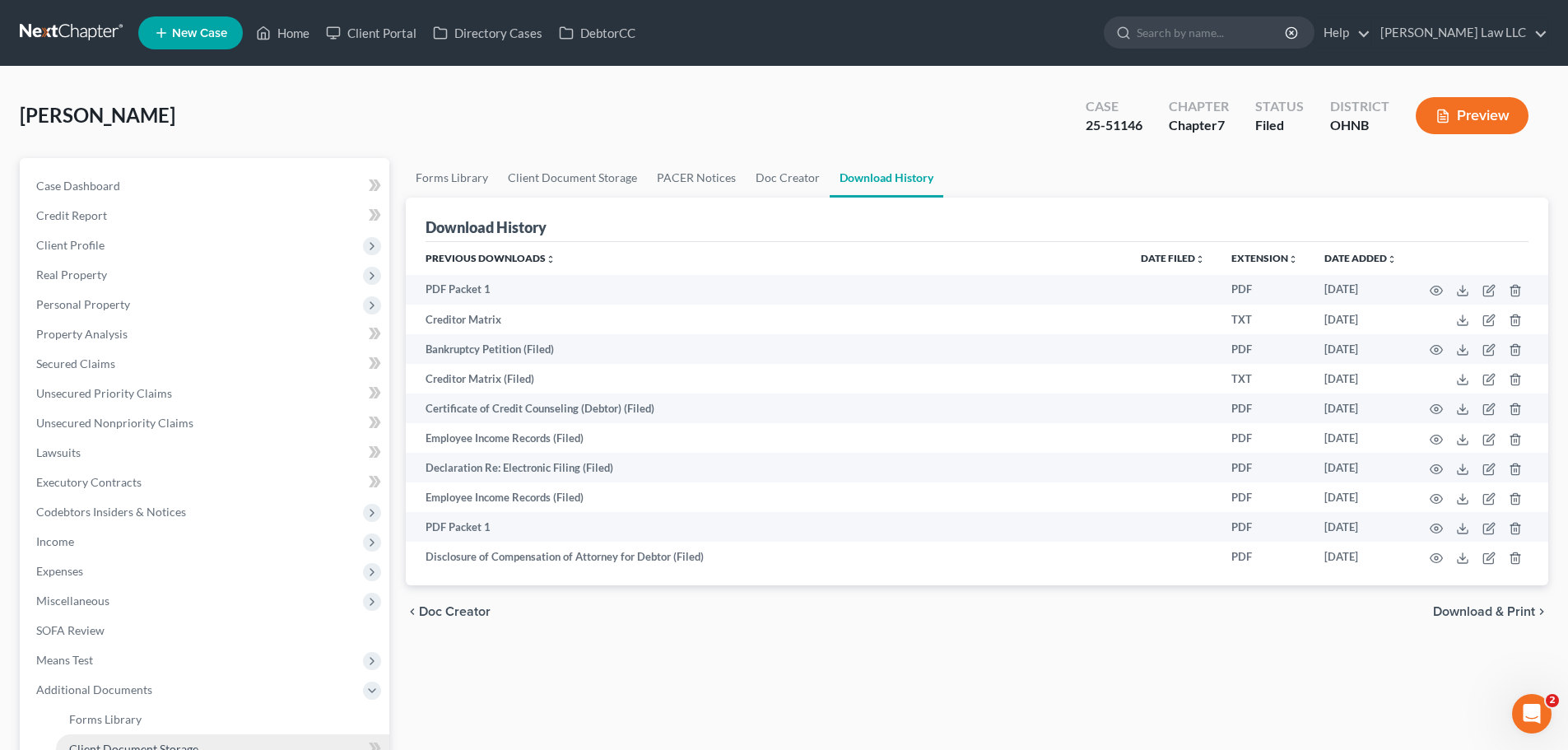
scroll to position [230, 0]
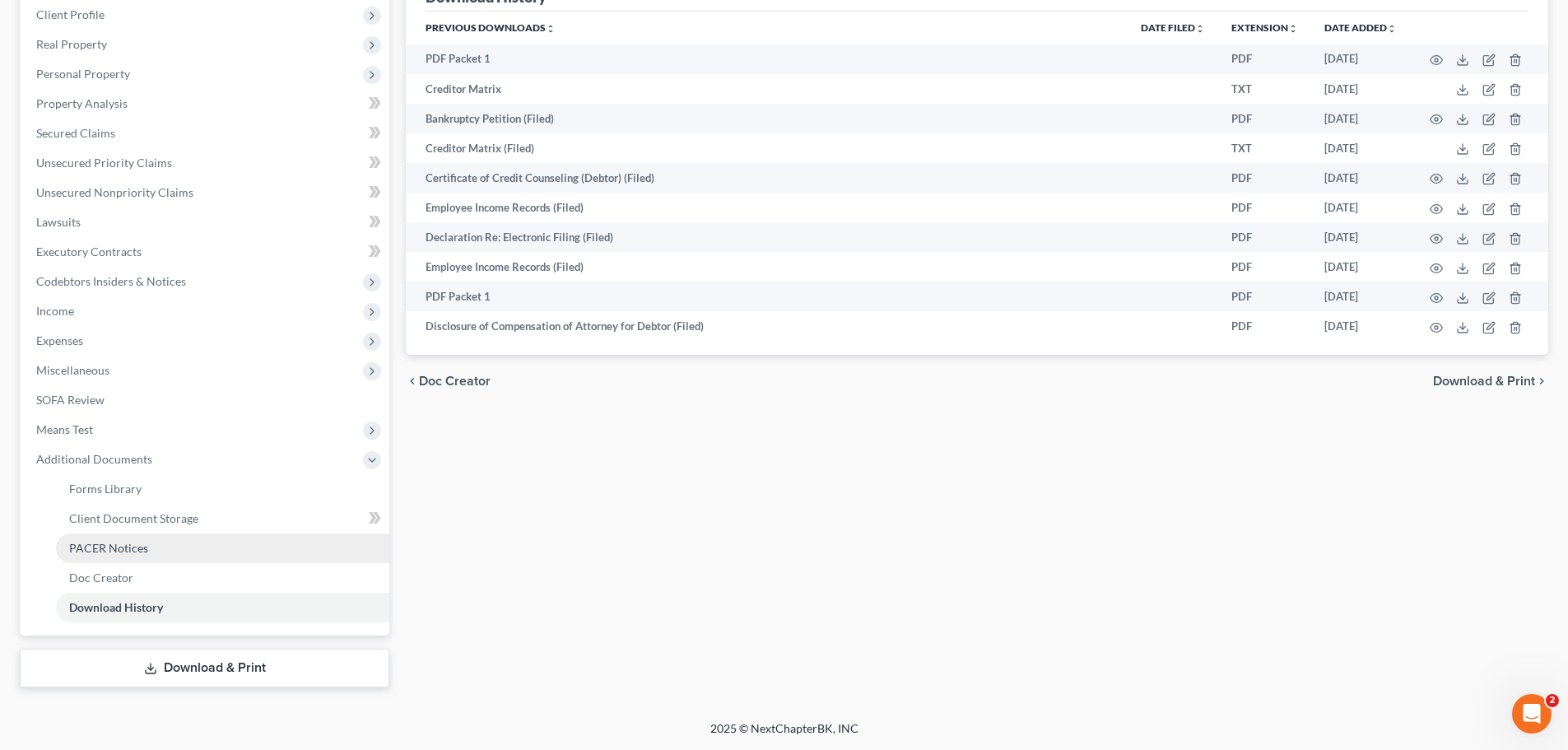
click at [123, 546] on span "PACER Notices" at bounding box center [109, 547] width 79 height 14
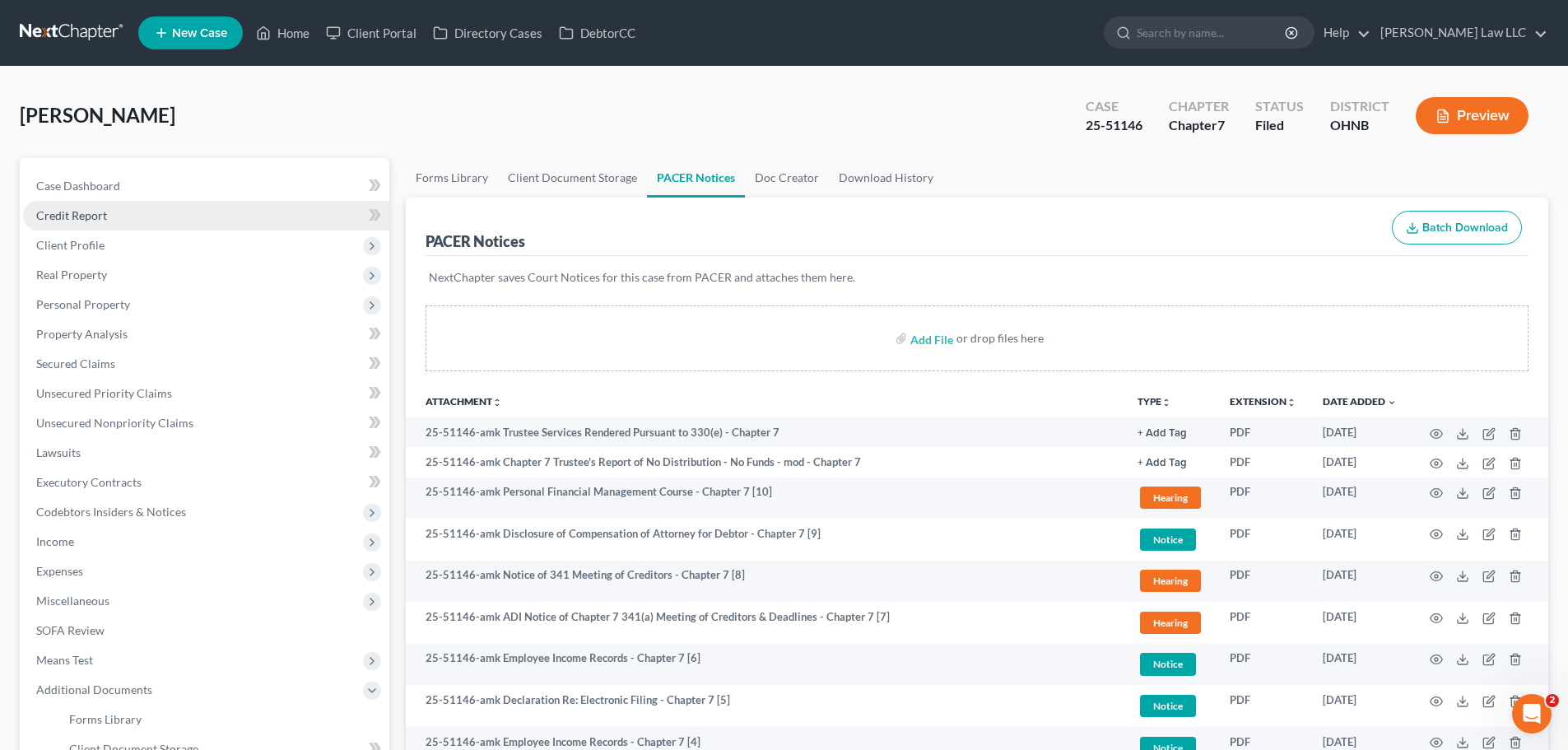
click at [111, 216] on link "Credit Report" at bounding box center [206, 215] width 366 height 29
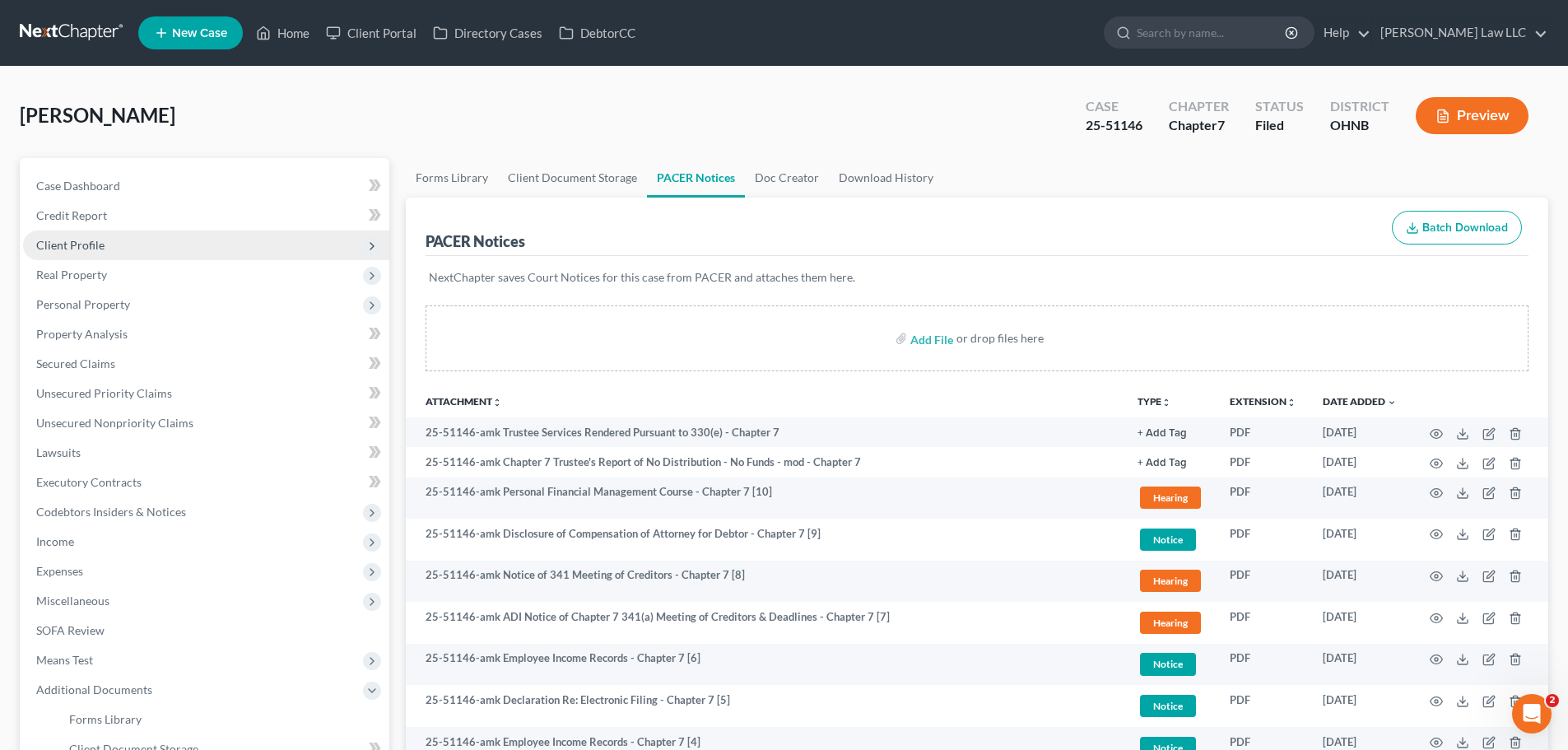
click at [111, 244] on span "Client Profile" at bounding box center [206, 245] width 366 height 29
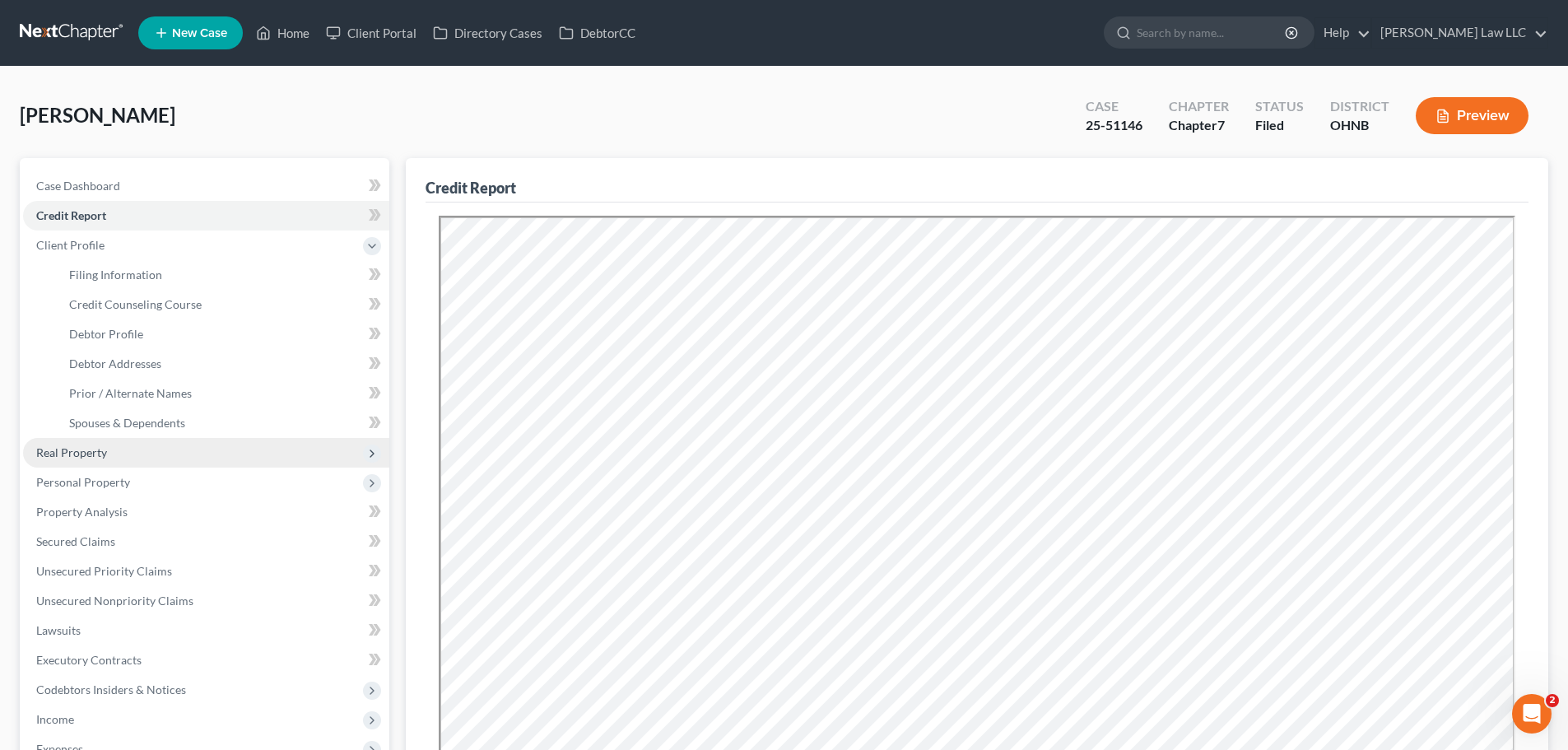
click at [122, 456] on span "Real Property" at bounding box center [206, 452] width 366 height 29
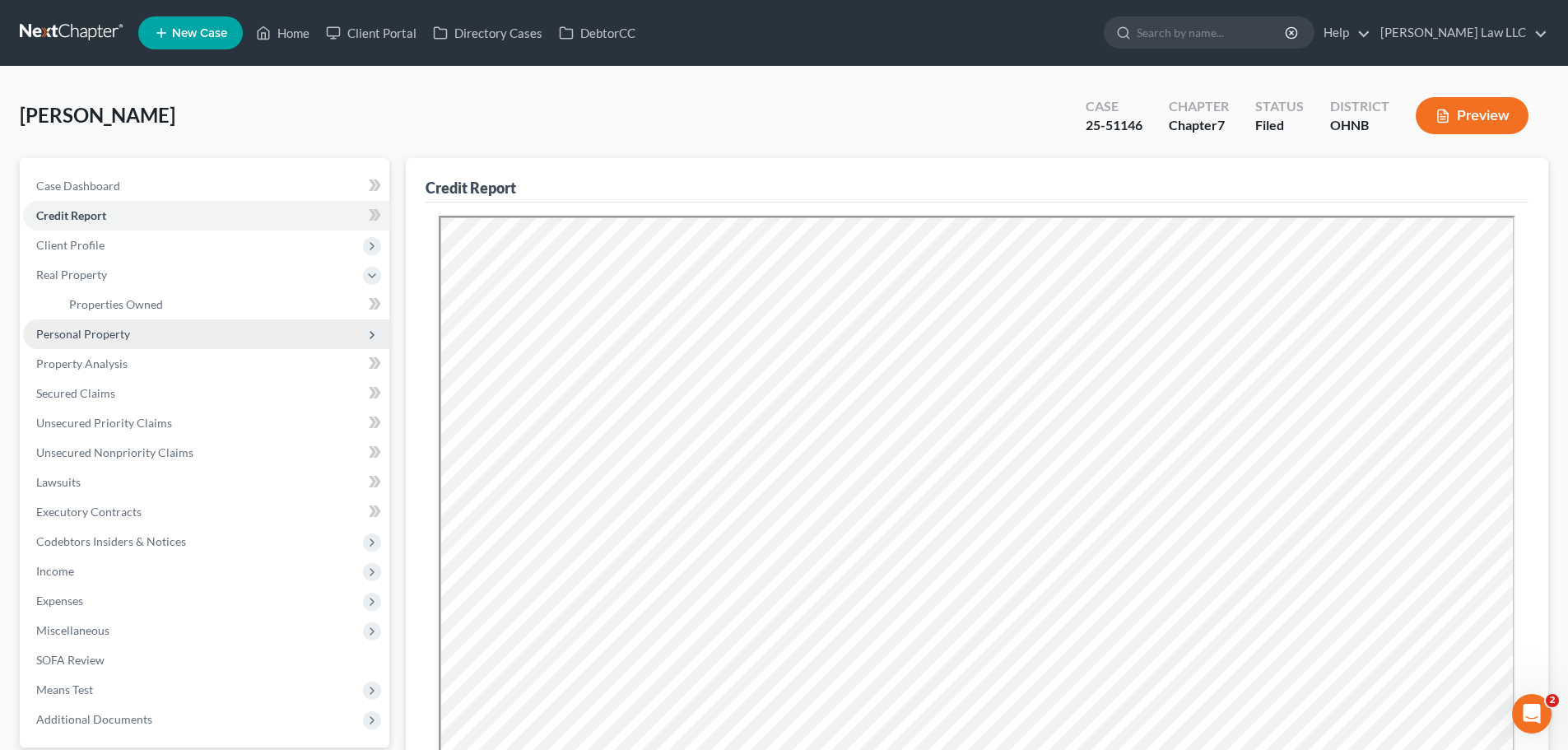
click at [131, 337] on span "Personal Property" at bounding box center [206, 333] width 366 height 29
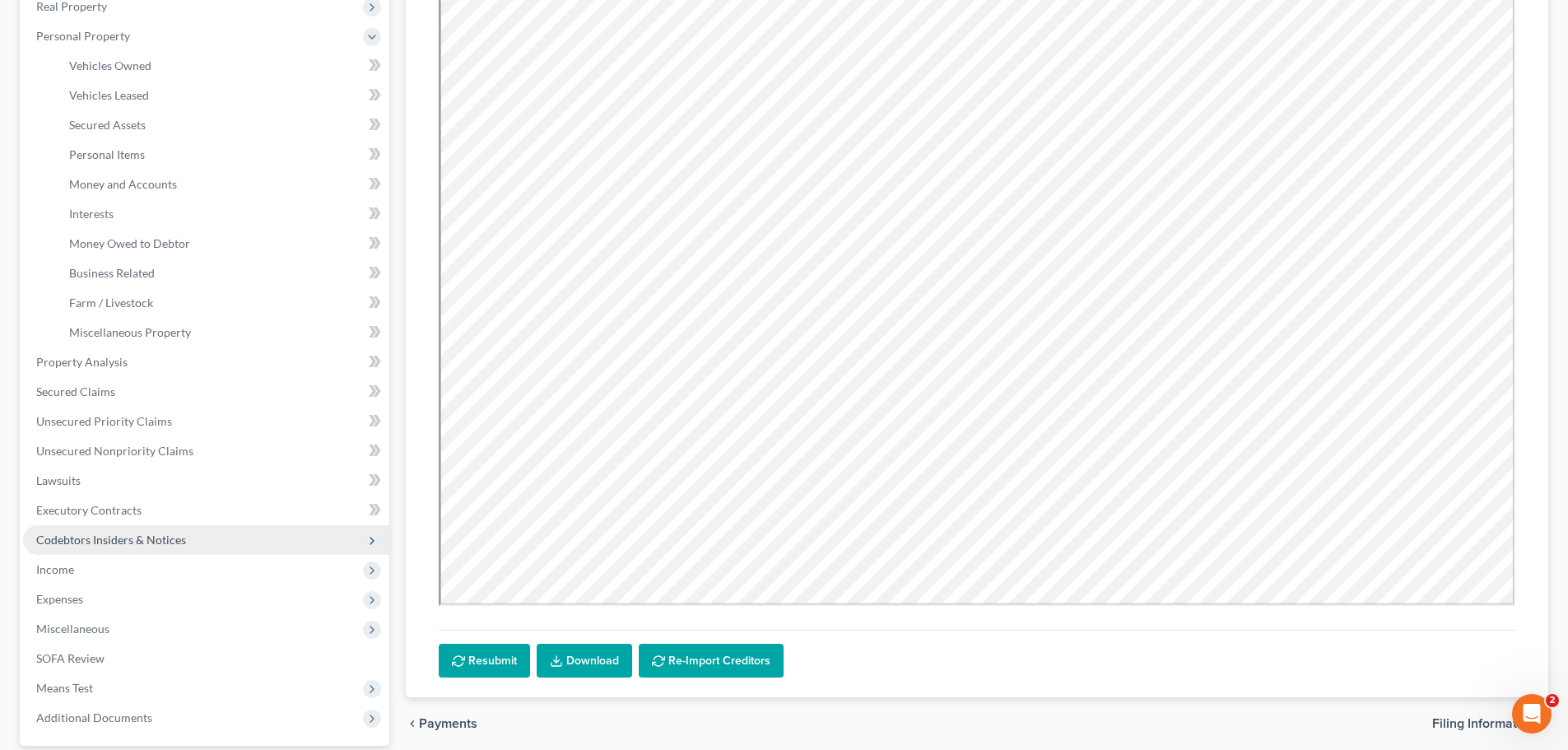
scroll to position [379, 0]
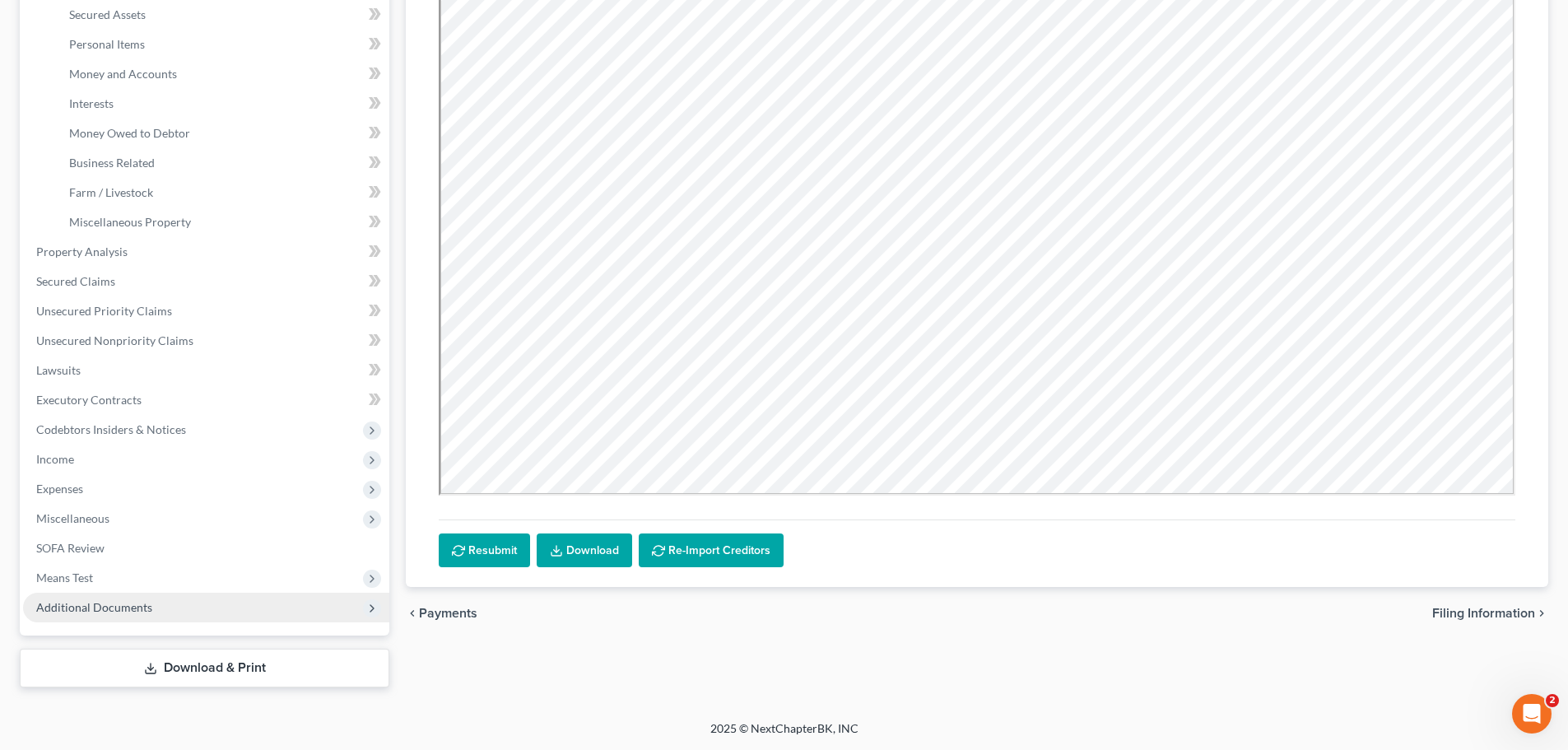
click at [99, 603] on span "Additional Documents" at bounding box center [94, 606] width 116 height 14
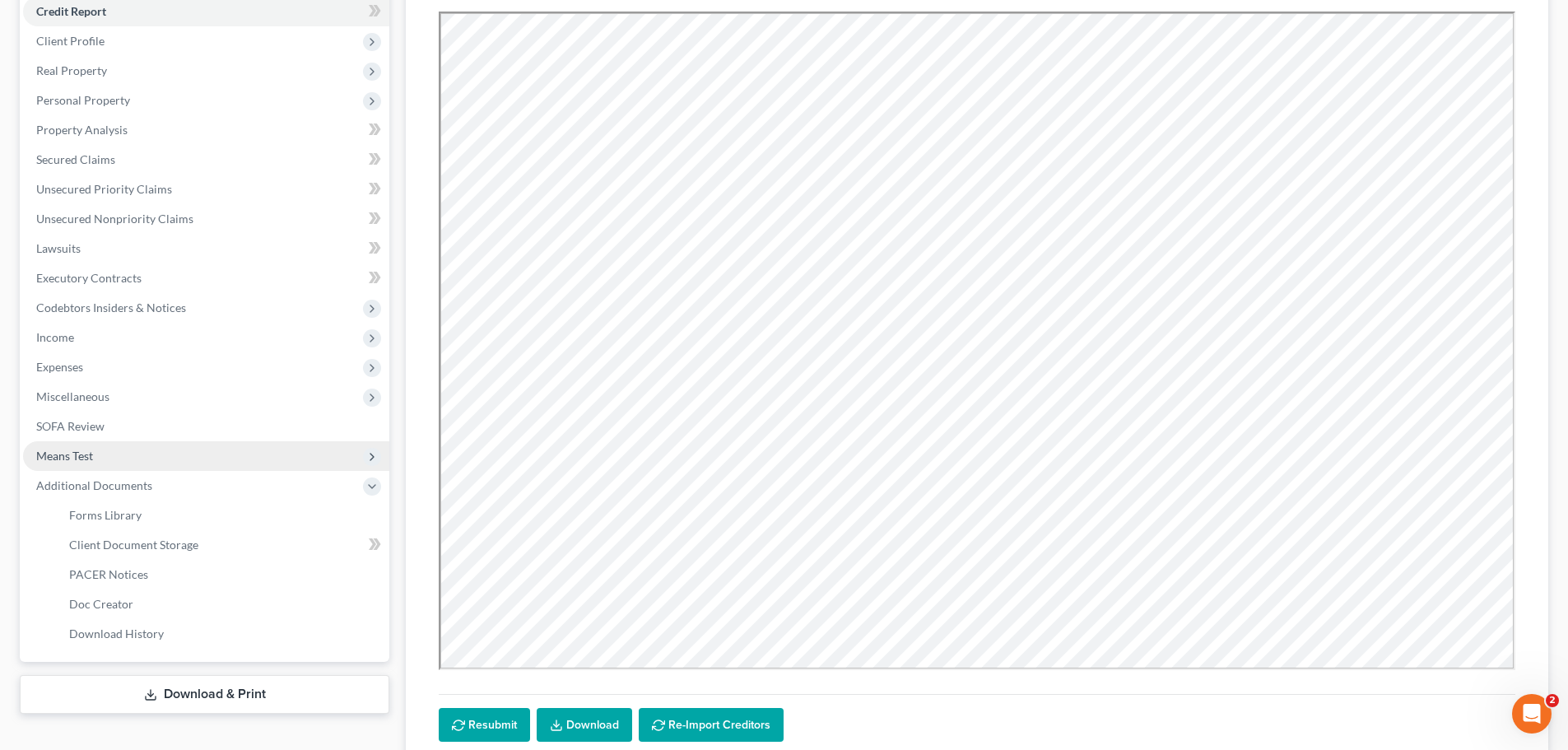
scroll to position [84, 0]
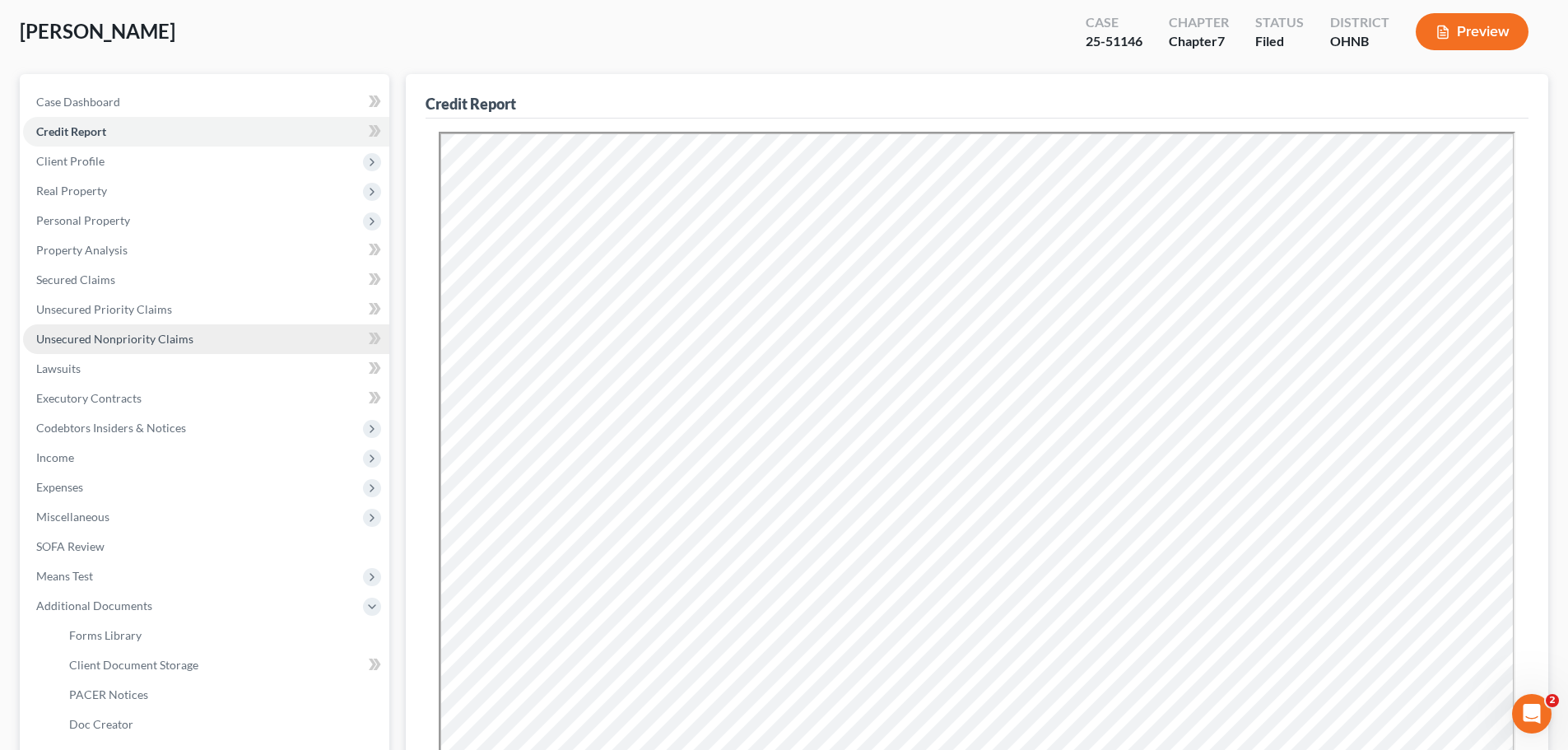
click at [129, 339] on span "Unsecured Nonpriority Claims" at bounding box center [114, 338] width 157 height 14
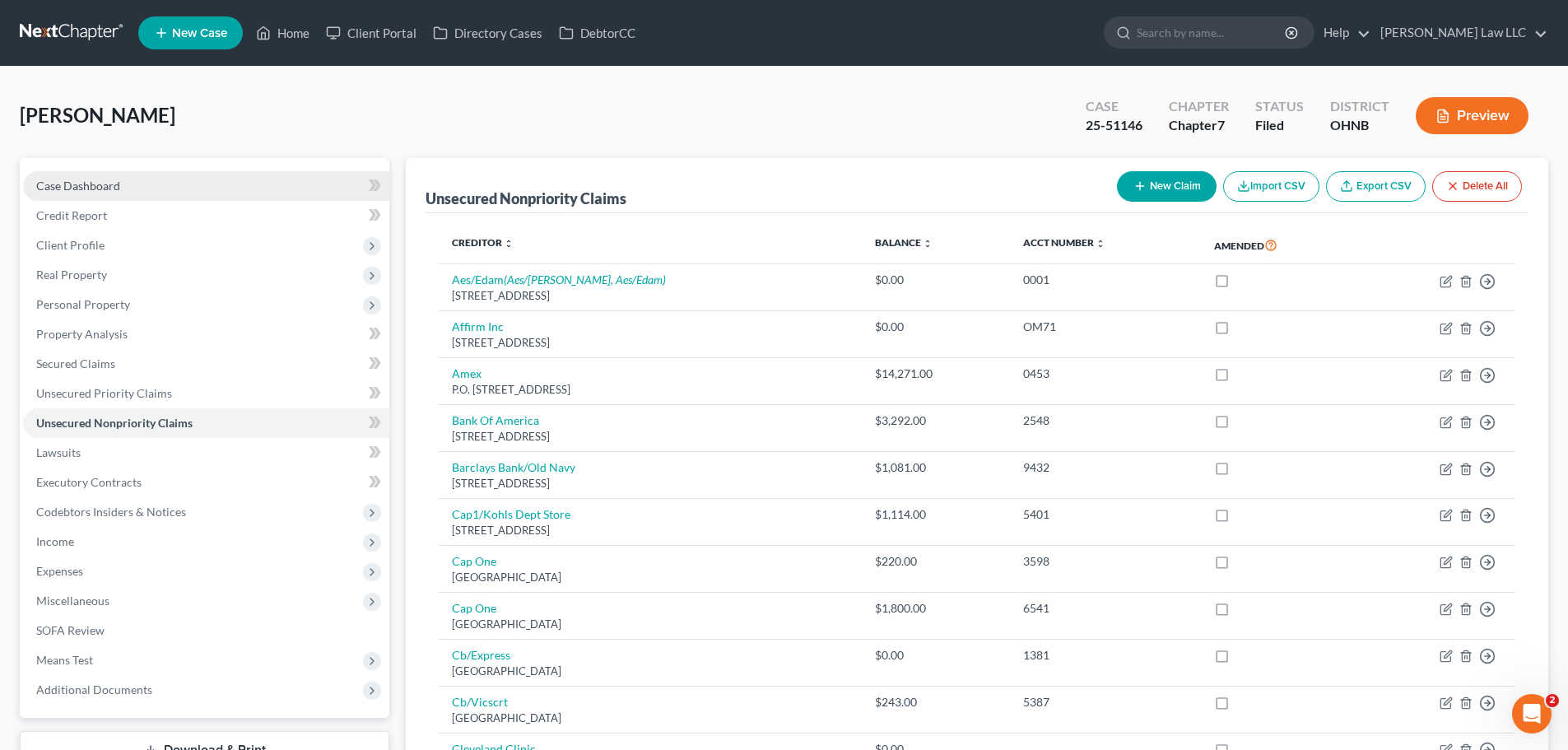
click at [110, 198] on link "Case Dashboard" at bounding box center [206, 185] width 366 height 29
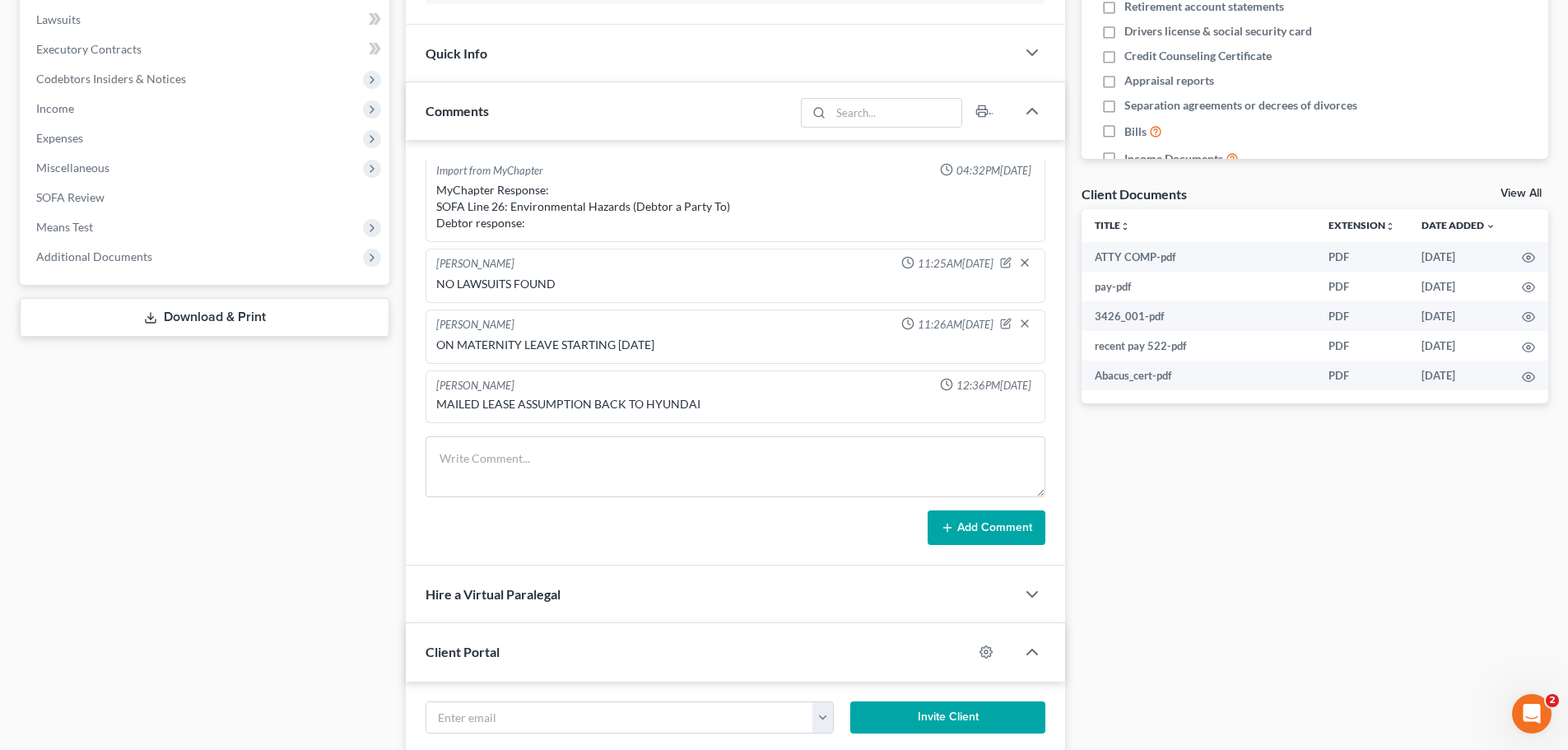
scroll to position [494, 0]
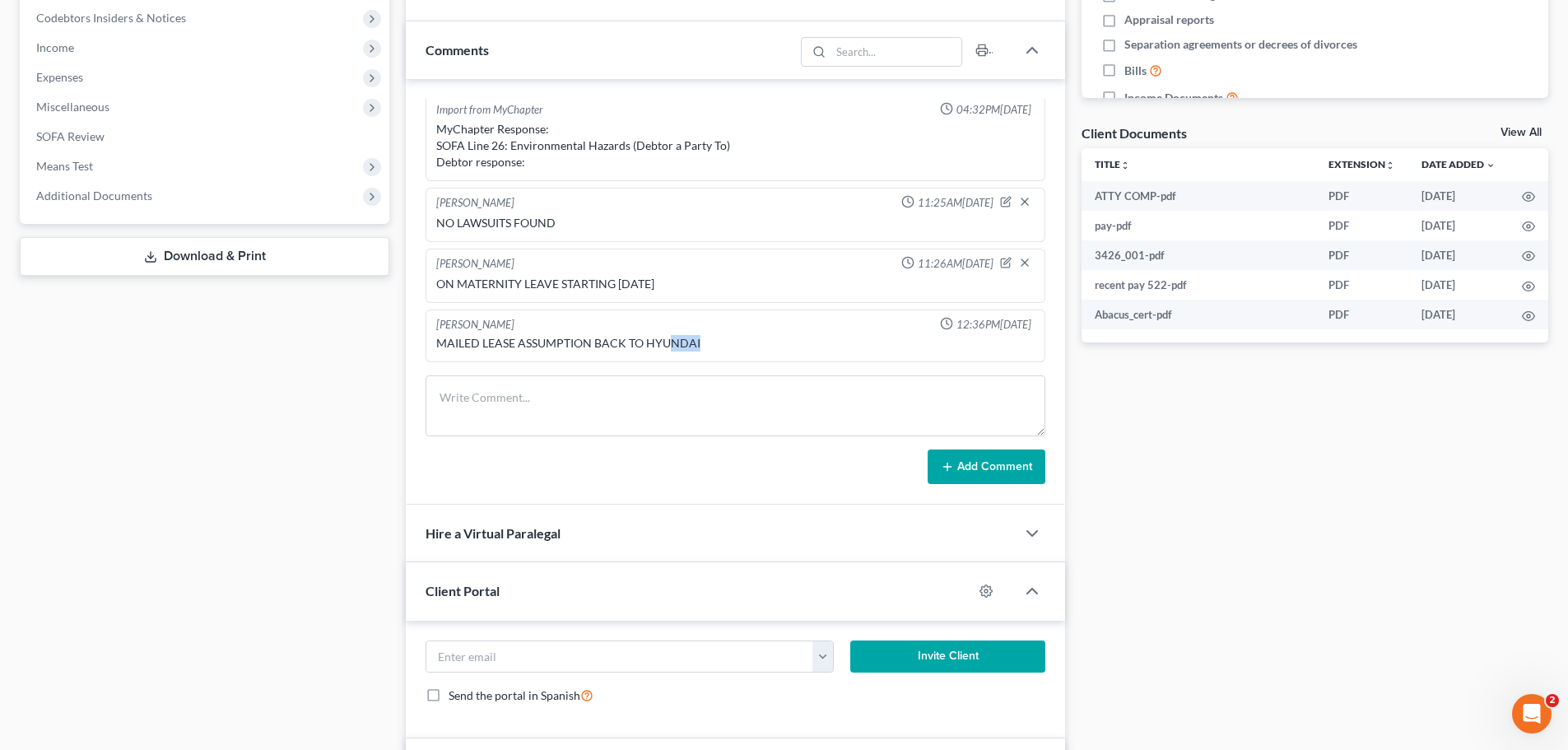
drag, startPoint x: 701, startPoint y: 346, endPoint x: 671, endPoint y: 350, distance: 30.3
click at [671, 350] on div "MAILED LEASE ASSUMPTION BACK TO HYUNDAI" at bounding box center [735, 343] width 598 height 16
click at [827, 349] on div "MAILED LEASE ASSUMPTION BACK TO HYUNDAI" at bounding box center [735, 343] width 598 height 16
click at [670, 342] on div "MAILED LEASE ASSUMPTION BACK TO HYUNDAI" at bounding box center [735, 343] width 598 height 16
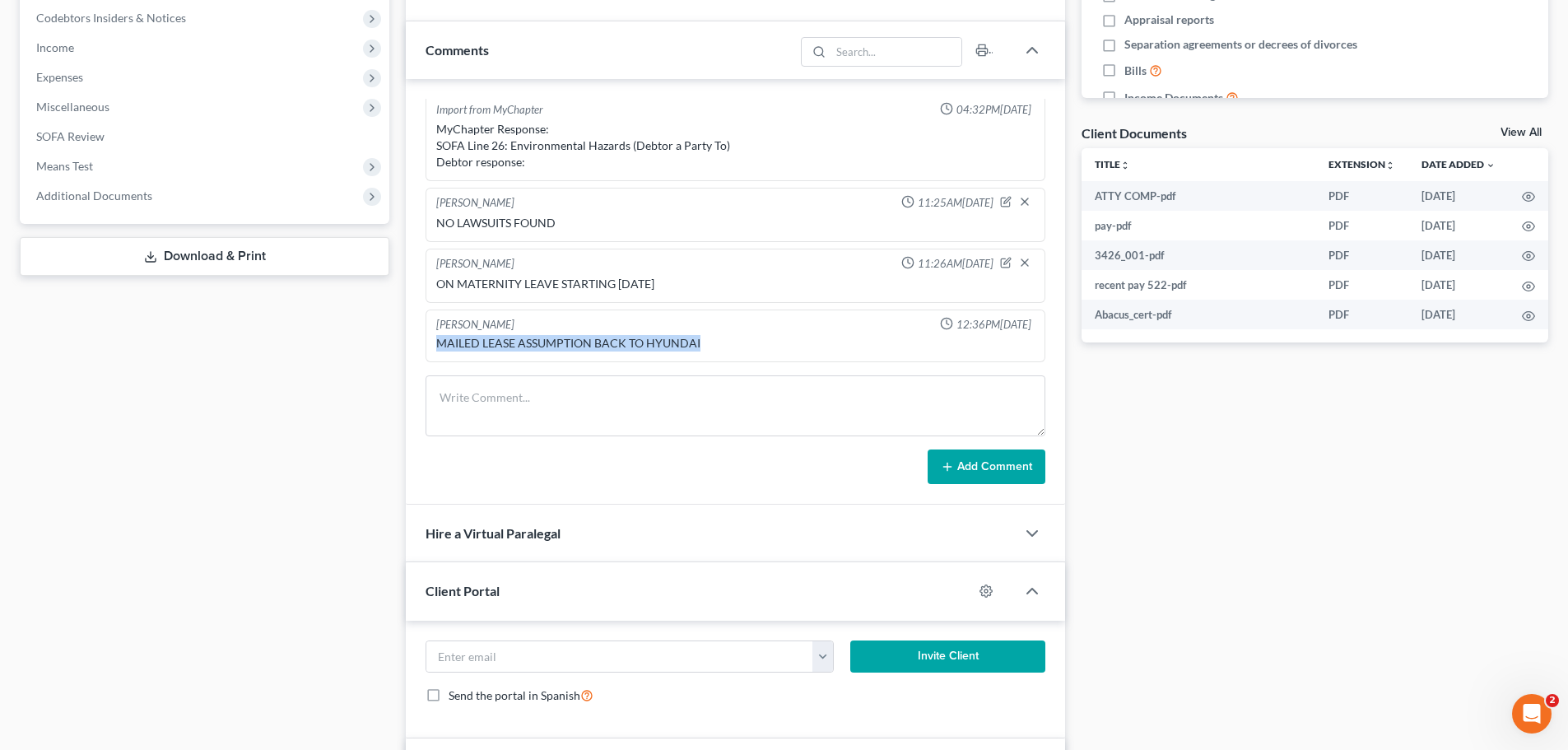
click at [670, 342] on div "MAILED LEASE ASSUMPTION BACK TO HYUNDAI" at bounding box center [735, 343] width 598 height 16
click at [814, 339] on div "MAILED LEASE ASSUMPTION BACK TO HYUNDAI" at bounding box center [735, 343] width 598 height 16
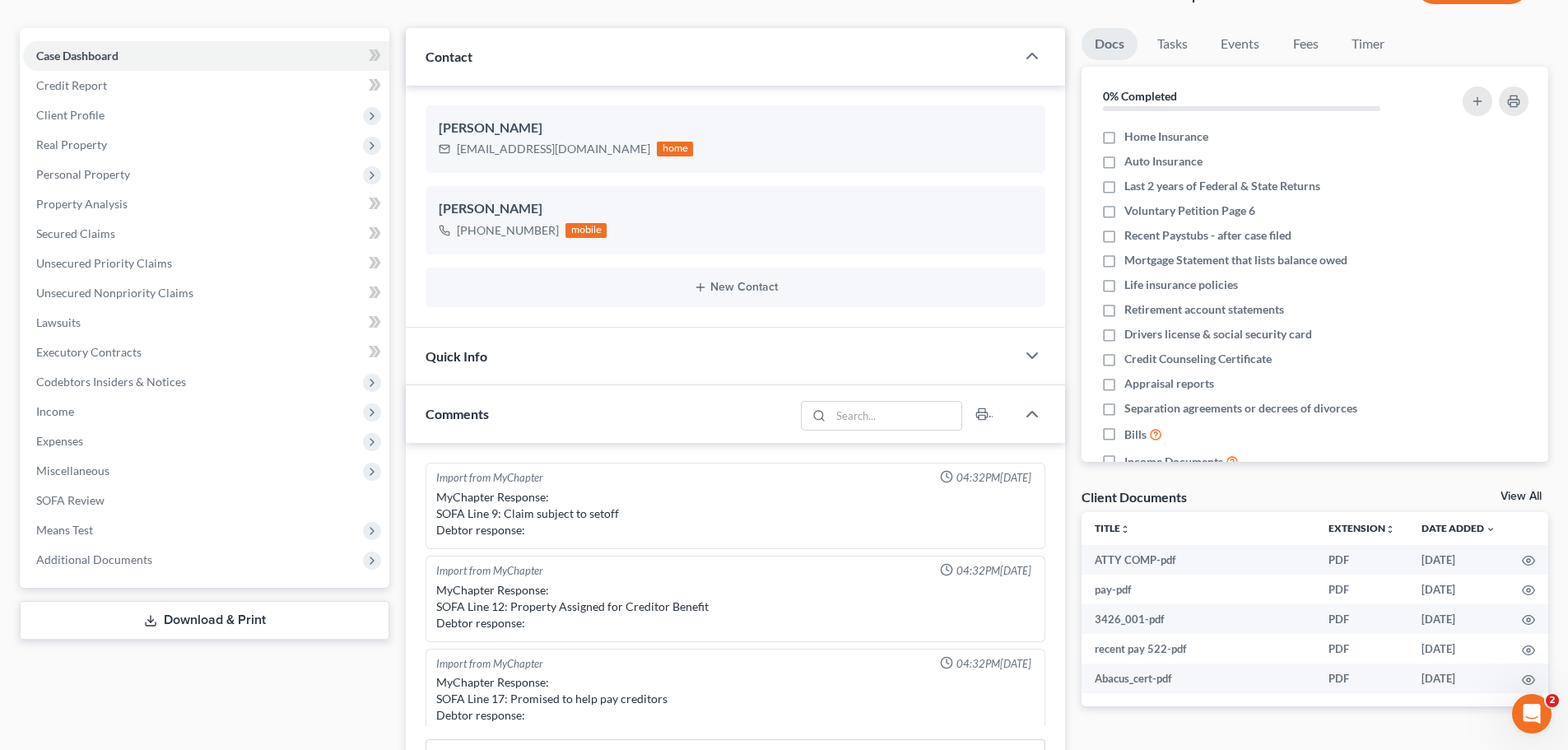
scroll to position [0, 0]
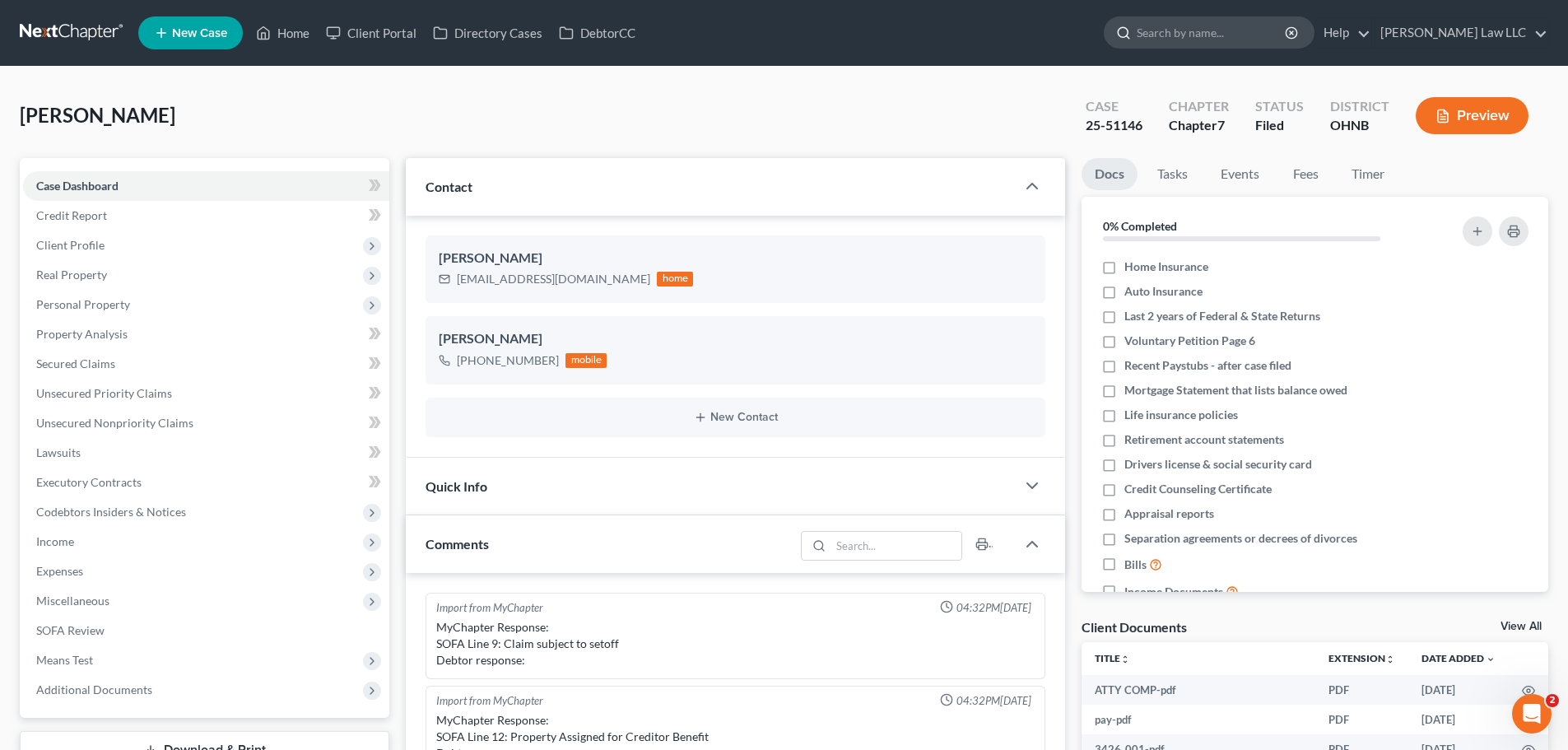
click at [1209, 23] on input "search" at bounding box center [1211, 32] width 150 height 30
type input "turpin"
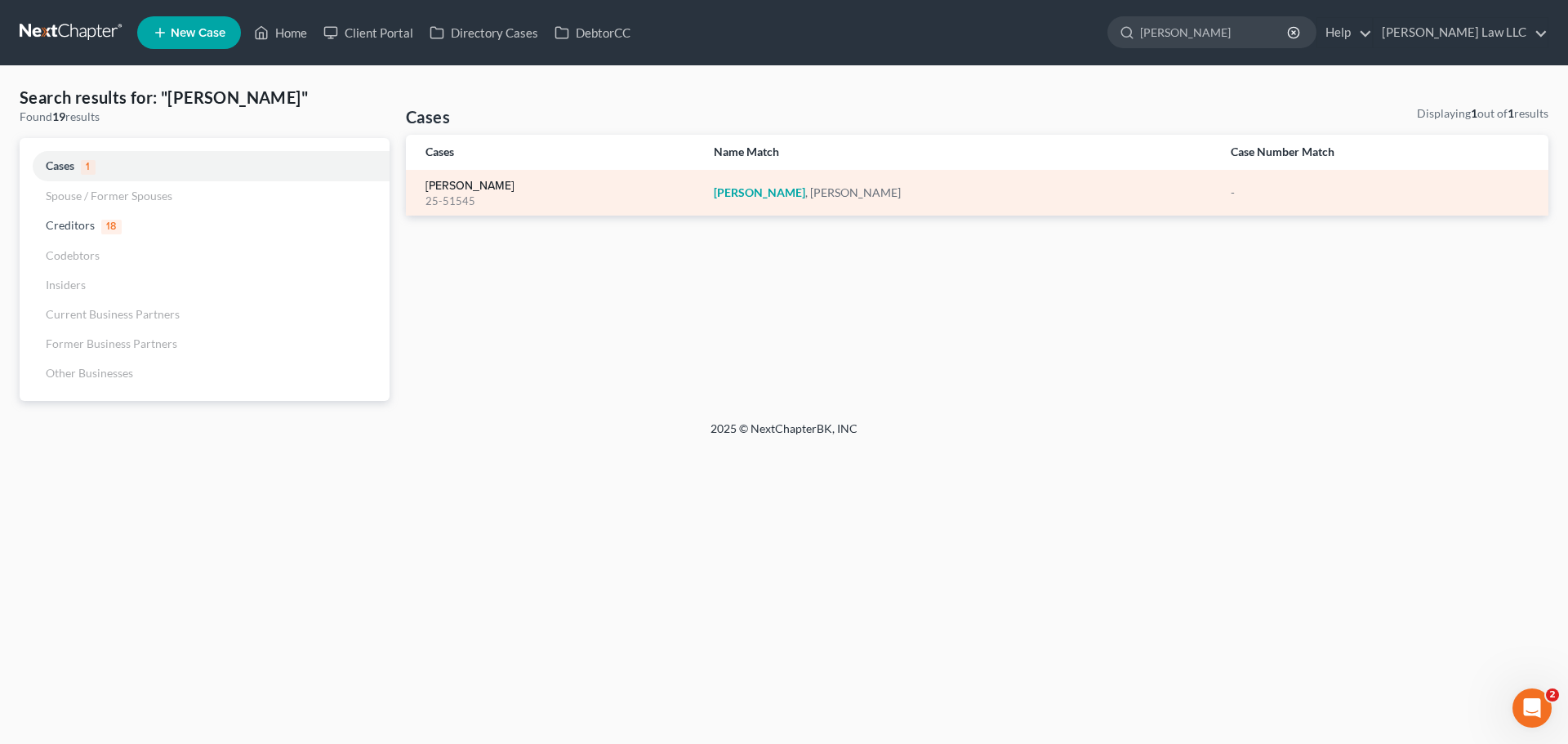
click at [494, 186] on div "Turpin, Jason 25-51545" at bounding box center [557, 193] width 262 height 32
click at [470, 186] on link "Turpin, Jason" at bounding box center [470, 186] width 89 height 11
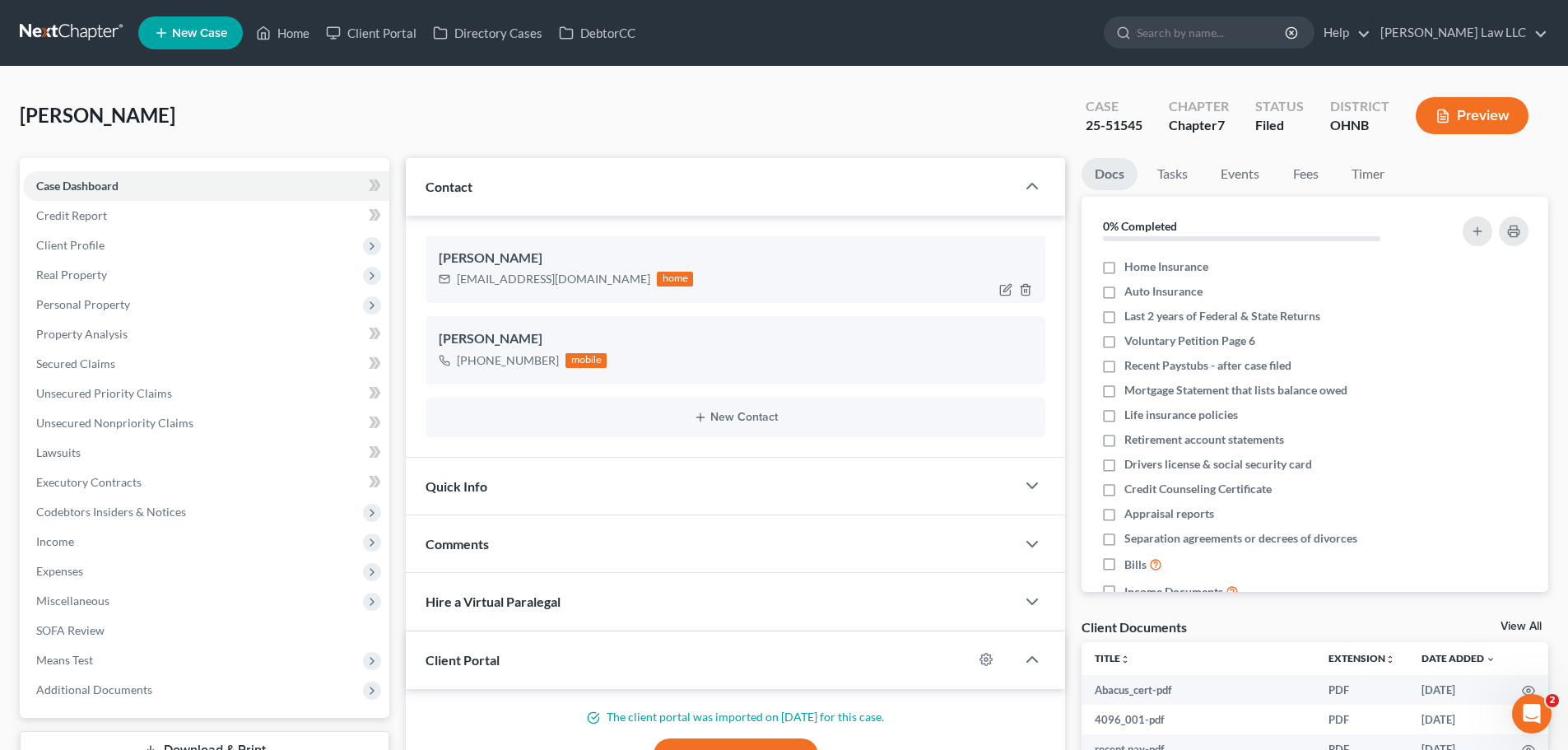
click at [514, 282] on div "turpin8823@gmail.com" at bounding box center [554, 279] width 194 height 16
copy div "turpin8823@gmail.com"
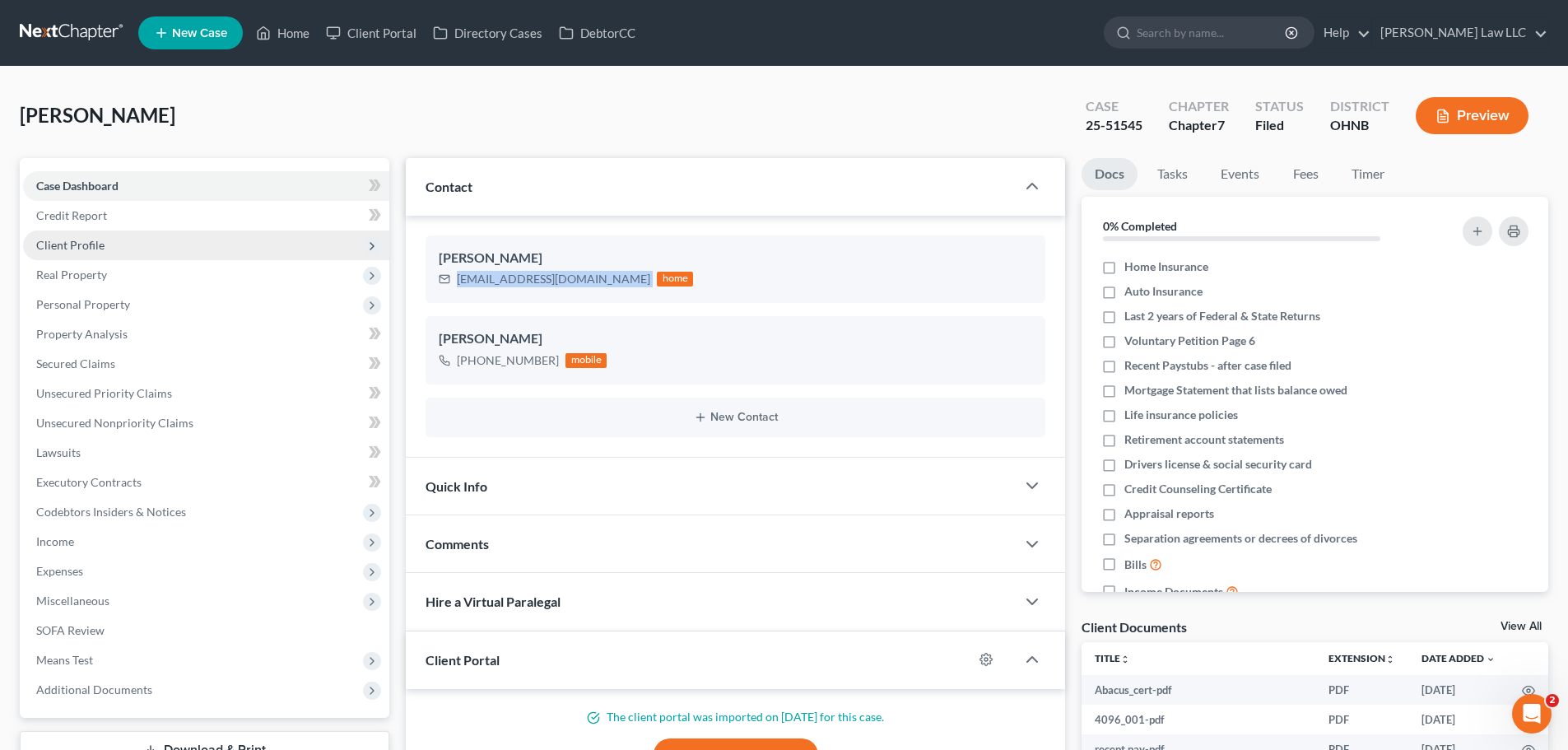
drag, startPoint x: 76, startPoint y: 242, endPoint x: 92, endPoint y: 247, distance: 16.8
click at [76, 242] on span "Client Profile" at bounding box center [70, 245] width 68 height 14
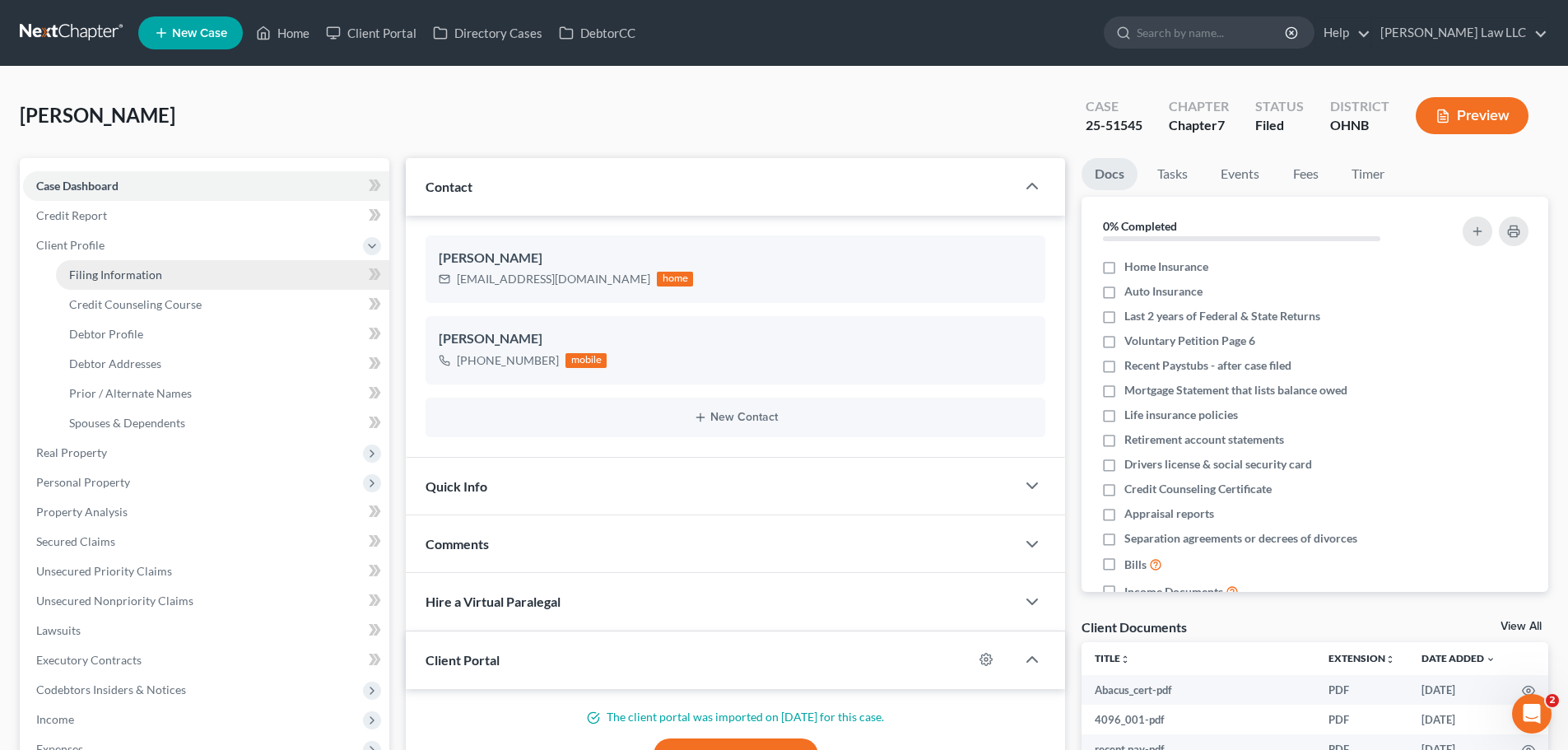
click at [128, 274] on span "Filing Information" at bounding box center [115, 274] width 93 height 14
select select "1"
select select "0"
select select "36"
